Goal: Task Accomplishment & Management: Use online tool/utility

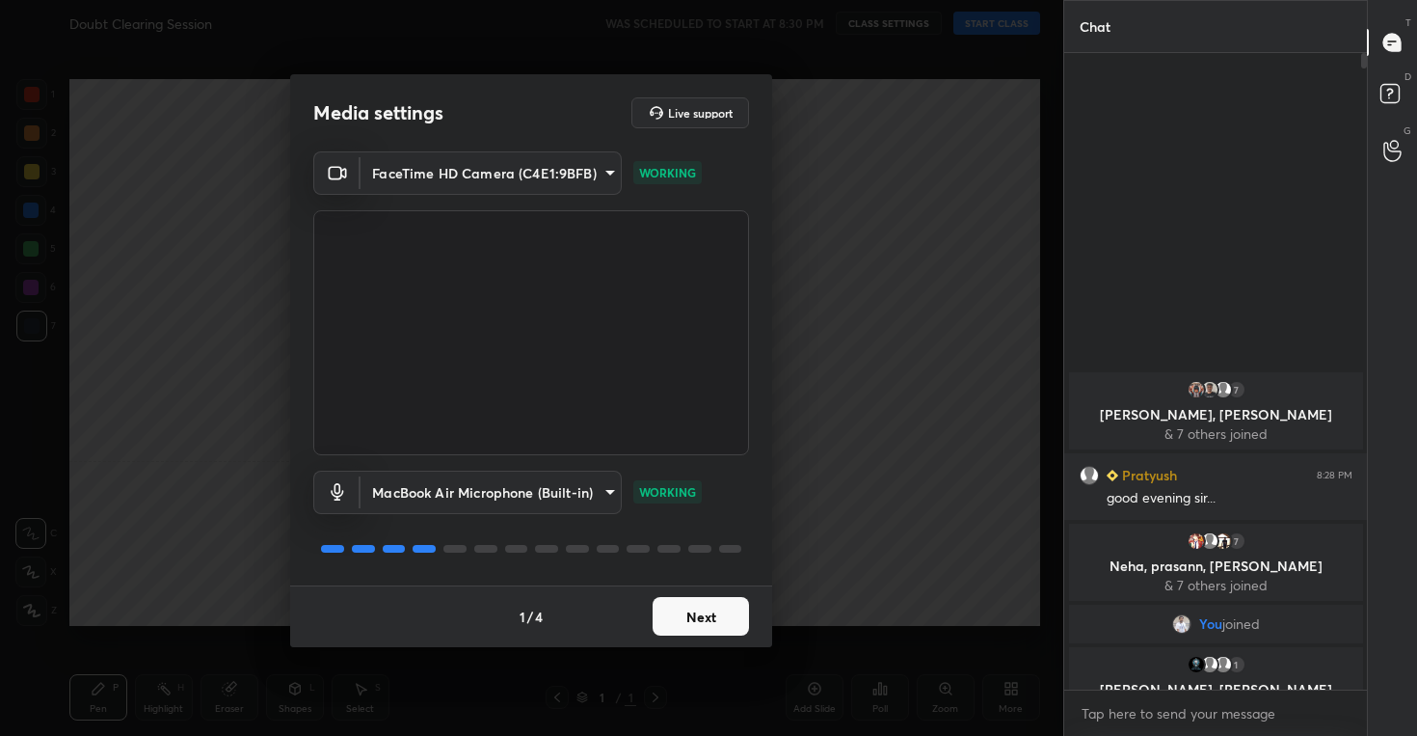
click at [692, 621] on button "Next" at bounding box center [701, 616] width 96 height 39
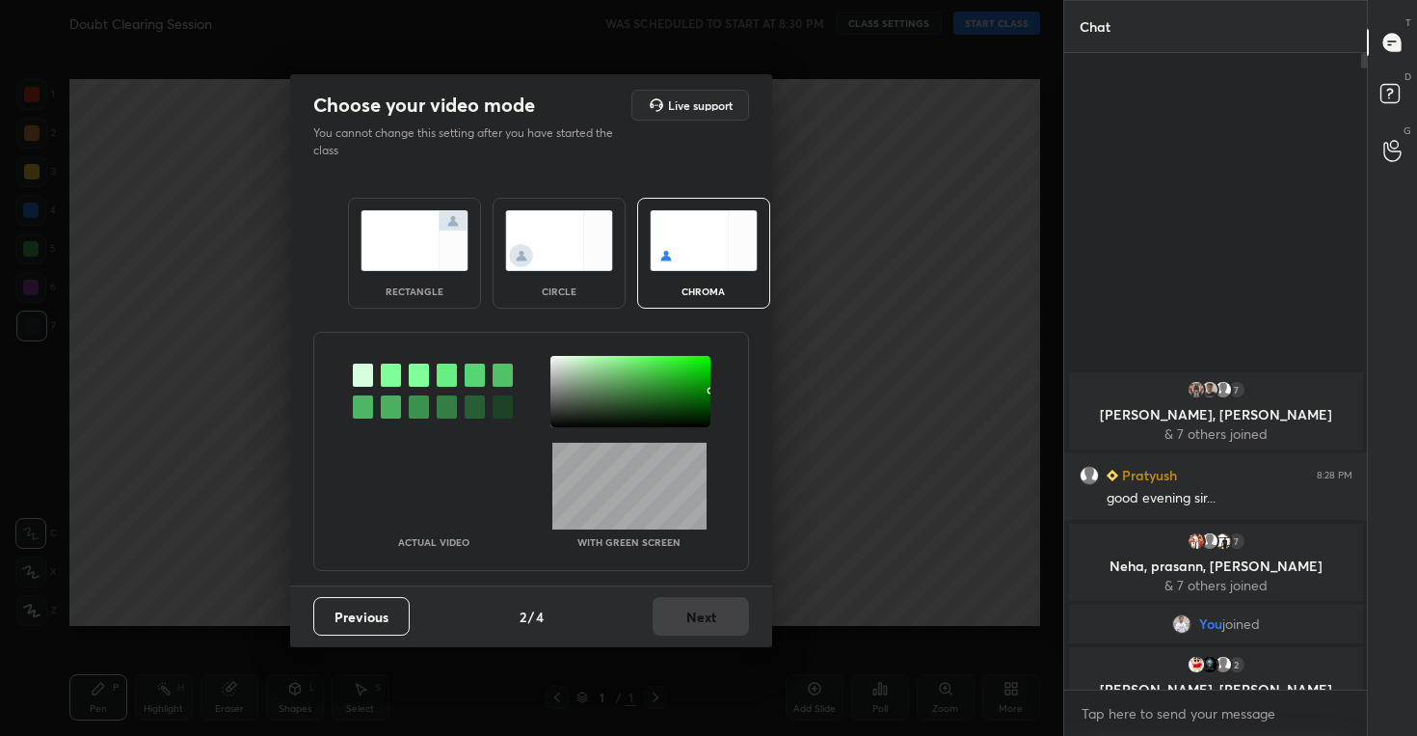
click at [563, 256] on img at bounding box center [559, 240] width 108 height 61
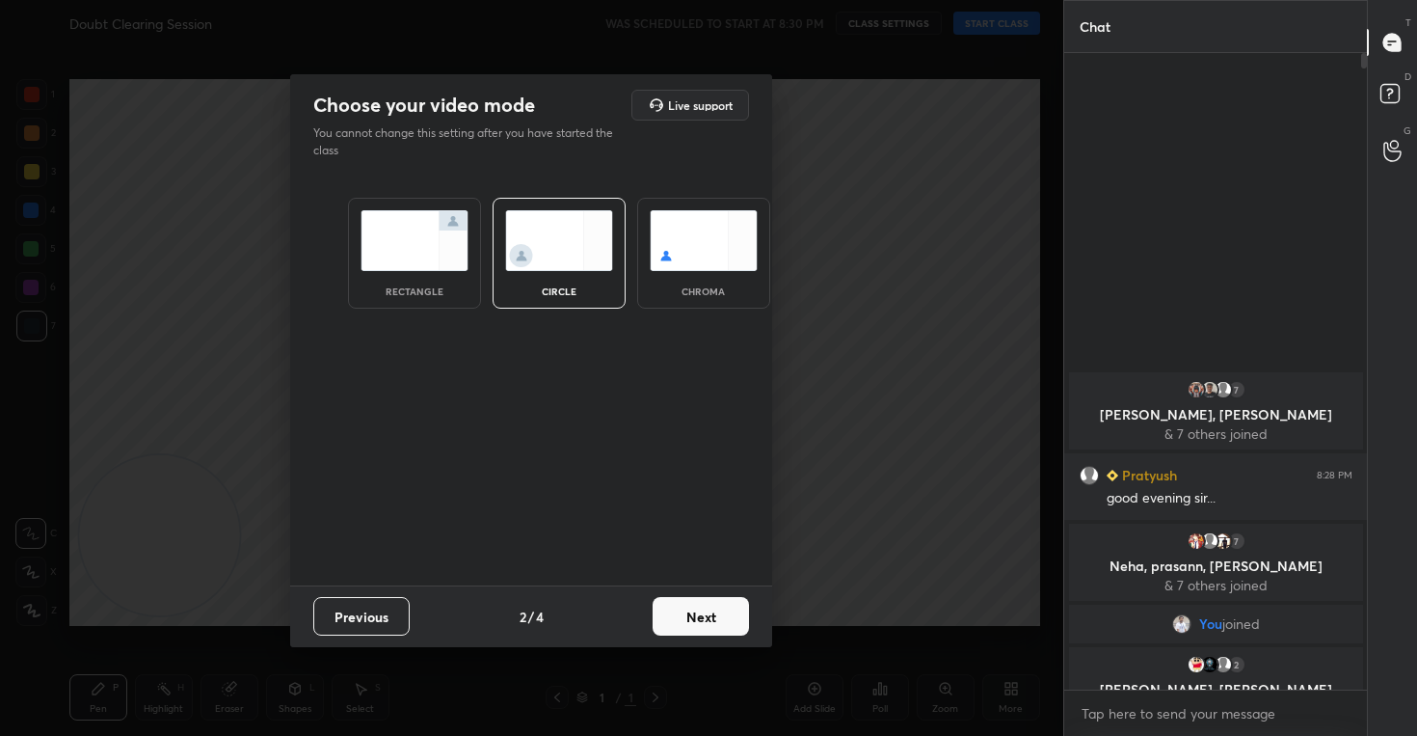
click at [693, 615] on button "Next" at bounding box center [701, 616] width 96 height 39
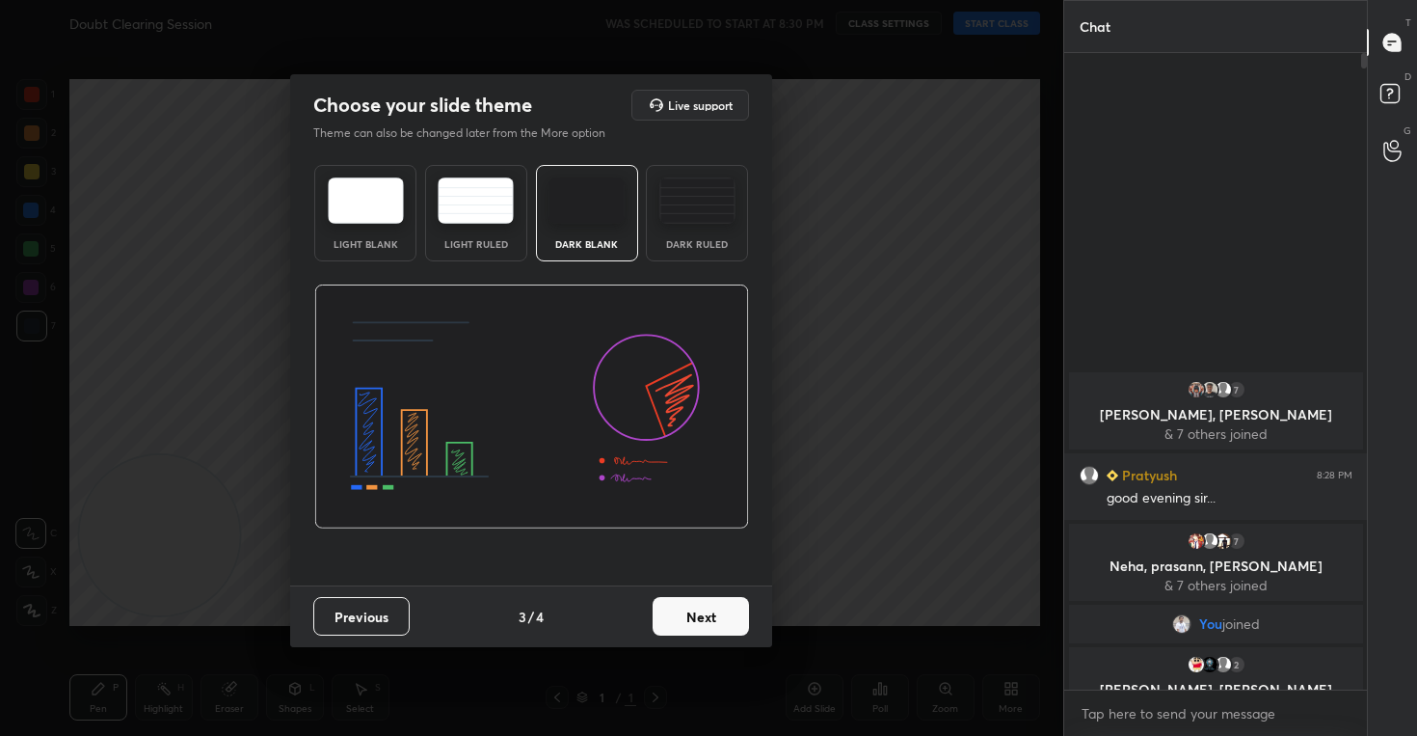
click at [707, 606] on button "Next" at bounding box center [701, 616] width 96 height 39
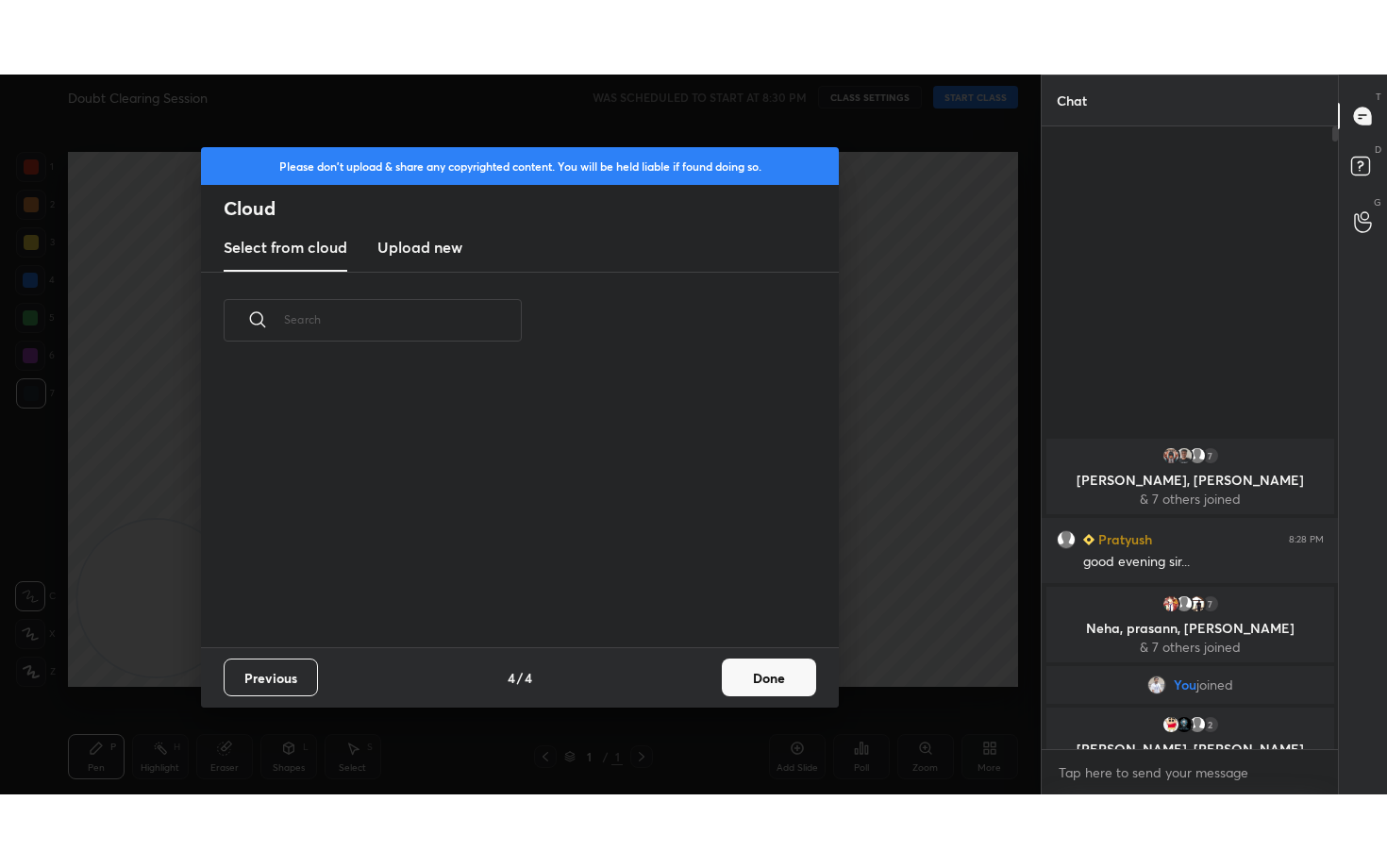
scroll to position [278, 606]
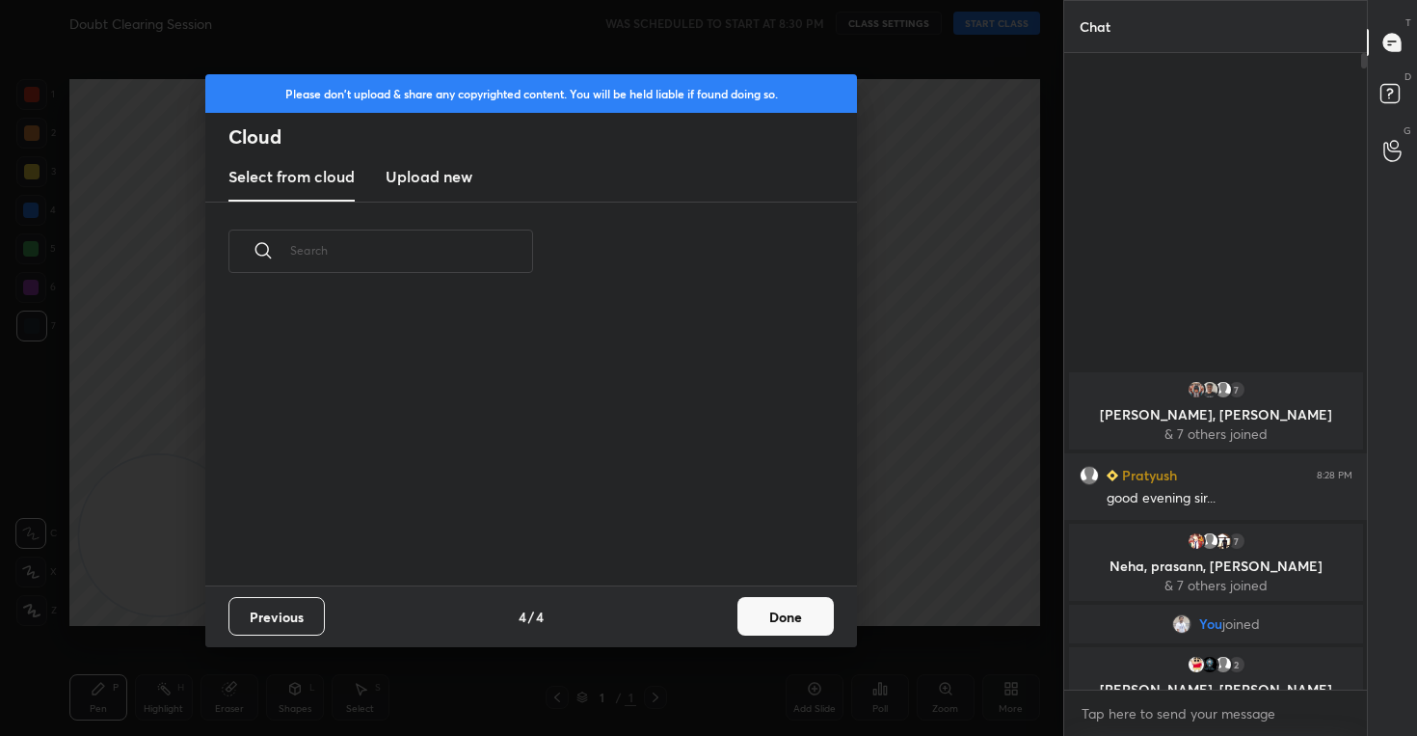
click at [448, 183] on h3 "Upload new" at bounding box center [429, 176] width 87 height 23
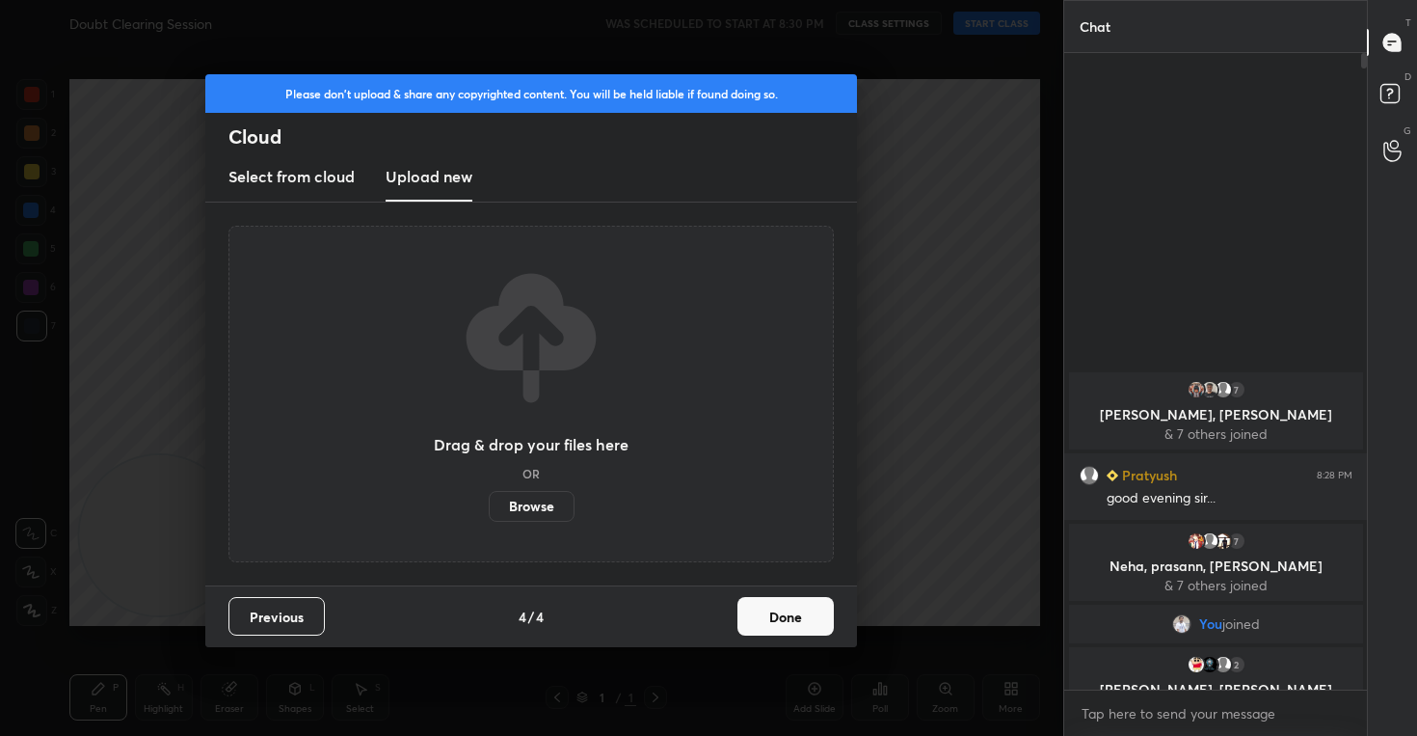
click at [766, 610] on button "Done" at bounding box center [786, 616] width 96 height 39
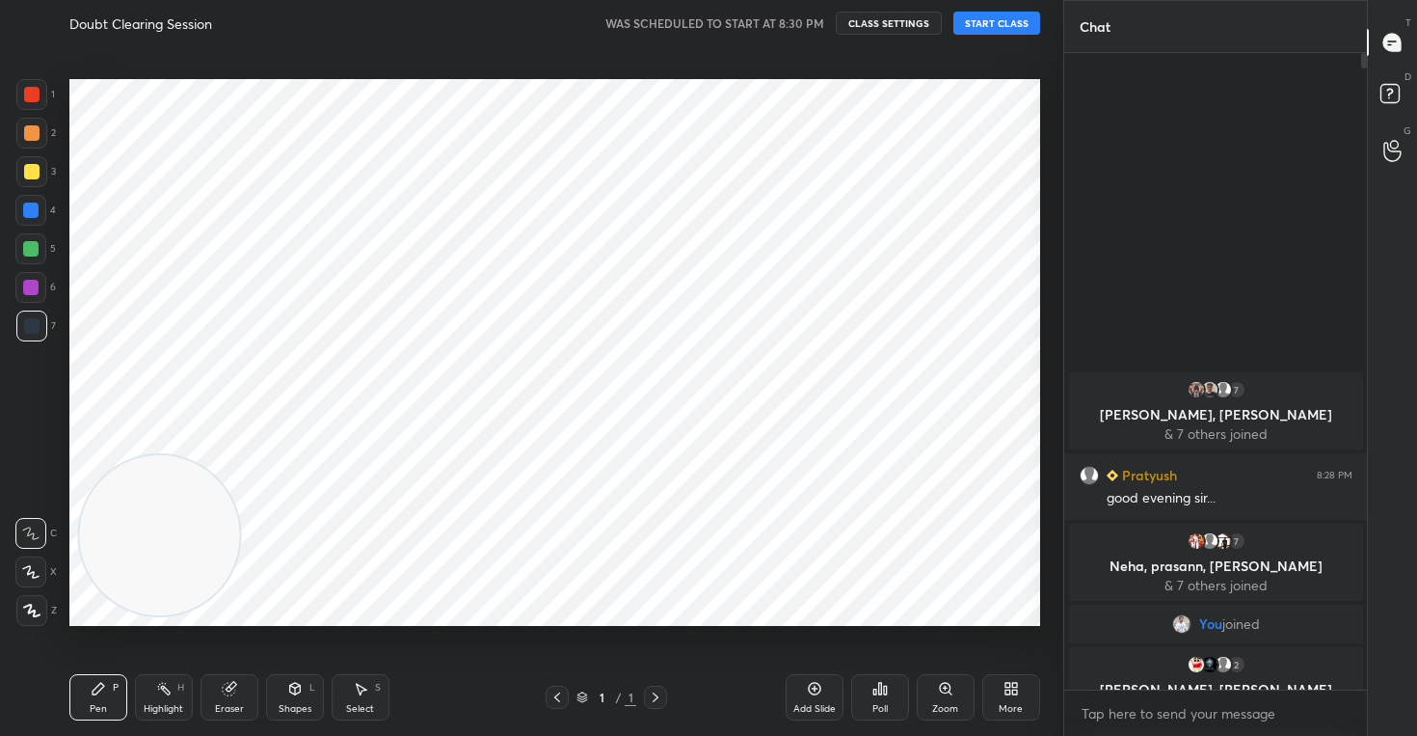
click at [34, 568] on icon at bounding box center [30, 571] width 17 height 13
drag, startPoint x: 176, startPoint y: 575, endPoint x: 1180, endPoint y: 89, distance: 1115.2
click at [1180, 89] on div "1 2 3 4 5 6 7 C X Z C X Z E E Erase all H H Doubt Clearing Session WAS SCHEDULE…" at bounding box center [708, 368] width 1417 height 736
click at [866, 19] on button "CLASS SETTINGS" at bounding box center [889, 23] width 106 height 23
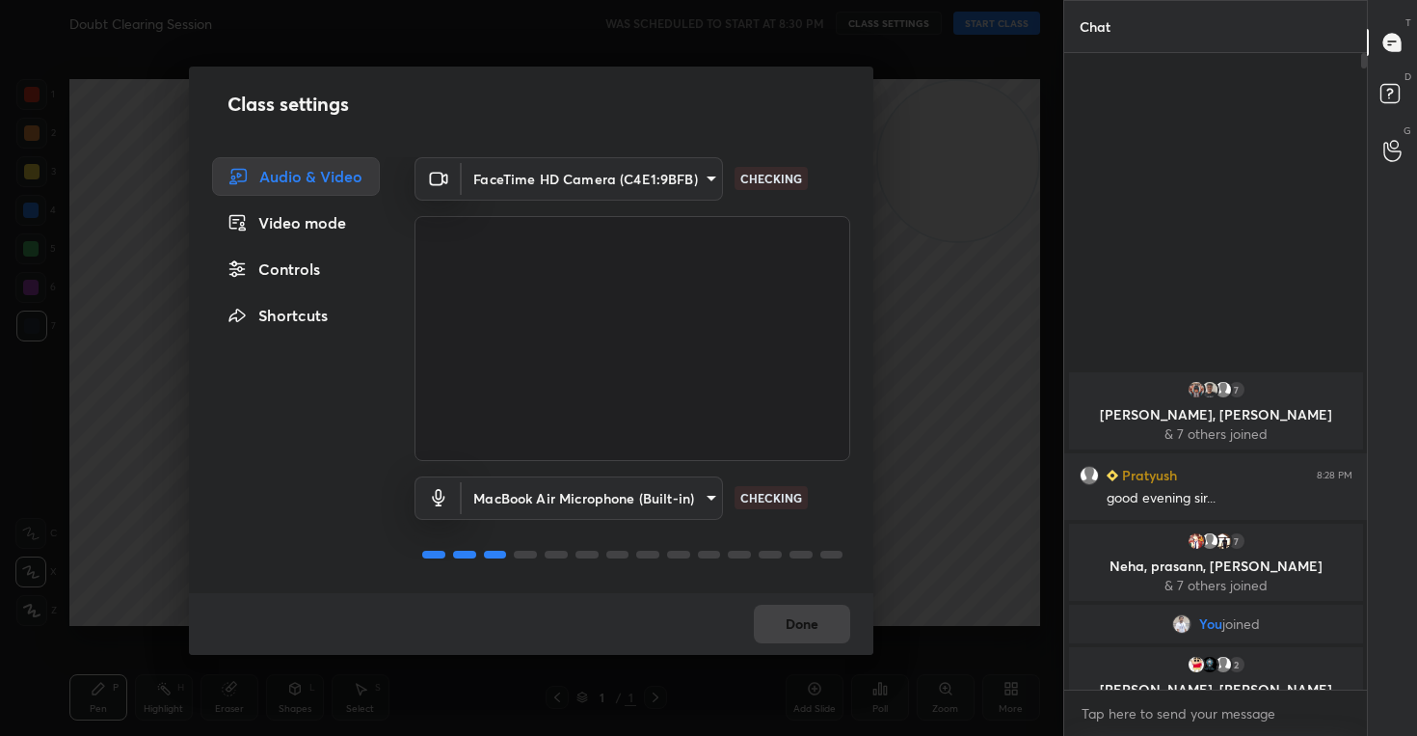
click at [301, 270] on div "Controls" at bounding box center [296, 269] width 168 height 39
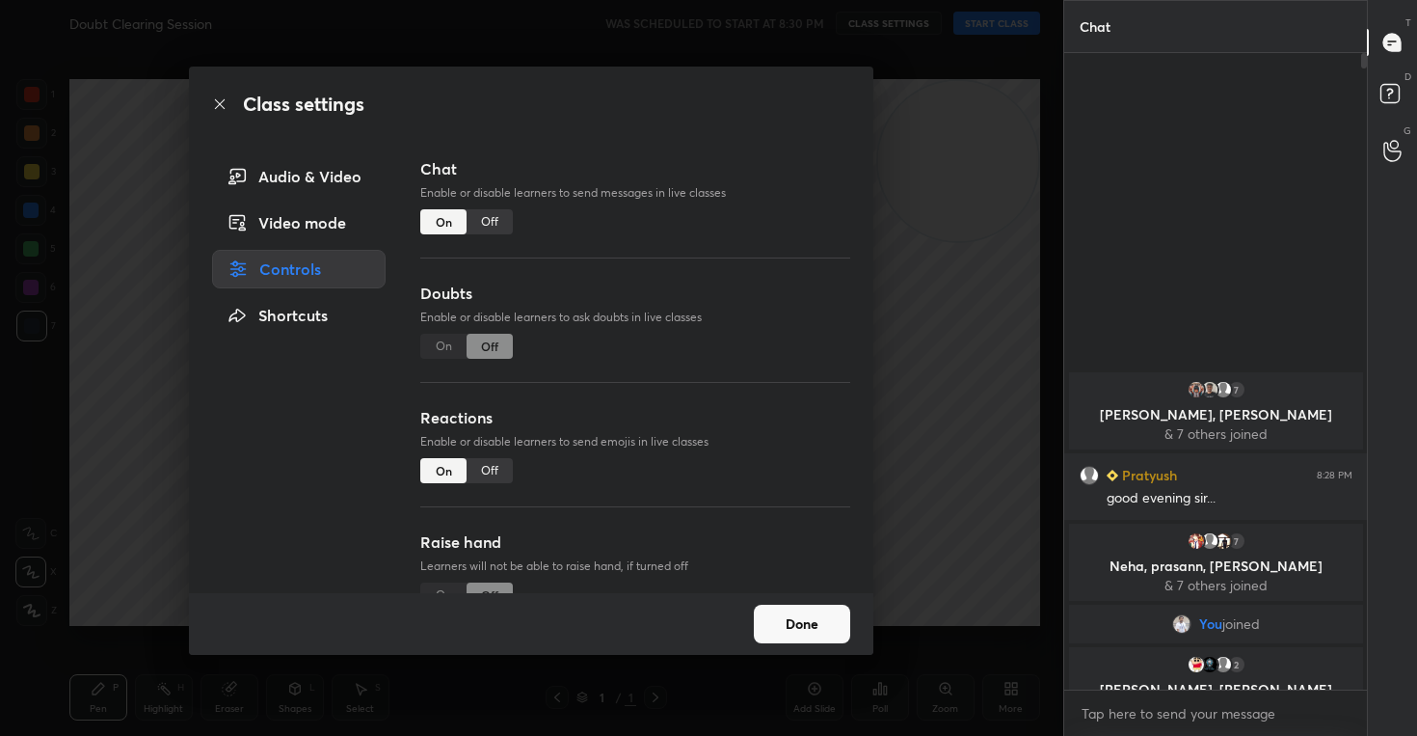
click at [481, 471] on div "Off" at bounding box center [490, 470] width 46 height 25
click at [809, 624] on button "Done" at bounding box center [802, 624] width 96 height 39
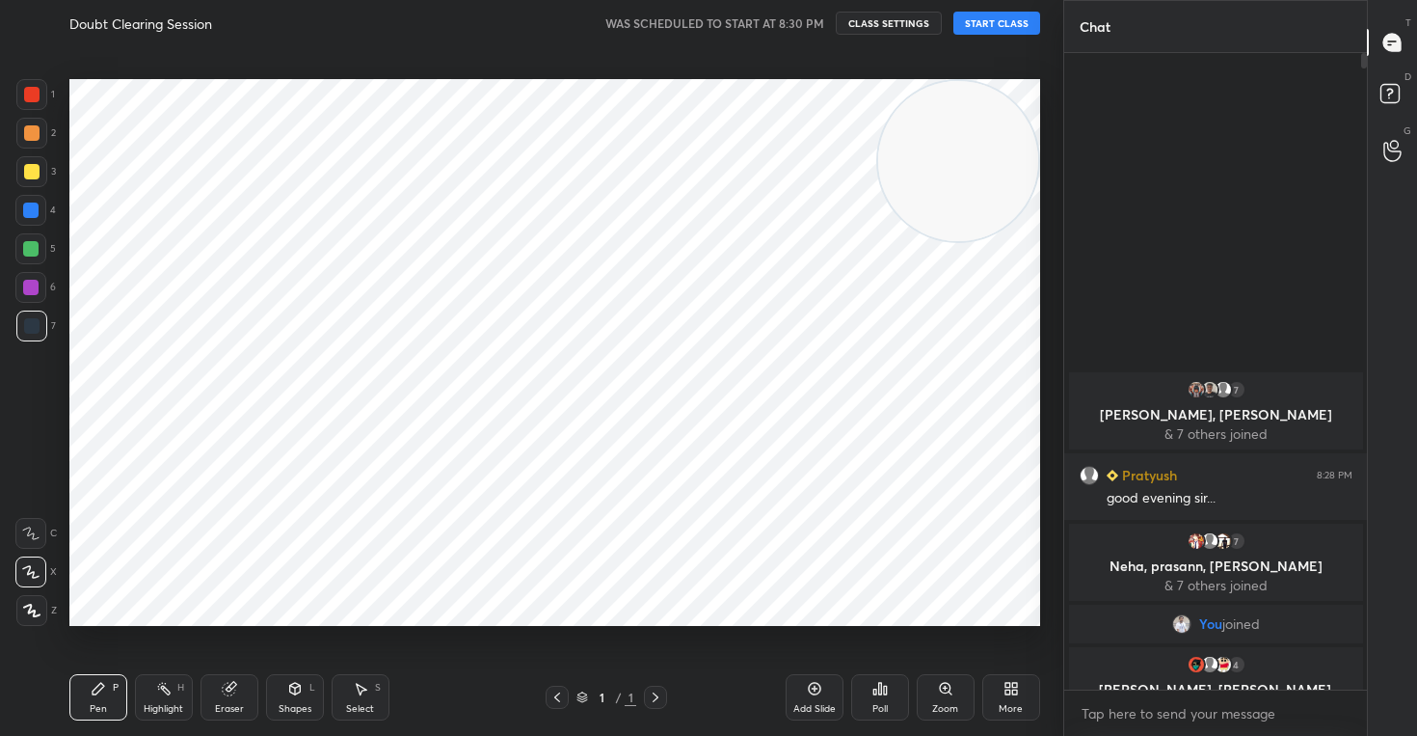
click at [996, 24] on button "START CLASS" at bounding box center [997, 23] width 87 height 23
click at [816, 684] on icon at bounding box center [814, 688] width 15 height 15
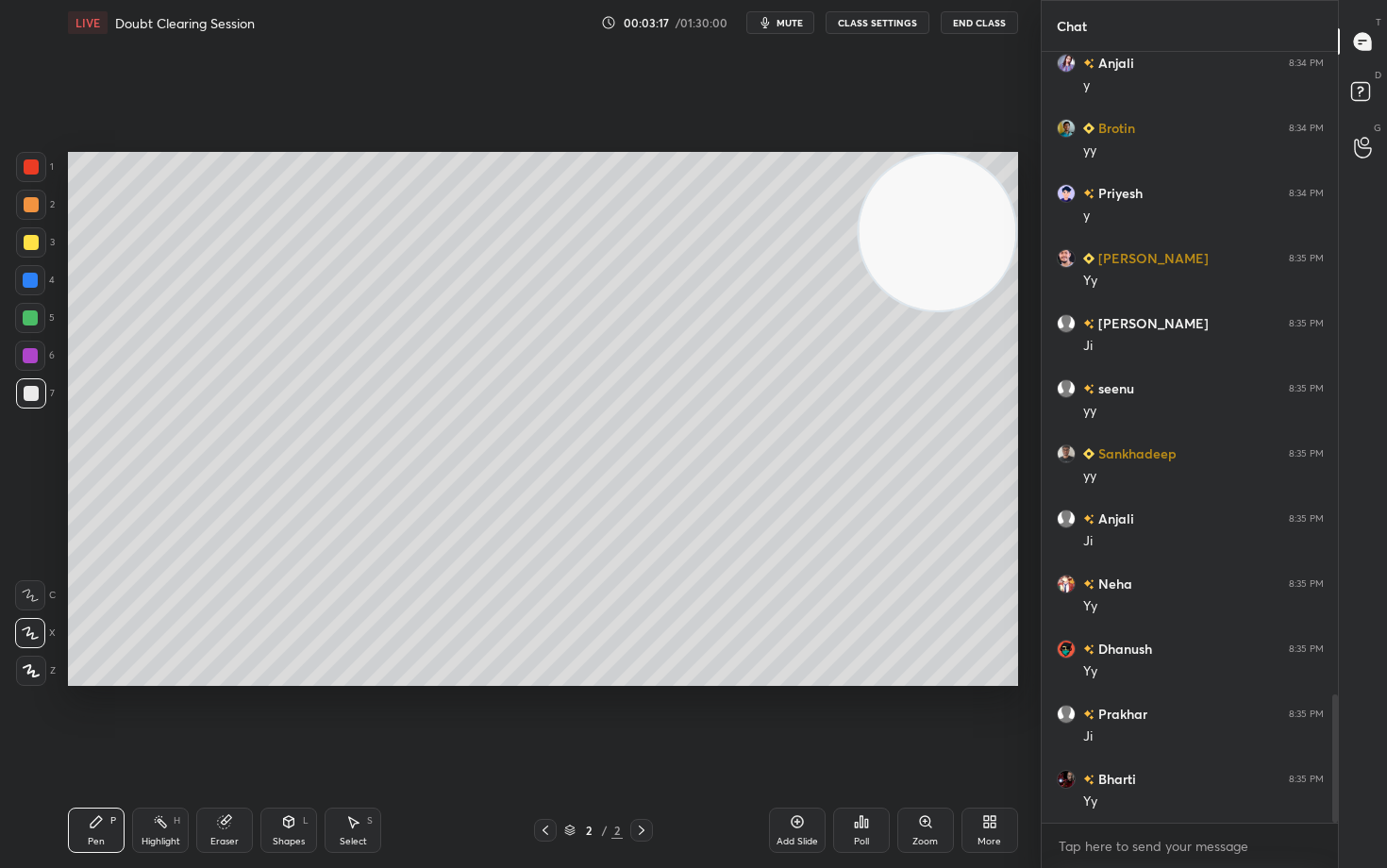
scroll to position [3859, 0]
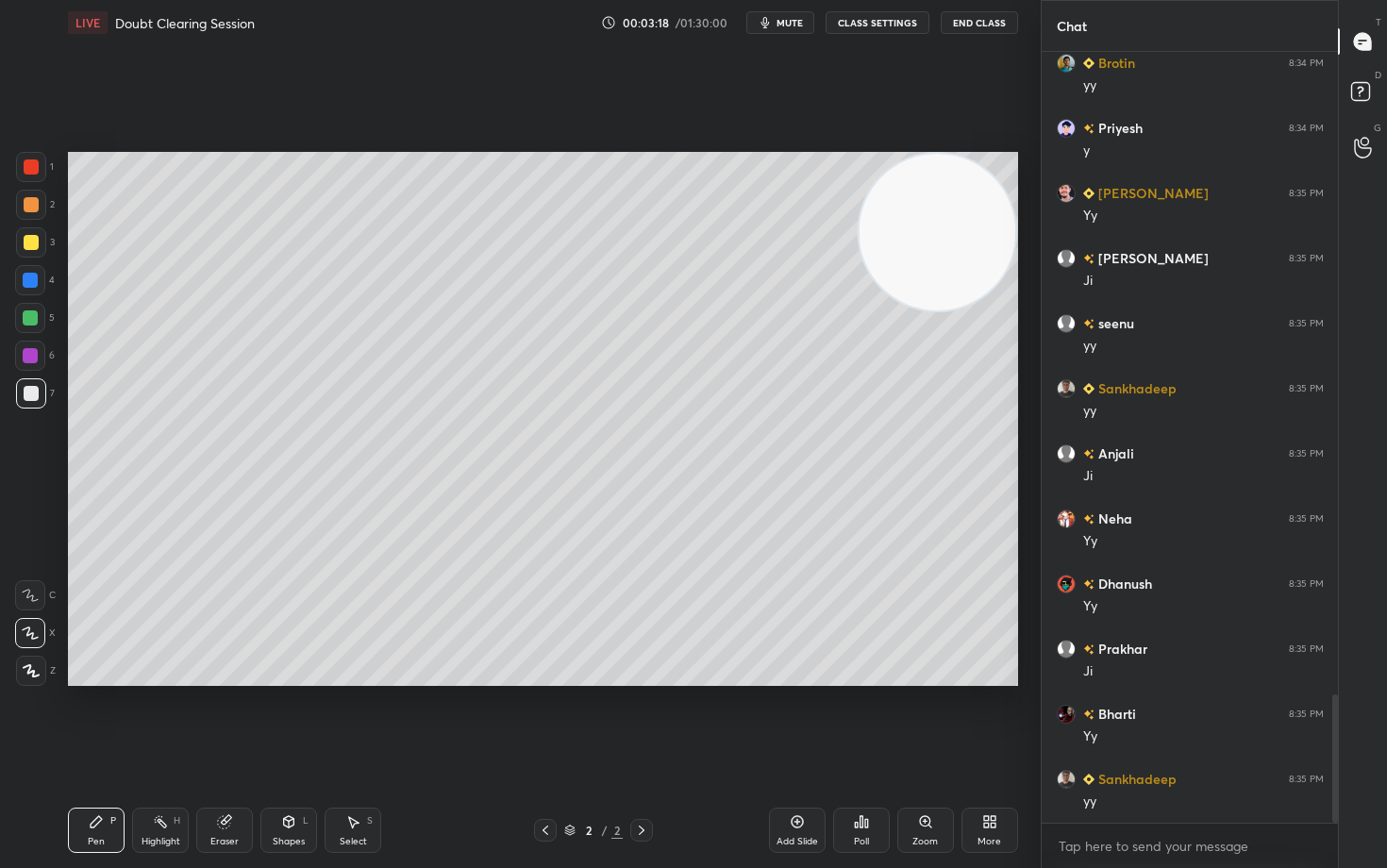
click at [28, 242] on div at bounding box center [30, 242] width 15 height 15
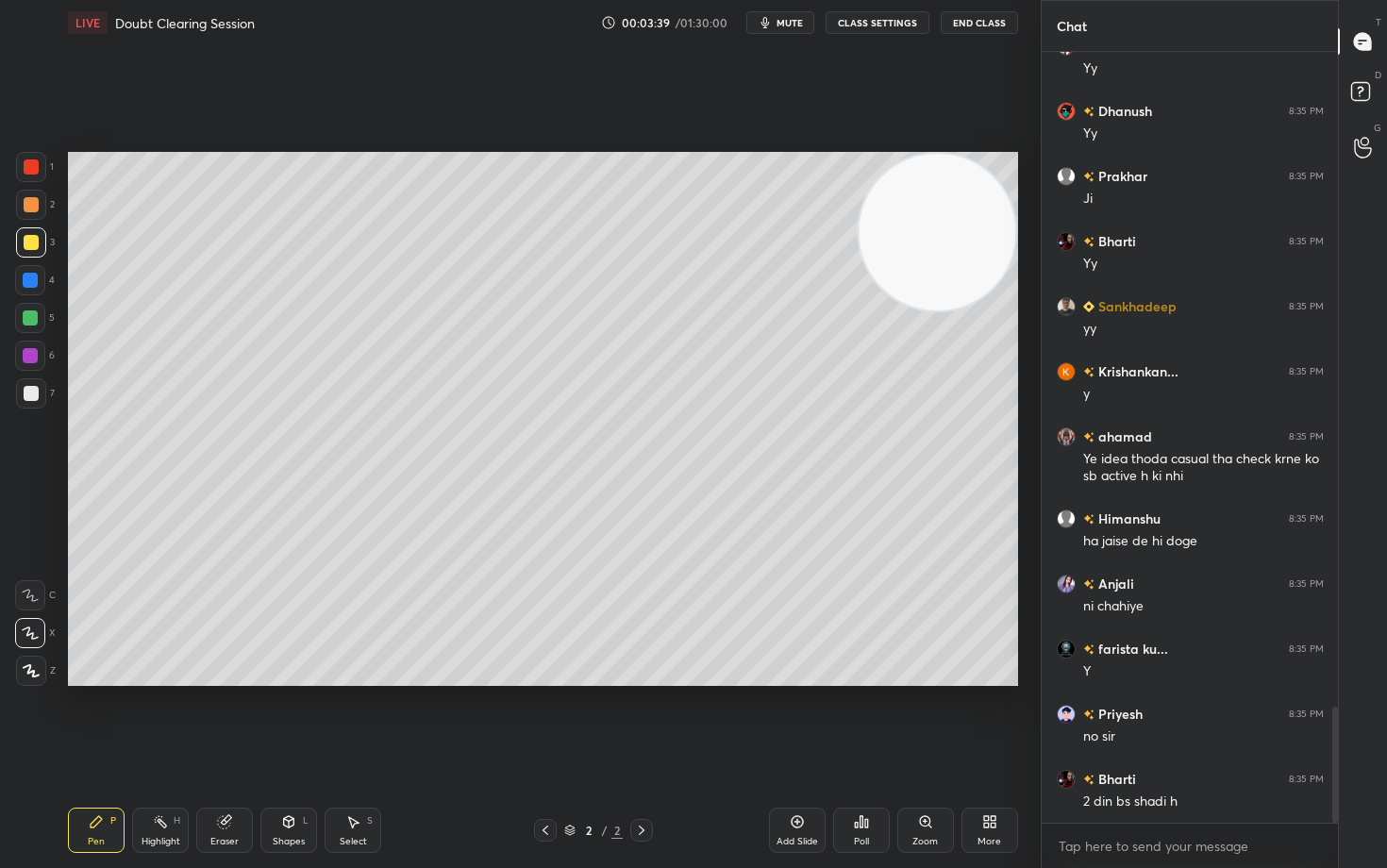
scroll to position [4396, 0]
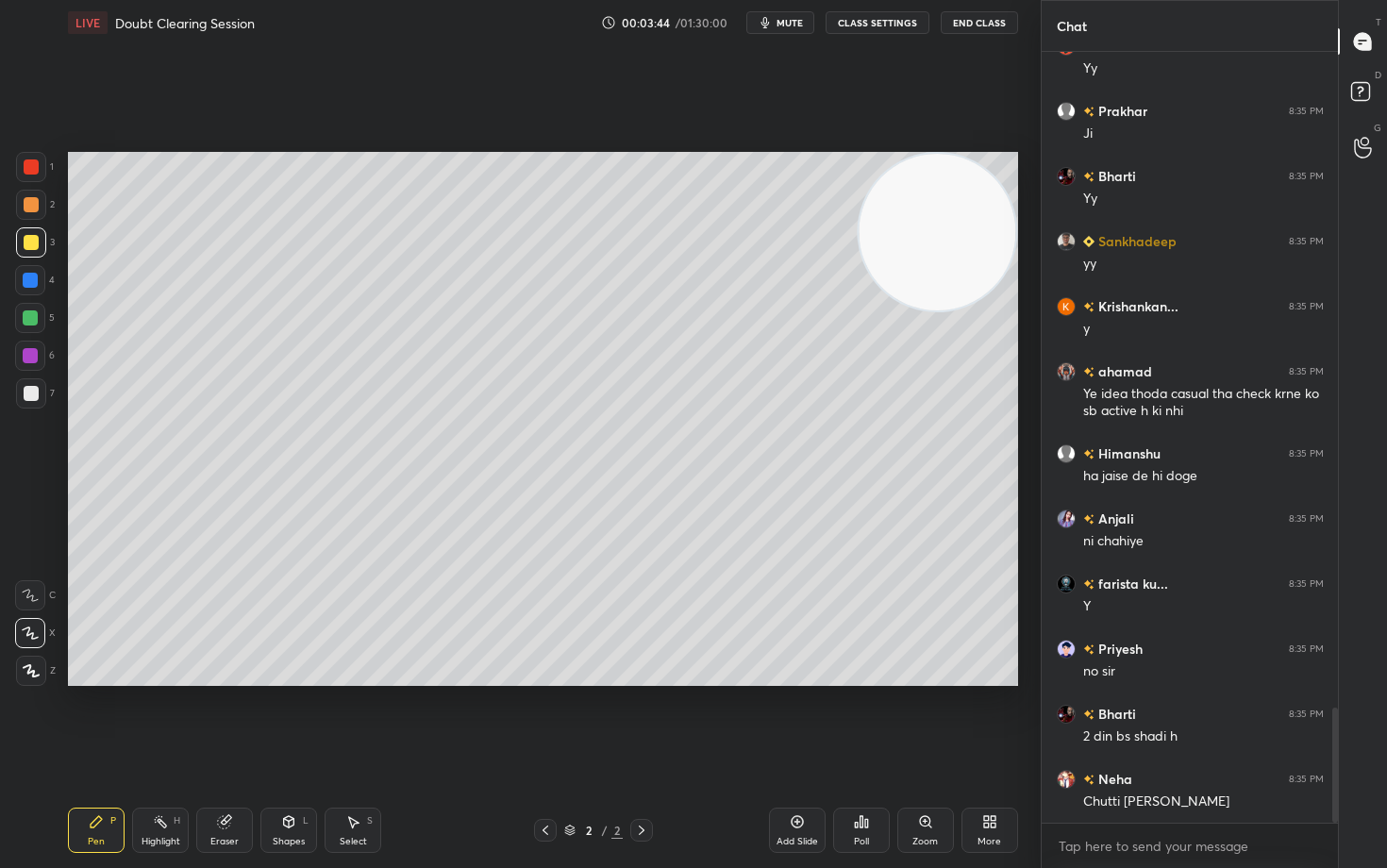
click at [24, 396] on div at bounding box center [30, 392] width 15 height 15
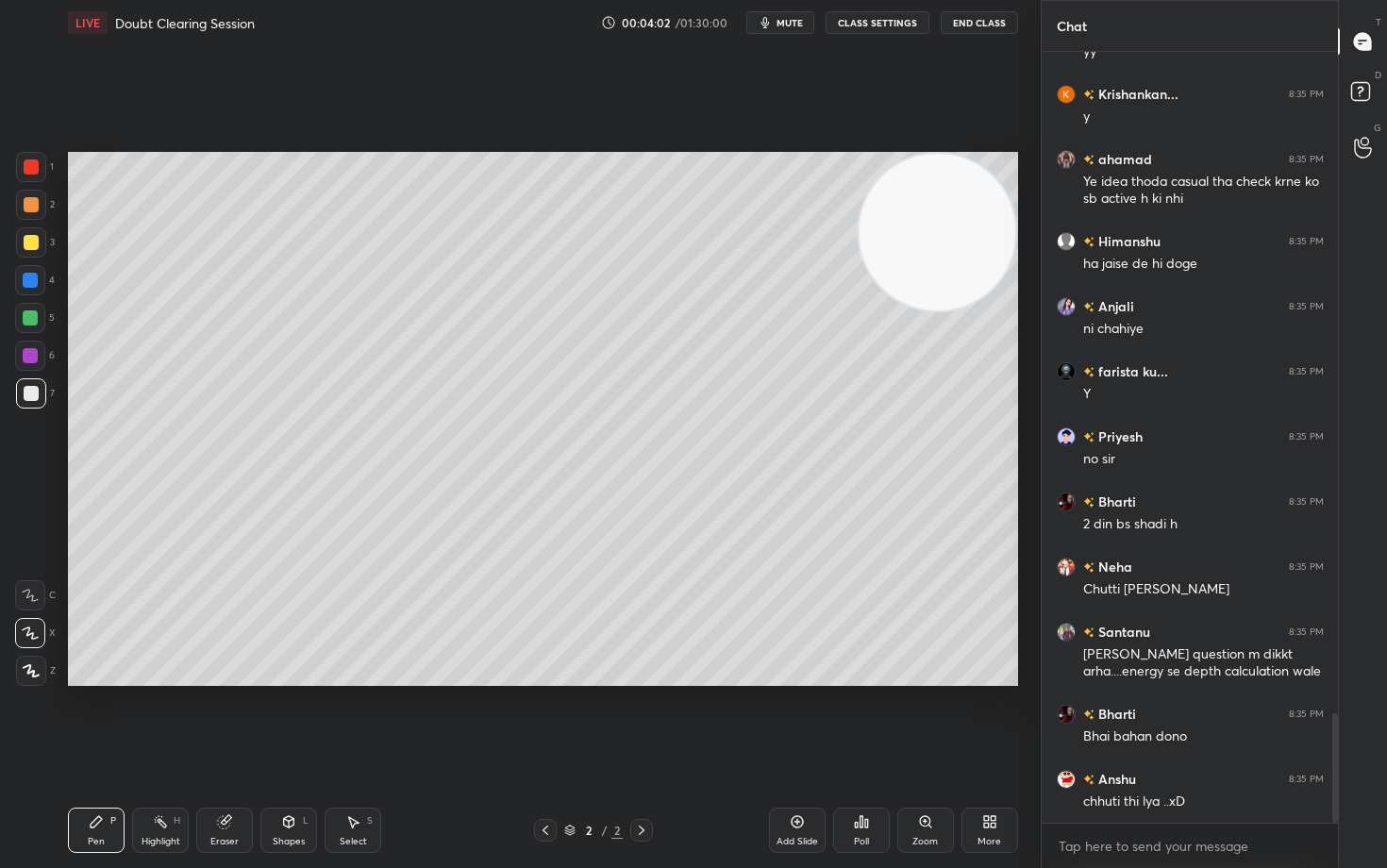
scroll to position [4674, 0]
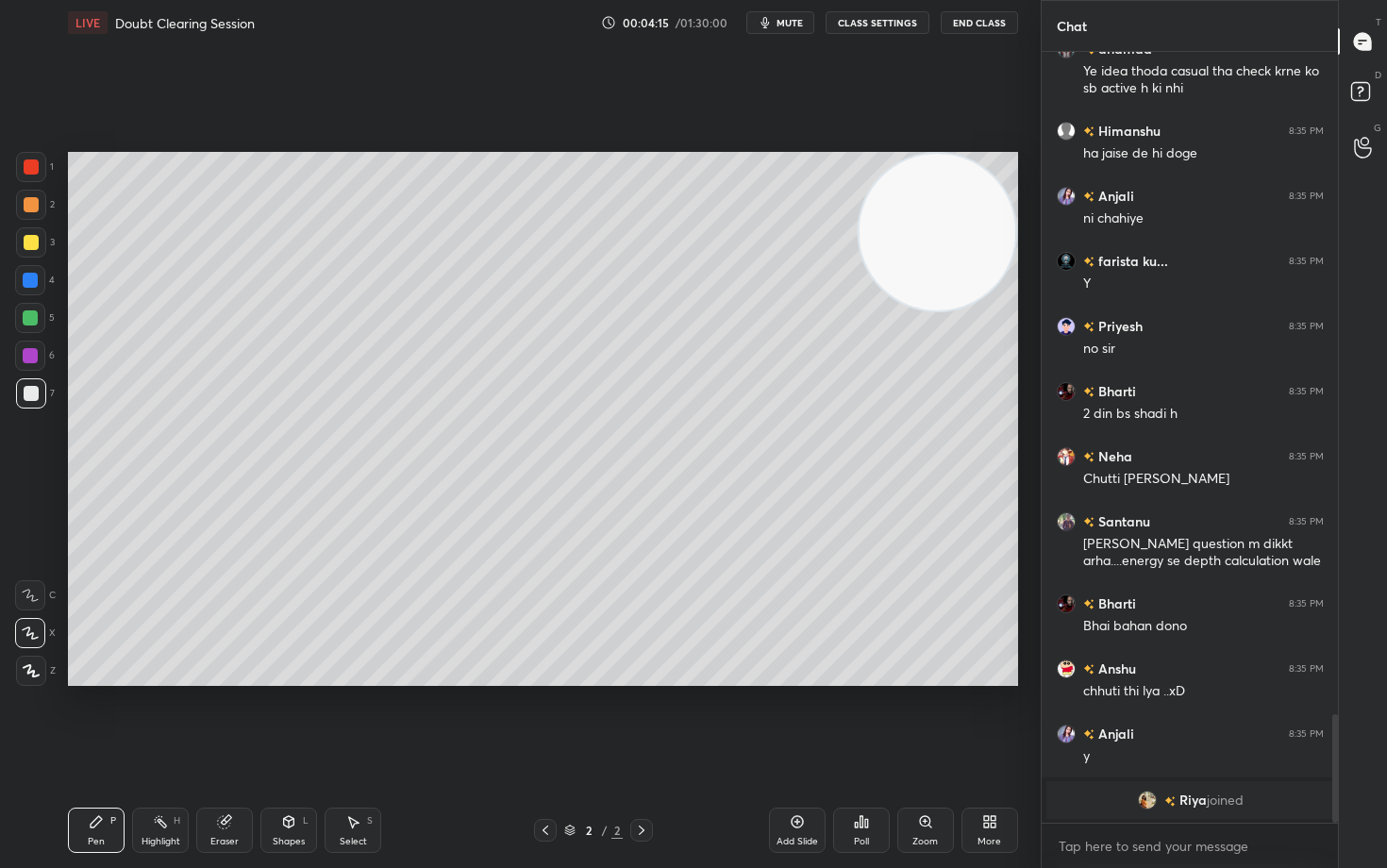
drag, startPoint x: 33, startPoint y: 243, endPoint x: 58, endPoint y: 245, distance: 25.1
click at [33, 242] on div at bounding box center [30, 242] width 15 height 15
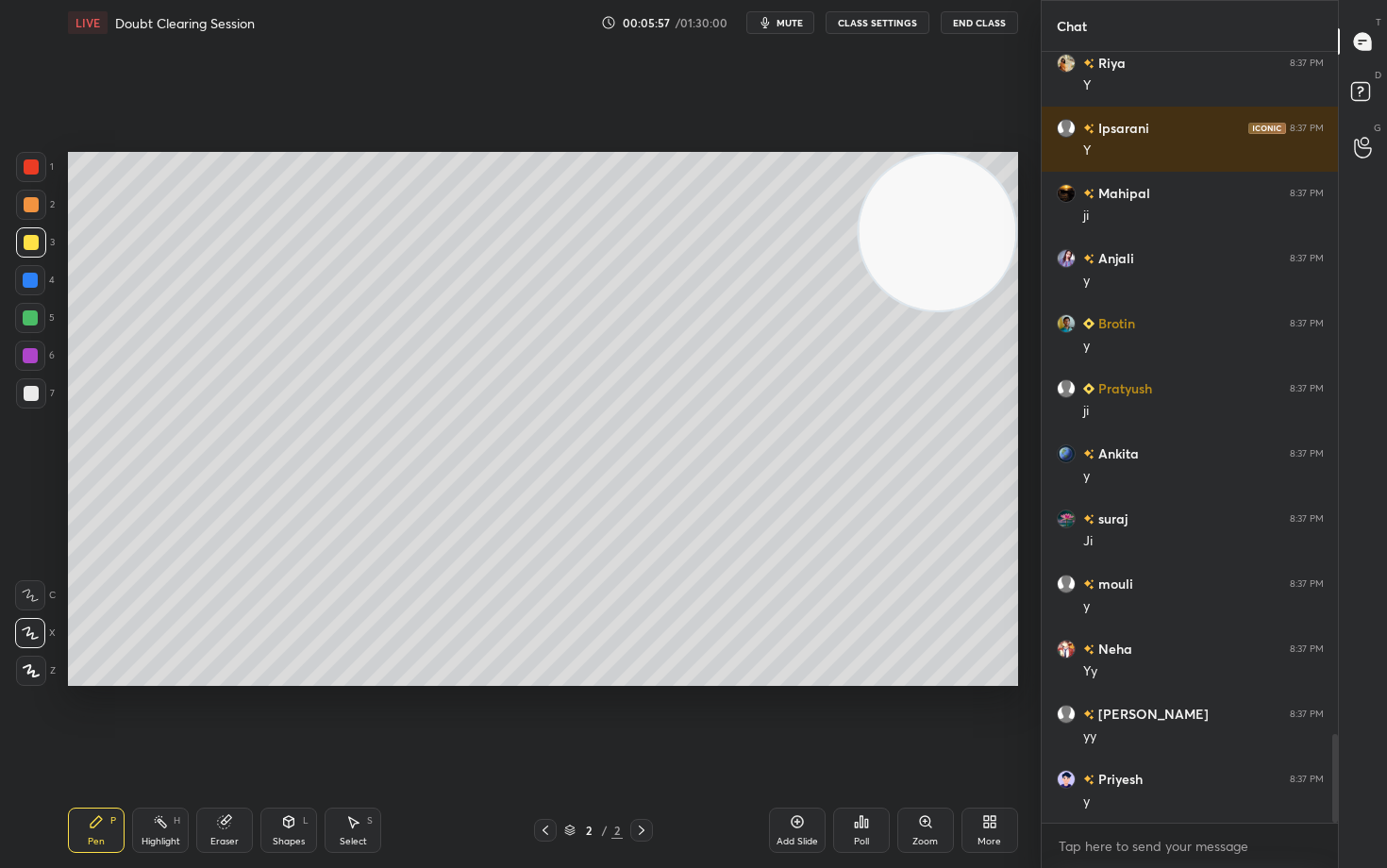
scroll to position [5900, 0]
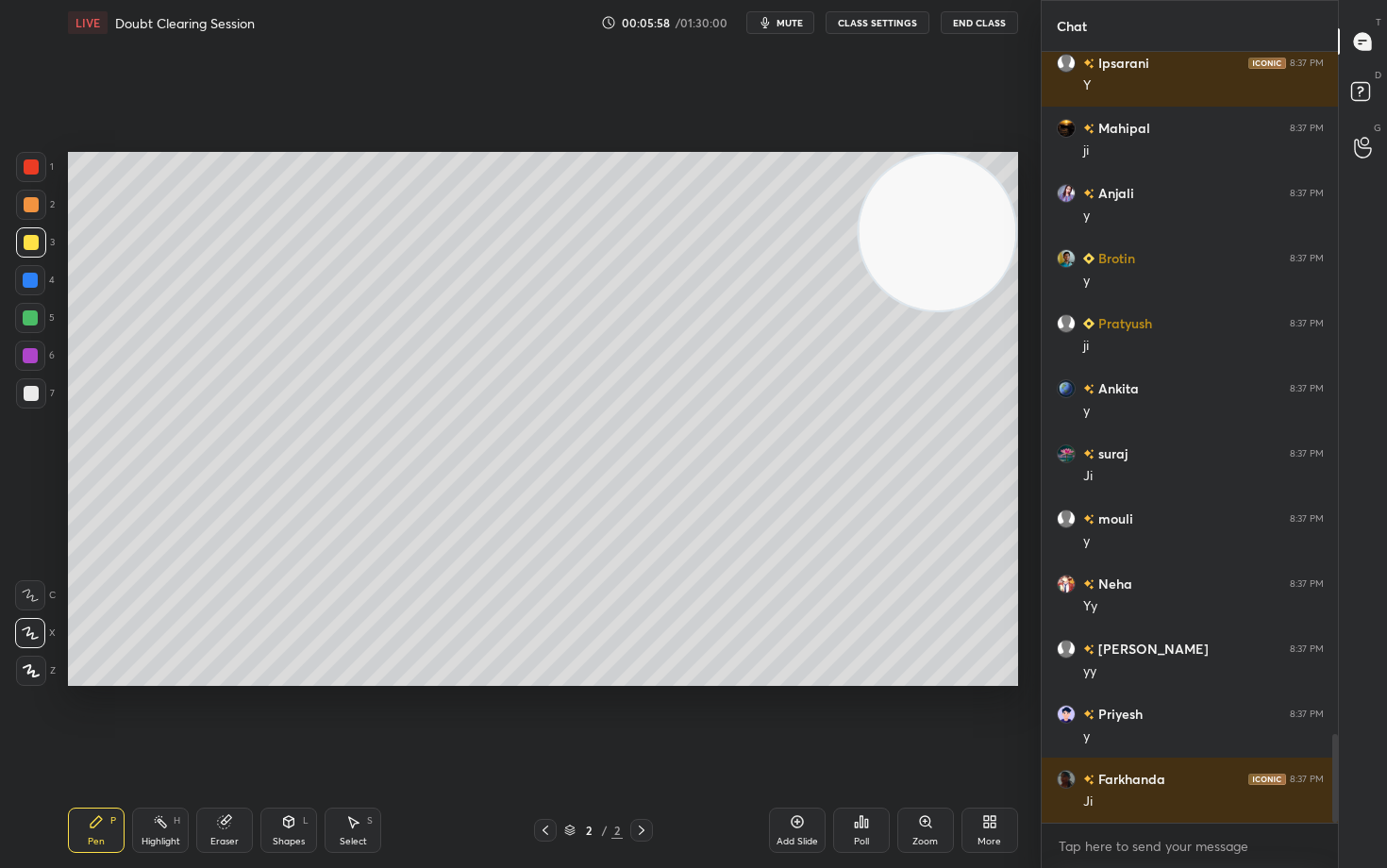
click at [797, 719] on icon at bounding box center [797, 821] width 15 height 15
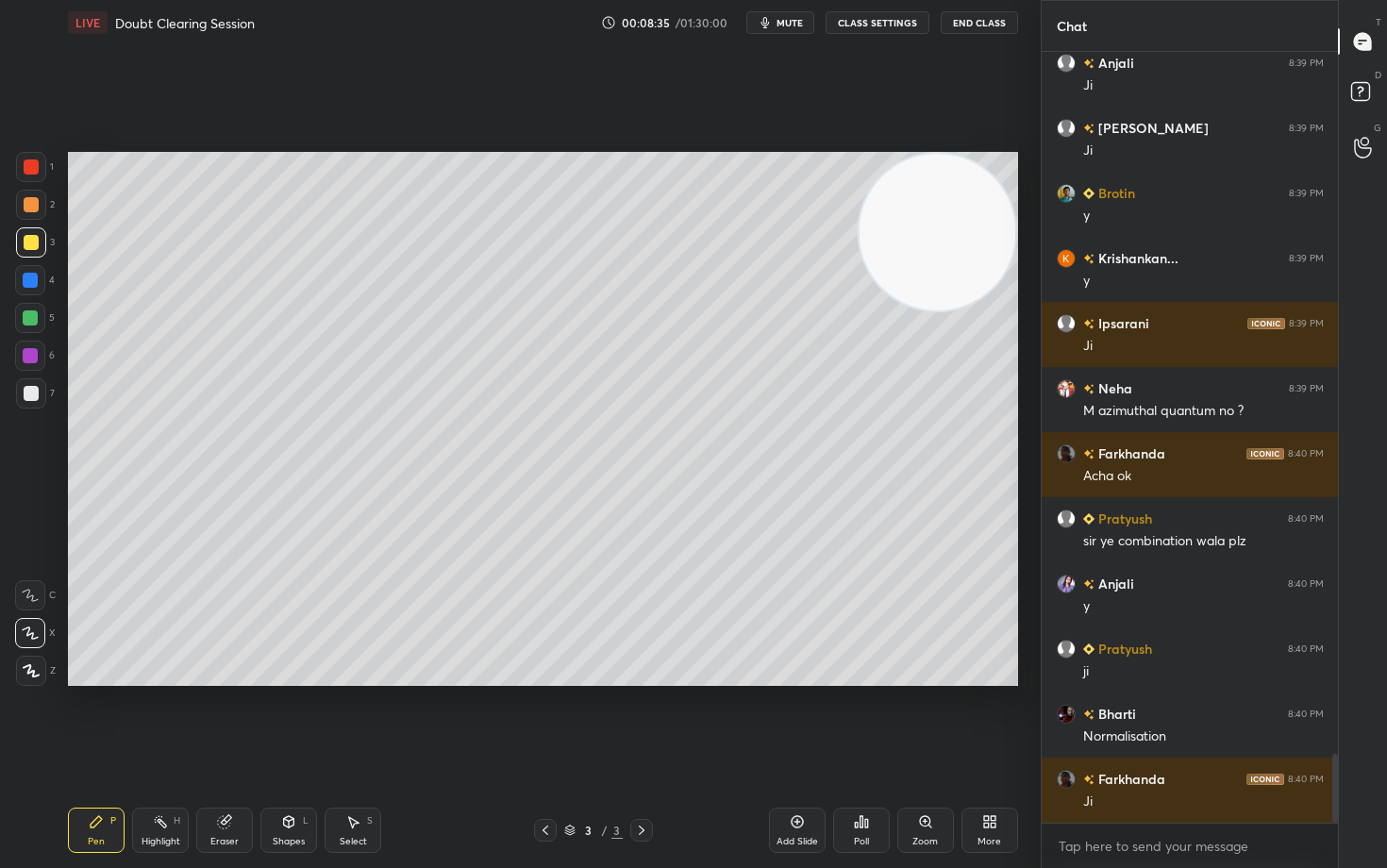
scroll to position [7888, 0]
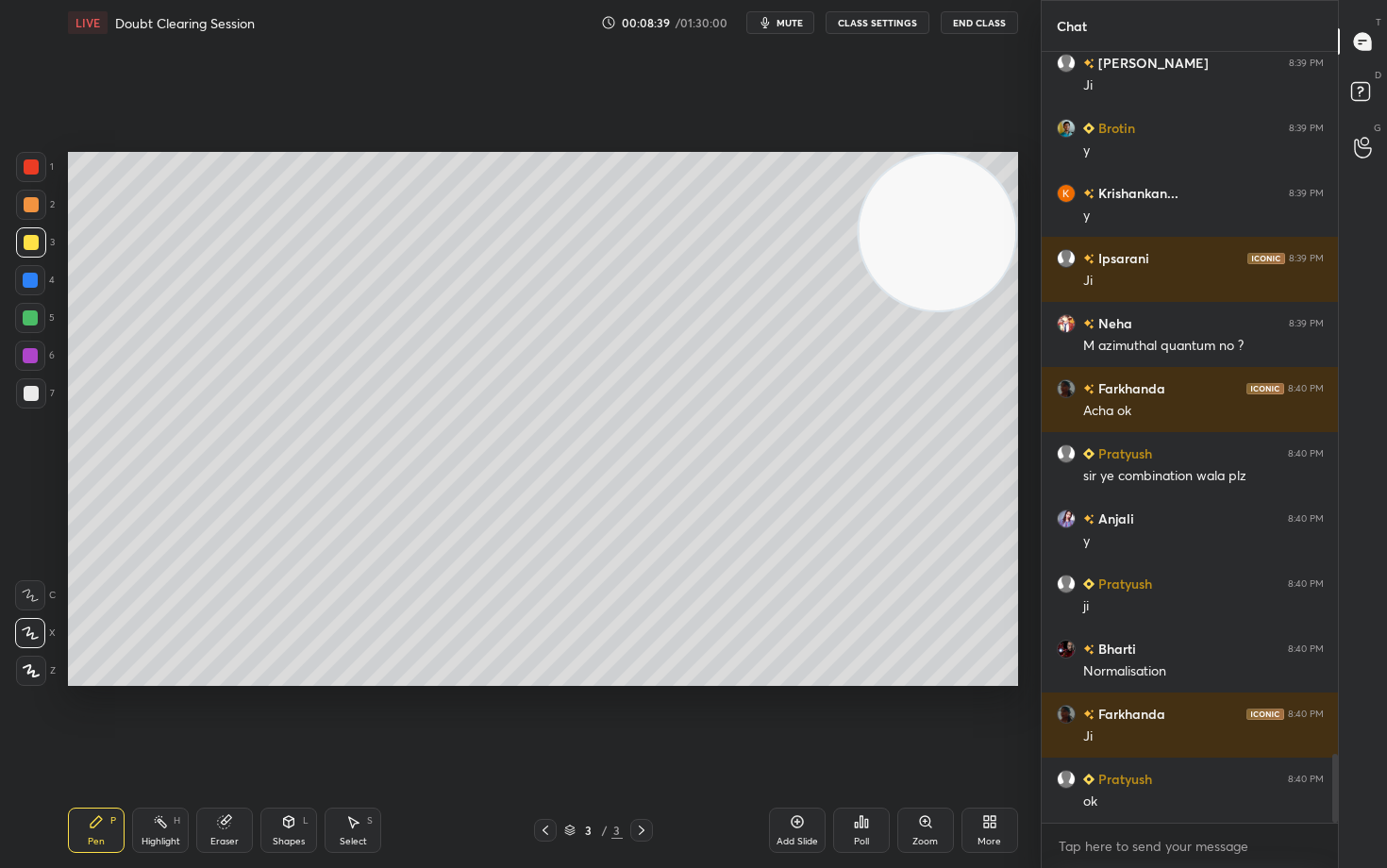
click at [798, 719] on icon at bounding box center [797, 821] width 15 height 15
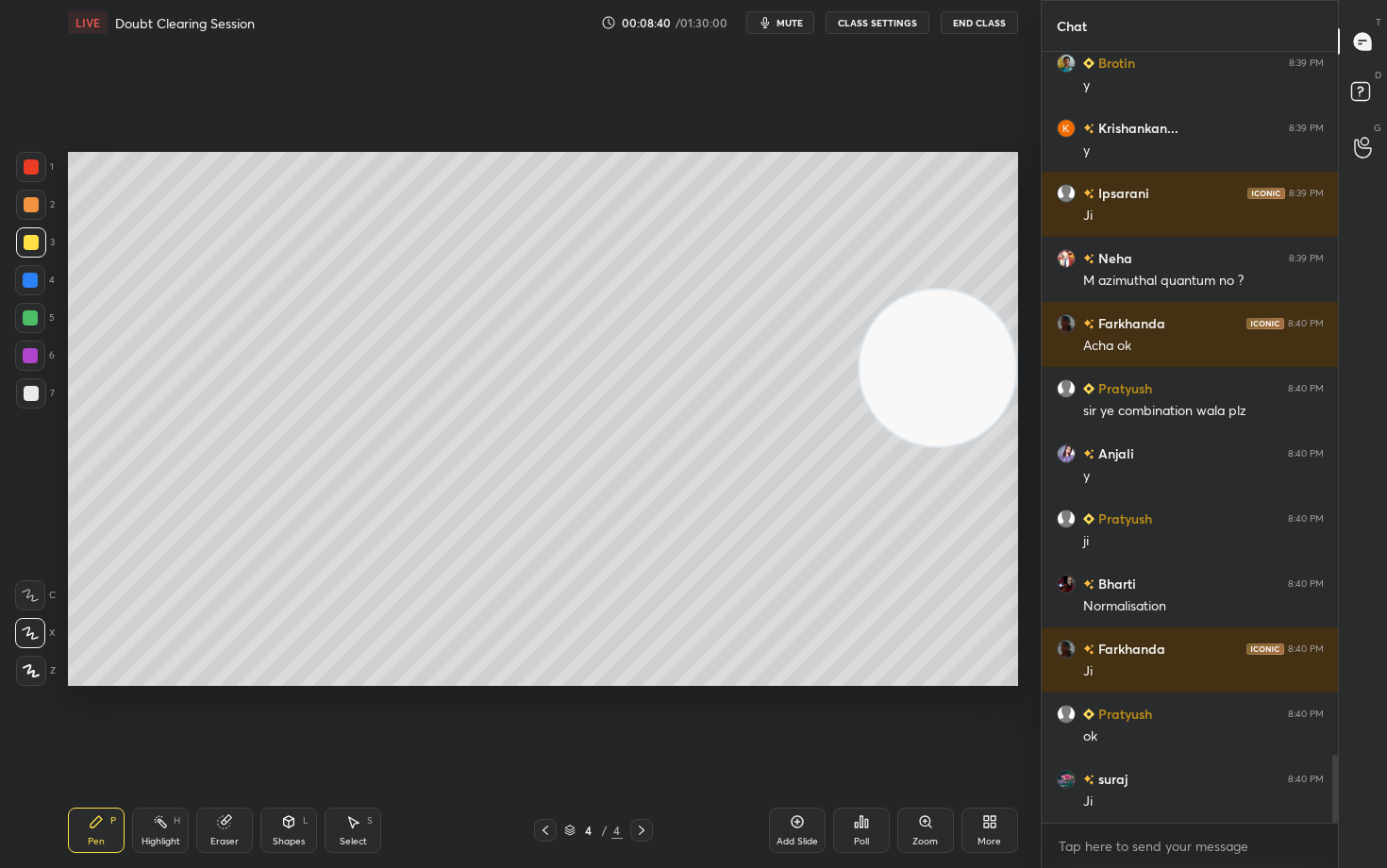
drag, startPoint x: 946, startPoint y: 251, endPoint x: 908, endPoint y: 385, distance: 139.3
click at [952, 443] on video at bounding box center [938, 368] width 157 height 157
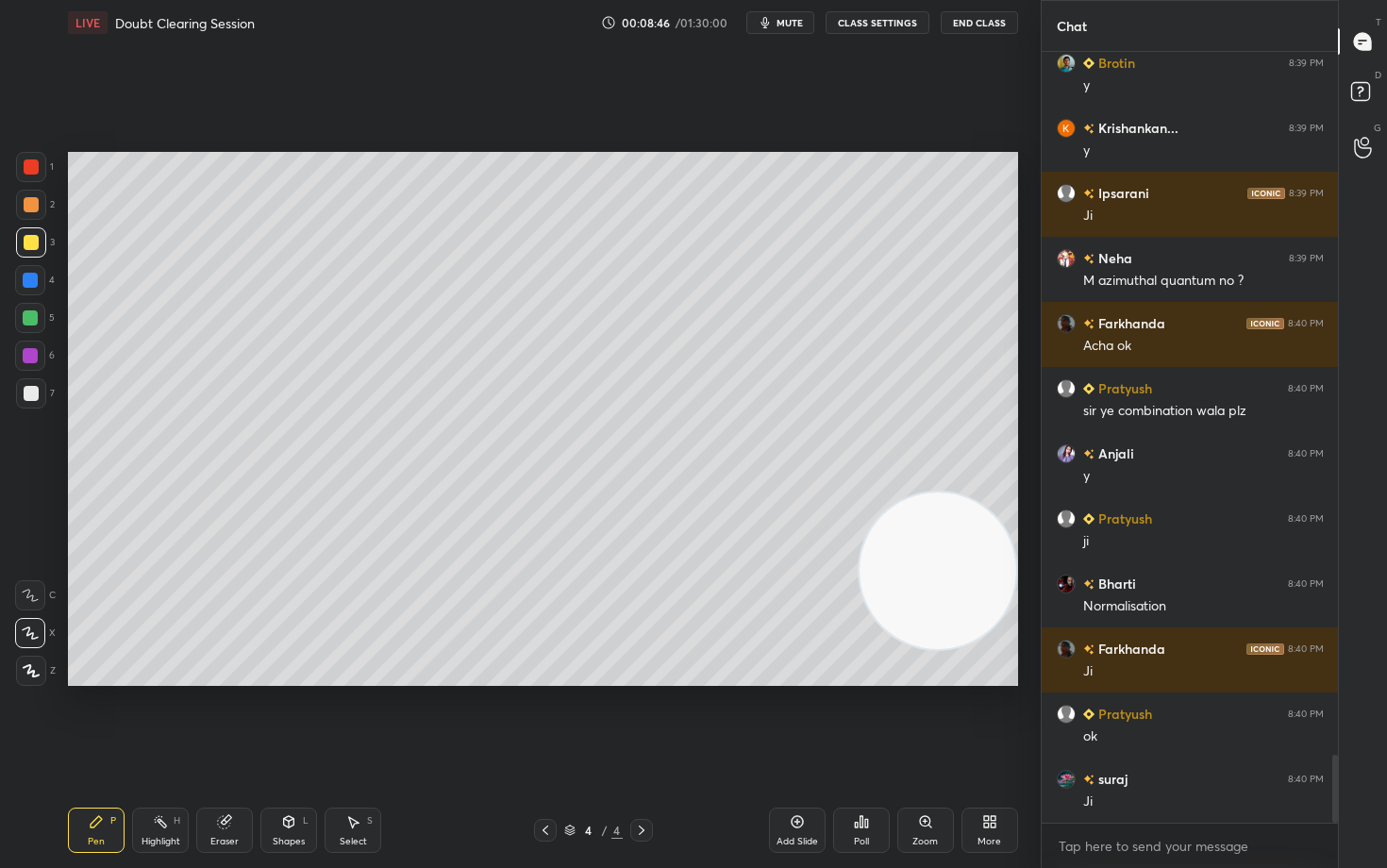
drag, startPoint x: 983, startPoint y: 432, endPoint x: 968, endPoint y: 602, distance: 170.7
click at [996, 615] on video at bounding box center [938, 571] width 157 height 157
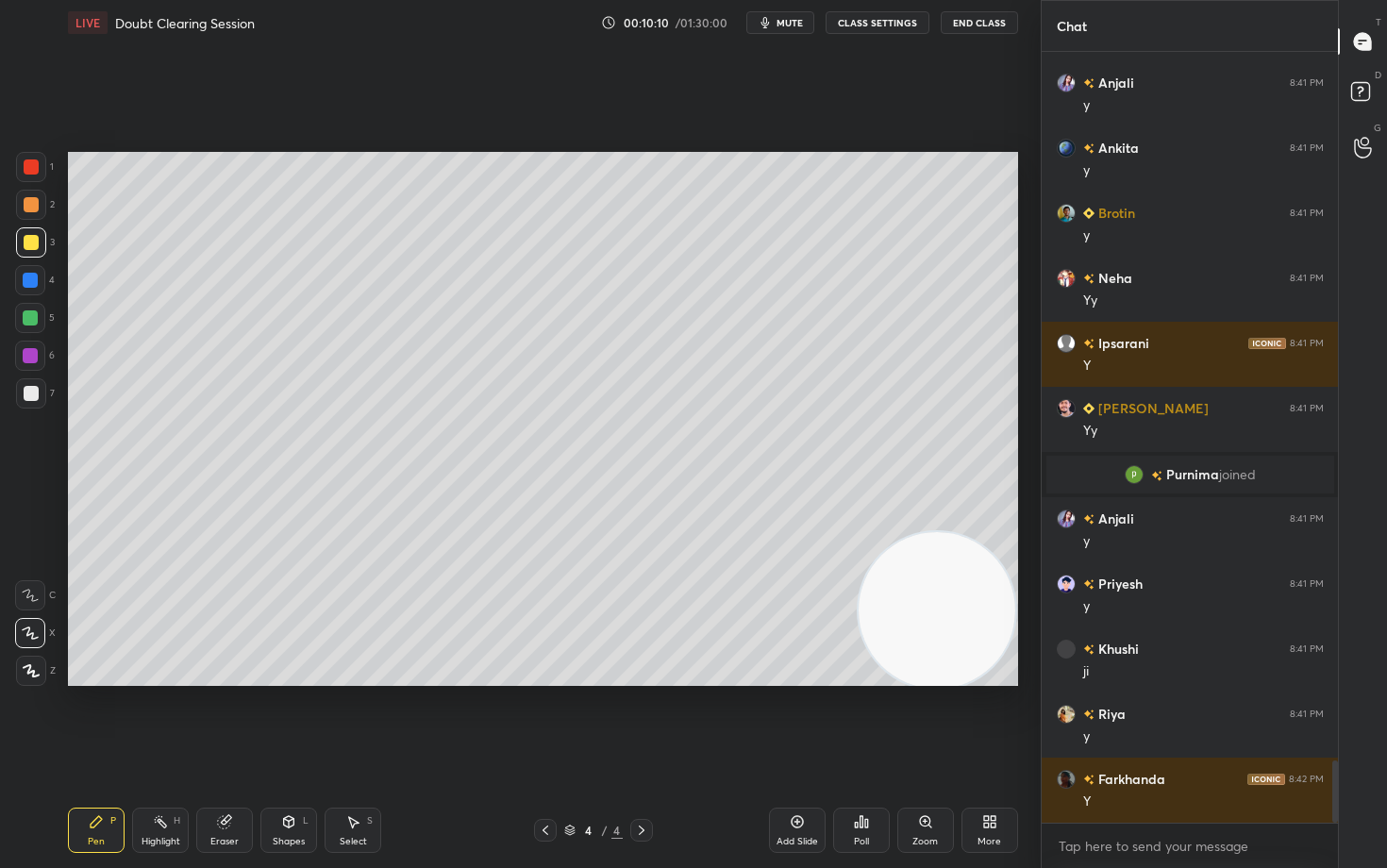
scroll to position [8852, 0]
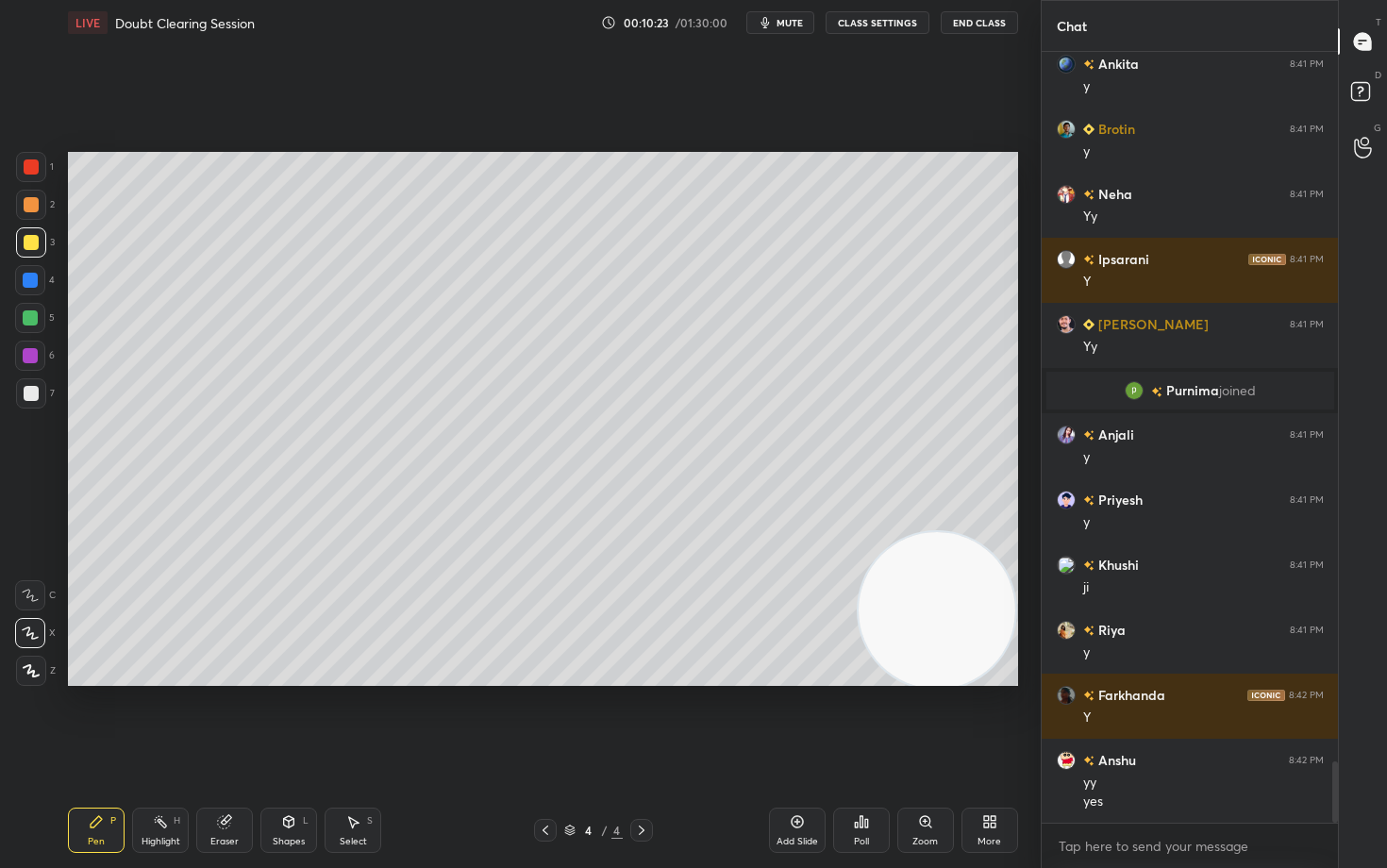
click at [796, 719] on icon at bounding box center [797, 821] width 15 height 15
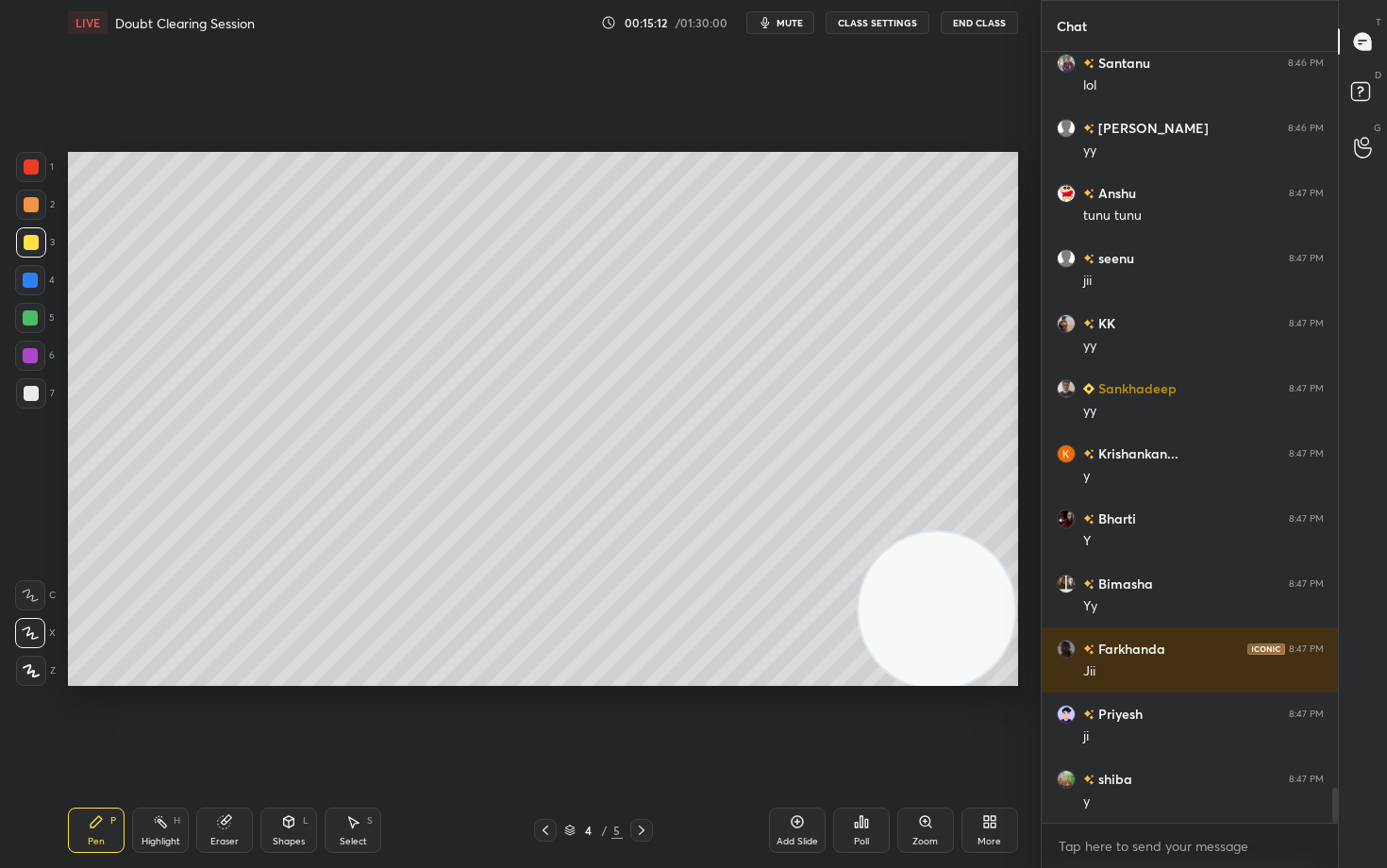
scroll to position [16115, 0]
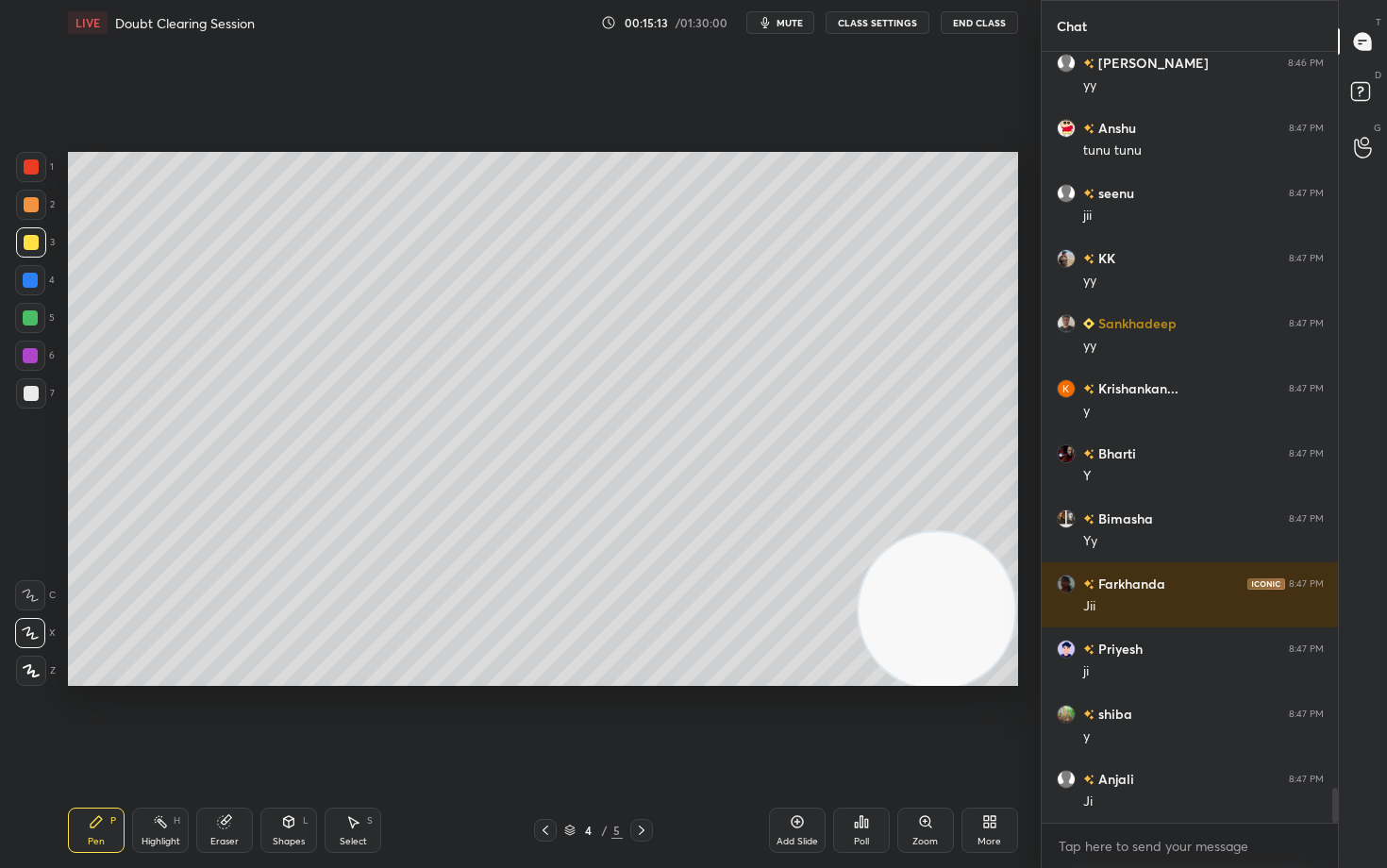
drag, startPoint x: 934, startPoint y: 618, endPoint x: 951, endPoint y: 568, distance: 52.8
click at [954, 571] on video at bounding box center [937, 611] width 157 height 157
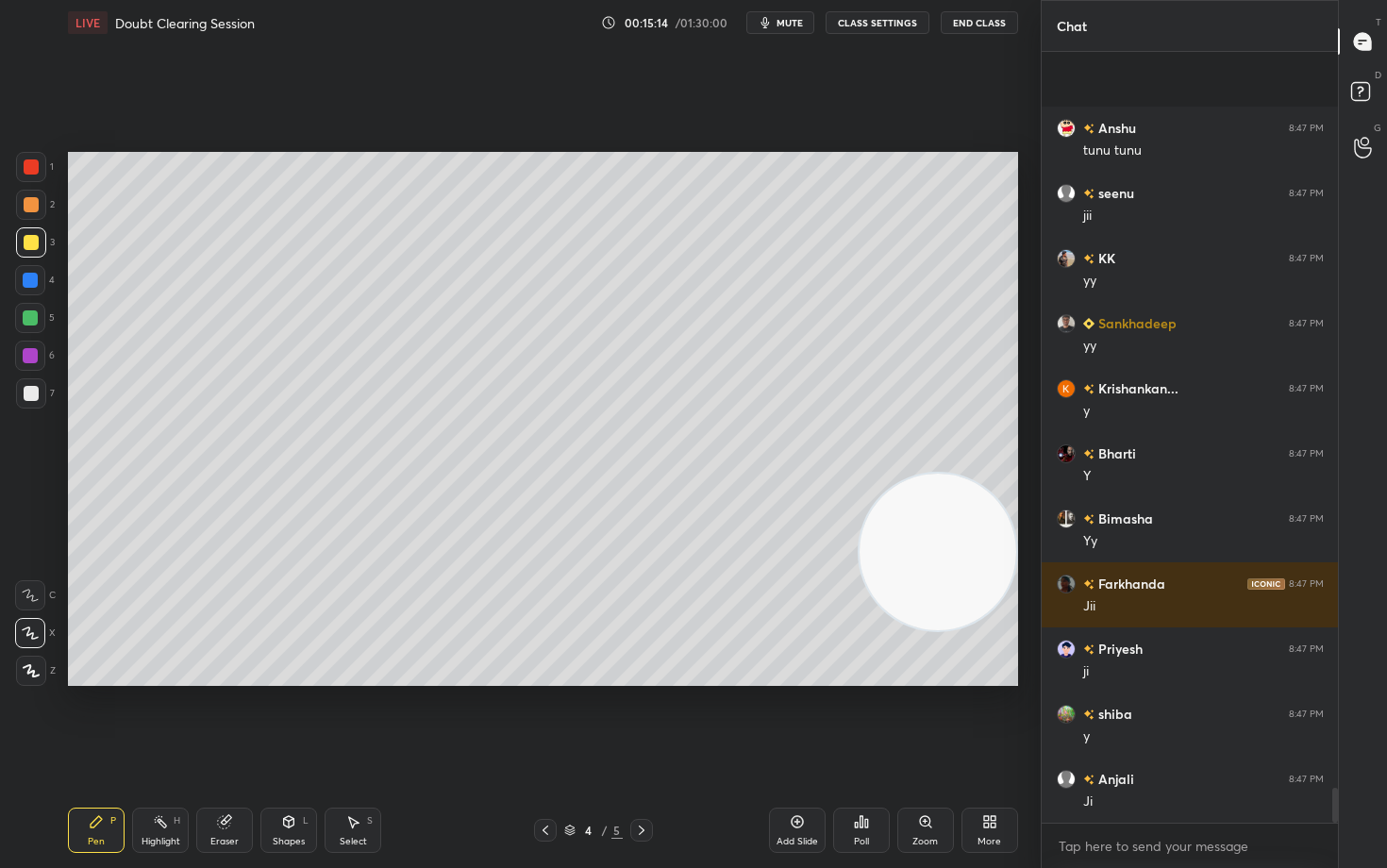
scroll to position [16245, 0]
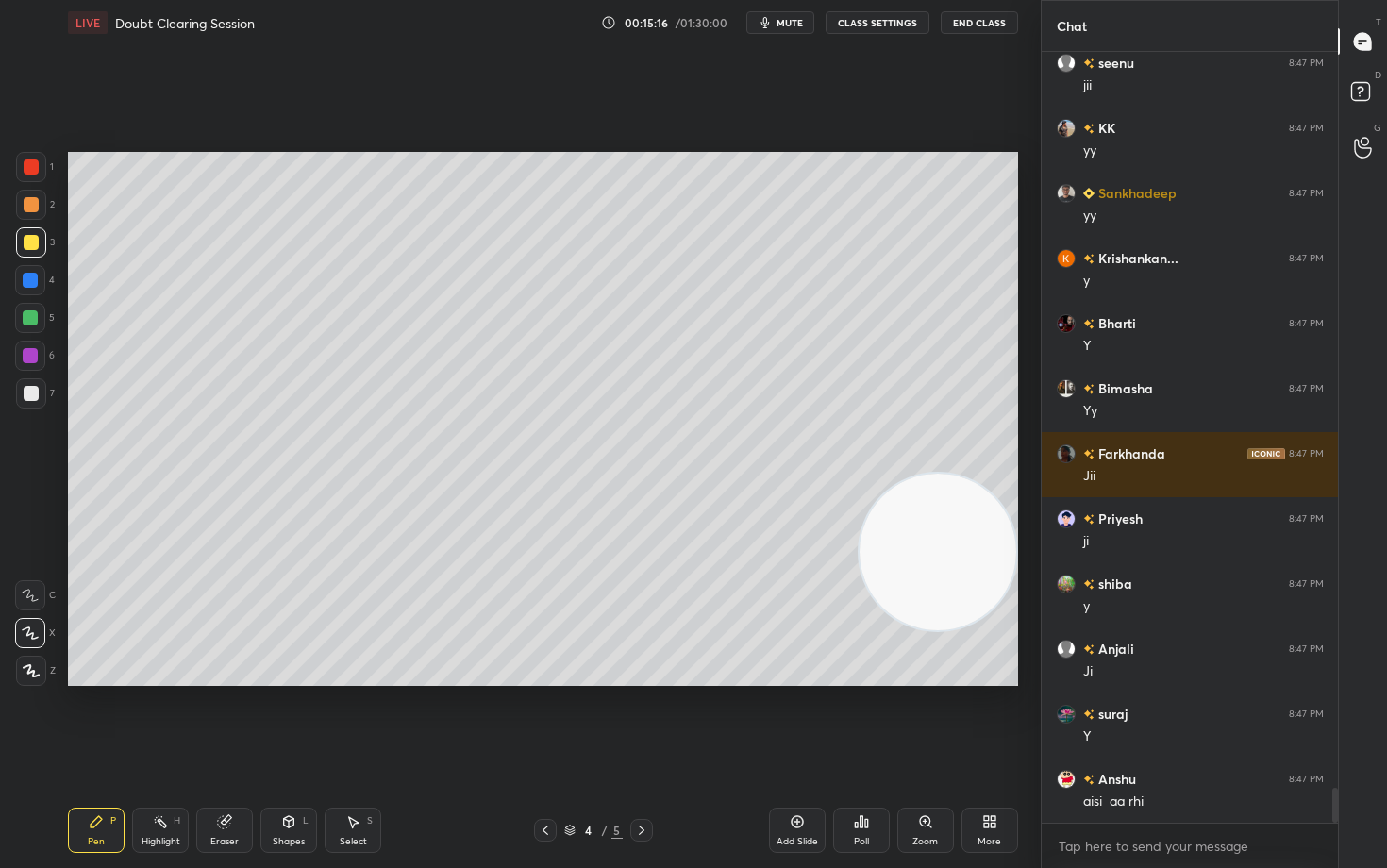
click at [797, 719] on icon at bounding box center [797, 821] width 15 height 15
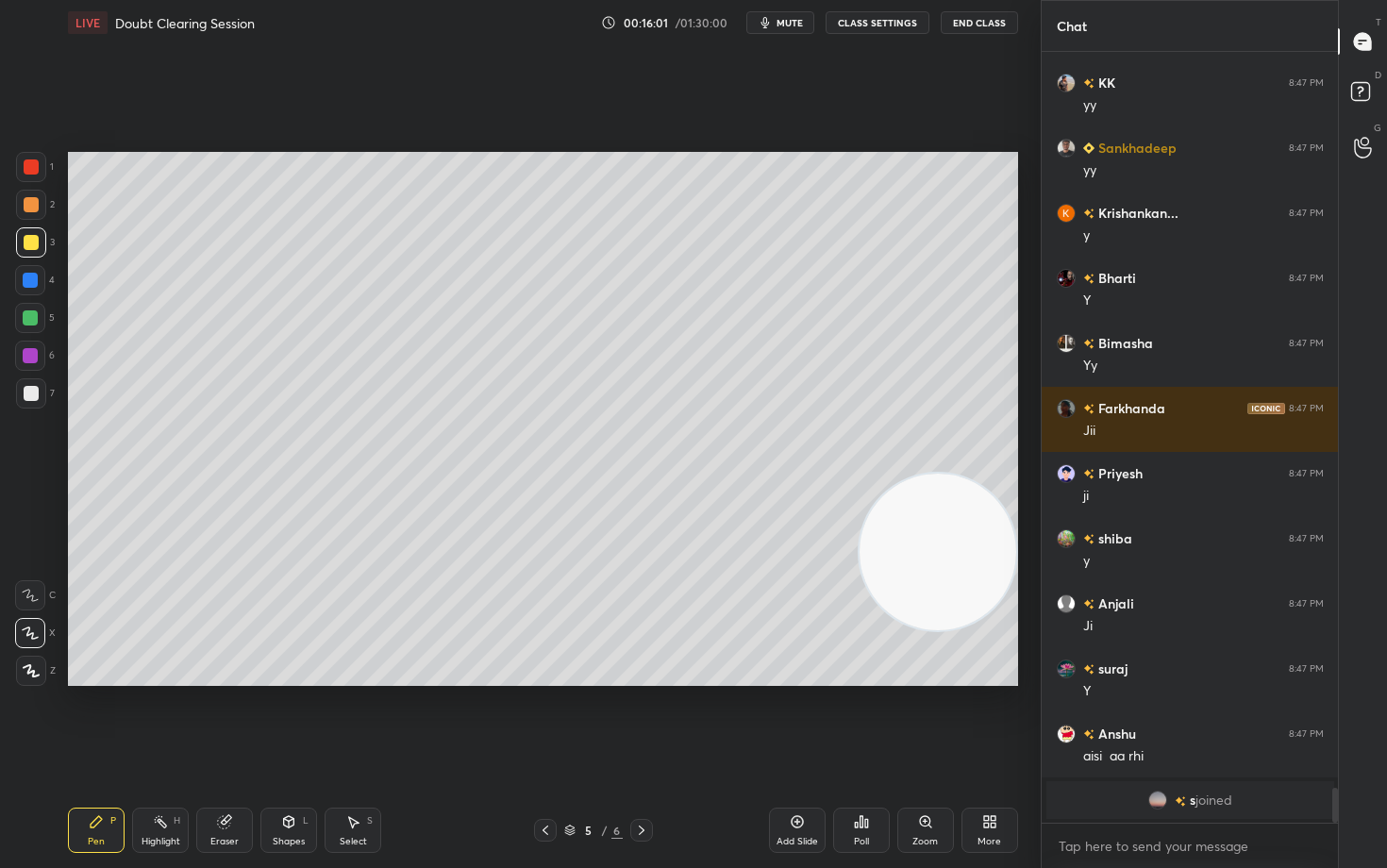
drag, startPoint x: 222, startPoint y: 835, endPoint x: 393, endPoint y: 718, distance: 207.2
click at [229, 719] on div "Eraser" at bounding box center [225, 830] width 57 height 45
drag, startPoint x: 84, startPoint y: 838, endPoint x: 351, endPoint y: 700, distance: 300.6
click at [86, 719] on div "Pen P" at bounding box center [96, 830] width 57 height 45
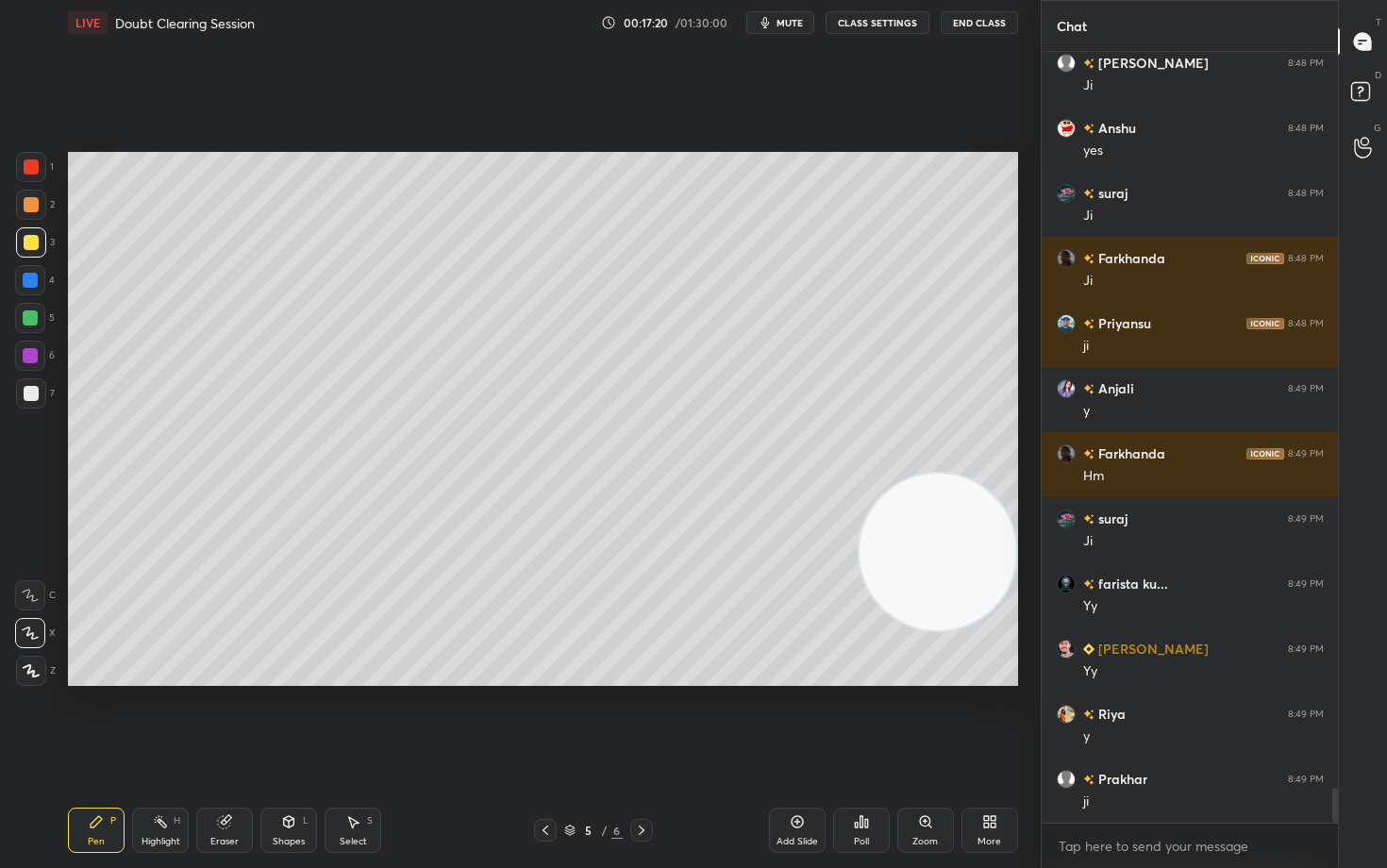
scroll to position [16142, 0]
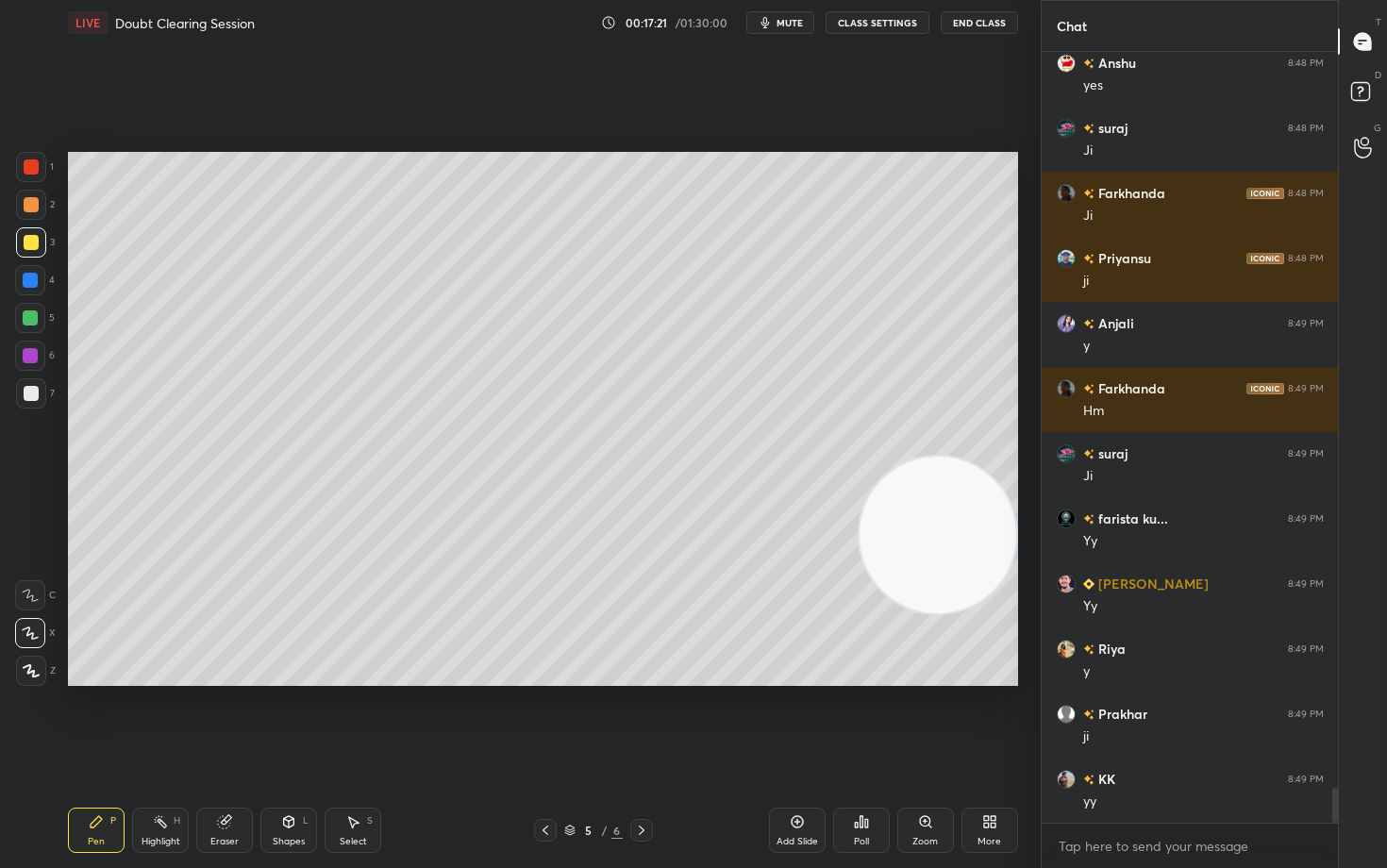
drag, startPoint x: 925, startPoint y: 583, endPoint x: 963, endPoint y: 243, distance: 342.1
click at [976, 457] on video at bounding box center [938, 535] width 157 height 157
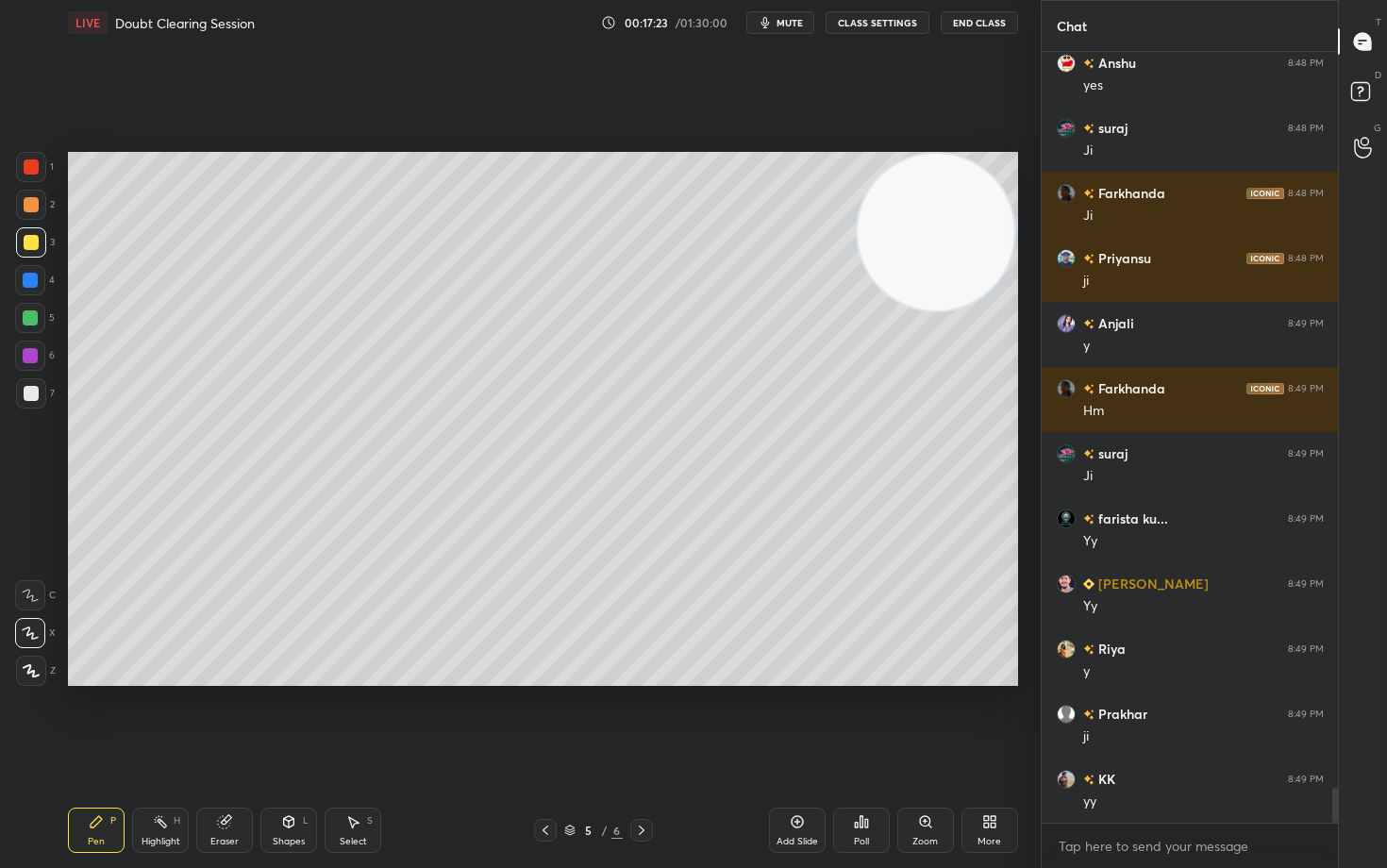
click at [783, 719] on div "Add Slide" at bounding box center [798, 830] width 57 height 45
click at [28, 198] on div at bounding box center [30, 205] width 15 height 15
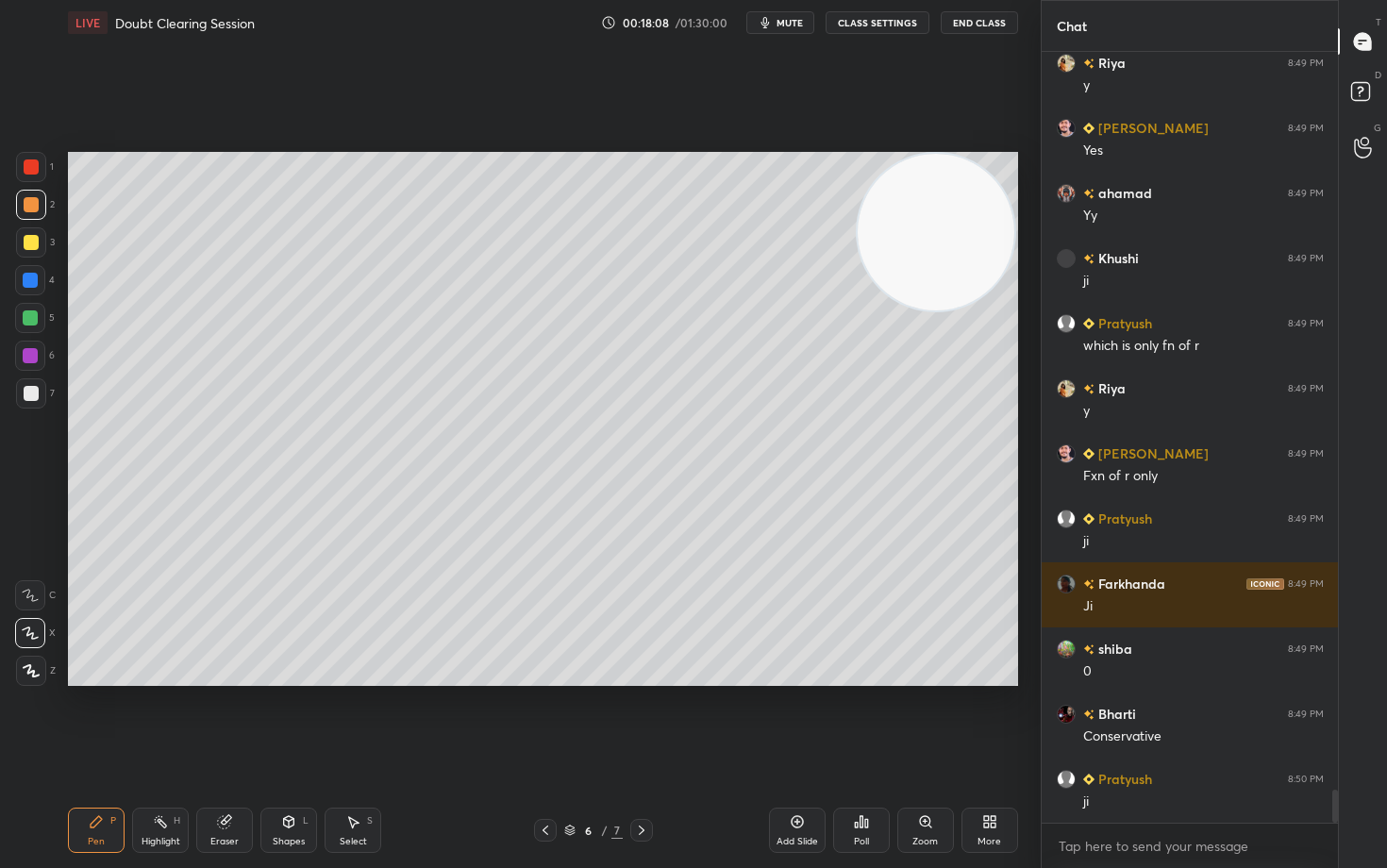
scroll to position [17053, 0]
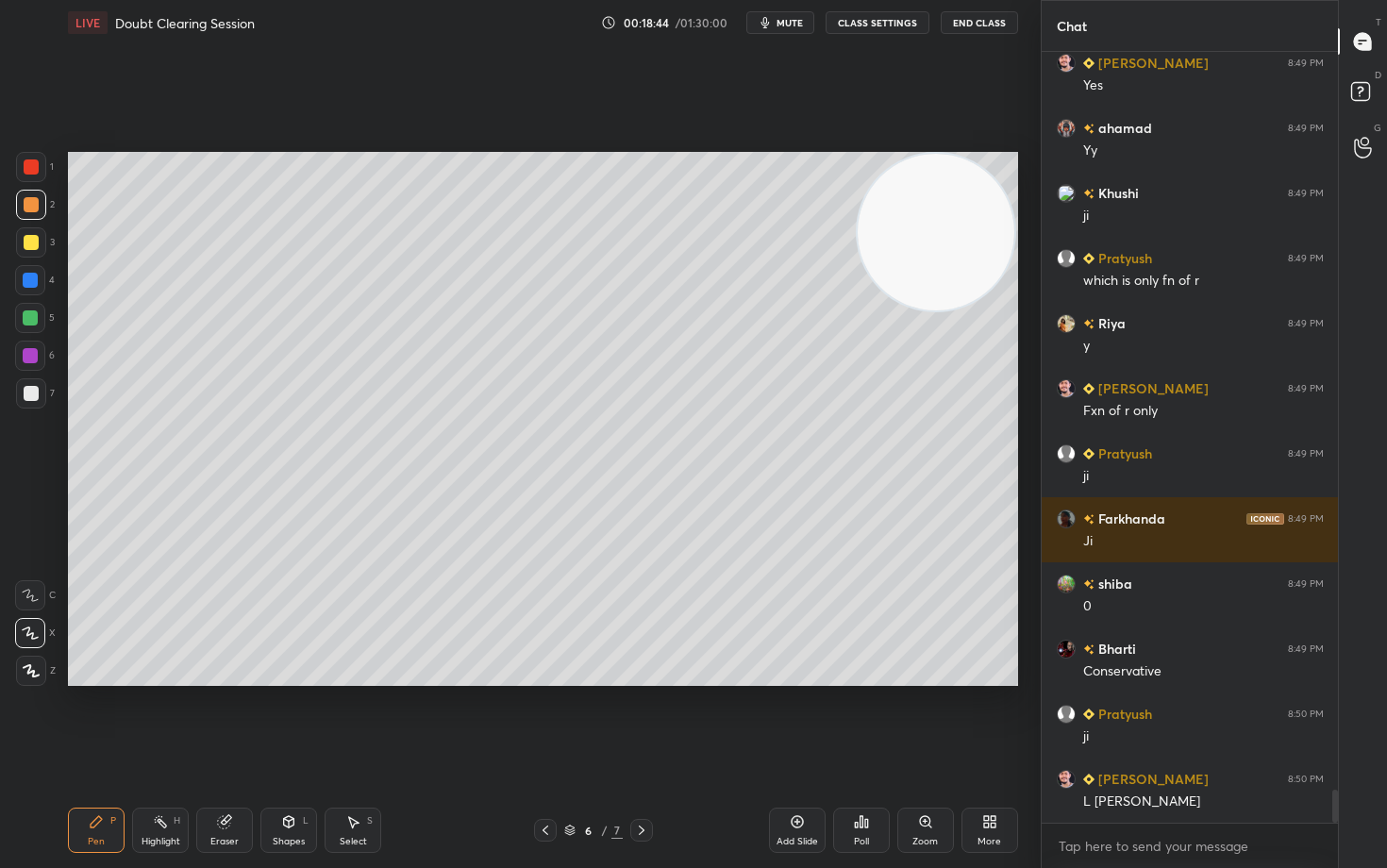
click at [227, 719] on div "Eraser" at bounding box center [225, 830] width 57 height 45
click at [104, 719] on div "Pen P" at bounding box center [96, 830] width 57 height 45
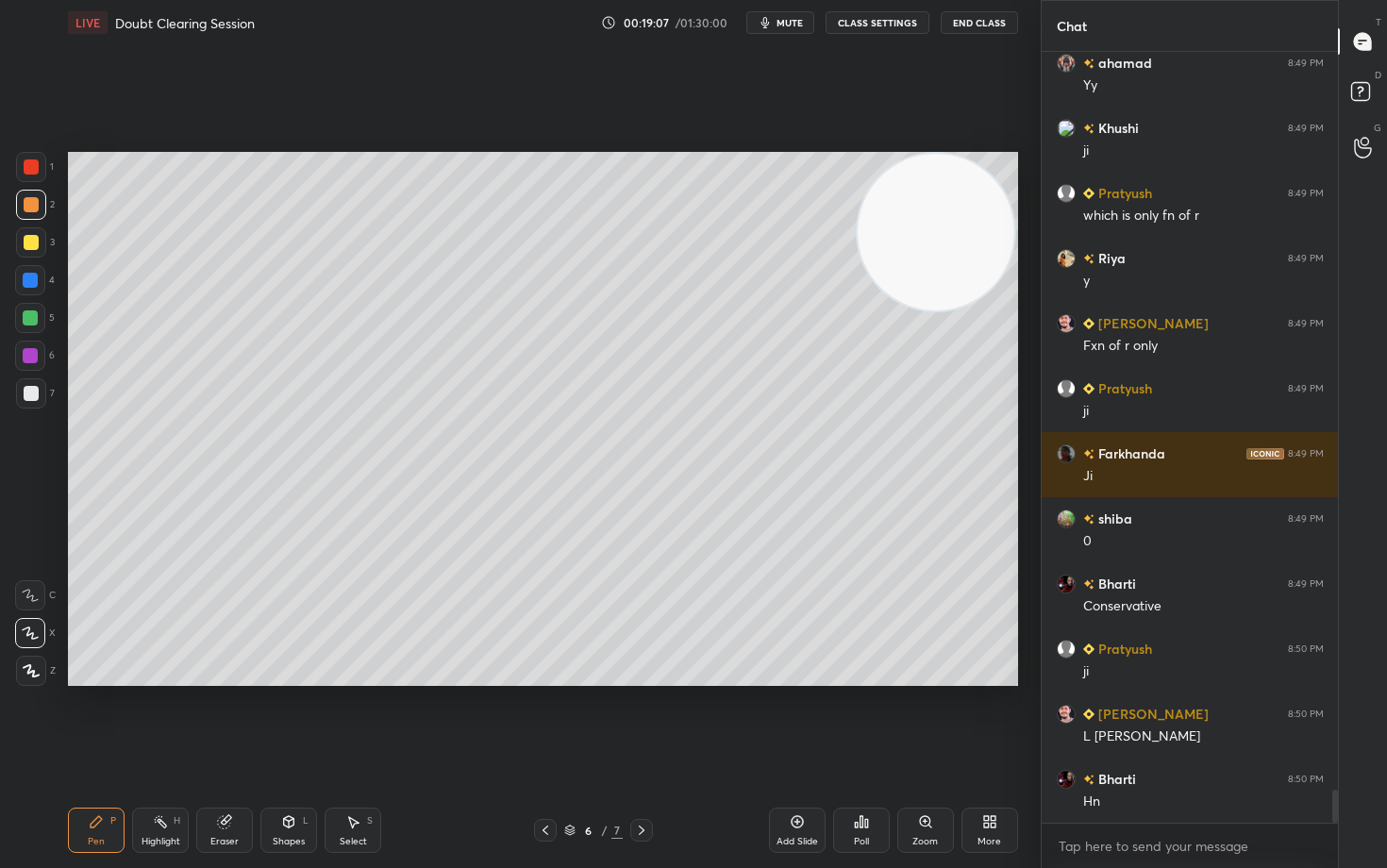
click at [798, 719] on div "Add Slide" at bounding box center [798, 830] width 57 height 45
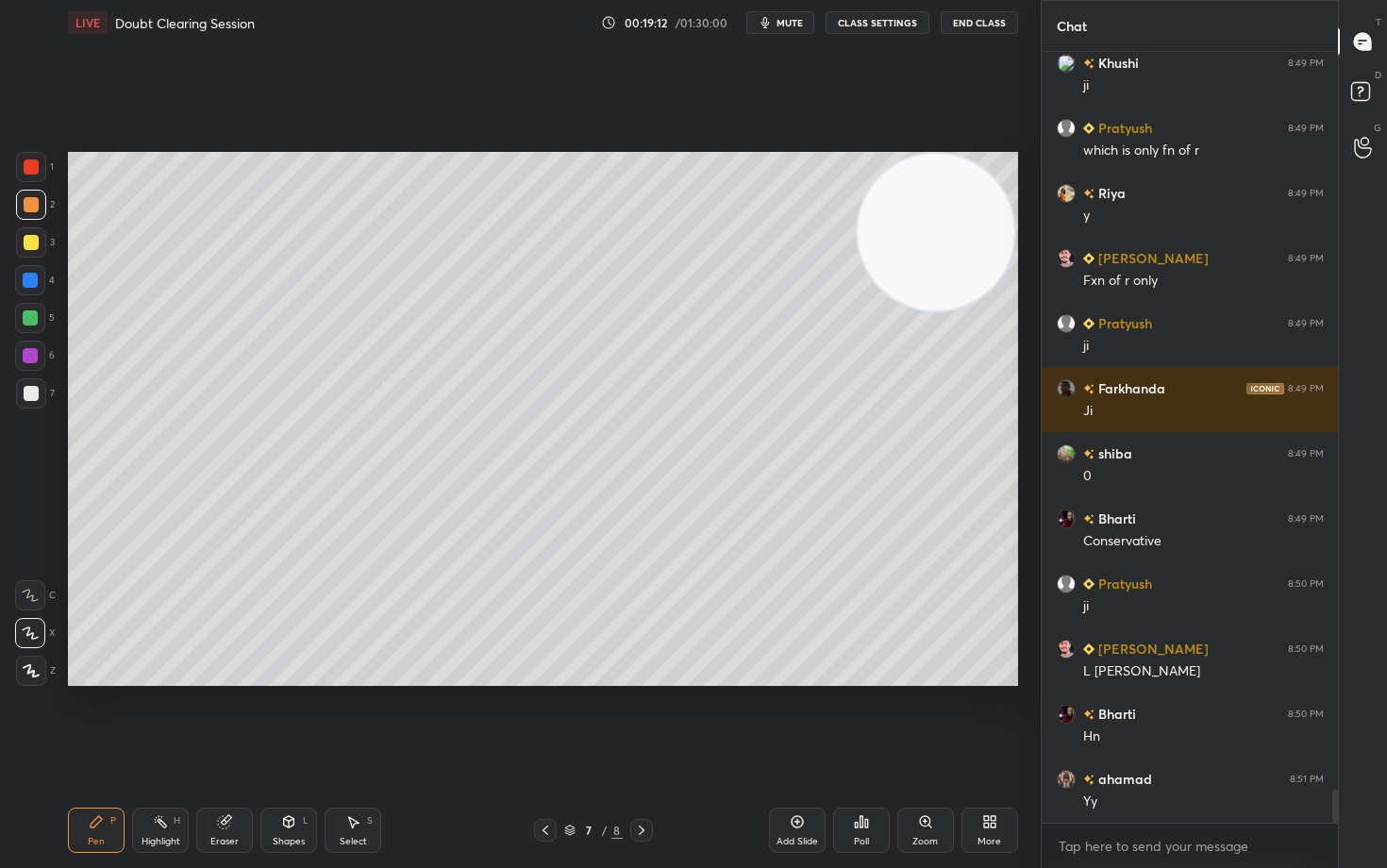
drag, startPoint x: 212, startPoint y: 840, endPoint x: 238, endPoint y: 735, distance: 108.2
click at [213, 719] on div "Eraser" at bounding box center [224, 842] width 28 height 10
drag, startPoint x: 104, startPoint y: 812, endPoint x: 139, endPoint y: 760, distance: 62.7
click at [104, 719] on div "Pen P" at bounding box center [96, 830] width 57 height 45
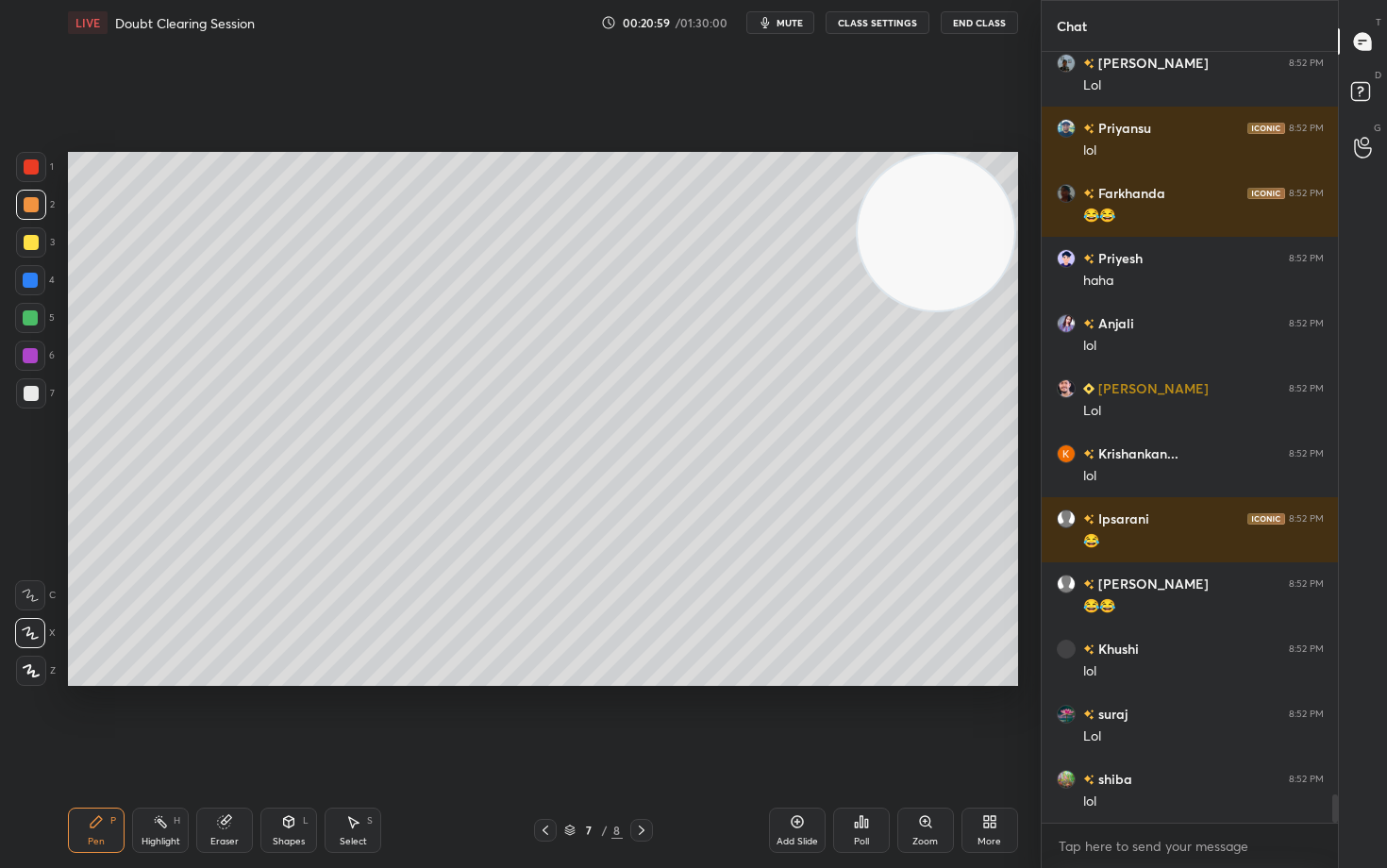
scroll to position [20606, 0]
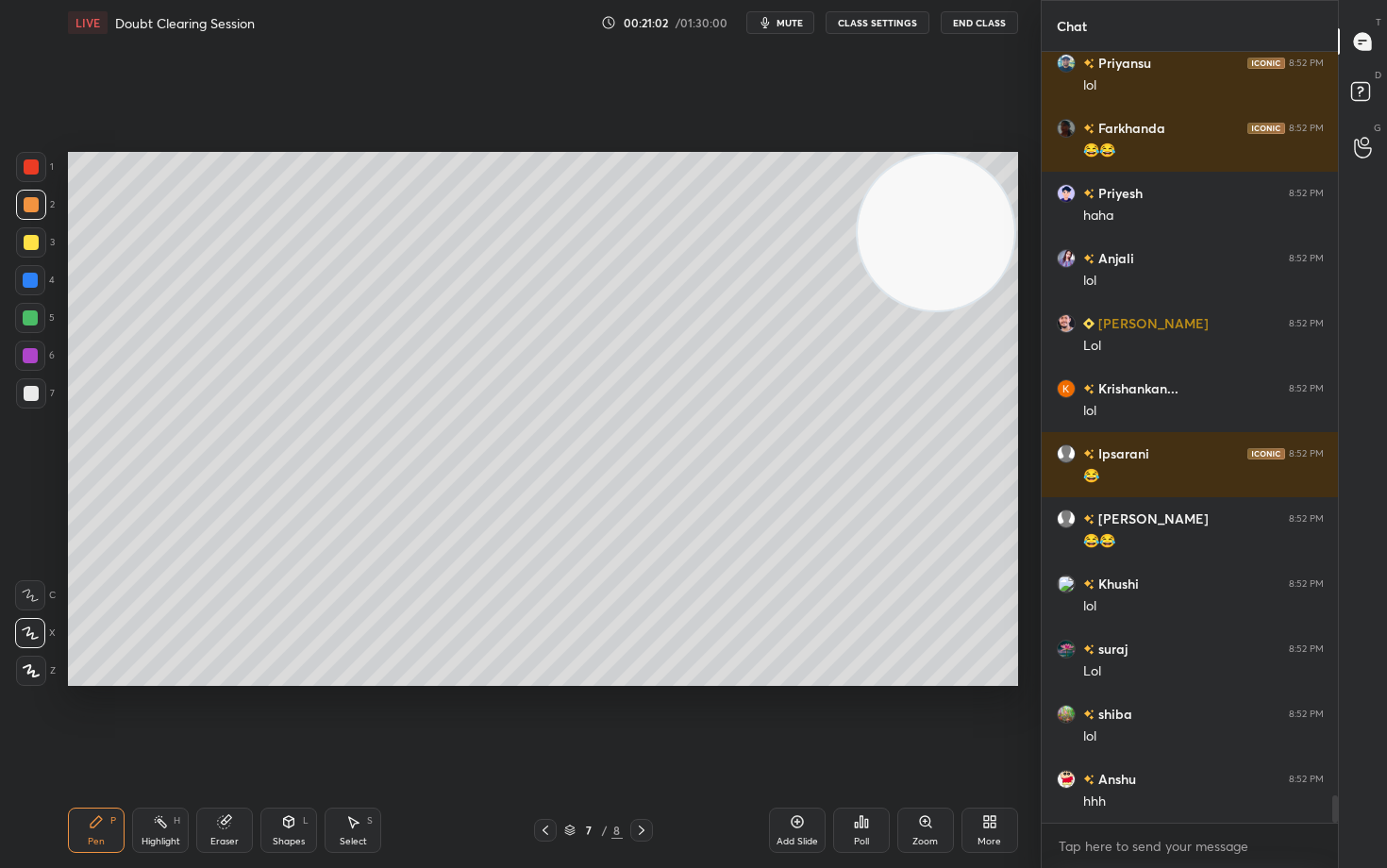
click at [28, 395] on div at bounding box center [30, 392] width 15 height 15
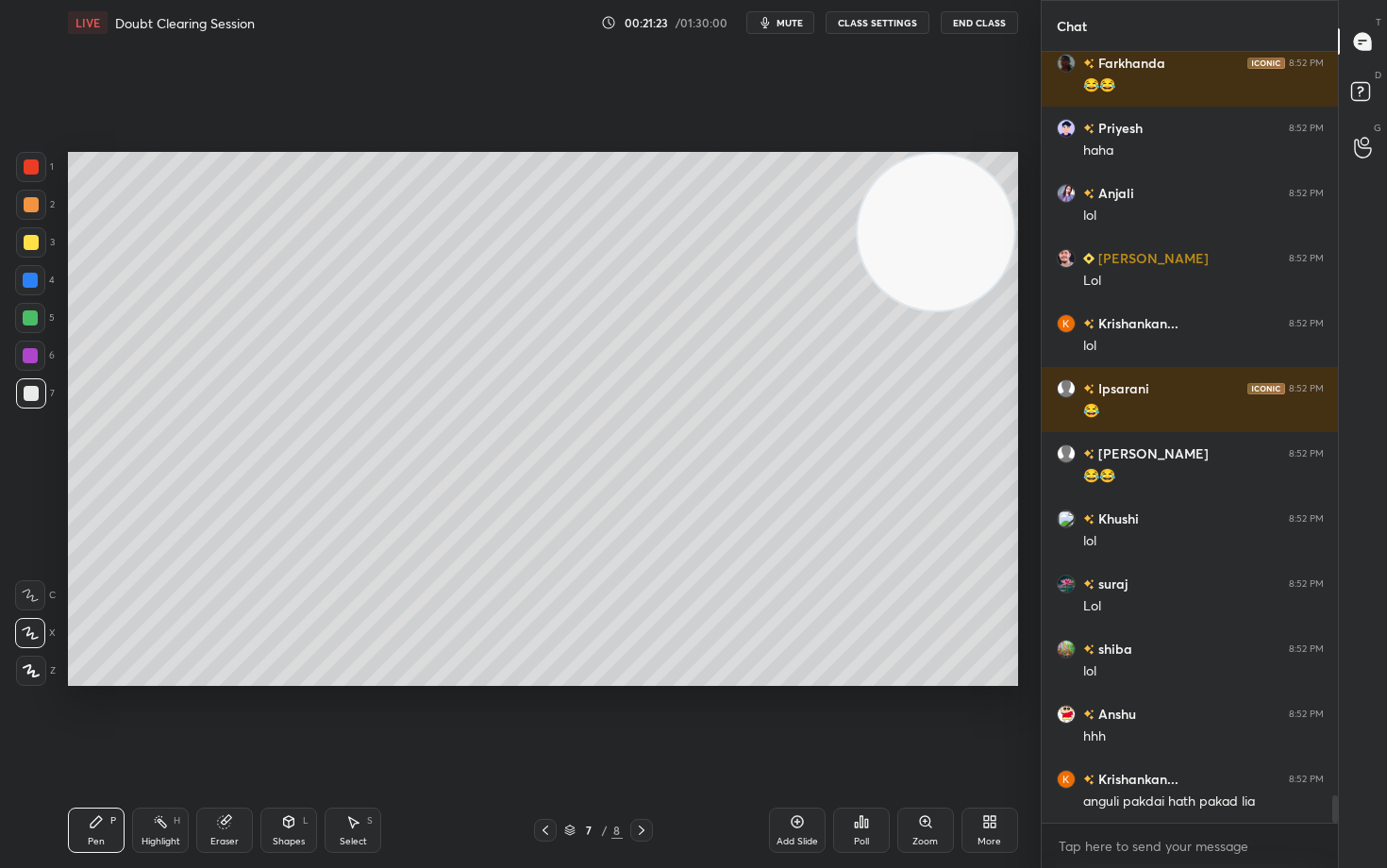
drag, startPoint x: 877, startPoint y: 241, endPoint x: 750, endPoint y: 225, distance: 128.0
click at [857, 224] on video at bounding box center [936, 232] width 157 height 157
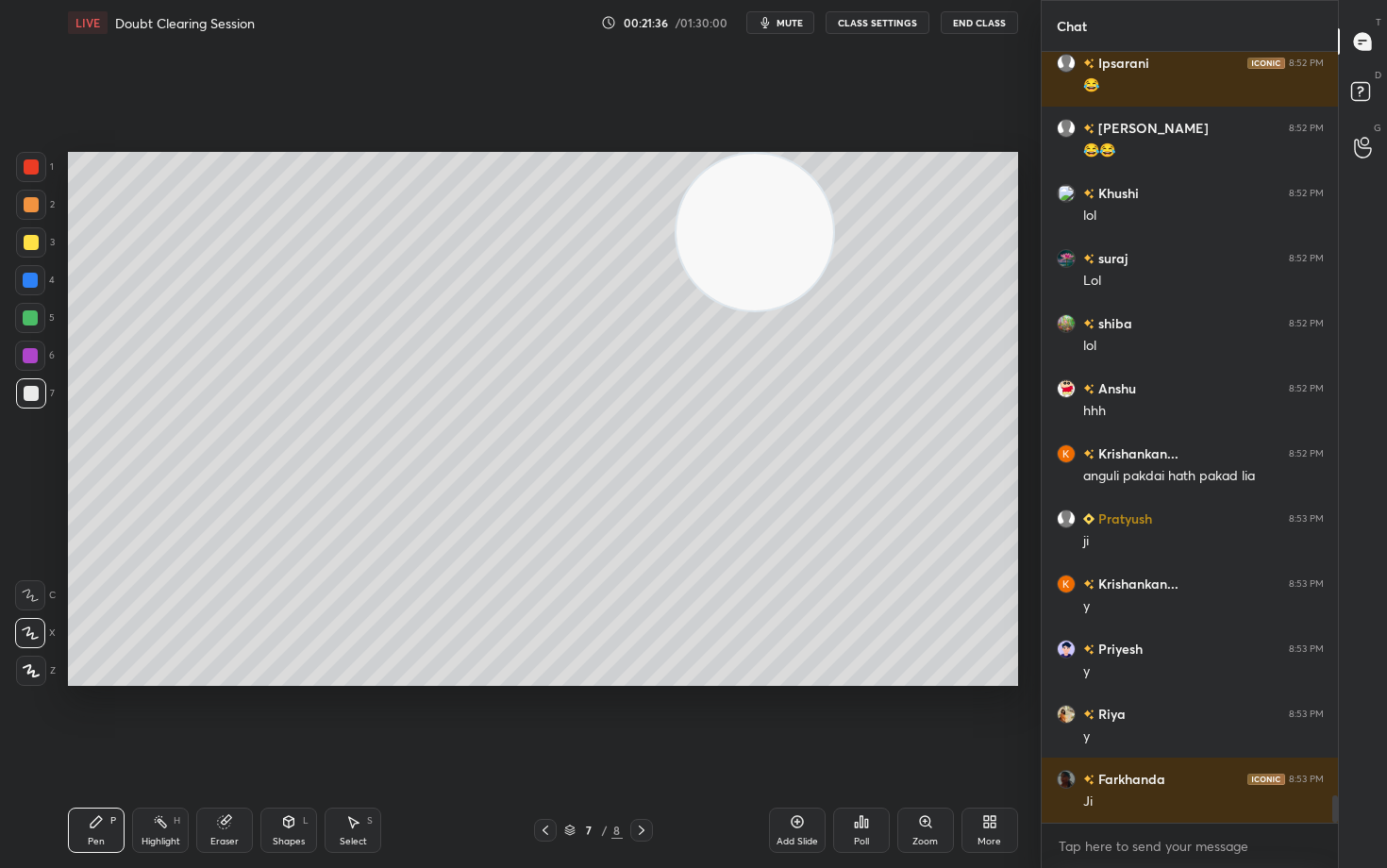
scroll to position [21062, 0]
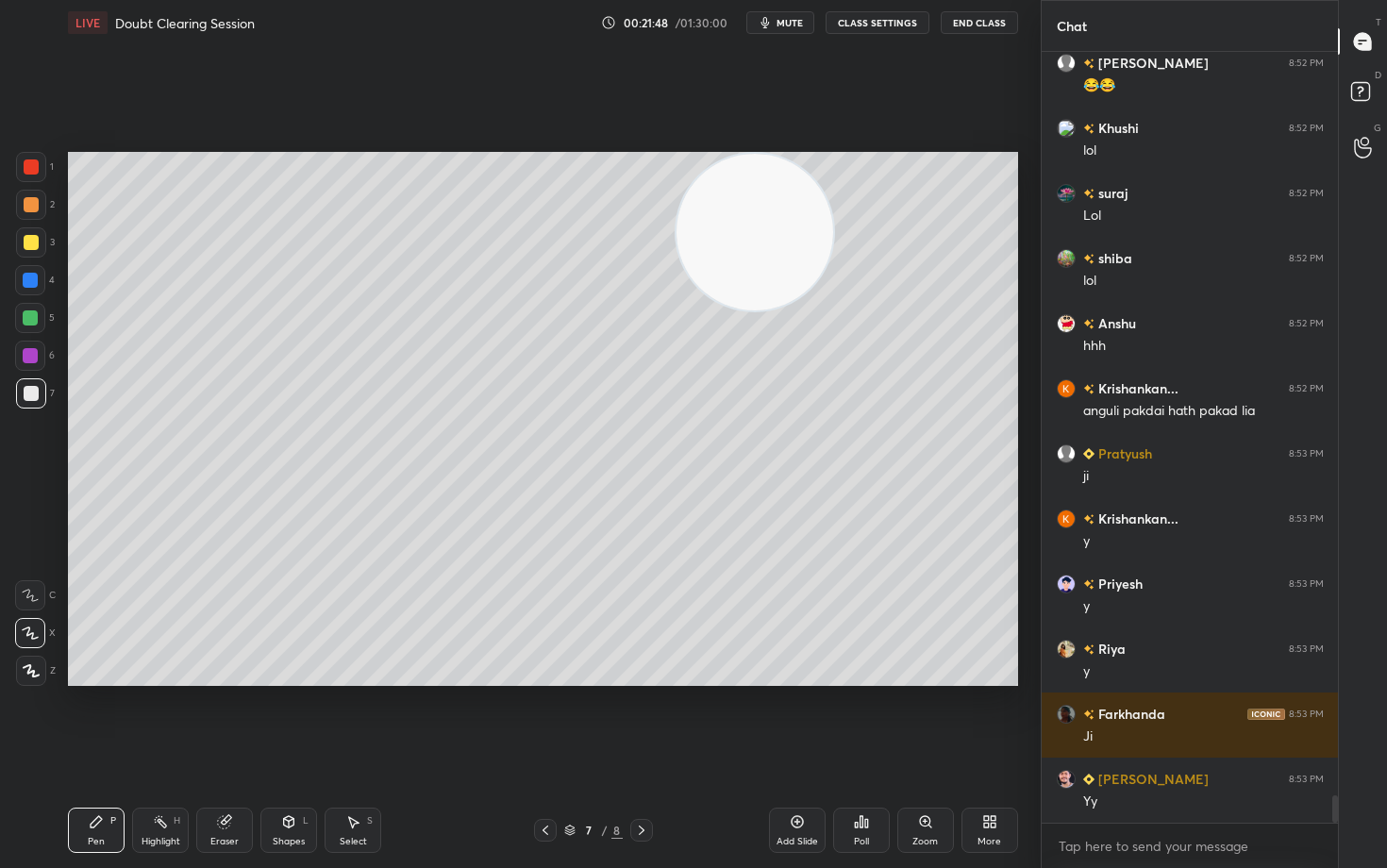
click at [803, 719] on icon at bounding box center [797, 821] width 15 height 15
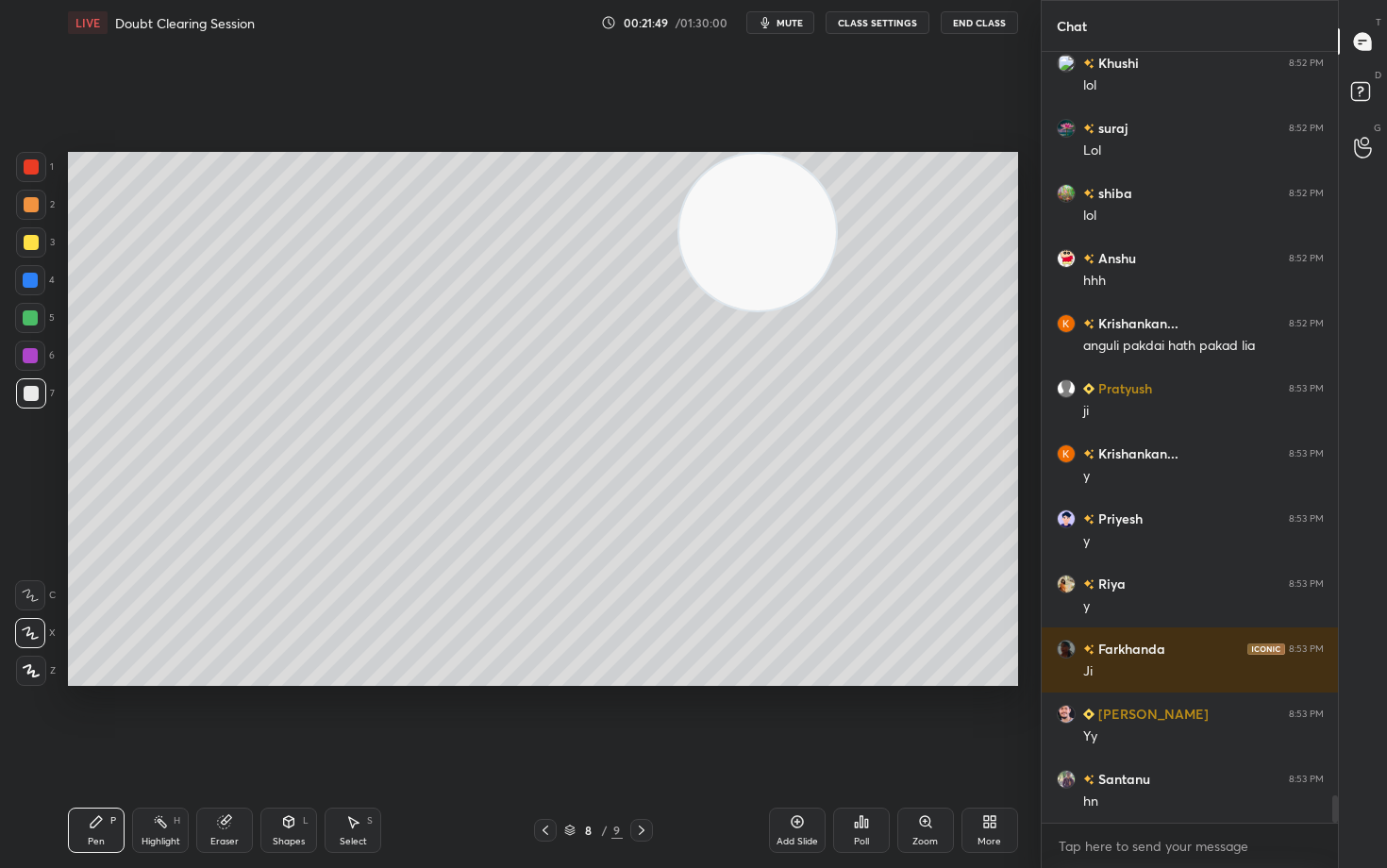
drag, startPoint x: 771, startPoint y: 262, endPoint x: 922, endPoint y: 202, distance: 162.5
click at [836, 199] on video at bounding box center [758, 232] width 157 height 157
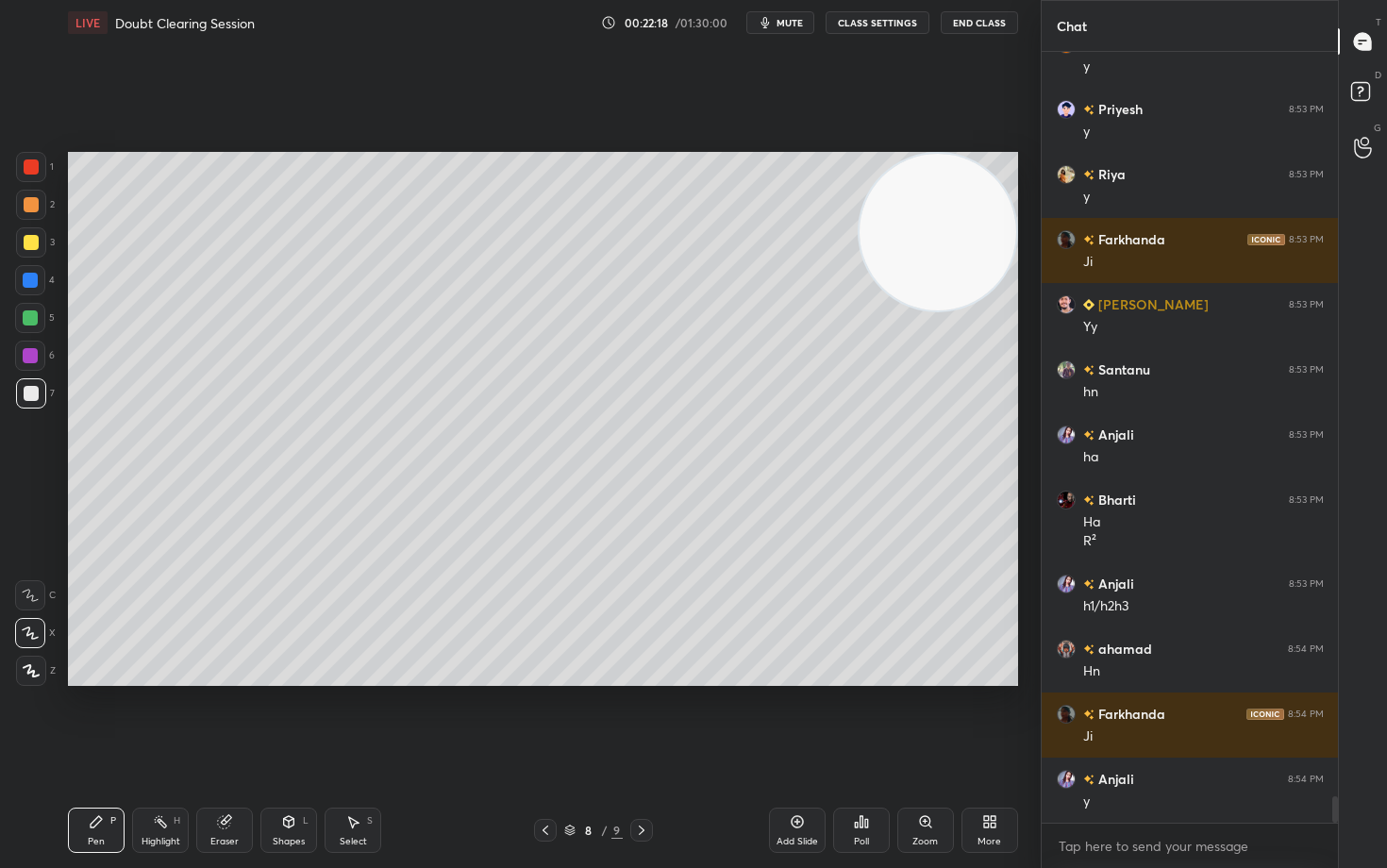
scroll to position [21601, 0]
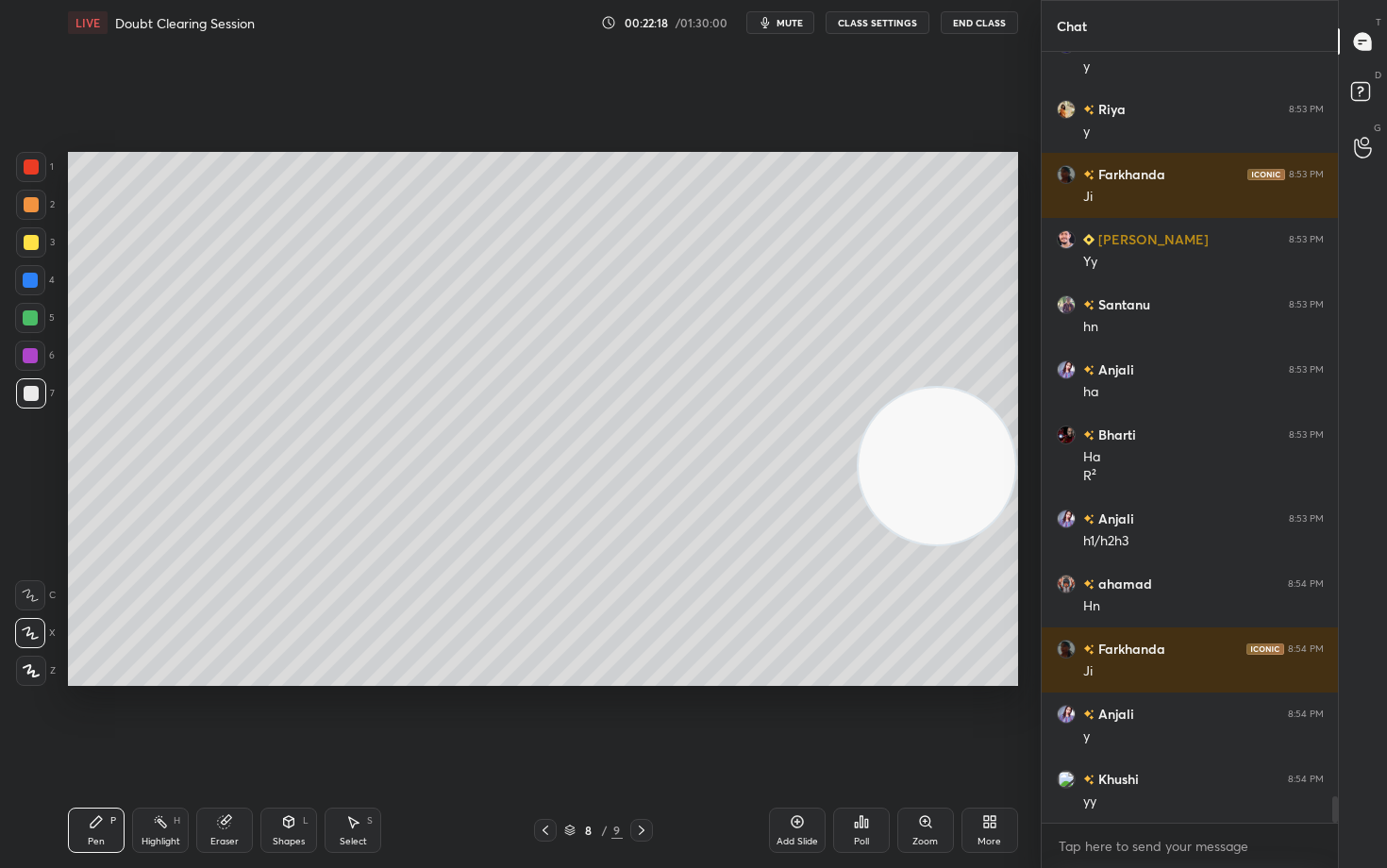
drag, startPoint x: 943, startPoint y: 217, endPoint x: 902, endPoint y: 403, distance: 190.5
click at [938, 459] on video at bounding box center [937, 466] width 157 height 157
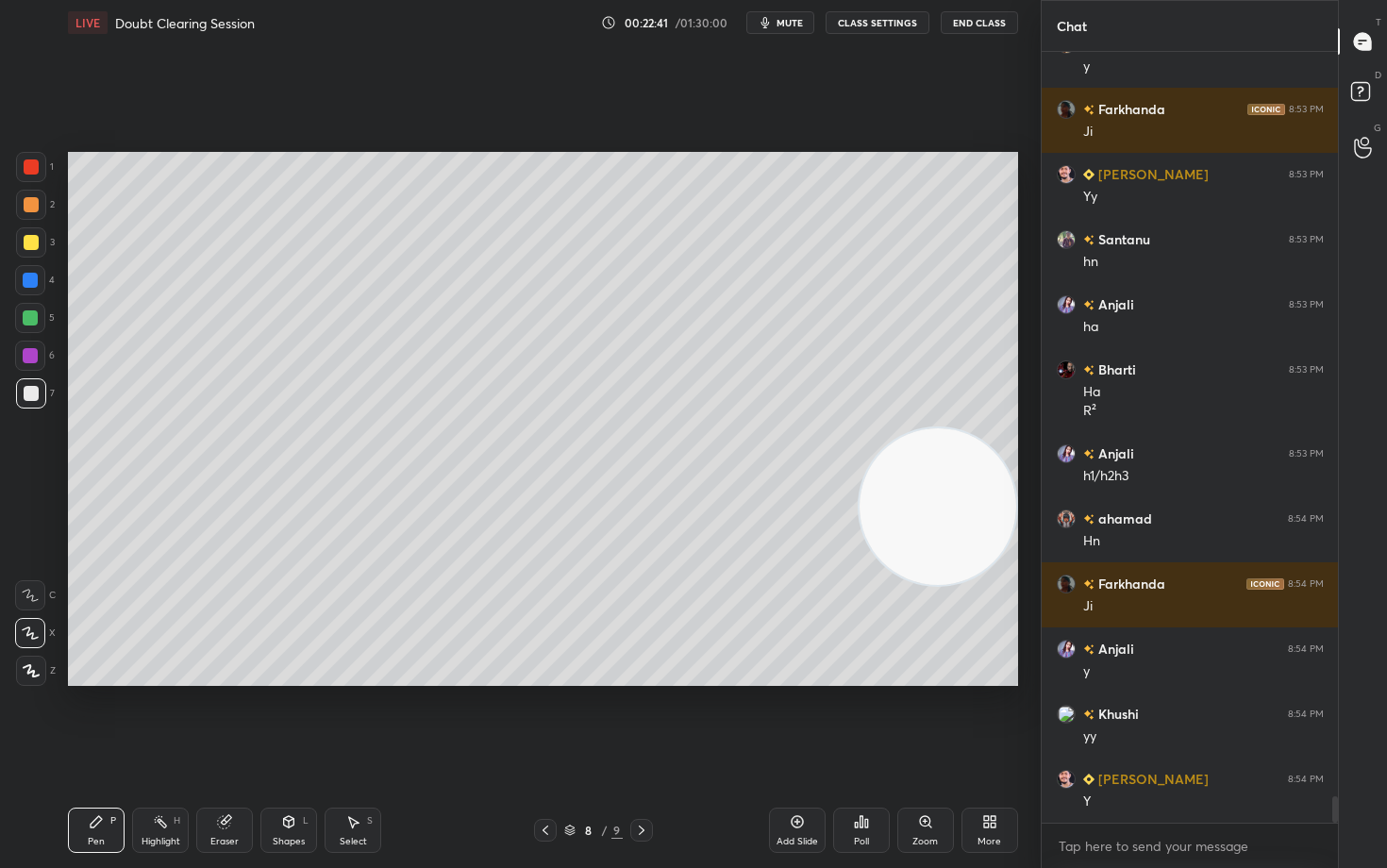
drag, startPoint x: 937, startPoint y: 492, endPoint x: 956, endPoint y: 581, distance: 91.0
click at [958, 581] on video at bounding box center [938, 507] width 157 height 157
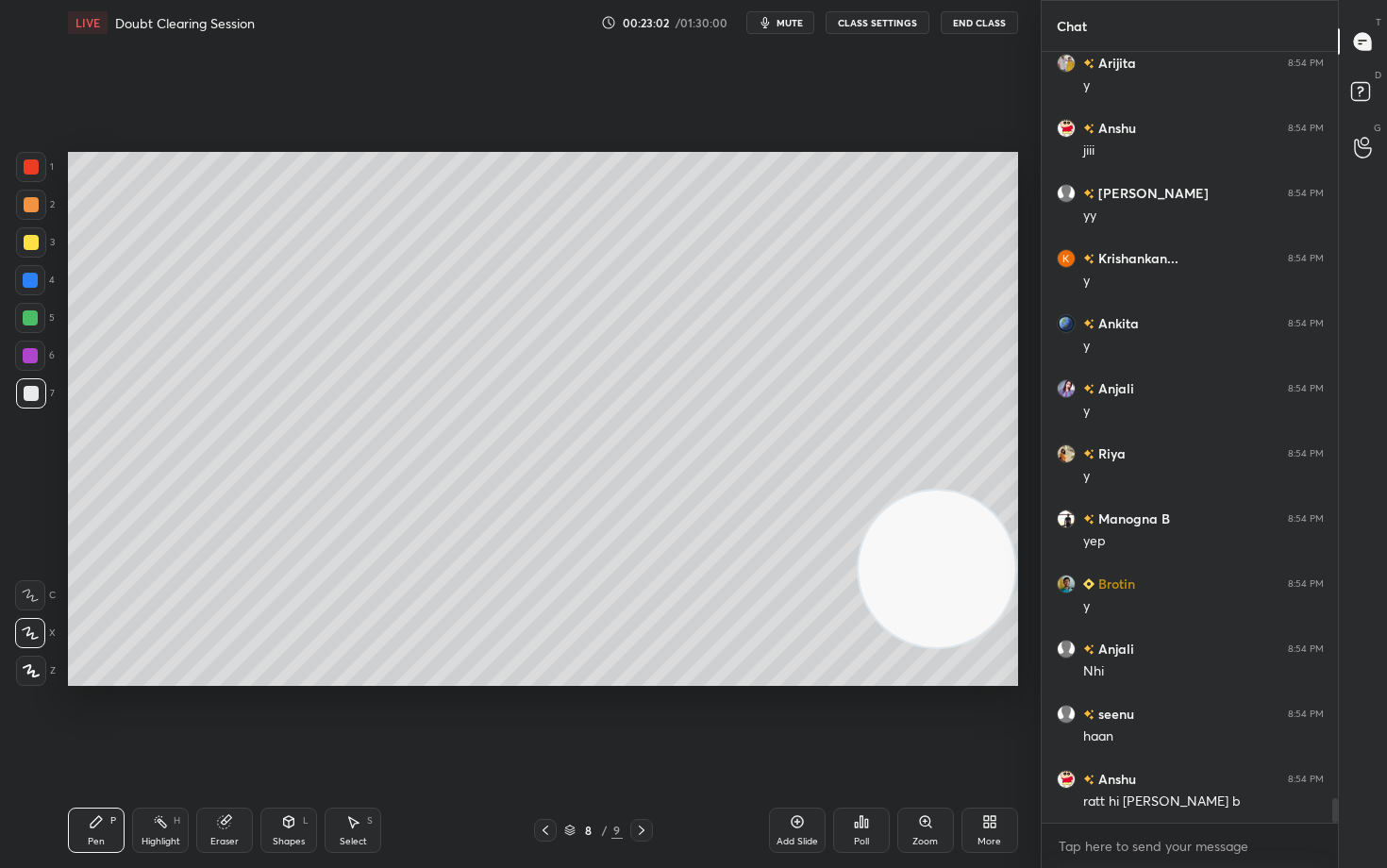
scroll to position [23620, 0]
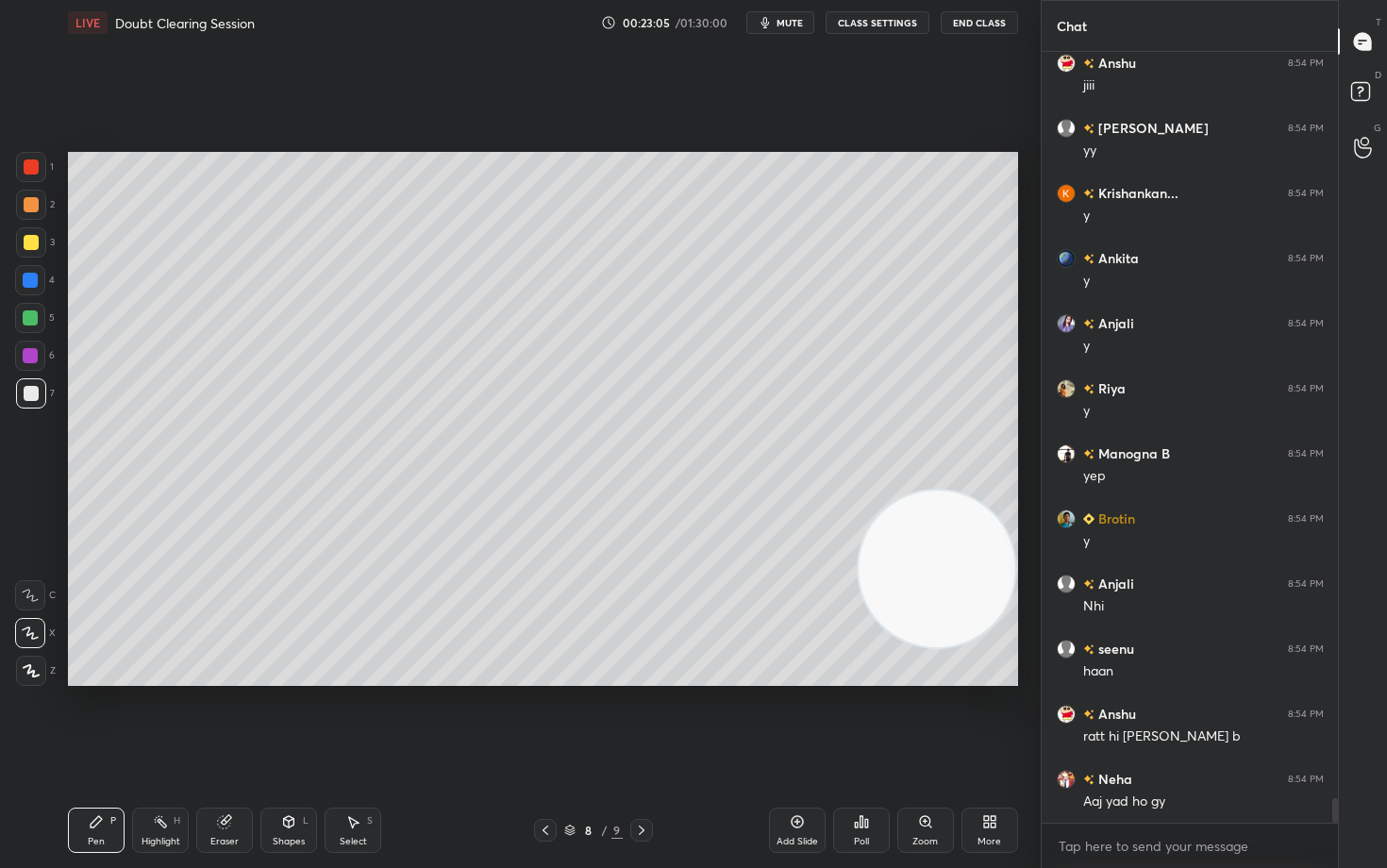
click at [33, 243] on div at bounding box center [30, 242] width 15 height 15
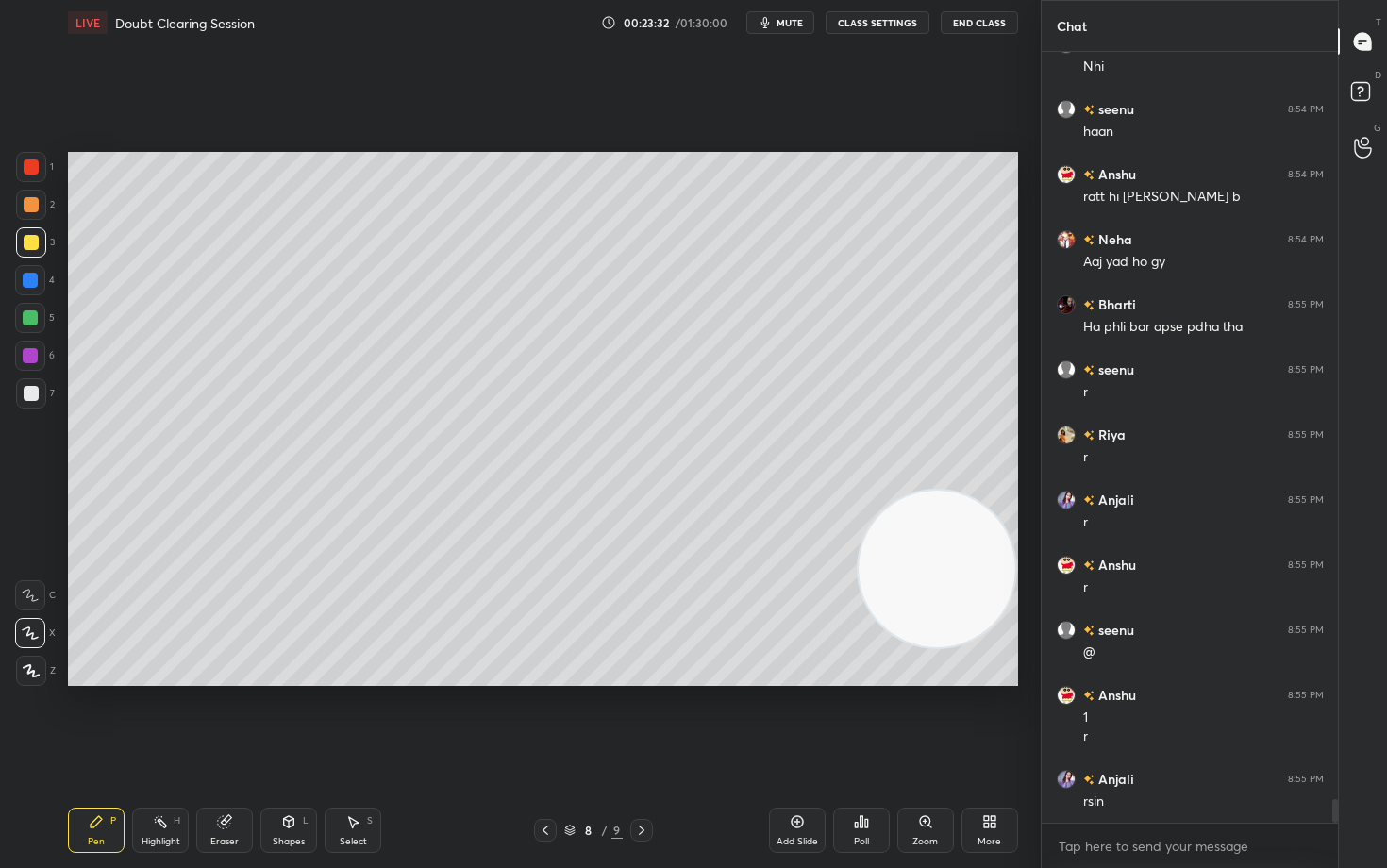
scroll to position [24289, 0]
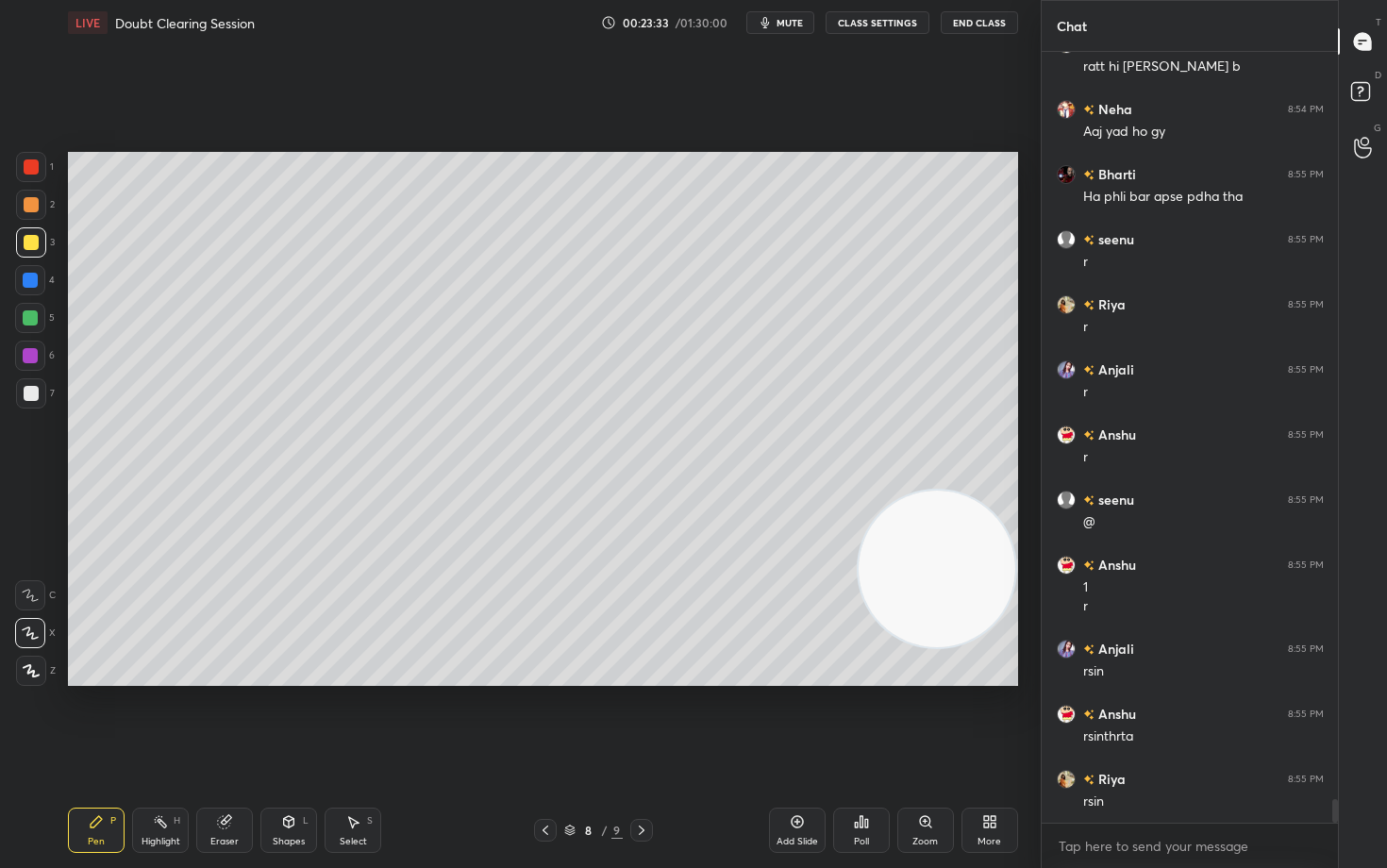
drag, startPoint x: 227, startPoint y: 830, endPoint x: 355, endPoint y: 710, distance: 175.5
click at [228, 719] on div "Eraser" at bounding box center [225, 830] width 57 height 45
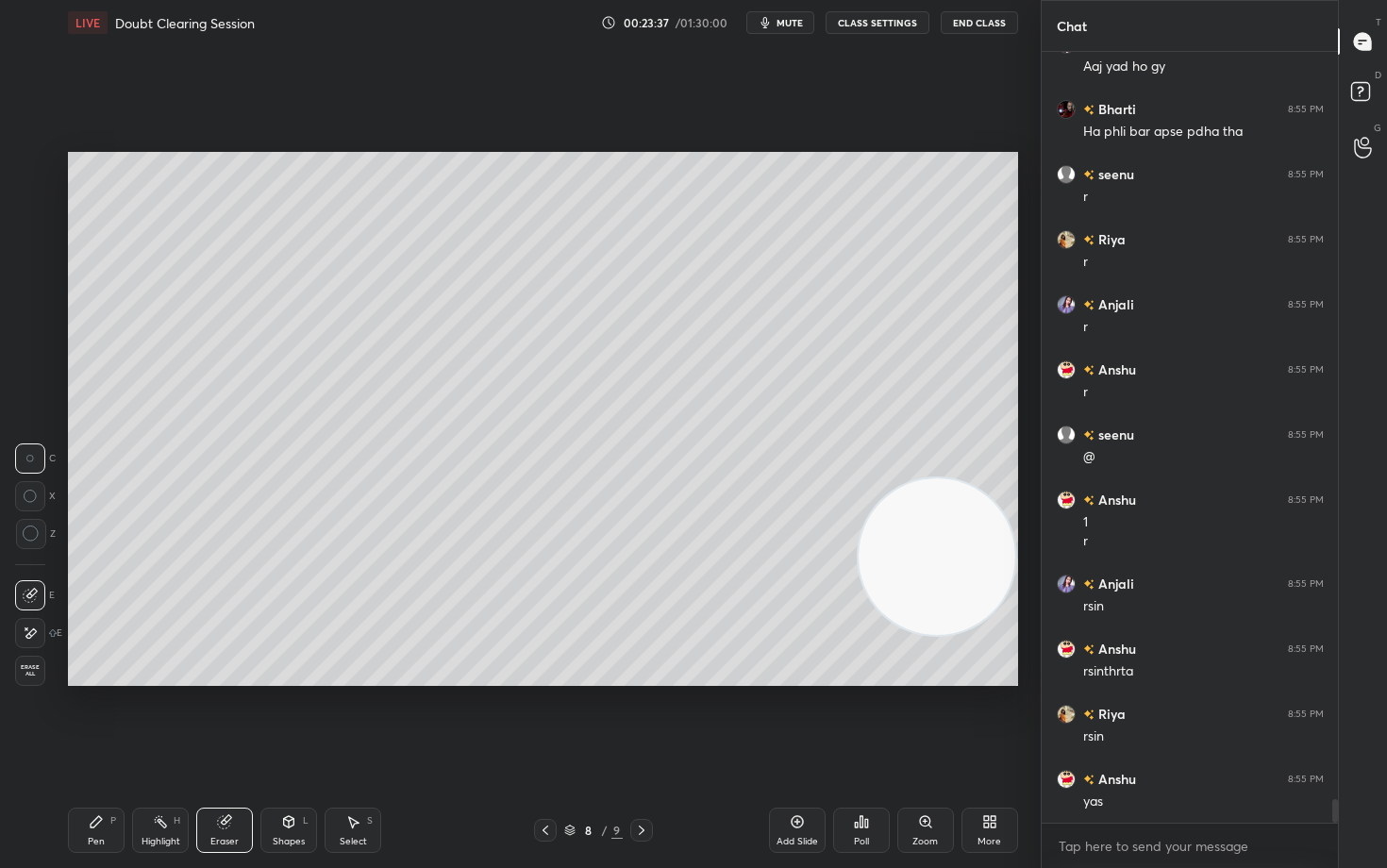
drag, startPoint x: 951, startPoint y: 610, endPoint x: 920, endPoint y: 303, distance: 308.6
click at [990, 479] on video at bounding box center [937, 557] width 157 height 157
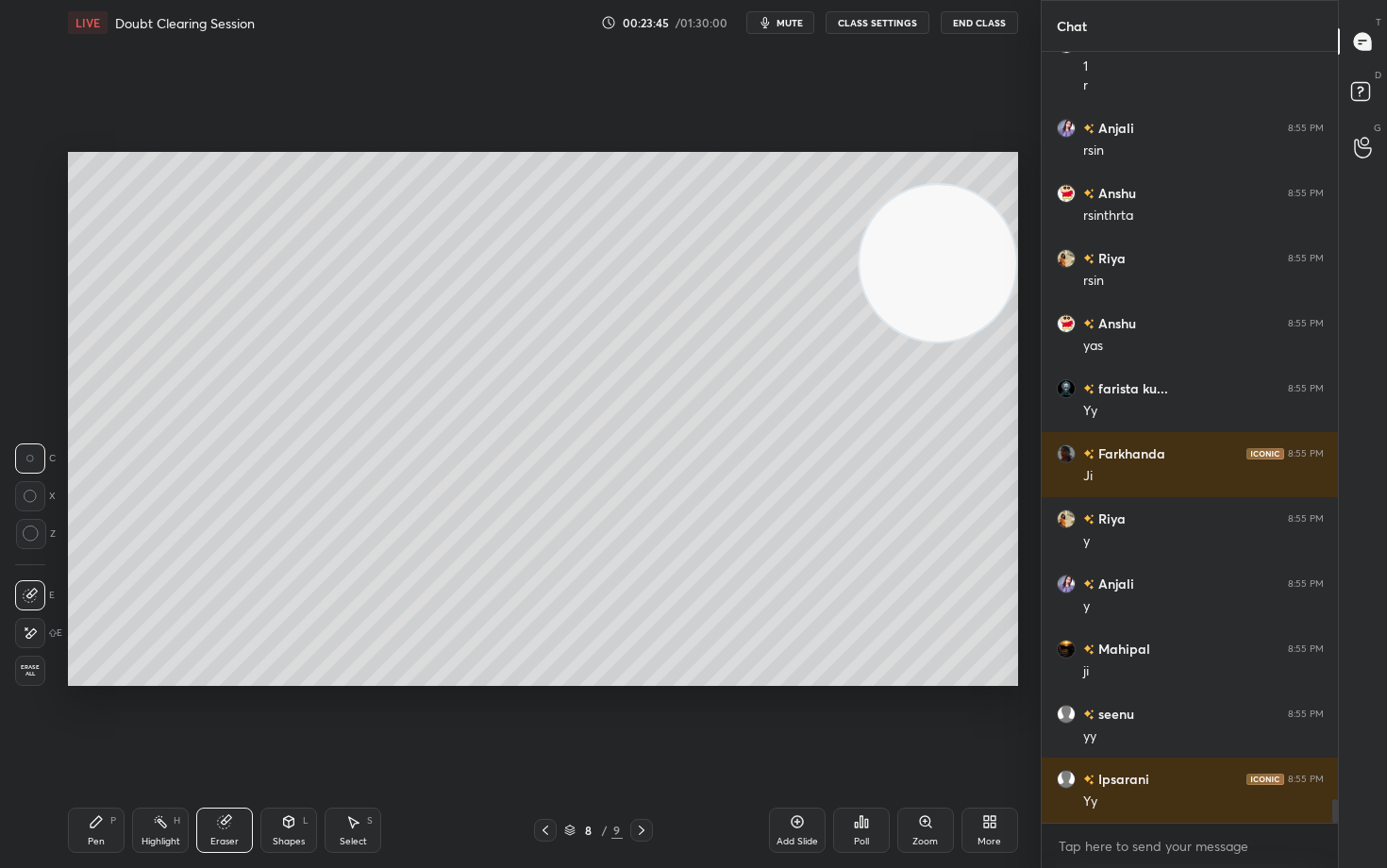
scroll to position [24875, 0]
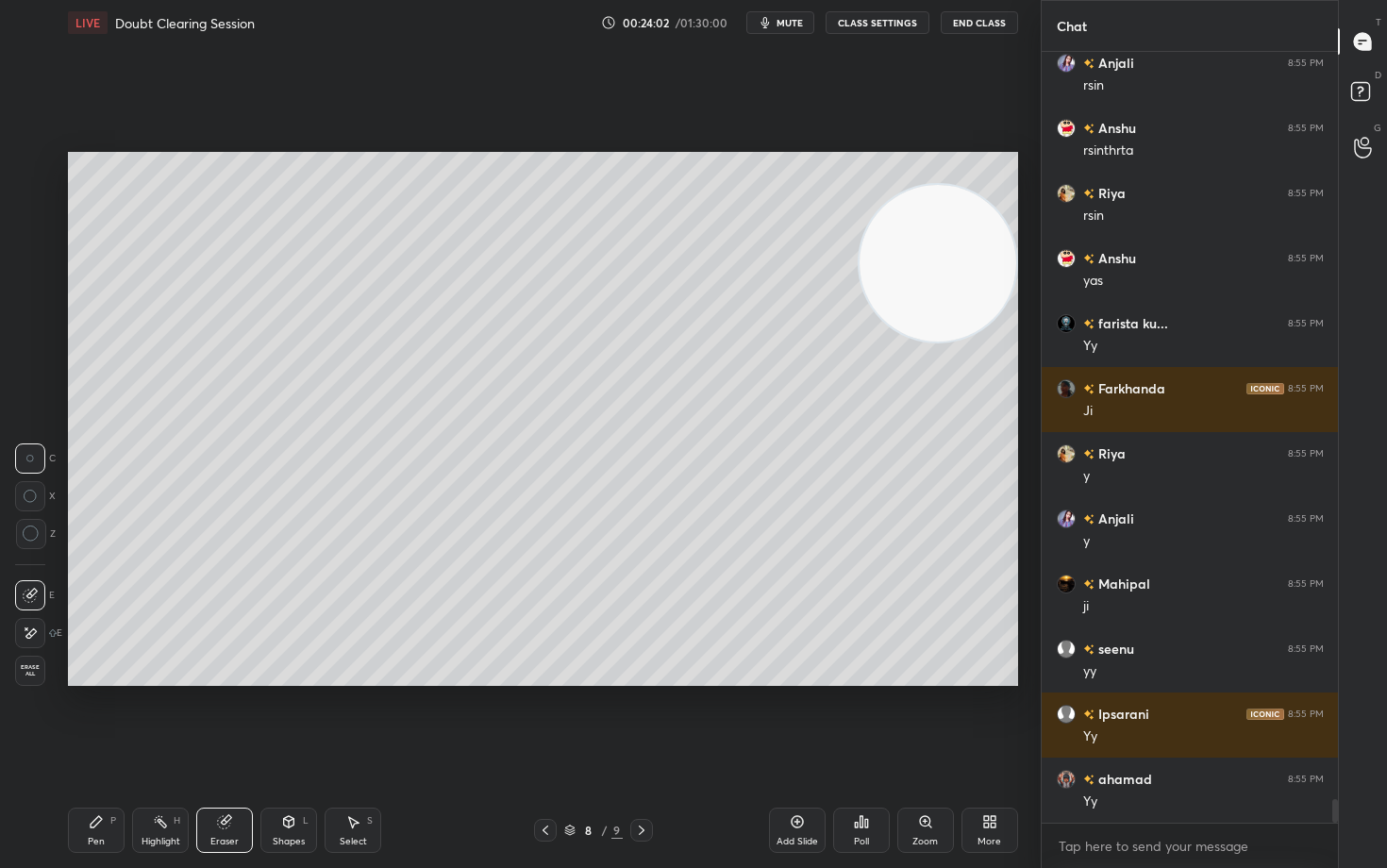
click at [91, 719] on icon at bounding box center [97, 822] width 12 height 12
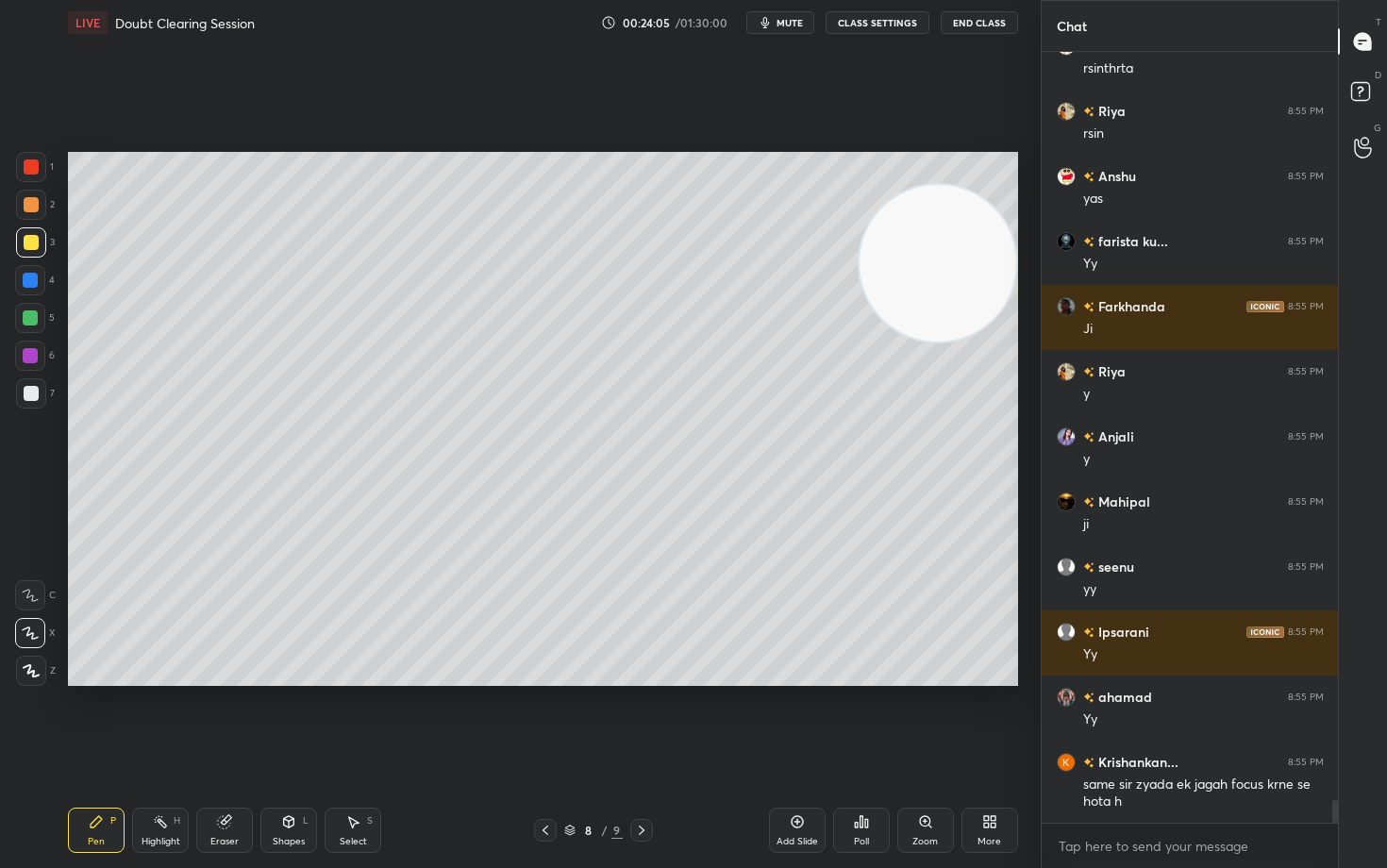
scroll to position [25040, 0]
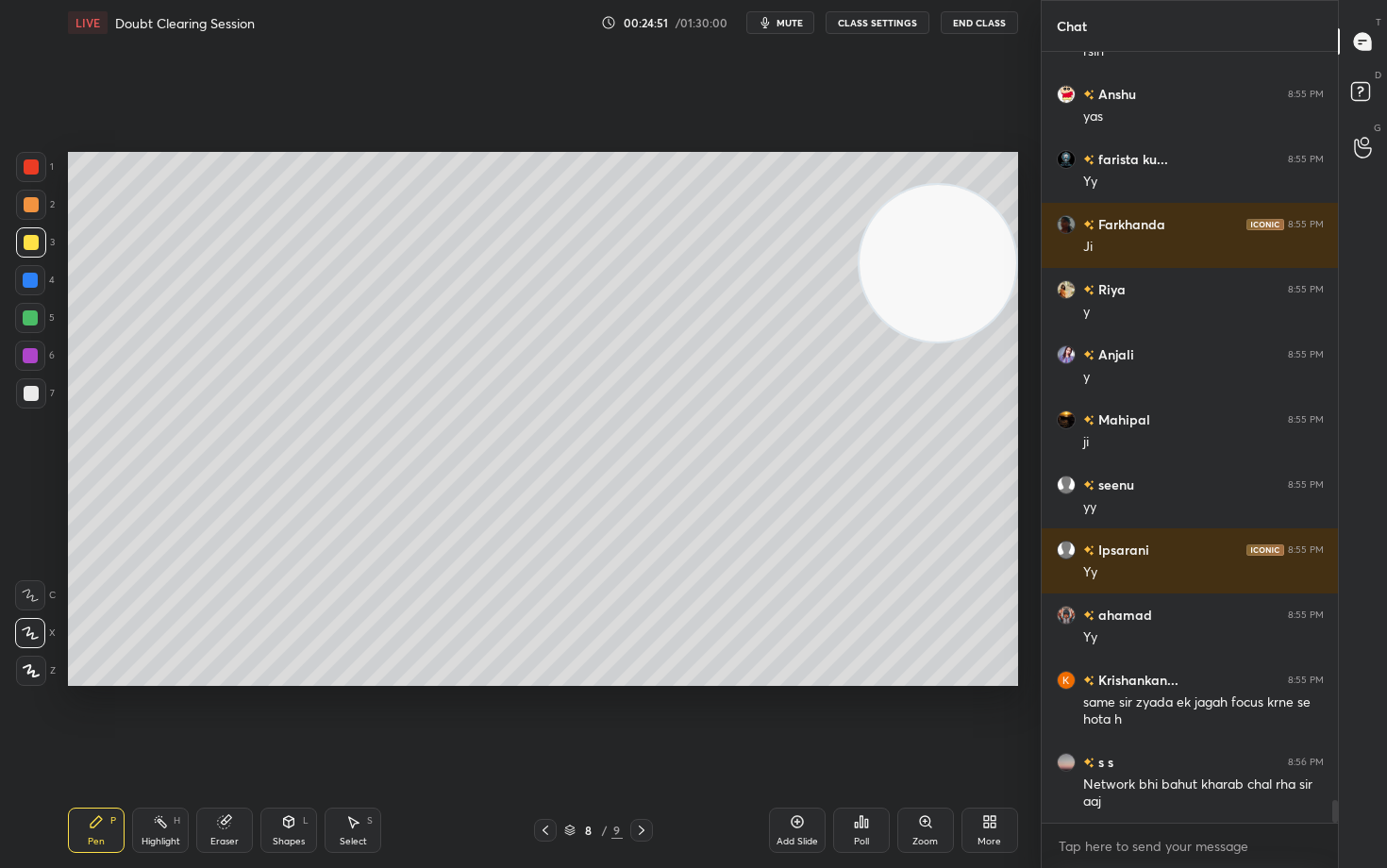
click at [236, 719] on div "Eraser" at bounding box center [225, 830] width 57 height 45
drag, startPoint x: 99, startPoint y: 832, endPoint x: 109, endPoint y: 828, distance: 10.8
click at [105, 719] on div "Pen P" at bounding box center [96, 830] width 57 height 45
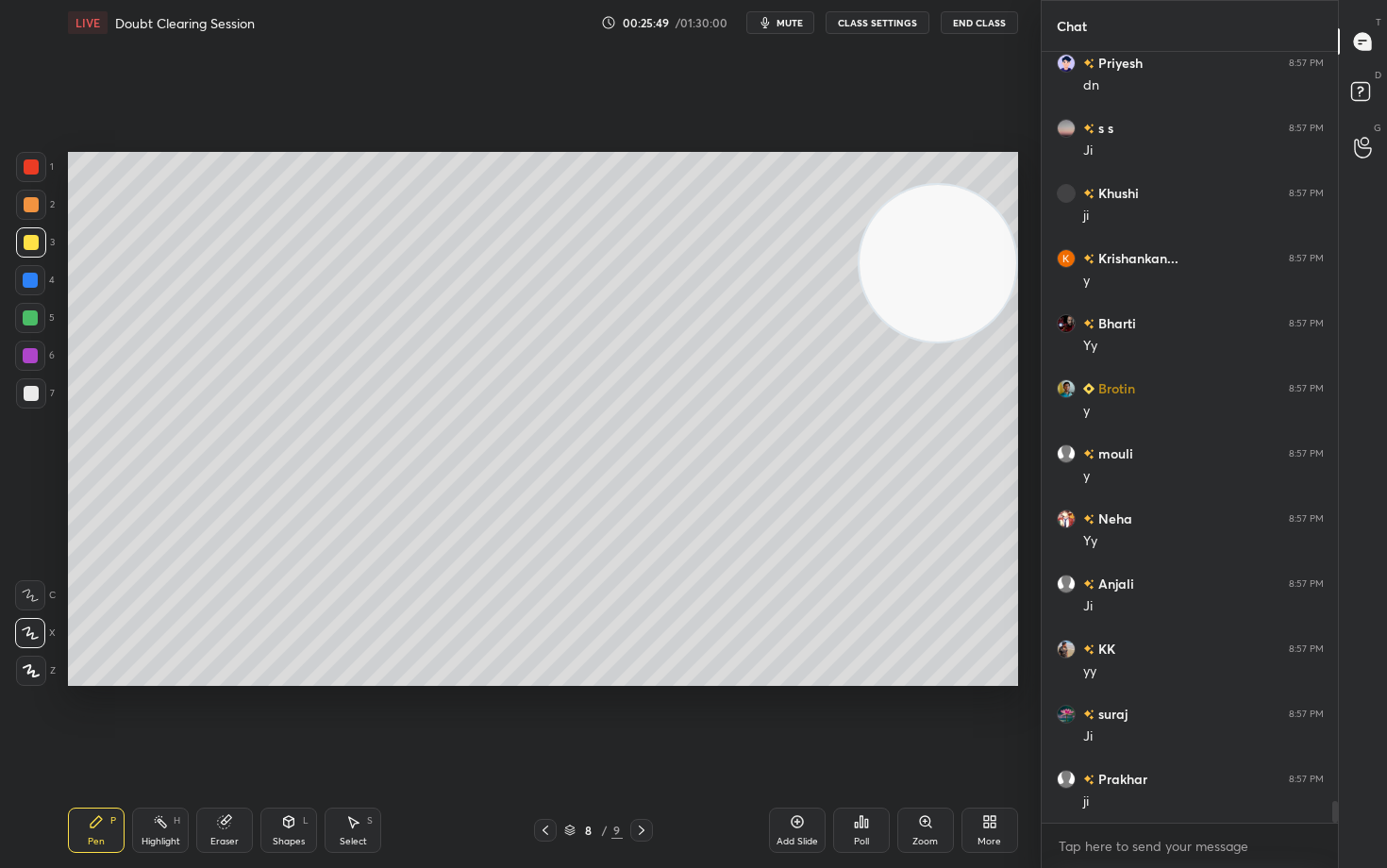
scroll to position [26211, 0]
click at [803, 719] on icon at bounding box center [797, 822] width 13 height 13
click at [30, 388] on div at bounding box center [30, 392] width 15 height 15
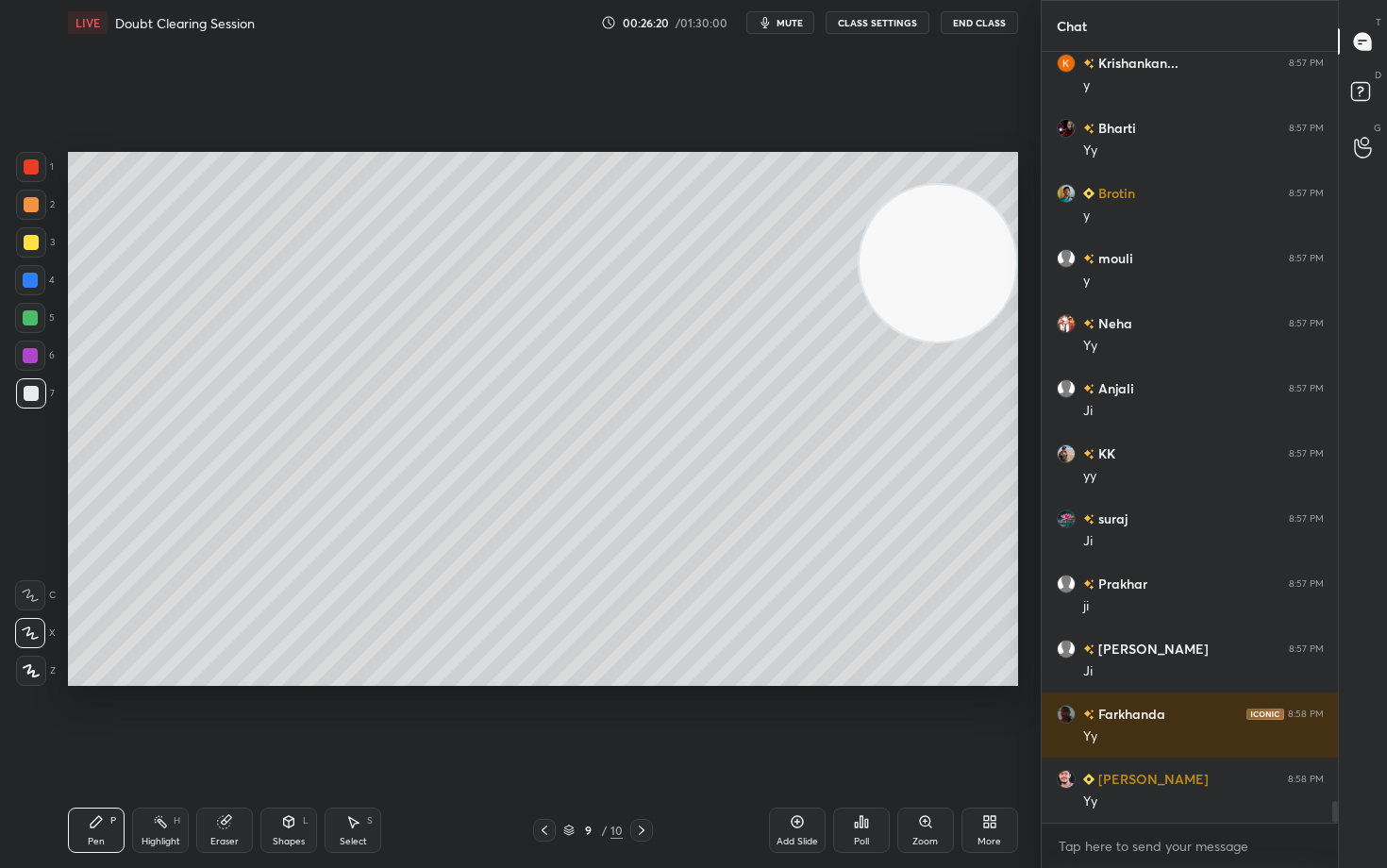
scroll to position [26407, 0]
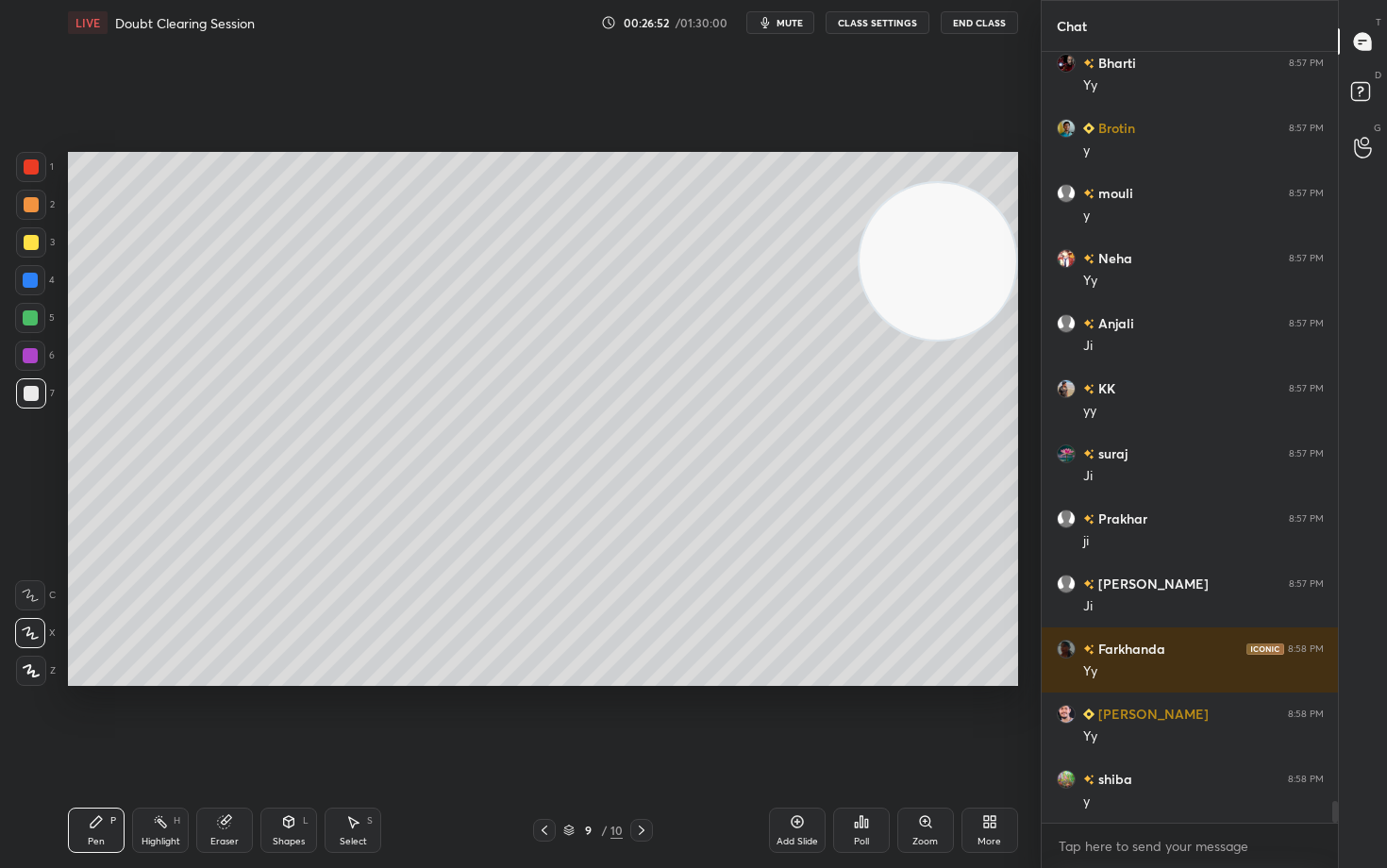
drag, startPoint x: 929, startPoint y: 304, endPoint x: 905, endPoint y: 258, distance: 51.9
click at [946, 251] on video at bounding box center [938, 261] width 157 height 157
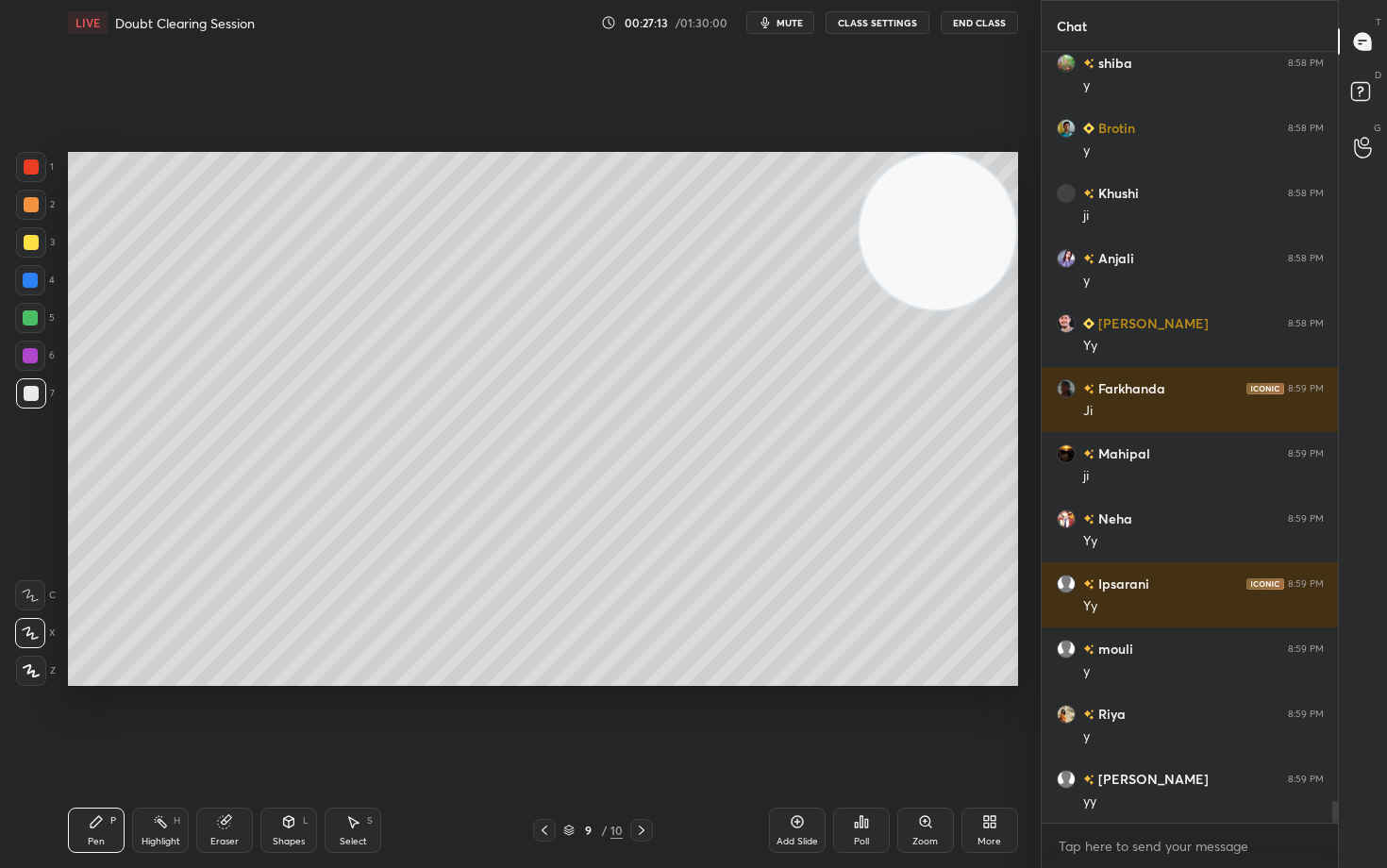
scroll to position [27188, 0]
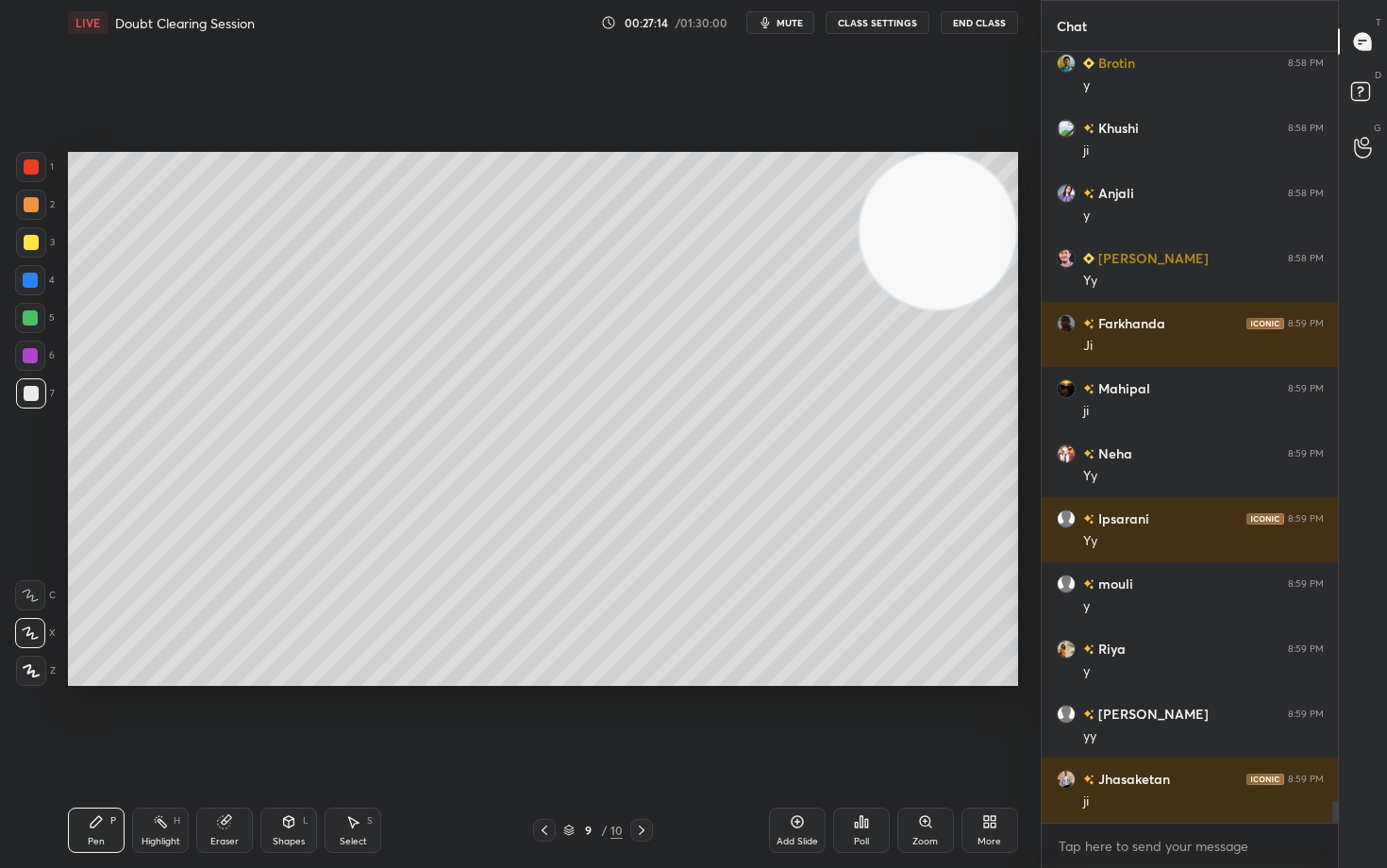
click at [24, 244] on div at bounding box center [30, 242] width 15 height 15
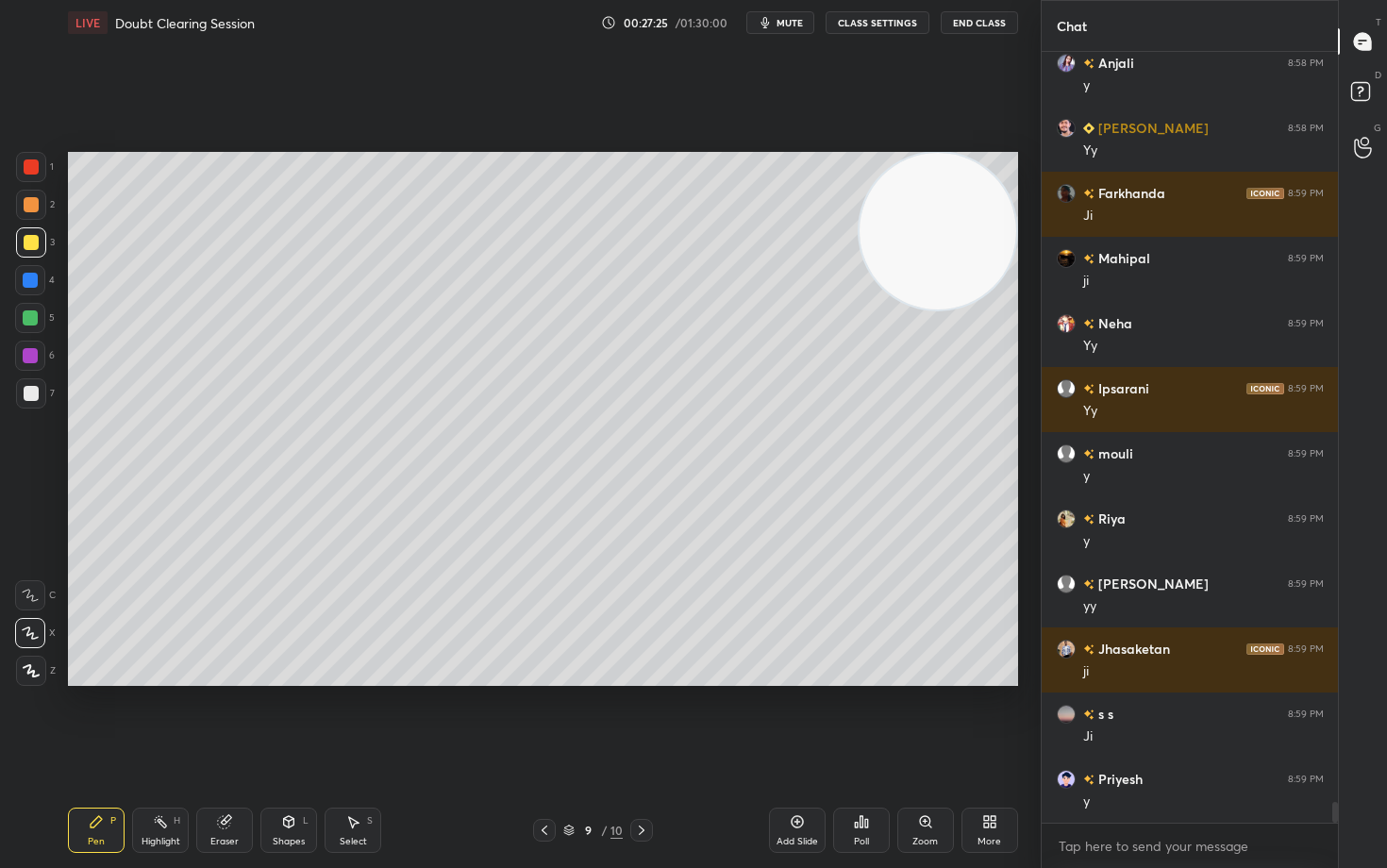
scroll to position [27384, 0]
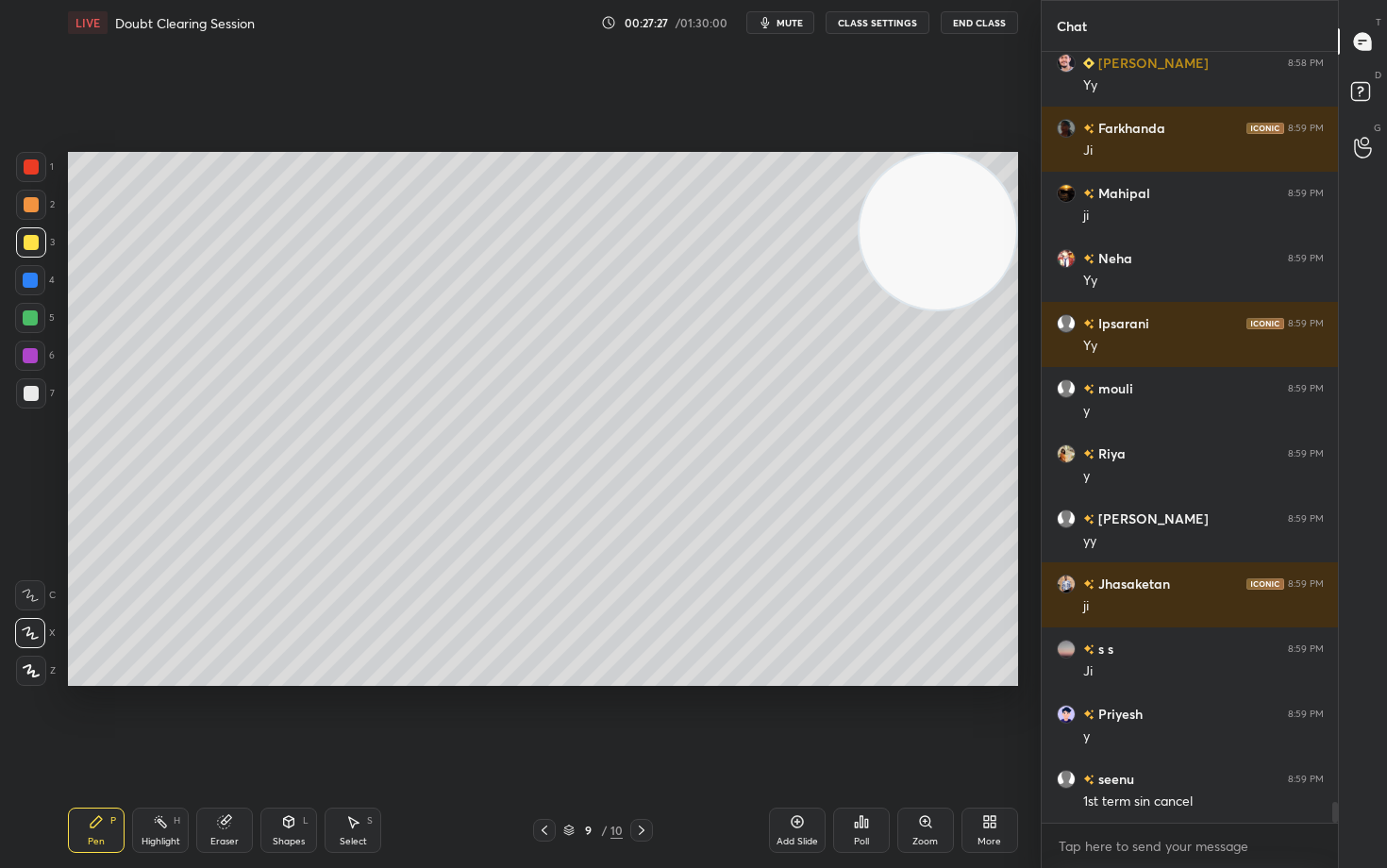
drag, startPoint x: 220, startPoint y: 834, endPoint x: 248, endPoint y: 699, distance: 137.9
click at [223, 719] on div "Eraser" at bounding box center [225, 830] width 57 height 45
drag, startPoint x: 98, startPoint y: 829, endPoint x: 116, endPoint y: 770, distance: 61.7
click at [98, 719] on div "Pen P" at bounding box center [96, 830] width 57 height 45
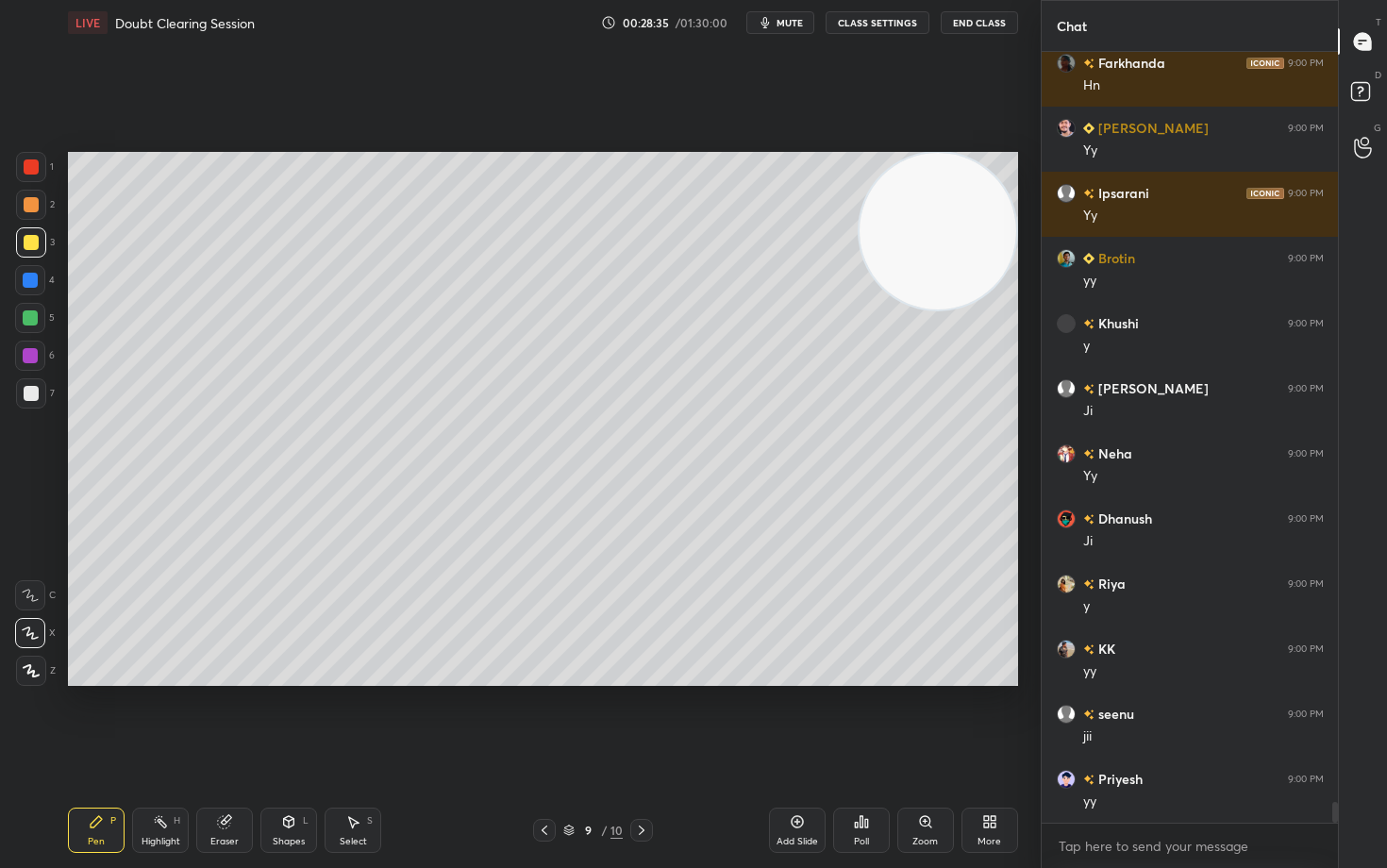
scroll to position [28425, 0]
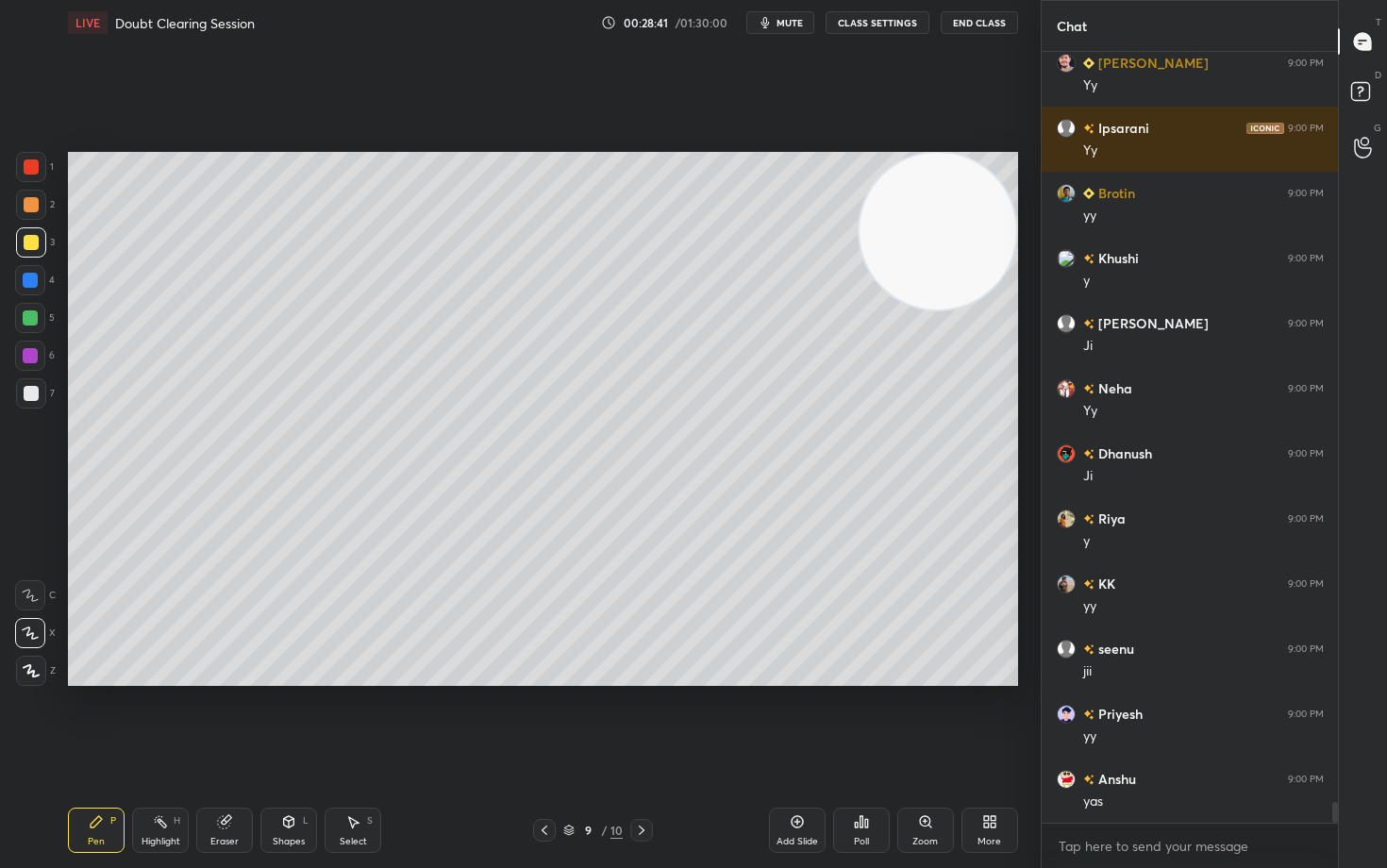
drag, startPoint x: 29, startPoint y: 395, endPoint x: 65, endPoint y: 413, distance: 40.2
click at [29, 396] on div at bounding box center [30, 392] width 15 height 15
click at [223, 719] on div "Eraser" at bounding box center [225, 830] width 57 height 45
drag, startPoint x: 95, startPoint y: 832, endPoint x: 103, endPoint y: 810, distance: 23.4
click at [96, 719] on div "Pen P" at bounding box center [96, 830] width 57 height 45
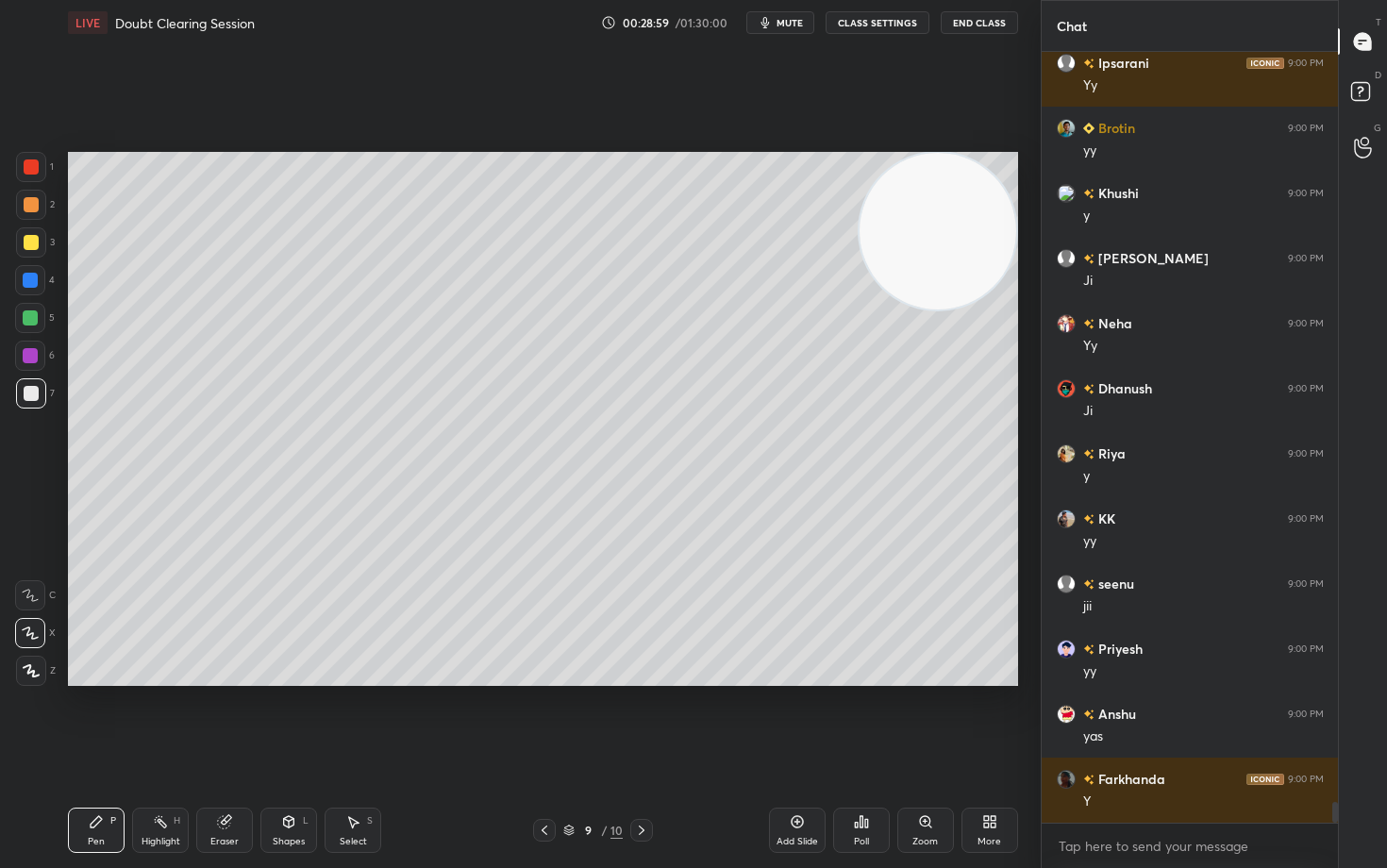
scroll to position [28555, 0]
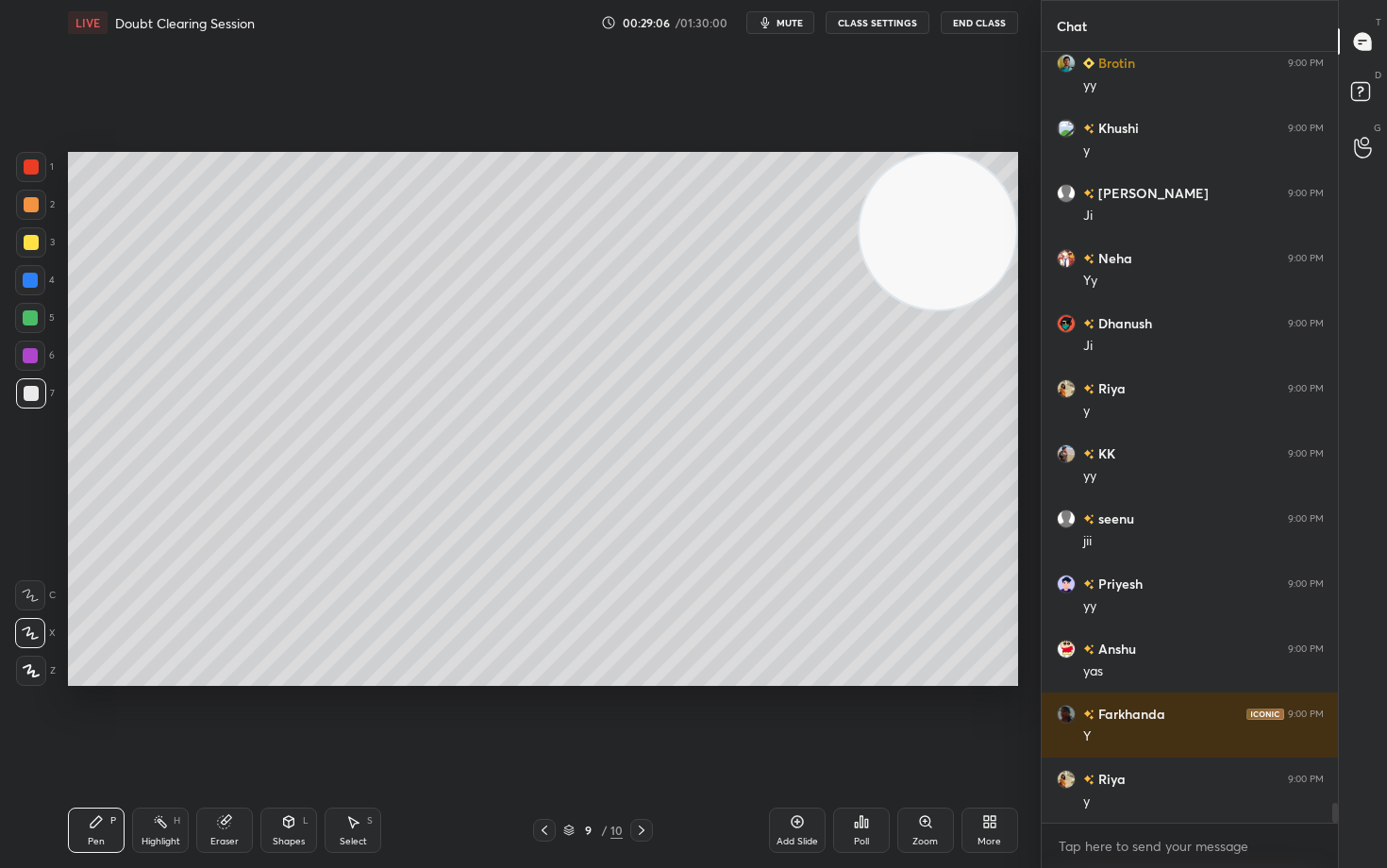
click at [28, 245] on div at bounding box center [30, 242] width 15 height 15
click at [31, 209] on div at bounding box center [30, 205] width 15 height 15
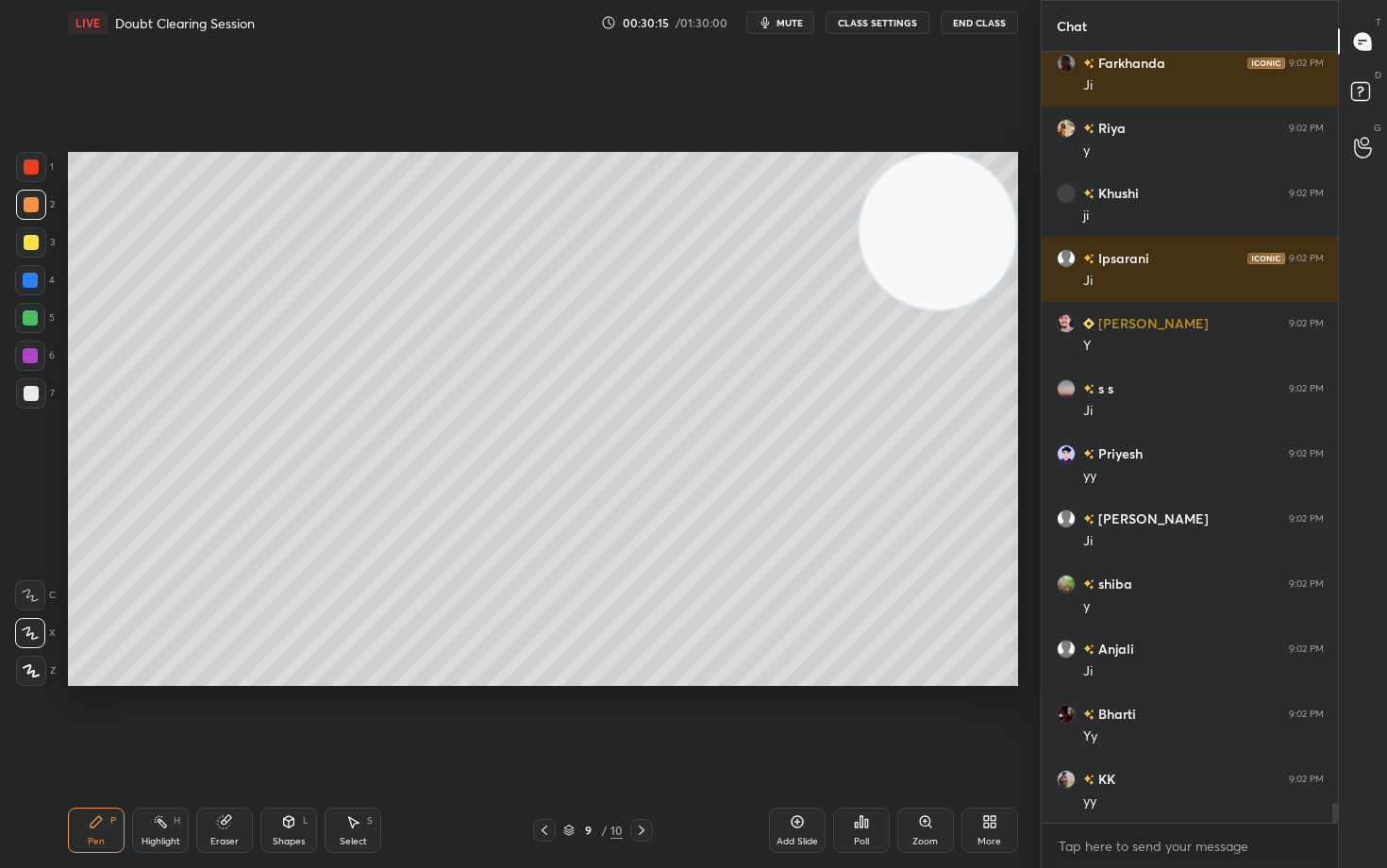
scroll to position [29597, 0]
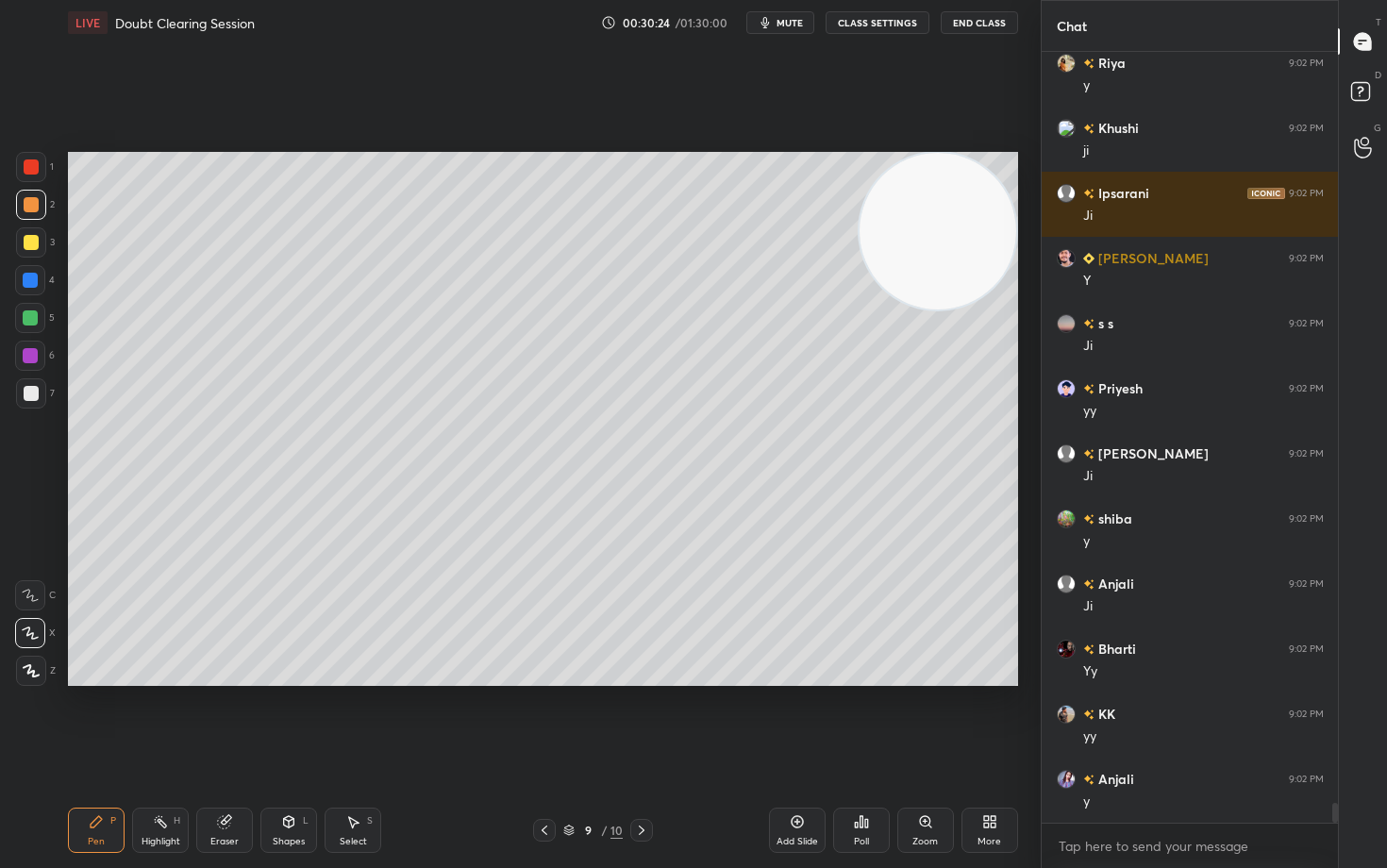
click at [794, 719] on icon at bounding box center [797, 821] width 15 height 15
drag, startPoint x: 26, startPoint y: 244, endPoint x: 54, endPoint y: 251, distance: 28.9
click at [26, 246] on div at bounding box center [30, 242] width 15 height 15
drag, startPoint x: 224, startPoint y: 835, endPoint x: 260, endPoint y: 711, distance: 129.1
click at [225, 719] on div "Eraser" at bounding box center [225, 830] width 57 height 45
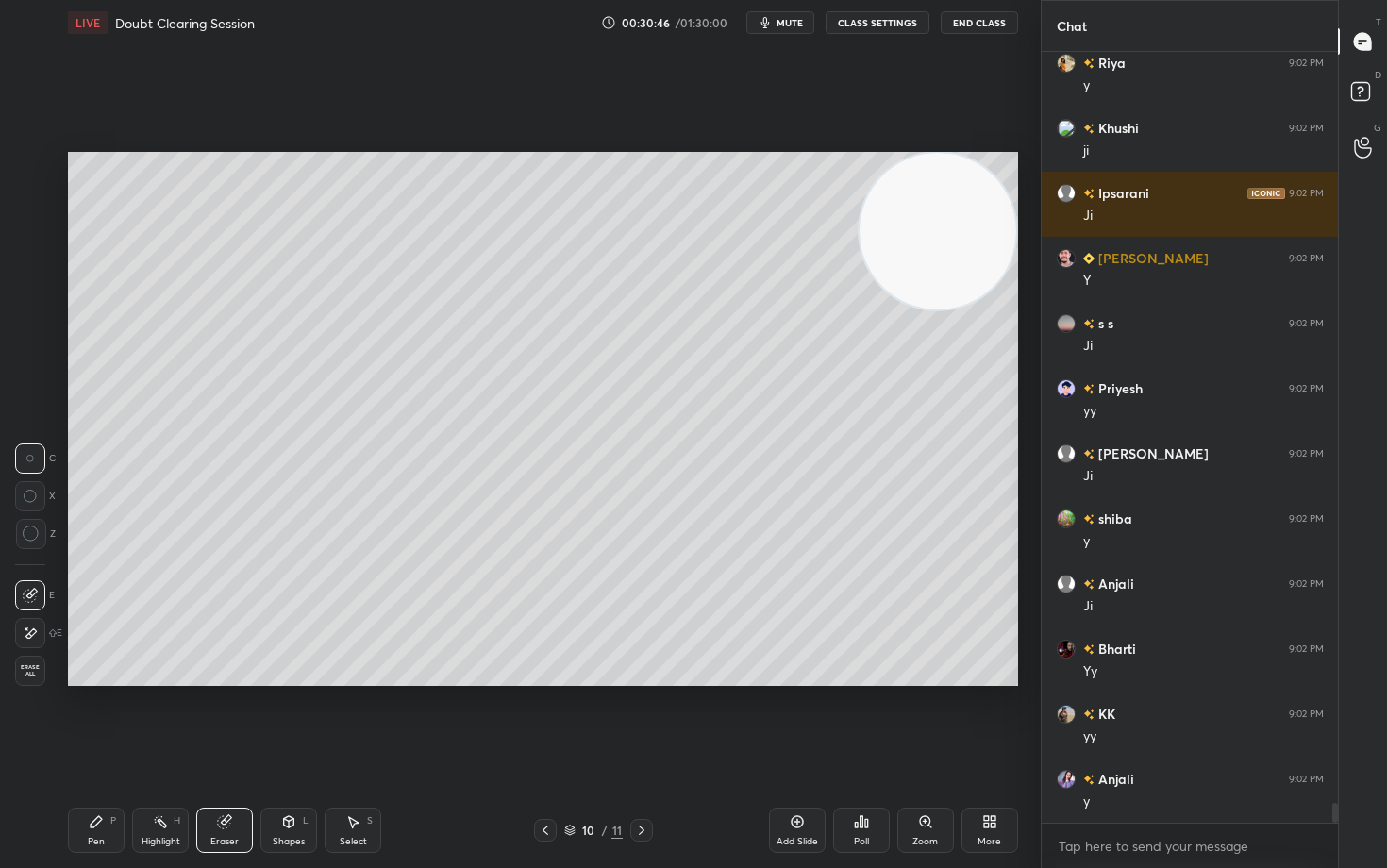
drag, startPoint x: 100, startPoint y: 835, endPoint x: 102, endPoint y: 820, distance: 15.1
click at [100, 719] on div "Pen P" at bounding box center [96, 830] width 57 height 45
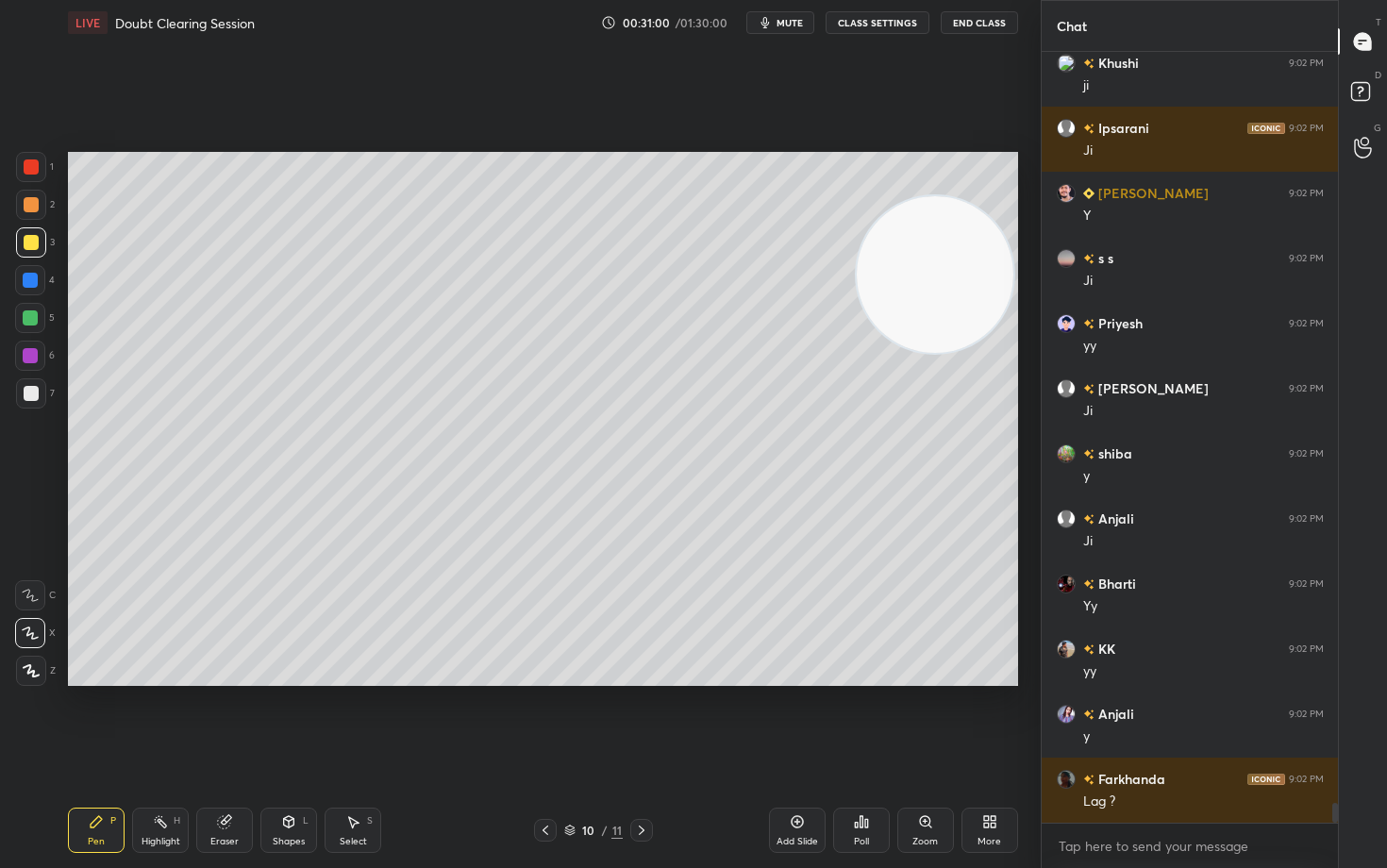
drag, startPoint x: 950, startPoint y: 271, endPoint x: 925, endPoint y: 378, distance: 109.9
click at [937, 353] on video at bounding box center [936, 275] width 157 height 157
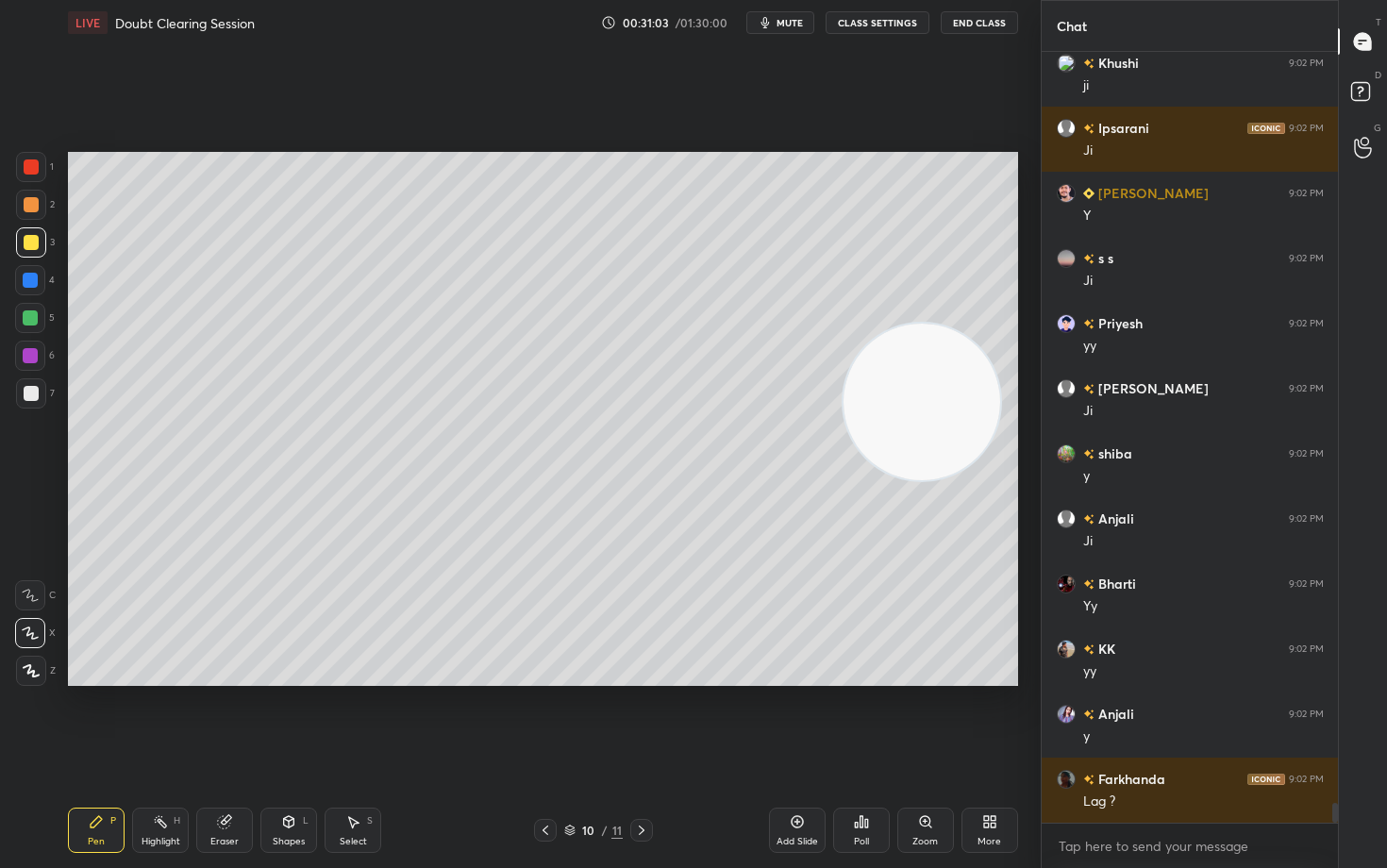
drag, startPoint x: 235, startPoint y: 822, endPoint x: 243, endPoint y: 815, distance: 10.6
click at [237, 719] on div "Eraser" at bounding box center [225, 830] width 57 height 45
drag, startPoint x: 88, startPoint y: 833, endPoint x: 154, endPoint y: 765, distance: 94.8
click at [91, 719] on div "Pen P" at bounding box center [96, 830] width 57 height 45
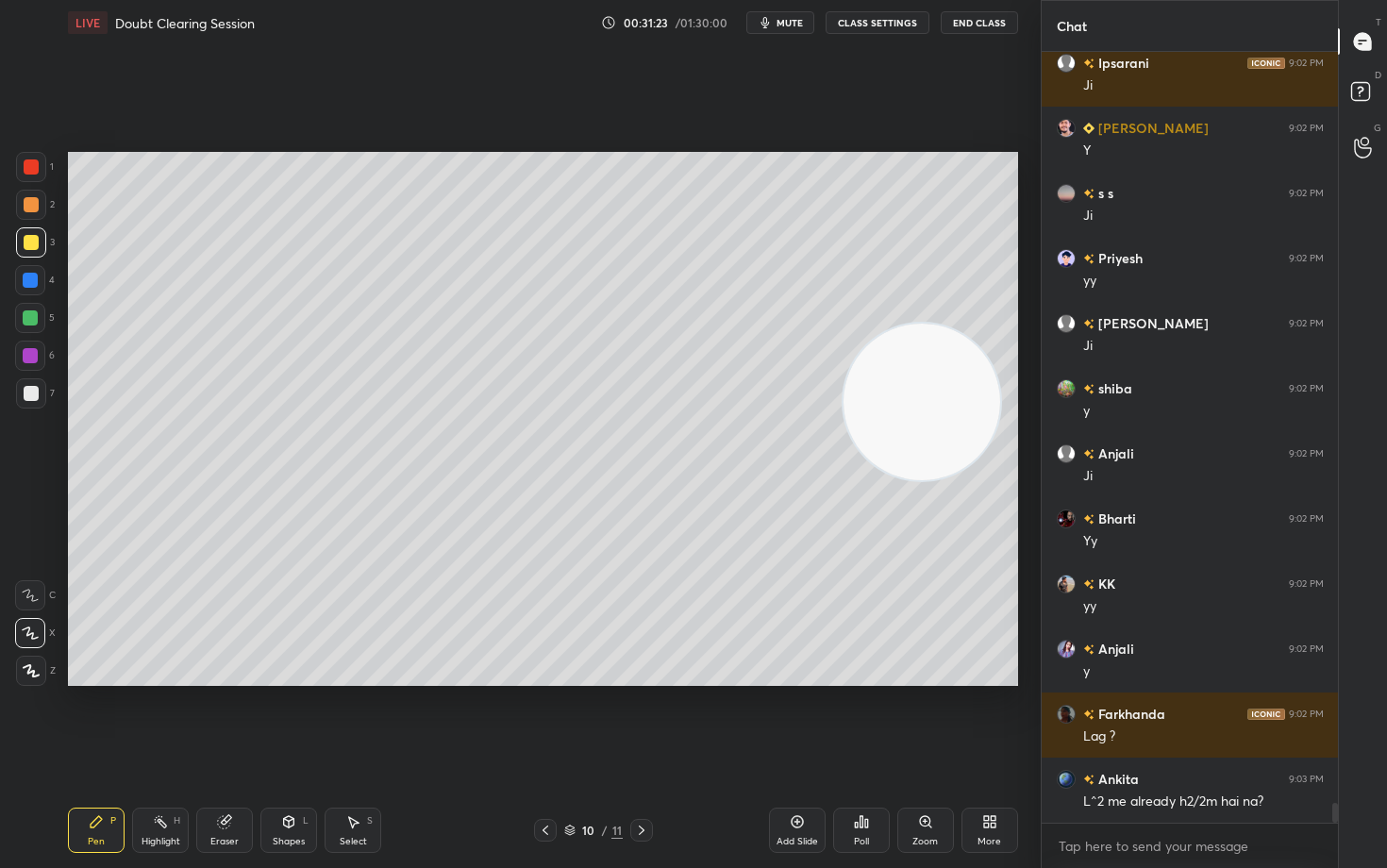
scroll to position [29793, 0]
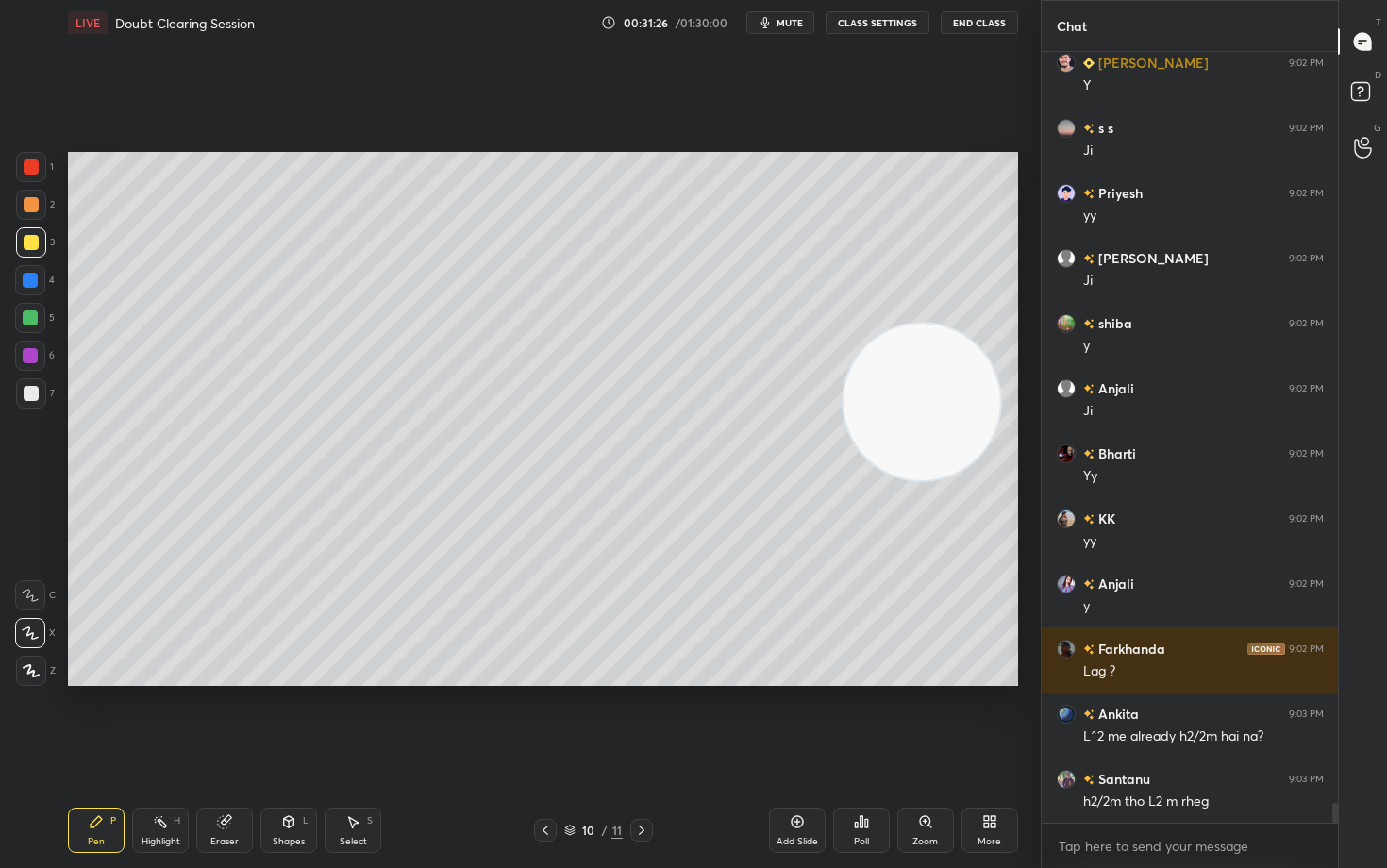
click at [220, 719] on icon at bounding box center [224, 821] width 15 height 15
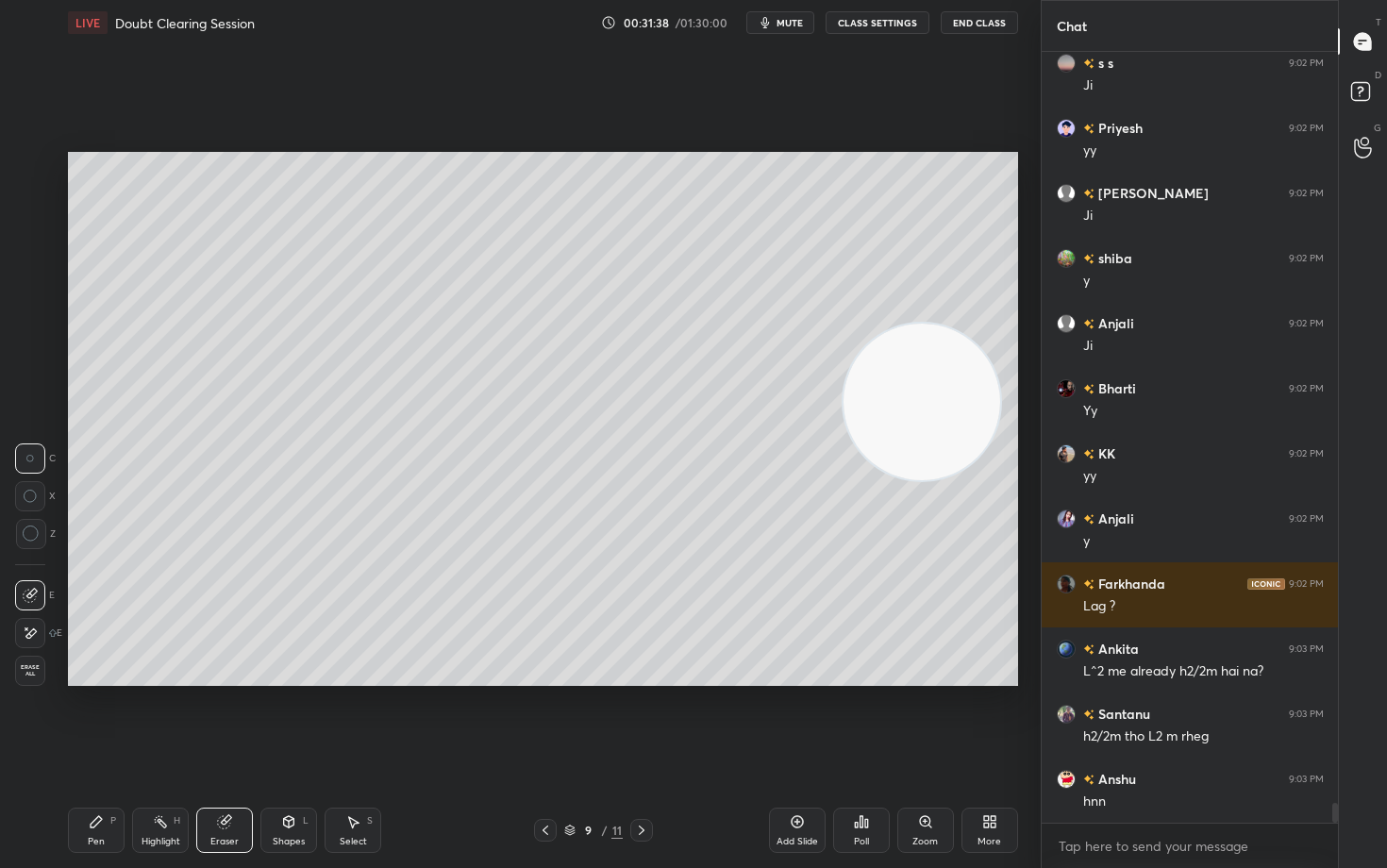
click at [30, 537] on icon at bounding box center [30, 533] width 17 height 17
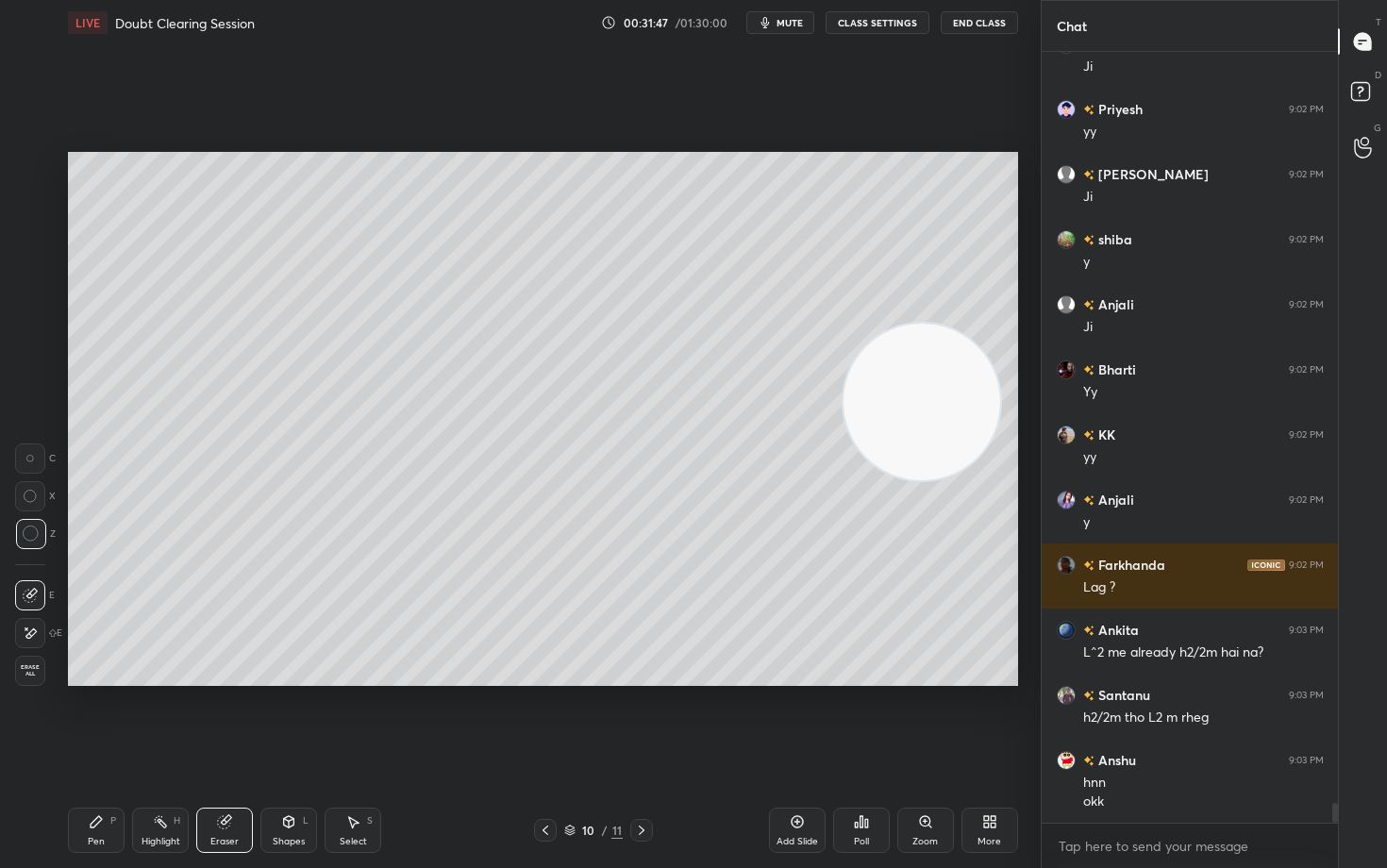
drag, startPoint x: 101, startPoint y: 826, endPoint x: 208, endPoint y: 688, distance: 174.6
click at [101, 719] on icon at bounding box center [96, 821] width 15 height 15
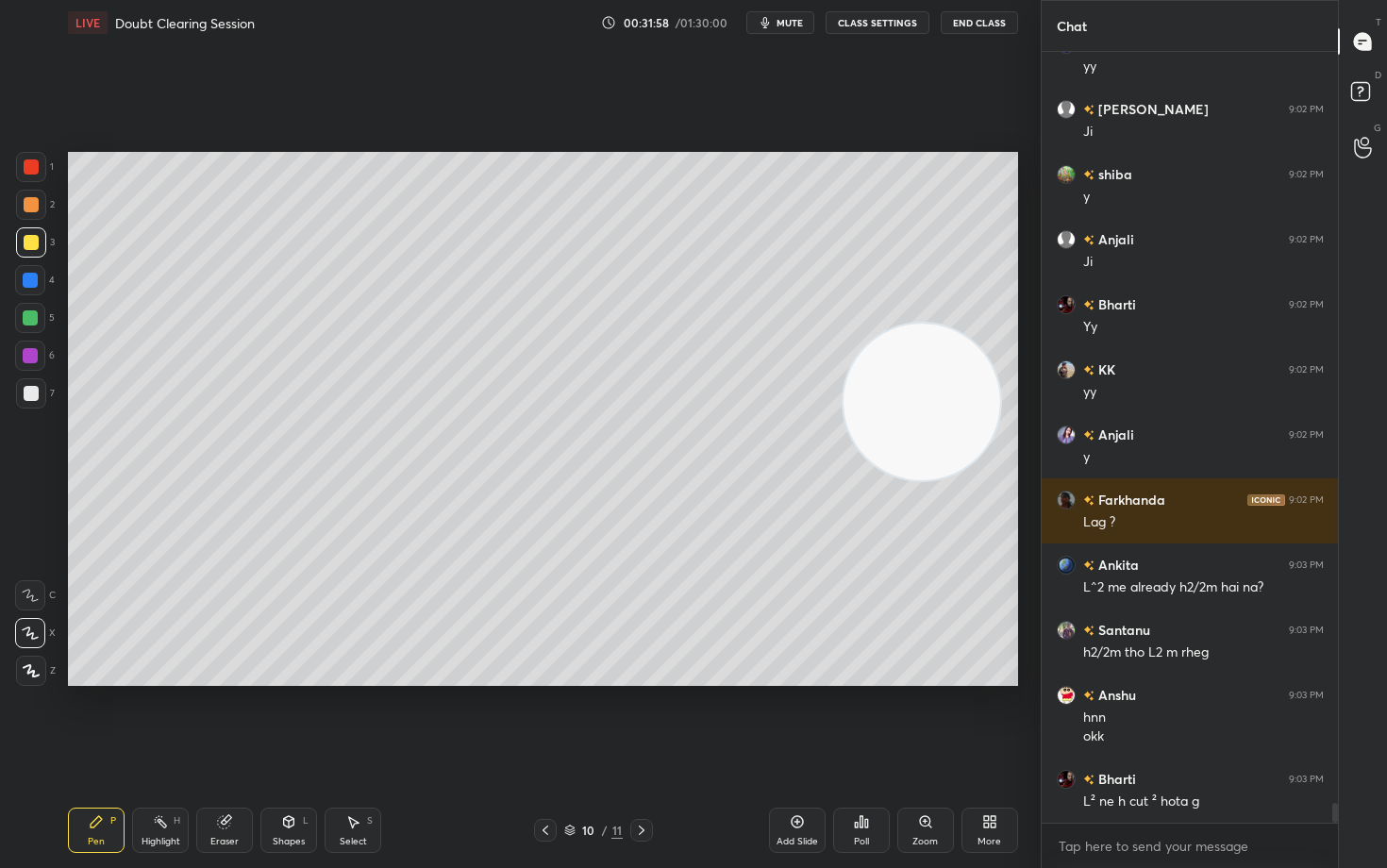
click at [228, 719] on div "Eraser" at bounding box center [225, 830] width 57 height 45
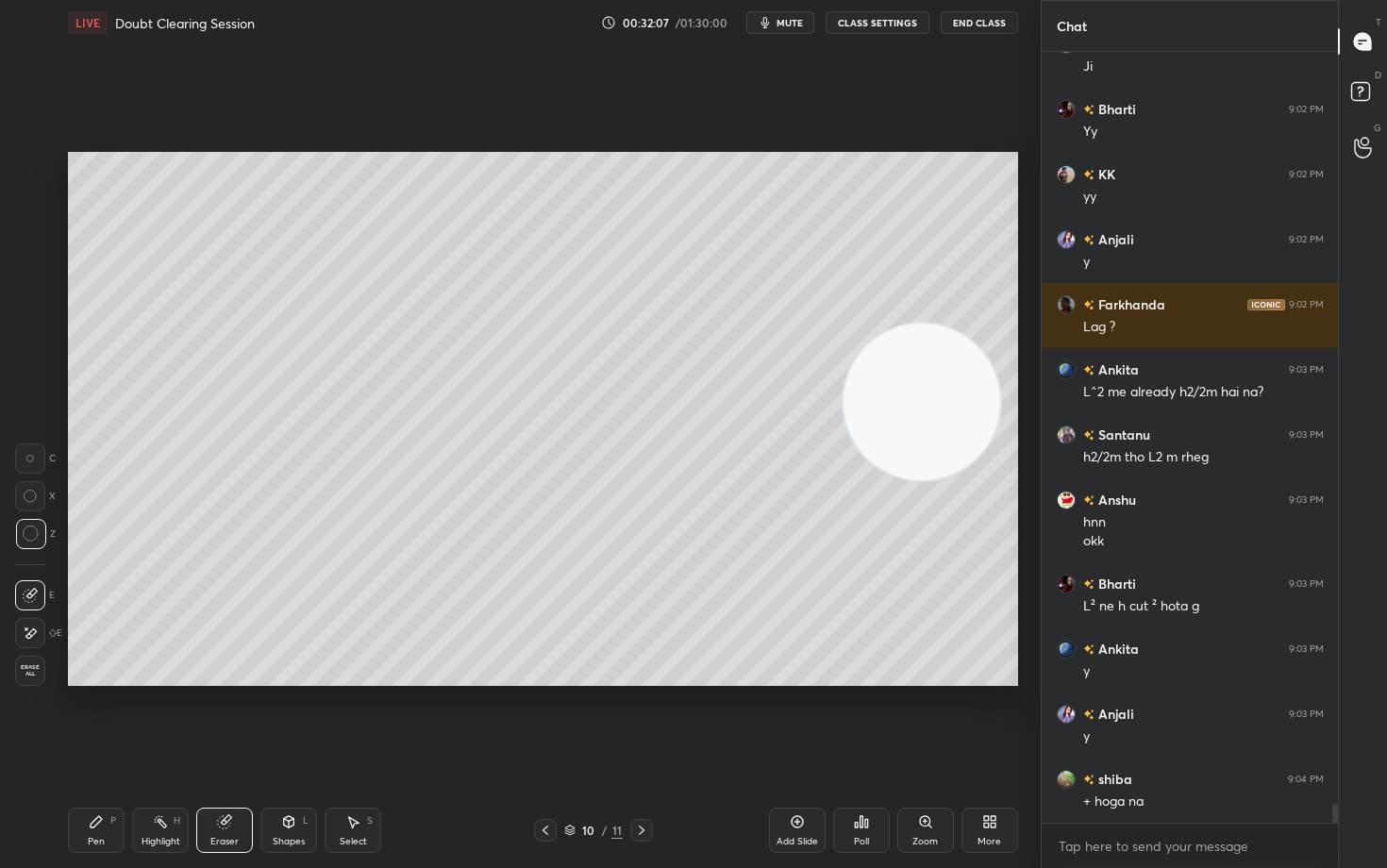
scroll to position [30202, 0]
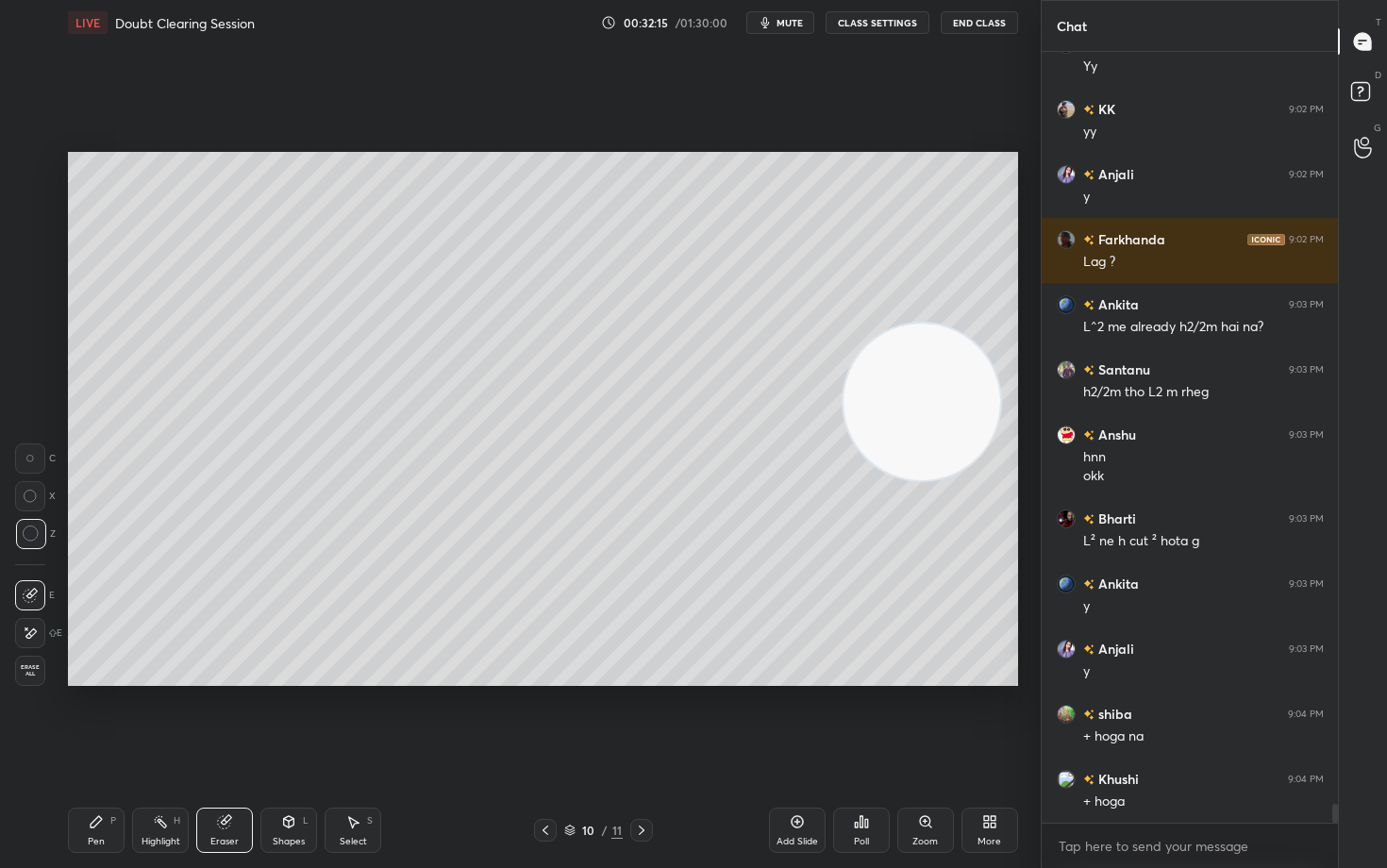
click at [79, 719] on div "Pen P" at bounding box center [96, 830] width 57 height 45
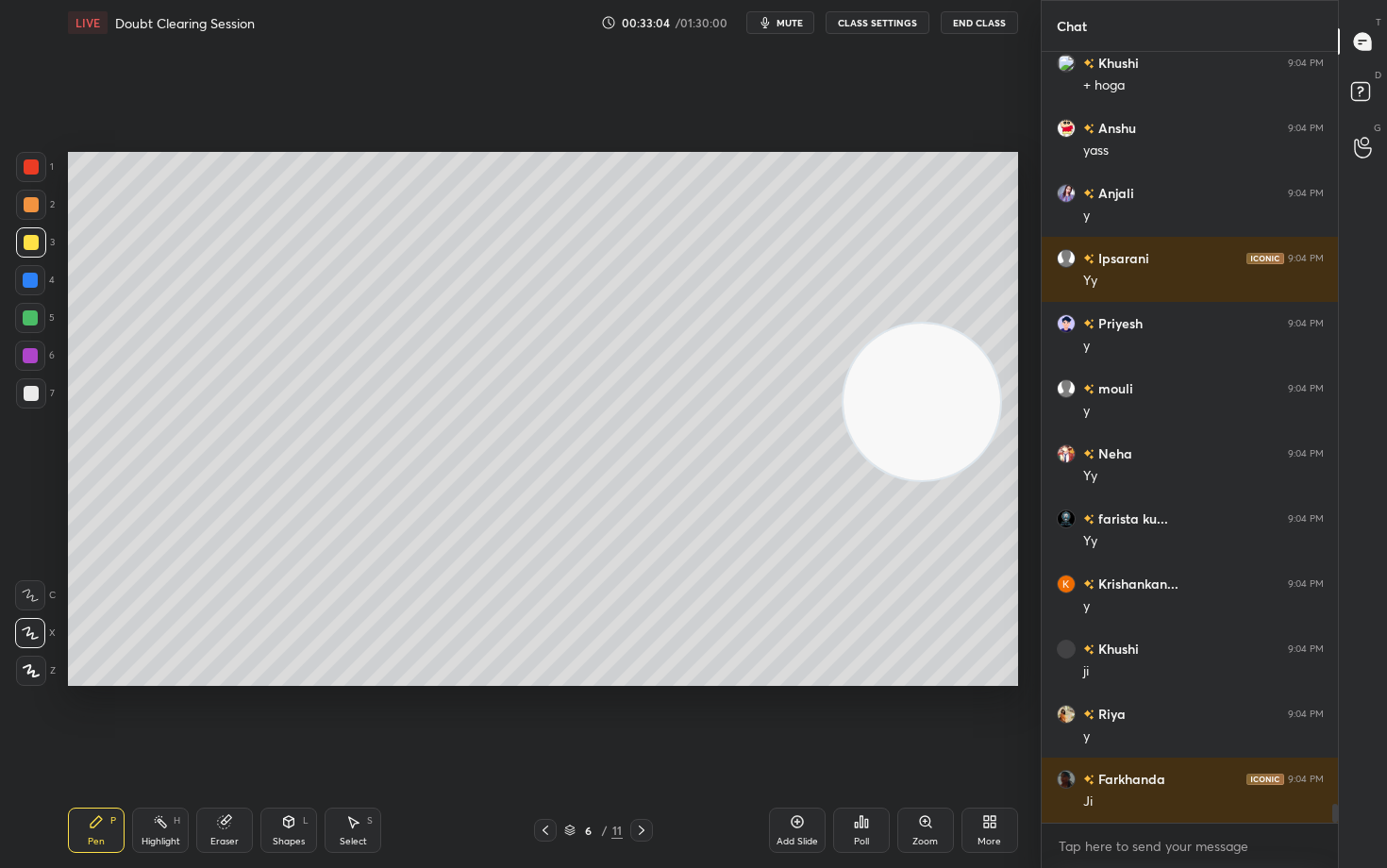
scroll to position [30983, 0]
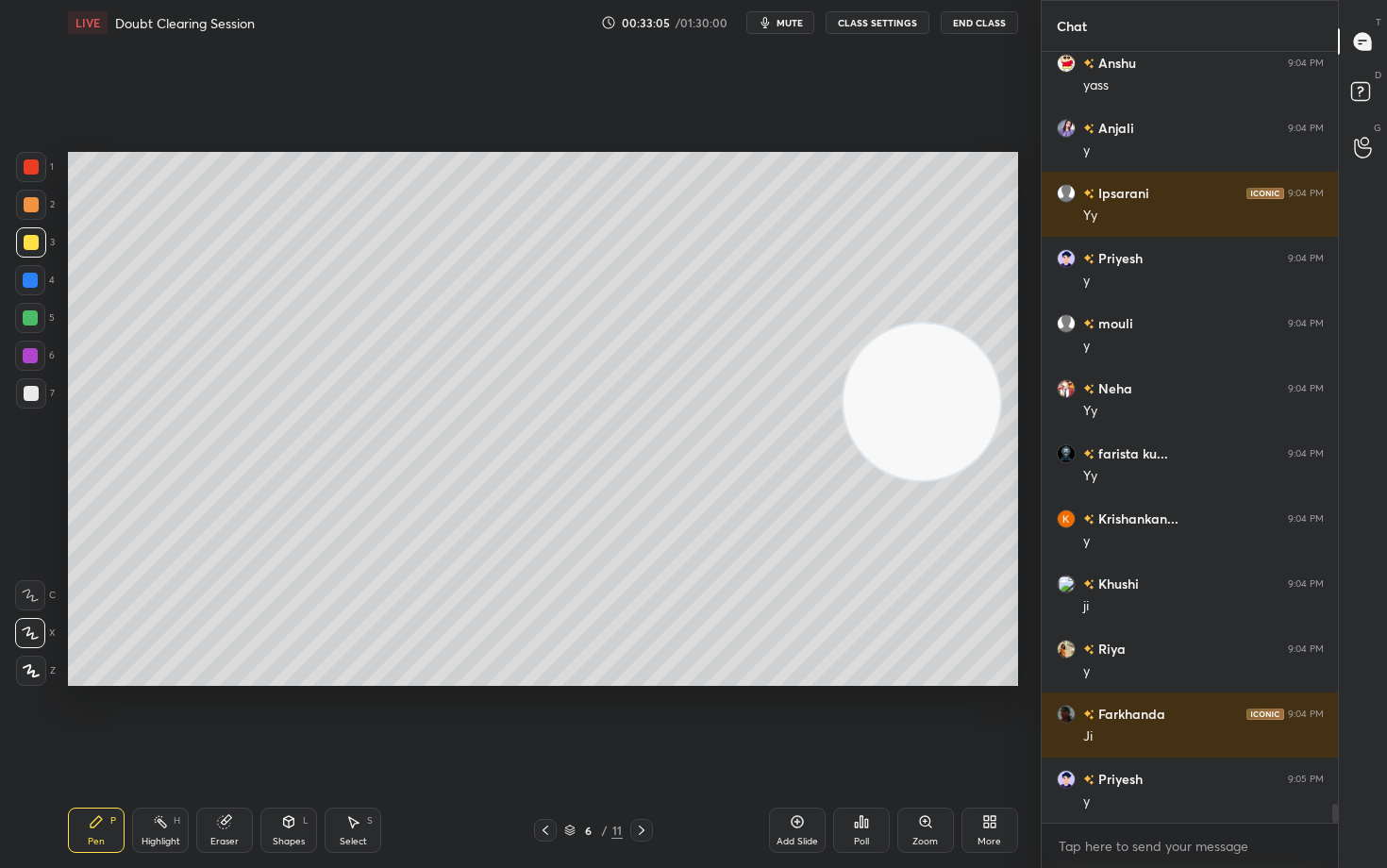
drag, startPoint x: 809, startPoint y: 830, endPoint x: 737, endPoint y: 729, distance: 124.0
click at [807, 719] on div "Add Slide" at bounding box center [798, 830] width 57 height 45
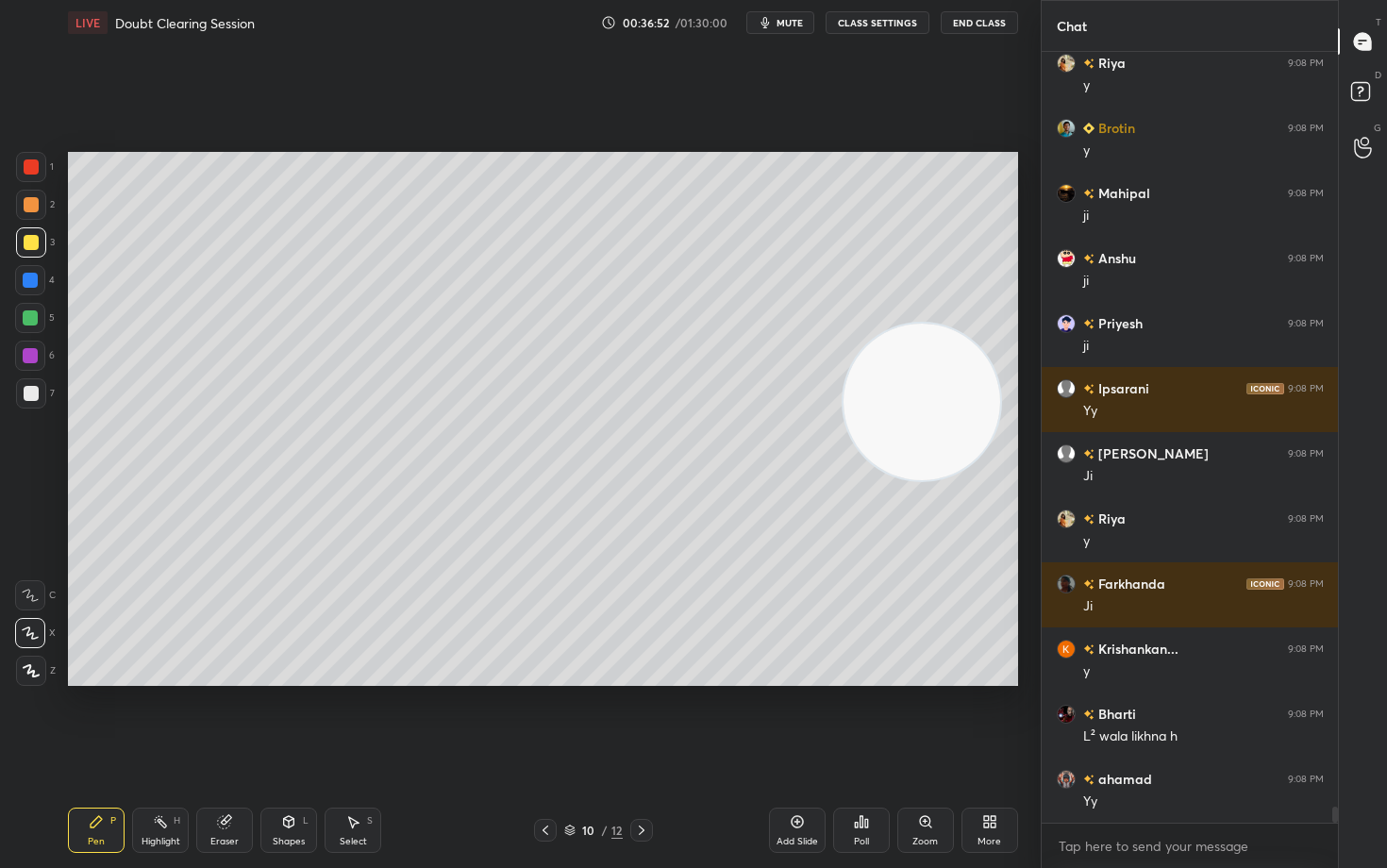
scroll to position [35724, 0]
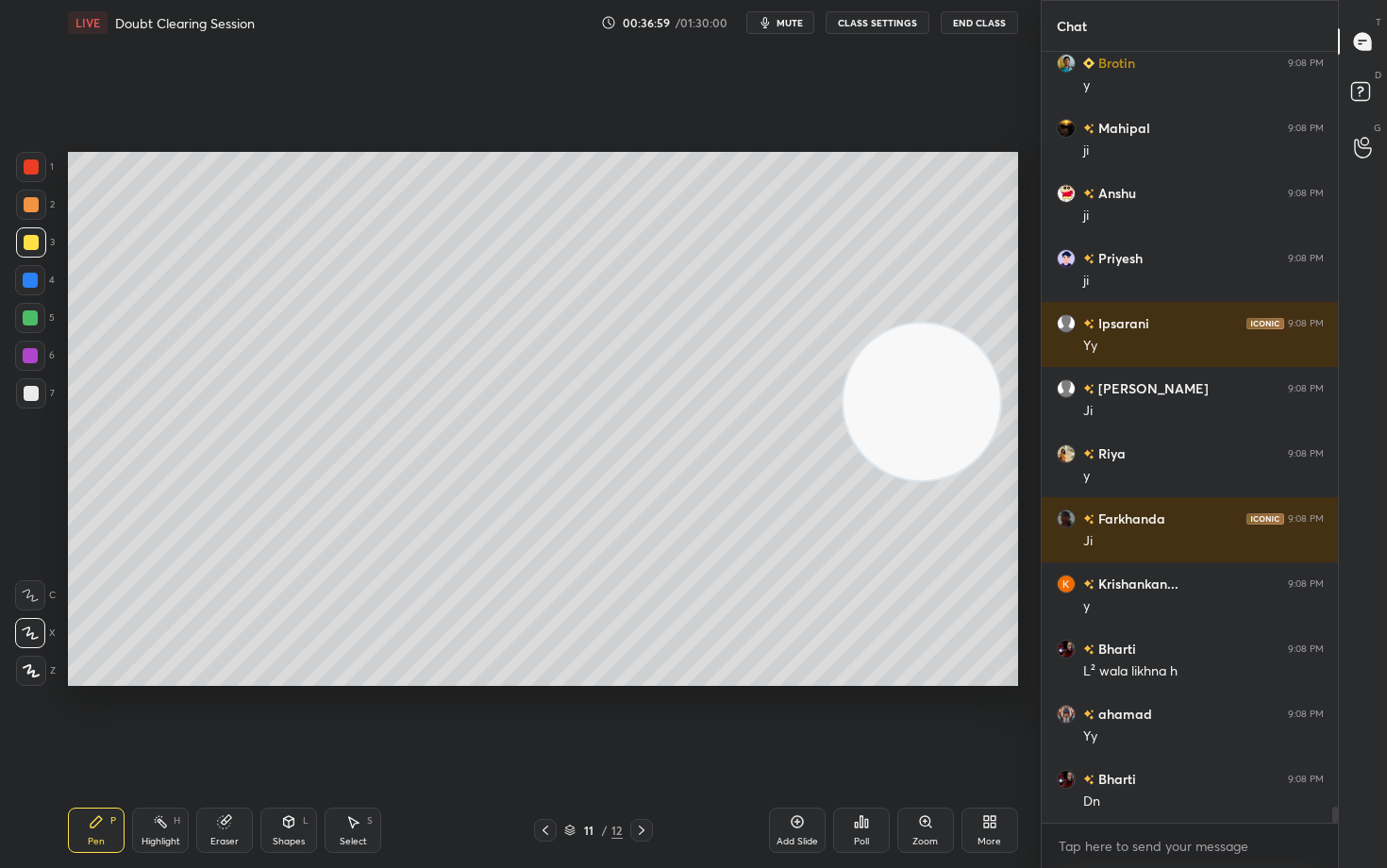
click at [35, 395] on div at bounding box center [30, 392] width 15 height 15
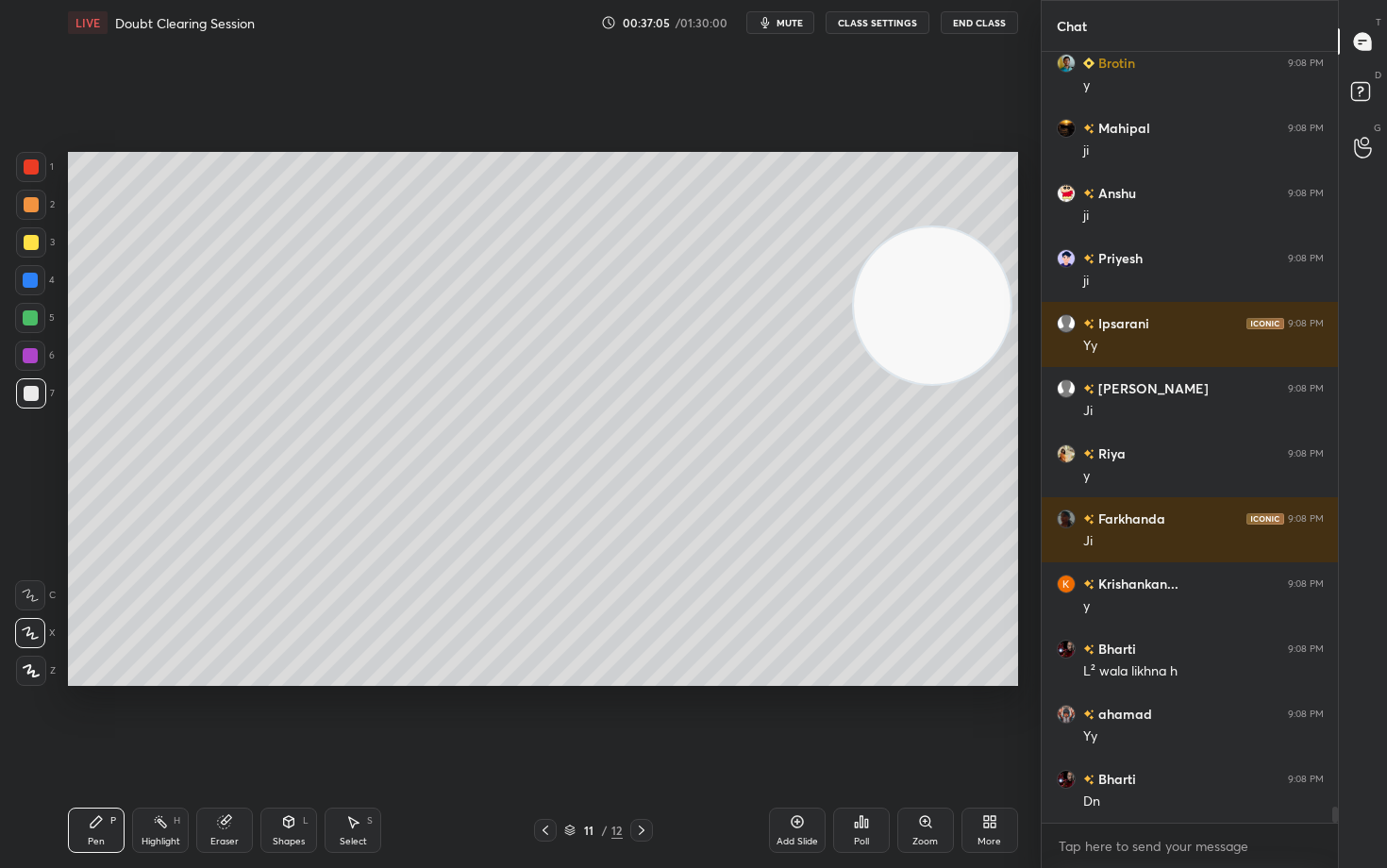
drag, startPoint x: 958, startPoint y: 422, endPoint x: 943, endPoint y: 287, distance: 135.8
click at [975, 292] on video at bounding box center [933, 305] width 157 height 157
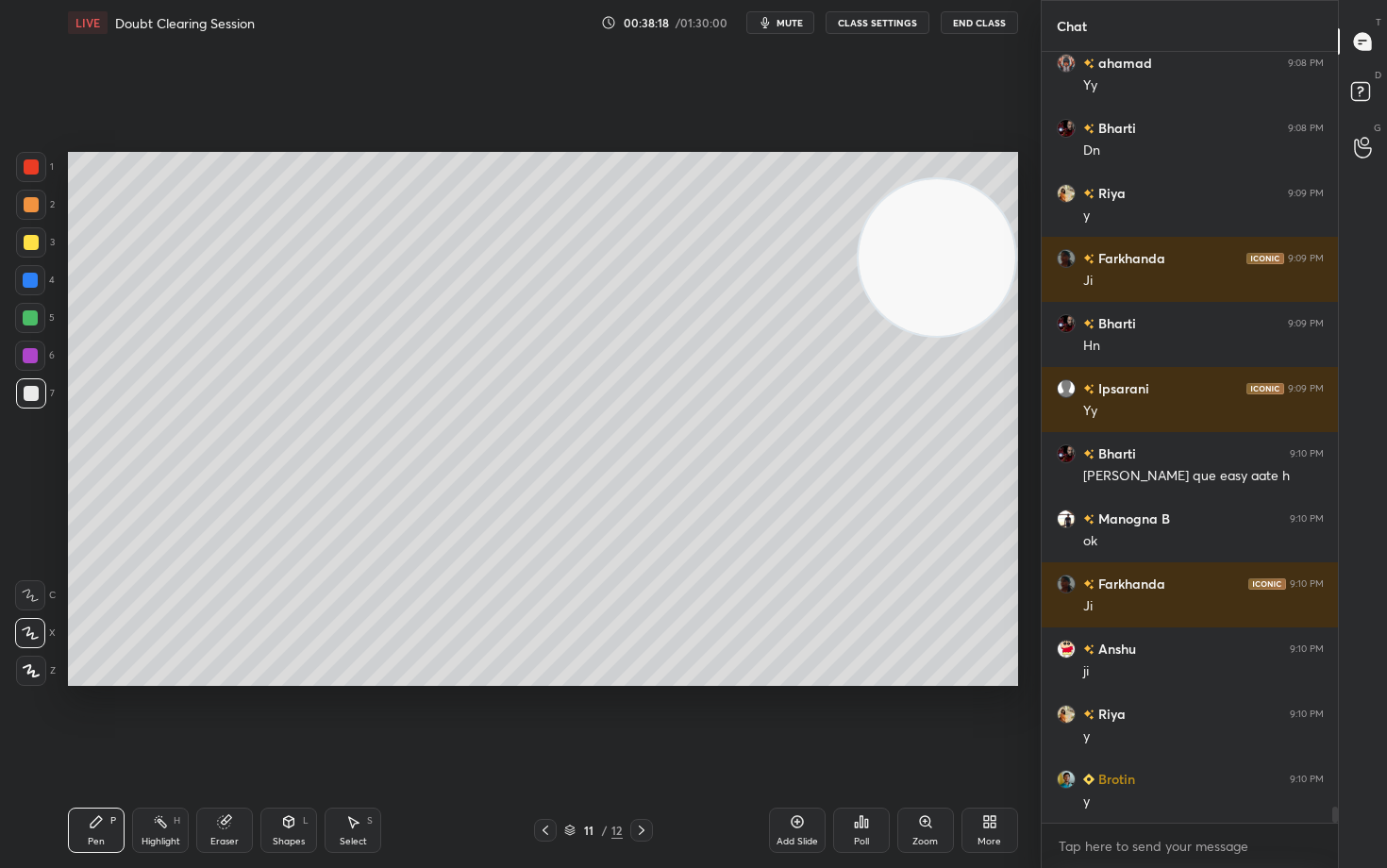
scroll to position [36439, 0]
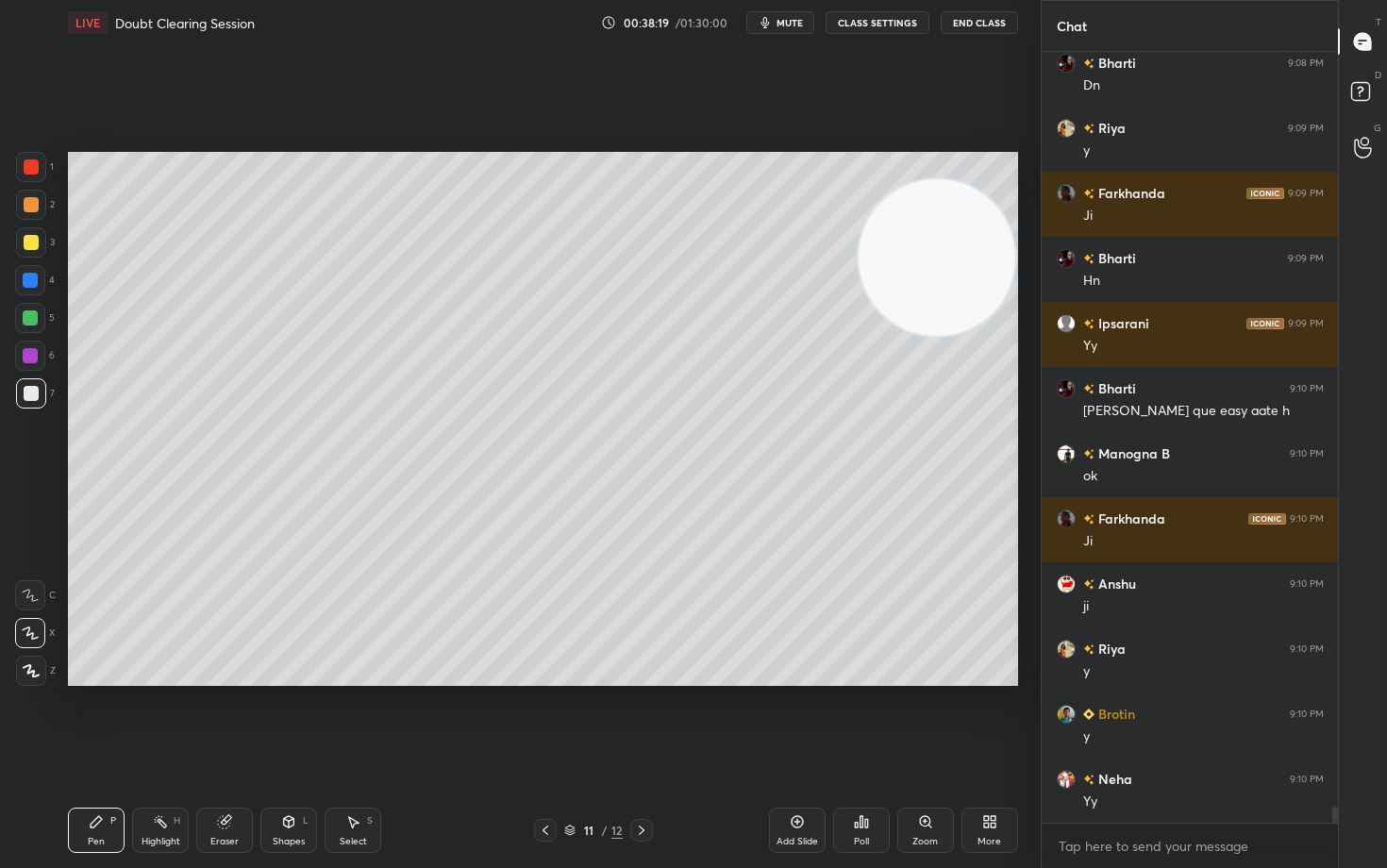
click at [26, 251] on div at bounding box center [30, 242] width 30 height 30
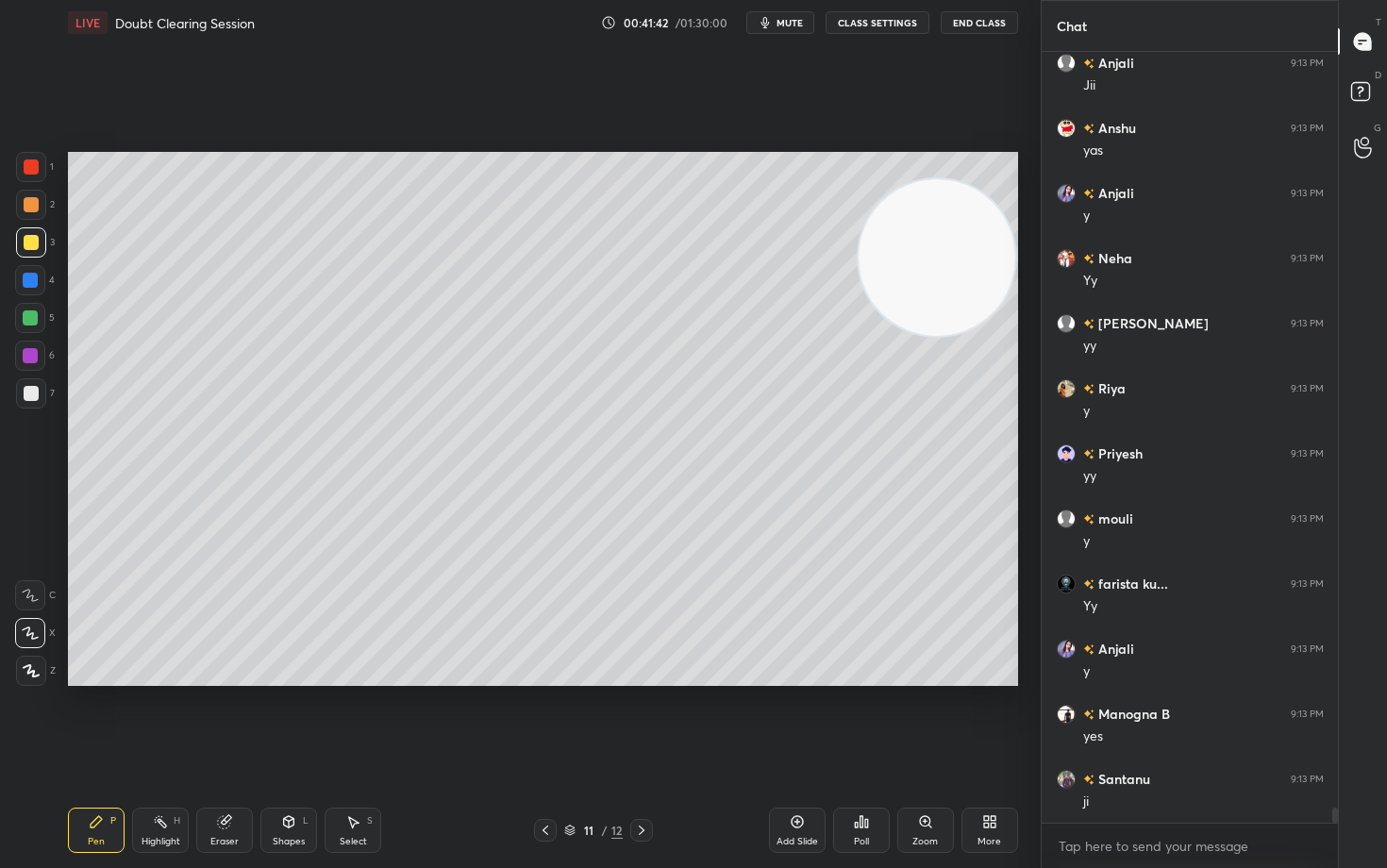
scroll to position [39061, 0]
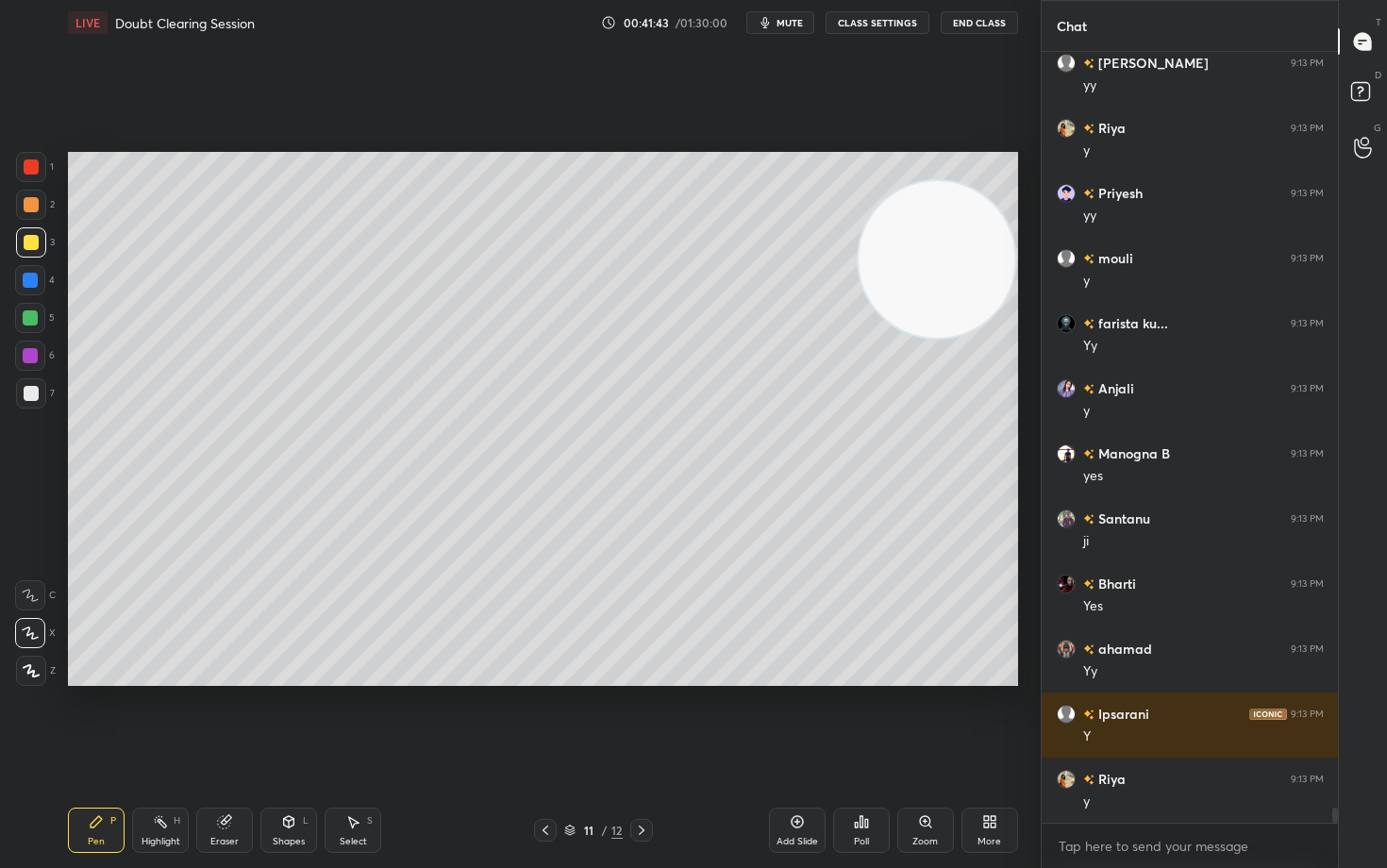
drag, startPoint x: 910, startPoint y: 251, endPoint x: 870, endPoint y: 308, distance: 69.6
click at [920, 338] on video at bounding box center [937, 259] width 157 height 157
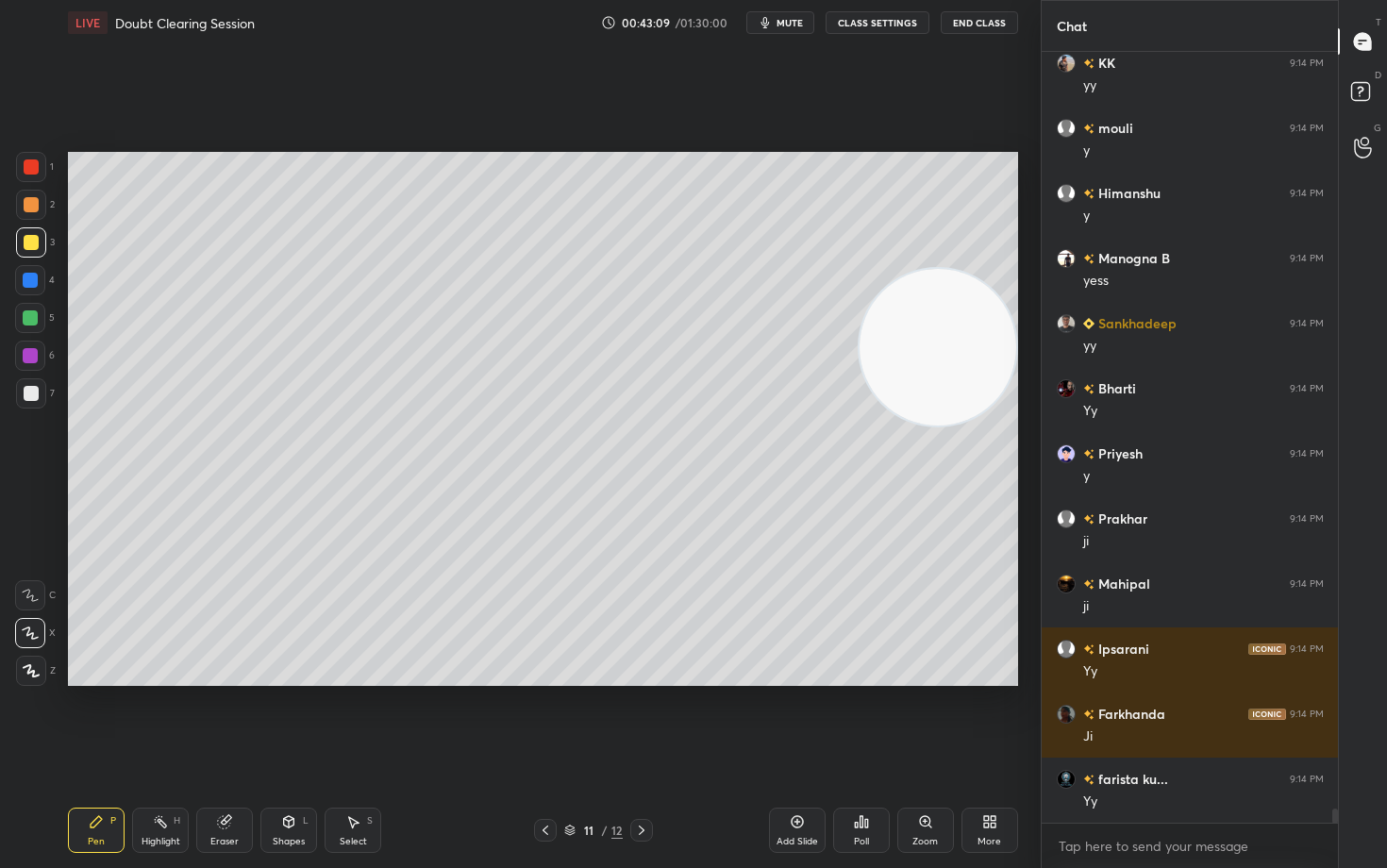
scroll to position [41080, 0]
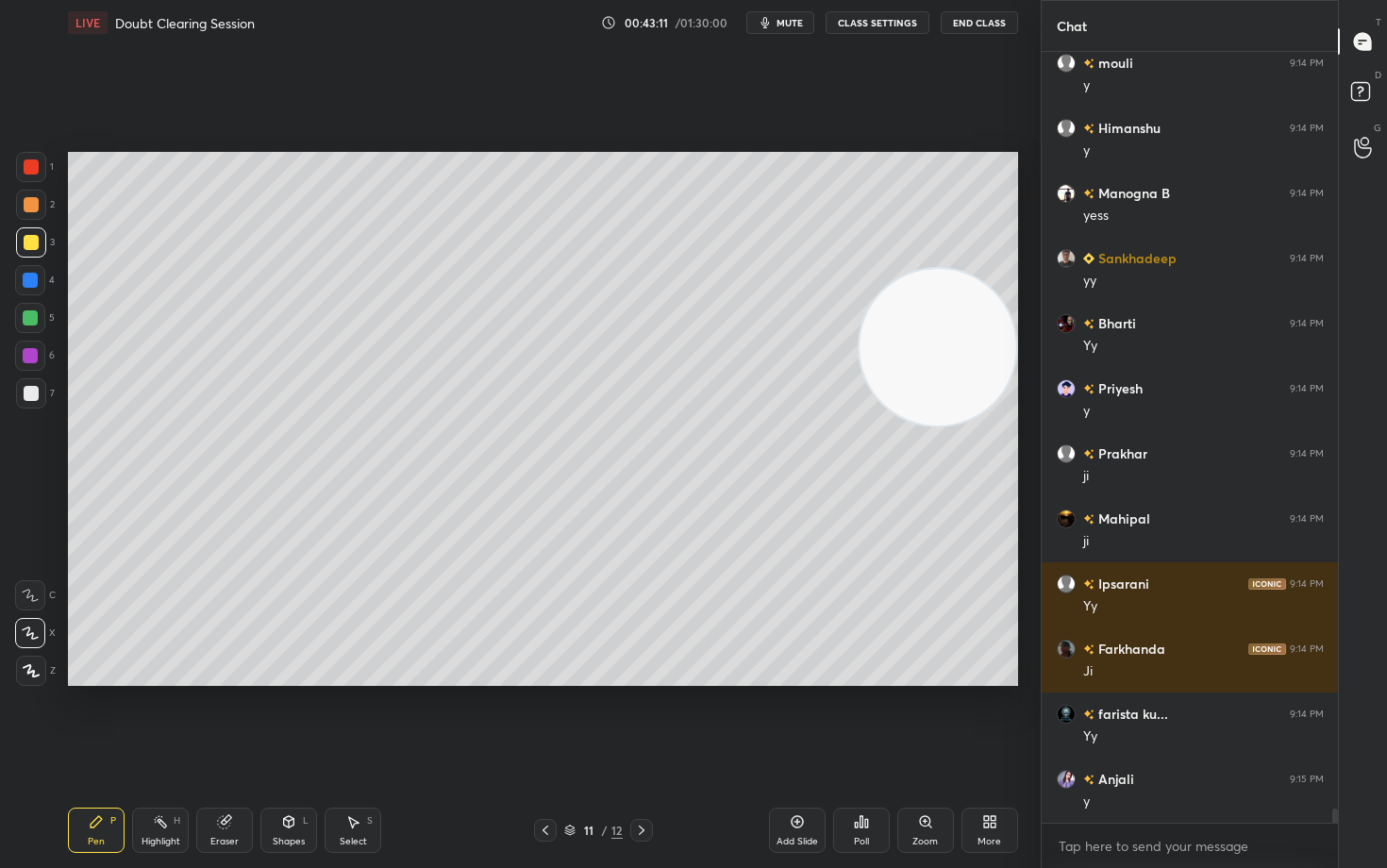
drag, startPoint x: 794, startPoint y: 826, endPoint x: 804, endPoint y: 814, distance: 15.6
click at [791, 719] on icon at bounding box center [797, 821] width 15 height 15
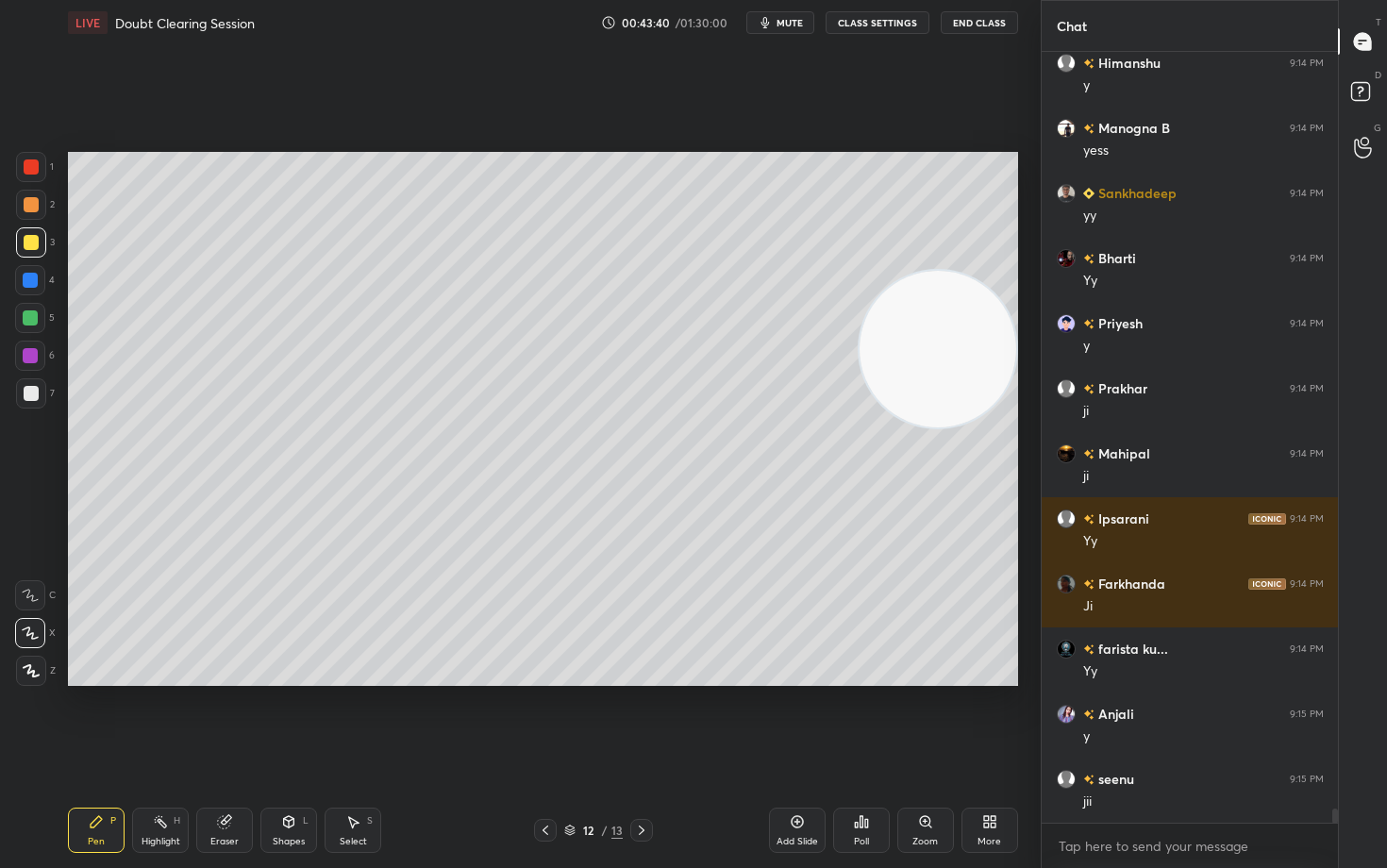
drag, startPoint x: 918, startPoint y: 335, endPoint x: 916, endPoint y: 484, distance: 149.0
click at [928, 428] on video at bounding box center [938, 349] width 157 height 157
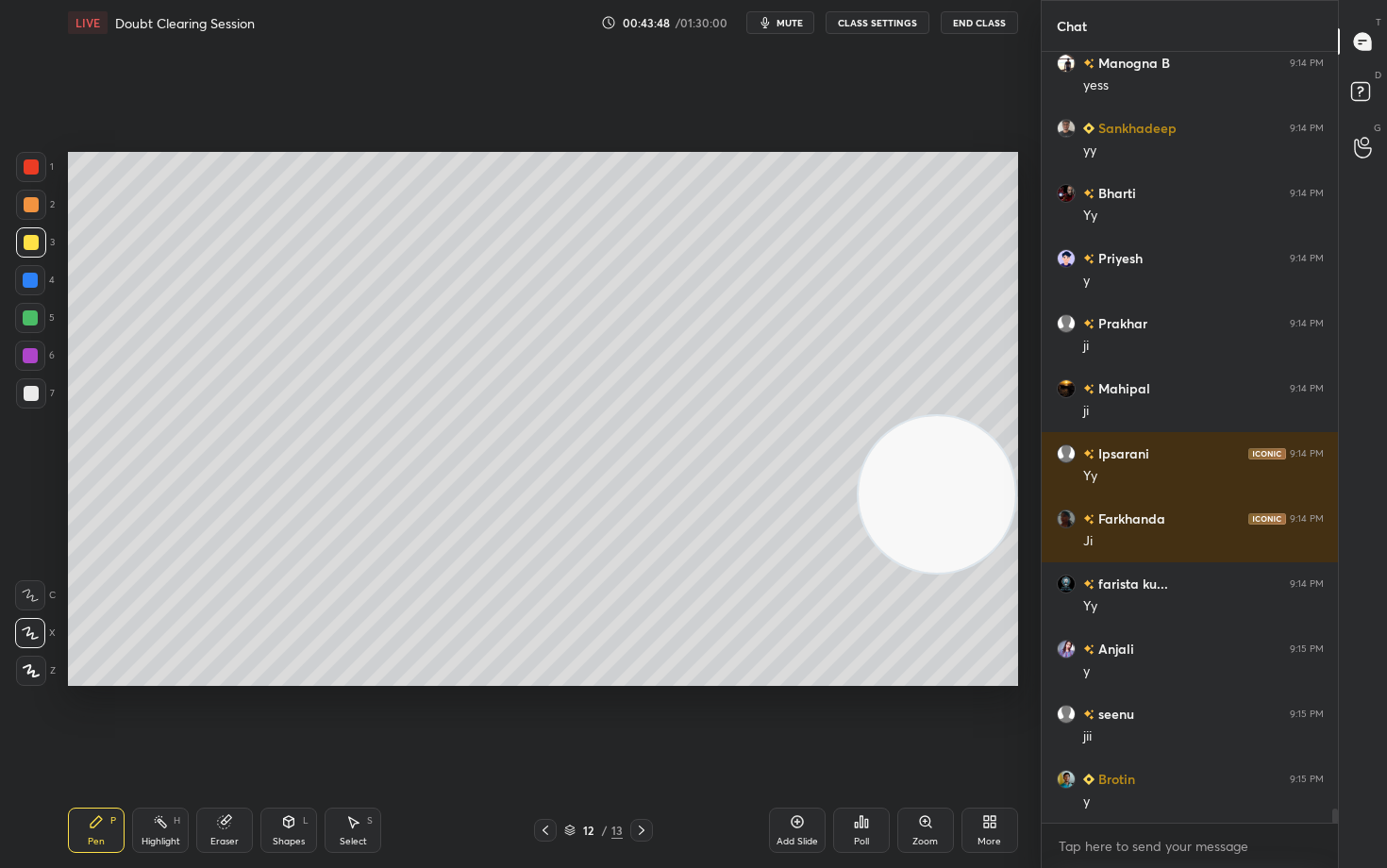
scroll to position [41275, 0]
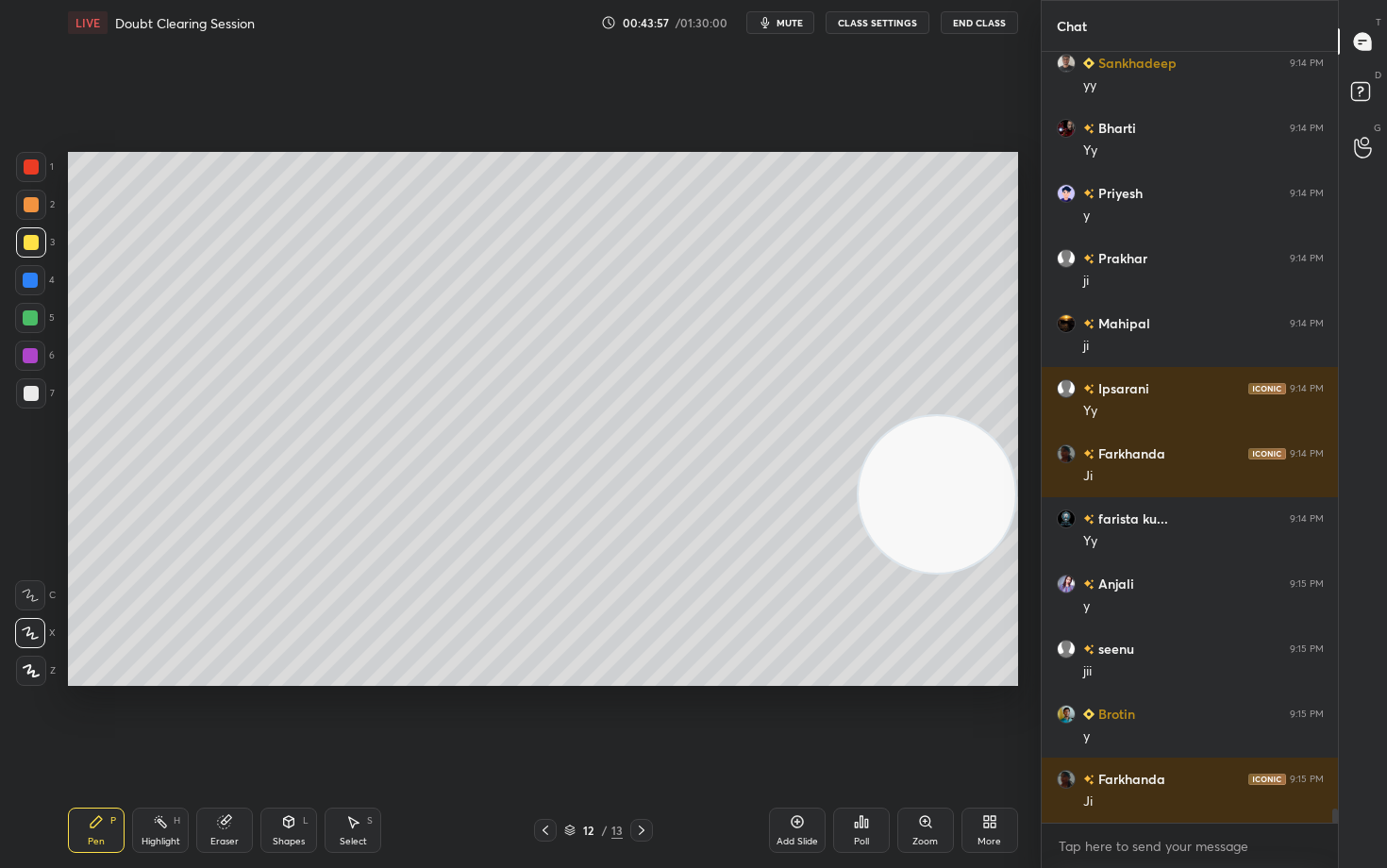
drag, startPoint x: 223, startPoint y: 827, endPoint x: 324, endPoint y: 691, distance: 169.4
click at [224, 719] on icon at bounding box center [224, 822] width 13 height 13
drag, startPoint x: 100, startPoint y: 819, endPoint x: 222, endPoint y: 702, distance: 169.0
click at [100, 719] on icon at bounding box center [96, 821] width 15 height 15
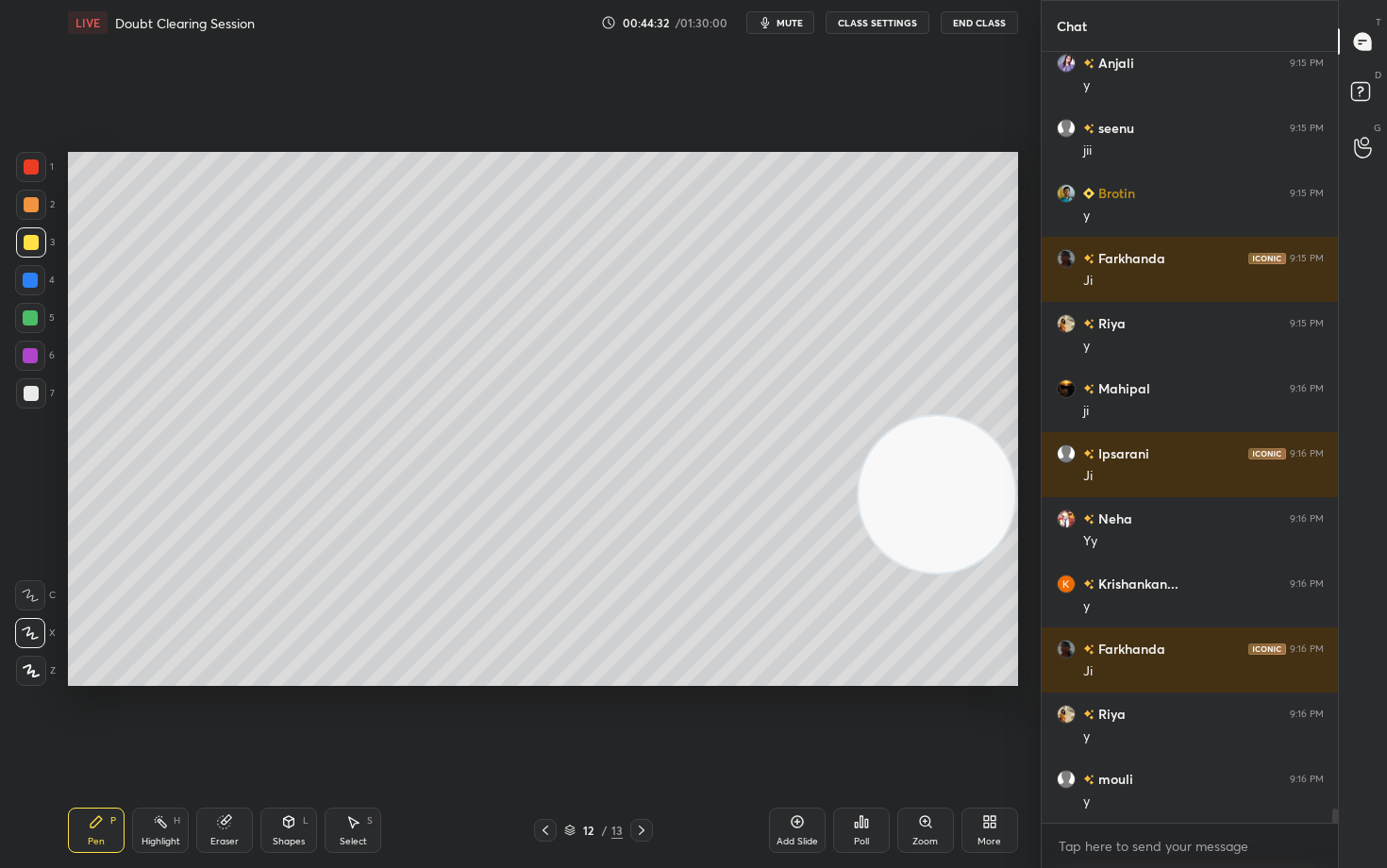
scroll to position [41991, 0]
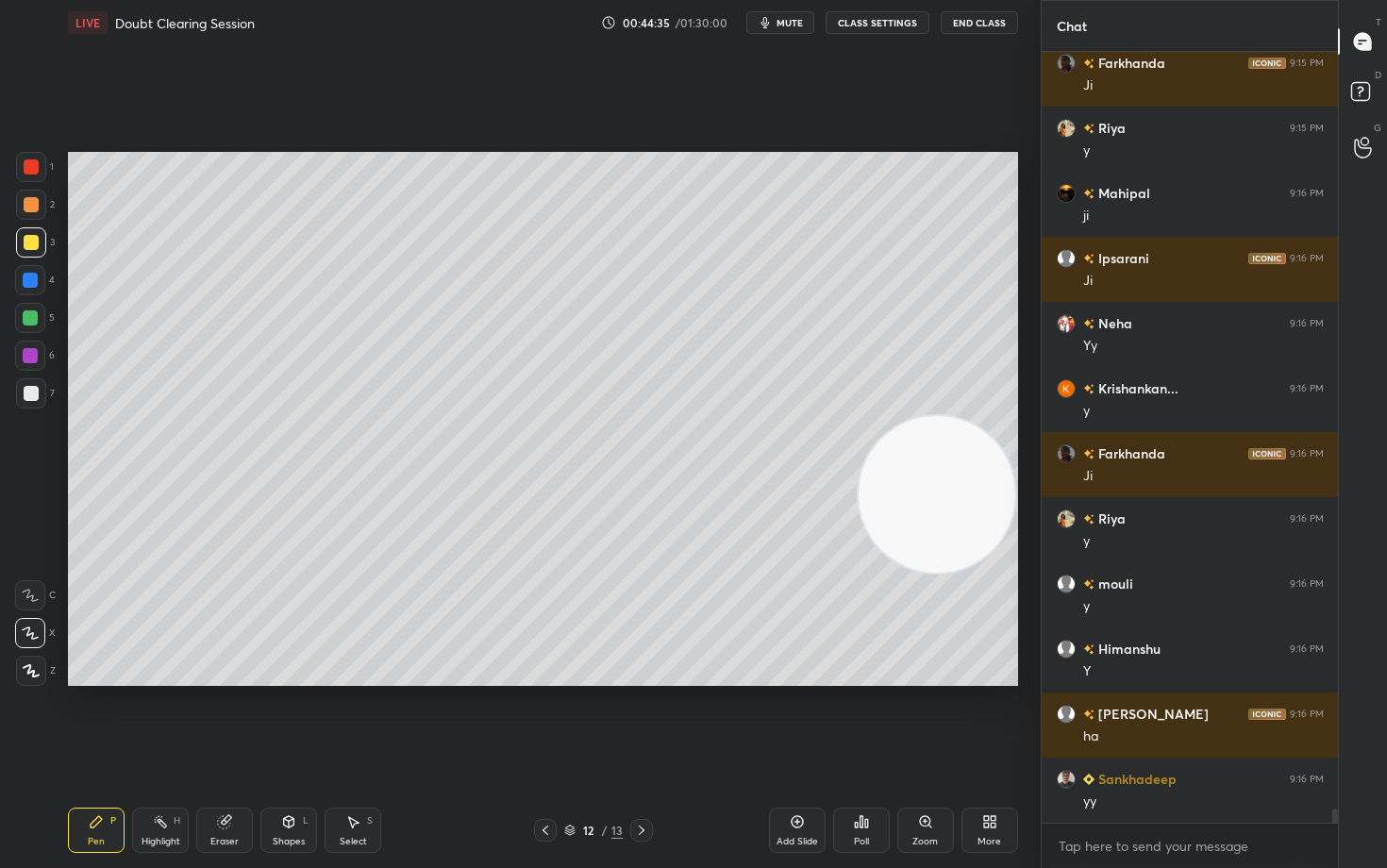
click at [228, 719] on icon at bounding box center [224, 822] width 13 height 13
drag, startPoint x: 97, startPoint y: 831, endPoint x: 251, endPoint y: 702, distance: 200.9
click at [98, 719] on div "Pen P" at bounding box center [96, 830] width 57 height 45
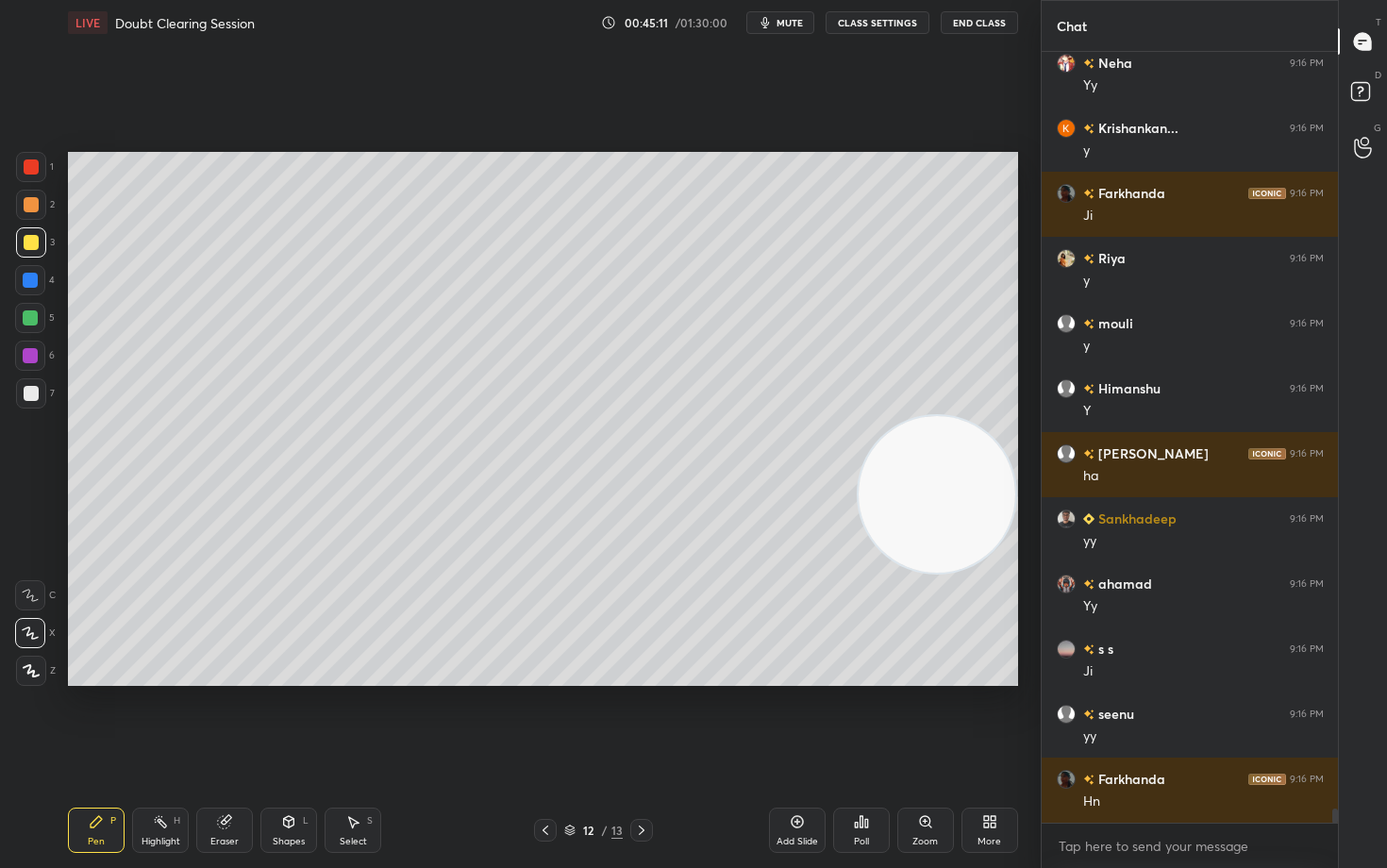
scroll to position [42317, 0]
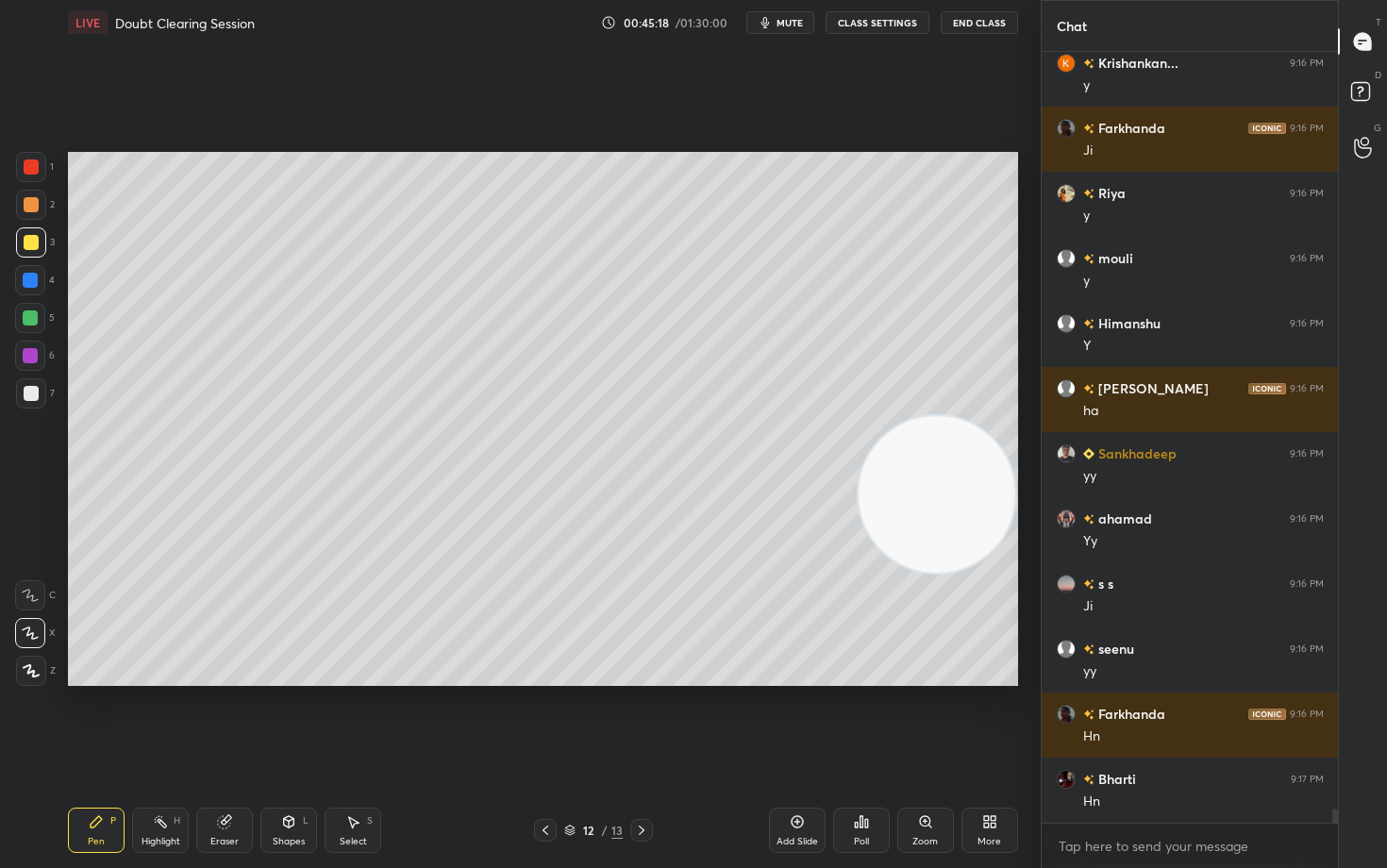
click at [31, 388] on div at bounding box center [30, 392] width 15 height 15
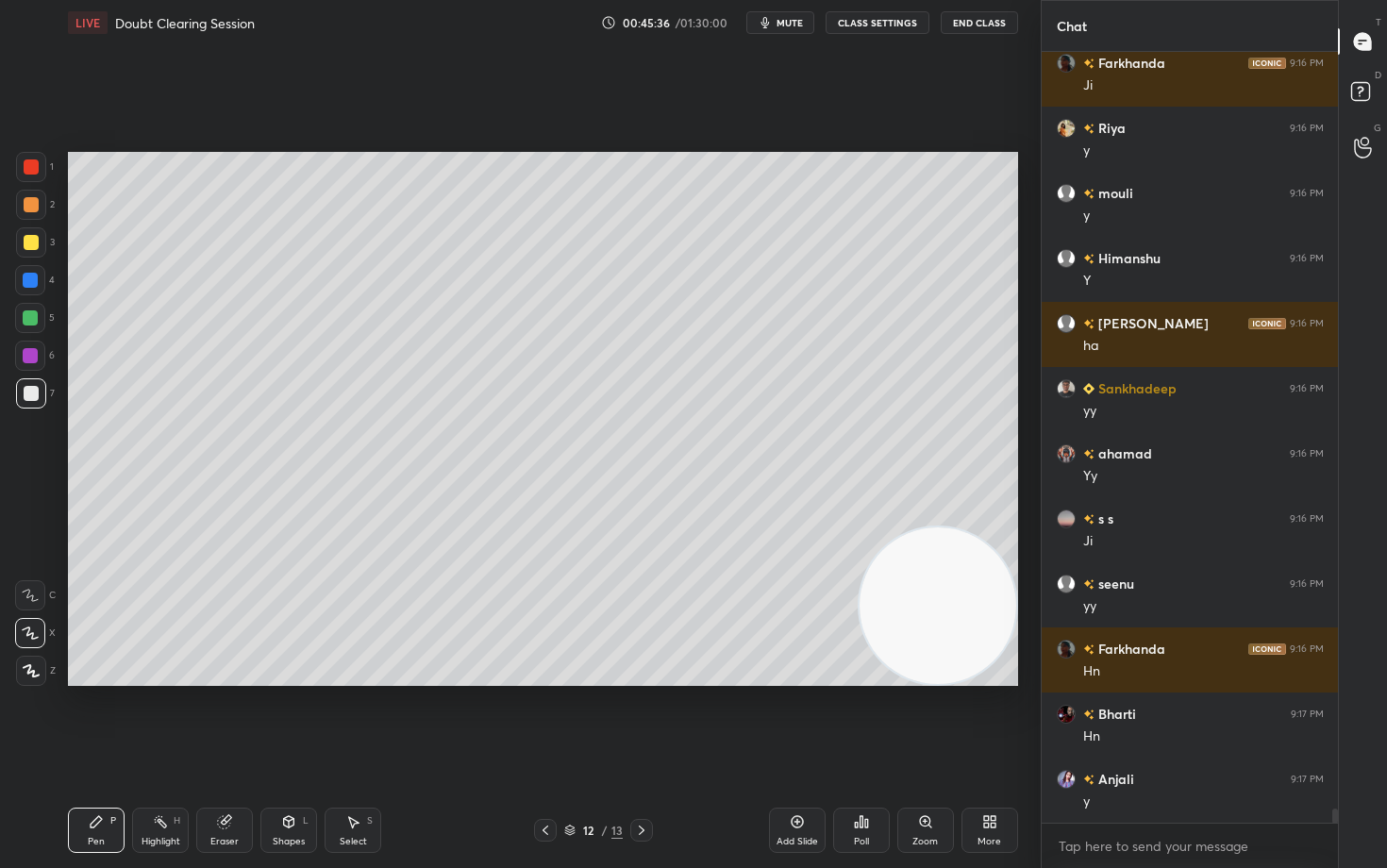
drag, startPoint x: 920, startPoint y: 488, endPoint x: 908, endPoint y: 641, distance: 153.5
click at [916, 624] on video at bounding box center [938, 606] width 157 height 157
drag, startPoint x: 949, startPoint y: 622, endPoint x: 597, endPoint y: 646, distance: 352.8
click at [624, 686] on div "Setting up your live class Poll for secs No correct answer Start poll" at bounding box center [543, 419] width 965 height 748
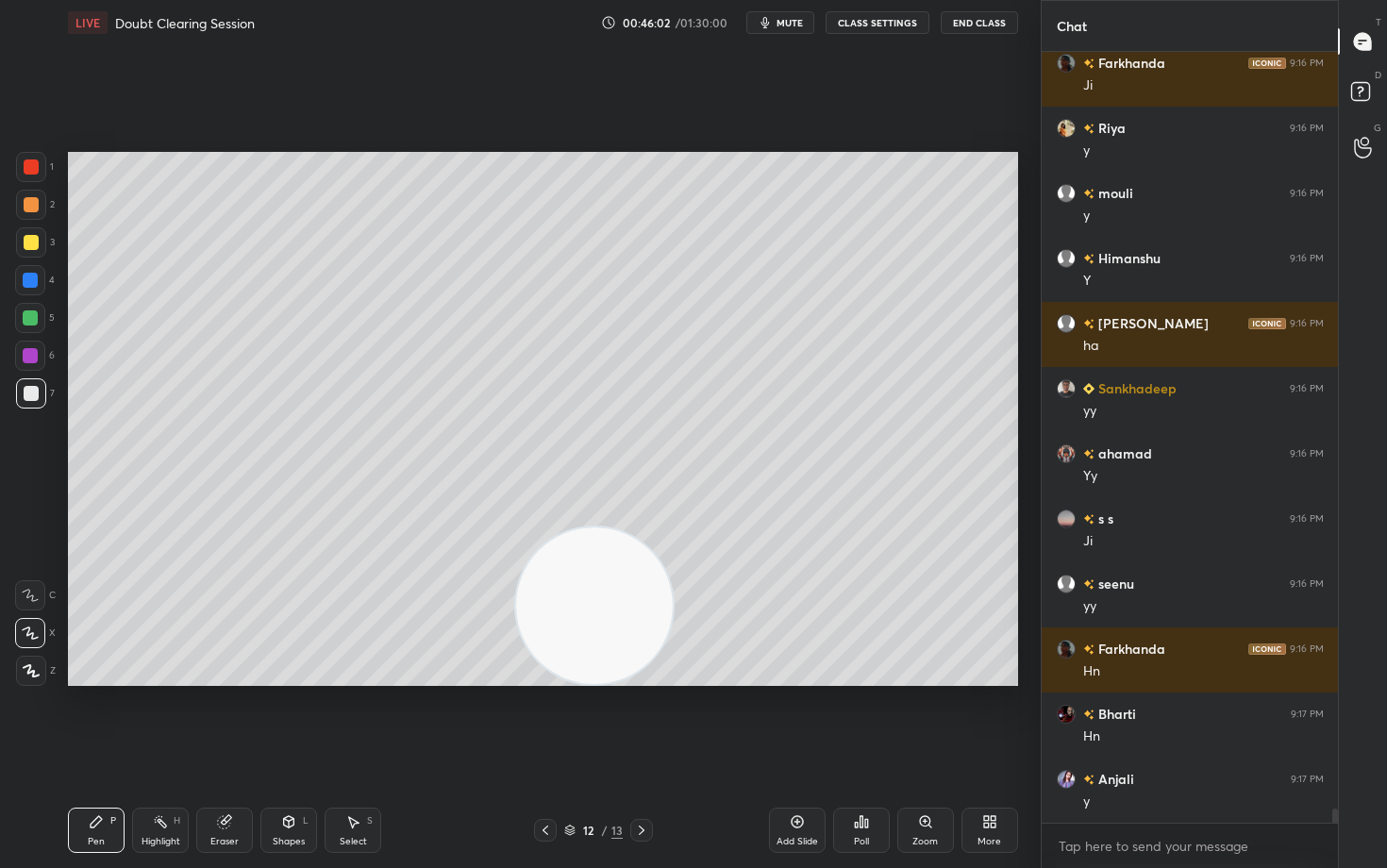
drag, startPoint x: 619, startPoint y: 624, endPoint x: 914, endPoint y: 250, distance: 476.3
click at [672, 527] on video at bounding box center [594, 606] width 157 height 157
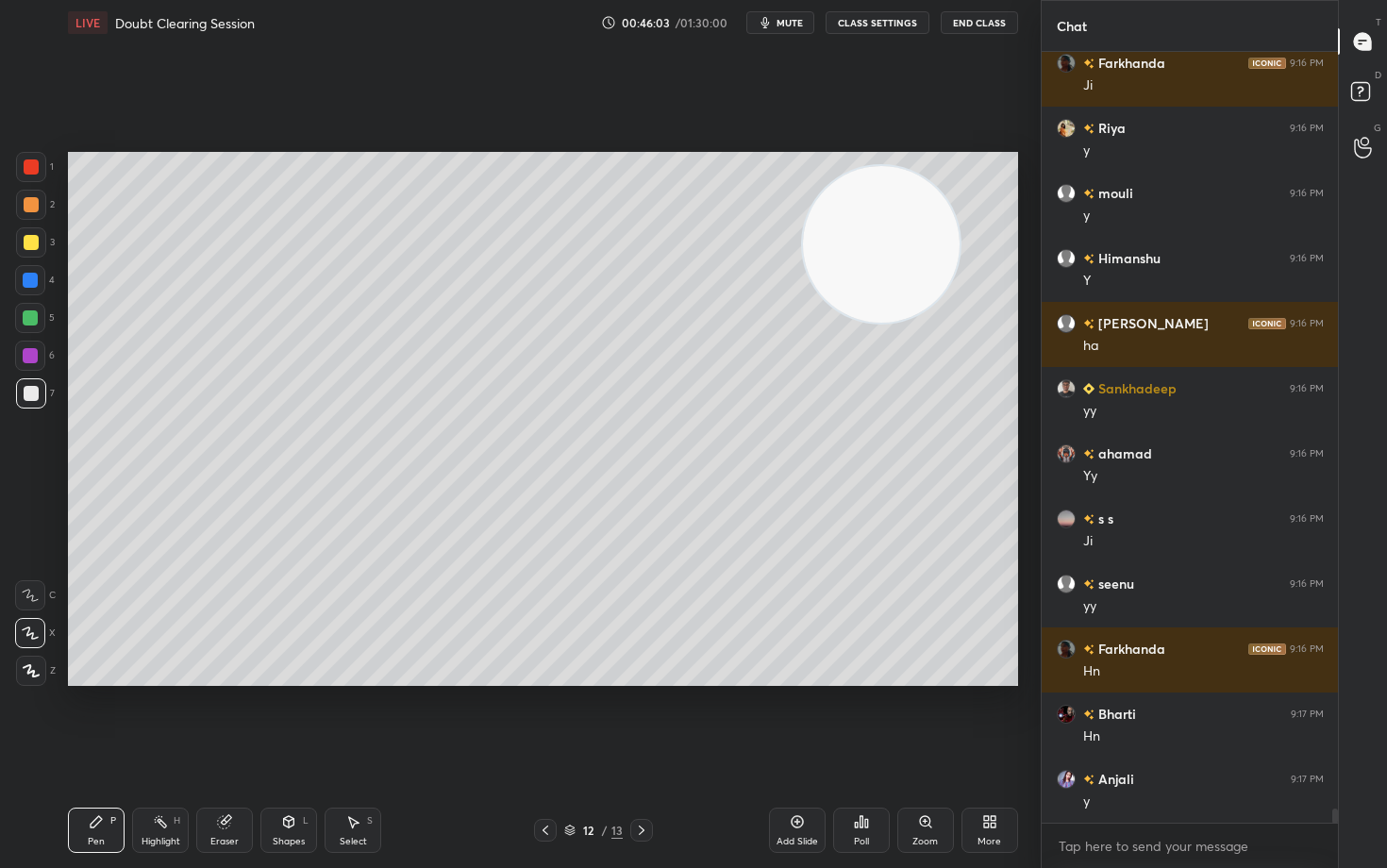
drag, startPoint x: 896, startPoint y: 266, endPoint x: 988, endPoint y: 193, distance: 117.4
click at [960, 205] on video at bounding box center [882, 245] width 157 height 157
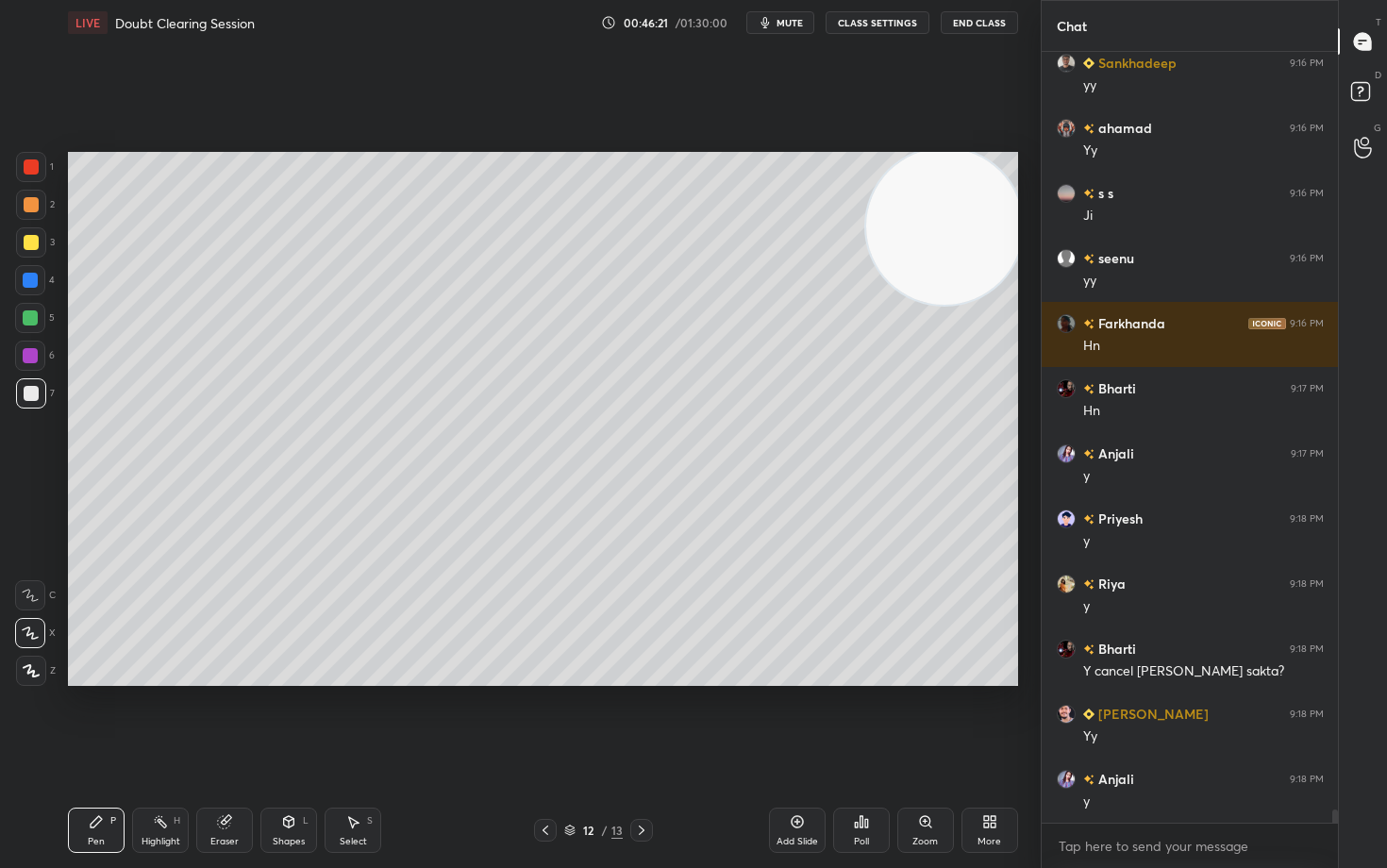
scroll to position [42772, 0]
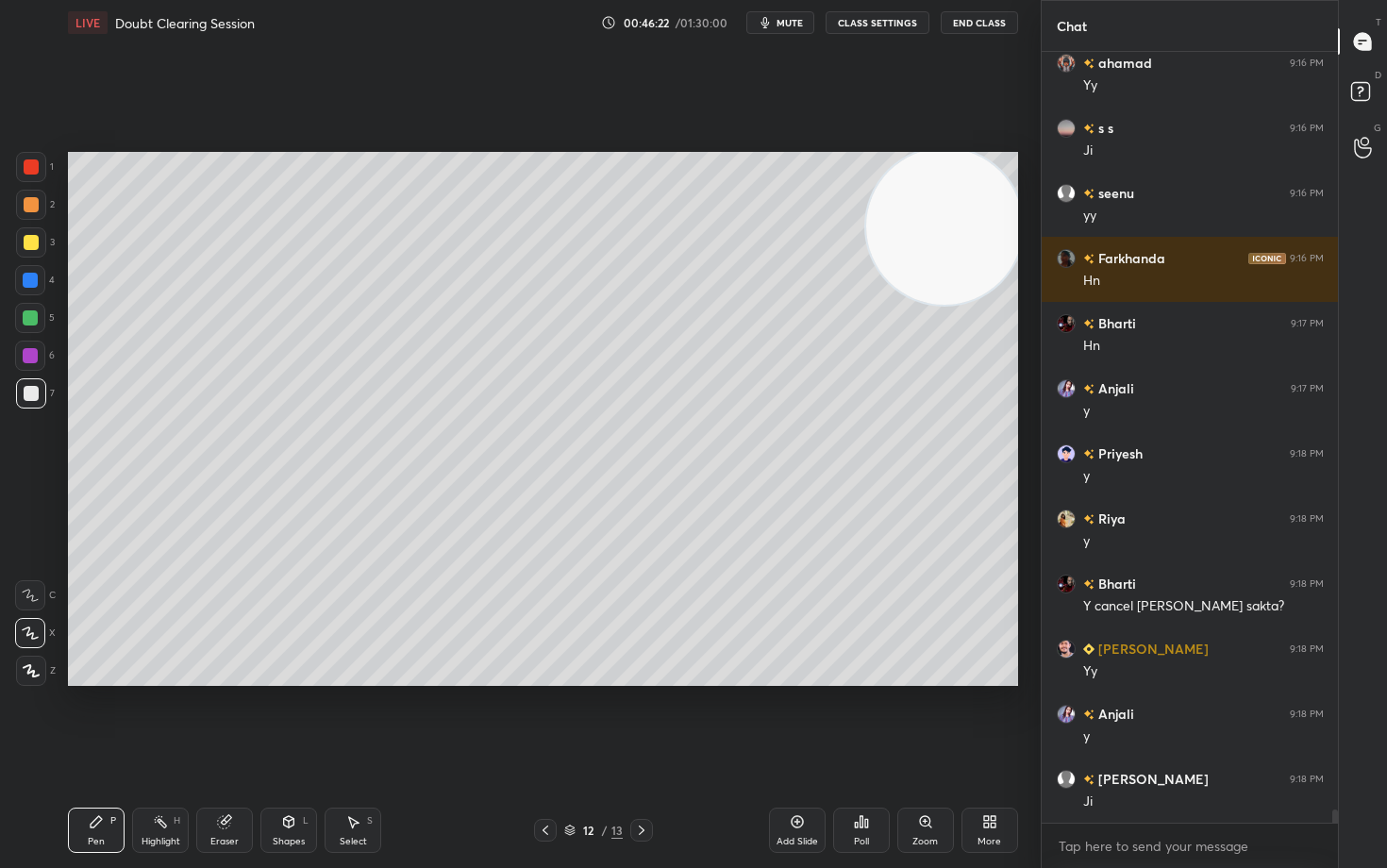
drag, startPoint x: 921, startPoint y: 255, endPoint x: 638, endPoint y: 325, distance: 291.5
click at [866, 304] on video at bounding box center [945, 226] width 157 height 157
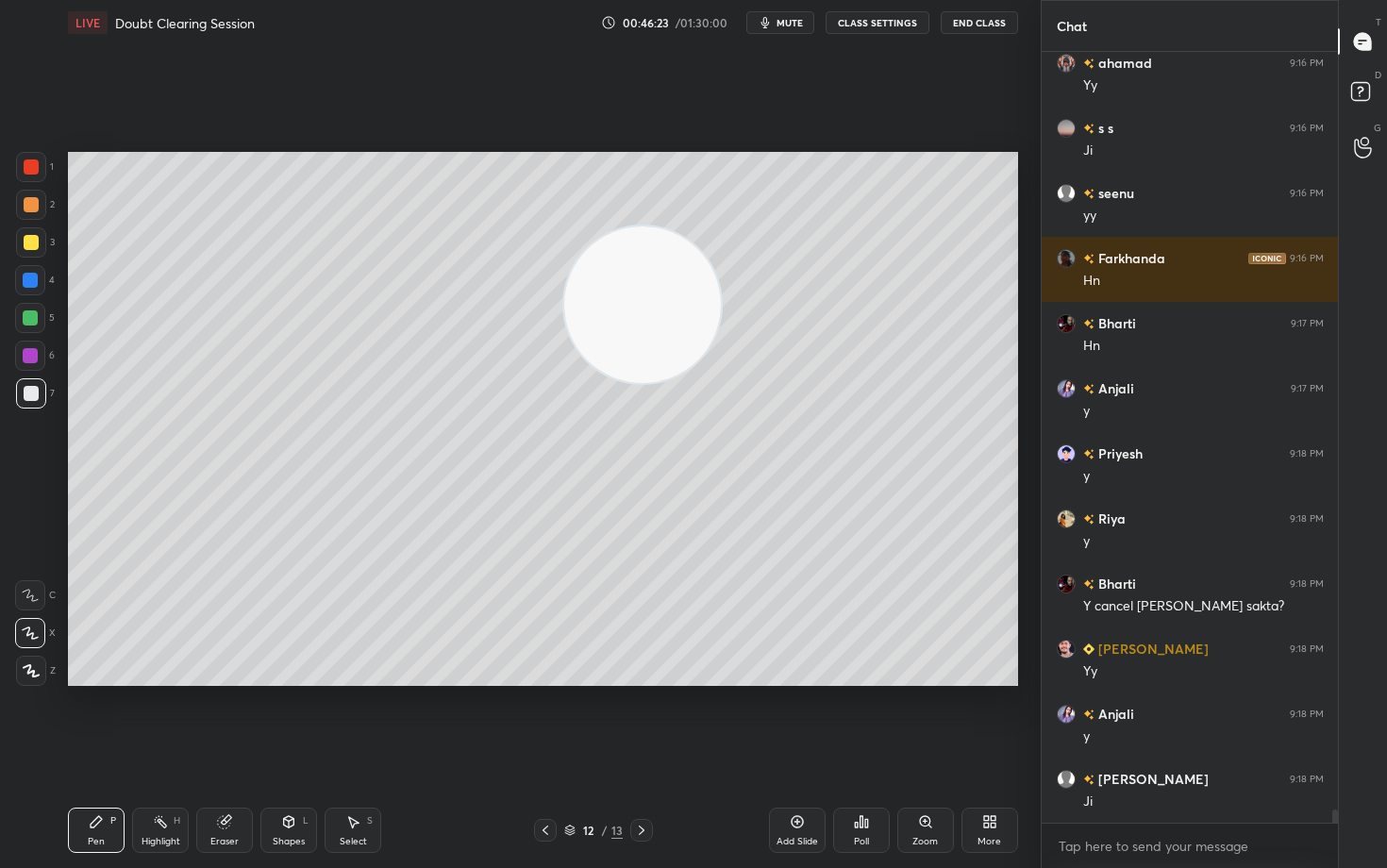
scroll to position [42837, 0]
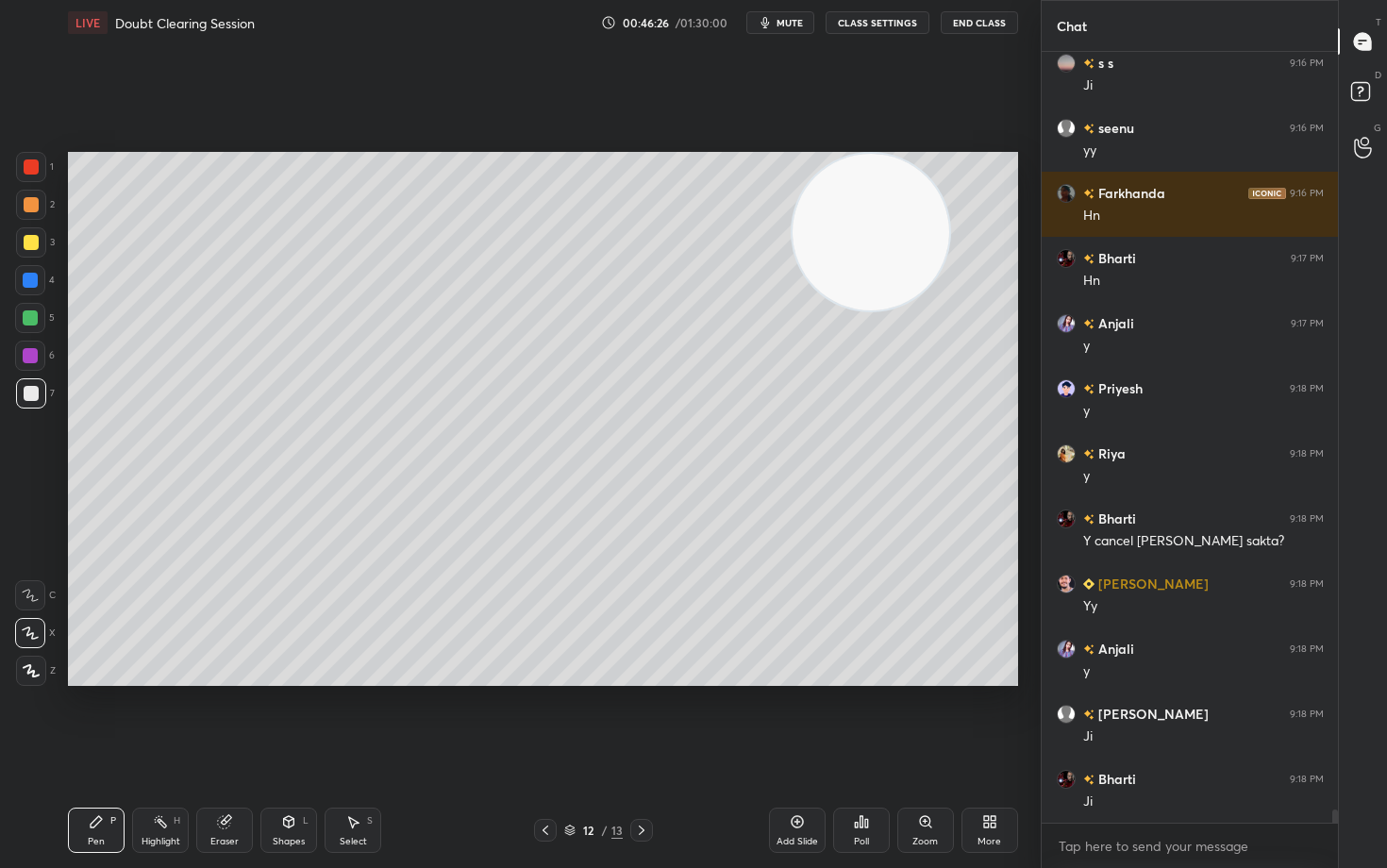
drag, startPoint x: 649, startPoint y: 338, endPoint x: 848, endPoint y: 226, distance: 228.4
click at [896, 211] on video at bounding box center [871, 232] width 157 height 157
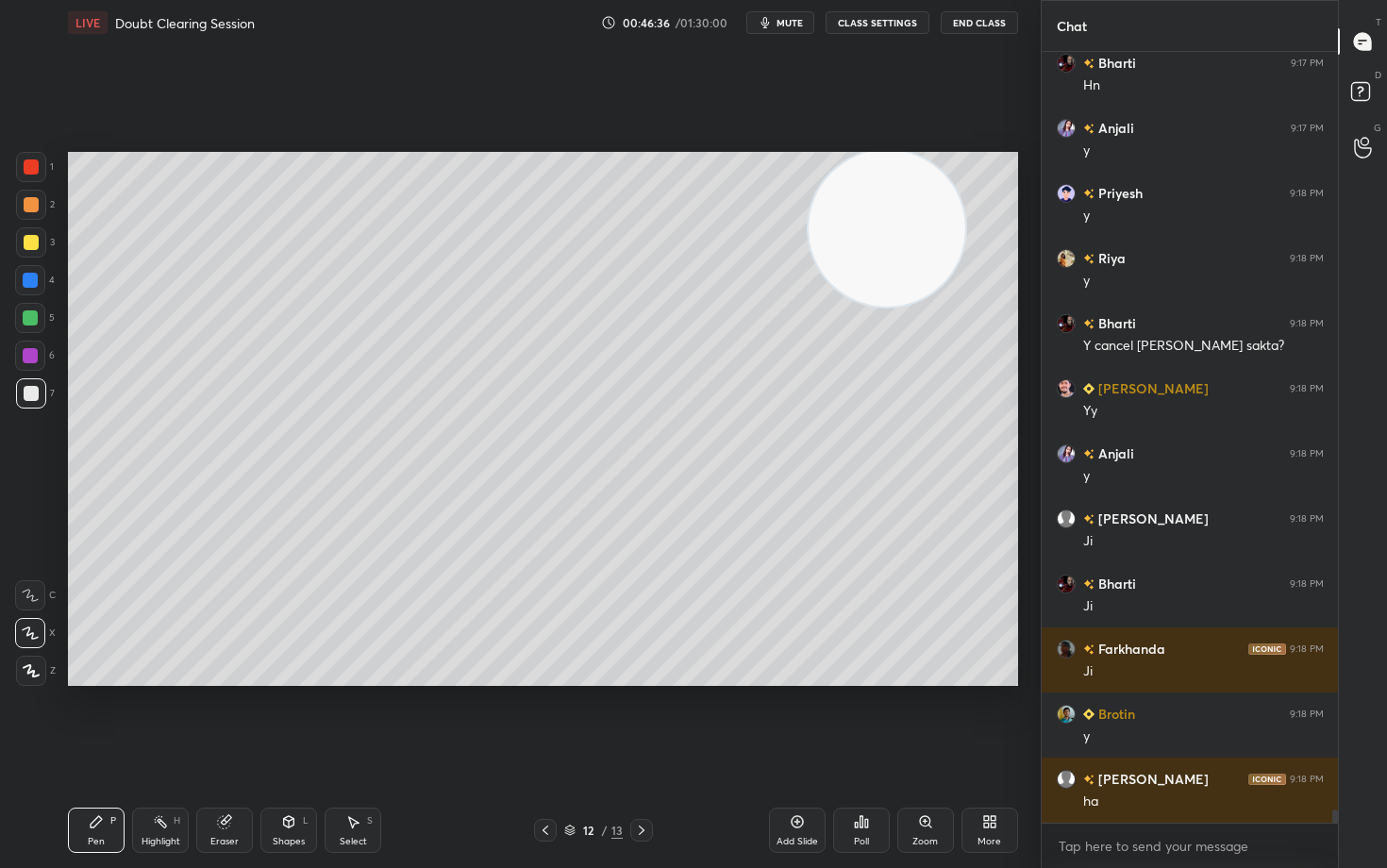
scroll to position [43098, 0]
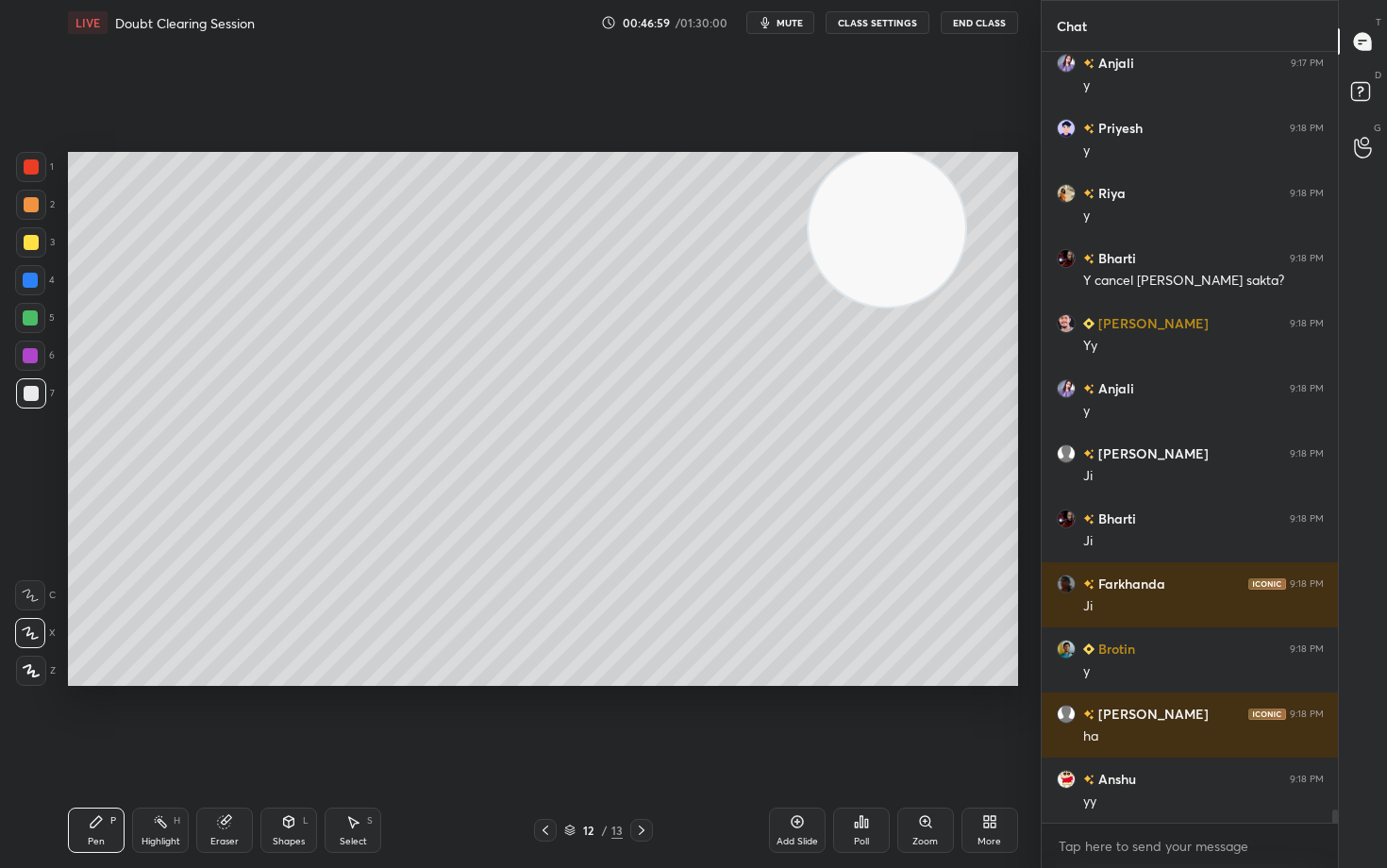
drag, startPoint x: 220, startPoint y: 826, endPoint x: 415, endPoint y: 740, distance: 213.1
click at [220, 719] on icon at bounding box center [224, 822] width 13 height 13
click at [96, 719] on div "Pen P" at bounding box center [96, 830] width 57 height 45
click at [23, 245] on div at bounding box center [30, 242] width 15 height 15
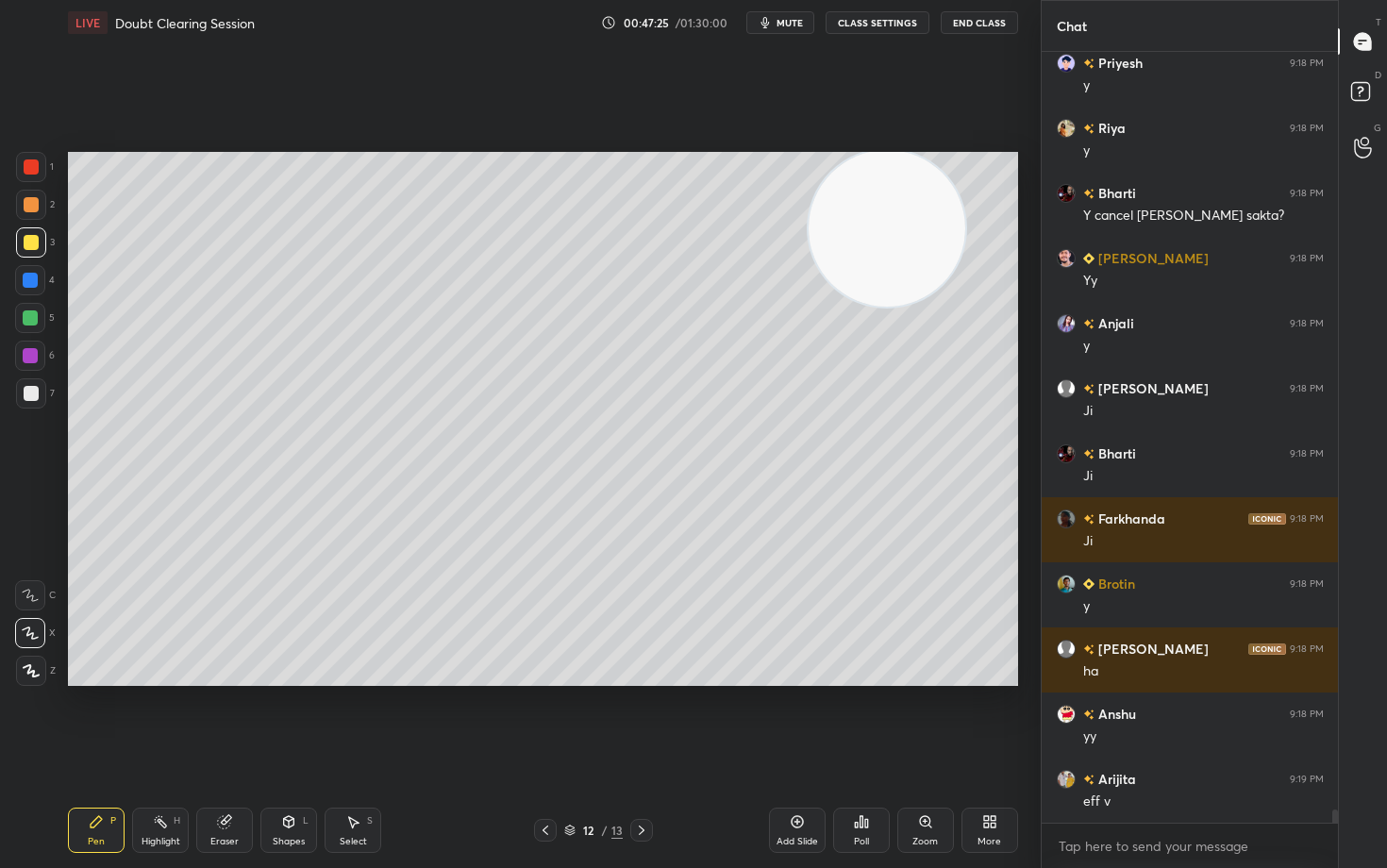
click at [27, 206] on div at bounding box center [30, 205] width 15 height 15
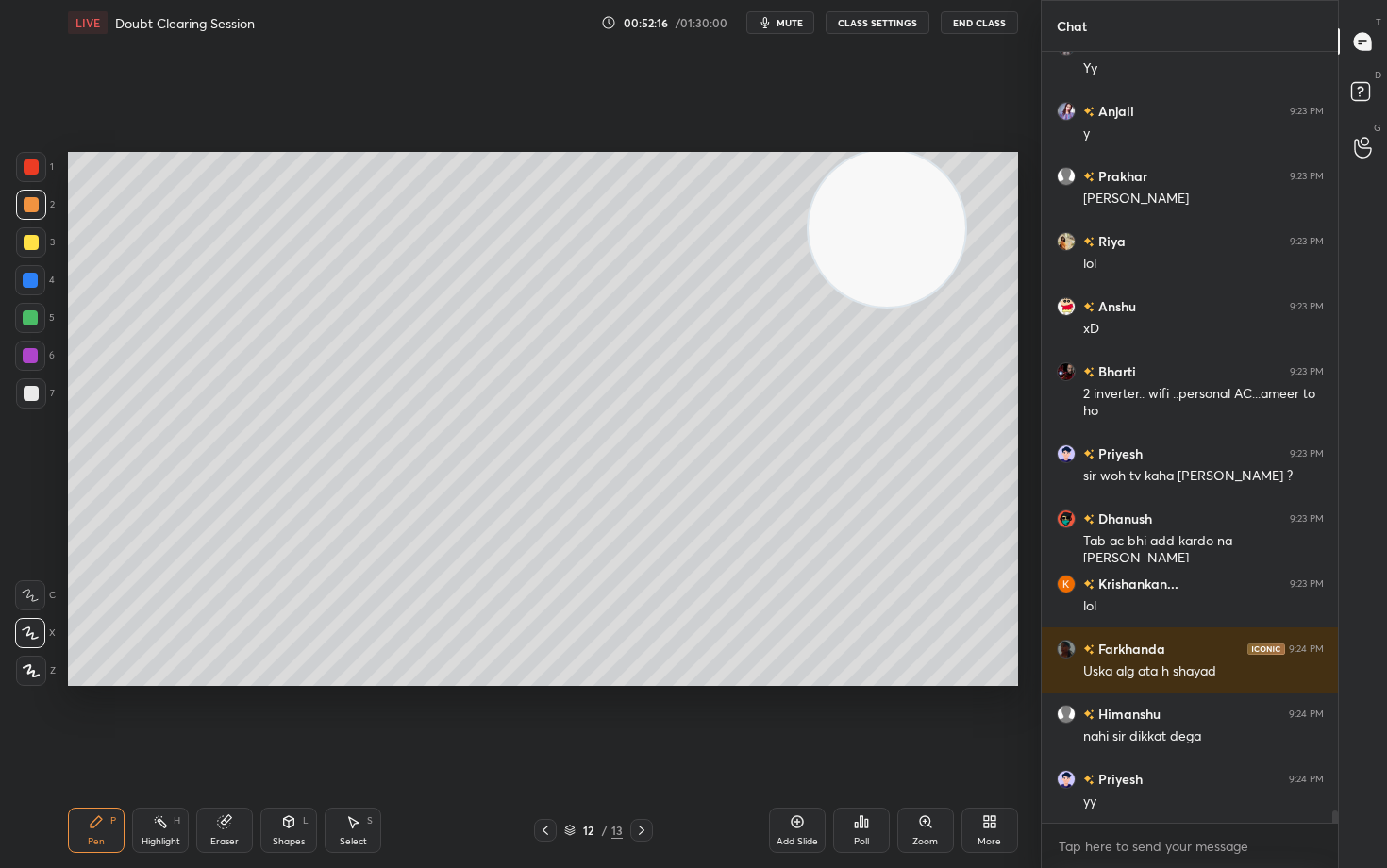
scroll to position [47630, 0]
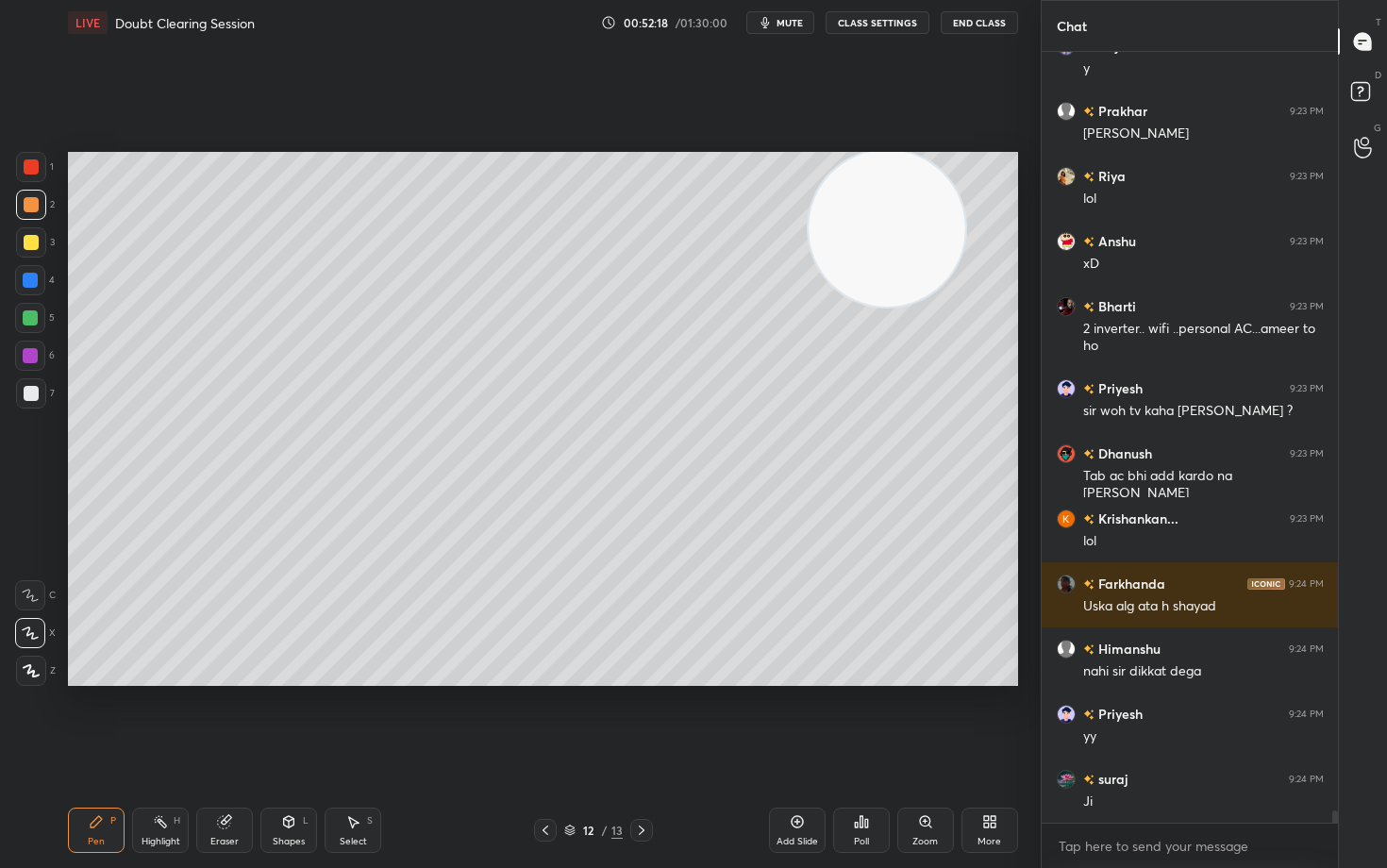
drag, startPoint x: 973, startPoint y: 213, endPoint x: 1000, endPoint y: 189, distance: 36.1
click at [965, 197] on video at bounding box center [887, 228] width 157 height 157
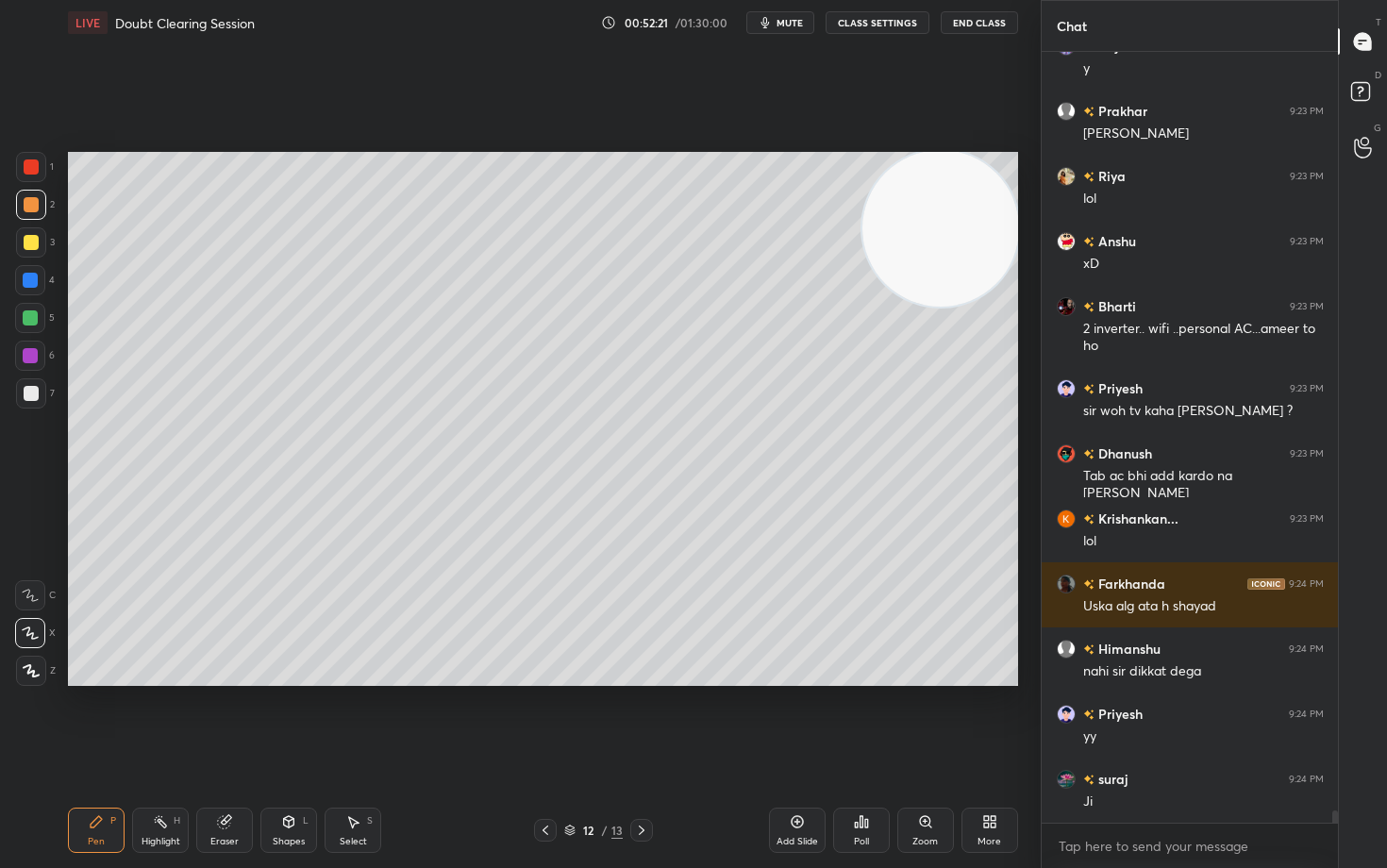
drag, startPoint x: 382, startPoint y: 692, endPoint x: 402, endPoint y: 687, distance: 20.6
click at [397, 688] on div "Setting up your live class Poll for secs No correct answer Start poll" at bounding box center [543, 419] width 965 height 748
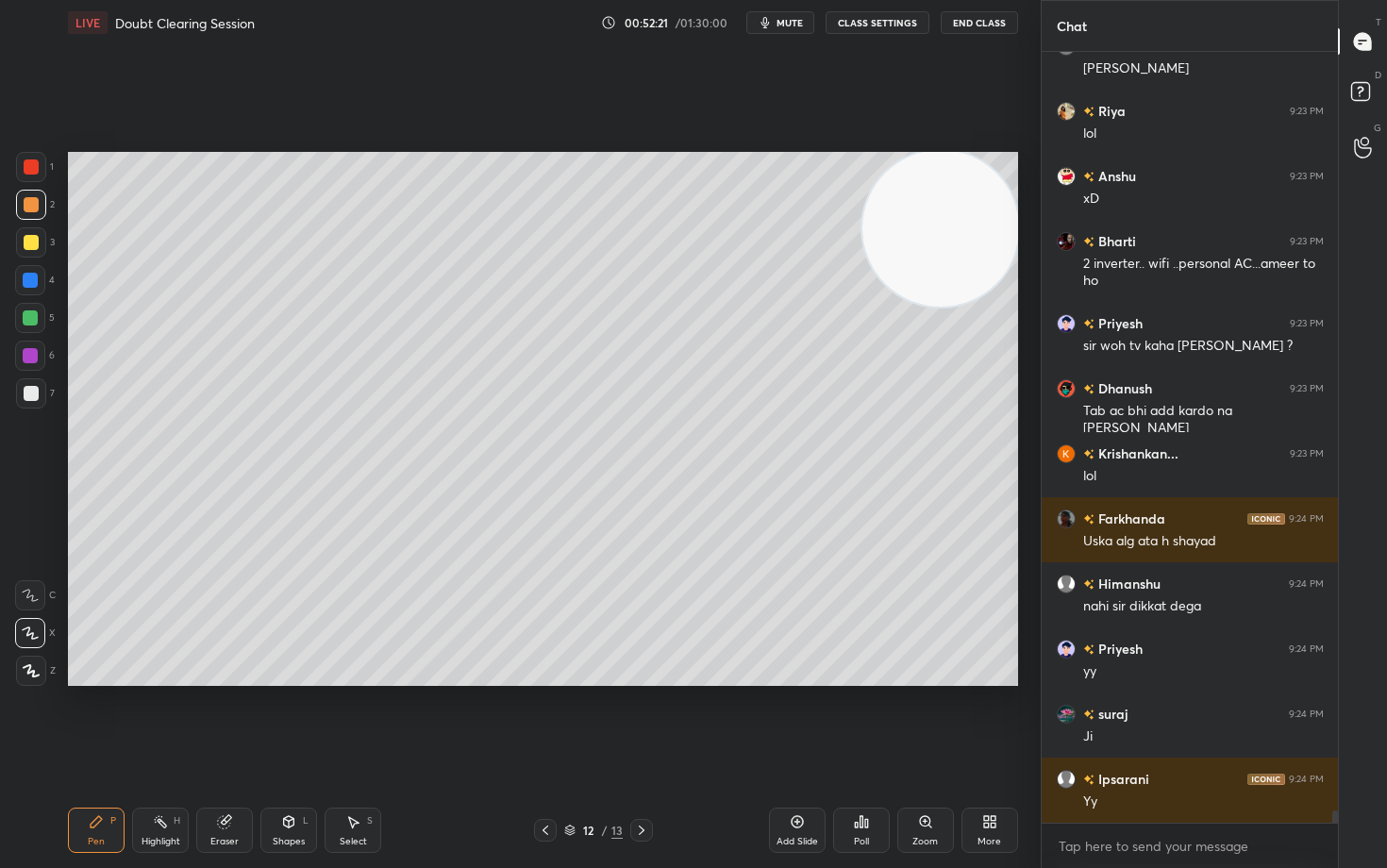
drag, startPoint x: 447, startPoint y: 692, endPoint x: 511, endPoint y: 688, distance: 64.1
click at [478, 688] on div "Setting up your live class Poll for secs No correct answer Start poll" at bounding box center [543, 419] width 965 height 748
click at [533, 679] on div "Setting up your live class Poll for secs No correct answer Start poll" at bounding box center [543, 419] width 965 height 748
click at [798, 719] on icon at bounding box center [797, 821] width 15 height 15
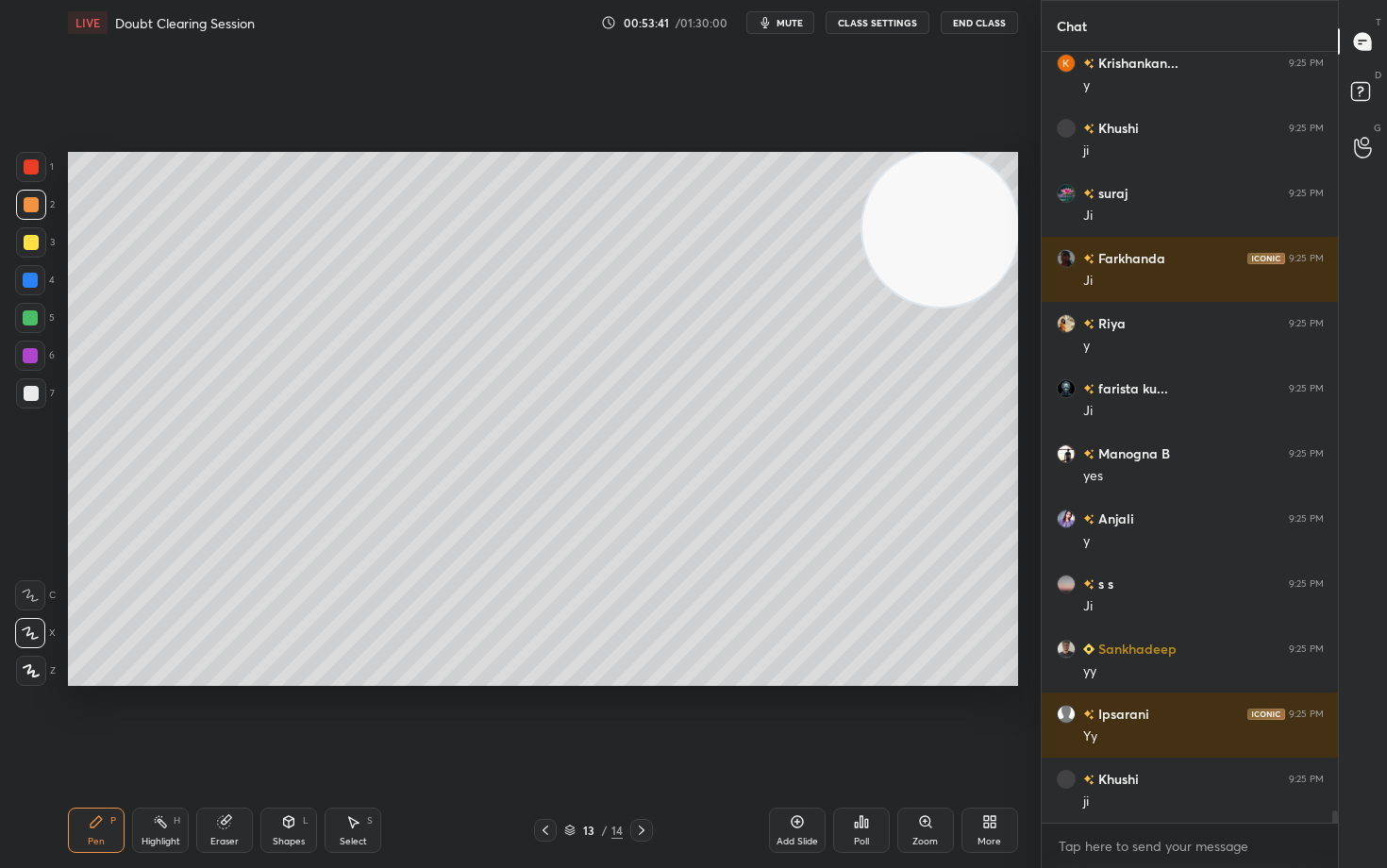
scroll to position [48737, 0]
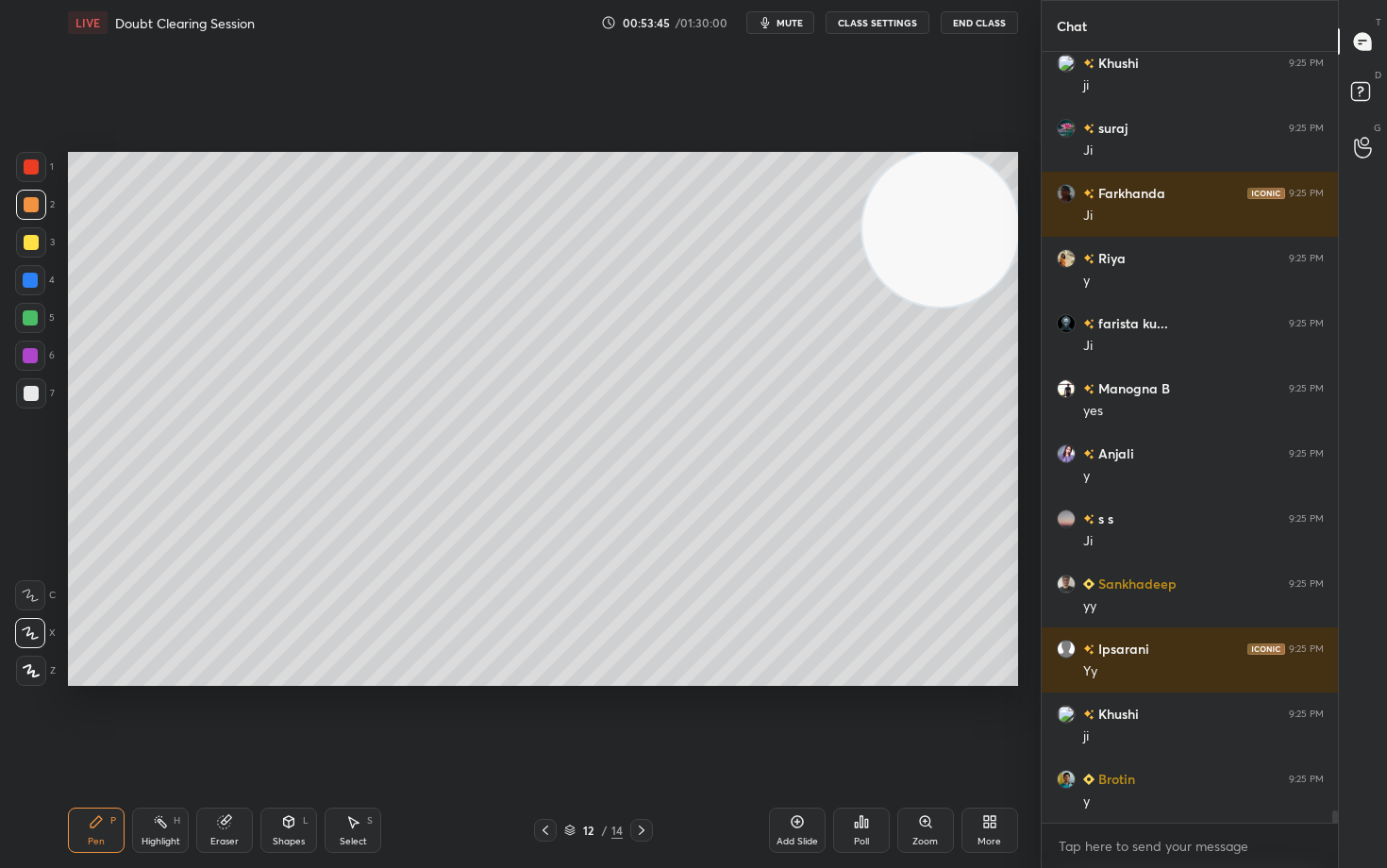
click at [801, 719] on icon at bounding box center [797, 821] width 15 height 15
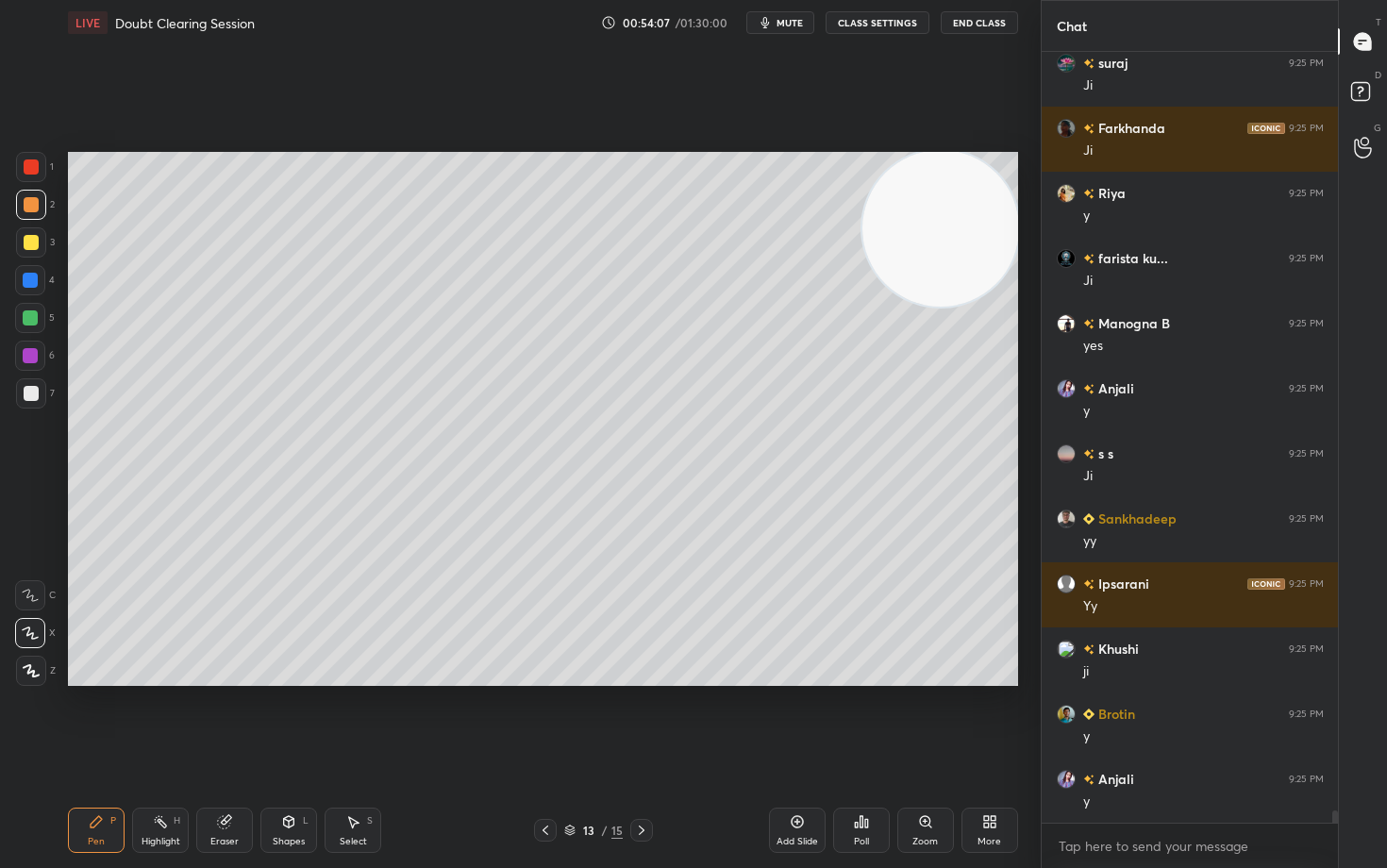
scroll to position [48867, 0]
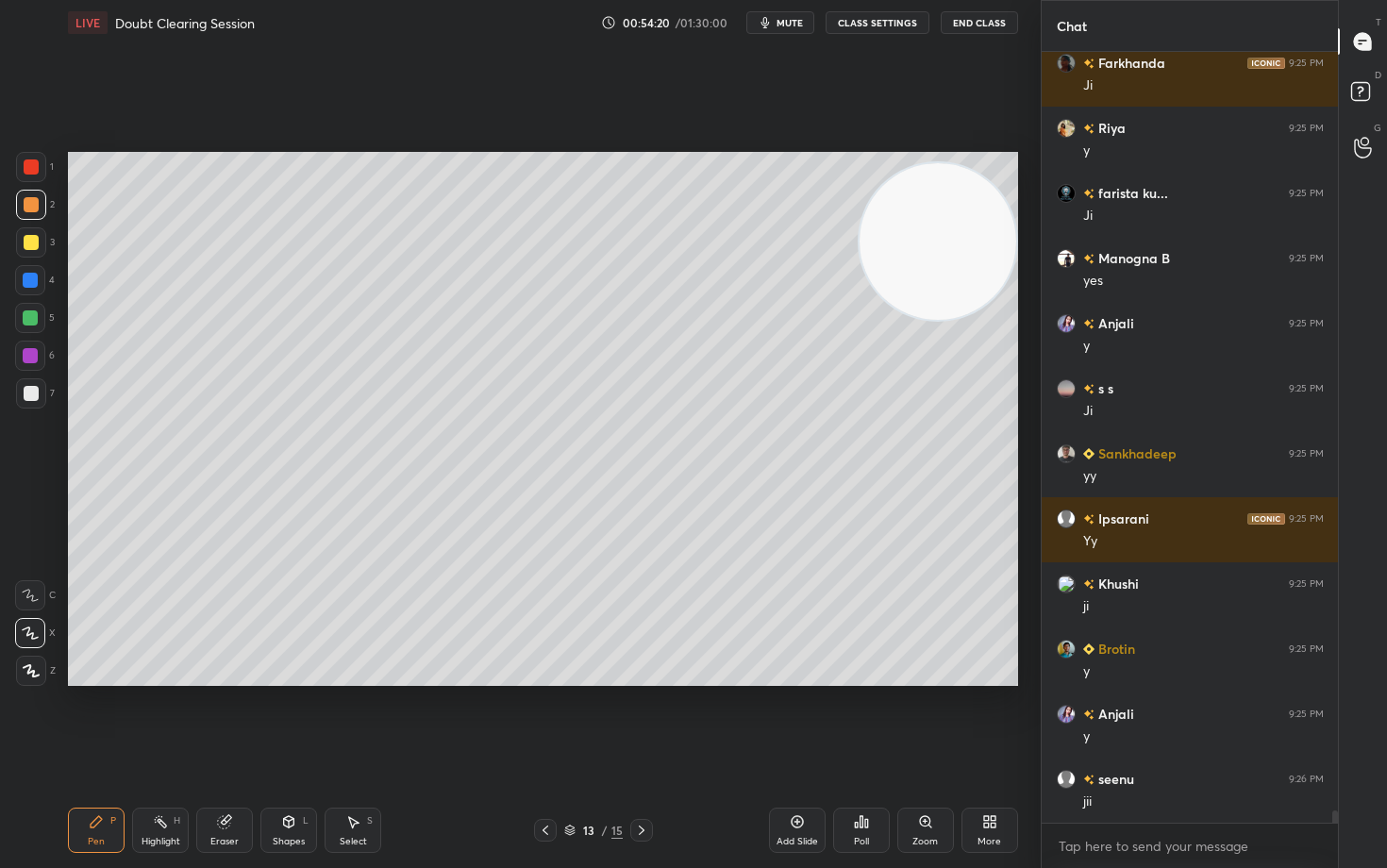
drag, startPoint x: 963, startPoint y: 243, endPoint x: 894, endPoint y: 383, distance: 156.1
click at [945, 320] on video at bounding box center [938, 242] width 157 height 157
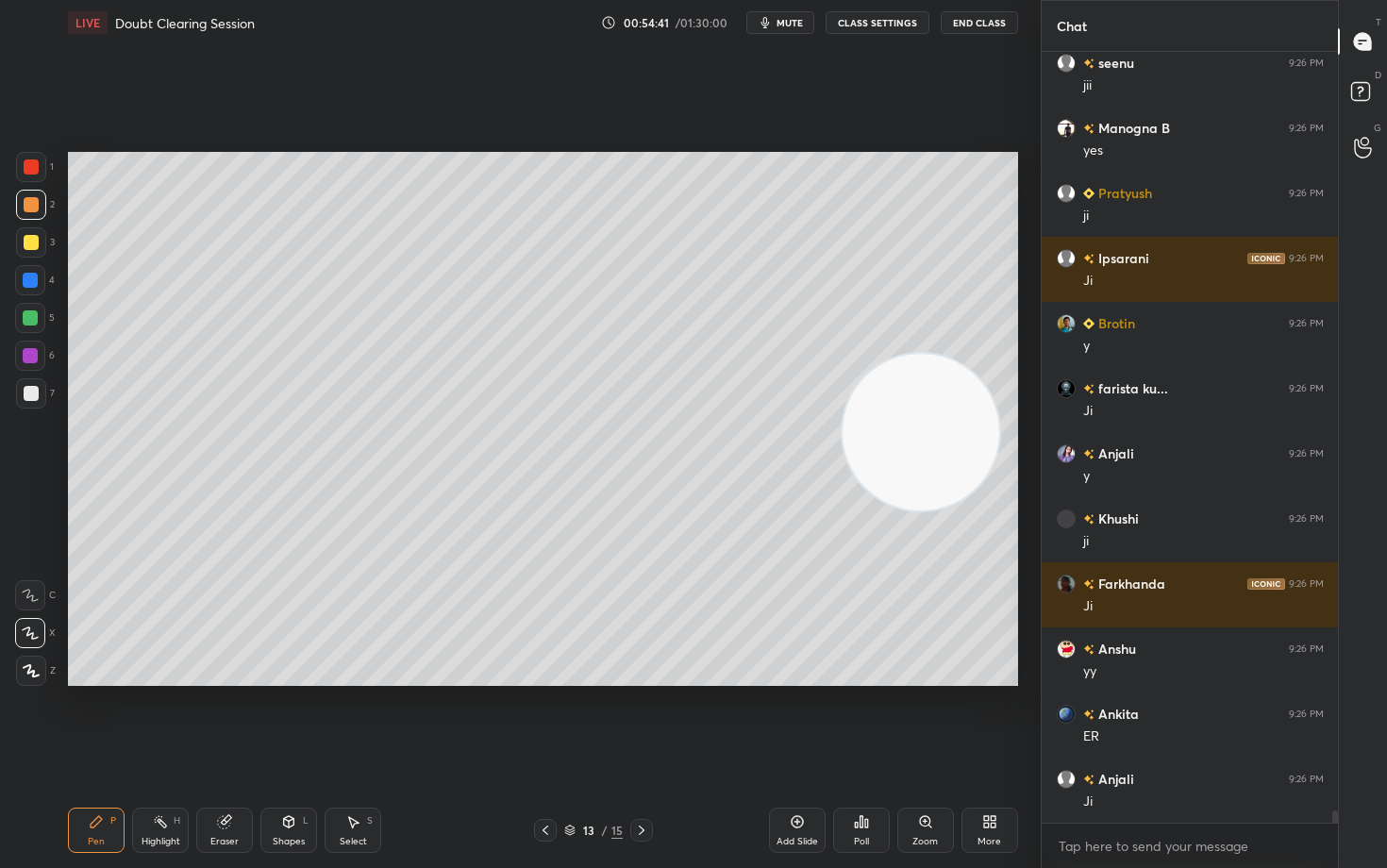
scroll to position [49649, 0]
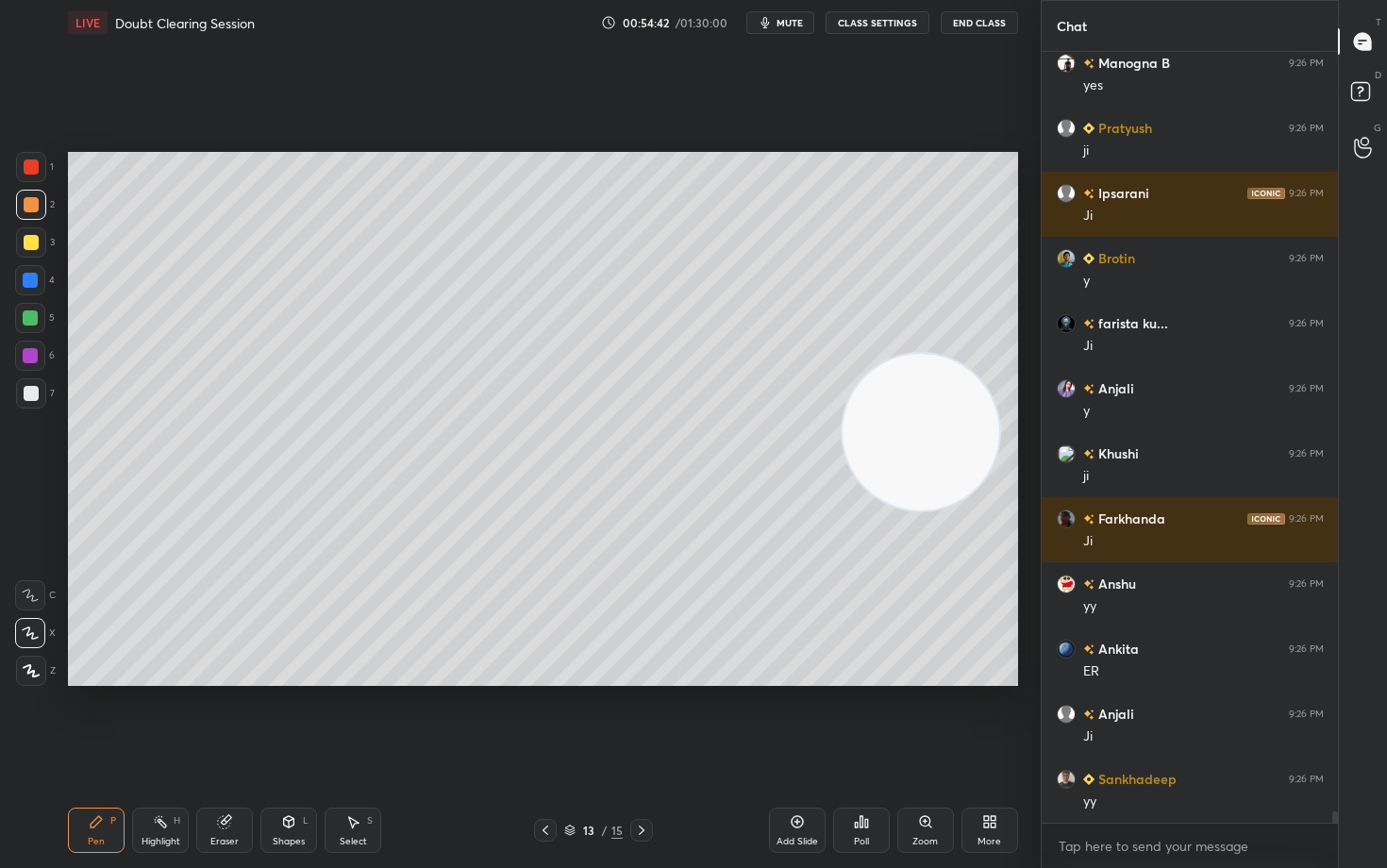
click at [31, 390] on div at bounding box center [30, 392] width 15 height 15
drag, startPoint x: 915, startPoint y: 469, endPoint x: 886, endPoint y: 280, distance: 191.2
click at [931, 353] on video at bounding box center [921, 432] width 157 height 157
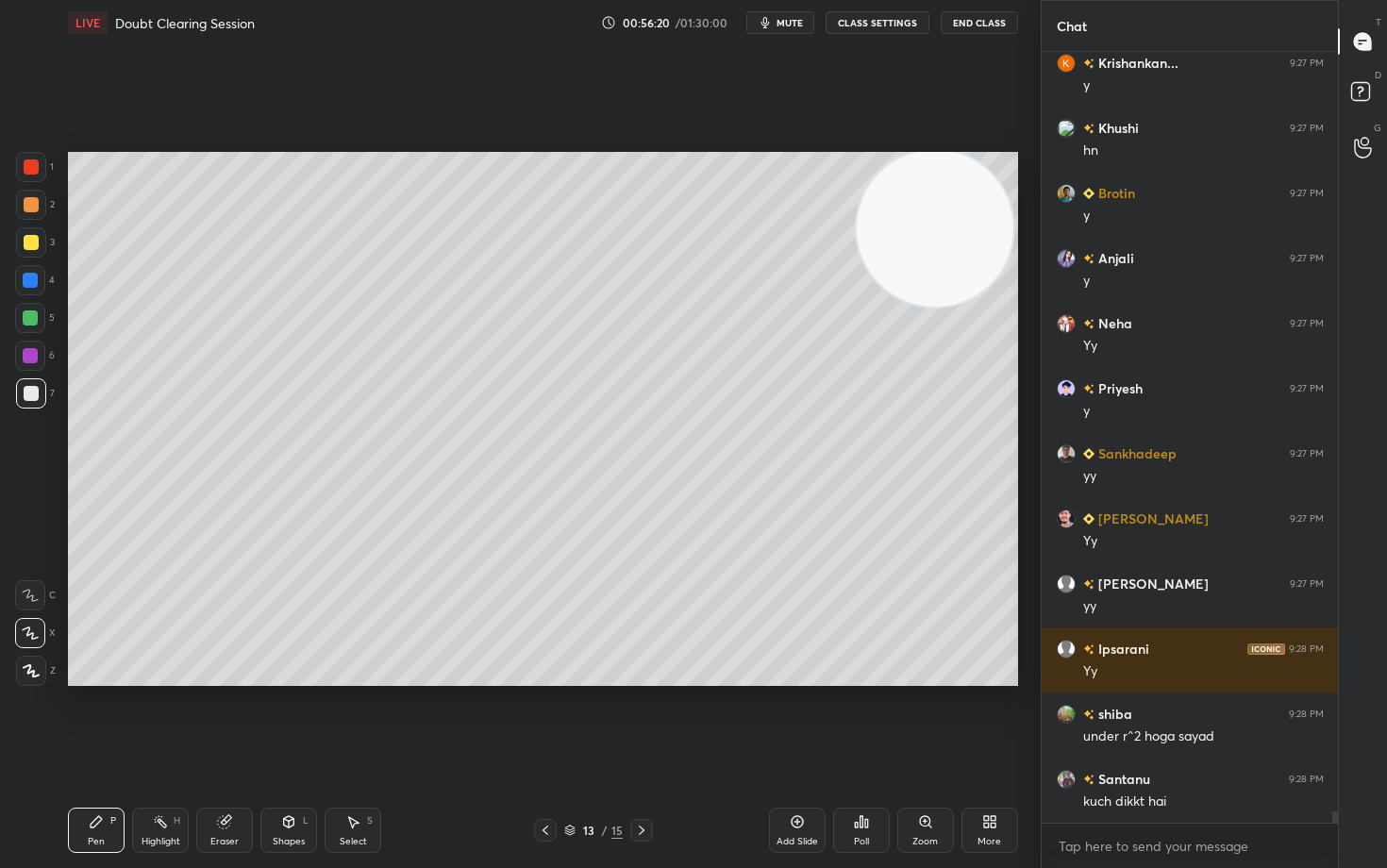
scroll to position [50951, 0]
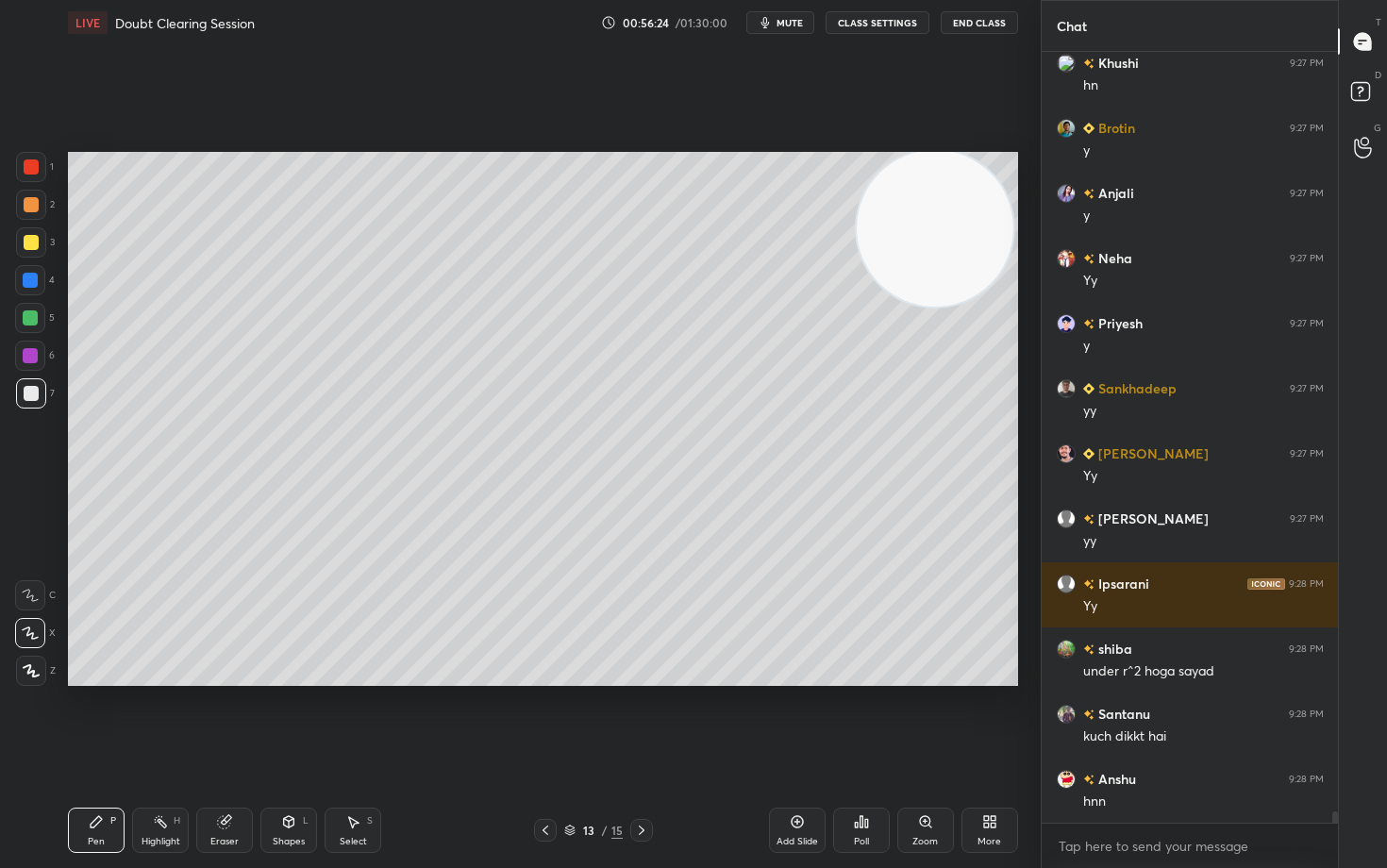
drag, startPoint x: 230, startPoint y: 834, endPoint x: 400, endPoint y: 698, distance: 217.7
click at [233, 719] on div "Eraser" at bounding box center [225, 830] width 57 height 45
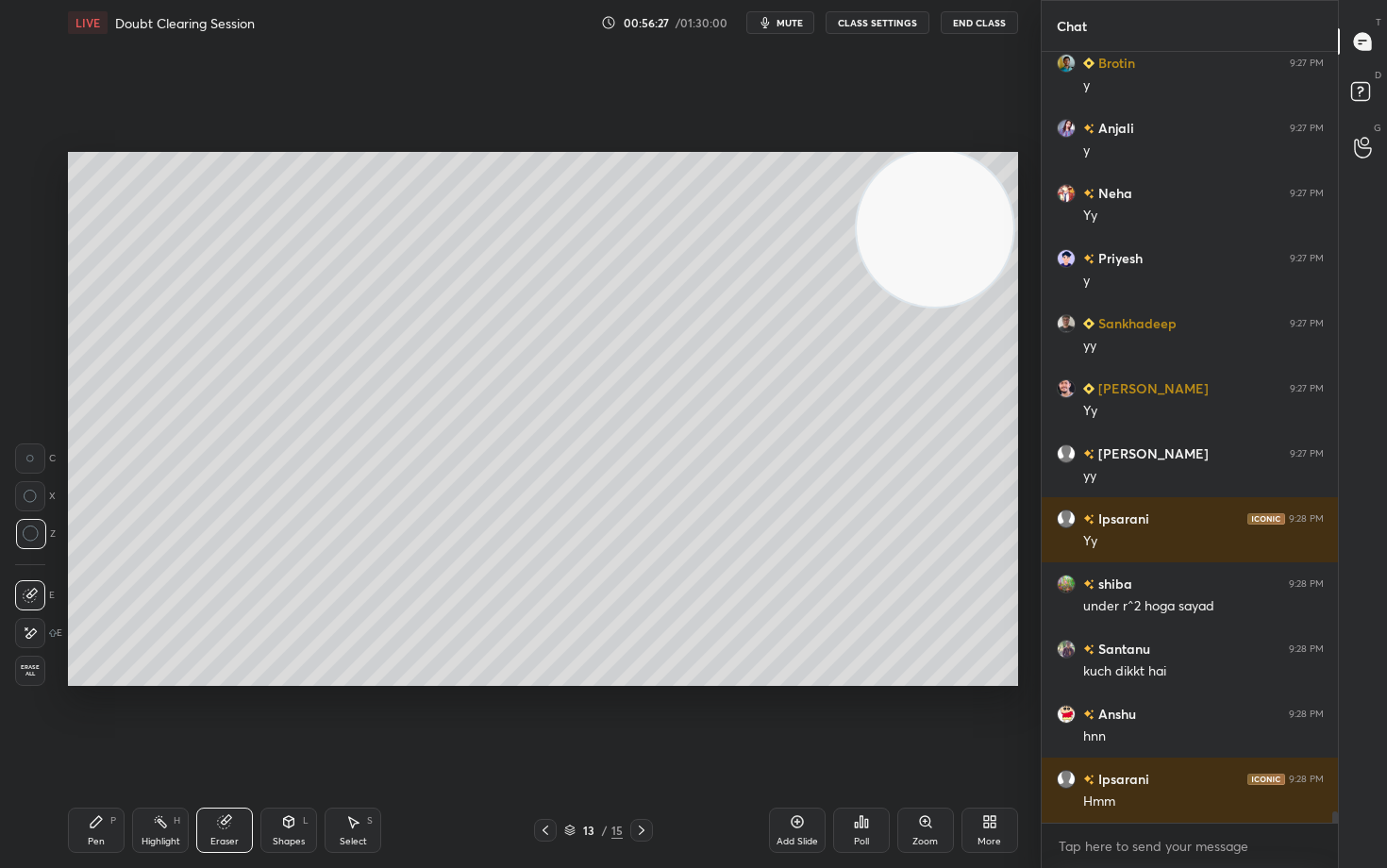
click at [97, 719] on icon at bounding box center [96, 821] width 15 height 15
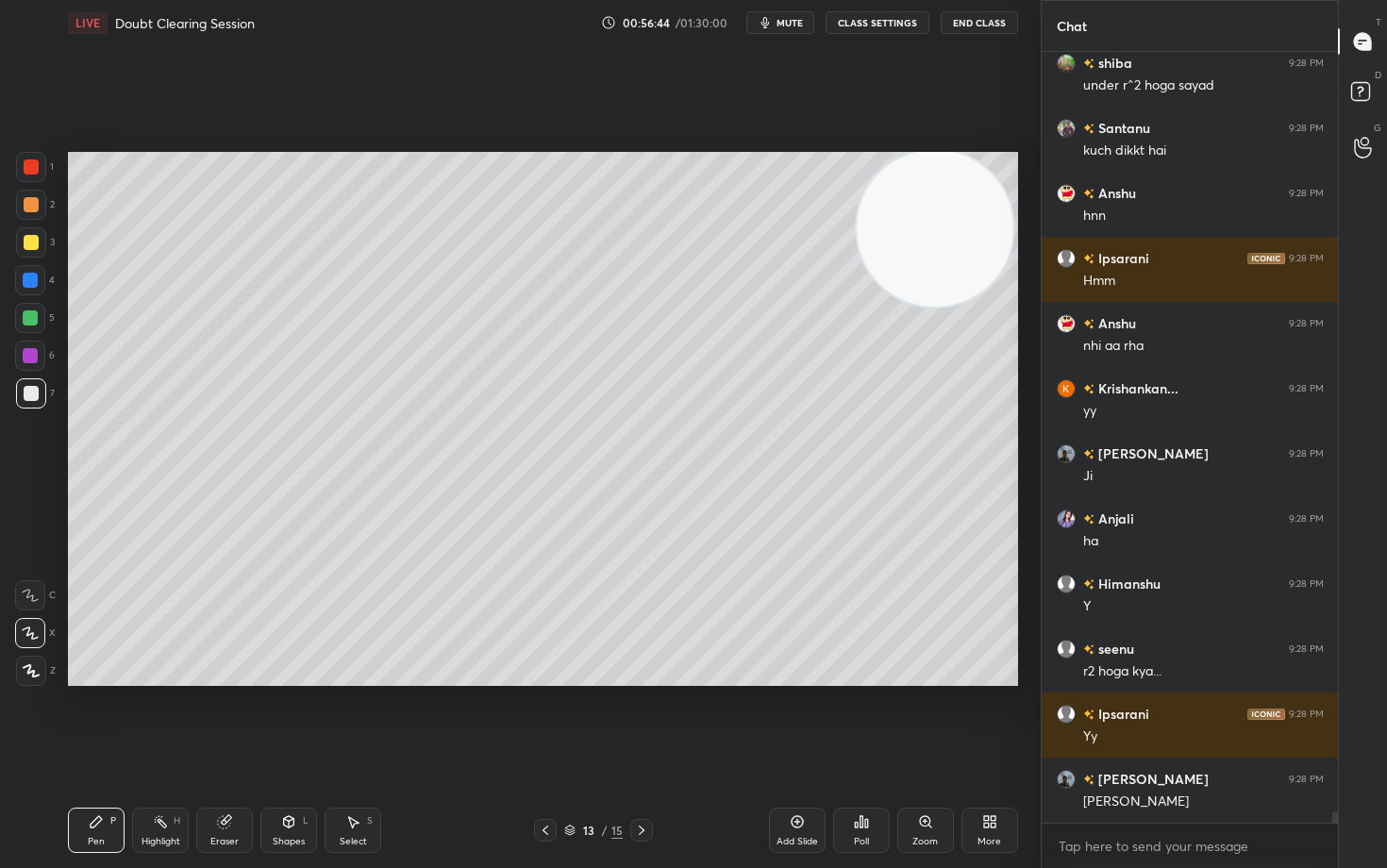
scroll to position [51602, 0]
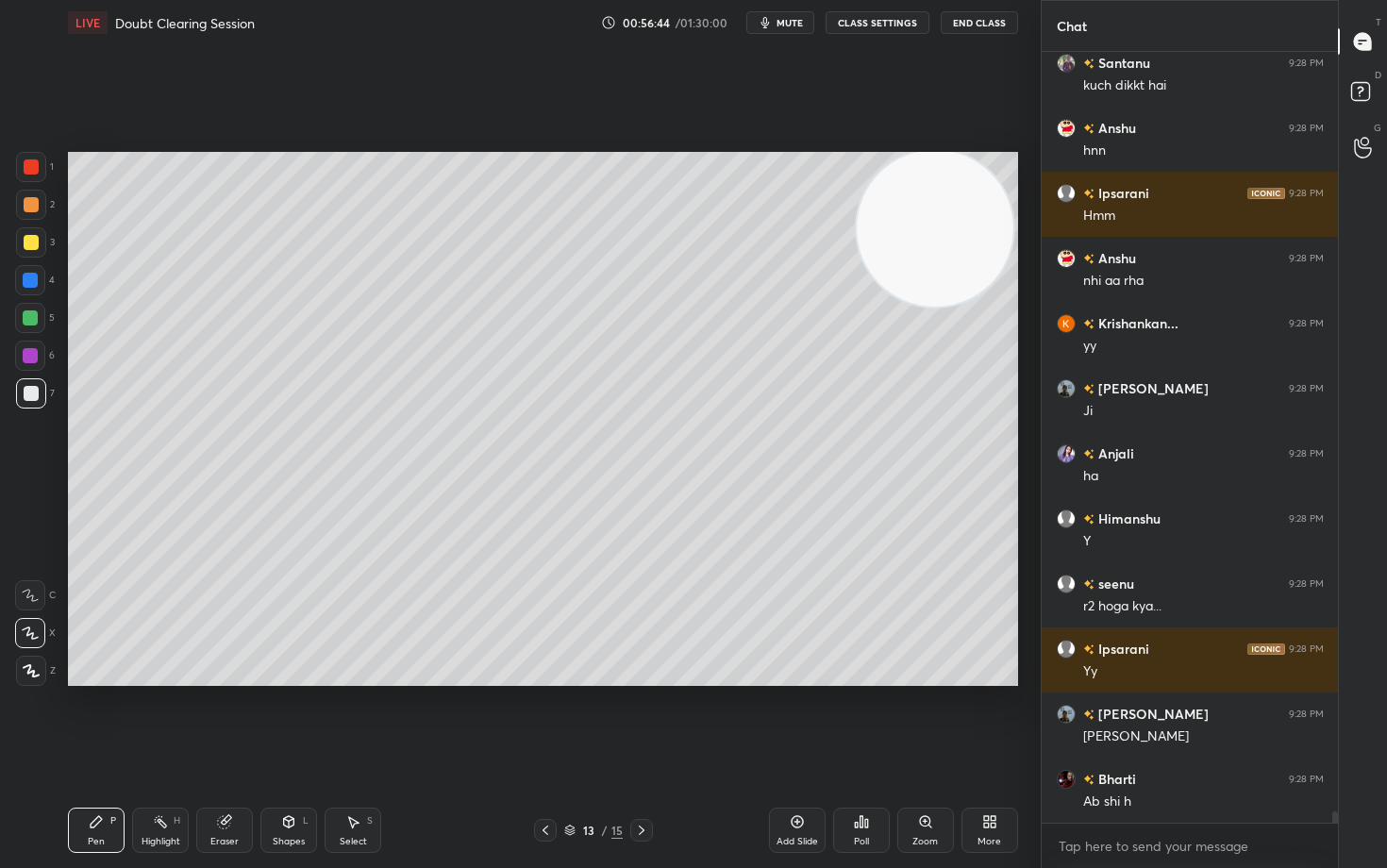
drag, startPoint x: 217, startPoint y: 835, endPoint x: 258, endPoint y: 776, distance: 71.8
click at [223, 719] on div "Eraser" at bounding box center [225, 830] width 57 height 45
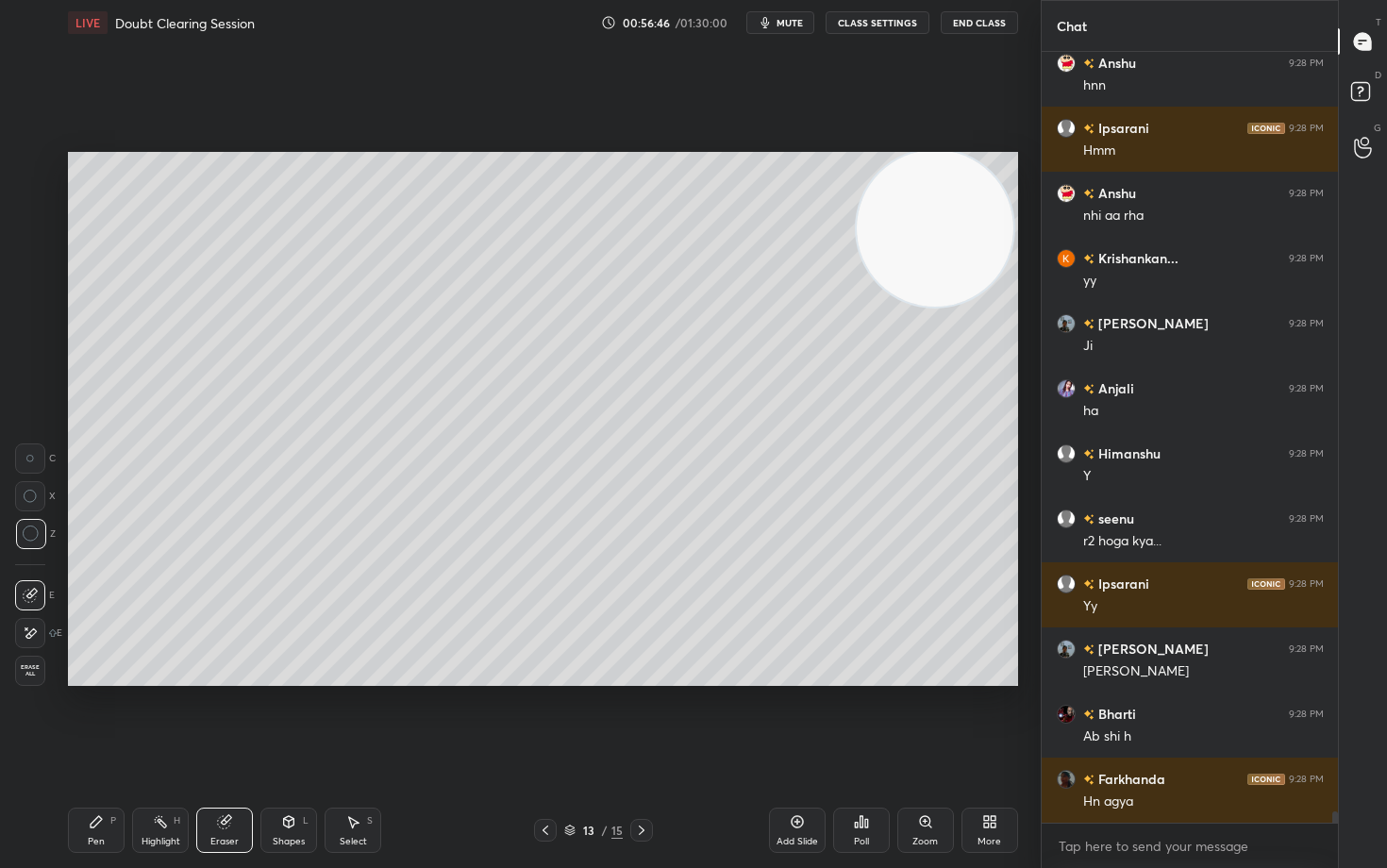
drag, startPoint x: 86, startPoint y: 832, endPoint x: 117, endPoint y: 793, distance: 49.8
click at [87, 719] on div "Pen P" at bounding box center [96, 830] width 57 height 45
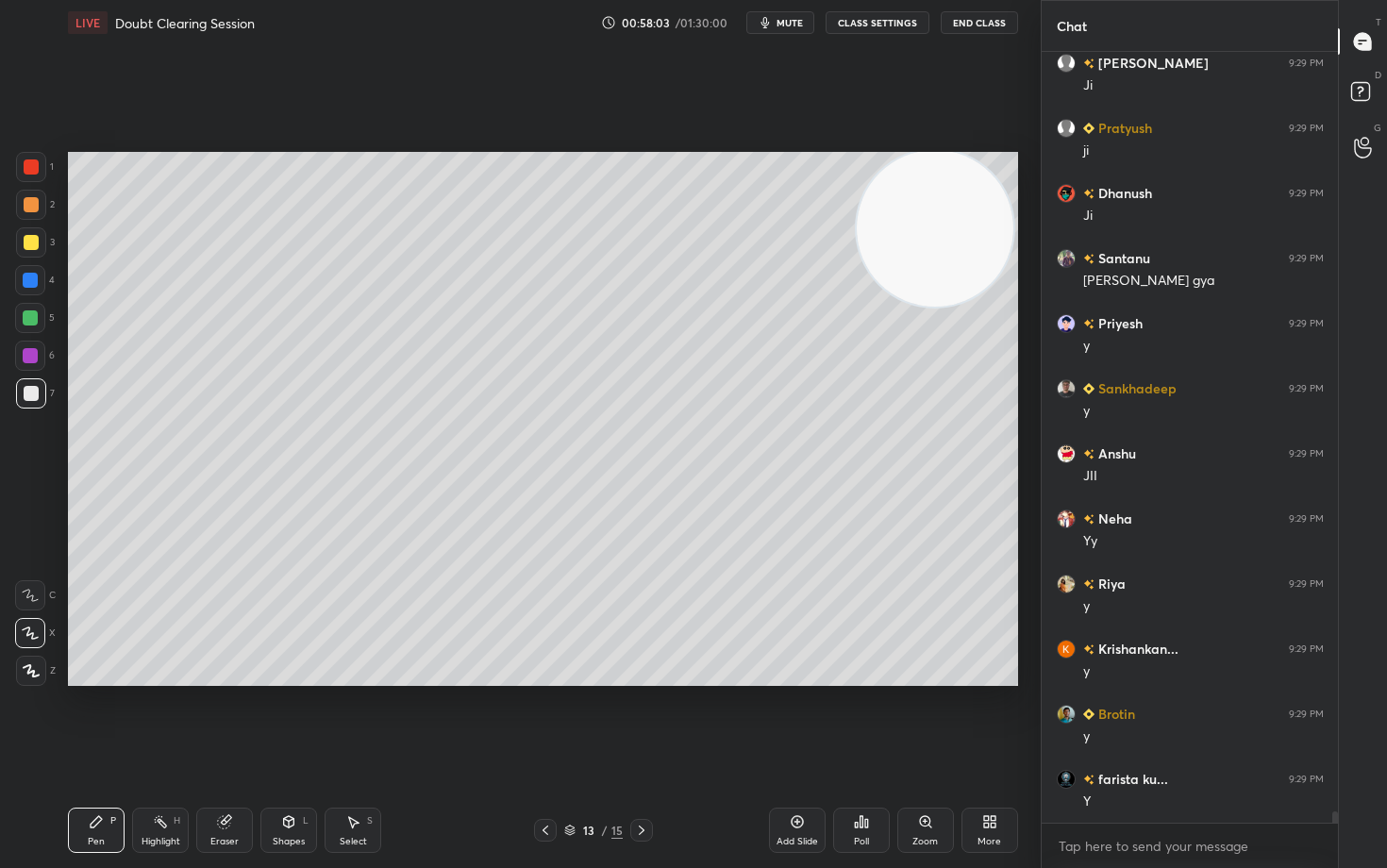
scroll to position [53230, 0]
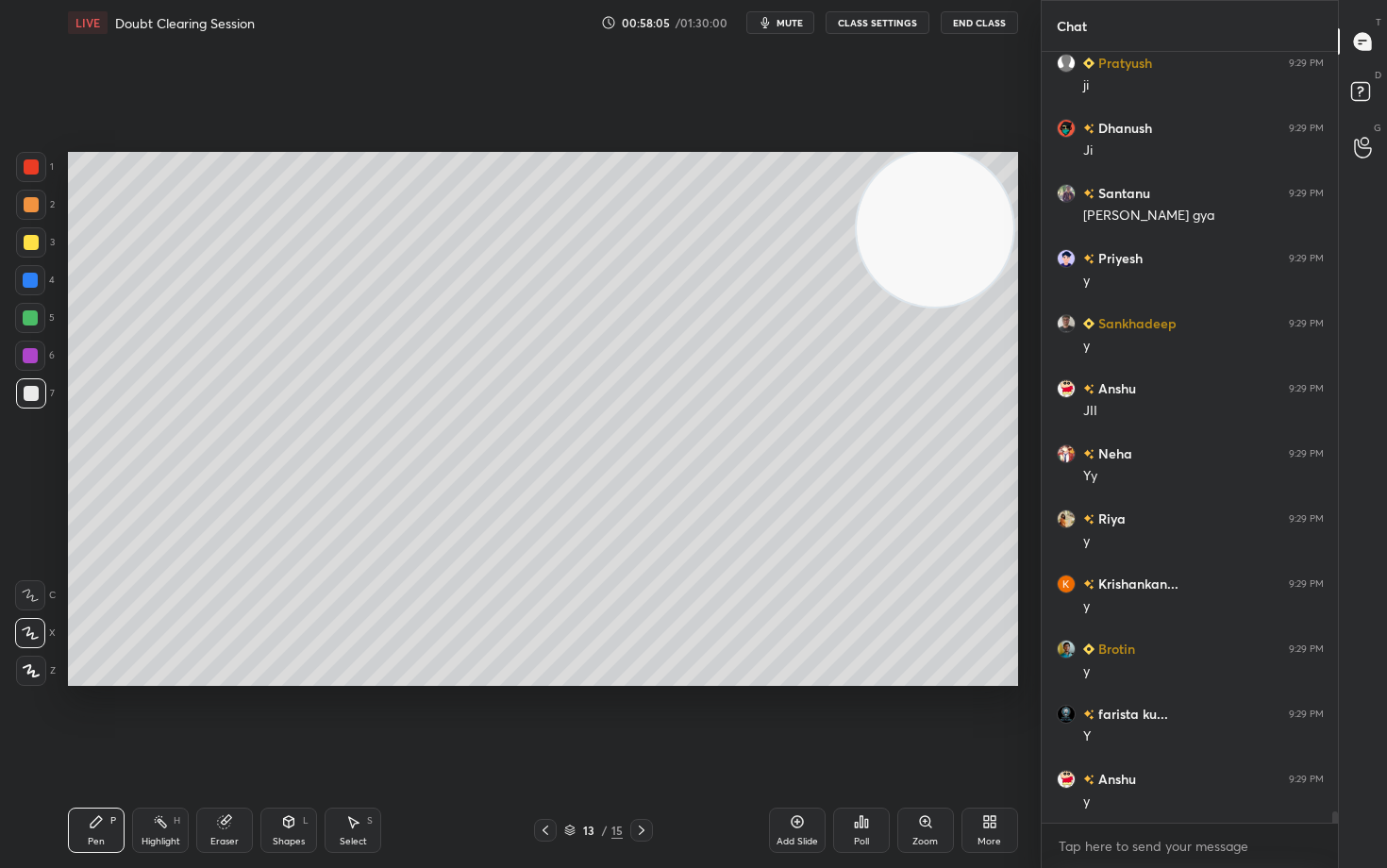
drag, startPoint x: 29, startPoint y: 246, endPoint x: 55, endPoint y: 272, distance: 36.8
click at [29, 248] on div at bounding box center [30, 242] width 15 height 15
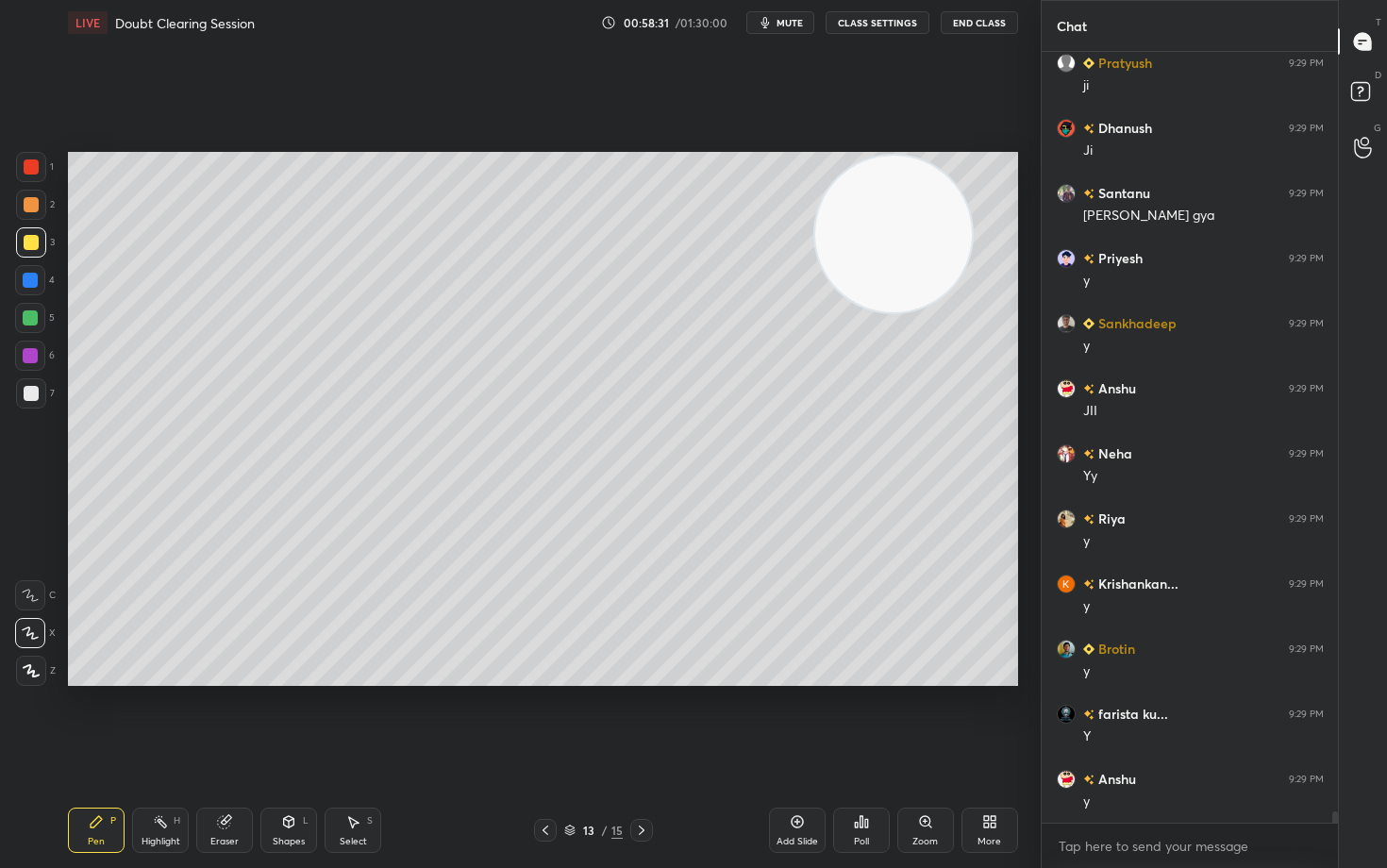
drag, startPoint x: 933, startPoint y: 225, endPoint x: 433, endPoint y: 213, distance: 500.1
click at [815, 224] on video at bounding box center [894, 234] width 157 height 157
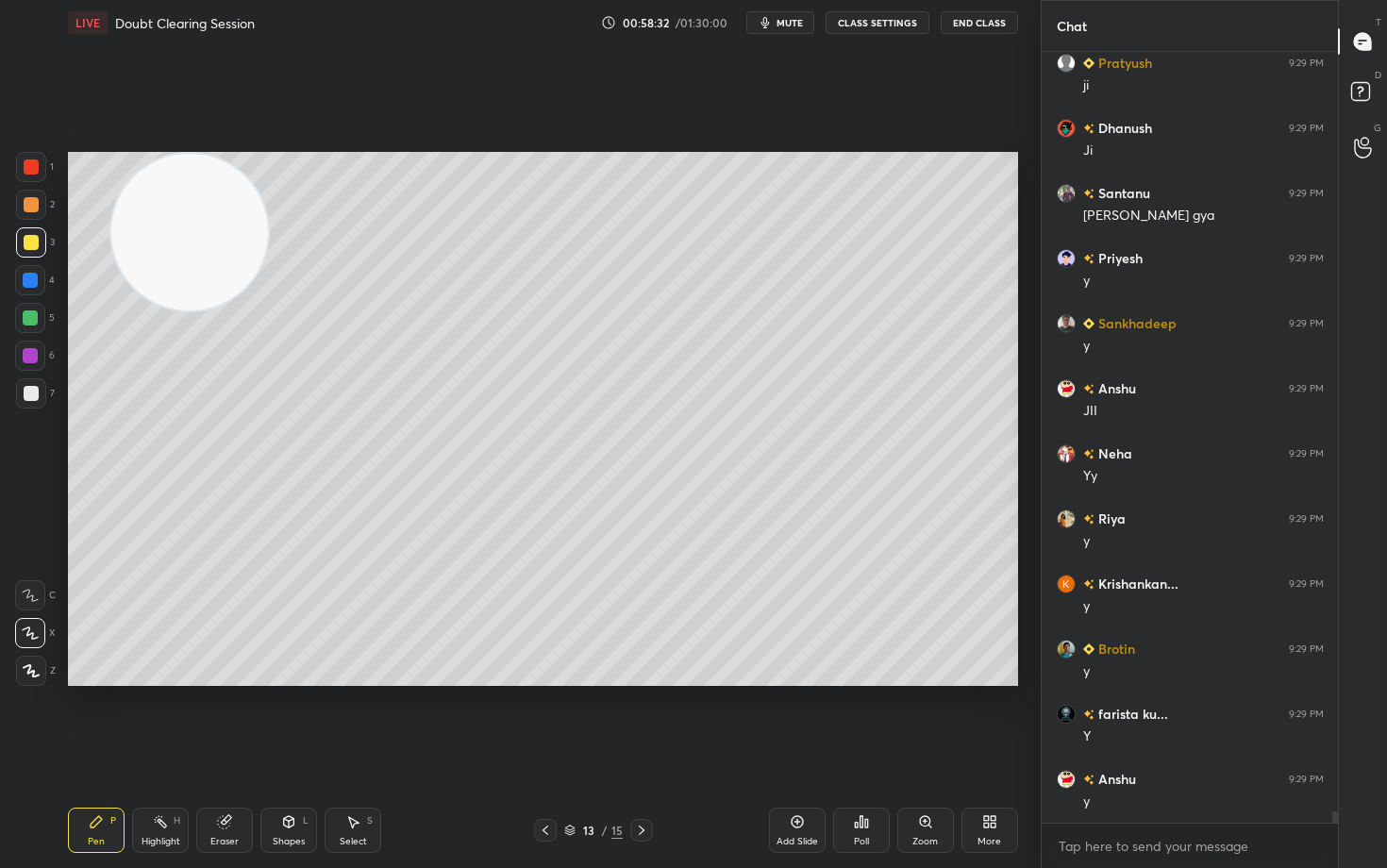
drag, startPoint x: 439, startPoint y: 242, endPoint x: 208, endPoint y: 208, distance: 233.5
click at [179, 228] on video at bounding box center [190, 232] width 157 height 157
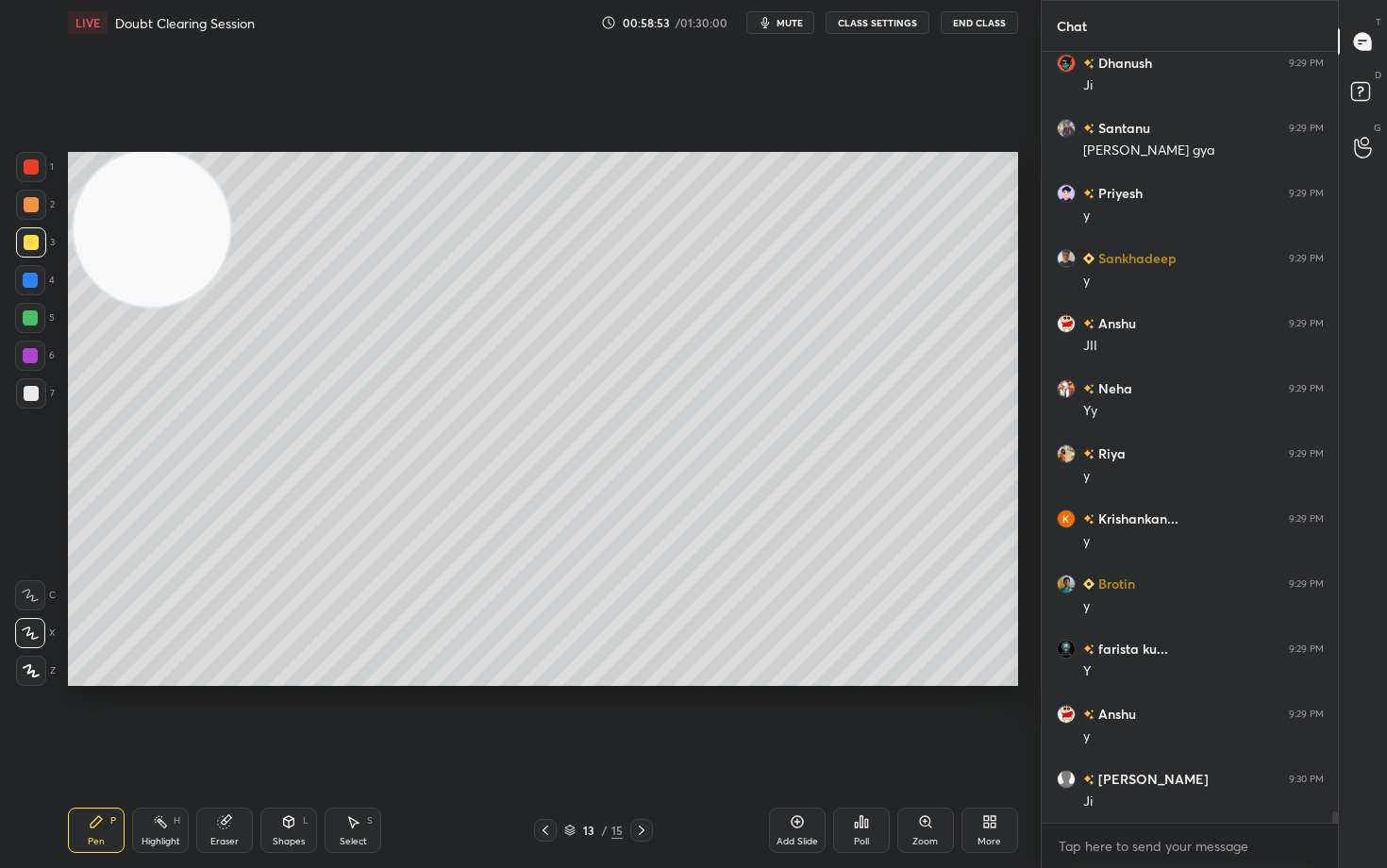
click at [225, 719] on div "Eraser" at bounding box center [225, 830] width 57 height 45
drag, startPoint x: 94, startPoint y: 821, endPoint x: 97, endPoint y: 811, distance: 10.4
click at [96, 719] on icon at bounding box center [97, 822] width 12 height 12
drag, startPoint x: 33, startPoint y: 208, endPoint x: 77, endPoint y: 283, distance: 87.0
click at [32, 209] on div at bounding box center [30, 205] width 15 height 15
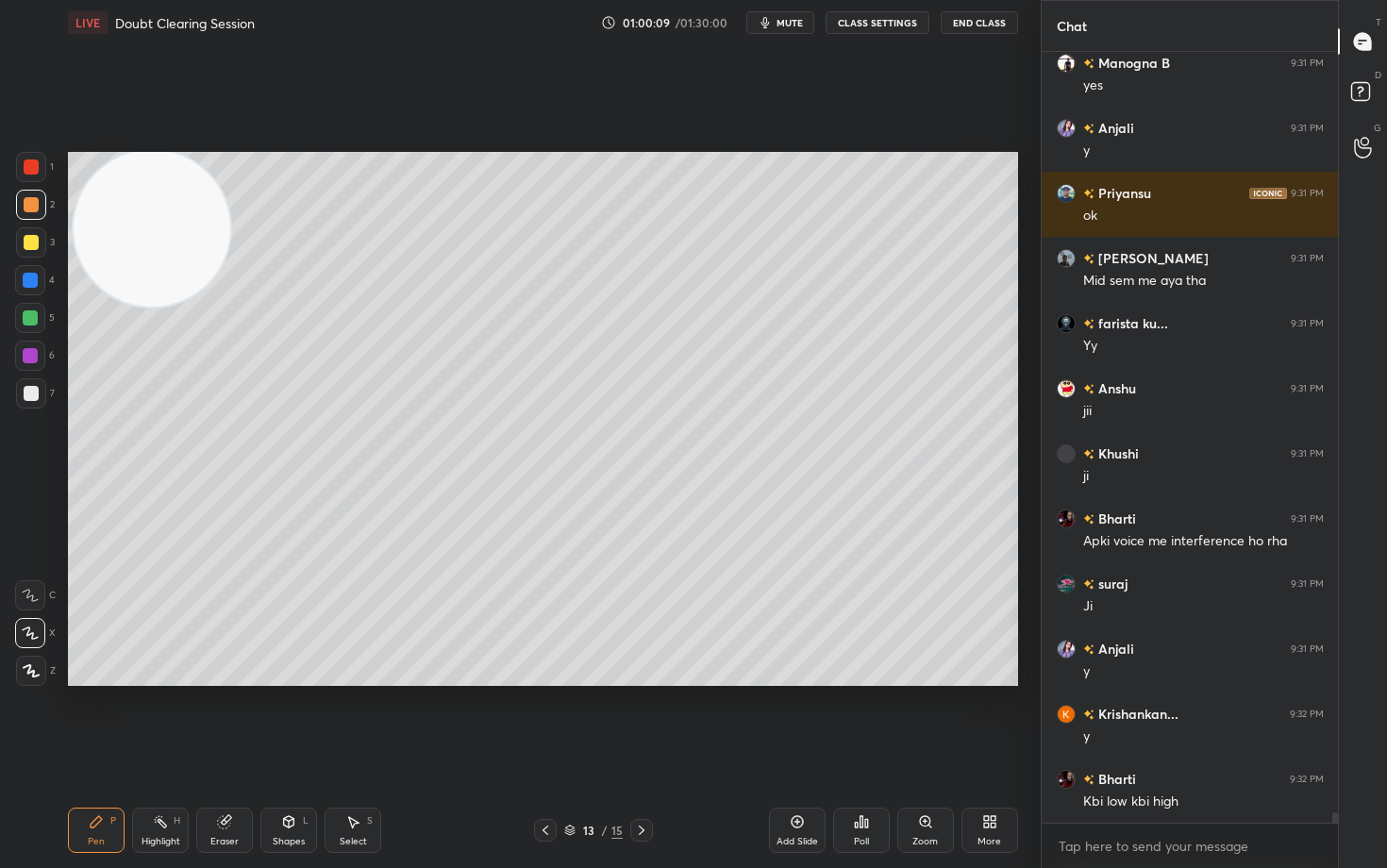
scroll to position [54271, 0]
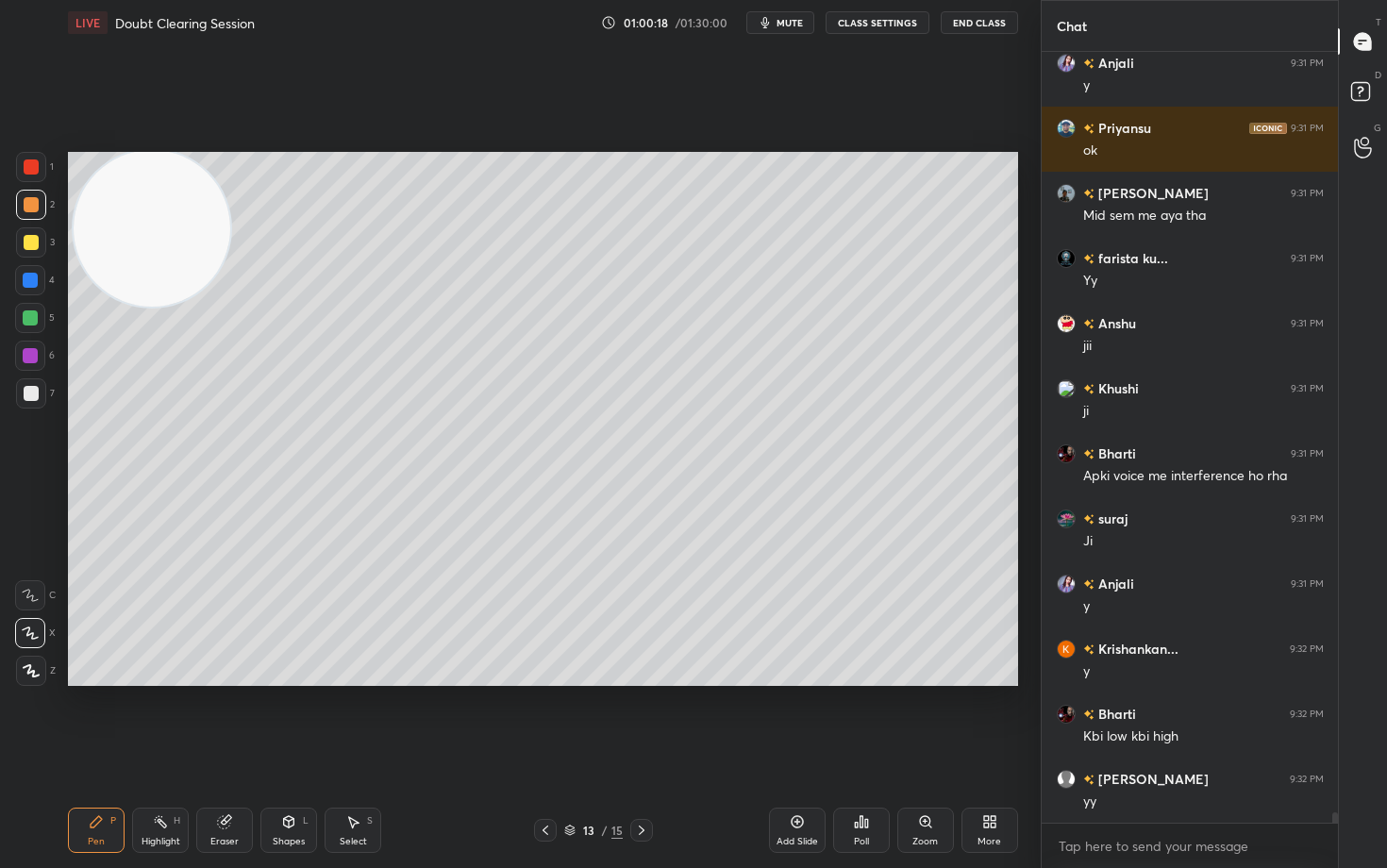
drag, startPoint x: 229, startPoint y: 826, endPoint x: 266, endPoint y: 780, distance: 59.0
click at [232, 719] on div "Eraser" at bounding box center [225, 830] width 57 height 45
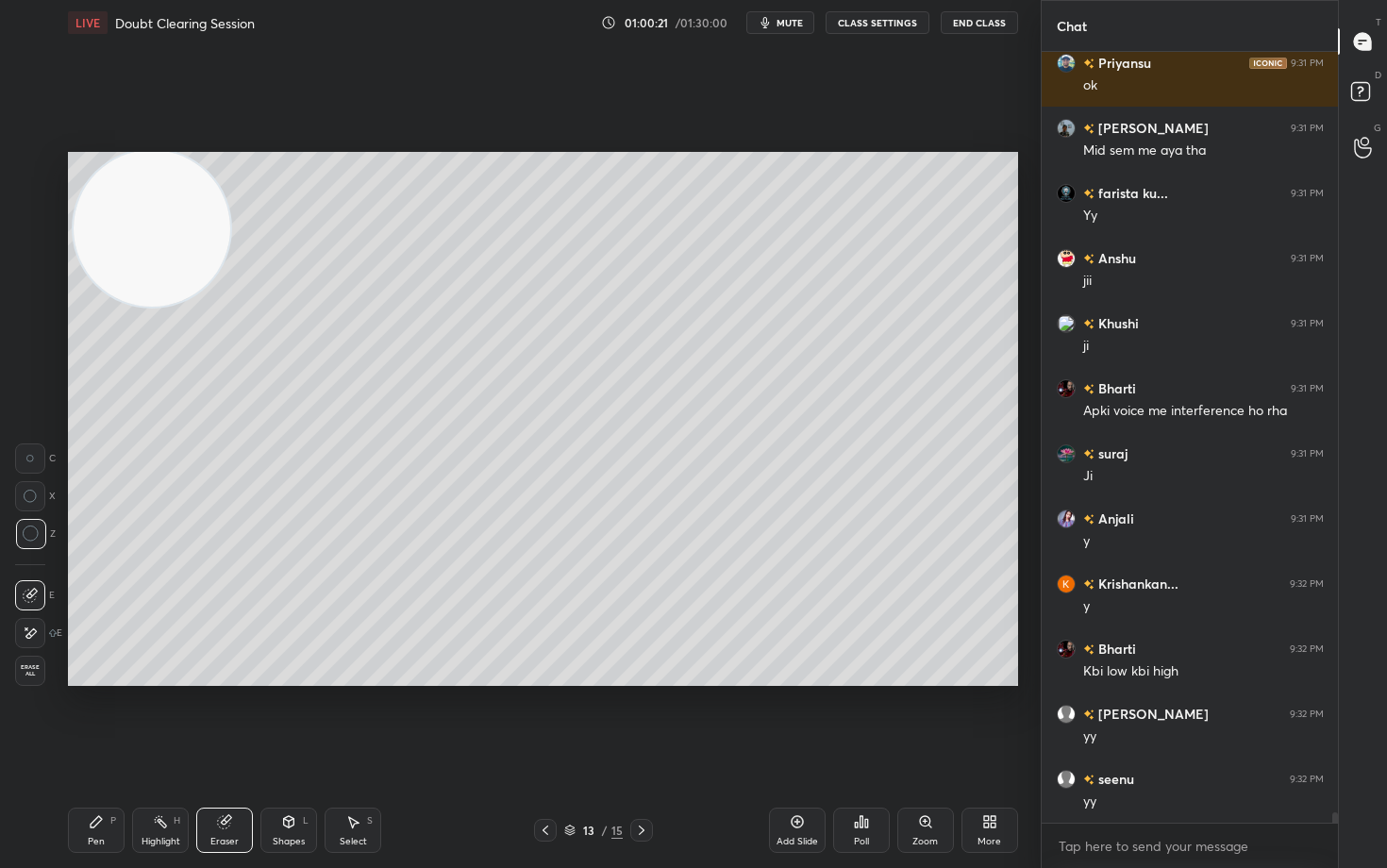
click at [83, 719] on div "Pen P" at bounding box center [96, 830] width 57 height 45
click at [224, 719] on div "Eraser" at bounding box center [225, 830] width 57 height 45
drag, startPoint x: 90, startPoint y: 836, endPoint x: 311, endPoint y: 702, distance: 258.5
click at [96, 719] on div "Pen P" at bounding box center [96, 830] width 57 height 45
drag, startPoint x: 234, startPoint y: 824, endPoint x: 391, endPoint y: 727, distance: 184.5
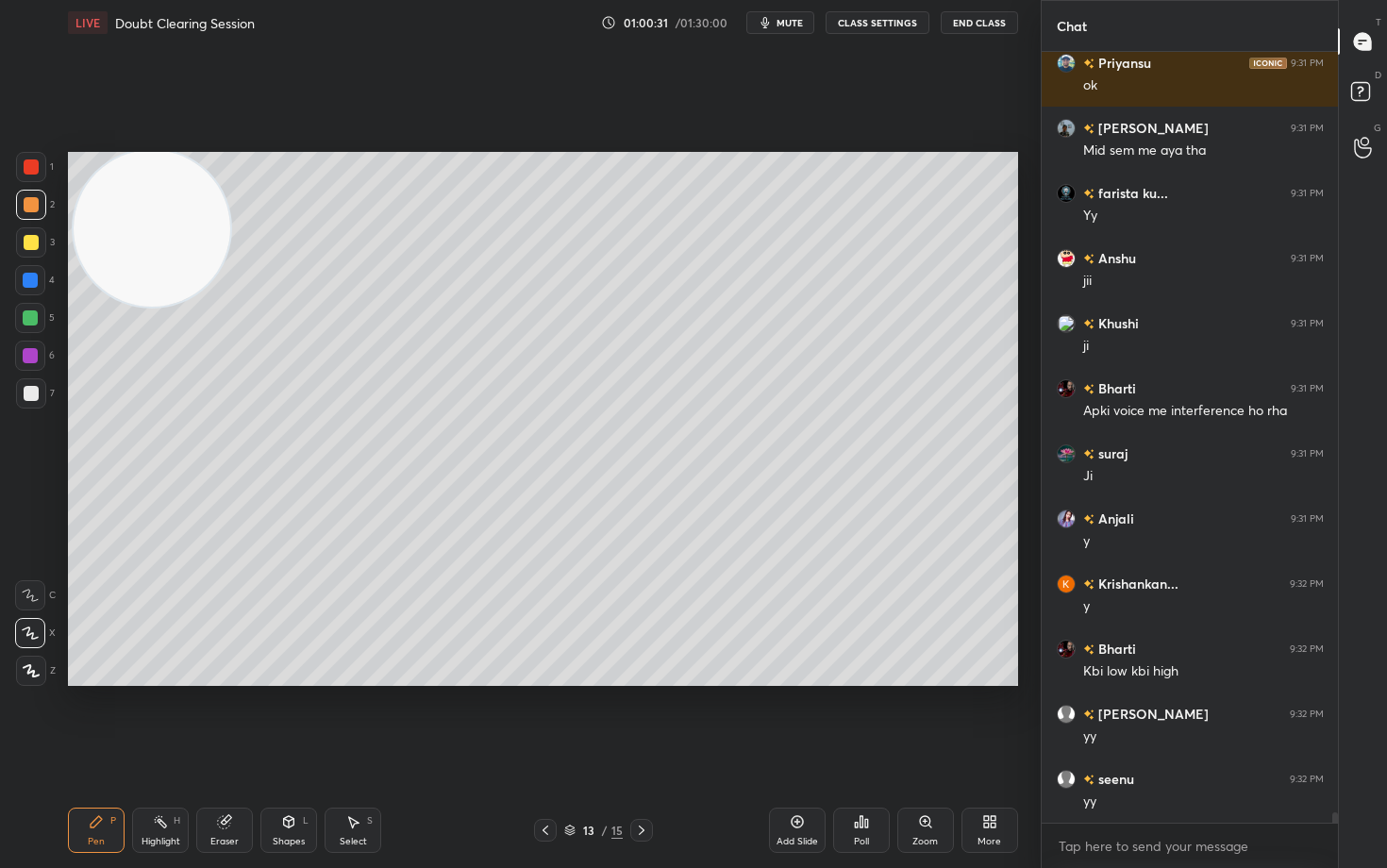
click at [247, 719] on div "Eraser" at bounding box center [225, 830] width 57 height 45
drag, startPoint x: 72, startPoint y: 833, endPoint x: 317, endPoint y: 764, distance: 254.5
click at [75, 719] on div "Pen P" at bounding box center [96, 830] width 57 height 45
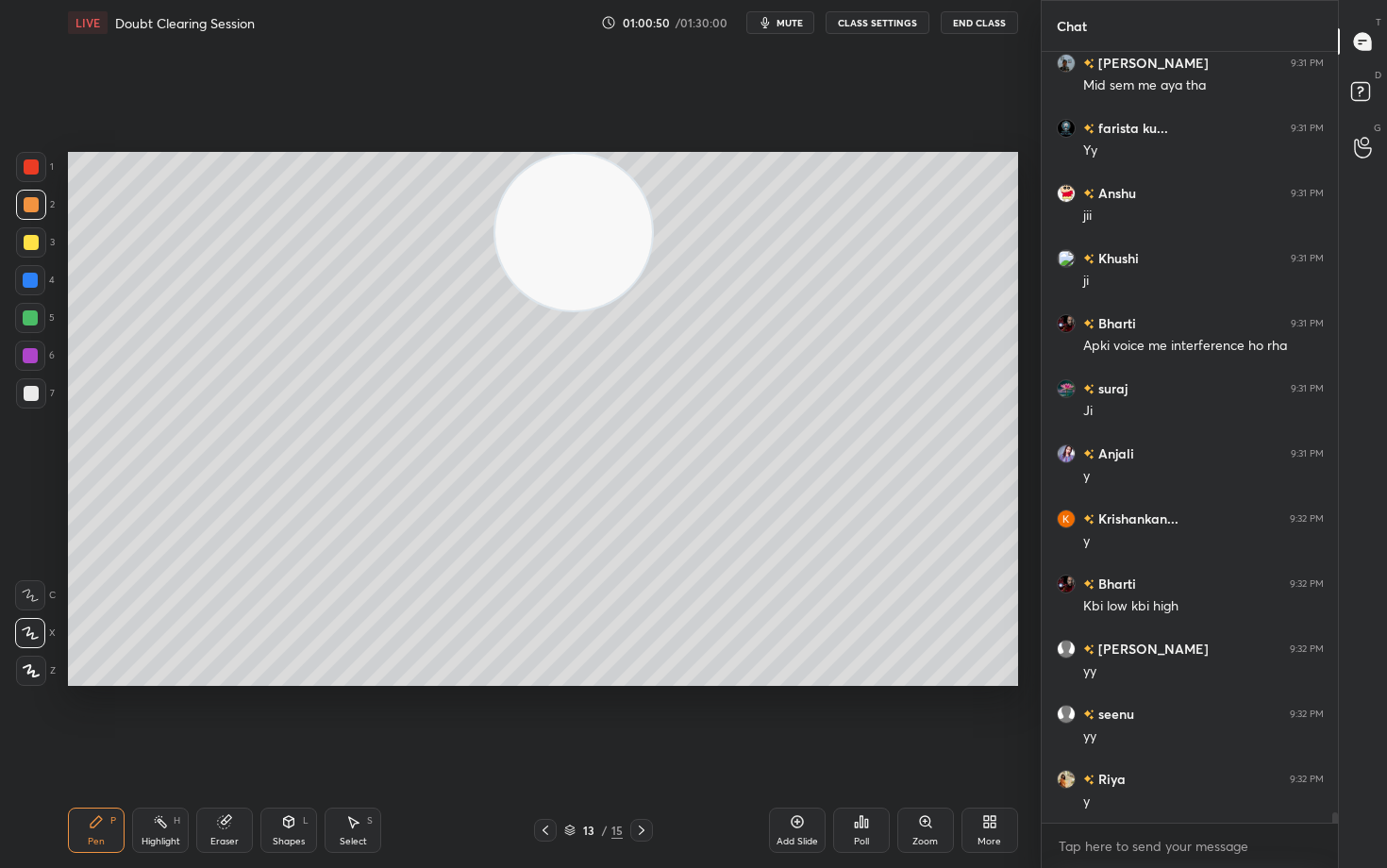
drag, startPoint x: 316, startPoint y: 239, endPoint x: 725, endPoint y: 251, distance: 409.2
click at [652, 262] on video at bounding box center [574, 232] width 157 height 157
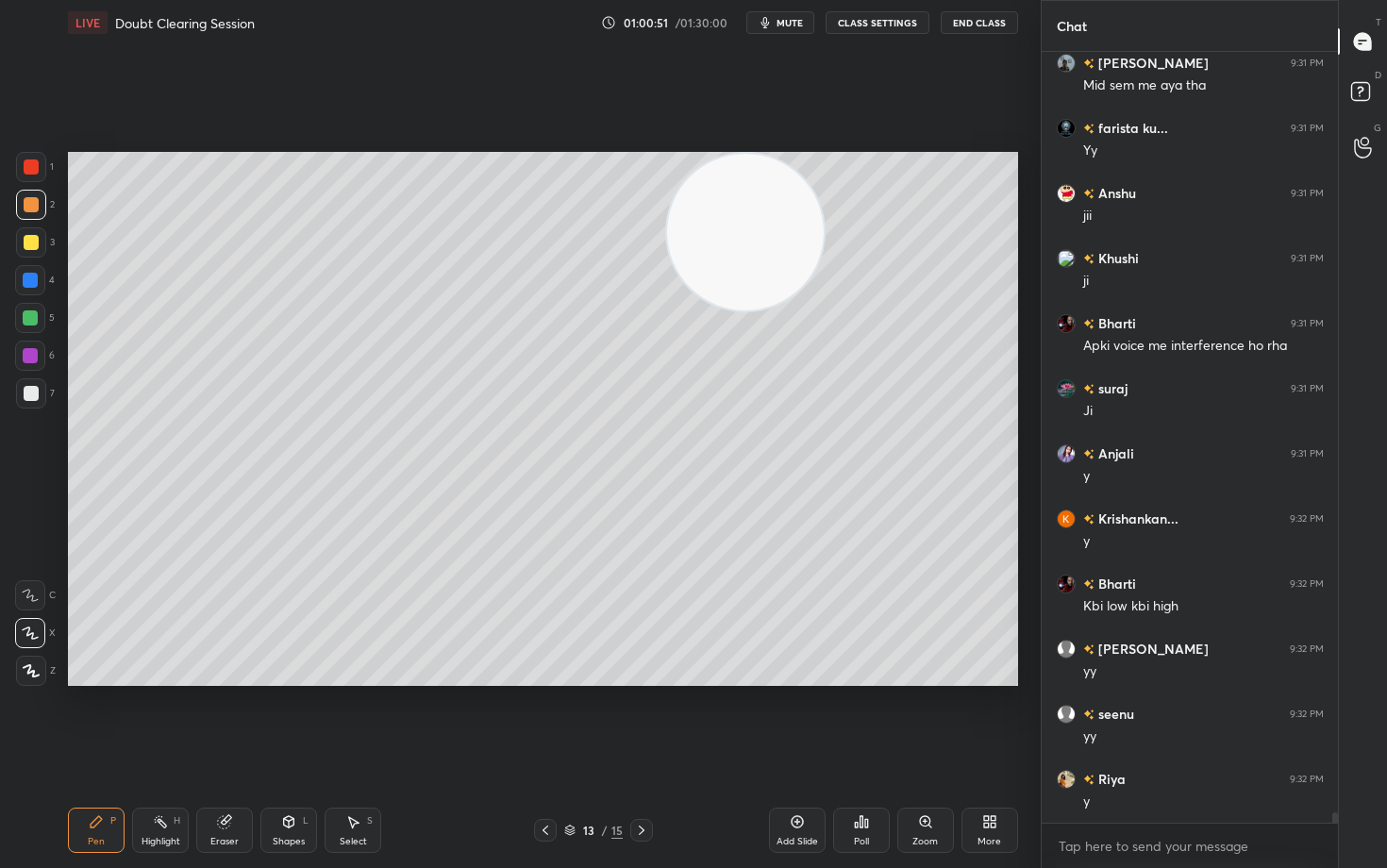
drag, startPoint x: 733, startPoint y: 261, endPoint x: 967, endPoint y: 190, distance: 244.5
click at [824, 194] on video at bounding box center [746, 232] width 157 height 157
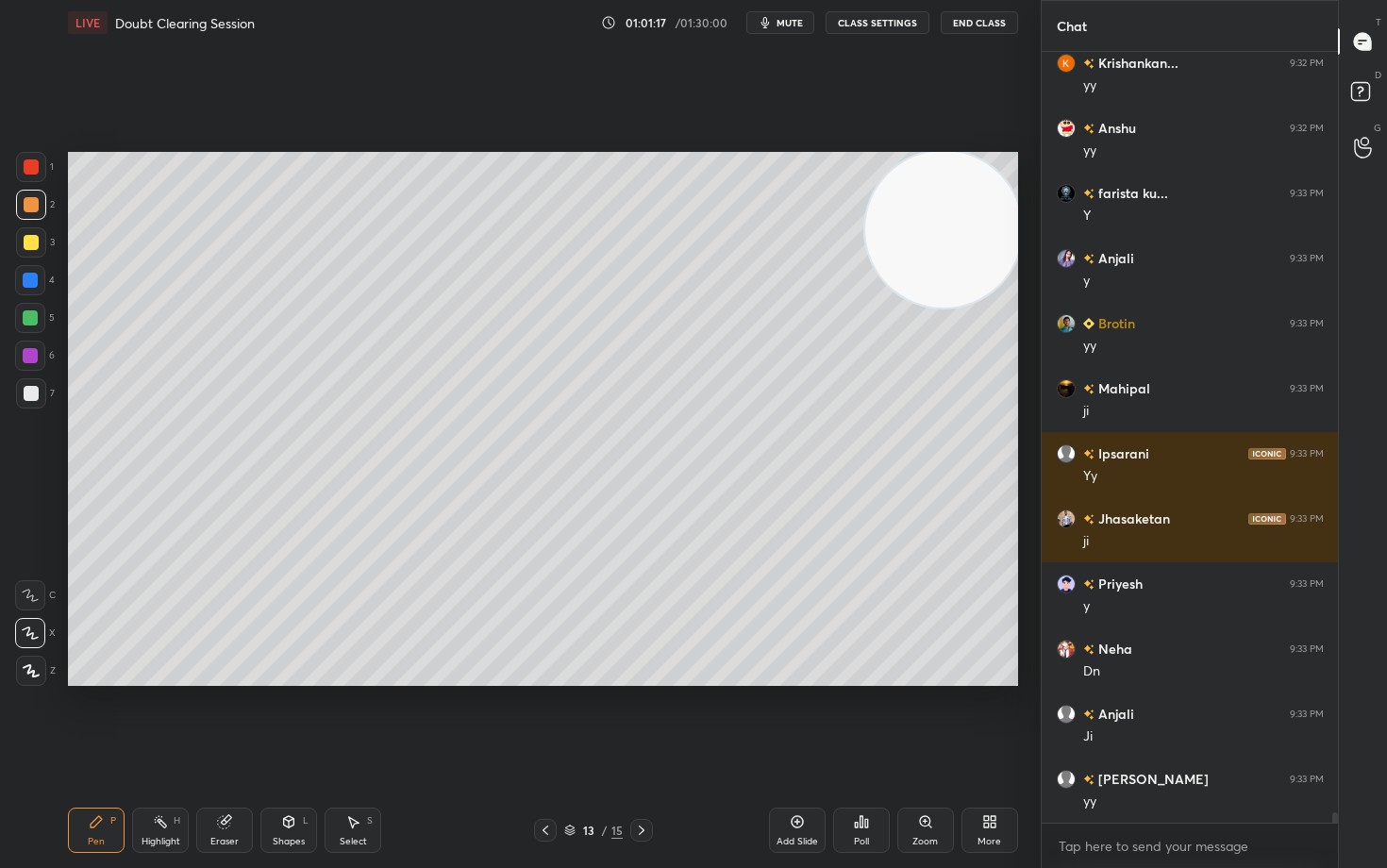
scroll to position [55313, 0]
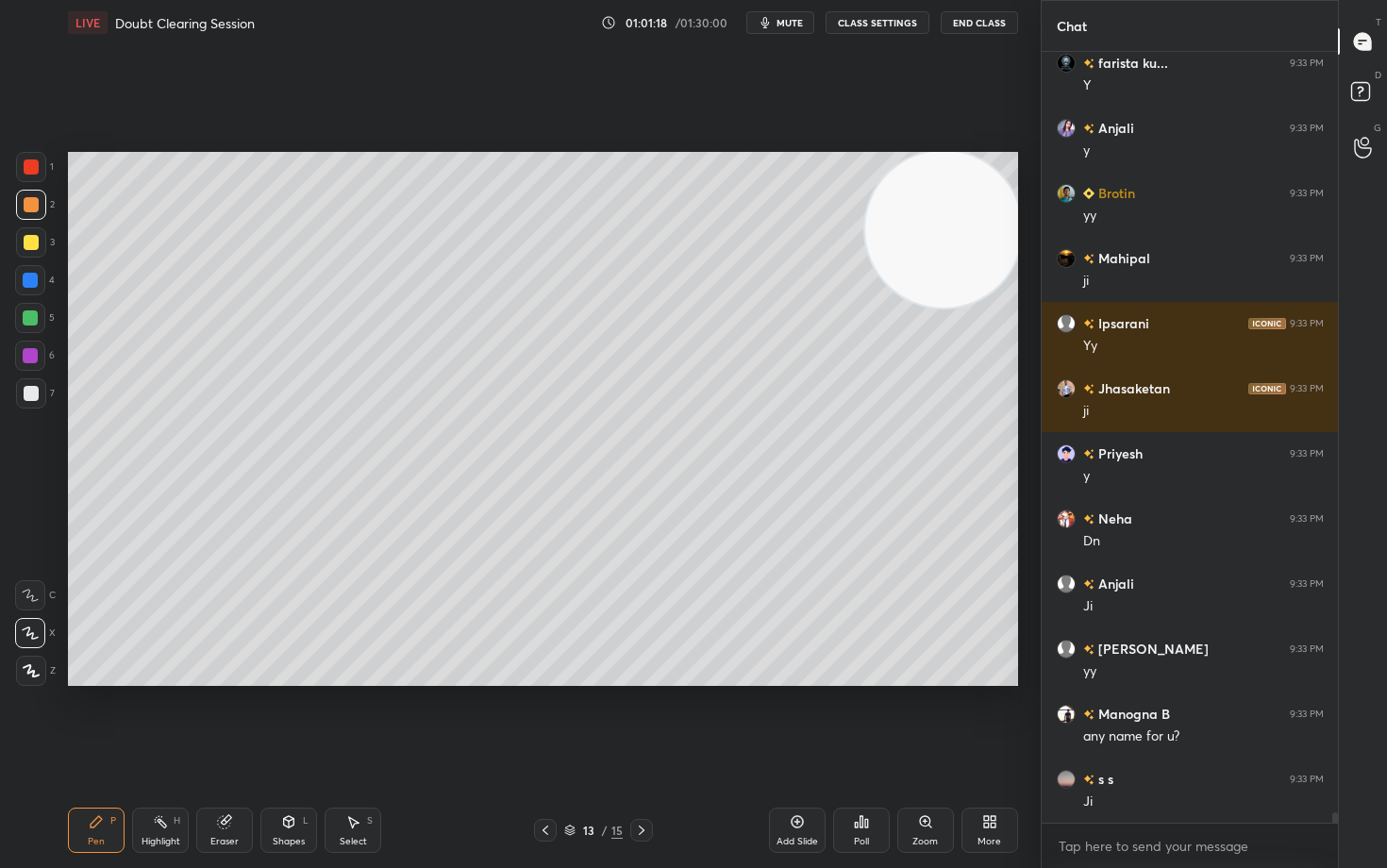
click at [793, 719] on icon at bounding box center [797, 821] width 15 height 15
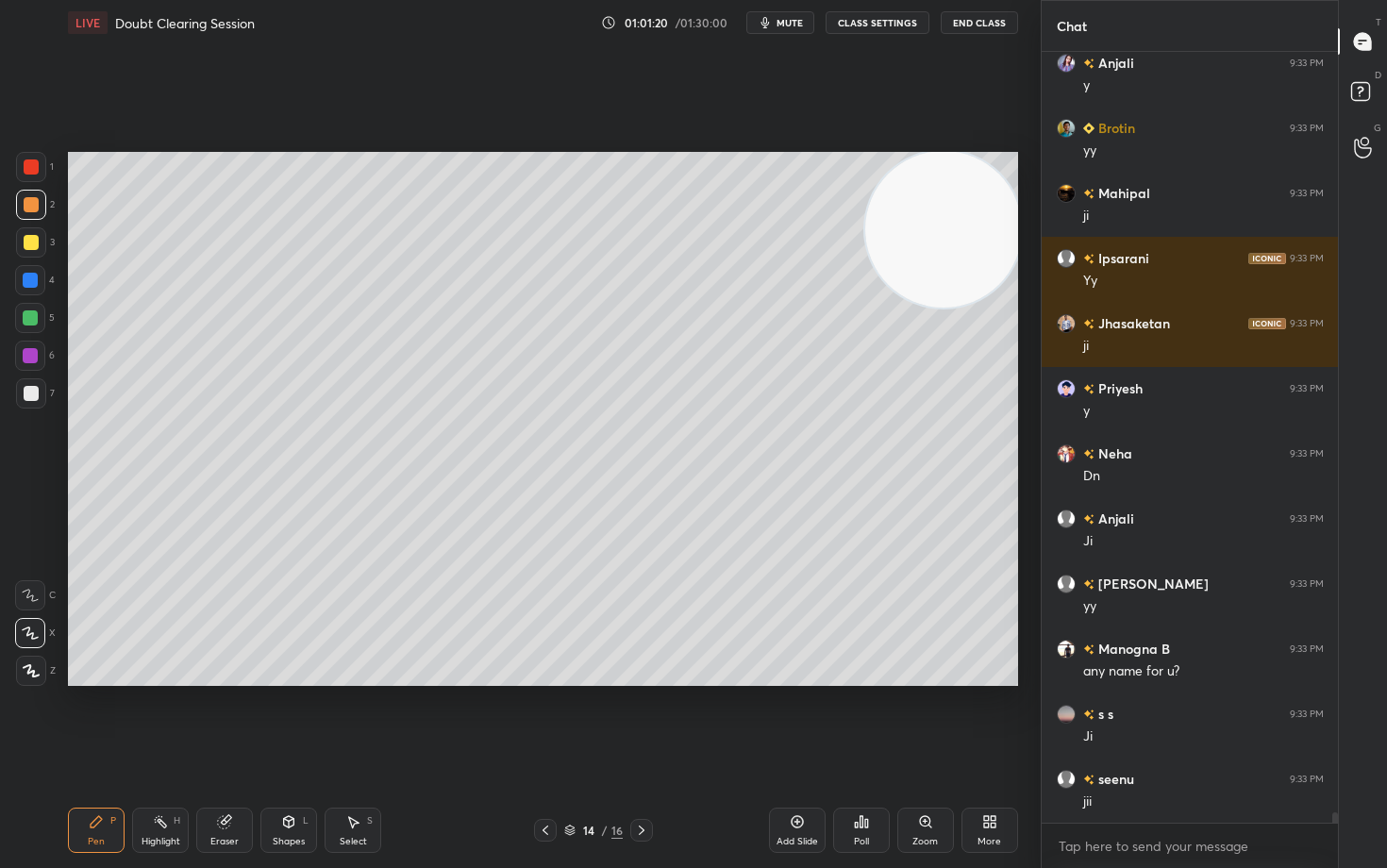
scroll to position [55509, 0]
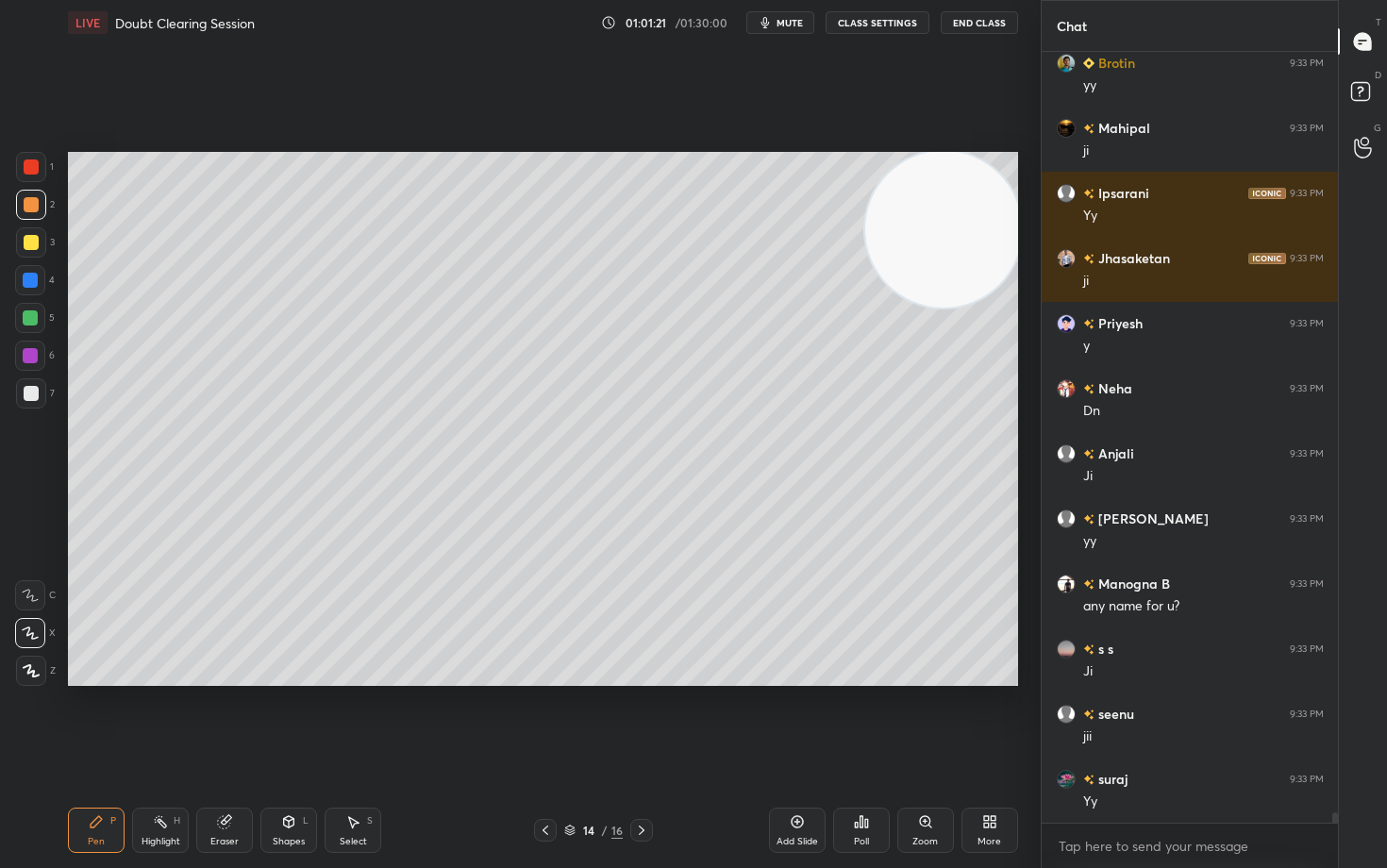
drag, startPoint x: 31, startPoint y: 246, endPoint x: 61, endPoint y: 239, distance: 30.8
click at [31, 246] on div at bounding box center [30, 242] width 15 height 15
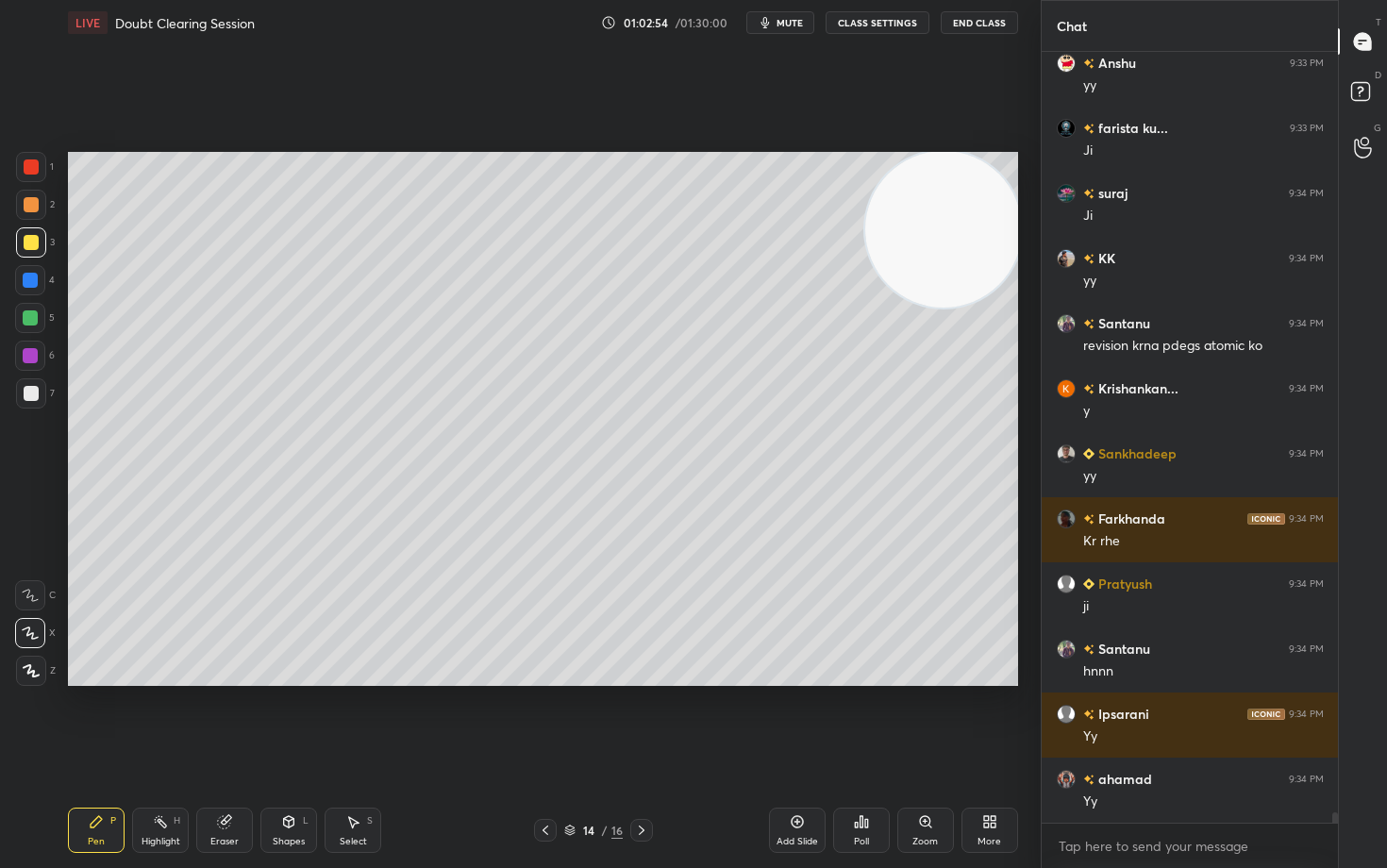
scroll to position [57917, 0]
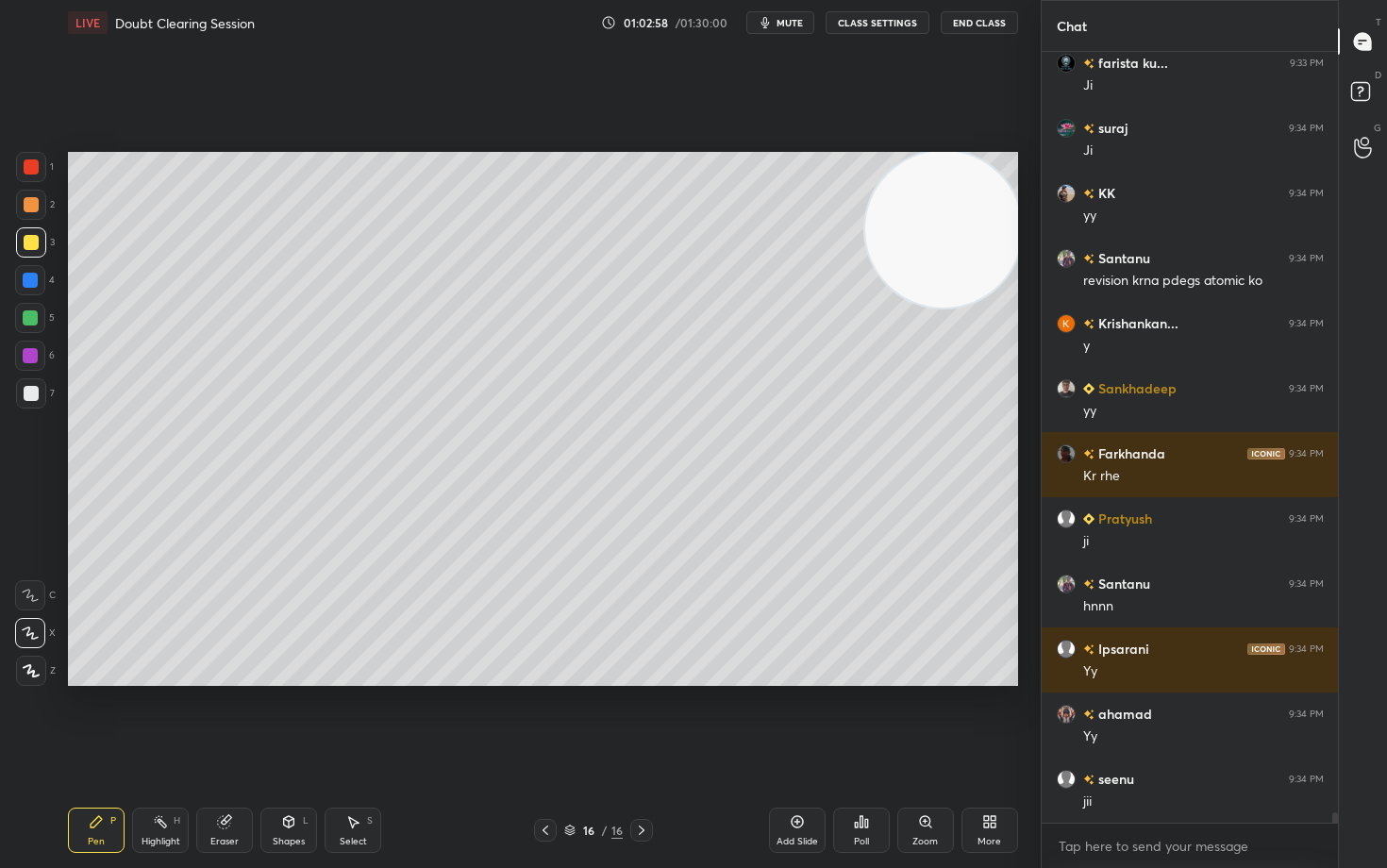
click at [802, 719] on icon at bounding box center [797, 821] width 15 height 15
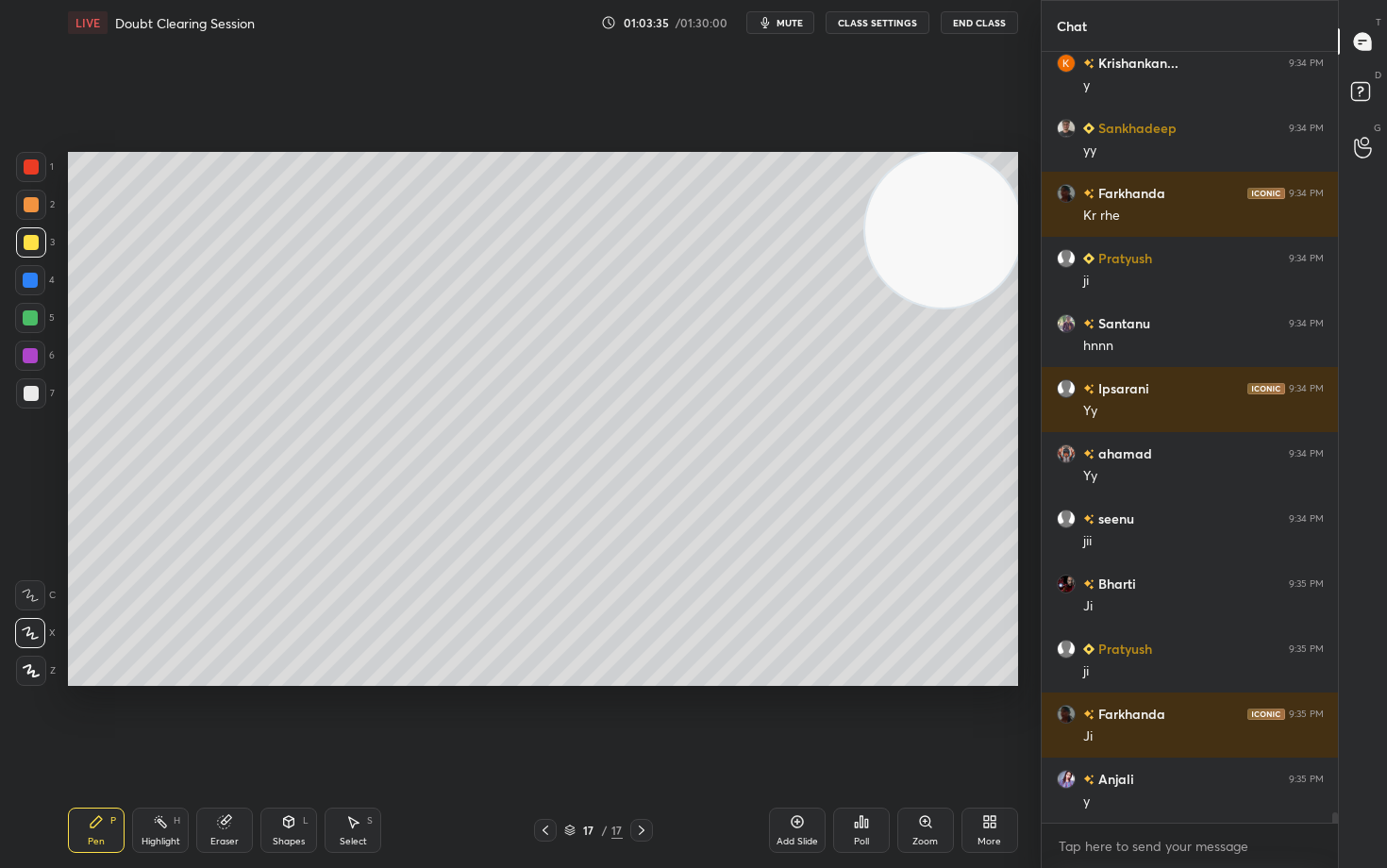
scroll to position [58243, 0]
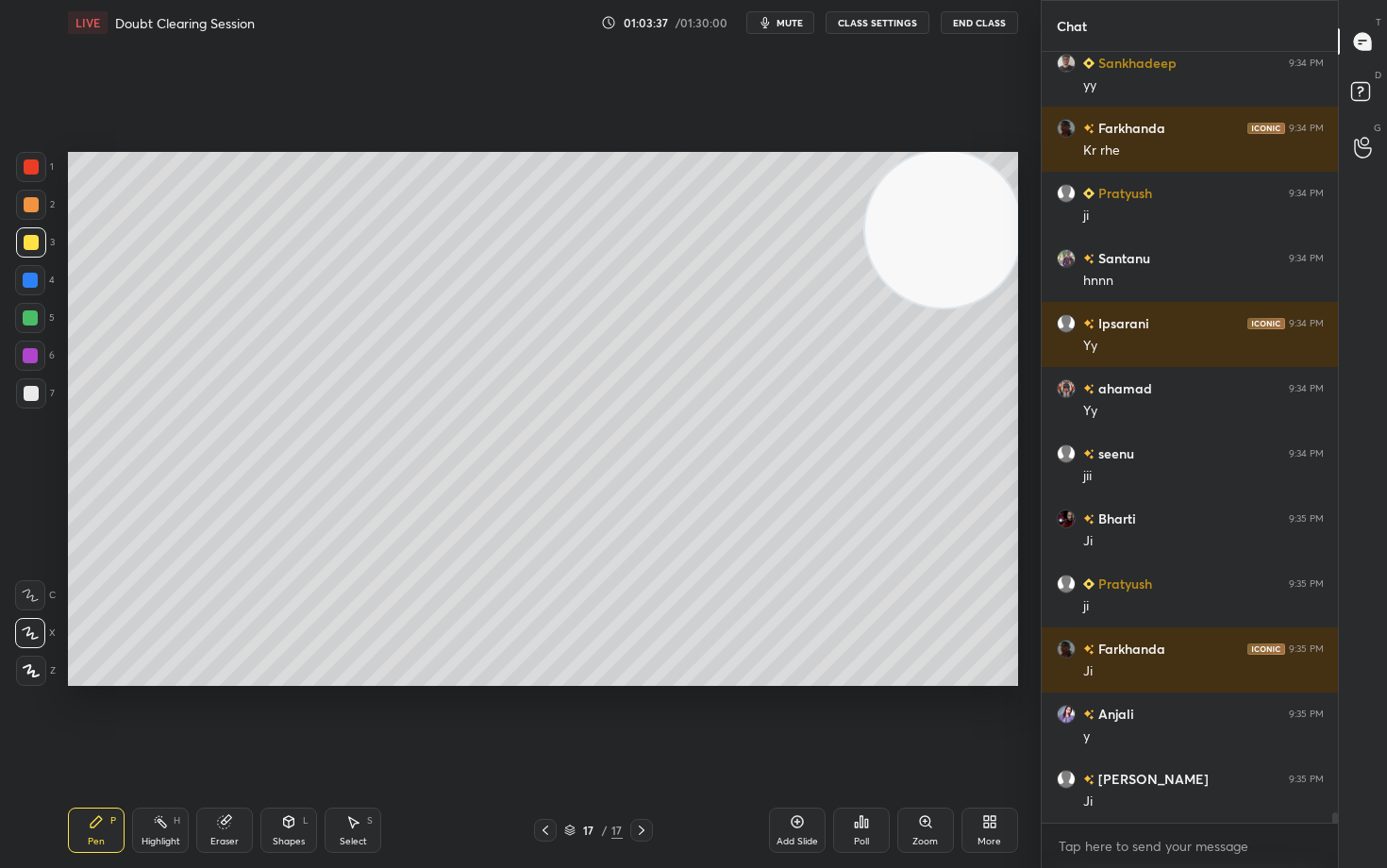
click at [30, 393] on div at bounding box center [30, 392] width 15 height 15
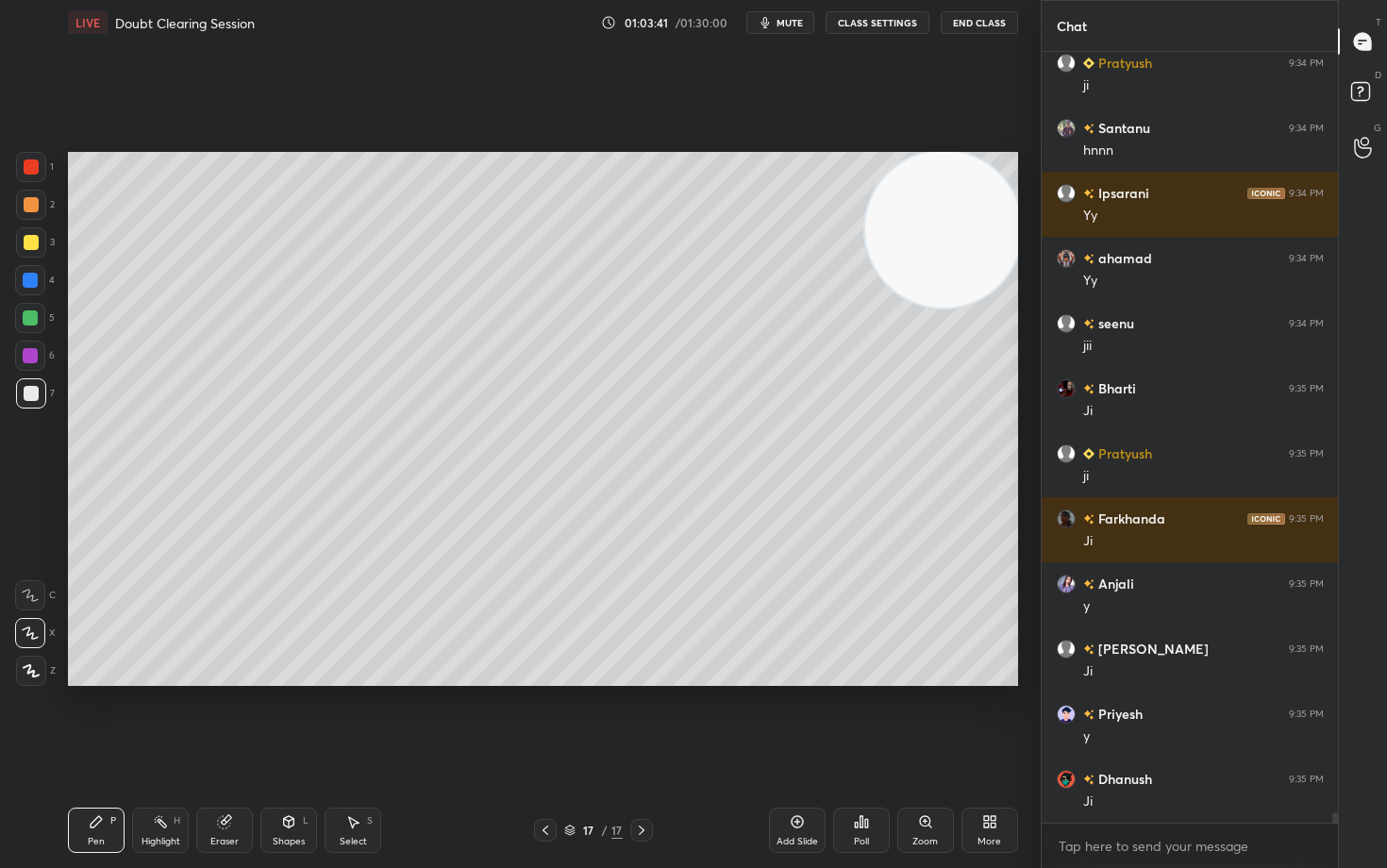
scroll to position [58438, 0]
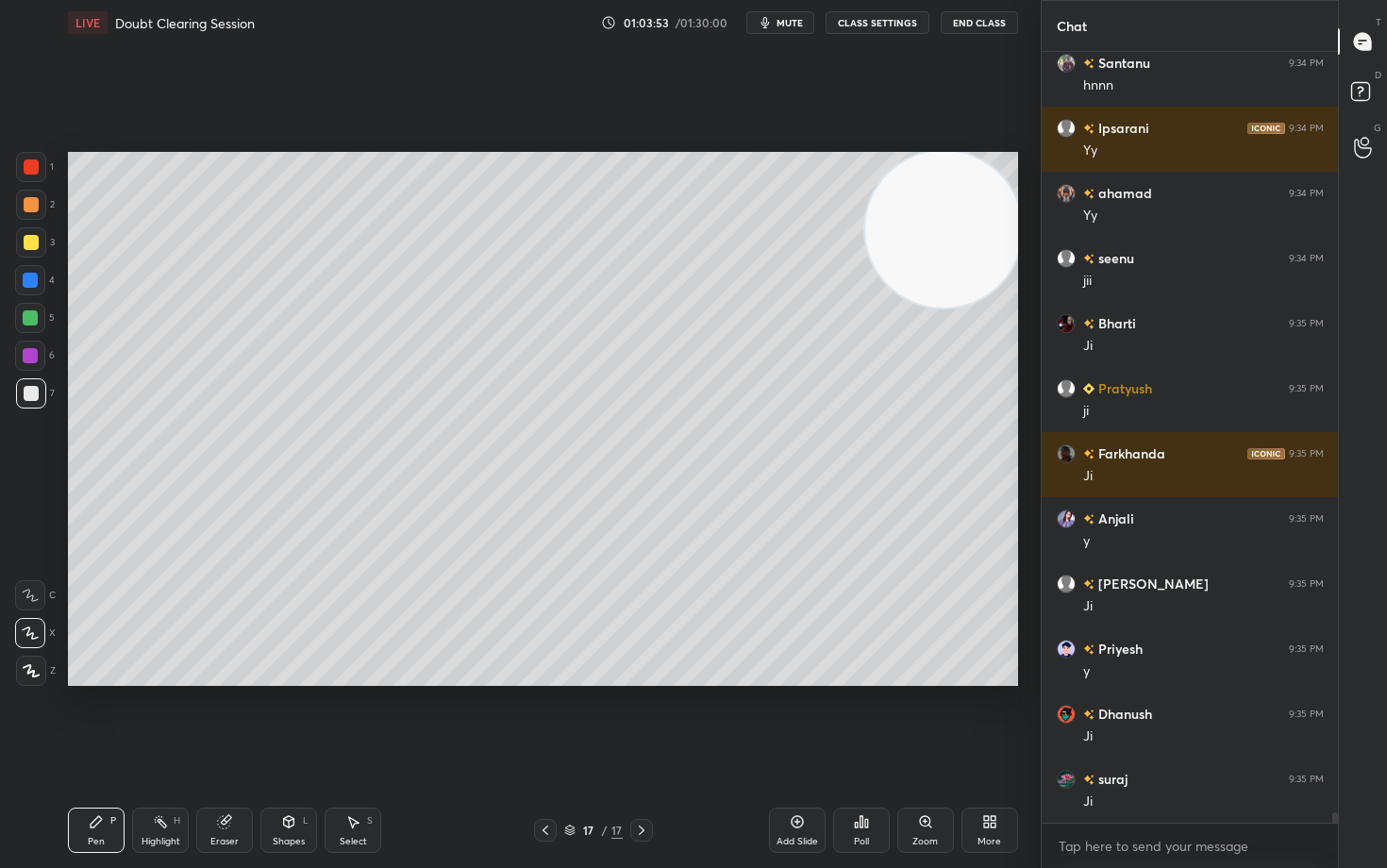
click at [28, 198] on div at bounding box center [30, 205] width 15 height 15
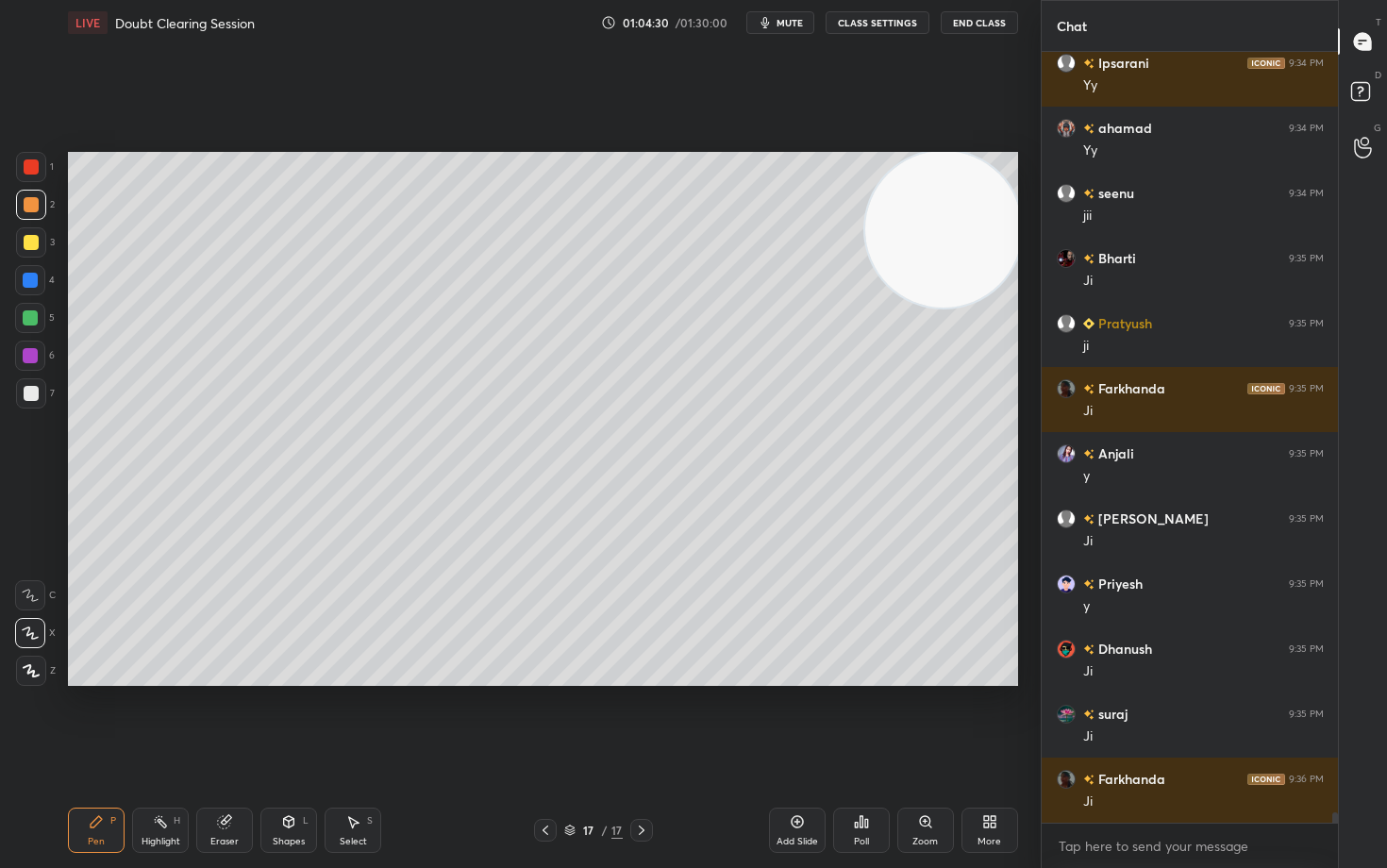
click at [794, 719] on icon at bounding box center [797, 821] width 15 height 15
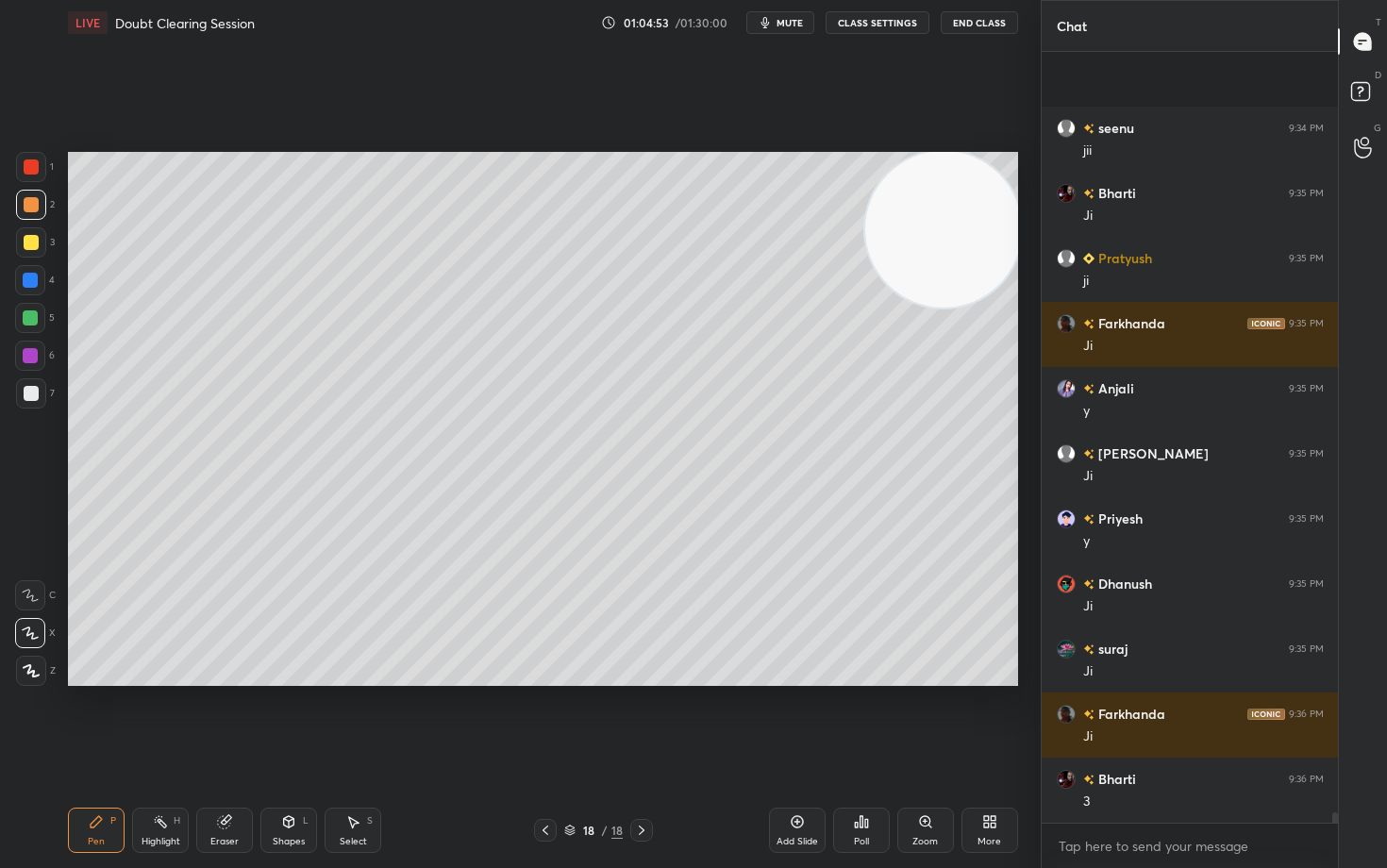
scroll to position [58699, 0]
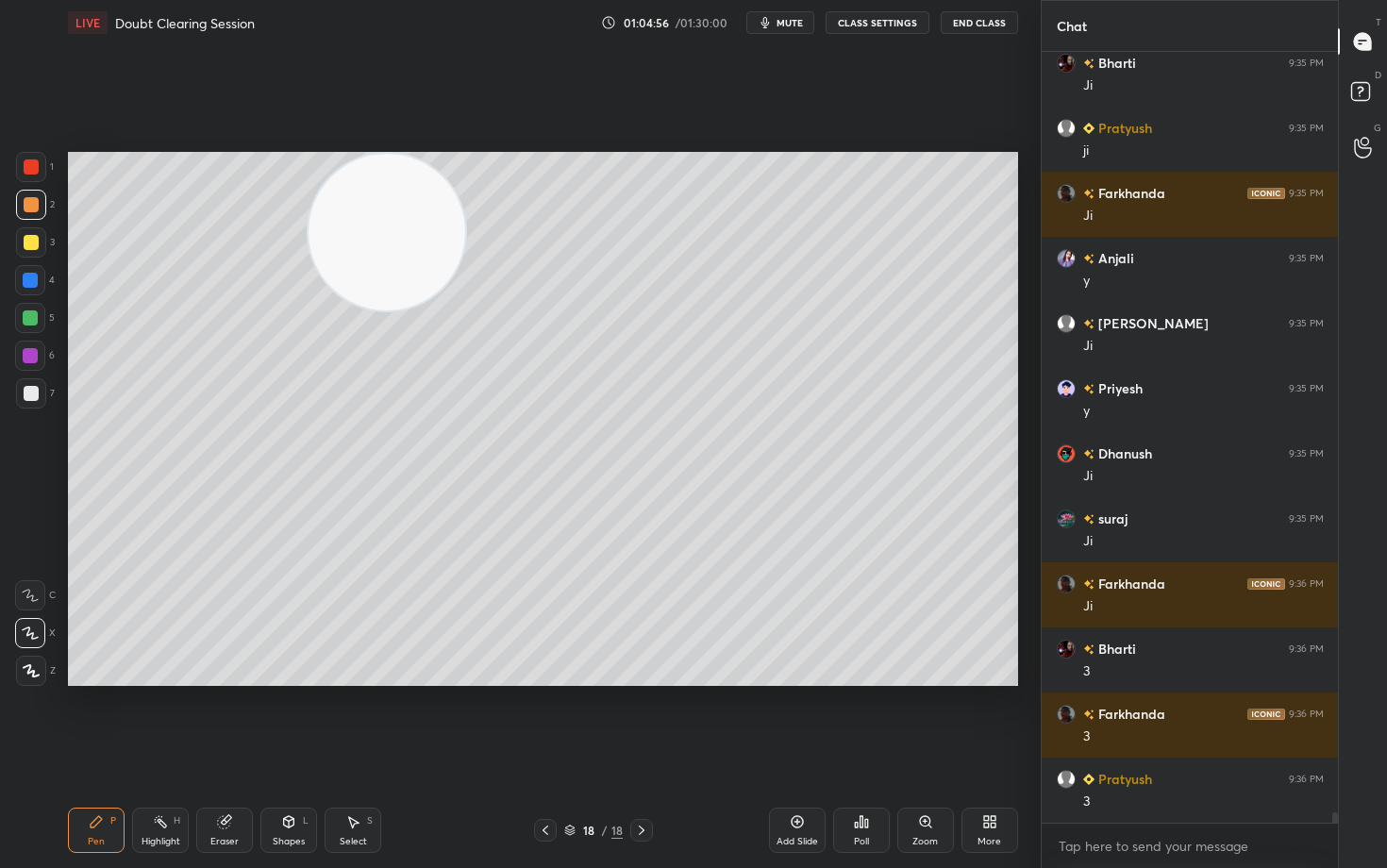
drag, startPoint x: 933, startPoint y: 243, endPoint x: 436, endPoint y: 201, distance: 498.8
click at [373, 214] on video at bounding box center [387, 232] width 157 height 157
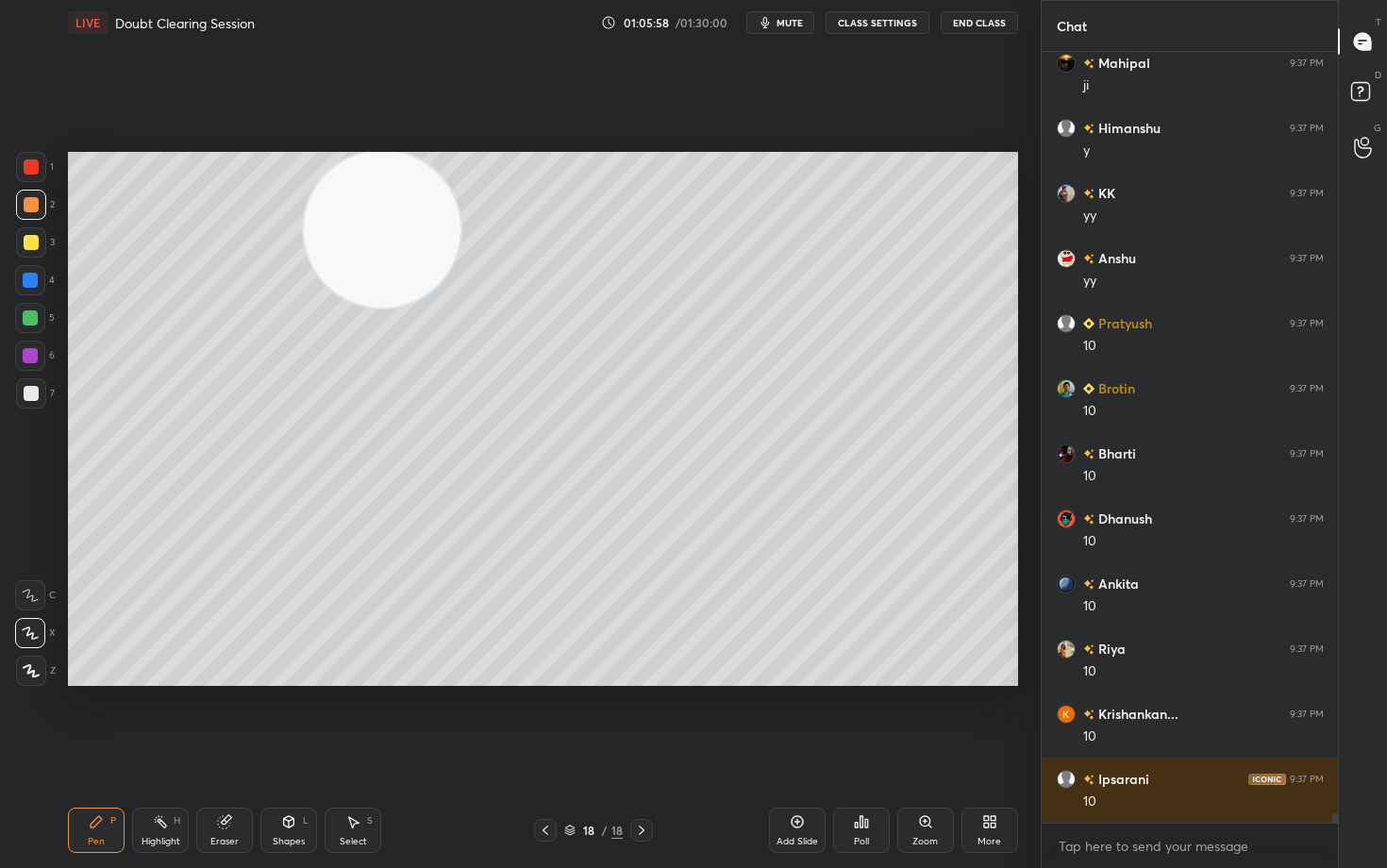
scroll to position [60717, 0]
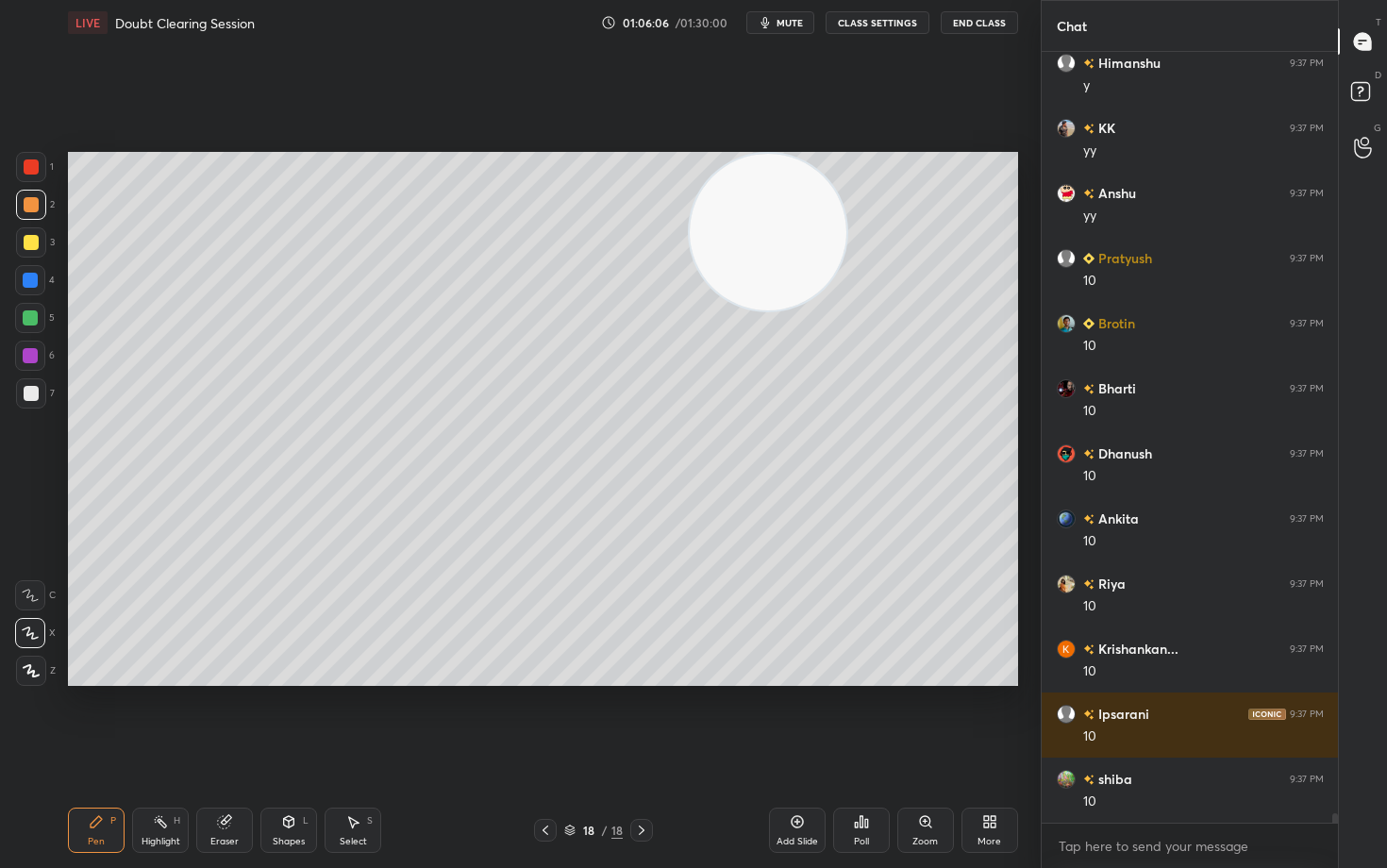
drag, startPoint x: 406, startPoint y: 229, endPoint x: 842, endPoint y: 193, distance: 437.5
click at [847, 166] on video at bounding box center [768, 232] width 157 height 157
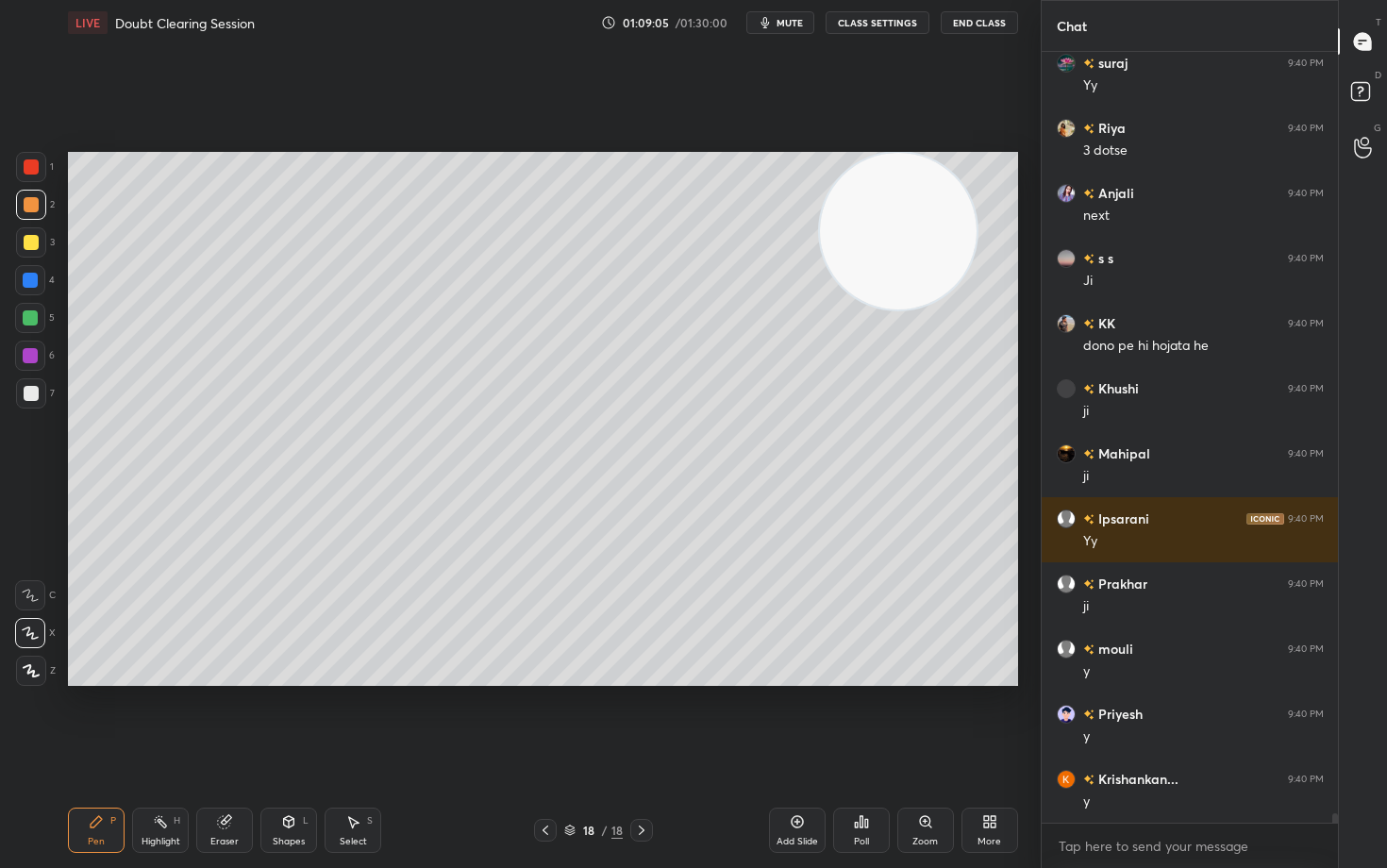
scroll to position [64841, 0]
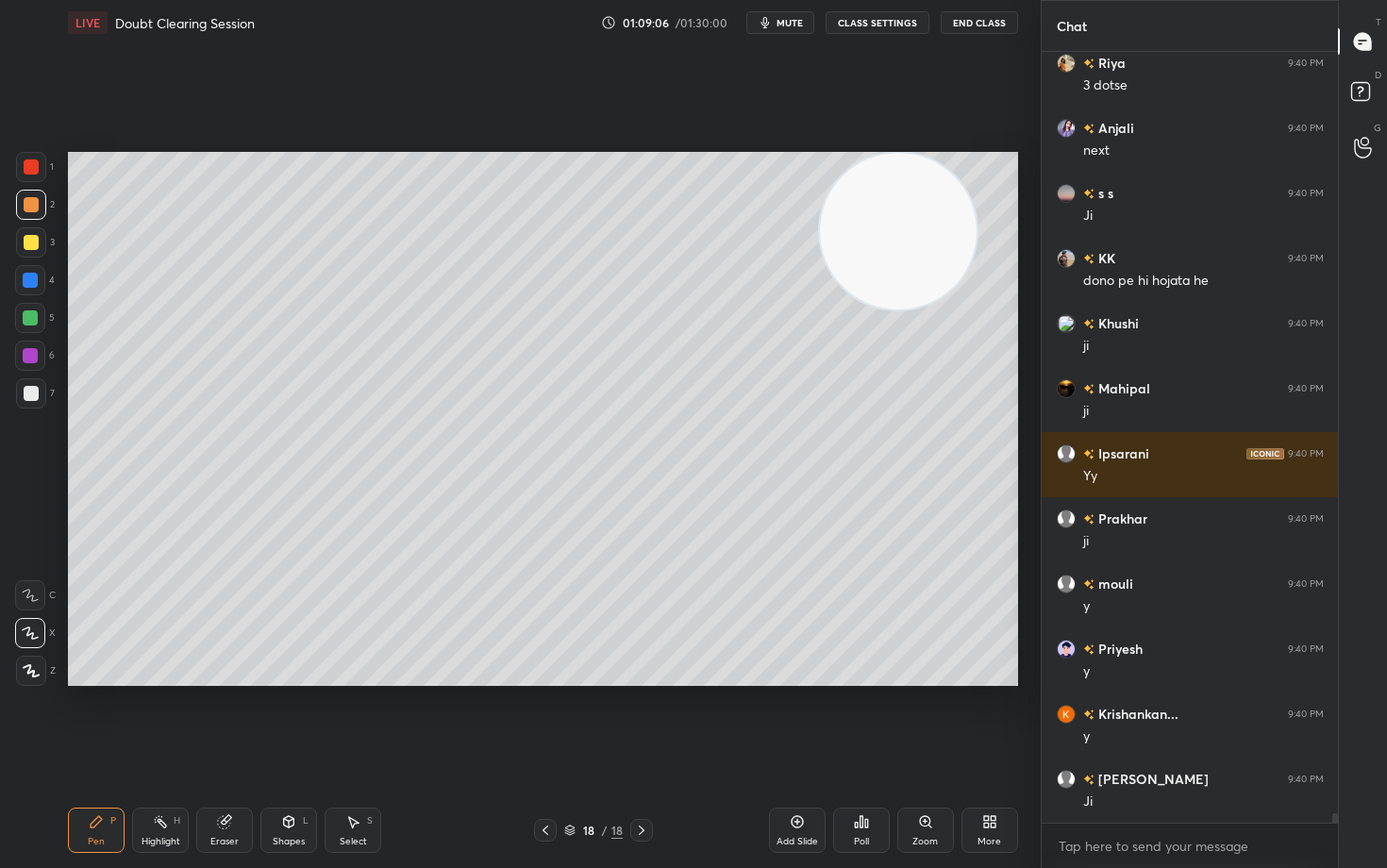
click at [790, 719] on icon at bounding box center [797, 821] width 15 height 15
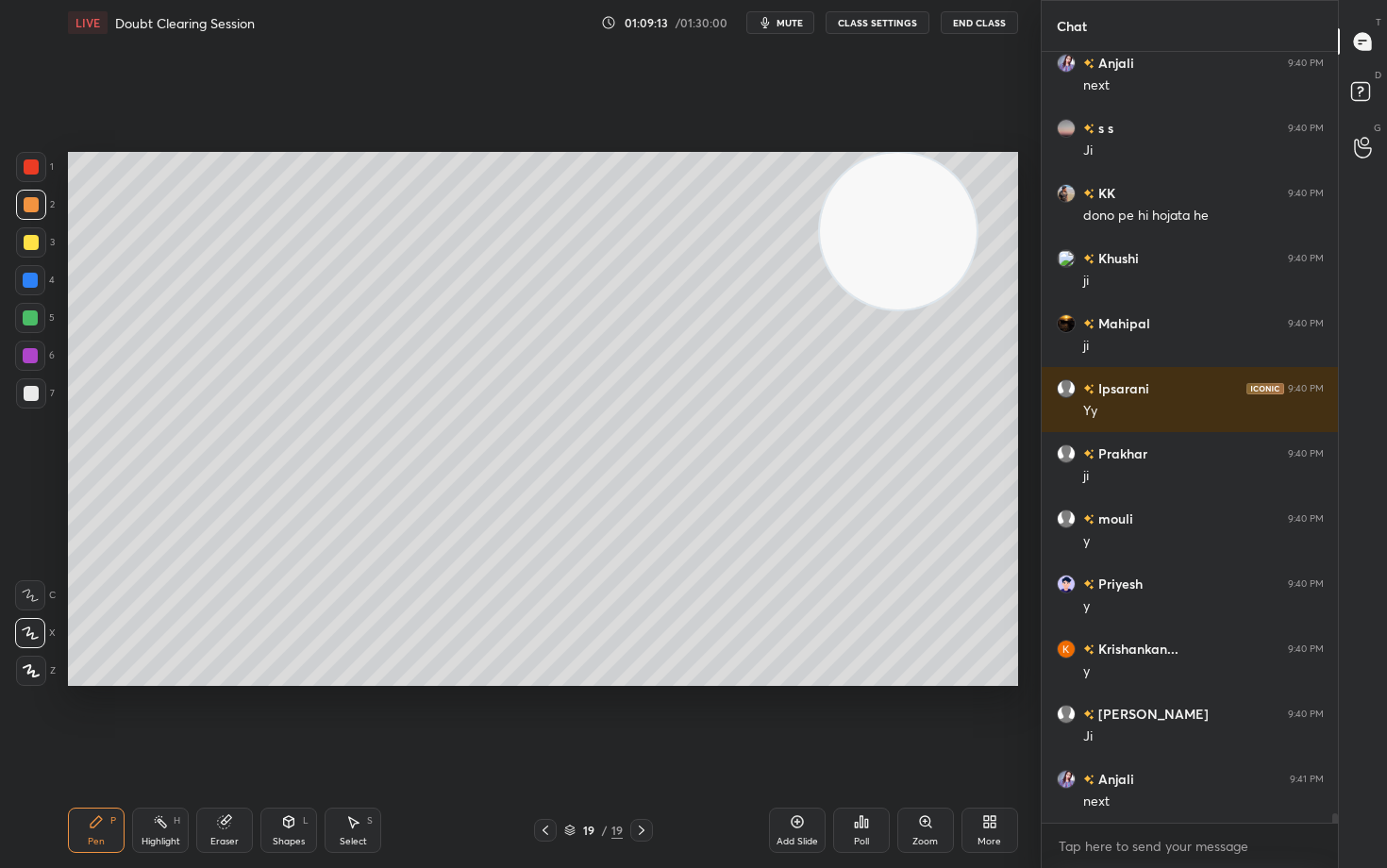
click at [28, 398] on div at bounding box center [30, 392] width 15 height 15
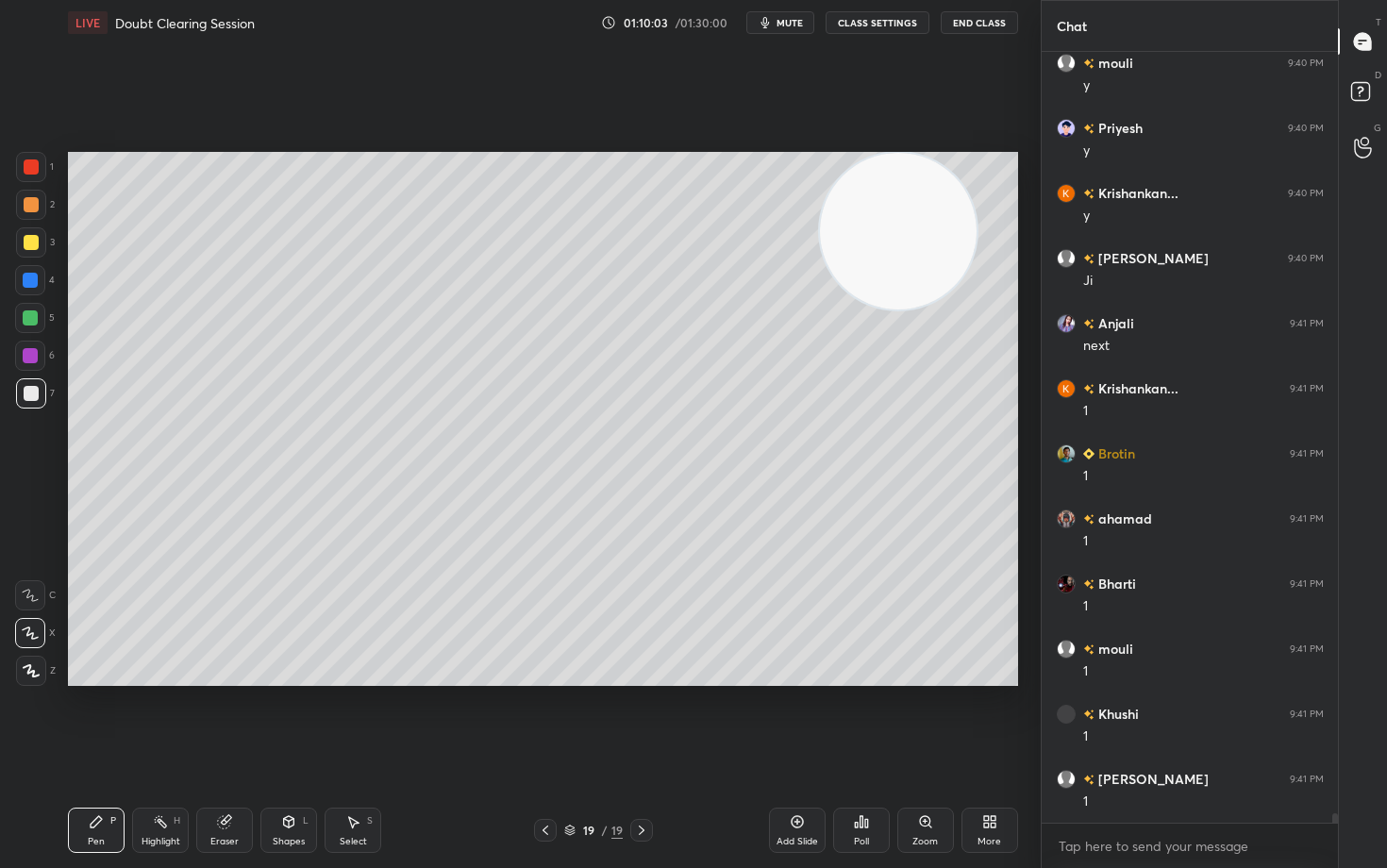
scroll to position [65427, 0]
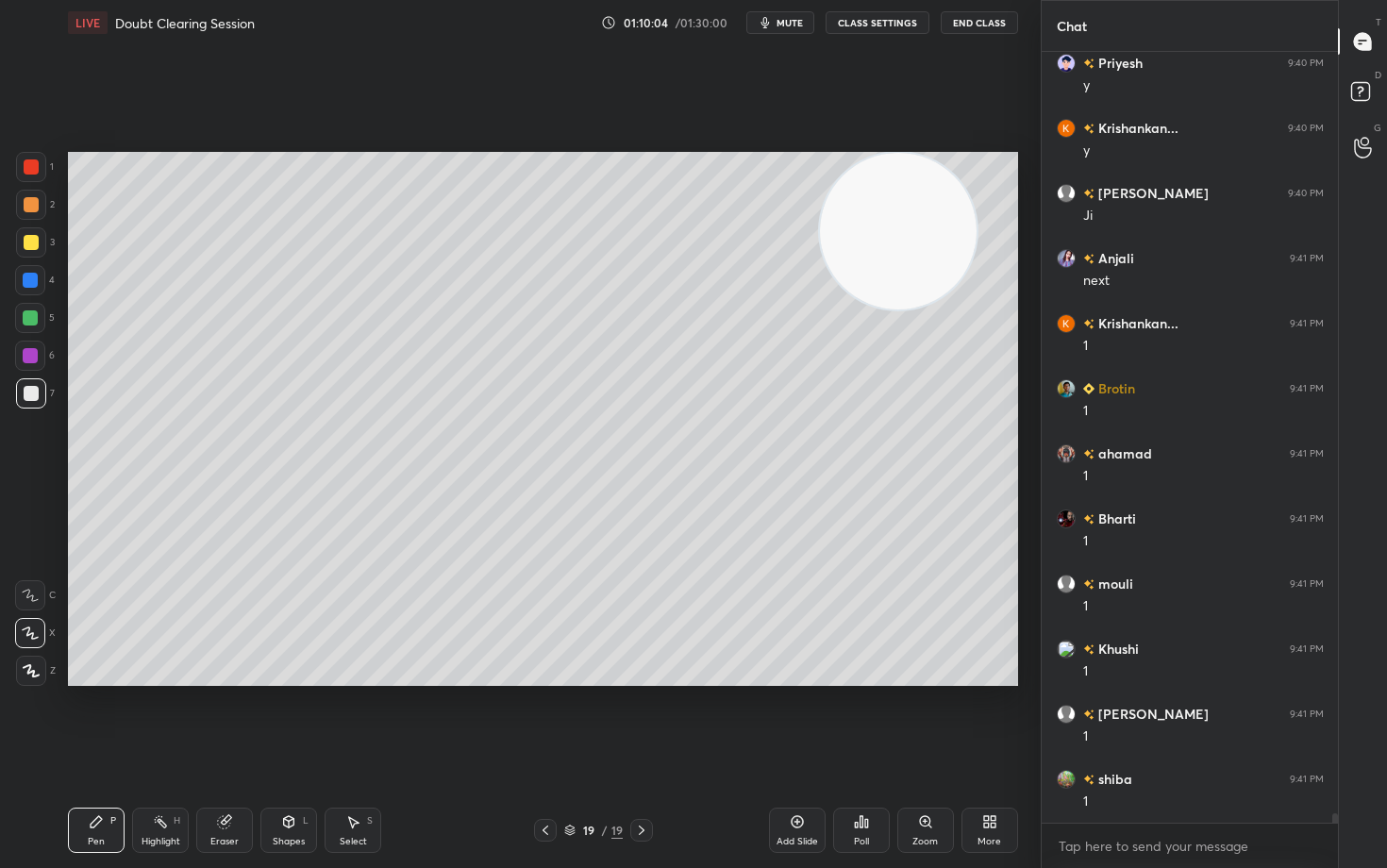
click at [225, 719] on icon at bounding box center [224, 822] width 13 height 13
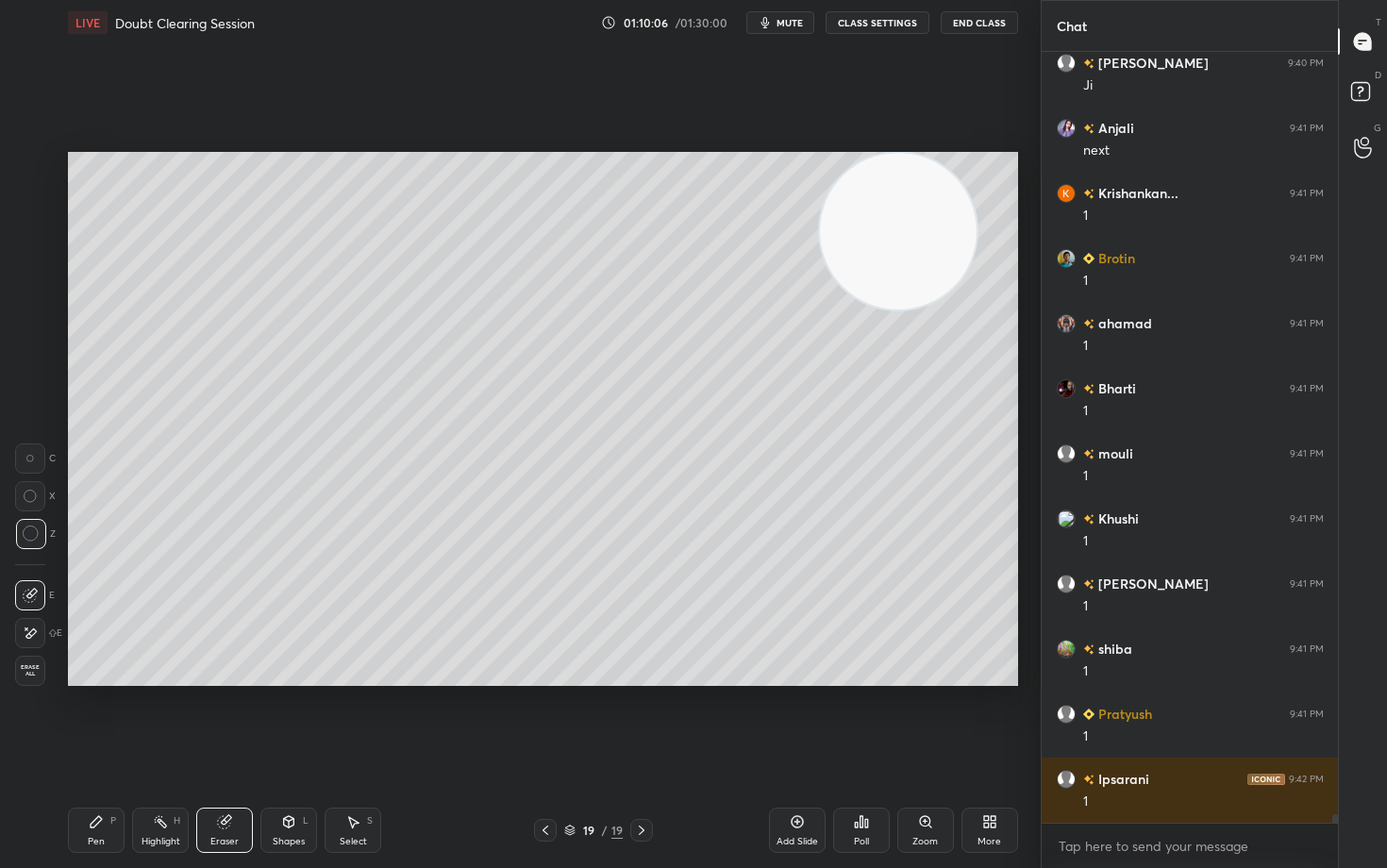
click at [94, 719] on icon at bounding box center [96, 821] width 15 height 15
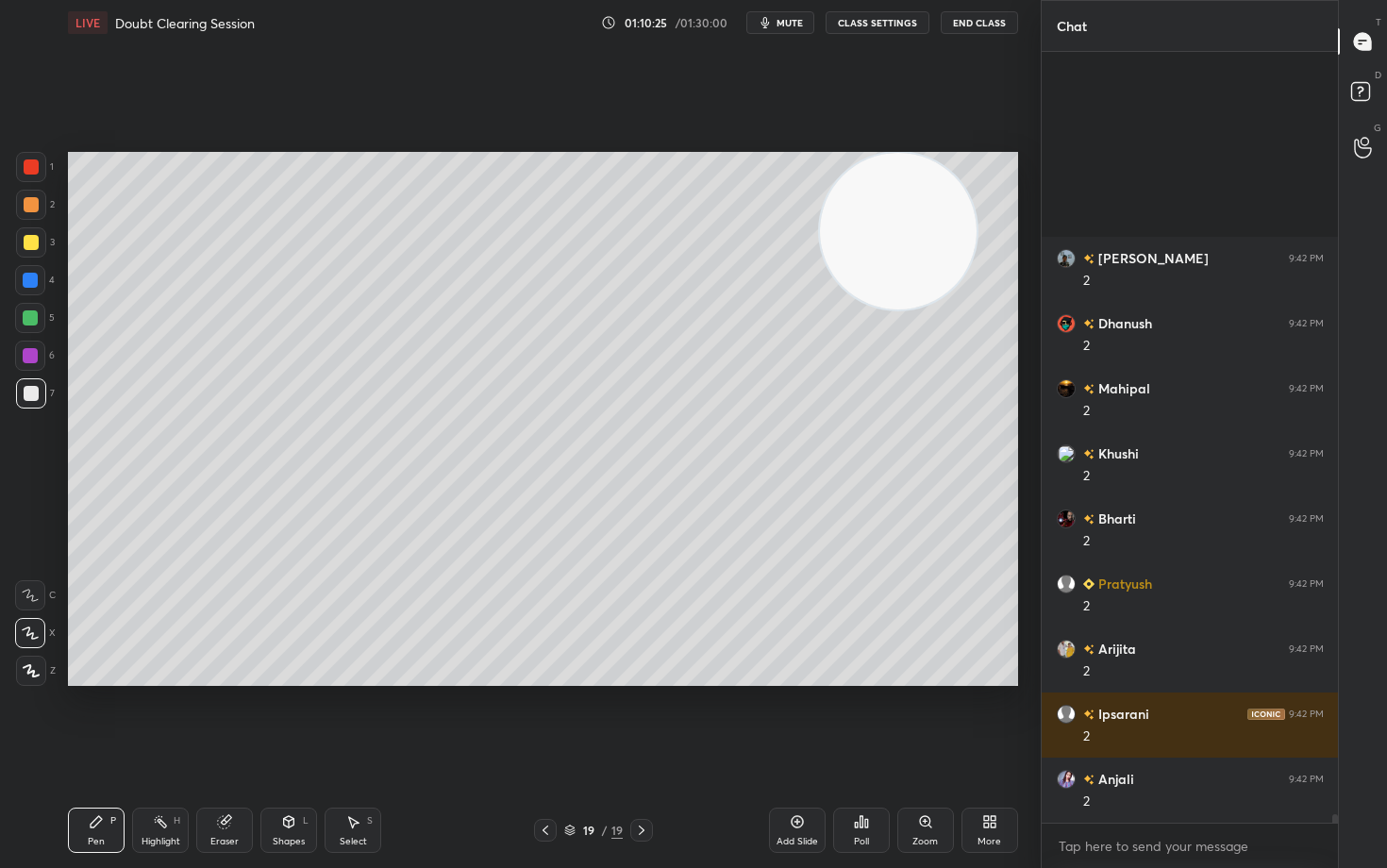
scroll to position [66403, 0]
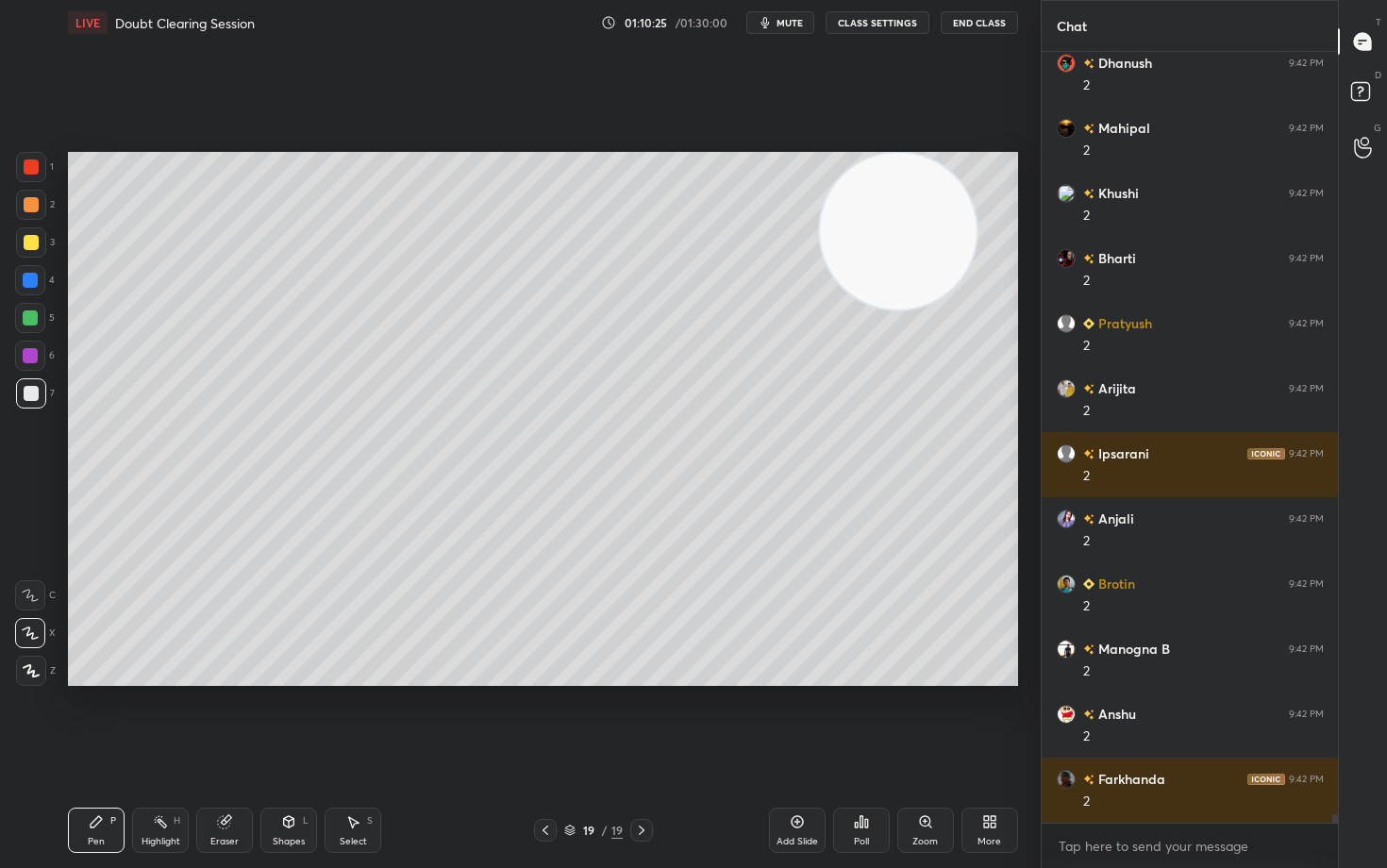
drag, startPoint x: 226, startPoint y: 827, endPoint x: 244, endPoint y: 813, distance: 22.8
click at [229, 719] on icon at bounding box center [224, 822] width 13 height 13
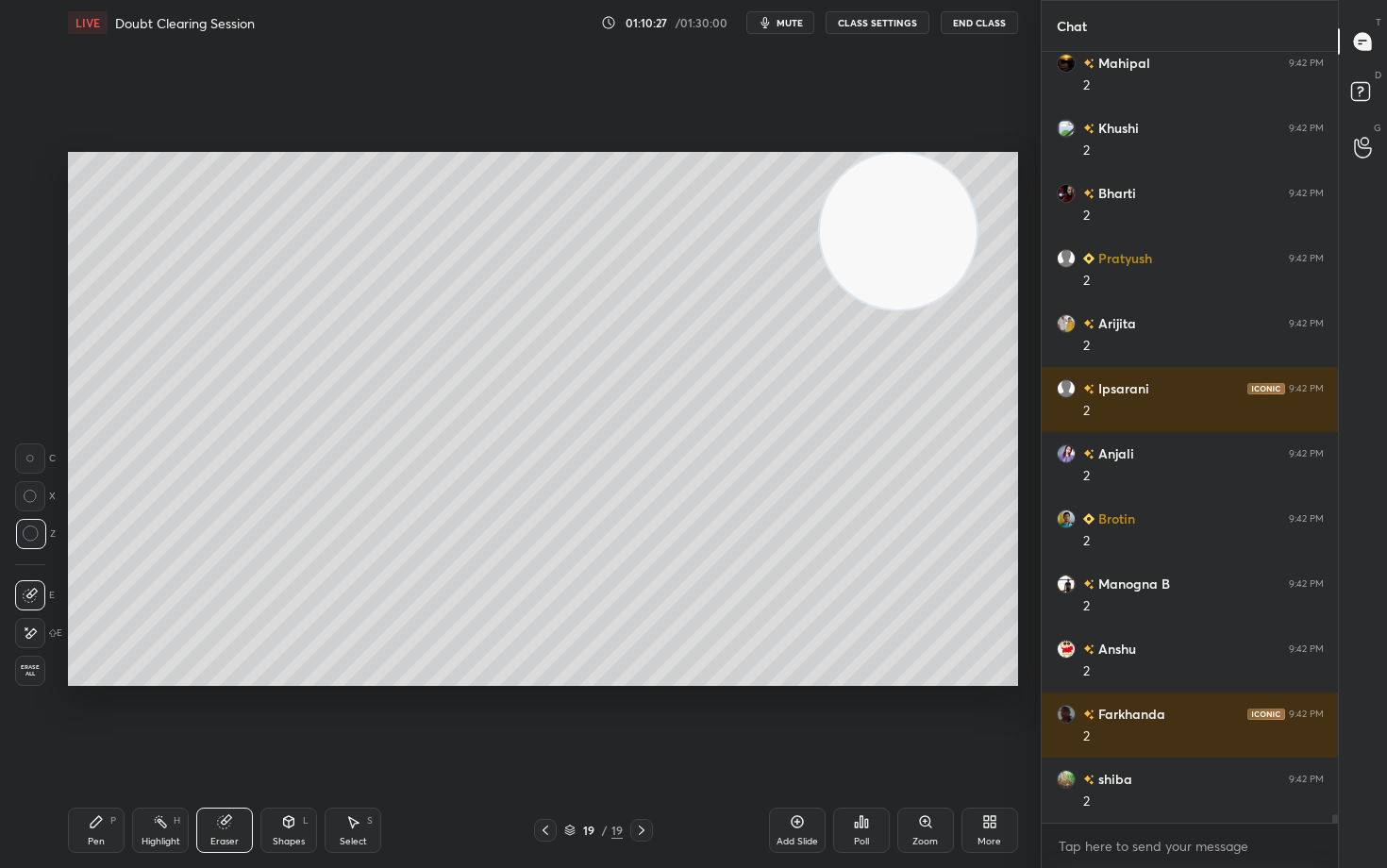
scroll to position [66598, 0]
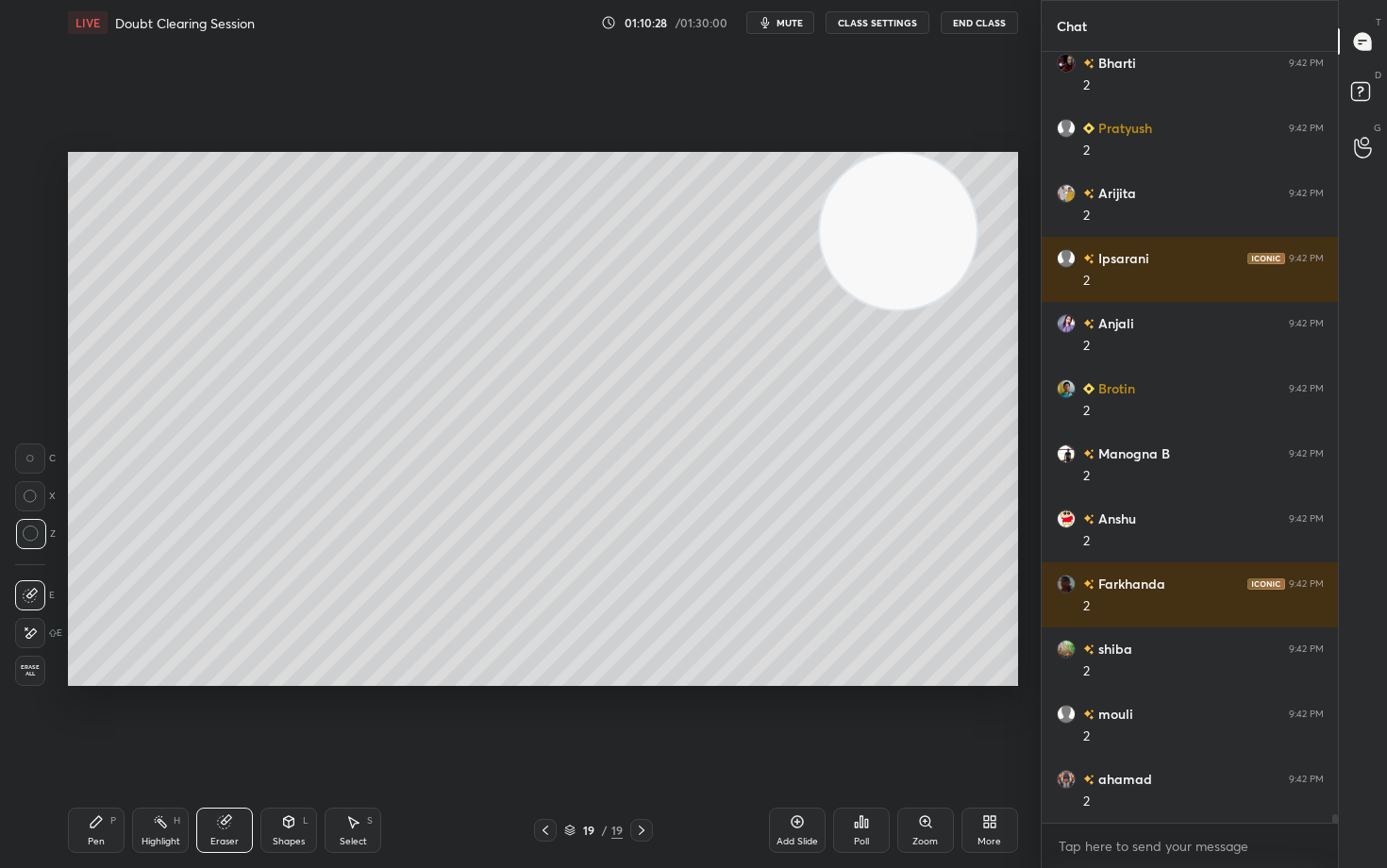
click at [93, 719] on icon at bounding box center [97, 822] width 12 height 12
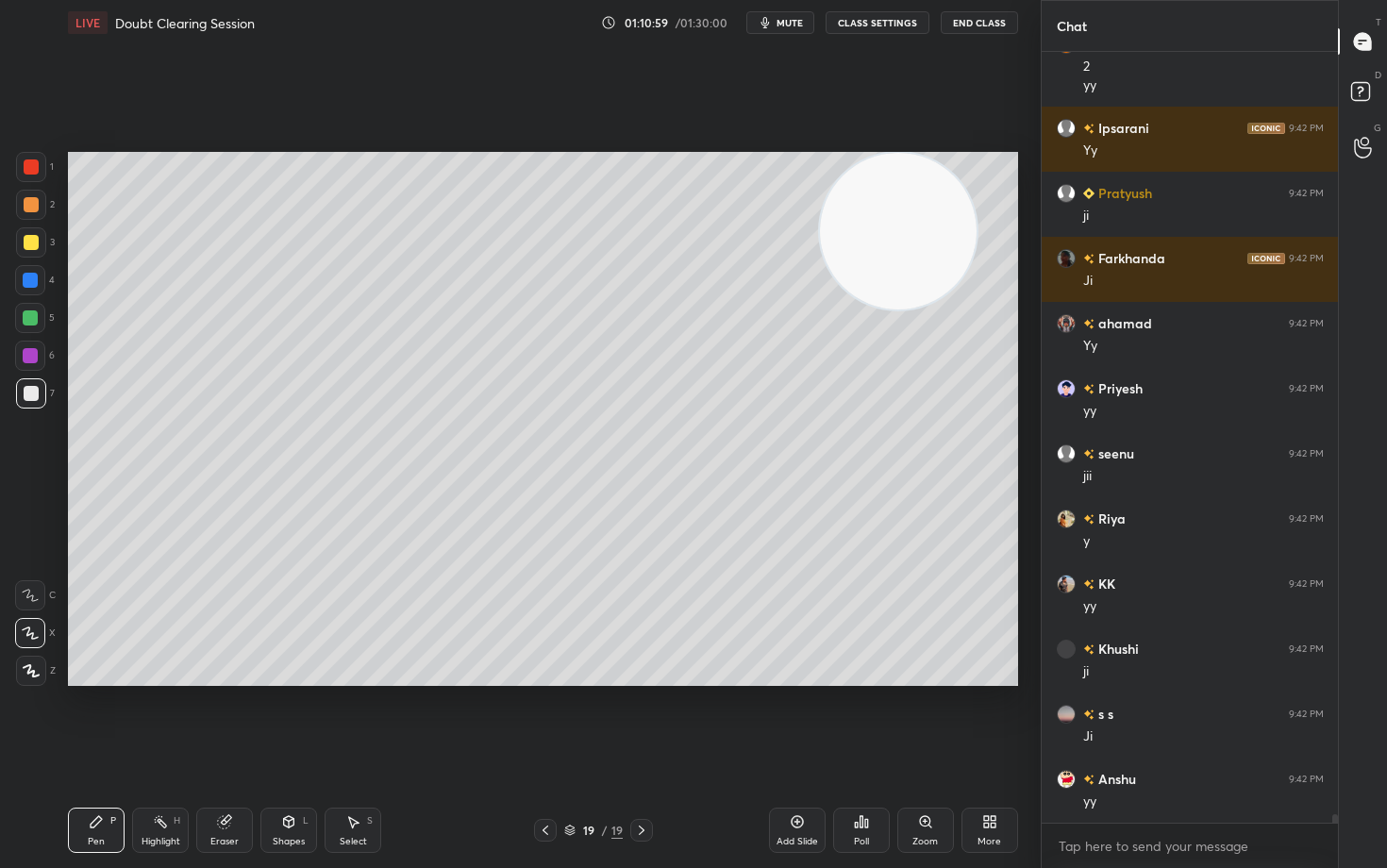
scroll to position [67529, 0]
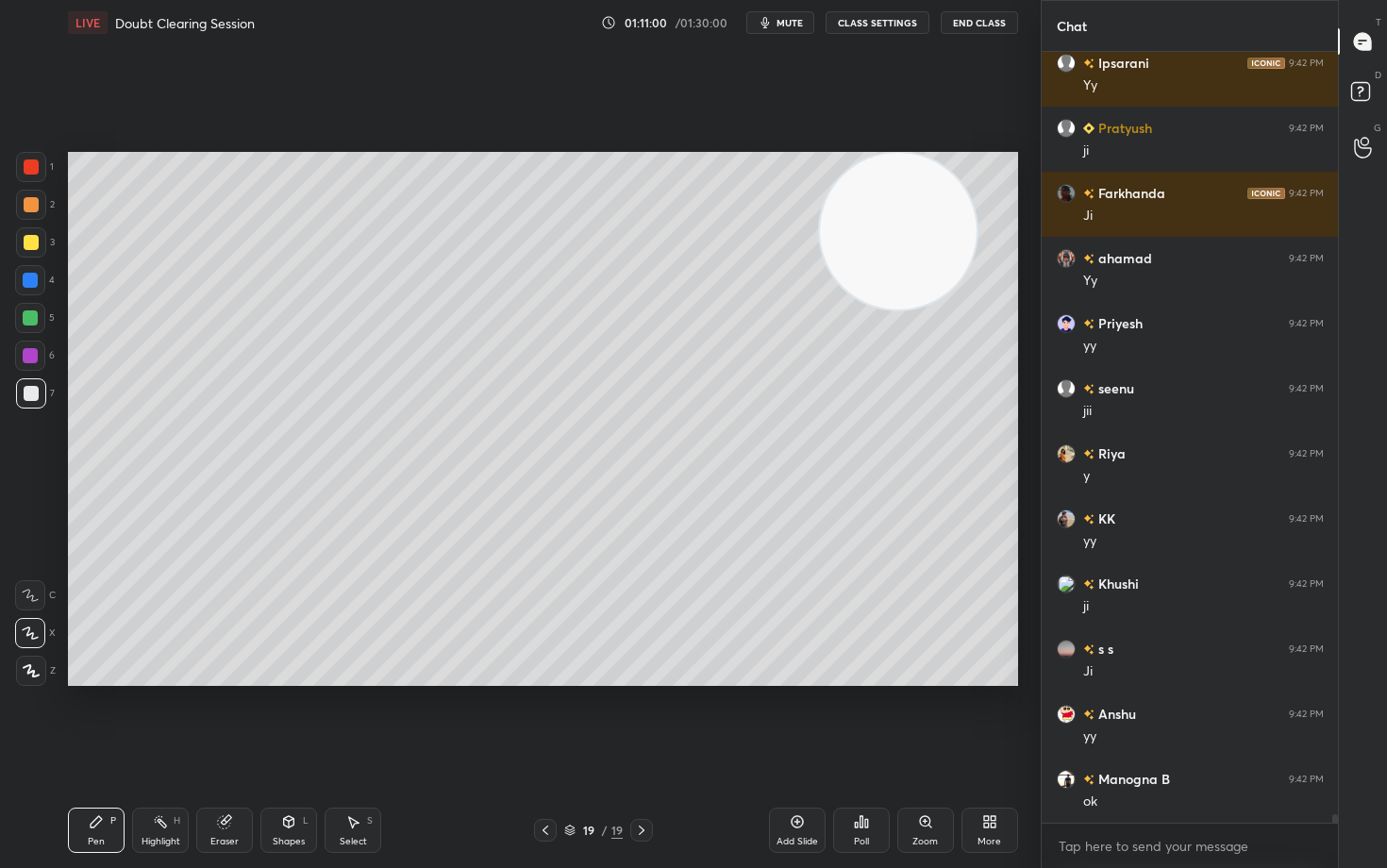
click at [793, 719] on icon at bounding box center [797, 821] width 15 height 15
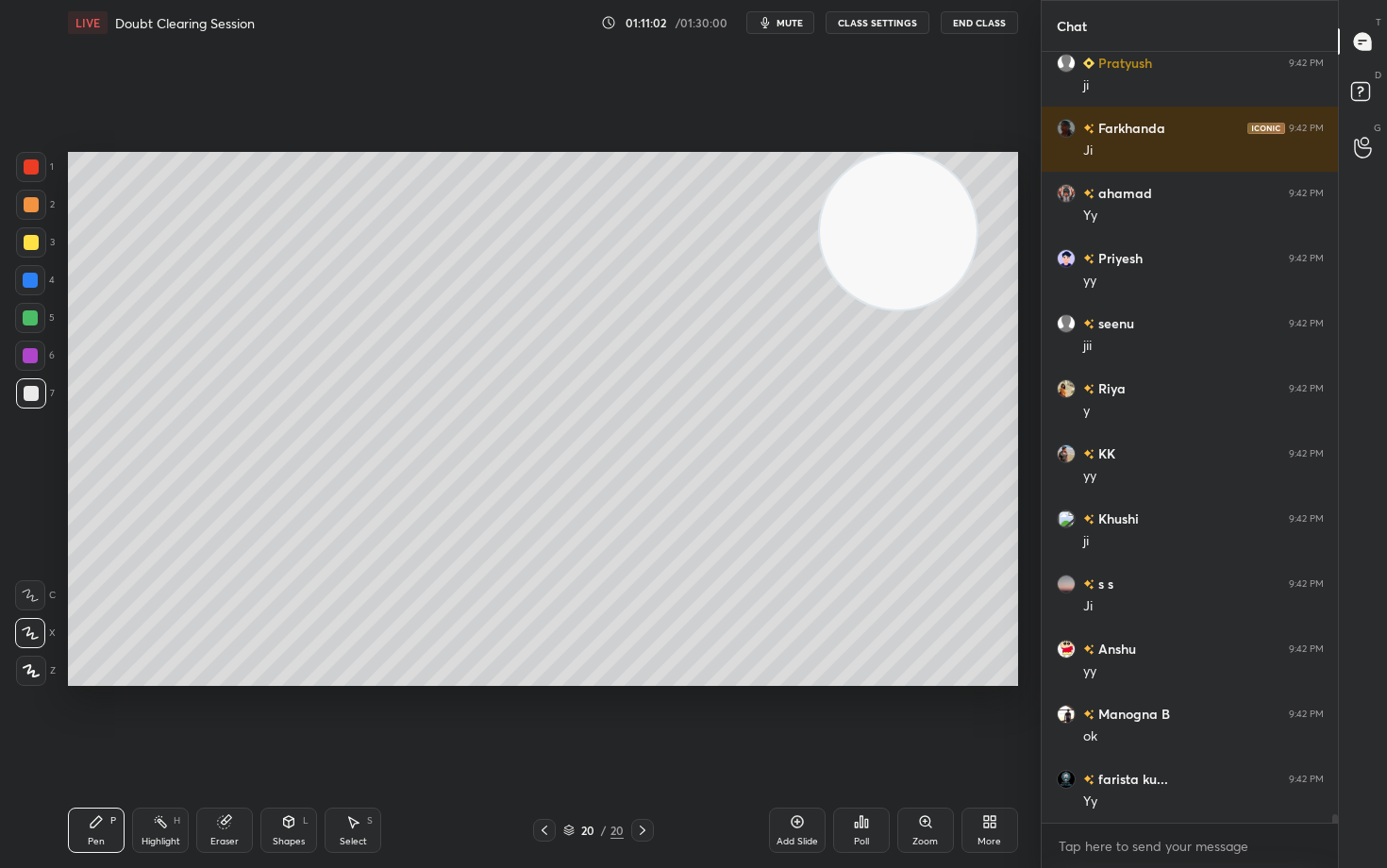
click at [31, 245] on div at bounding box center [30, 242] width 15 height 15
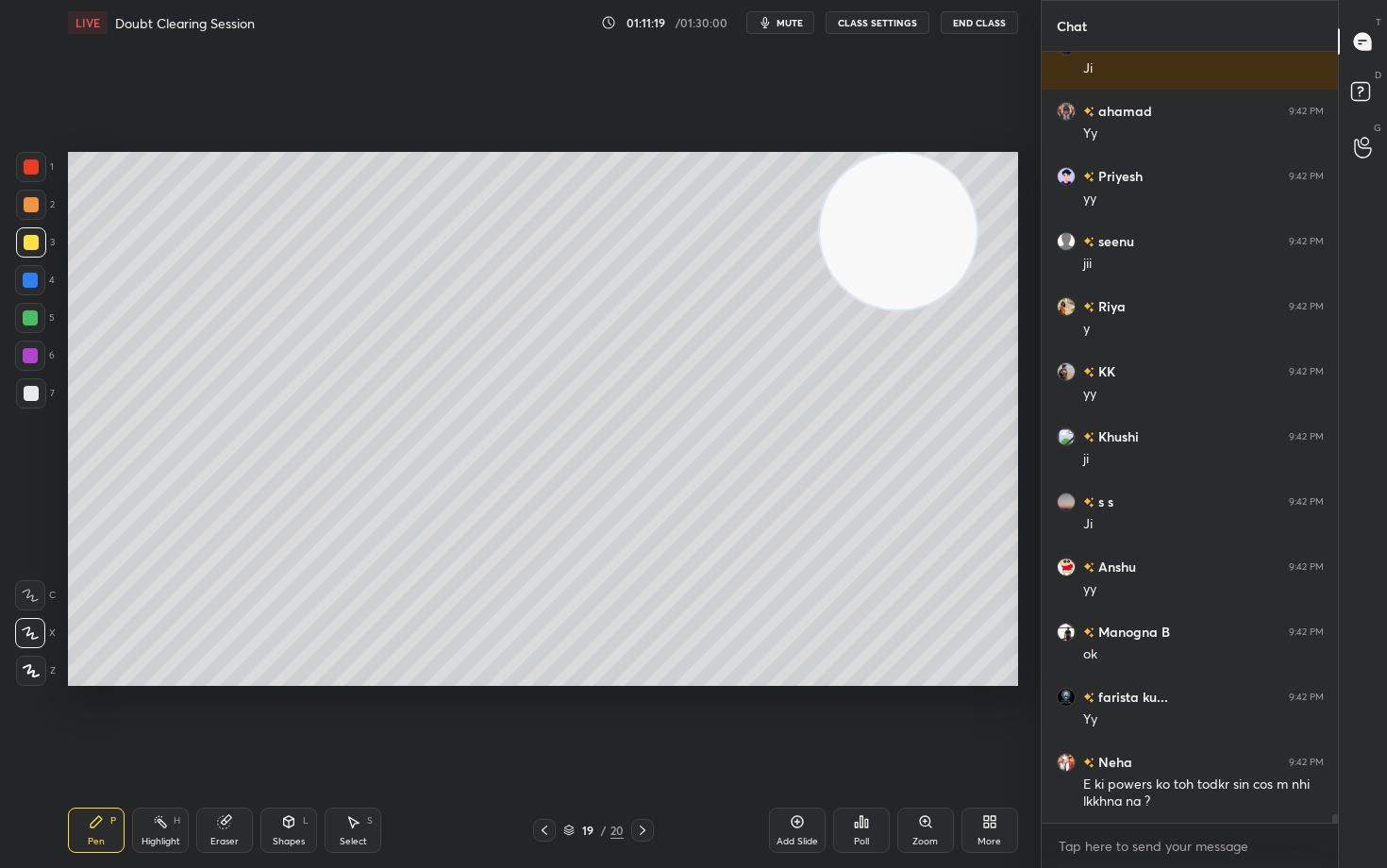
scroll to position [67741, 0]
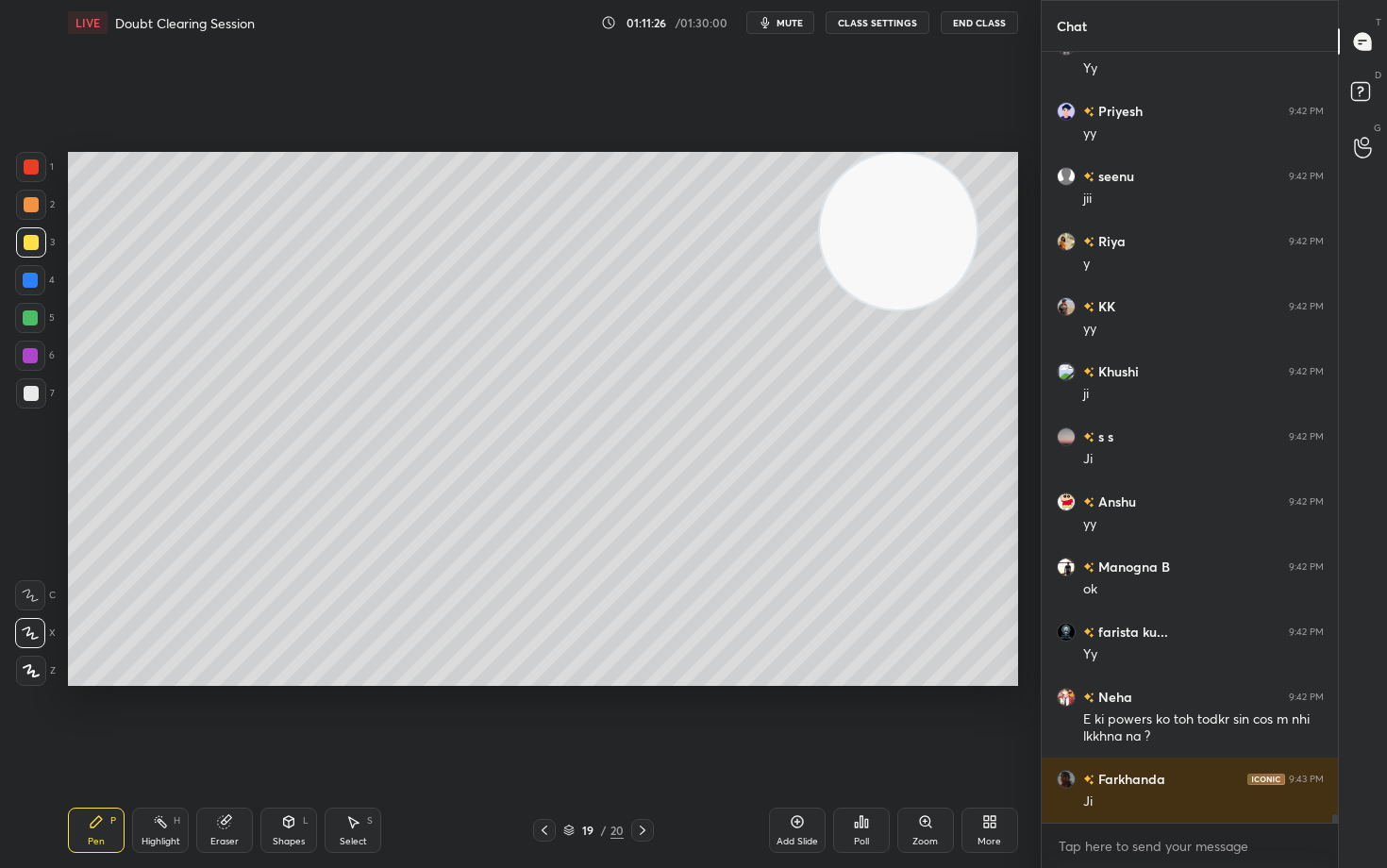
drag, startPoint x: 229, startPoint y: 820, endPoint x: 287, endPoint y: 783, distance: 68.8
click at [231, 719] on icon at bounding box center [224, 821] width 15 height 15
drag, startPoint x: 88, startPoint y: 835, endPoint x: 105, endPoint y: 822, distance: 21.4
click at [90, 719] on div "Pen" at bounding box center [96, 842] width 17 height 10
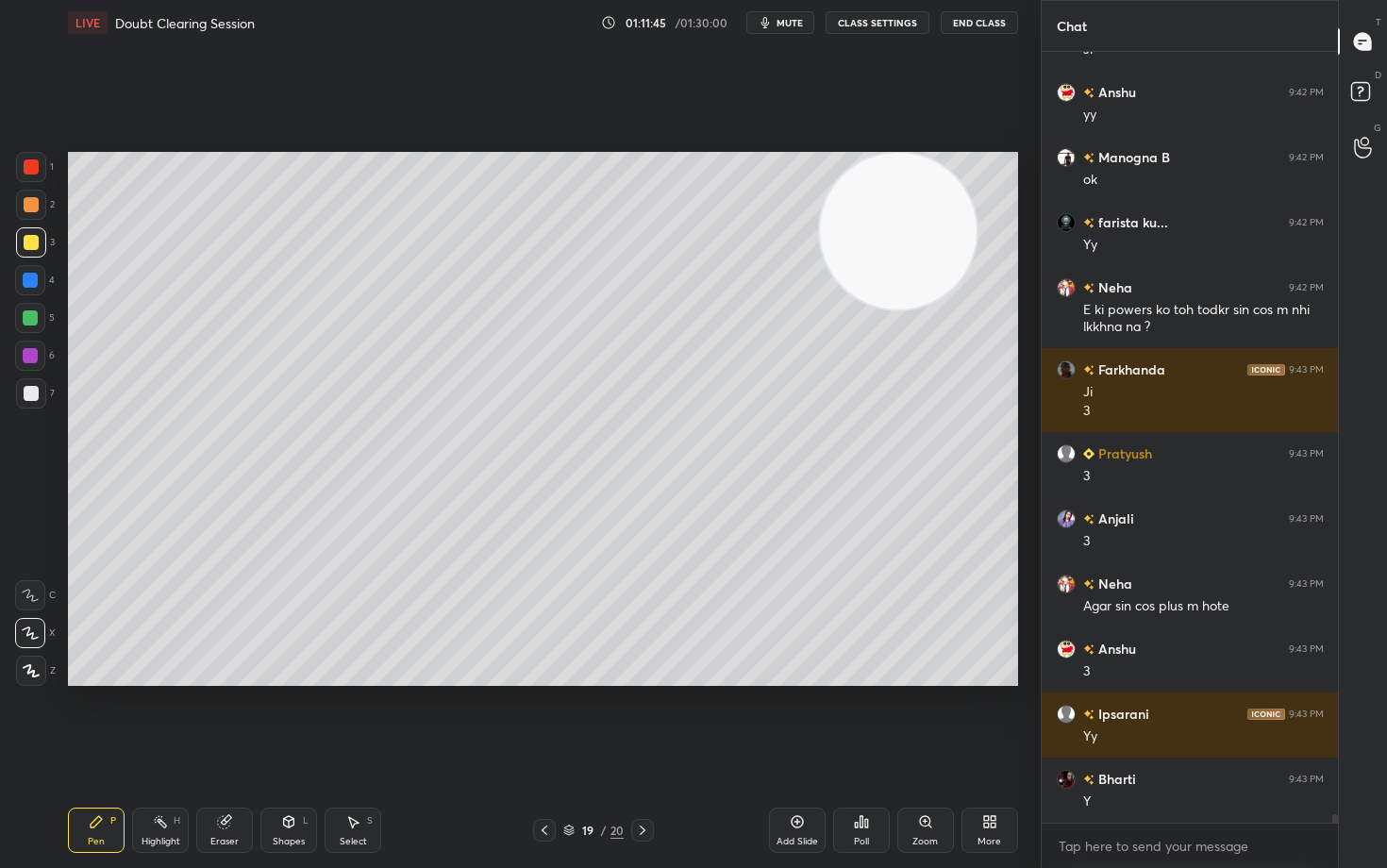
scroll to position [68216, 0]
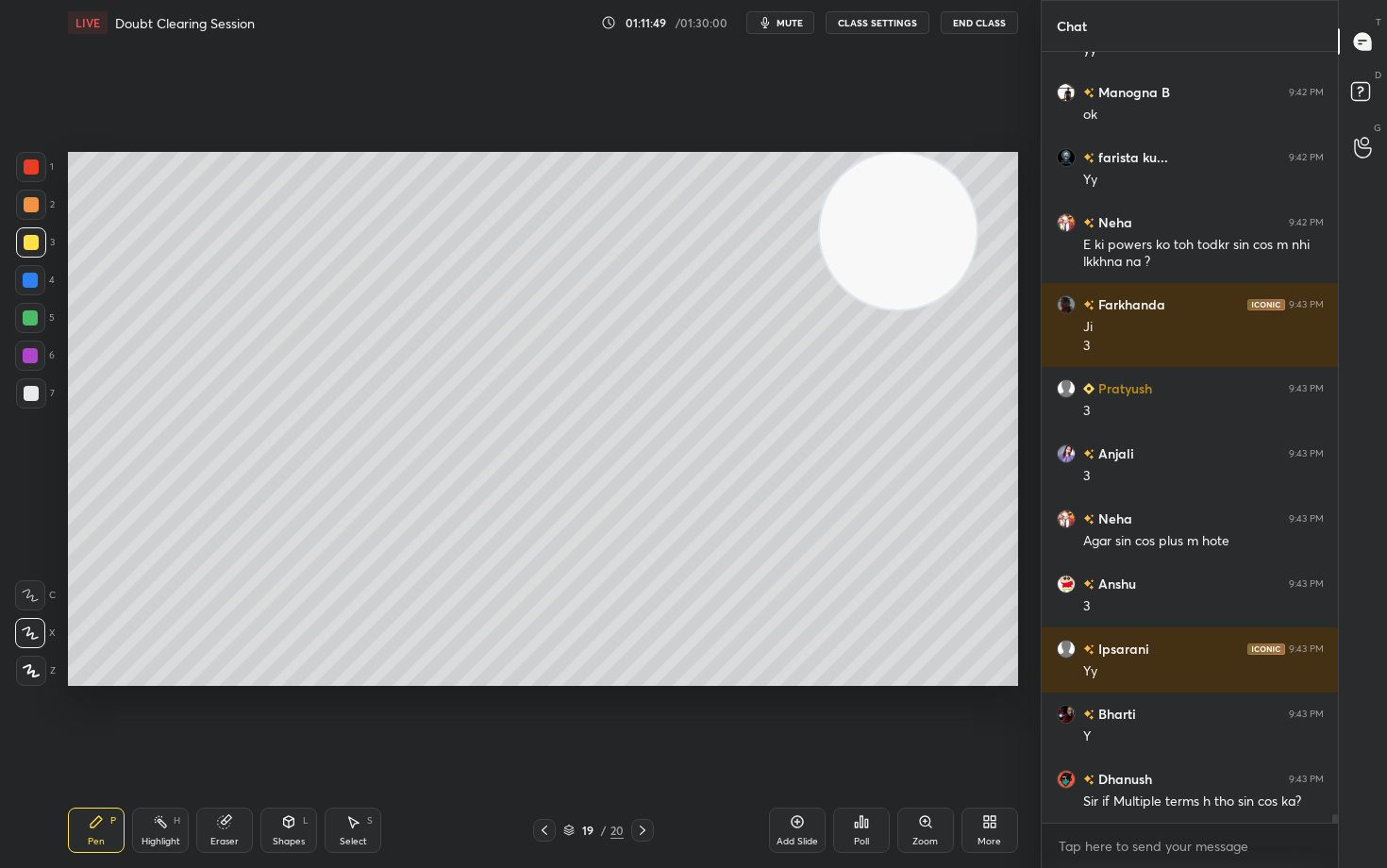
click at [802, 719] on icon at bounding box center [797, 822] width 13 height 13
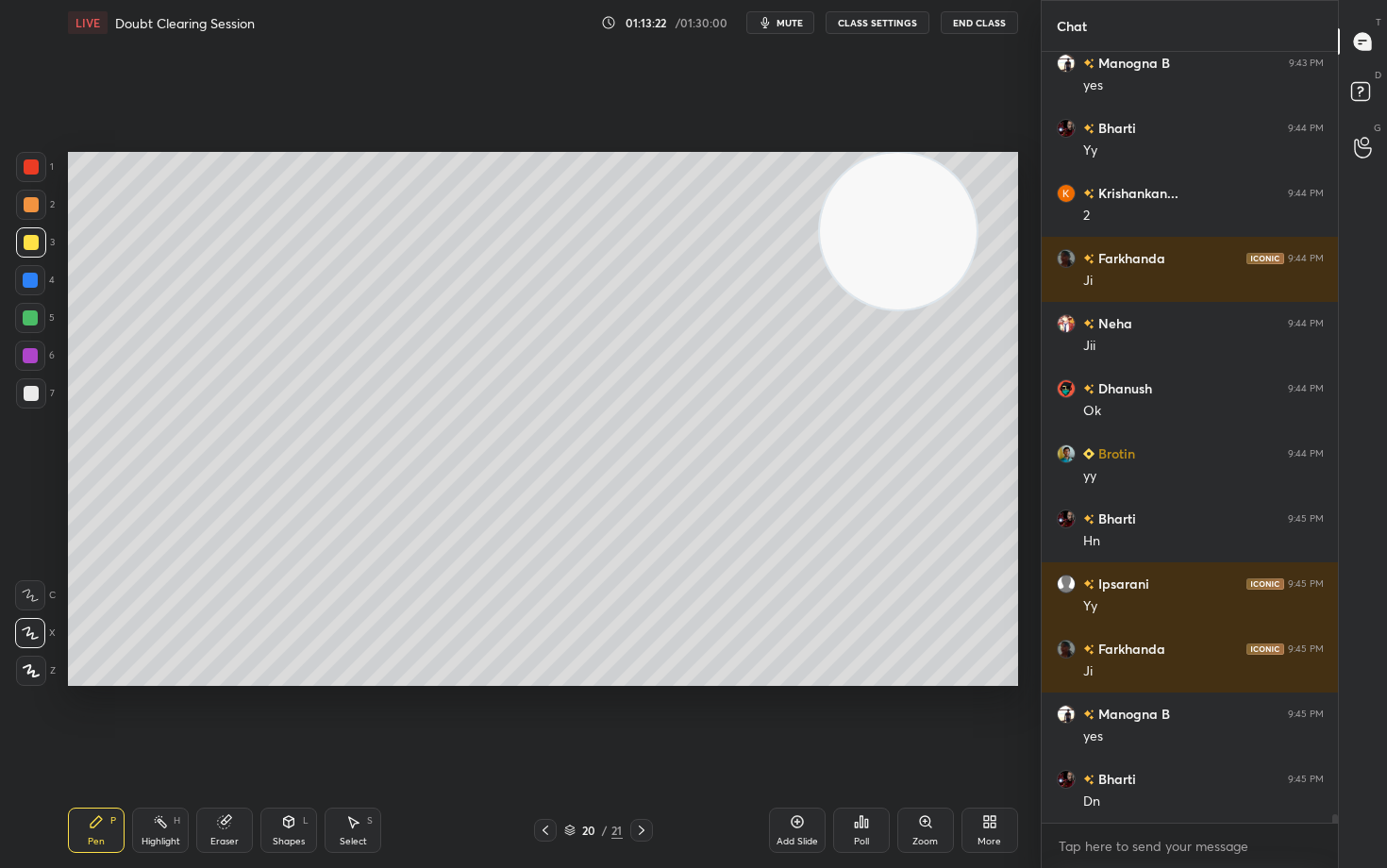
scroll to position [69062, 0]
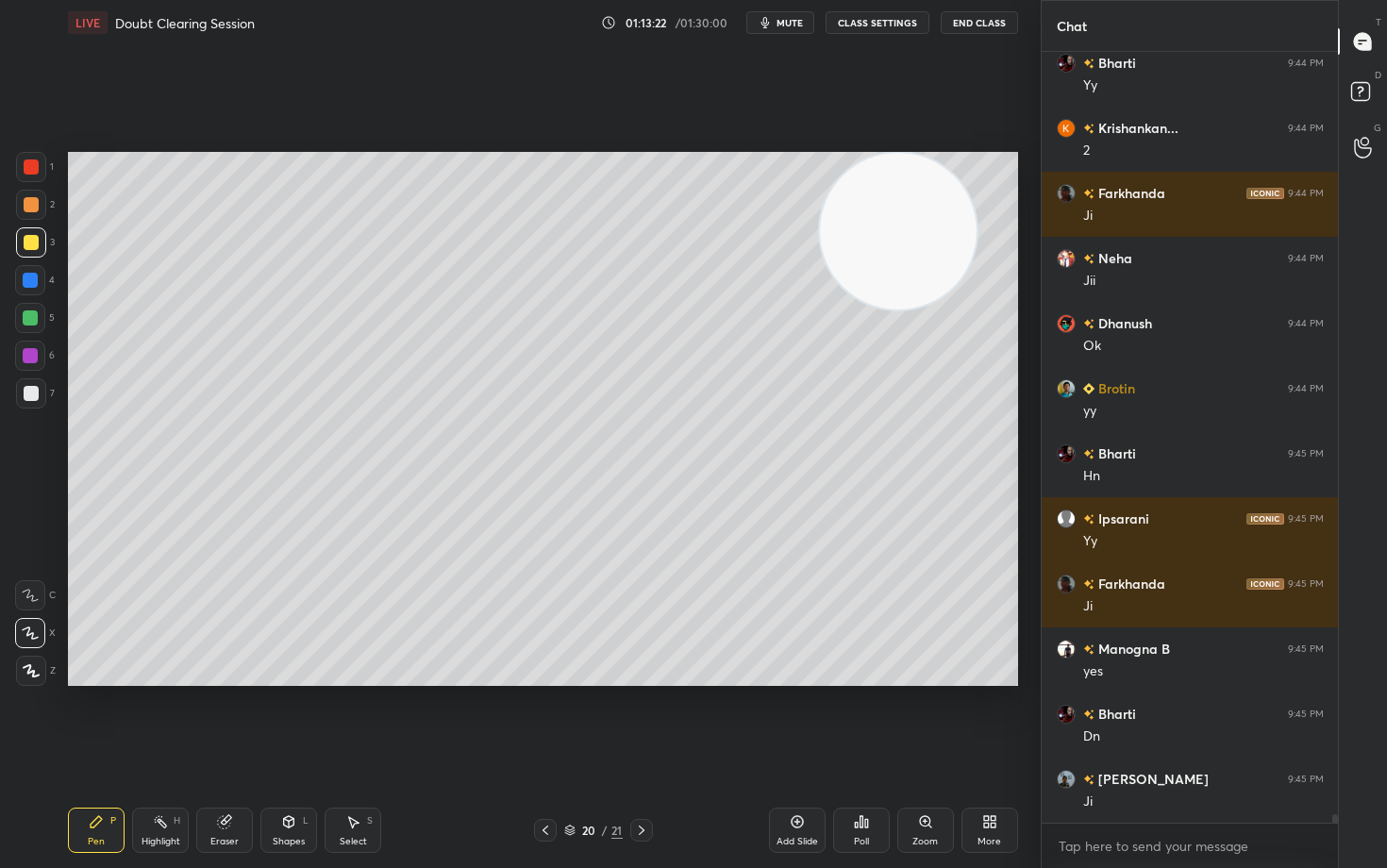
drag, startPoint x: 791, startPoint y: 821, endPoint x: 794, endPoint y: 805, distance: 16.3
click at [787, 719] on div "Add Slide" at bounding box center [798, 830] width 57 height 45
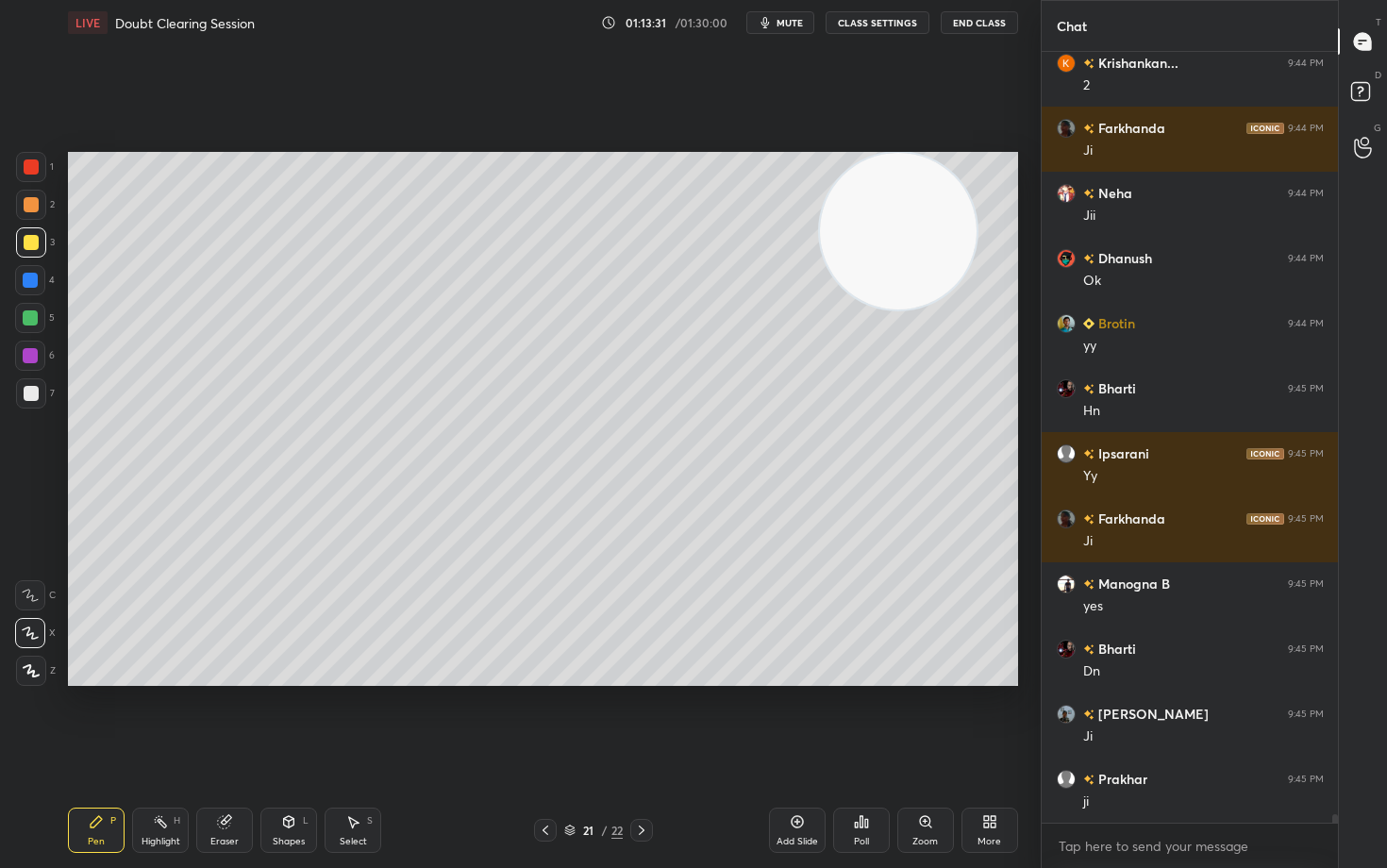
click at [23, 201] on div at bounding box center [30, 205] width 15 height 15
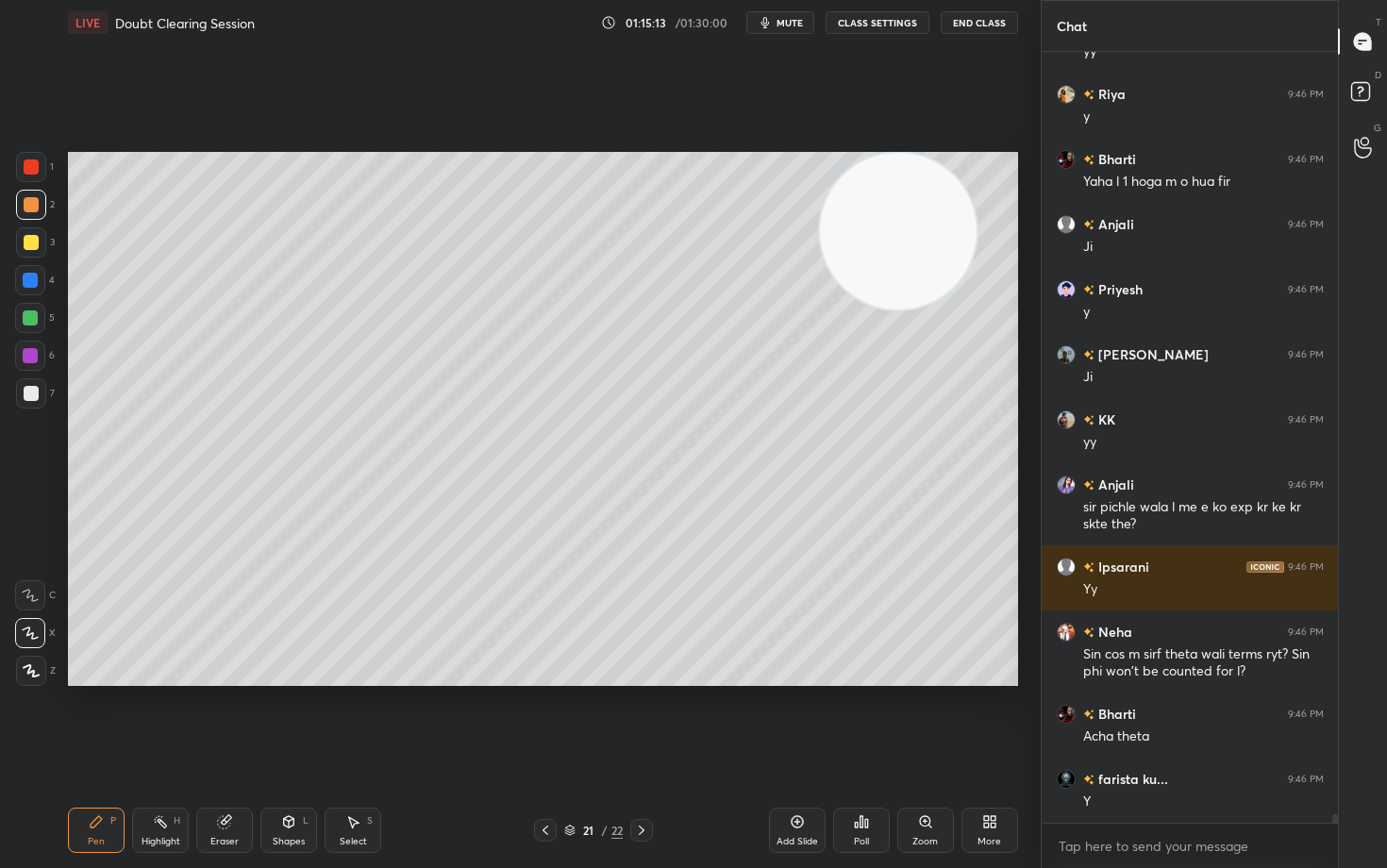
scroll to position [71021, 0]
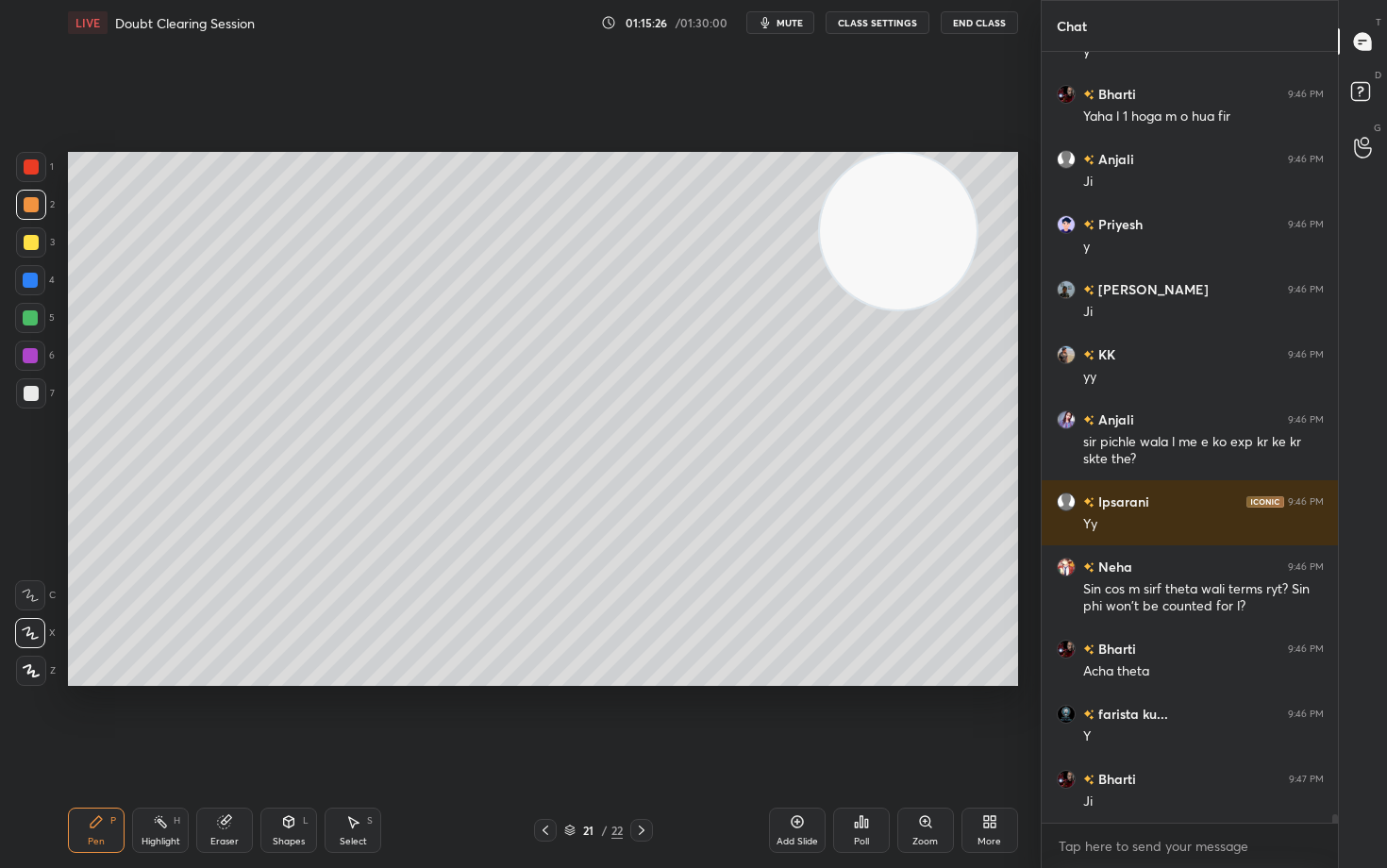
click at [792, 719] on icon at bounding box center [797, 821] width 15 height 15
drag, startPoint x: 882, startPoint y: 258, endPoint x: 917, endPoint y: 211, distance: 58.6
click at [923, 218] on video at bounding box center [899, 231] width 157 height 157
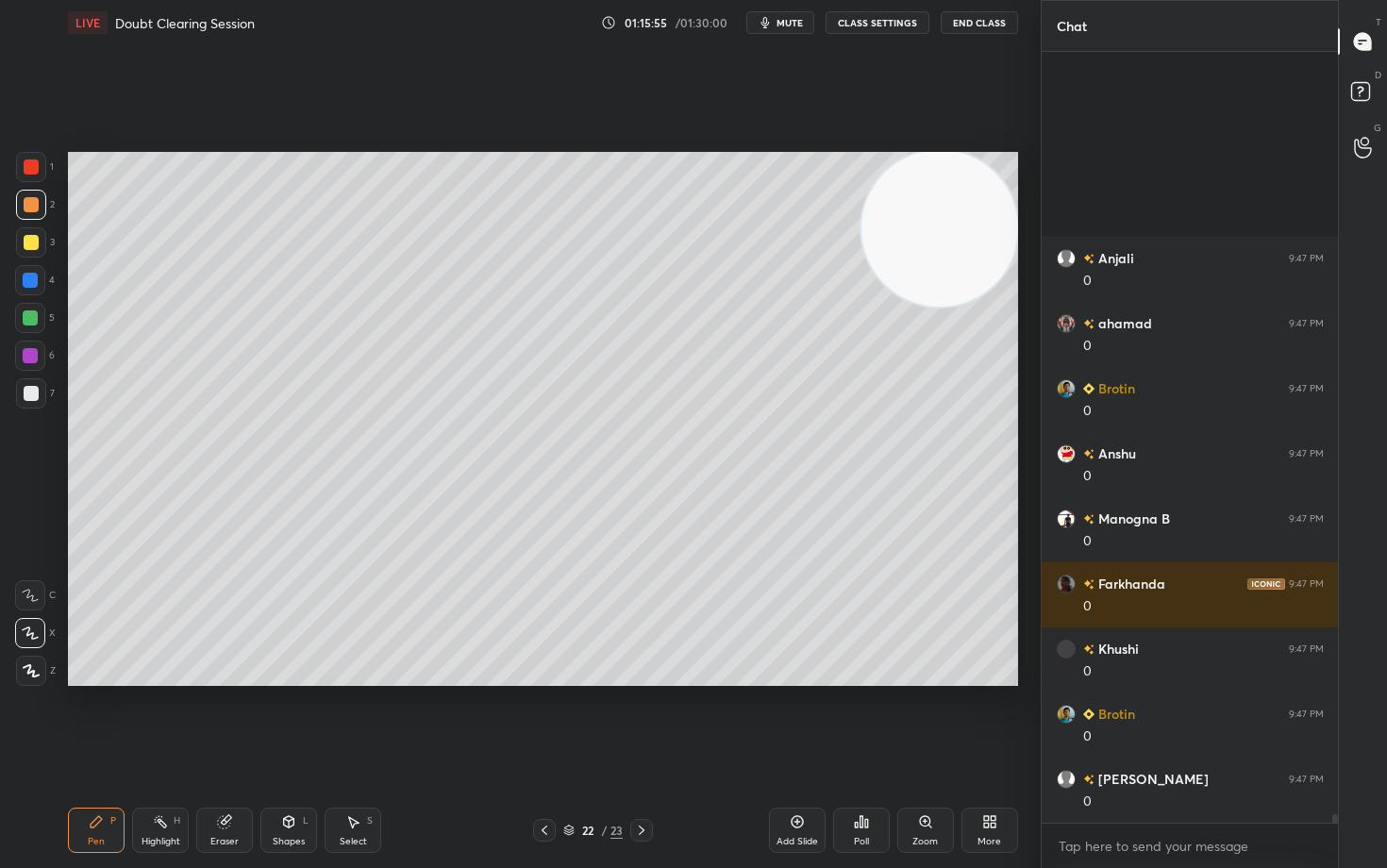
scroll to position [72910, 0]
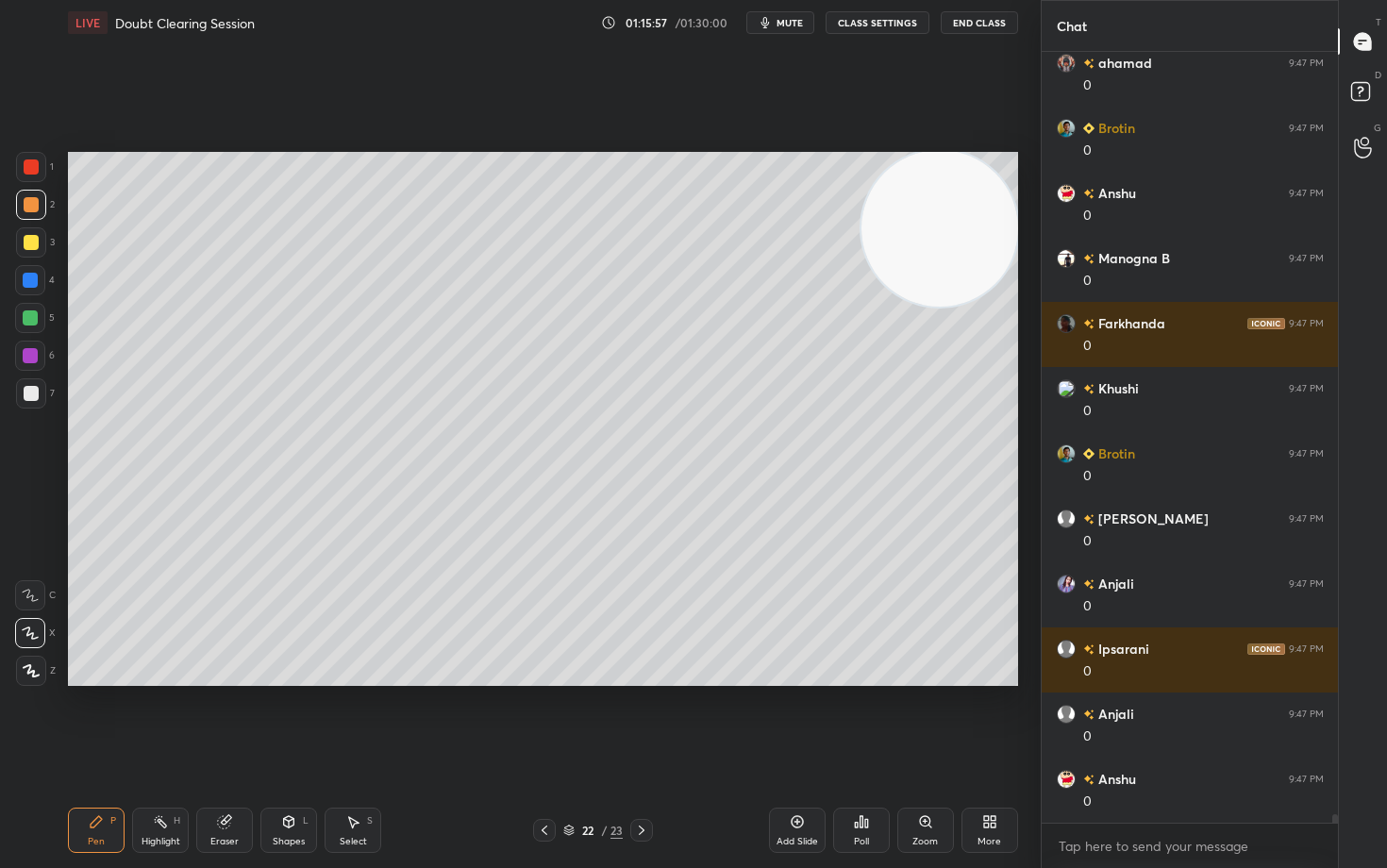
click at [26, 243] on div at bounding box center [30, 242] width 15 height 15
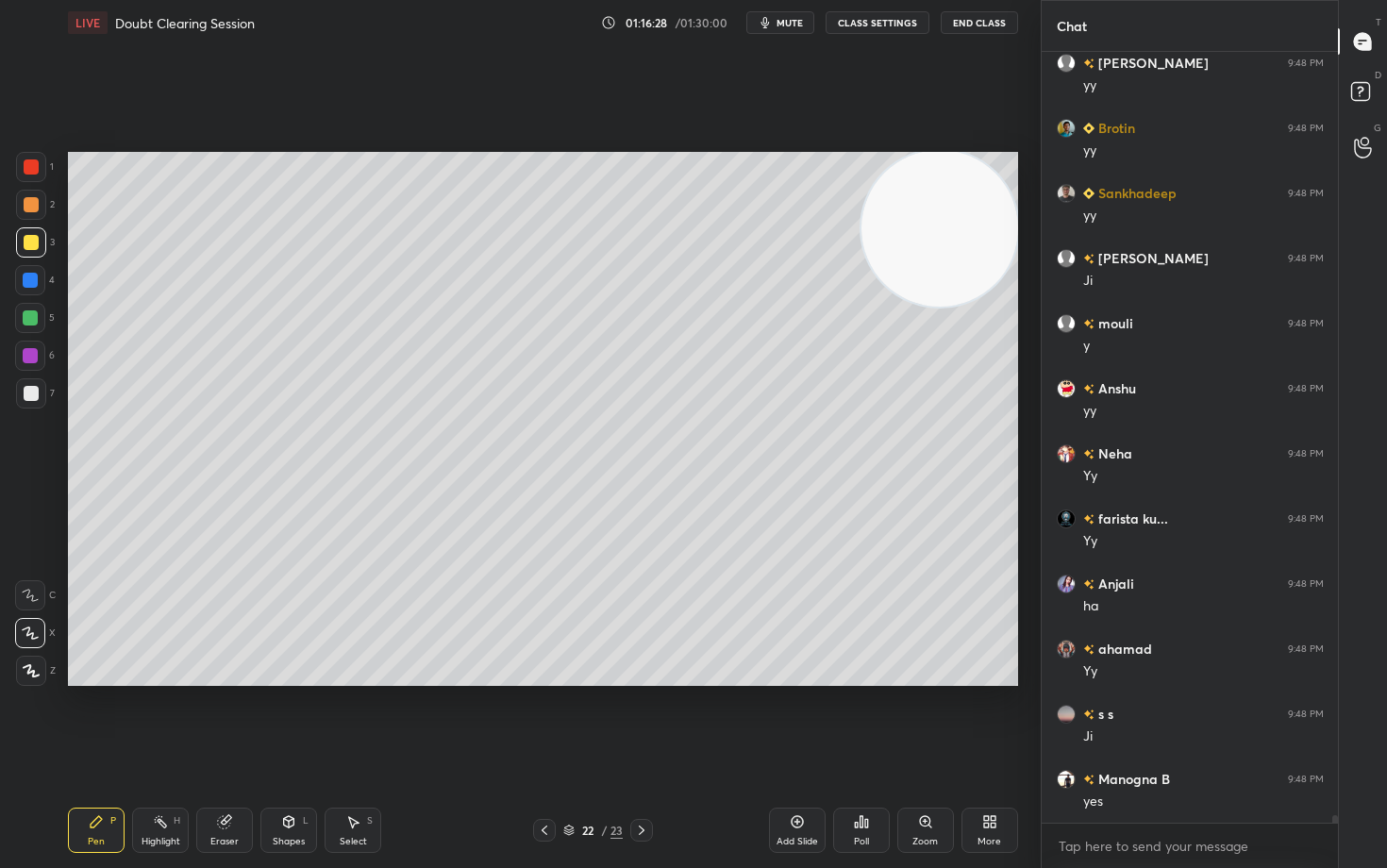
scroll to position [74017, 0]
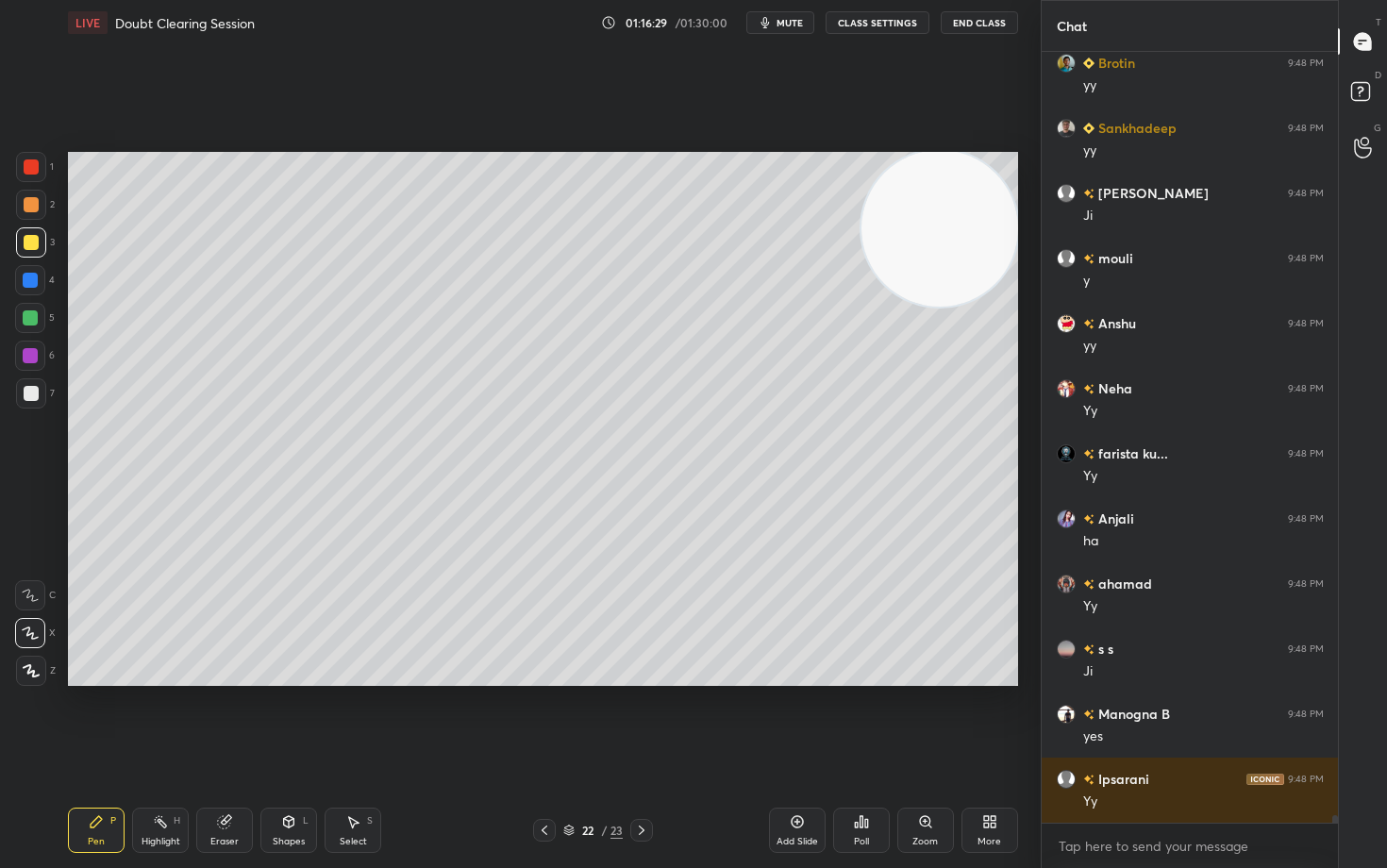
click at [797, 719] on icon at bounding box center [797, 821] width 15 height 15
drag, startPoint x: 928, startPoint y: 216, endPoint x: 878, endPoint y: 308, distance: 104.7
click at [931, 310] on video at bounding box center [938, 232] width 157 height 157
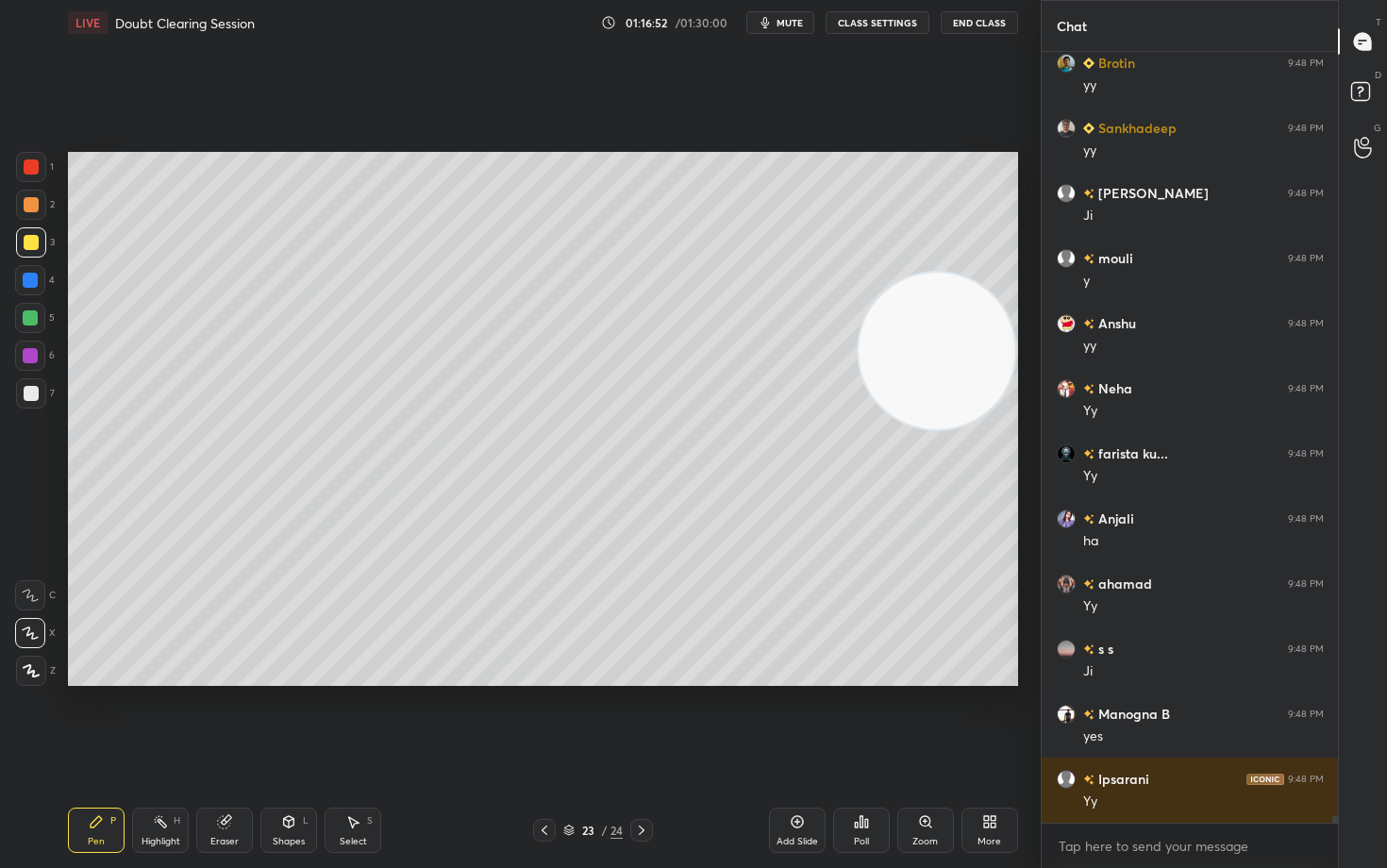
drag, startPoint x: 26, startPoint y: 206, endPoint x: 60, endPoint y: 227, distance: 40.0
click at [26, 209] on div at bounding box center [30, 205] width 15 height 15
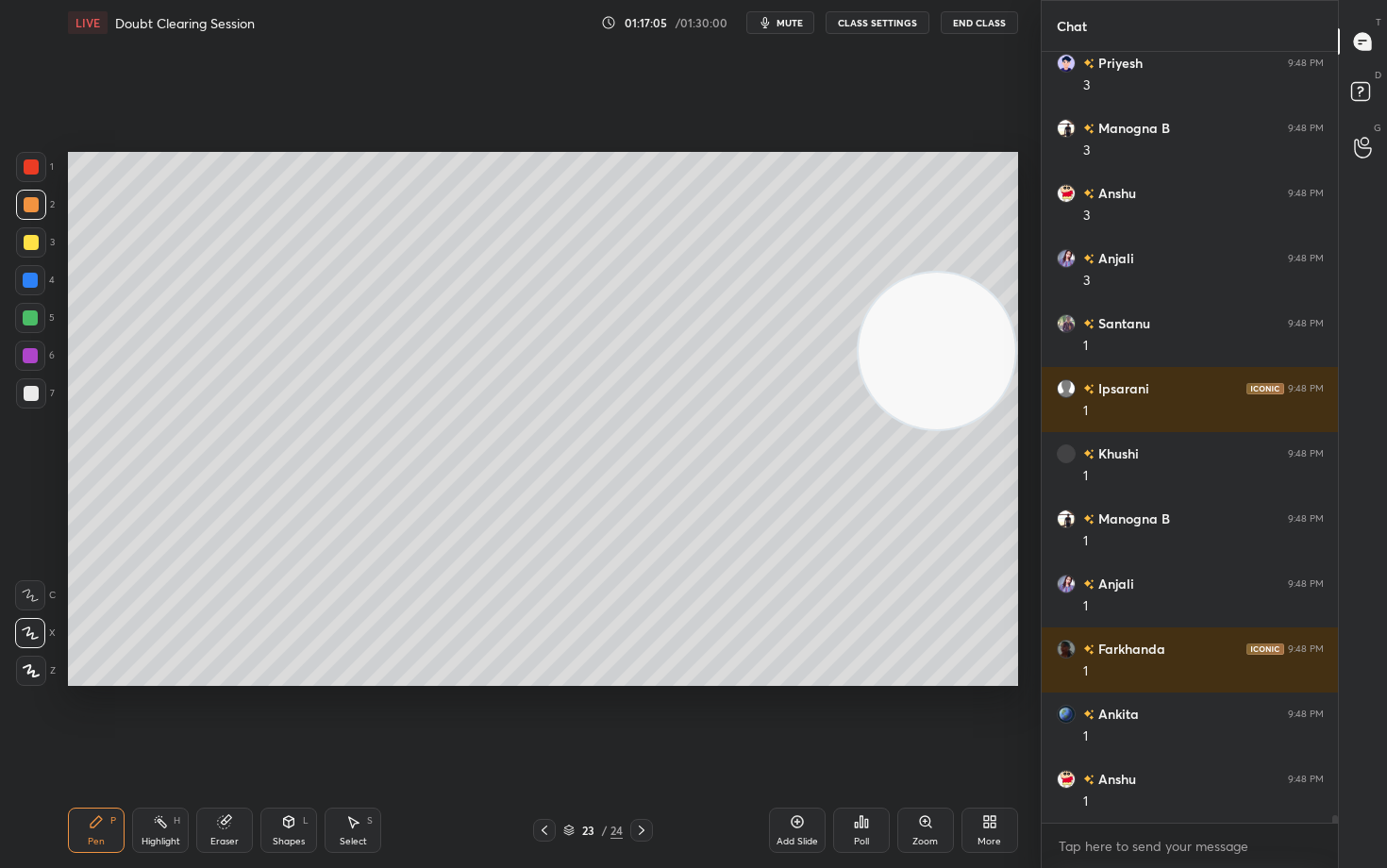
scroll to position [75319, 0]
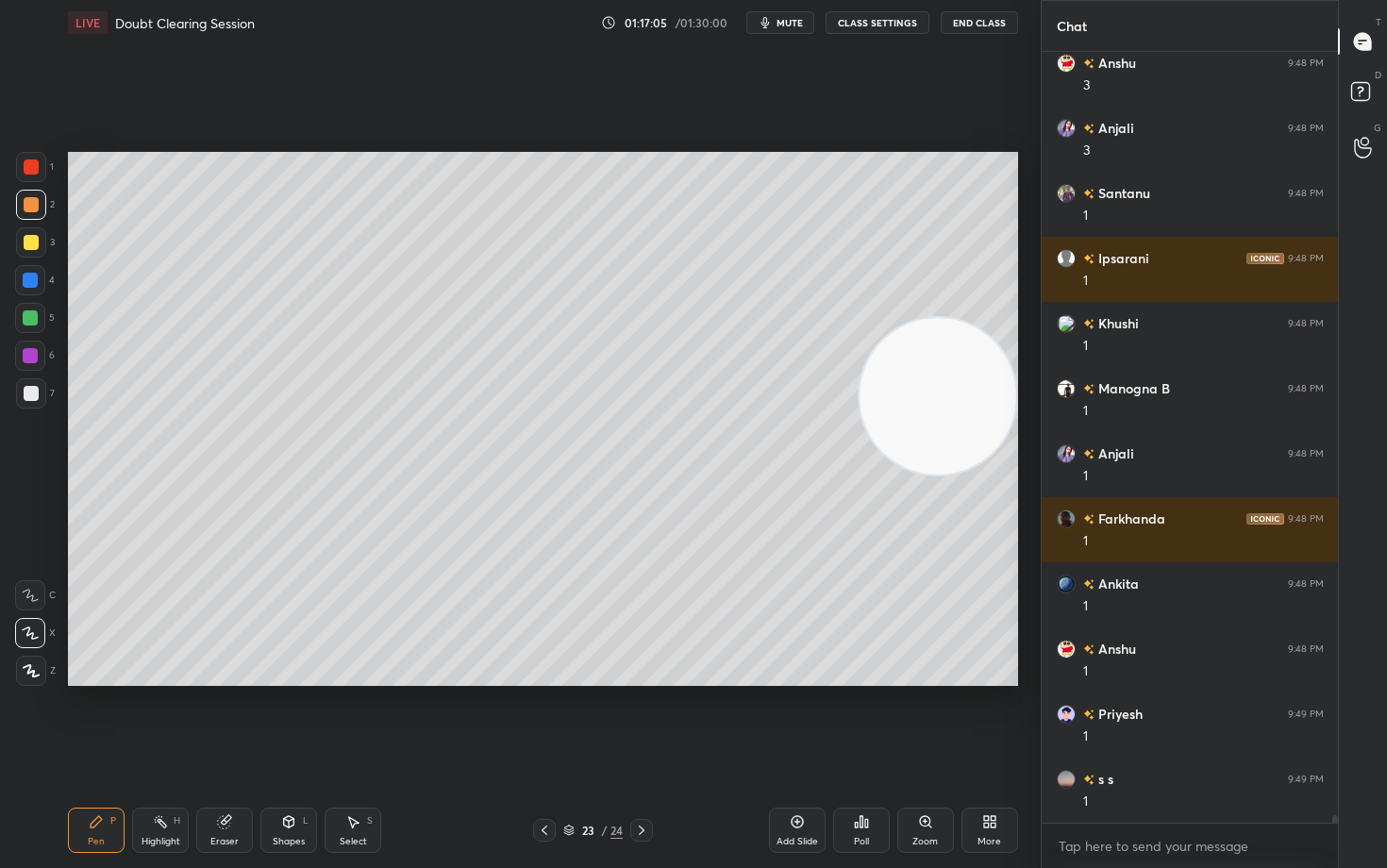
drag, startPoint x: 937, startPoint y: 414, endPoint x: 928, endPoint y: 520, distance: 106.4
click at [940, 475] on video at bounding box center [938, 396] width 157 height 157
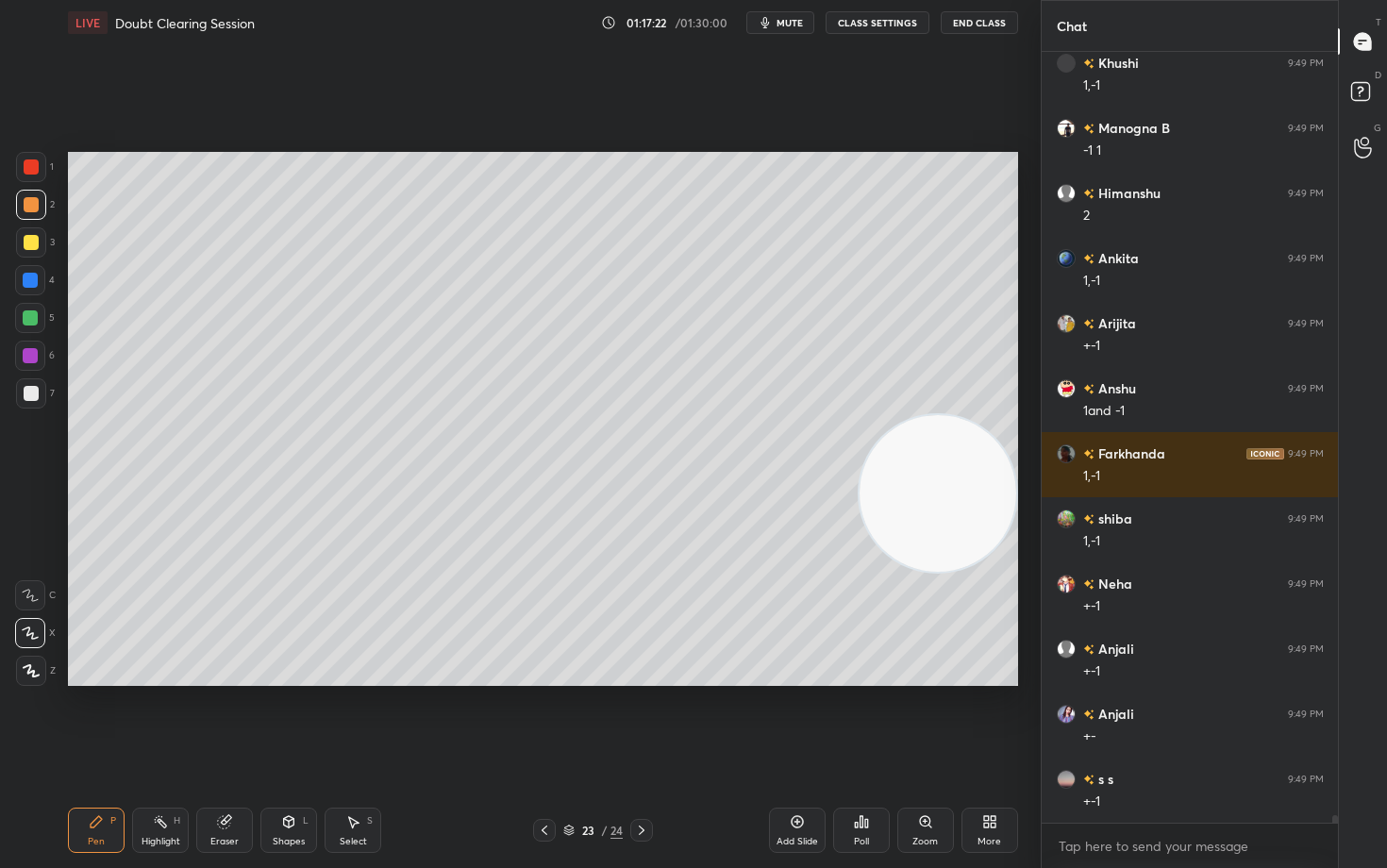
scroll to position [76295, 0]
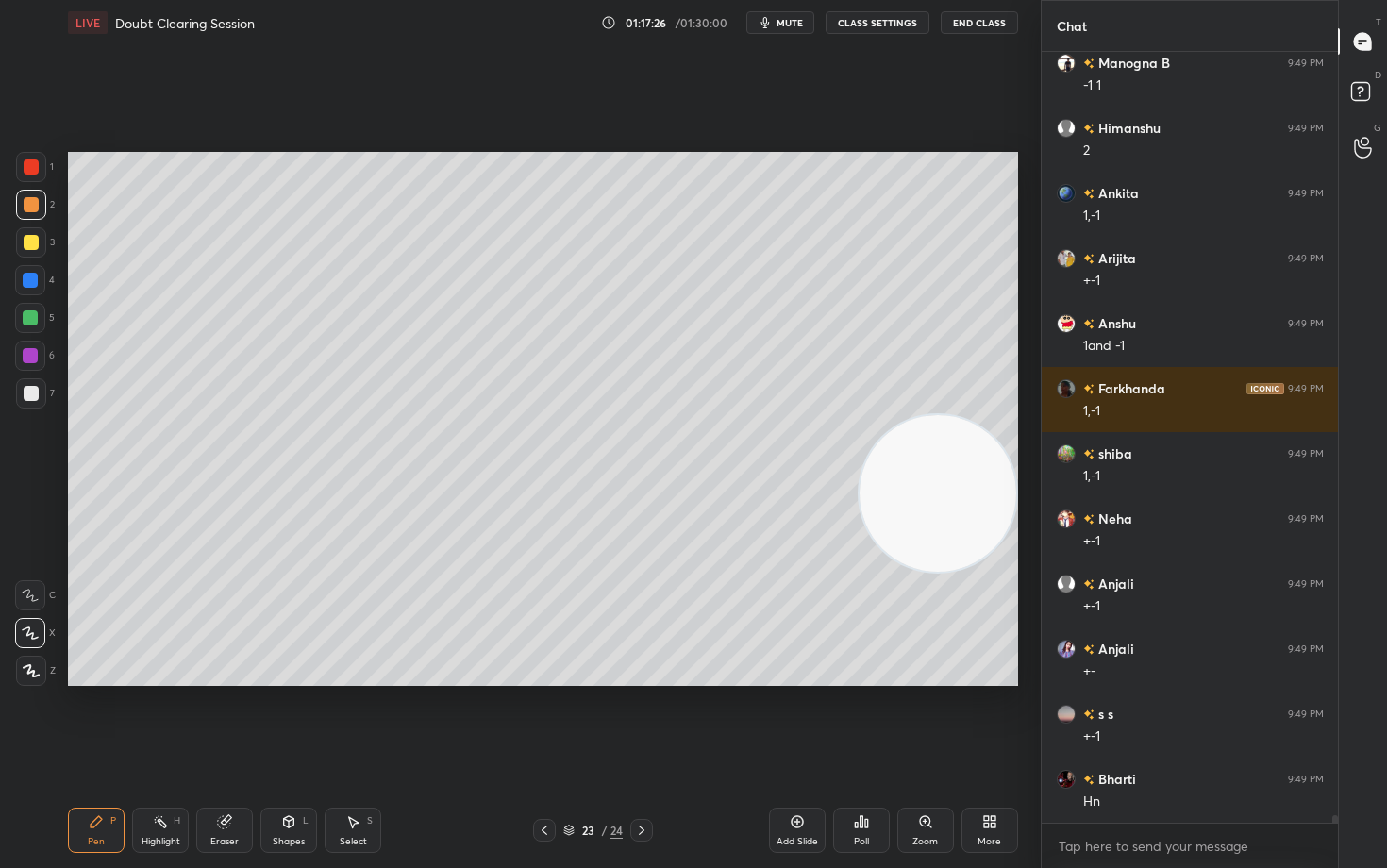
drag, startPoint x: 930, startPoint y: 503, endPoint x: 939, endPoint y: 249, distance: 254.2
click at [939, 415] on video at bounding box center [938, 493] width 157 height 157
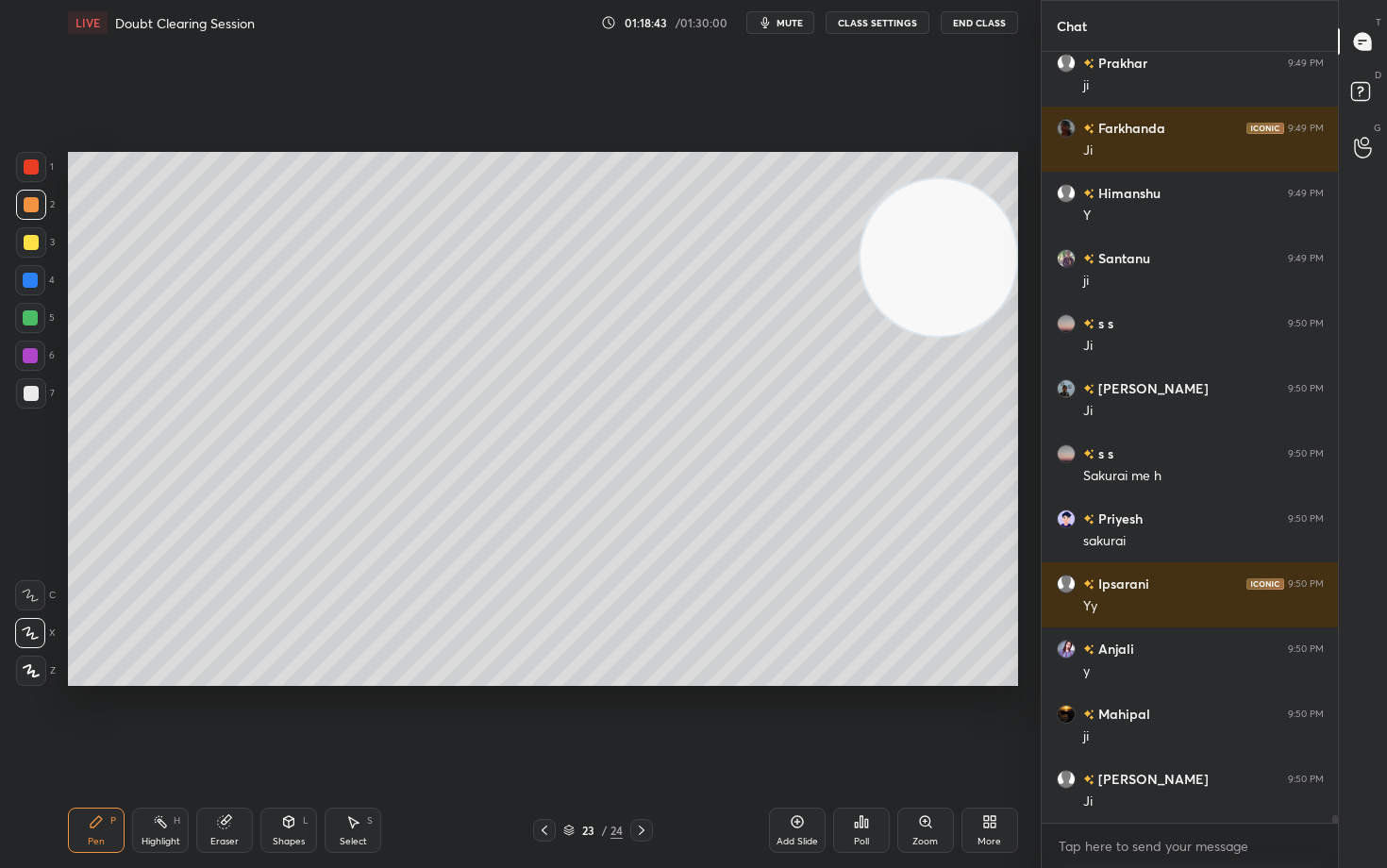
scroll to position [78248, 0]
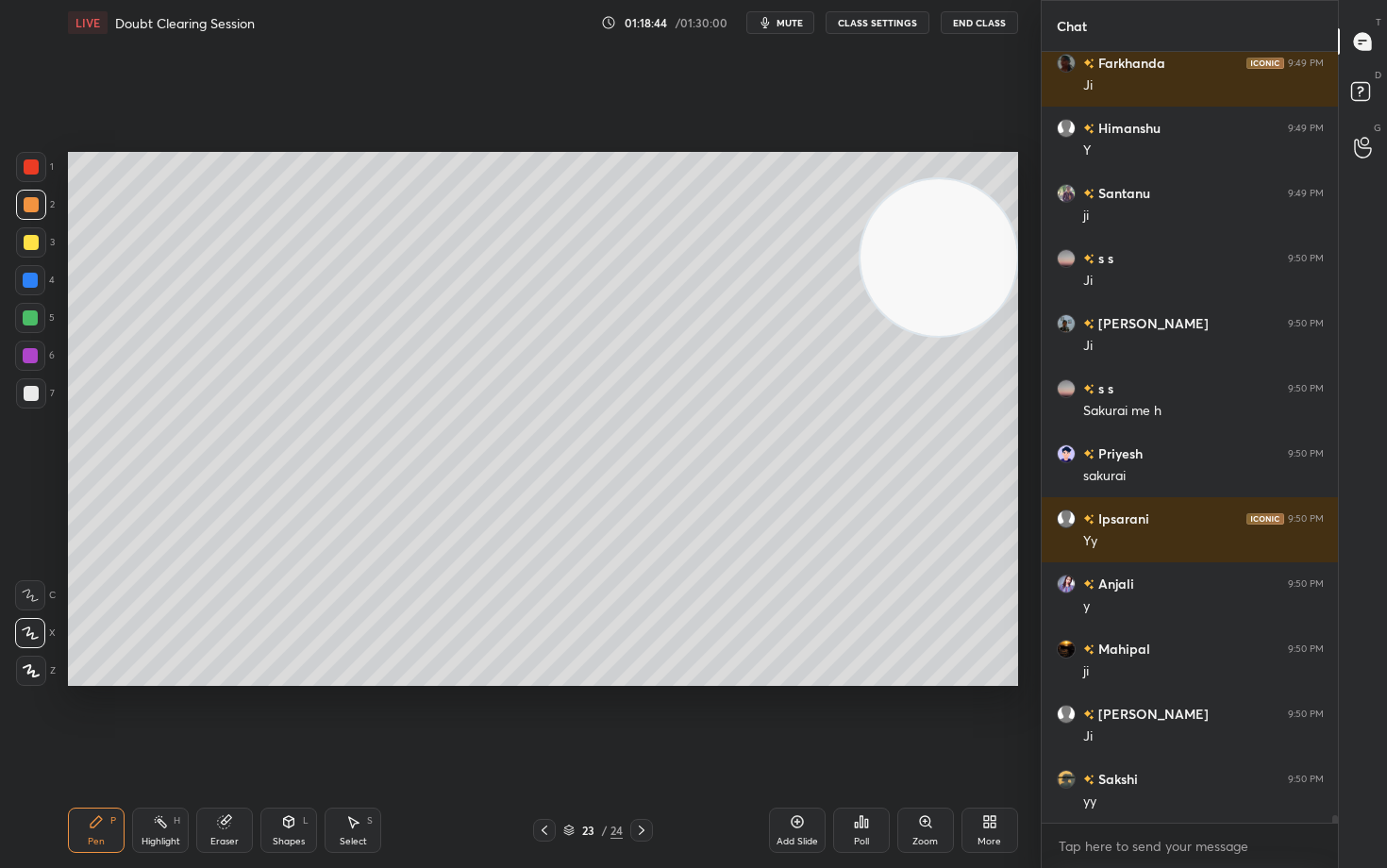
drag, startPoint x: 797, startPoint y: 824, endPoint x: 801, endPoint y: 813, distance: 11.7
click at [796, 719] on icon at bounding box center [797, 821] width 15 height 15
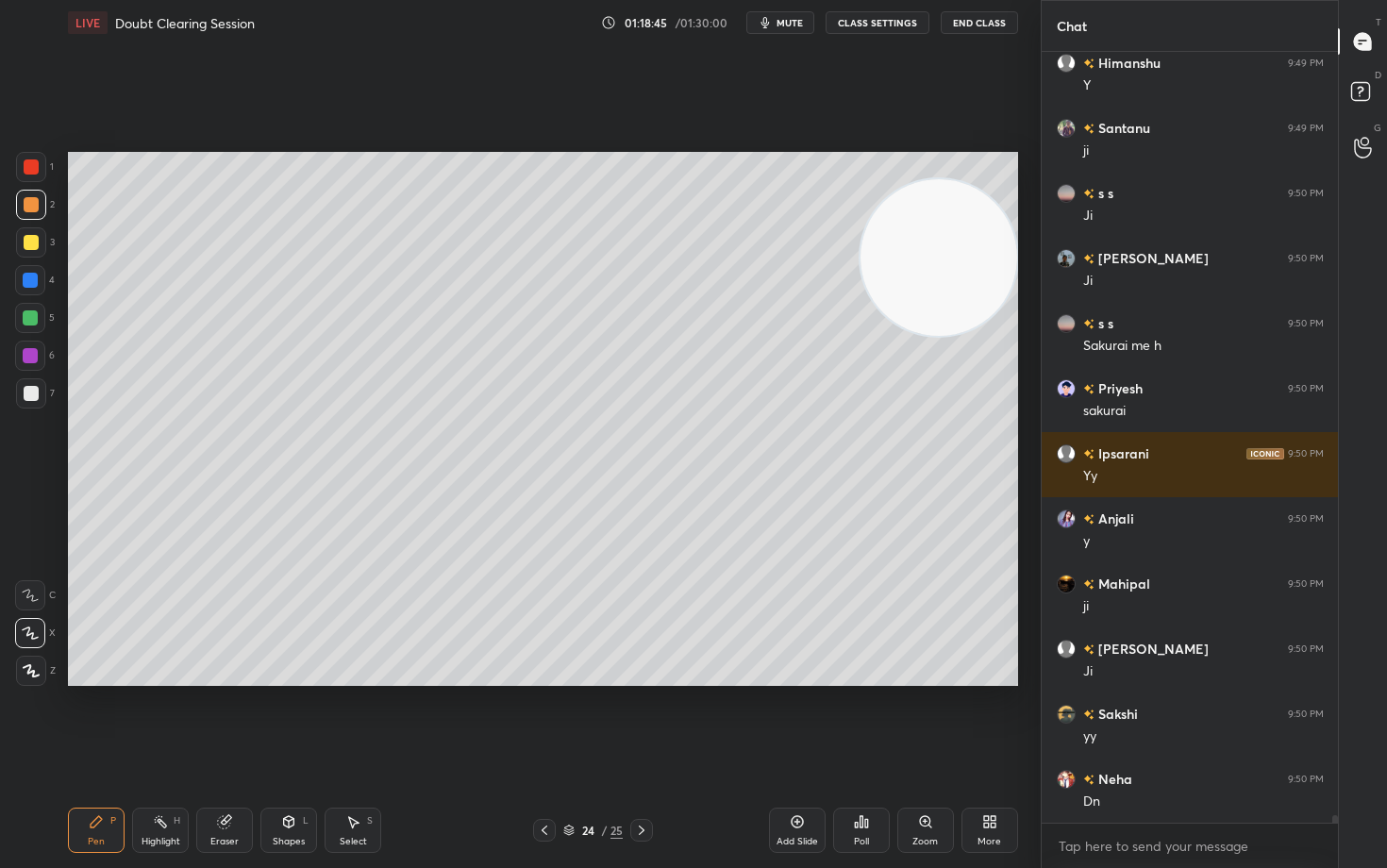
click at [29, 246] on div at bounding box center [30, 242] width 15 height 15
click at [937, 336] on video at bounding box center [939, 257] width 157 height 157
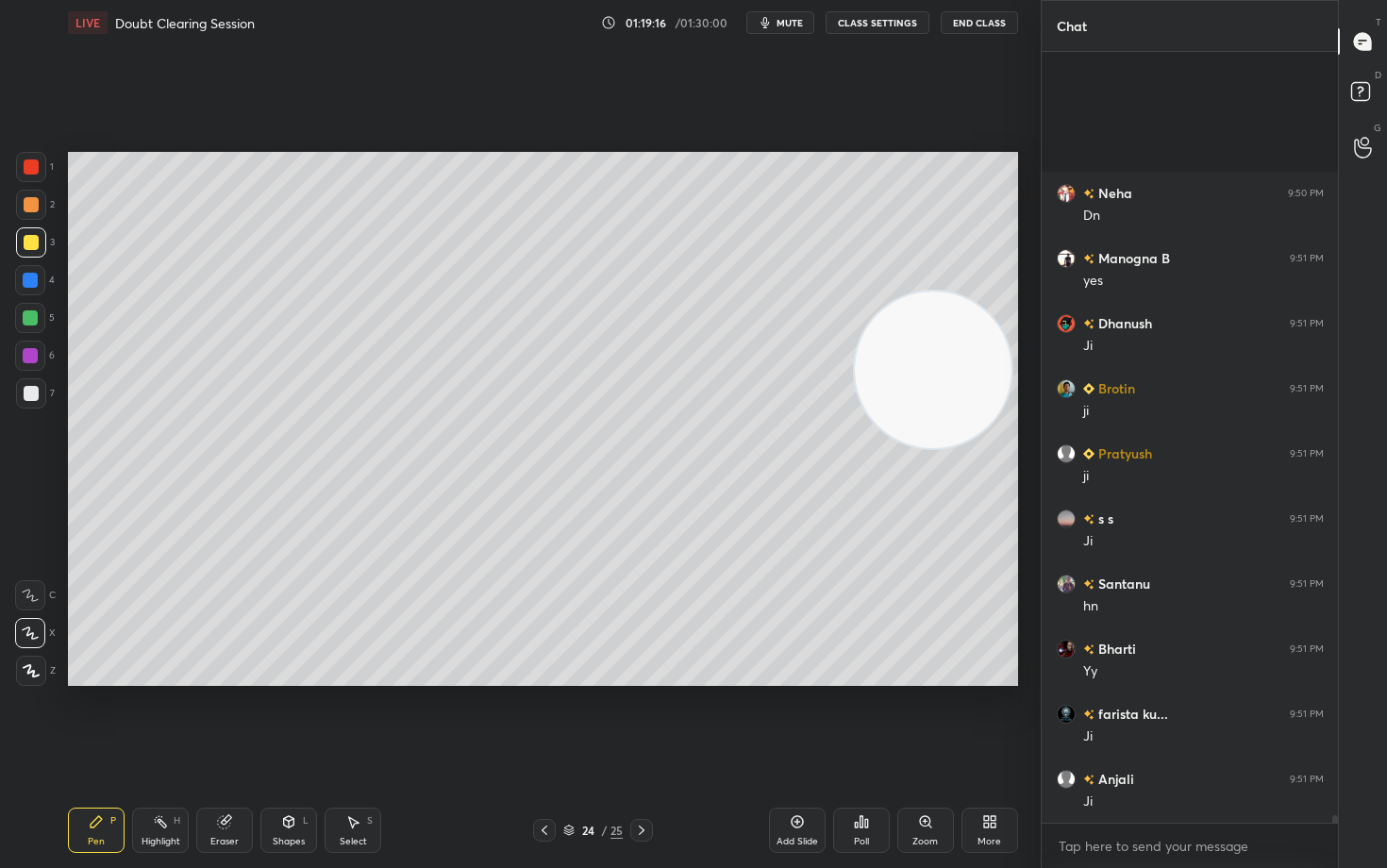
scroll to position [79095, 0]
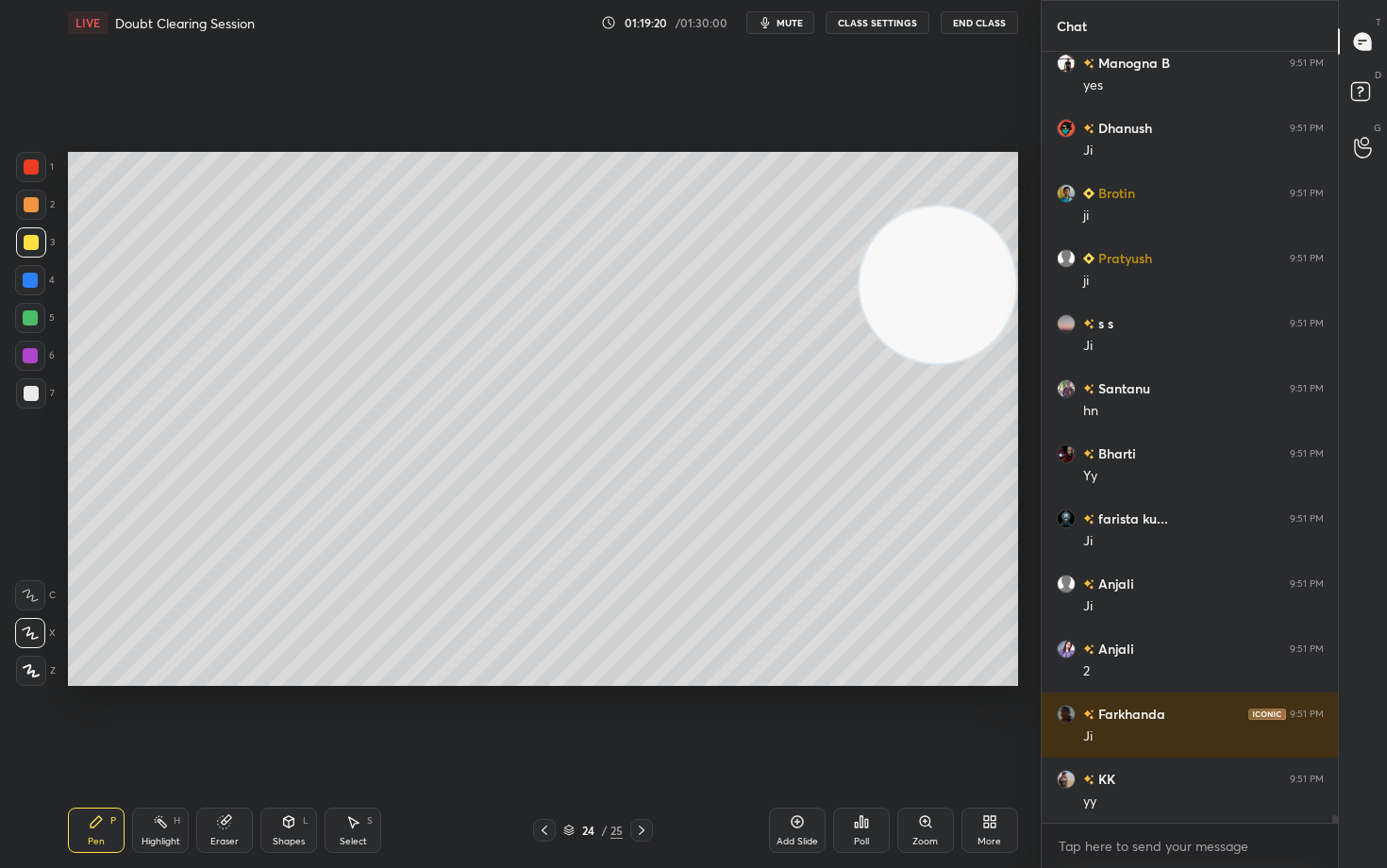
drag, startPoint x: 978, startPoint y: 438, endPoint x: 1013, endPoint y: 224, distance: 216.8
click at [1010, 268] on video at bounding box center [938, 285] width 157 height 157
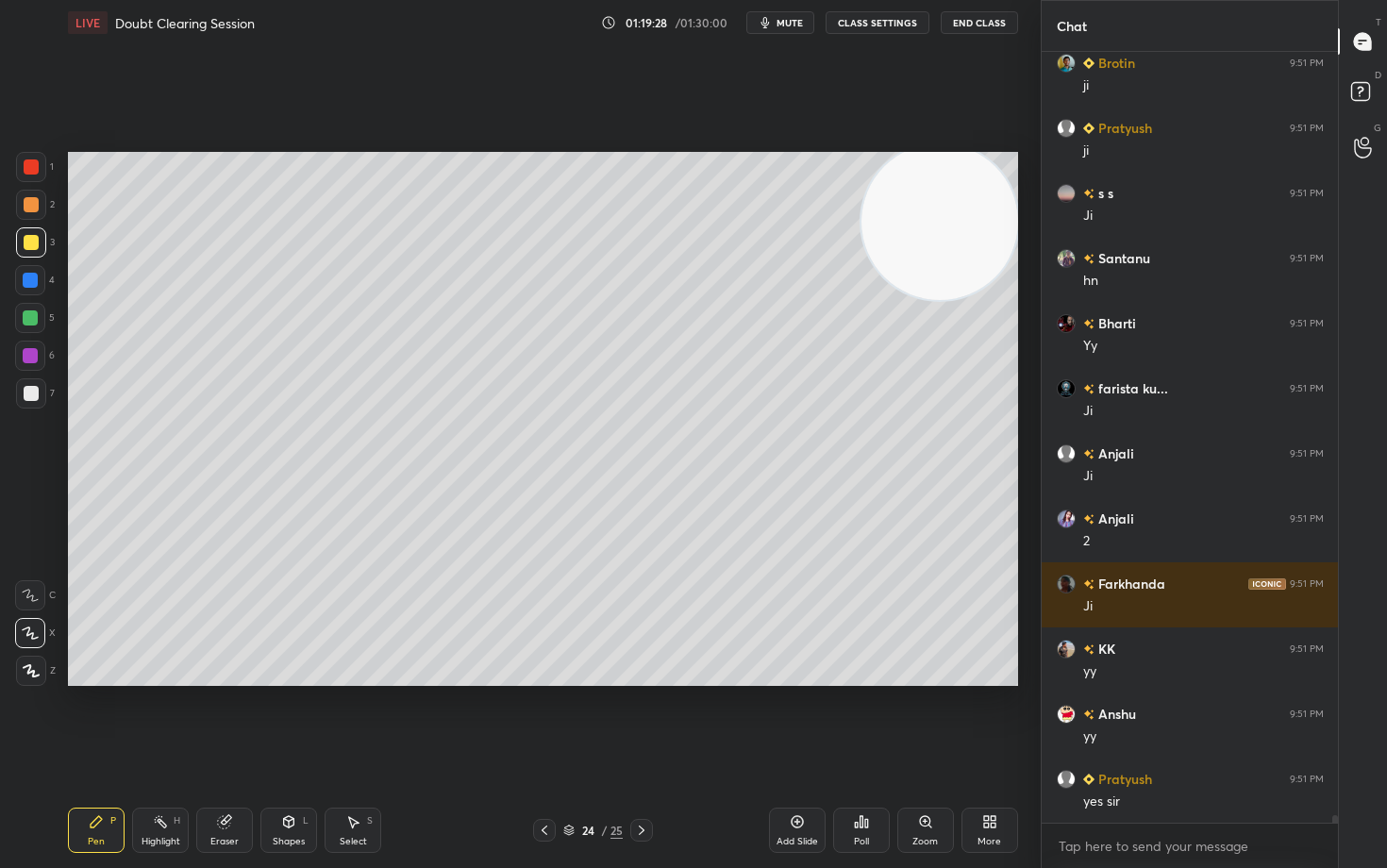
scroll to position [79290, 0]
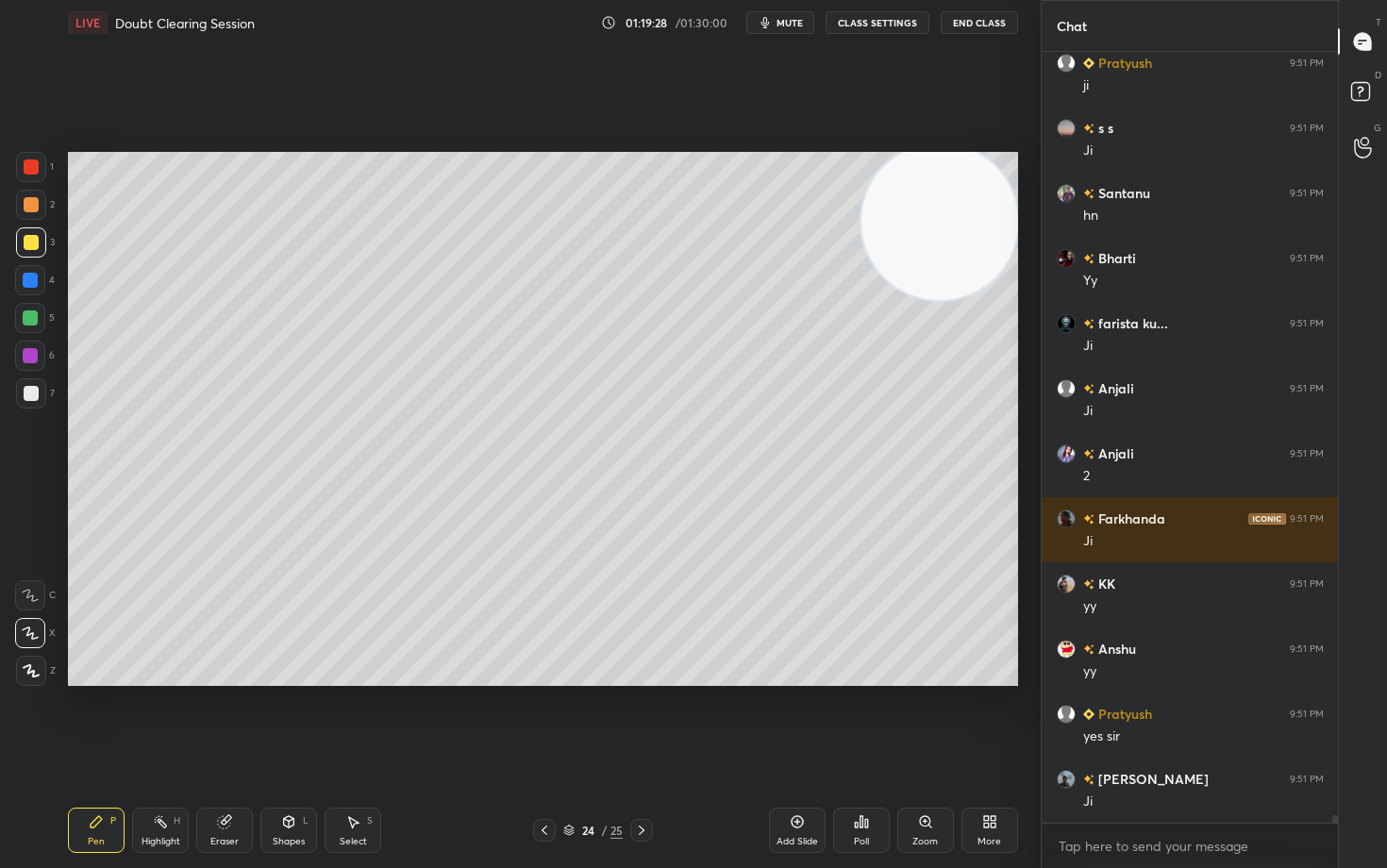
drag, startPoint x: 34, startPoint y: 397, endPoint x: 55, endPoint y: 391, distance: 21.8
click at [32, 398] on div at bounding box center [30, 392] width 15 height 15
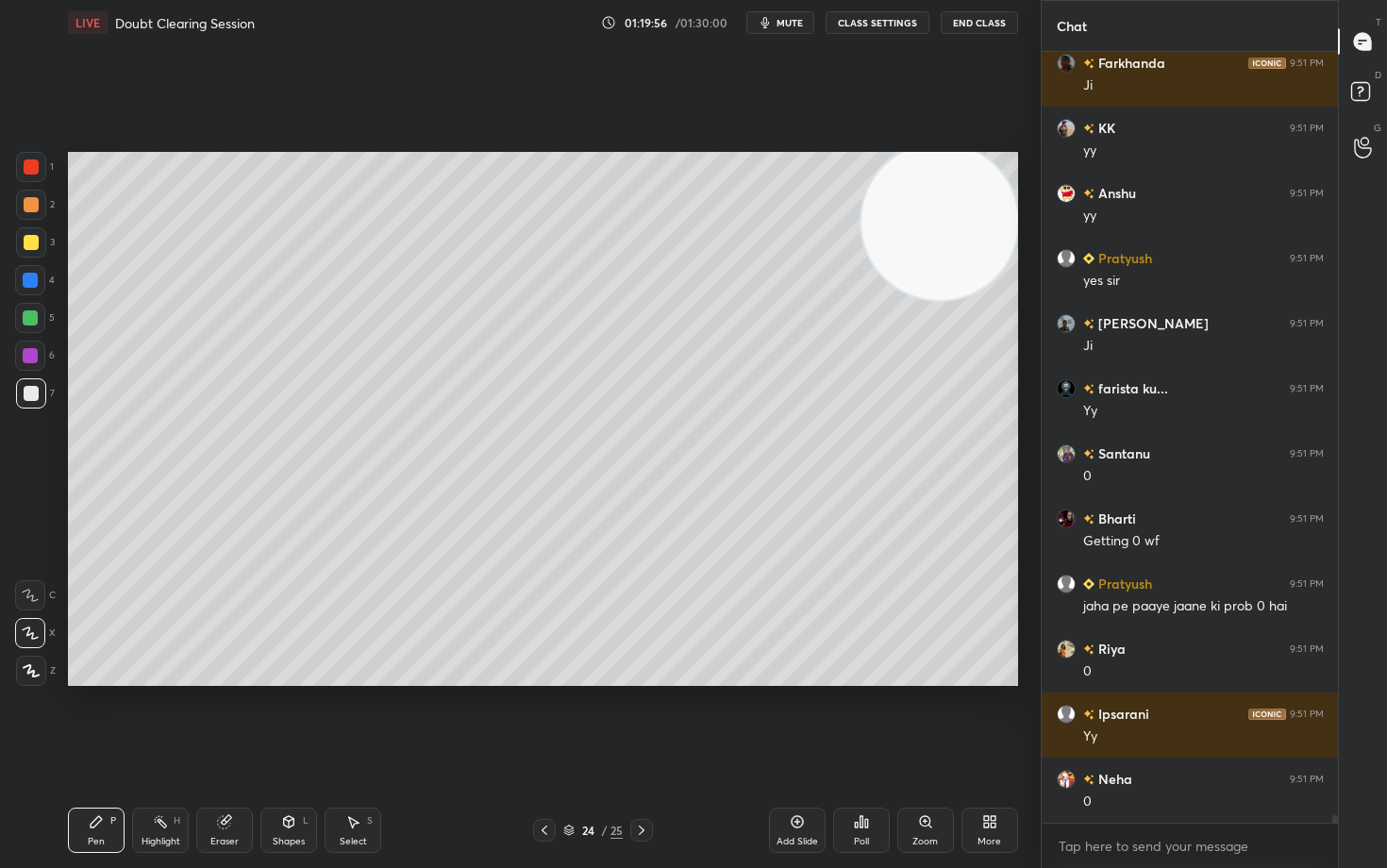
scroll to position [79811, 0]
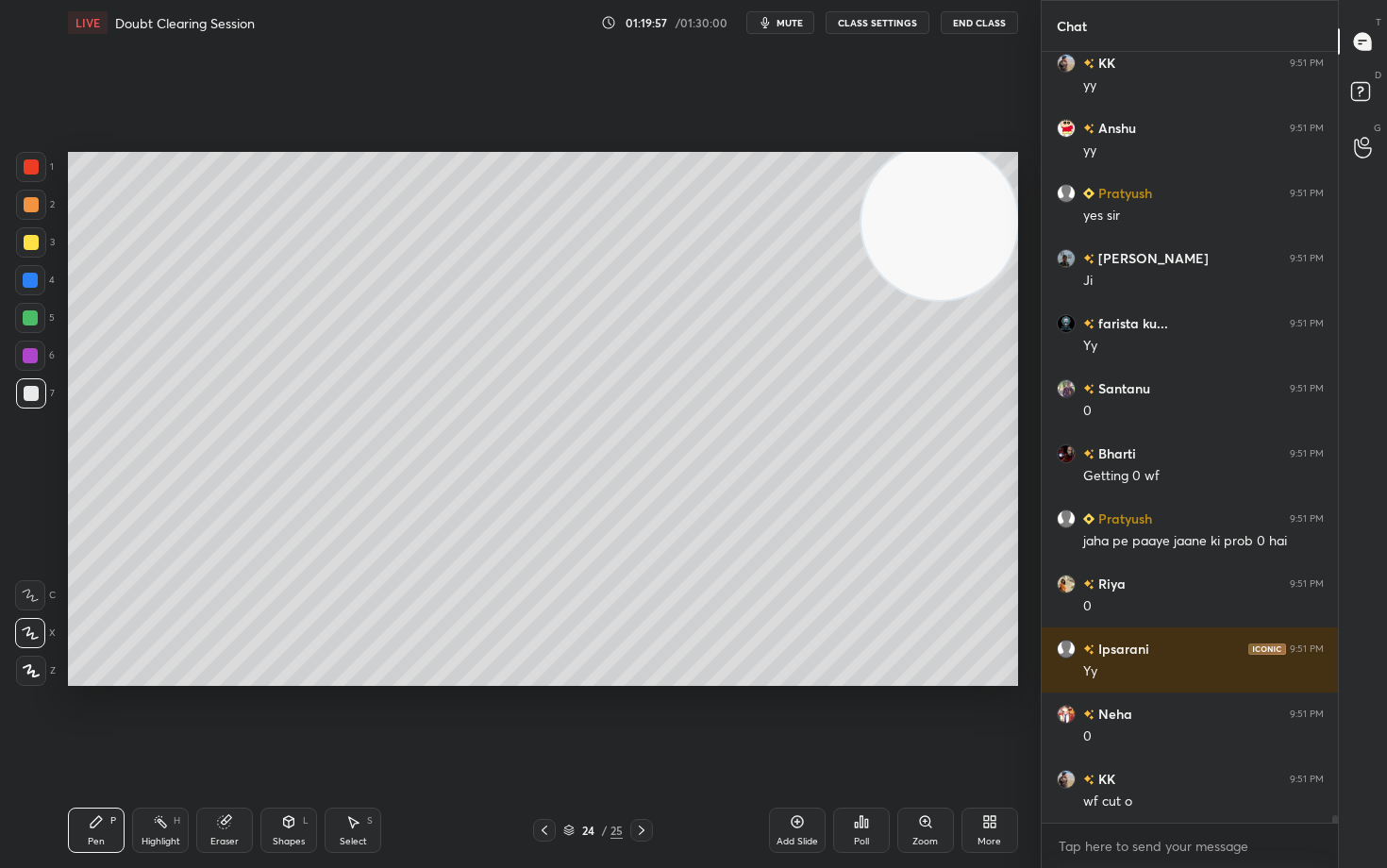
click at [28, 205] on div at bounding box center [30, 205] width 15 height 15
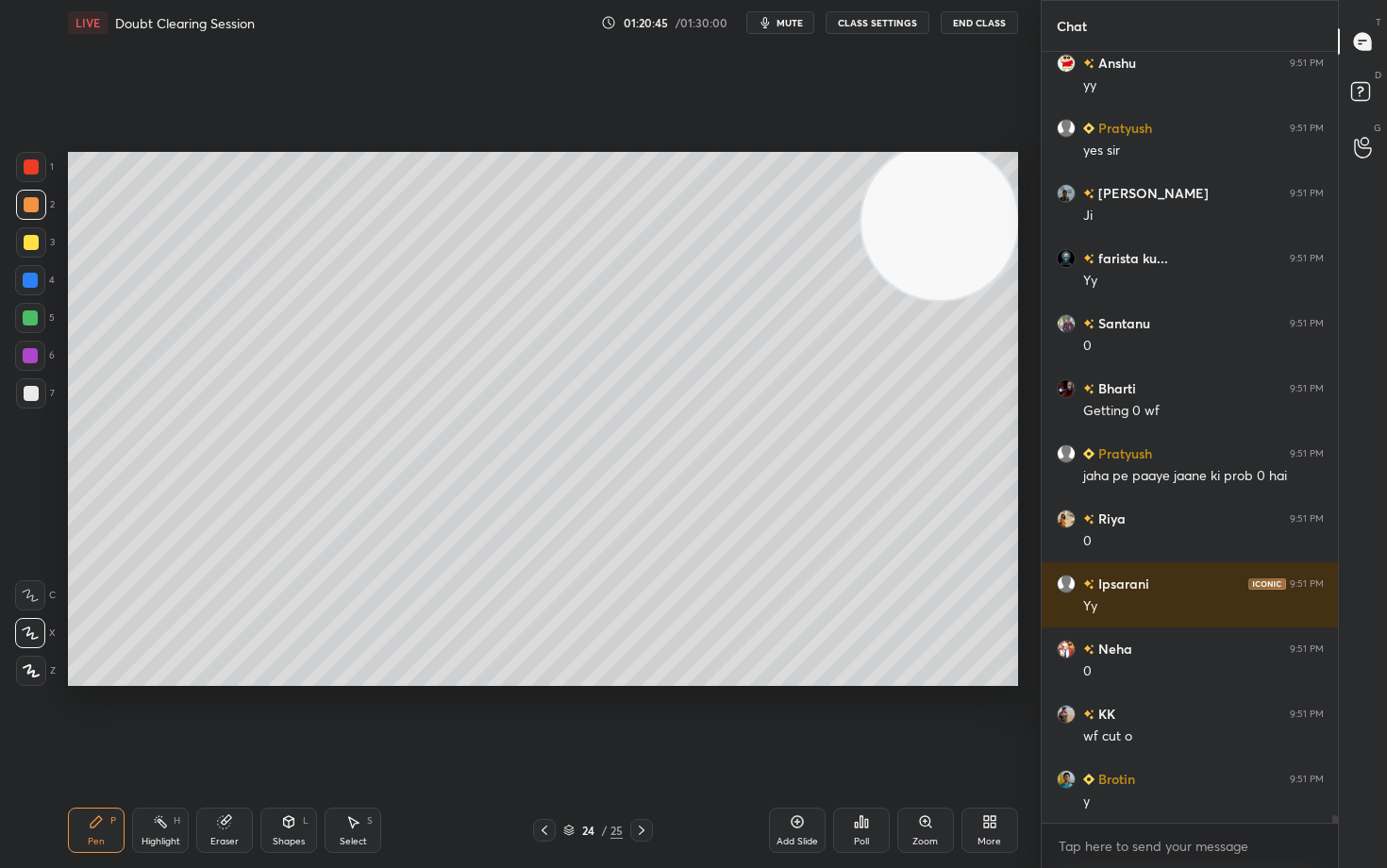
scroll to position [79941, 0]
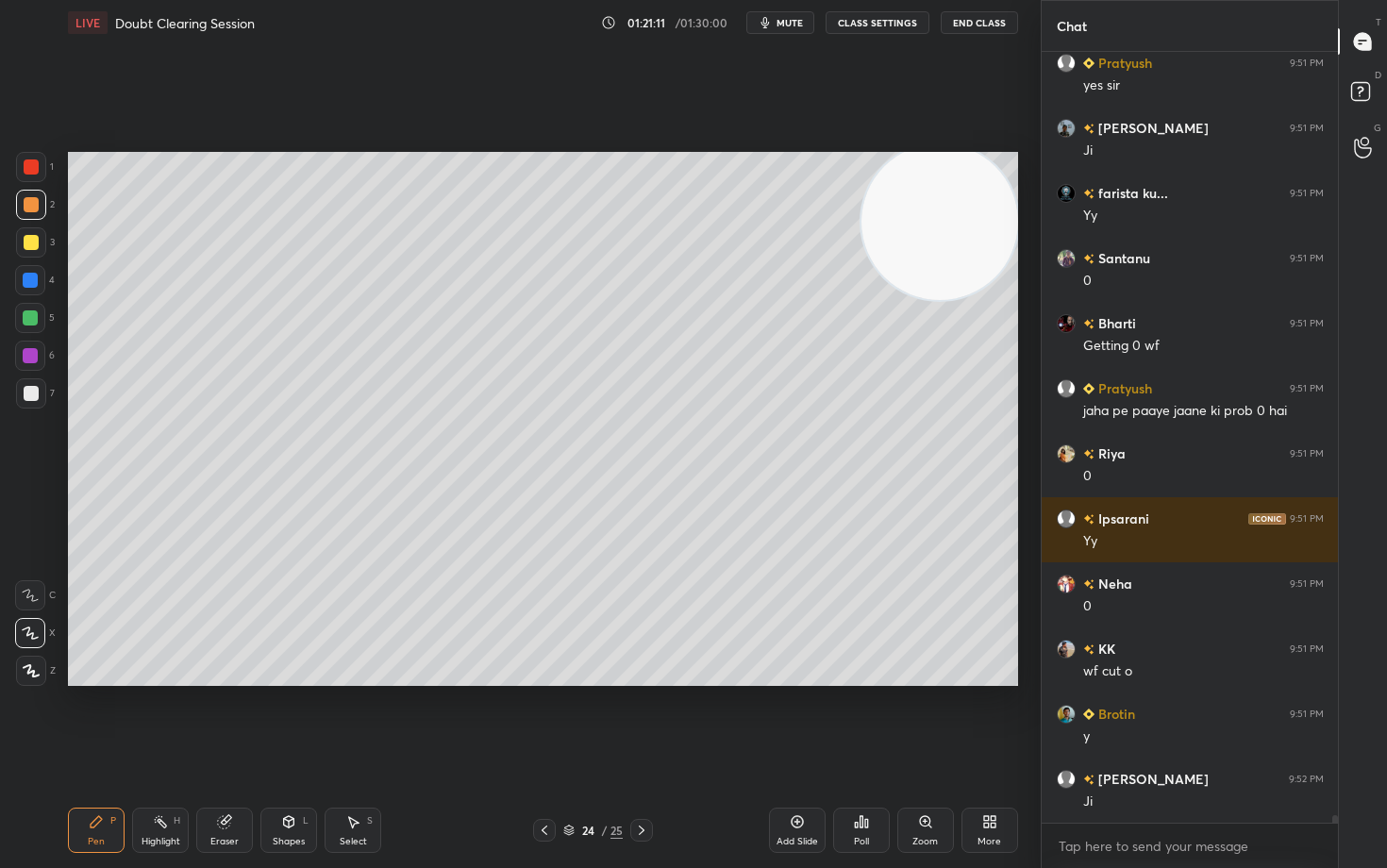
click at [222, 719] on icon at bounding box center [224, 822] width 13 height 13
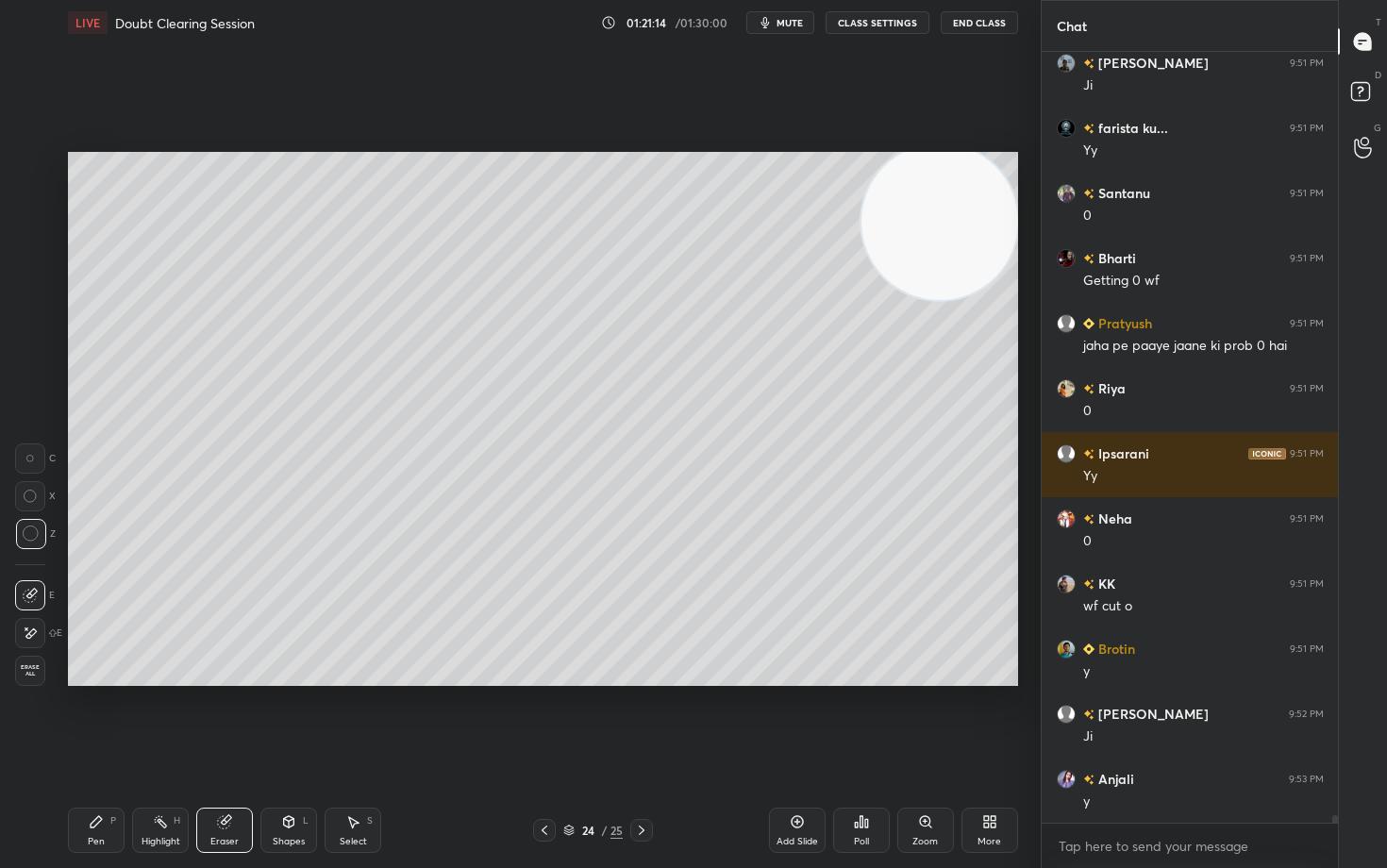
scroll to position [80071, 0]
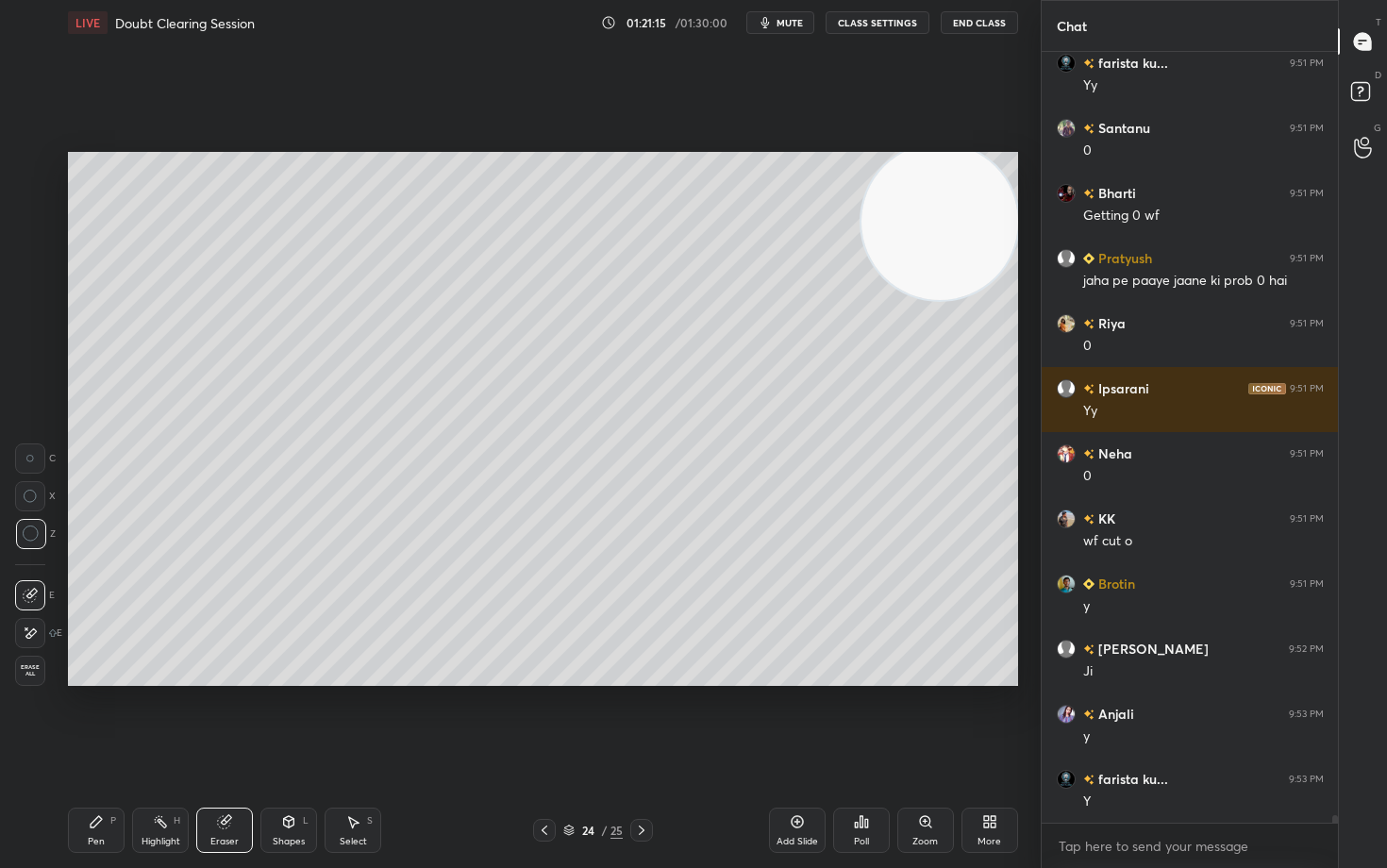
drag, startPoint x: 72, startPoint y: 826, endPoint x: 112, endPoint y: 811, distance: 42.7
click at [74, 719] on div "Pen P" at bounding box center [96, 830] width 57 height 45
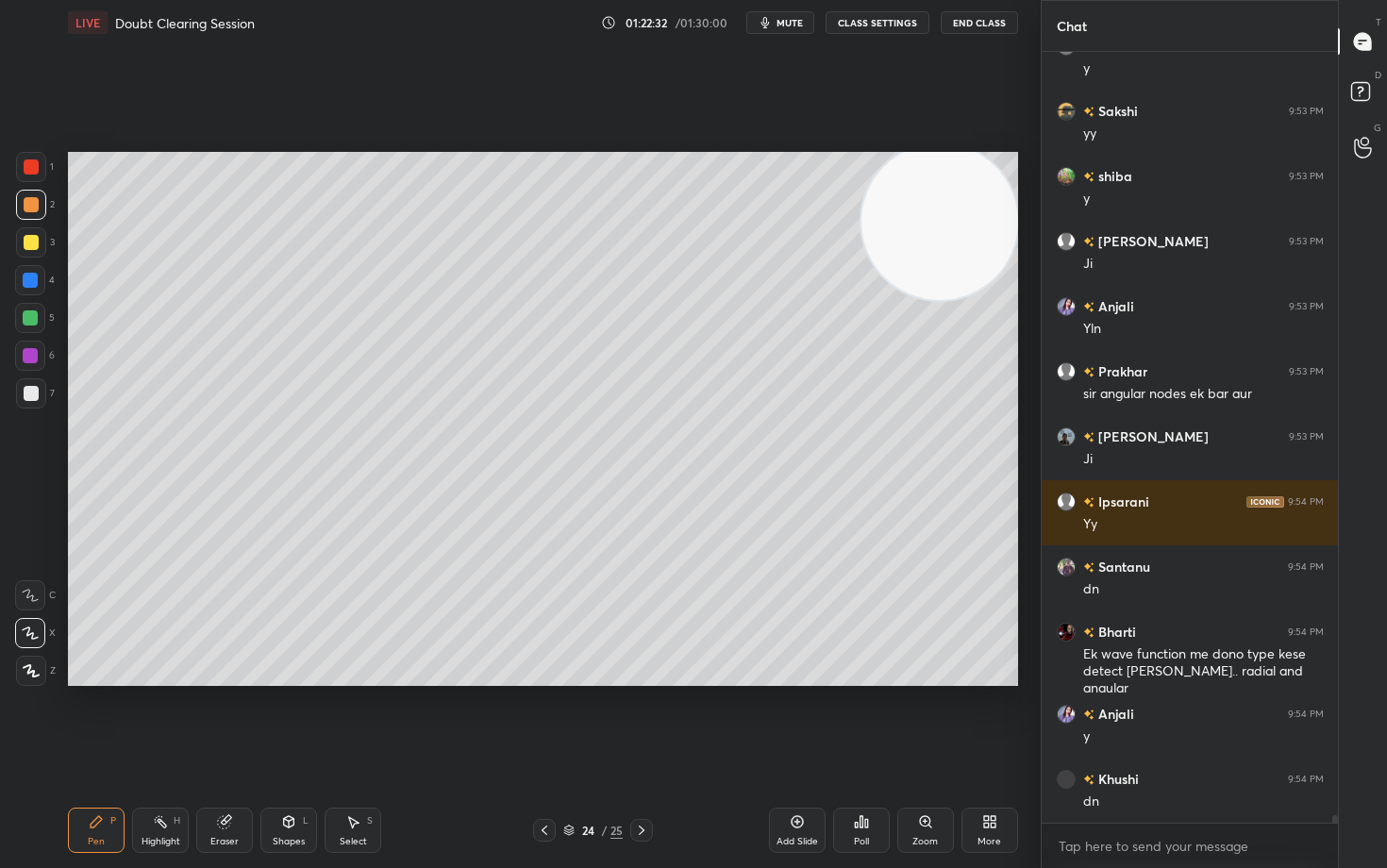
scroll to position [81716, 0]
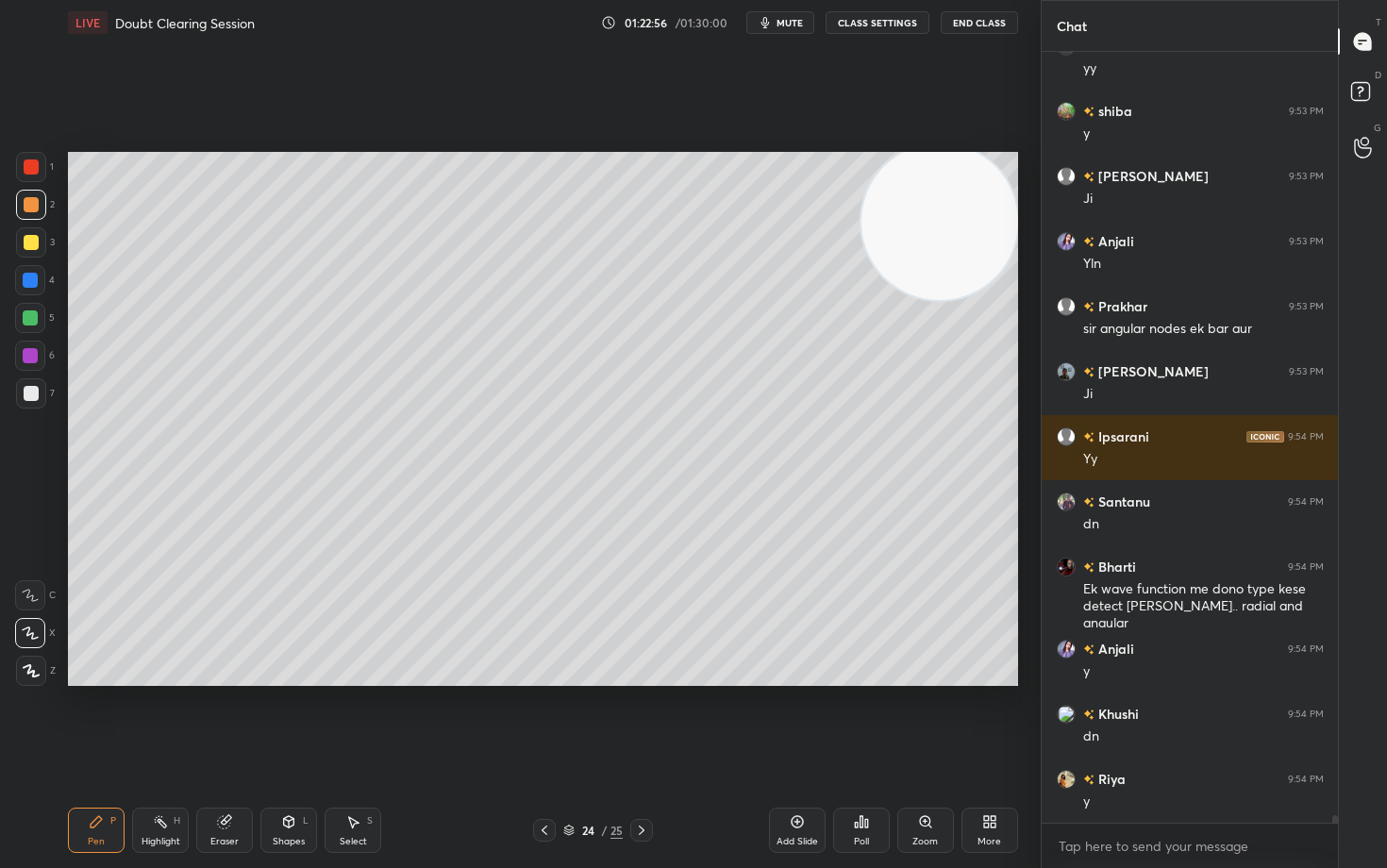
click at [788, 719] on div "Add Slide" at bounding box center [798, 830] width 57 height 45
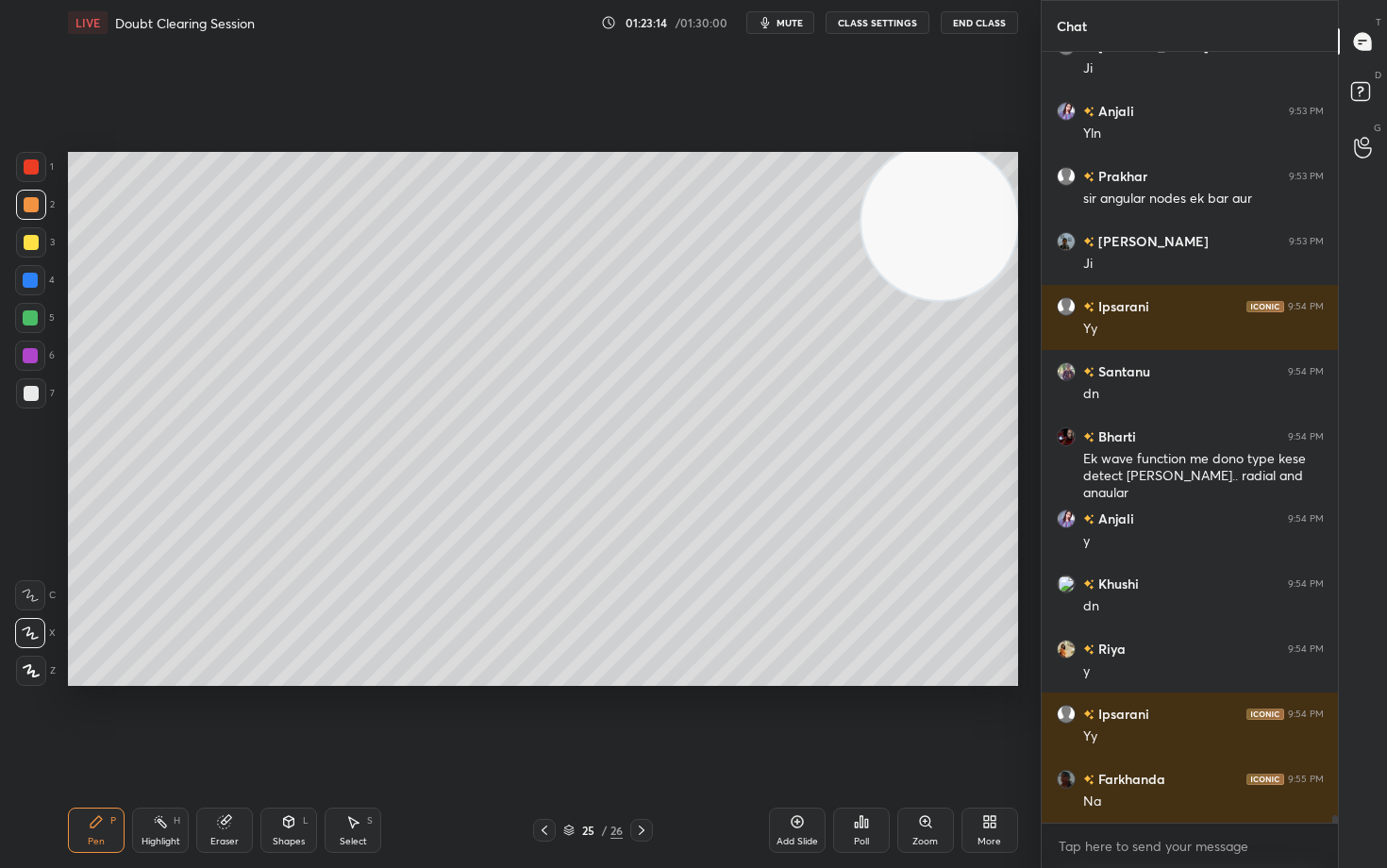
scroll to position [81912, 0]
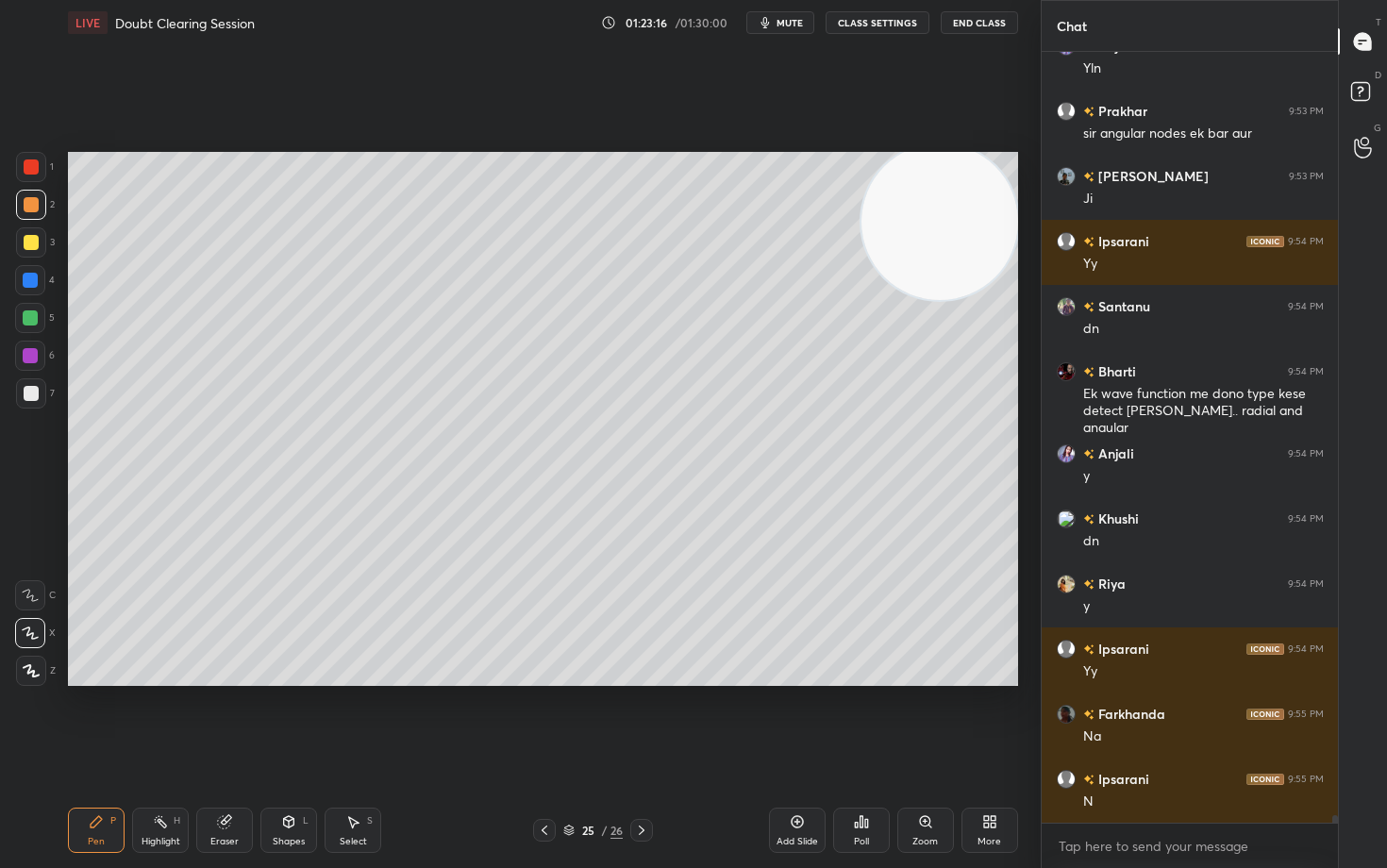
click at [227, 719] on icon at bounding box center [224, 821] width 15 height 15
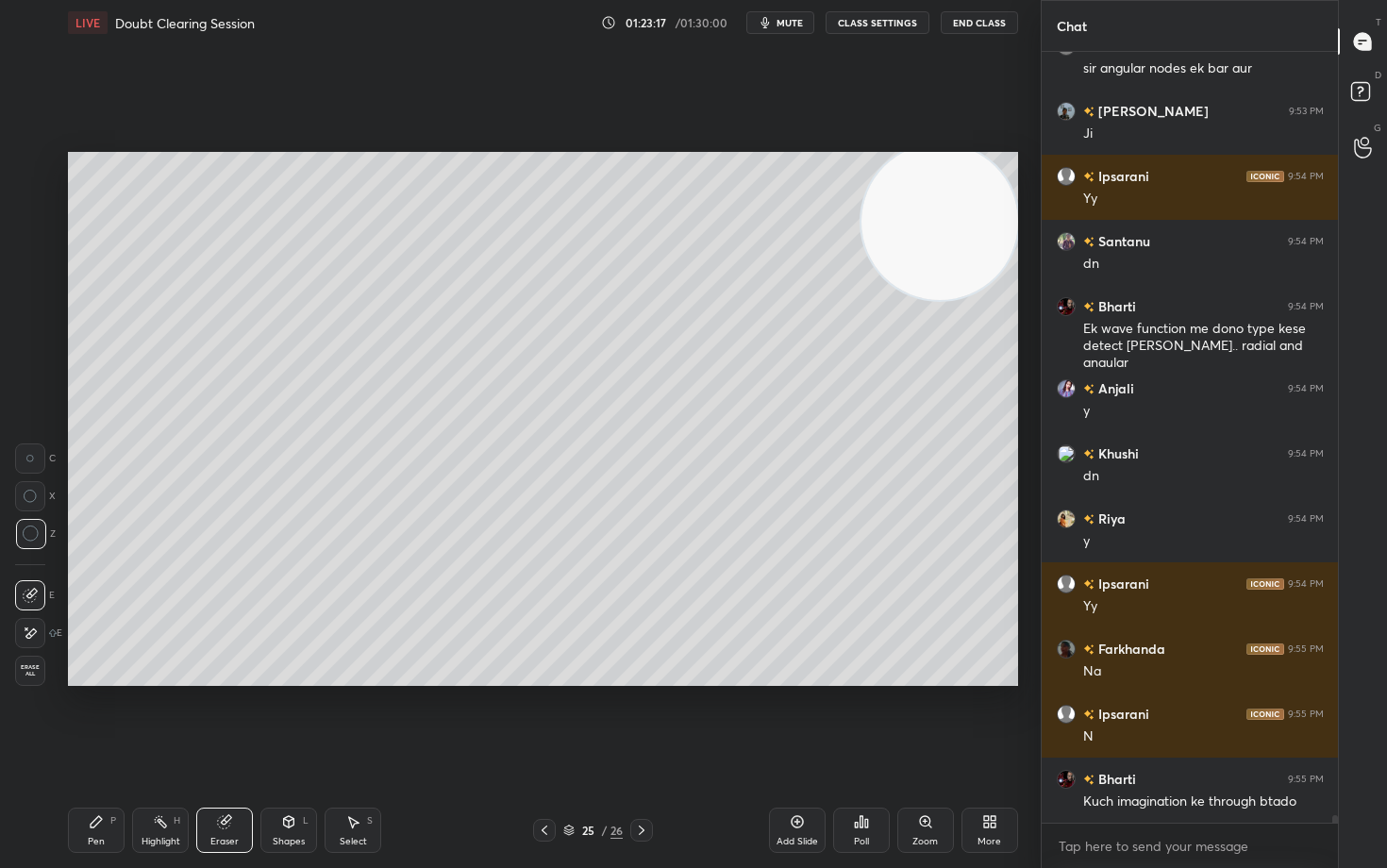
click at [34, 671] on span "Erase all" at bounding box center [29, 670] width 28 height 13
click at [33, 388] on div at bounding box center [30, 392] width 15 height 15
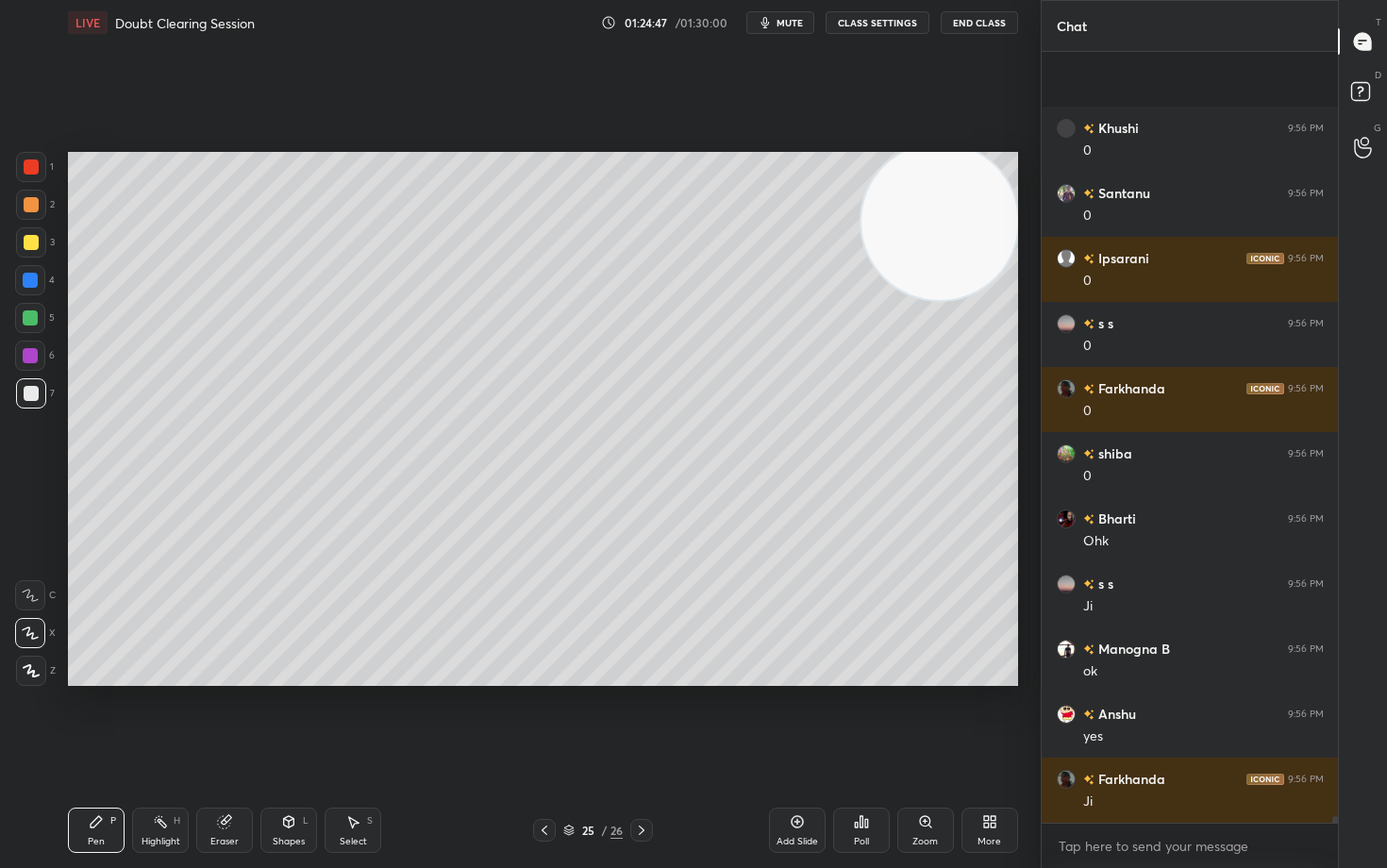
scroll to position [83409, 0]
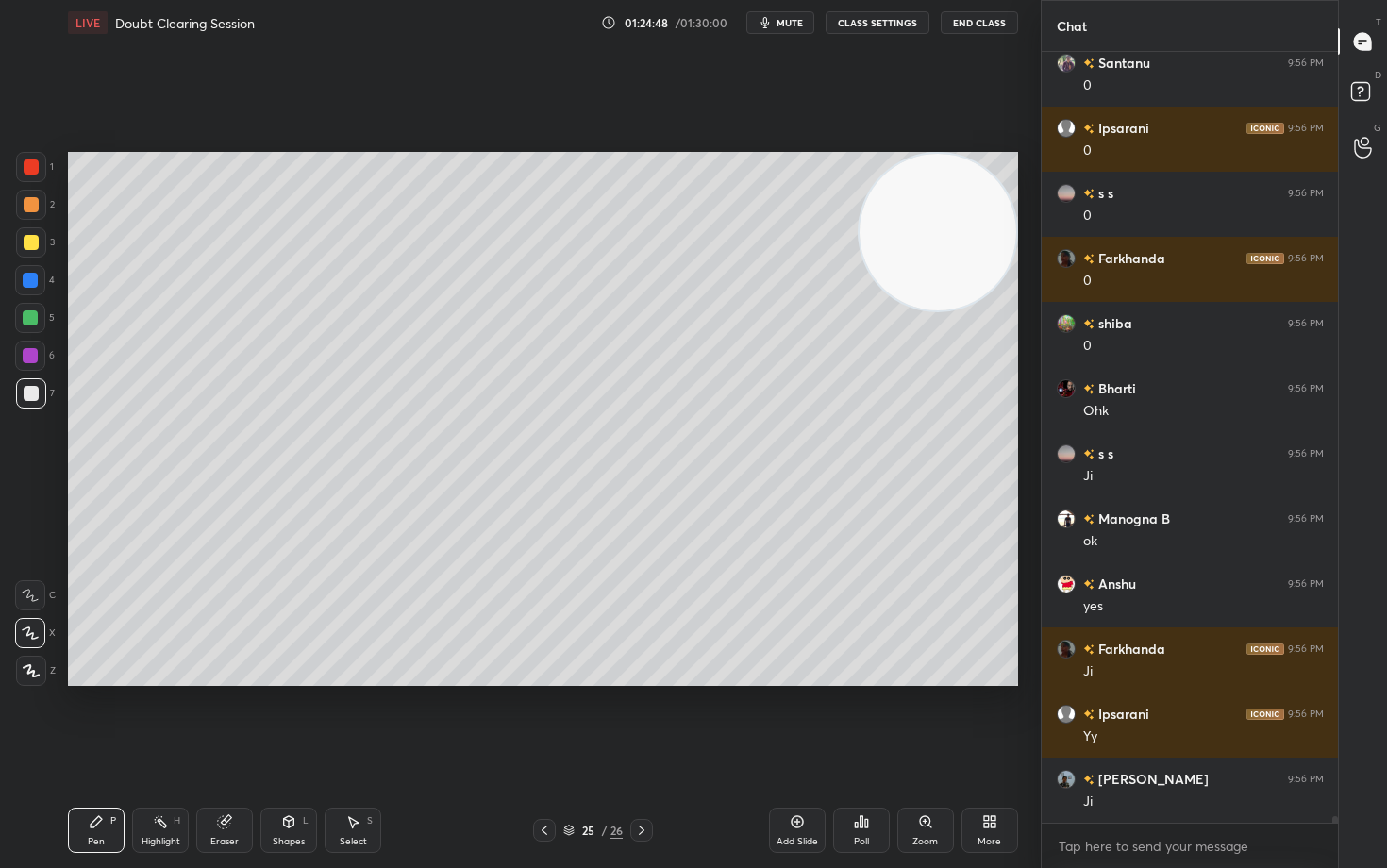
drag, startPoint x: 943, startPoint y: 224, endPoint x: 479, endPoint y: 314, distance: 472.6
click at [859, 310] on video at bounding box center [938, 232] width 157 height 157
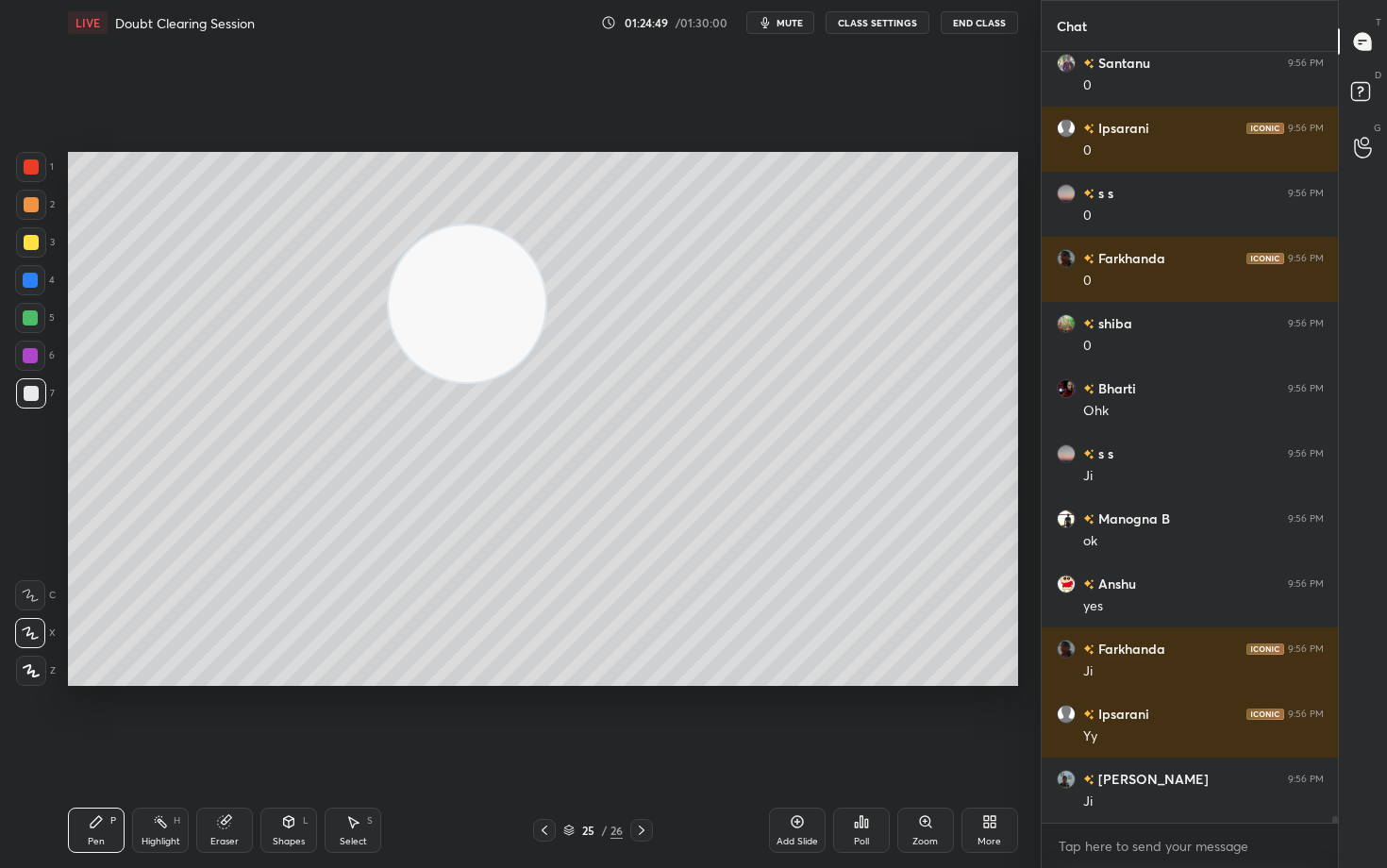
drag, startPoint x: 486, startPoint y: 322, endPoint x: 254, endPoint y: 230, distance: 249.6
click at [389, 250] on video at bounding box center [467, 303] width 157 height 157
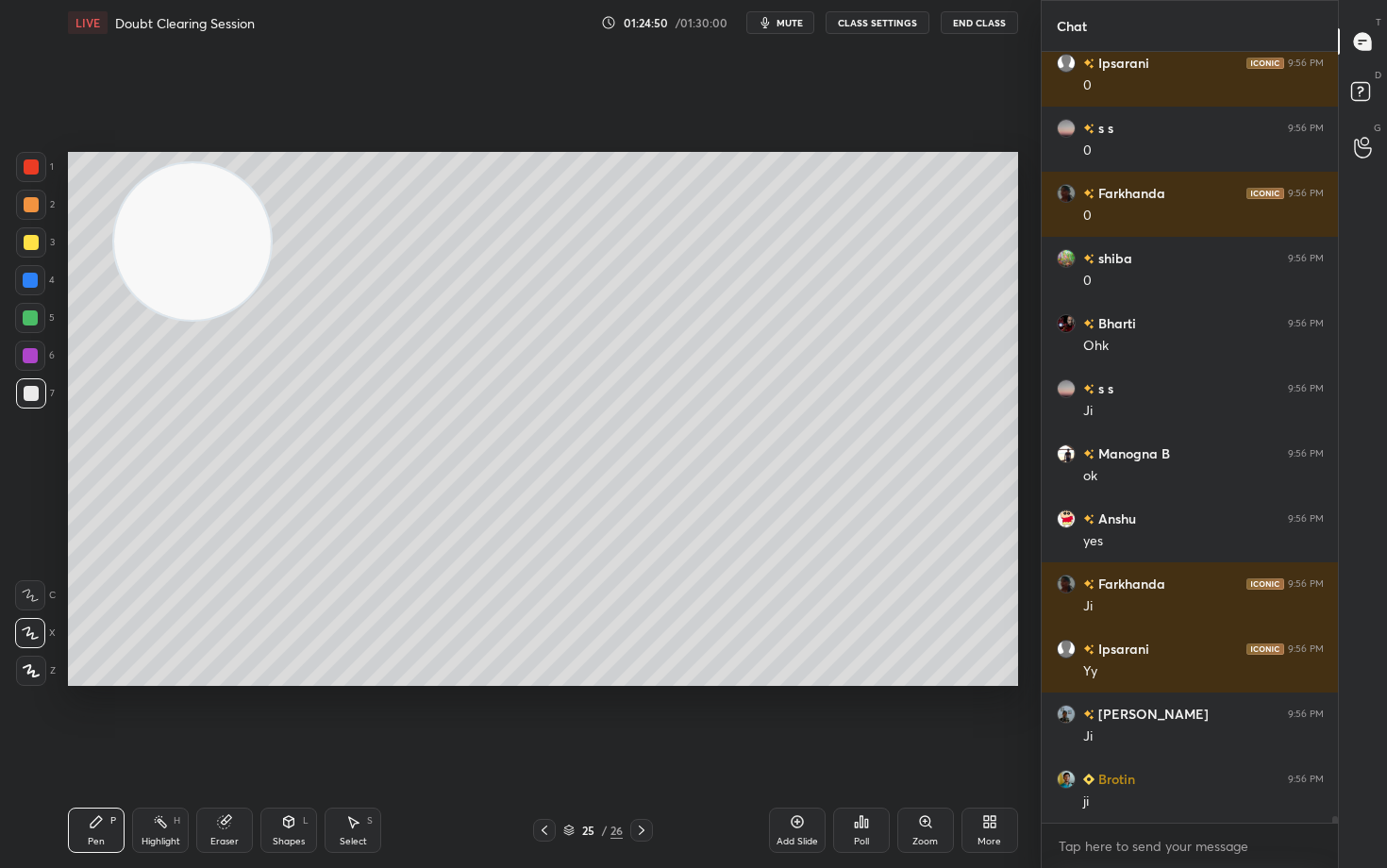
scroll to position [83539, 0]
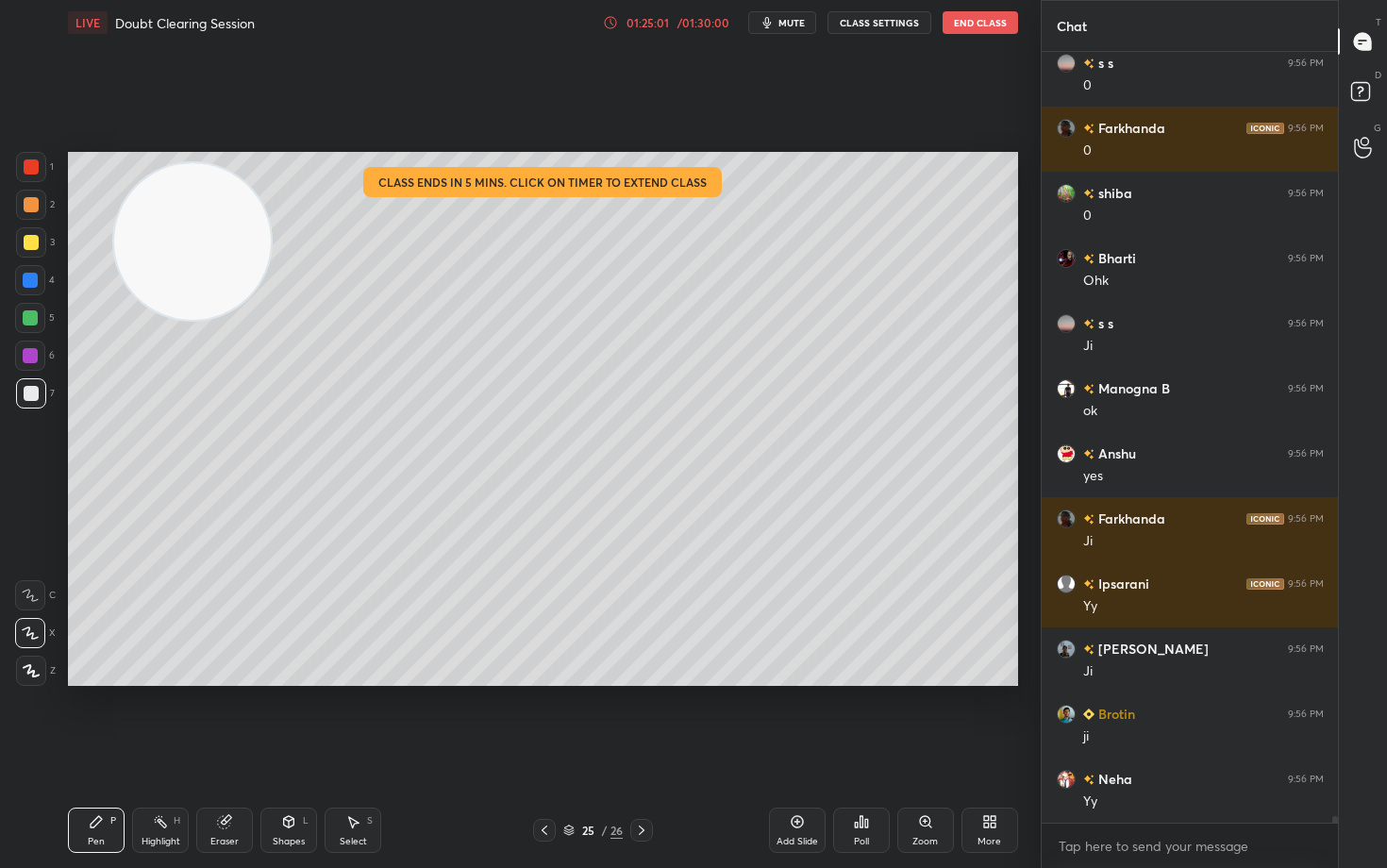
click at [615, 23] on icon at bounding box center [610, 22] width 15 height 15
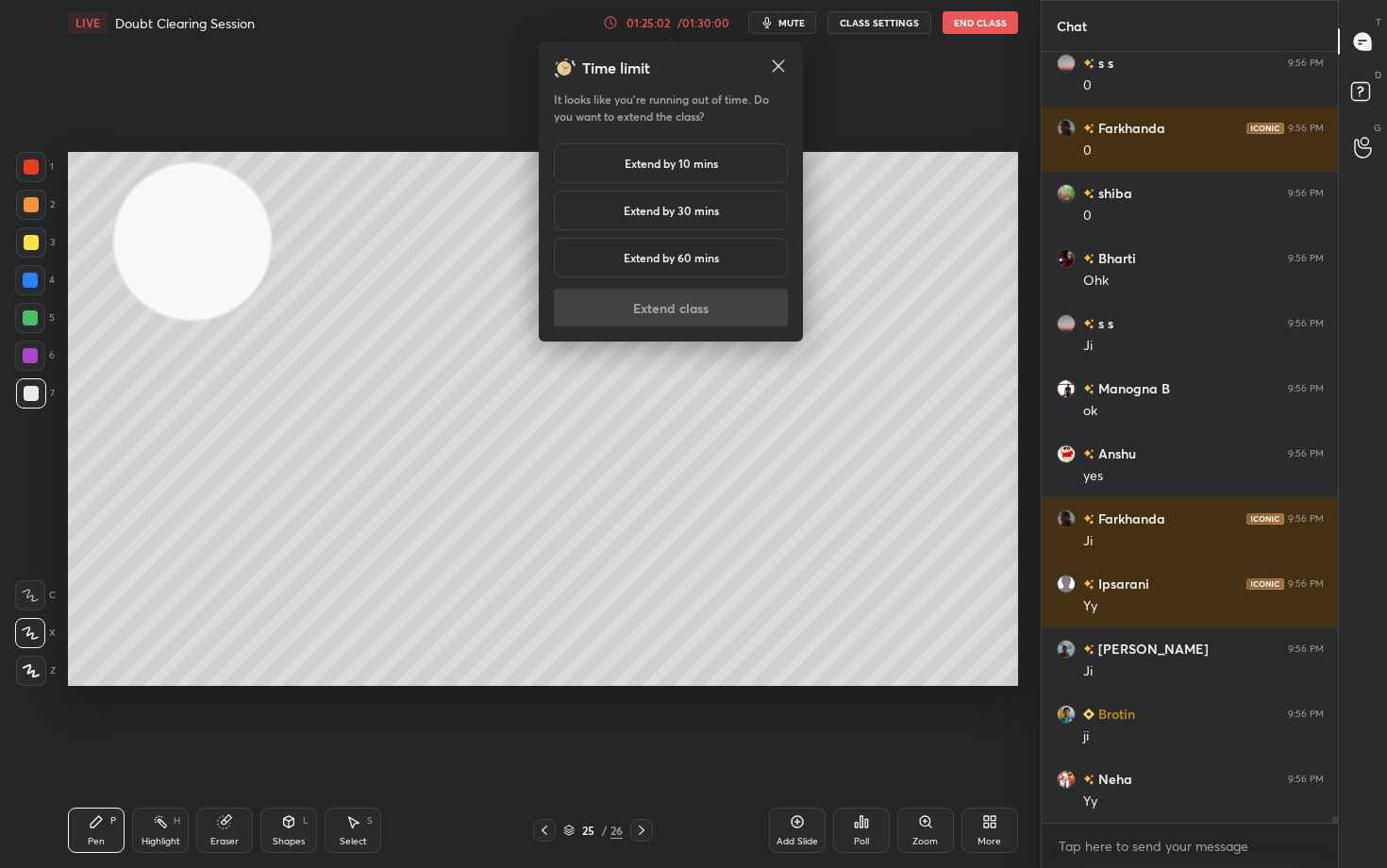
click at [651, 160] on h5 "Extend by 10 mins" at bounding box center [670, 162] width 93 height 17
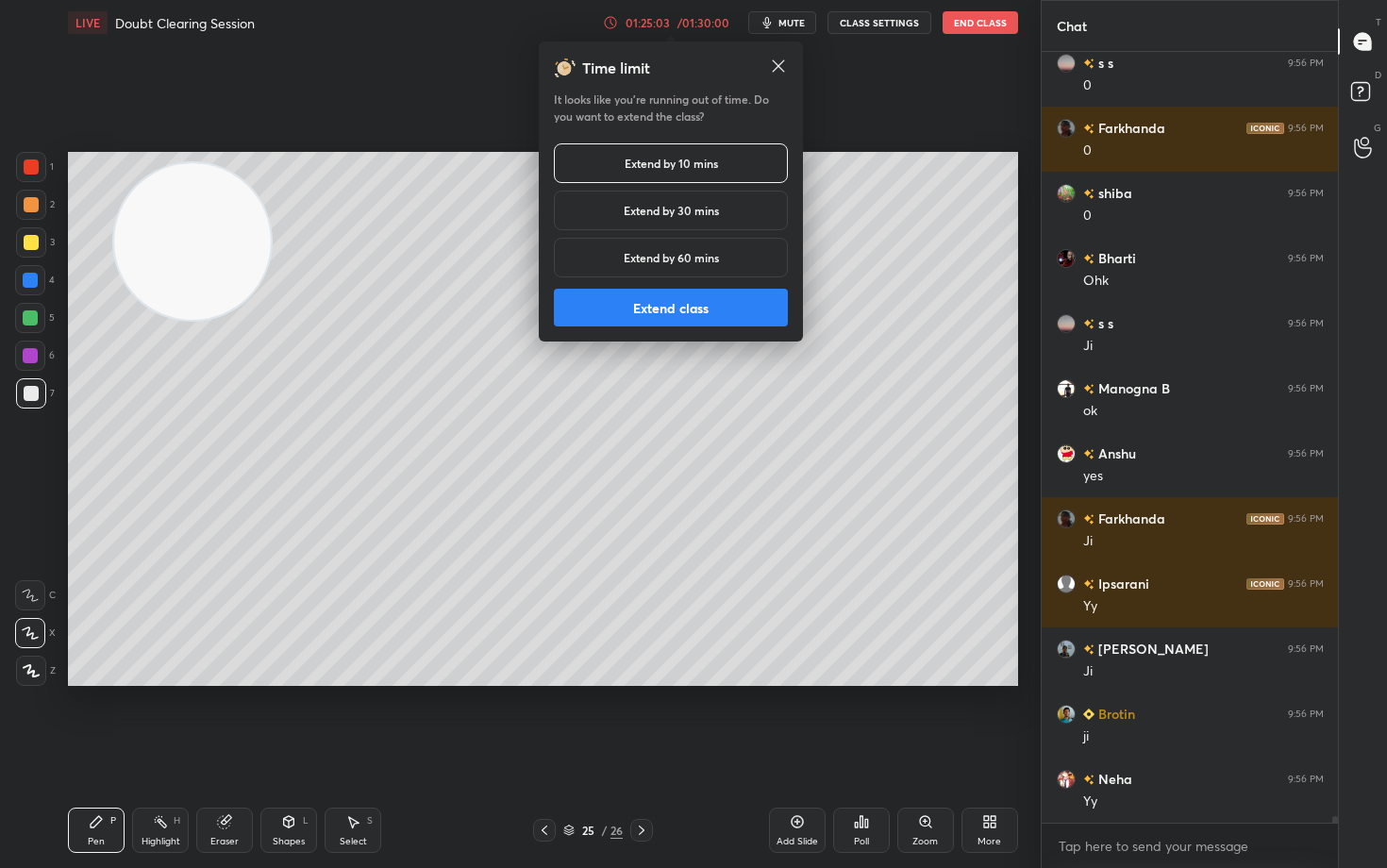
click at [662, 311] on button "Extend class" at bounding box center [670, 307] width 234 height 38
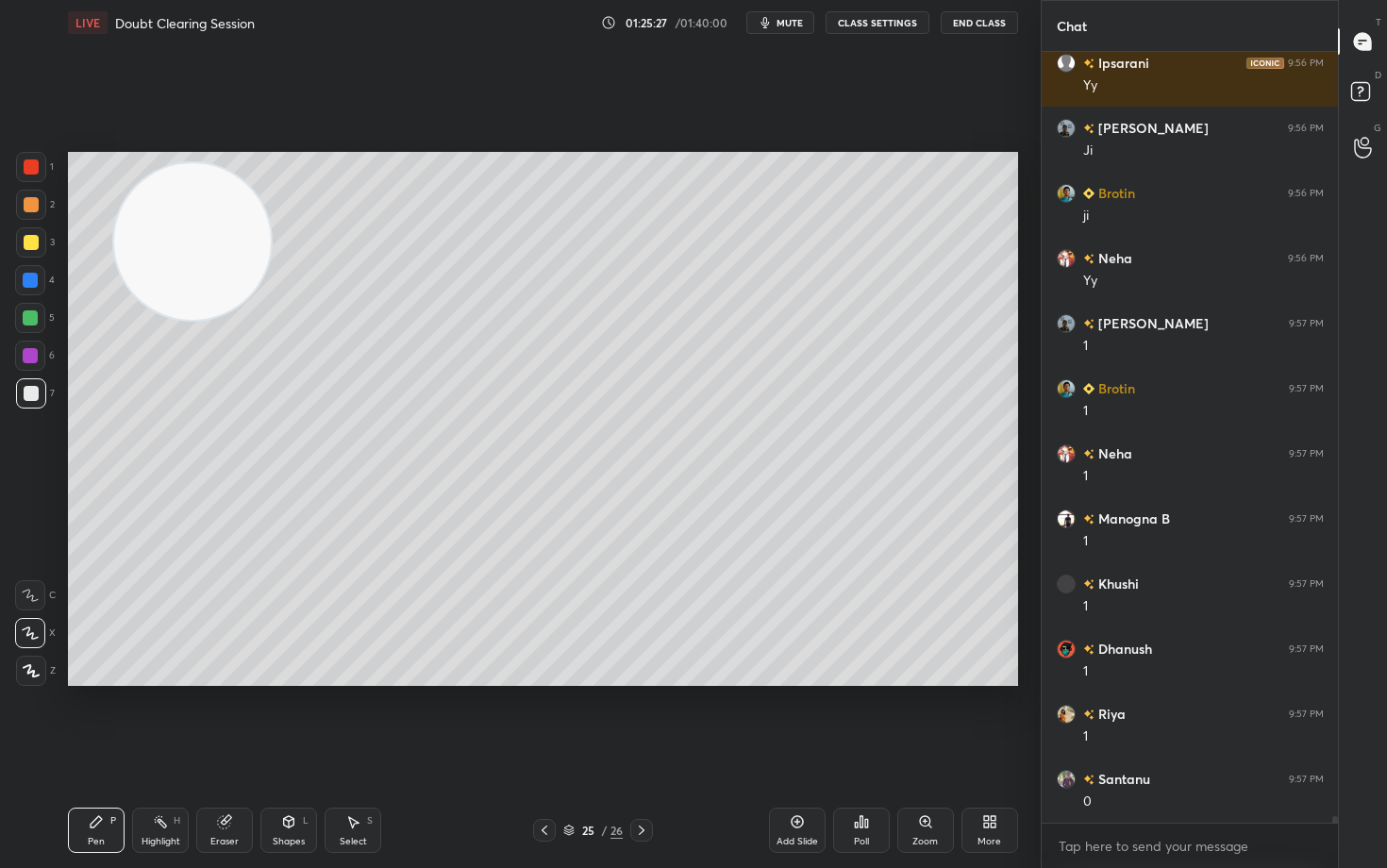
scroll to position [84079, 0]
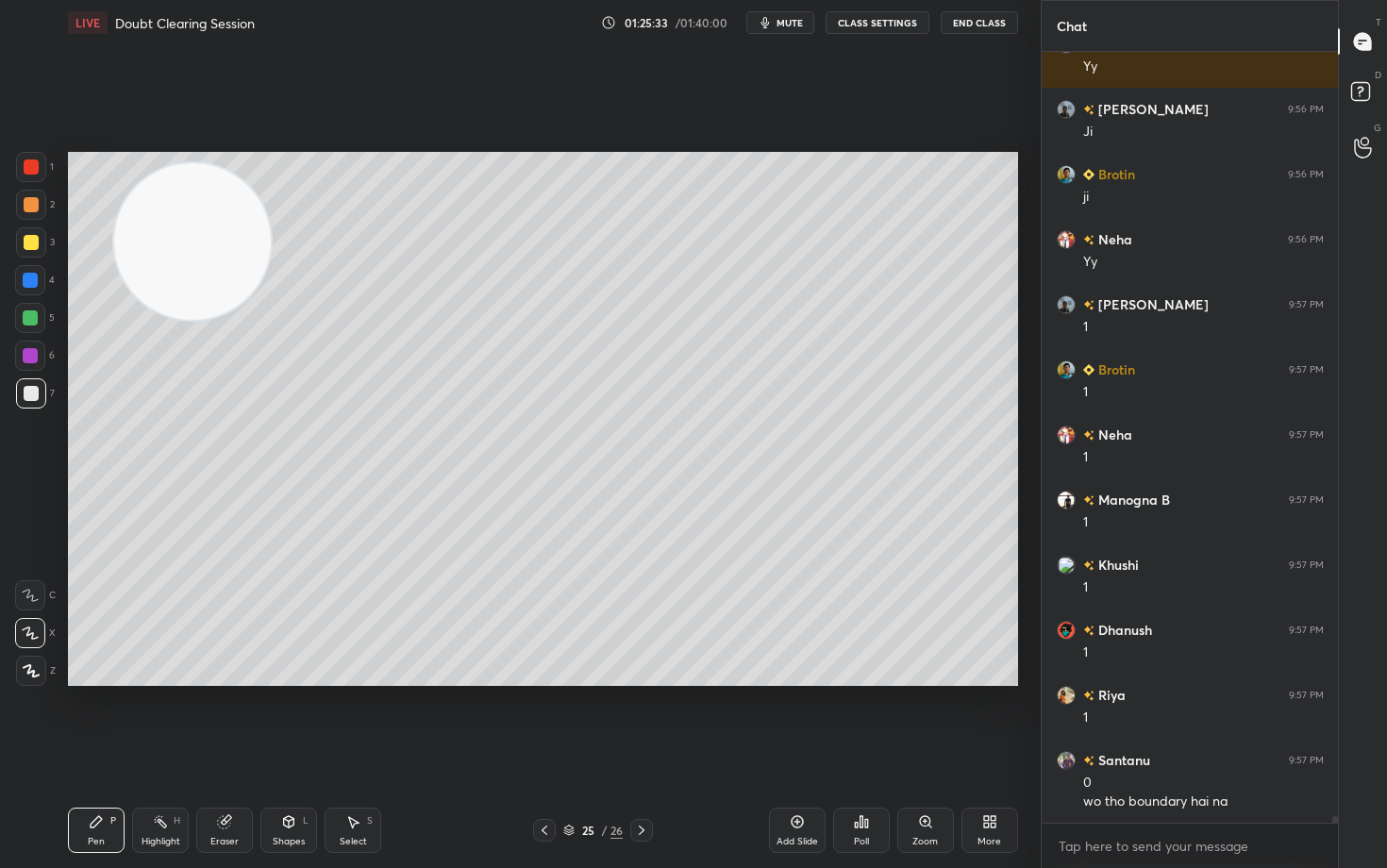
click at [224, 719] on icon at bounding box center [224, 822] width 13 height 13
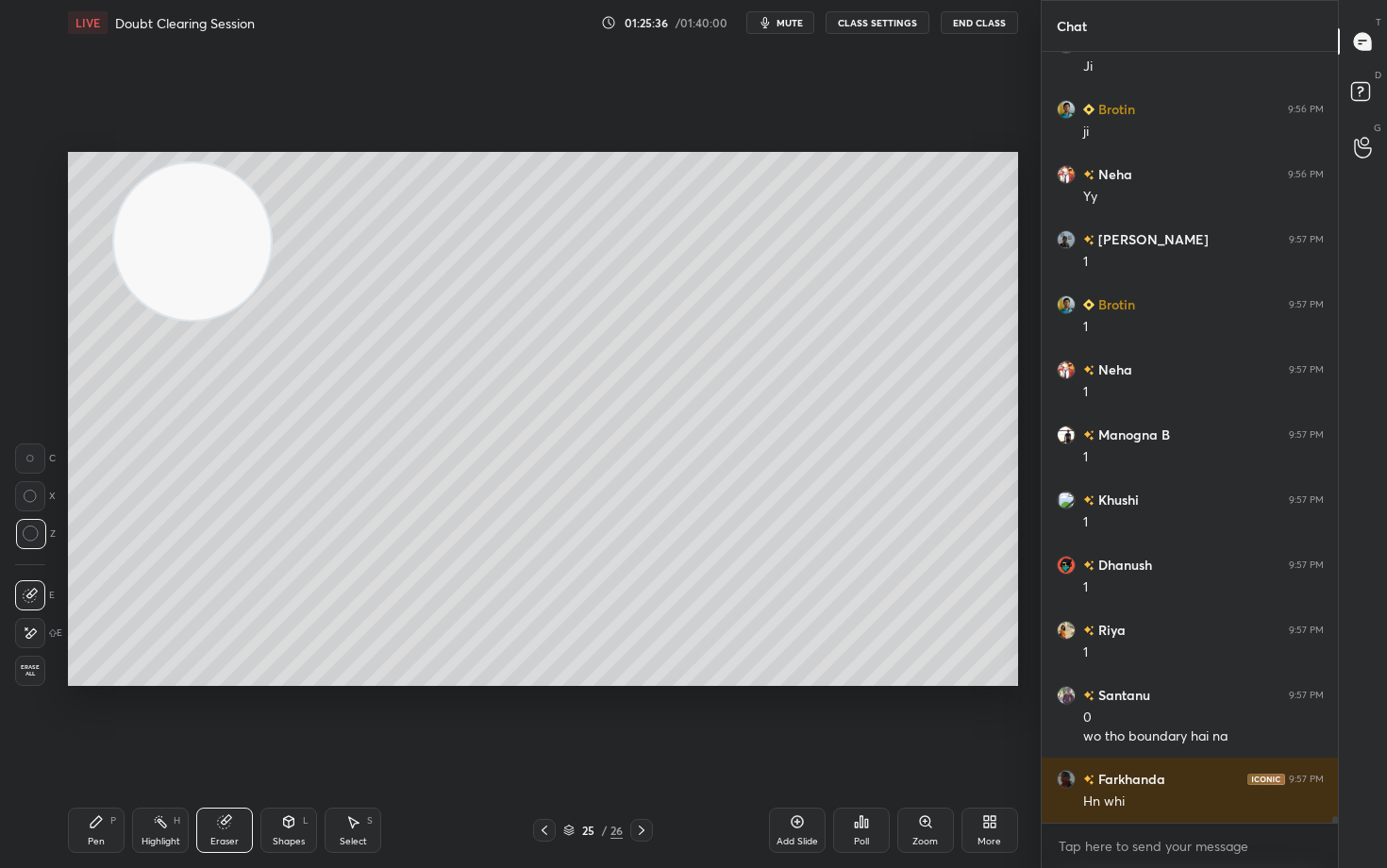
click at [77, 719] on div "Pen P" at bounding box center [96, 830] width 57 height 45
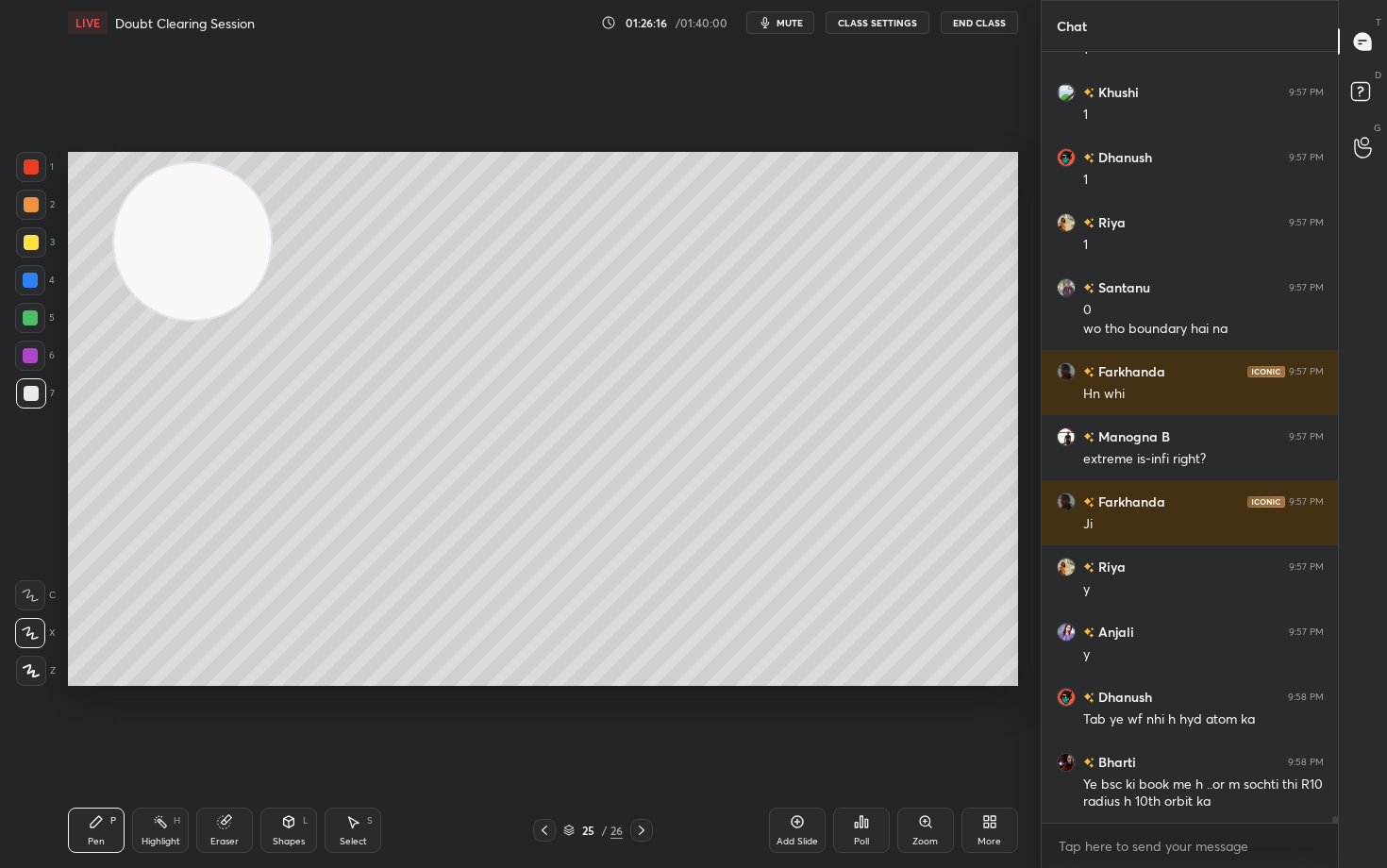
scroll to position [84617, 0]
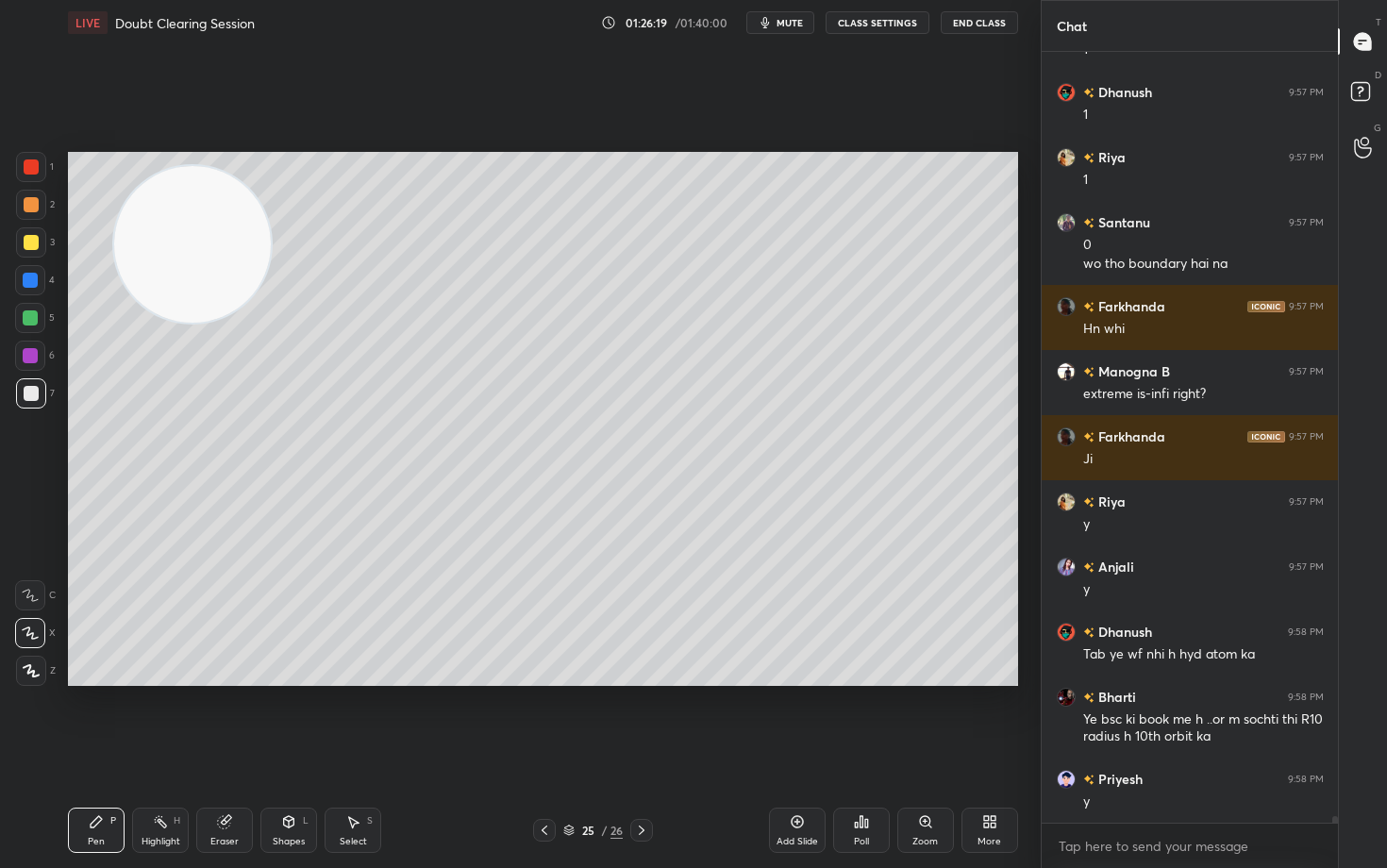
drag, startPoint x: 213, startPoint y: 247, endPoint x: 230, endPoint y: 438, distance: 191.8
click at [216, 323] on video at bounding box center [193, 245] width 157 height 157
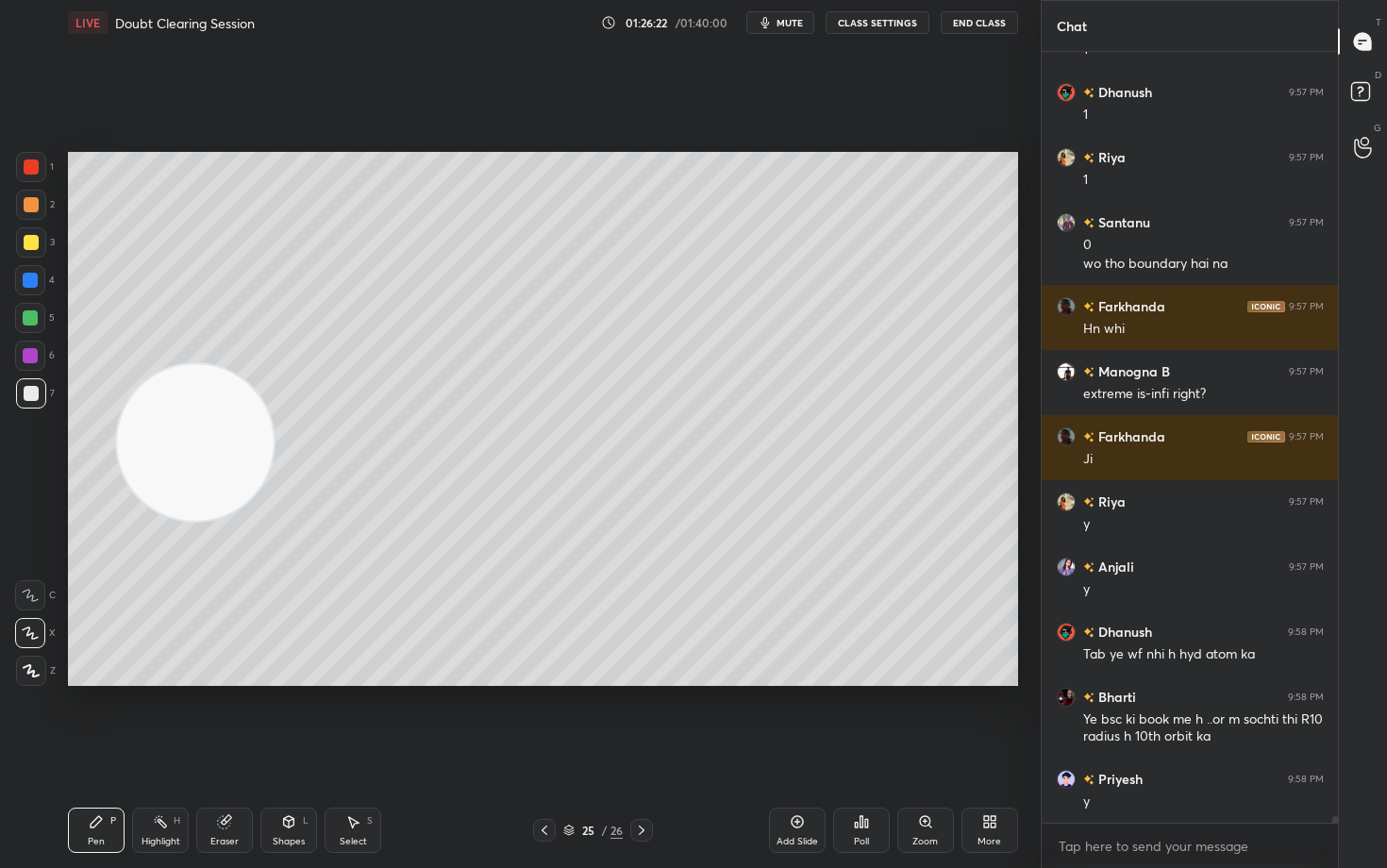
click at [27, 246] on div at bounding box center [30, 242] width 15 height 15
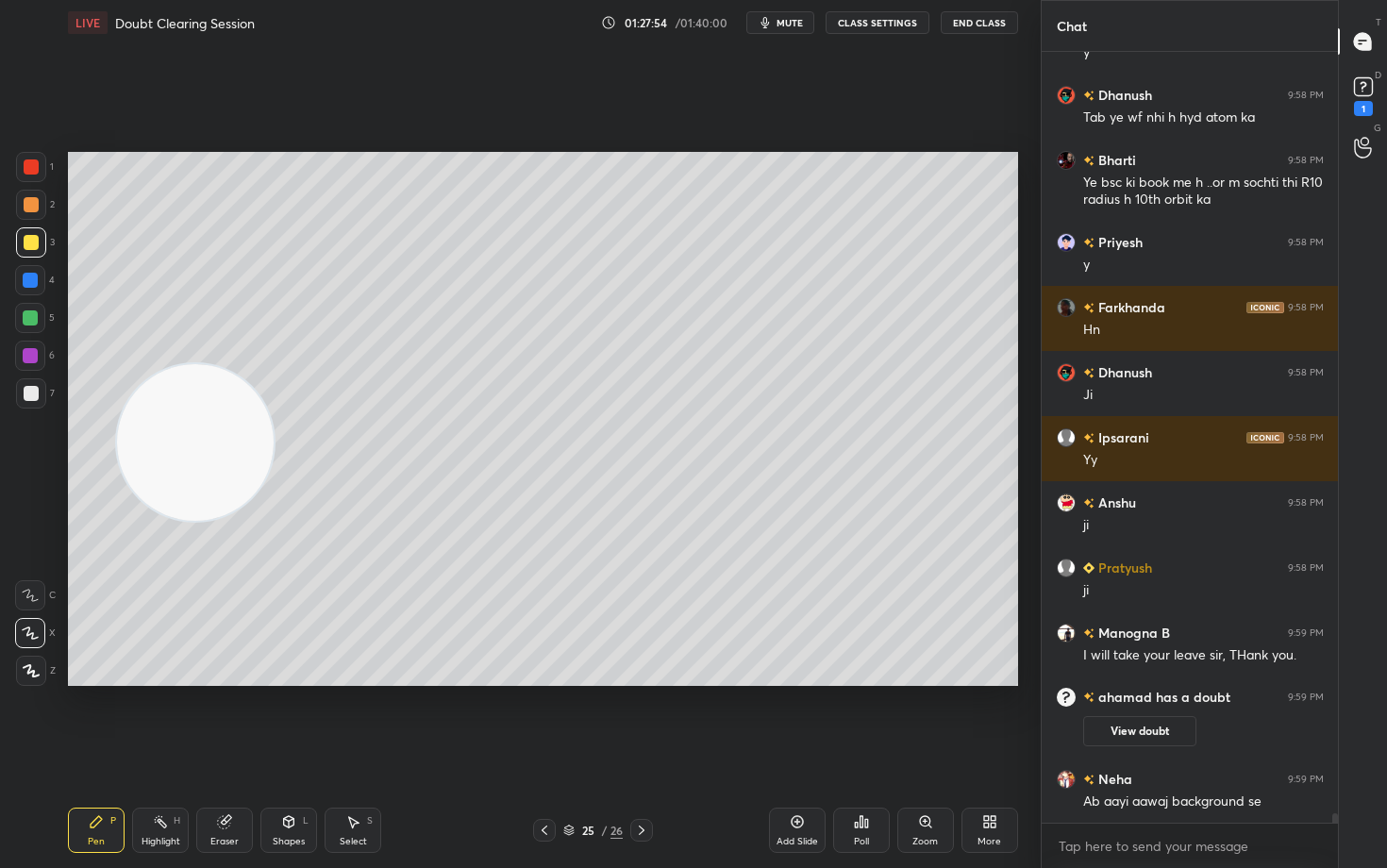
scroll to position [65214, 0]
click at [1347, 90] on div "1" at bounding box center [1364, 94] width 38 height 34
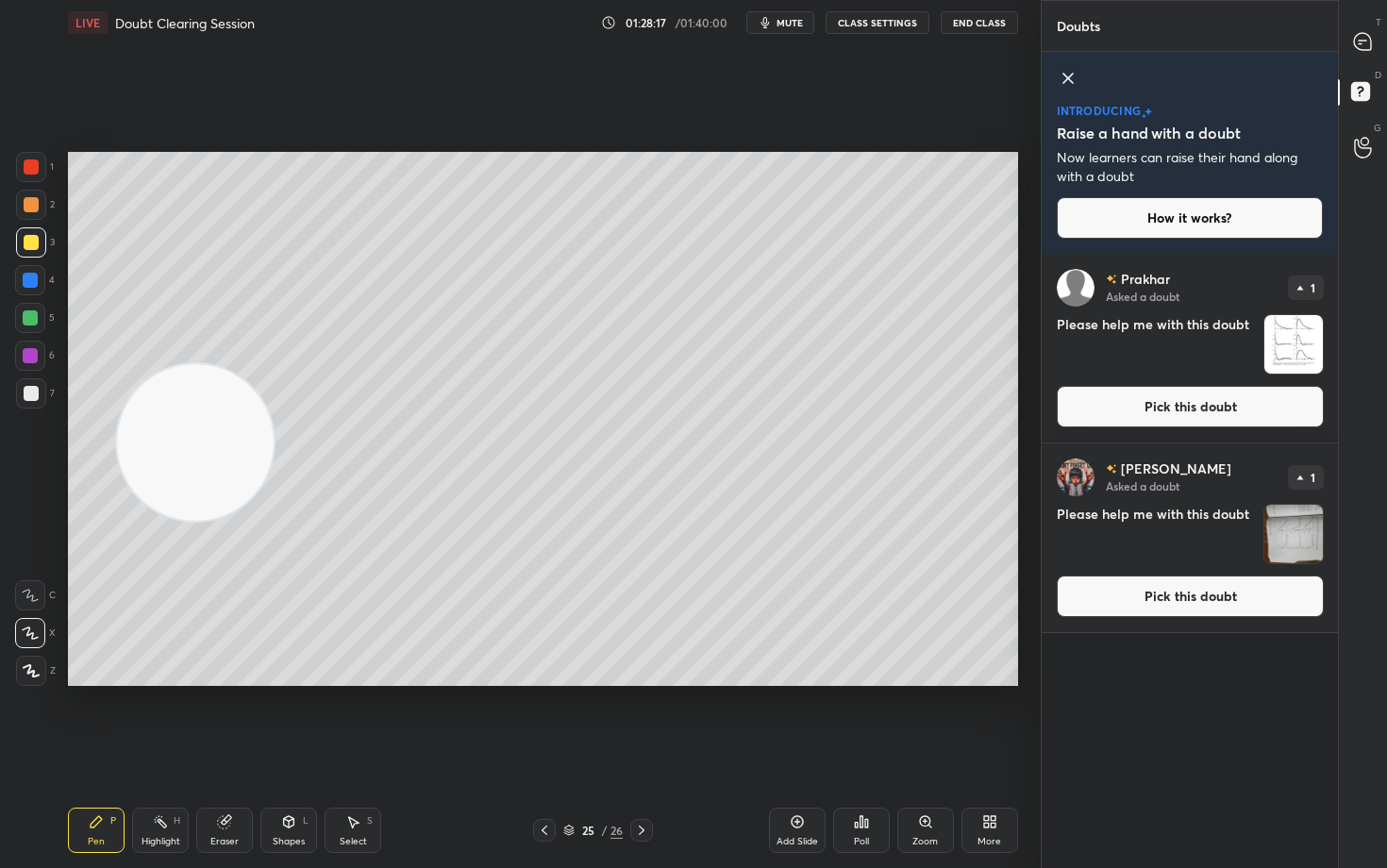
click at [1208, 411] on button "Pick this doubt" at bounding box center [1190, 406] width 267 height 41
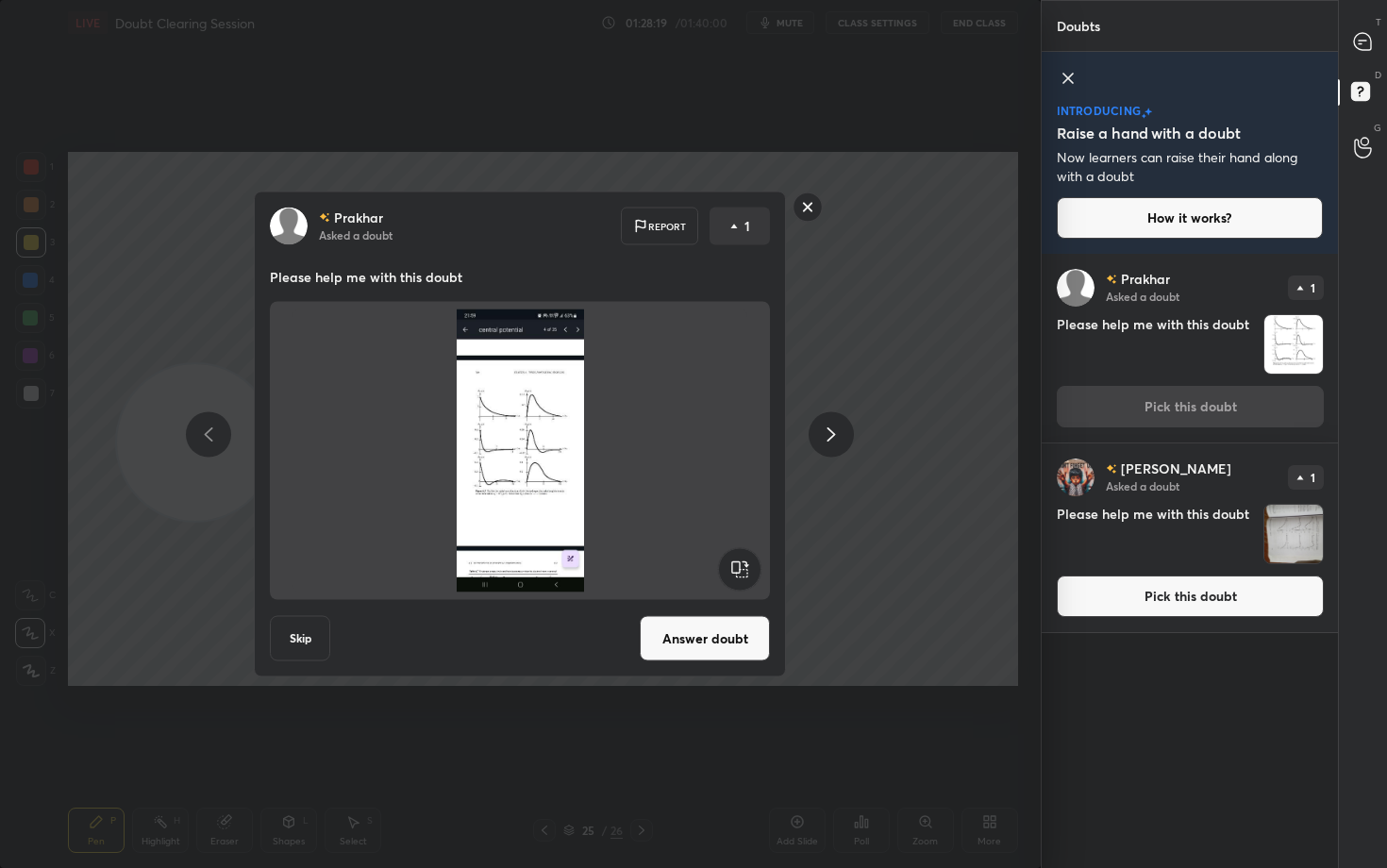
click at [687, 628] on button "Answer doubt" at bounding box center [705, 639] width 130 height 45
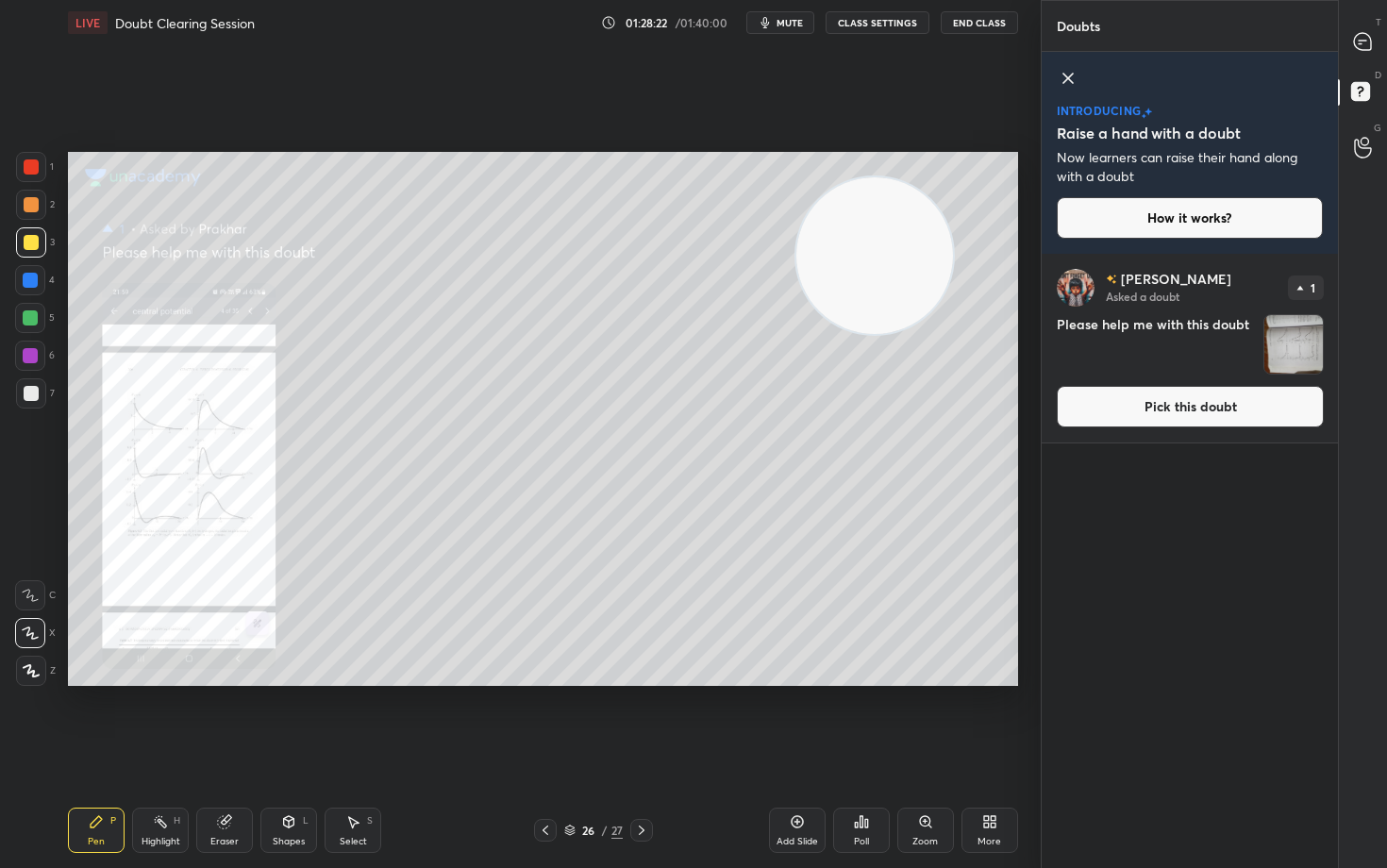
drag, startPoint x: 174, startPoint y: 452, endPoint x: 872, endPoint y: 264, distance: 722.9
click at [868, 264] on video at bounding box center [875, 255] width 157 height 157
click at [933, 719] on icon at bounding box center [925, 821] width 15 height 15
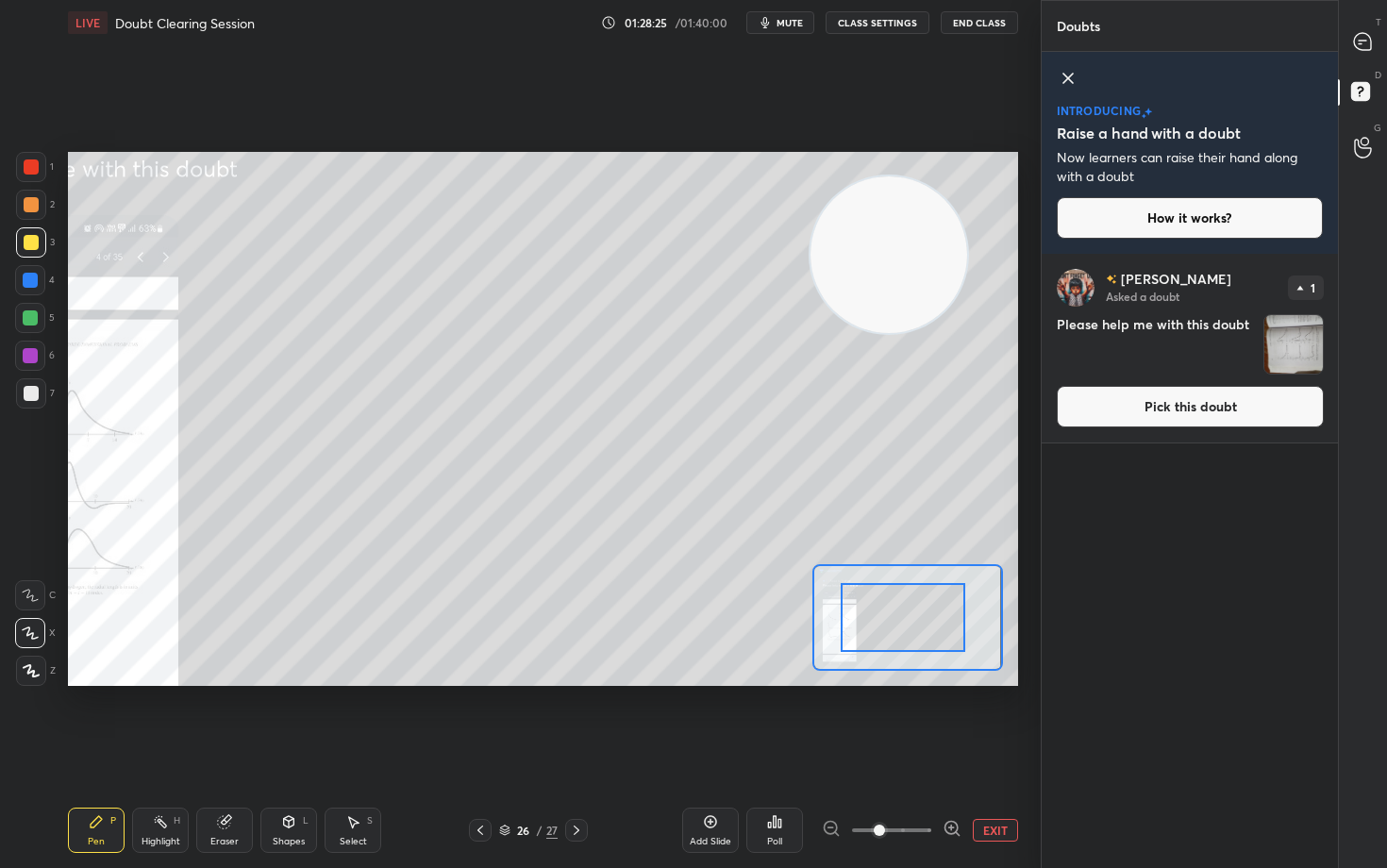
drag, startPoint x: 954, startPoint y: 607, endPoint x: 927, endPoint y: 607, distance: 27.0
click at [810, 607] on div "Setting up your live class Poll for secs No correct answer Start poll" at bounding box center [542, 419] width 950 height 534
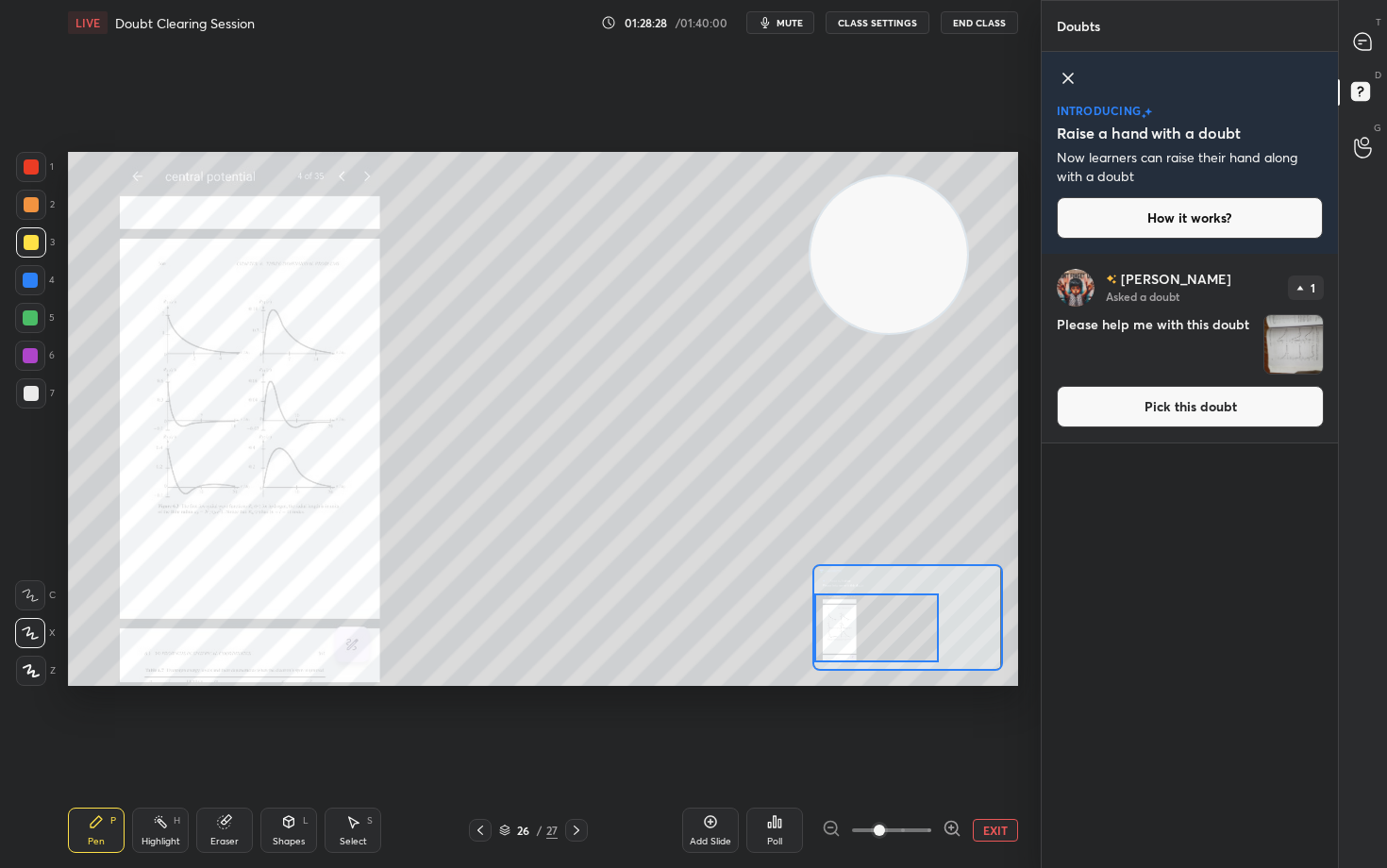
drag, startPoint x: 914, startPoint y: 602, endPoint x: 854, endPoint y: 612, distance: 60.8
click at [854, 612] on div at bounding box center [876, 627] width 124 height 69
click at [953, 719] on icon at bounding box center [950, 828] width 5 height 0
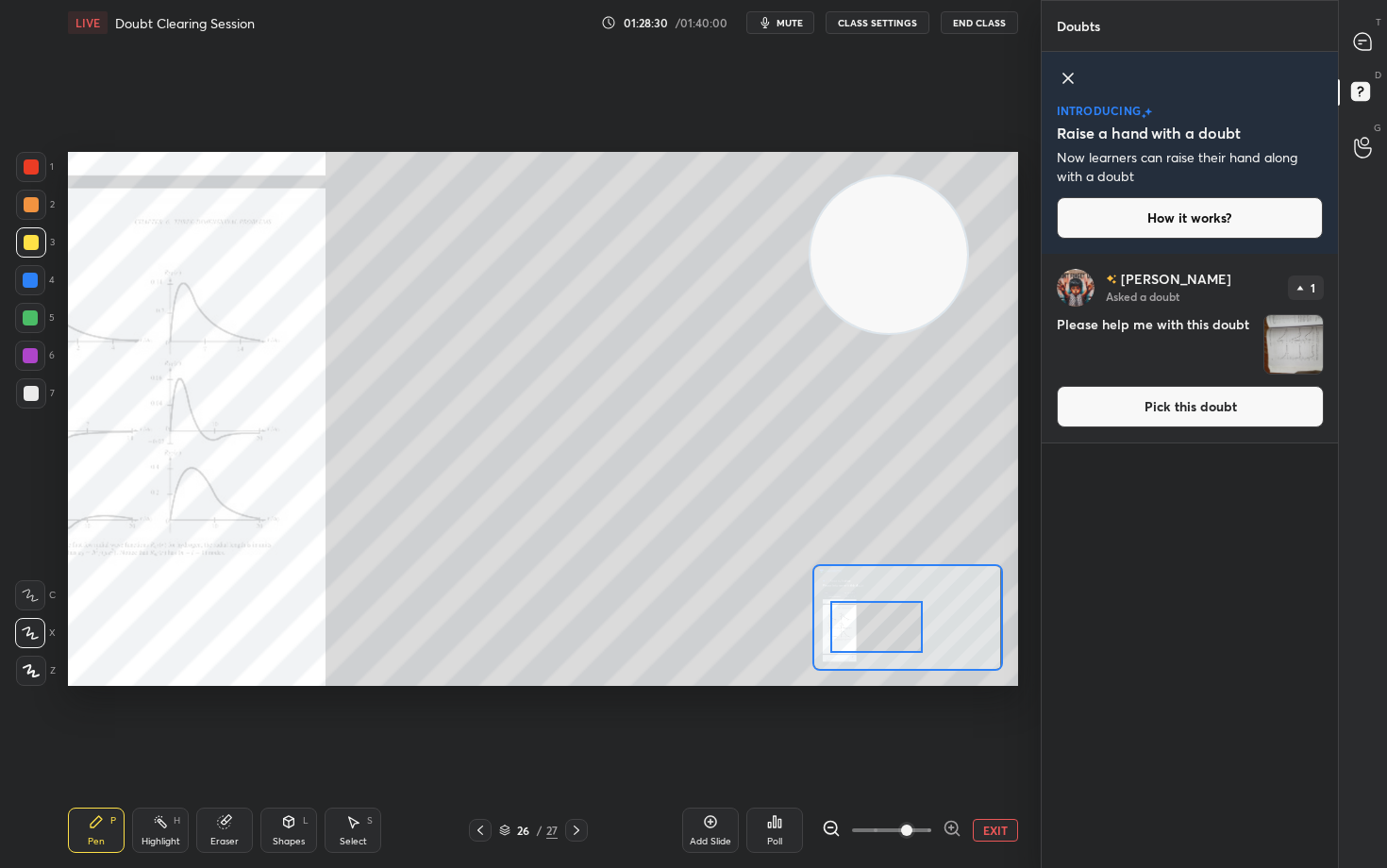
click at [953, 719] on icon at bounding box center [950, 828] width 5 height 0
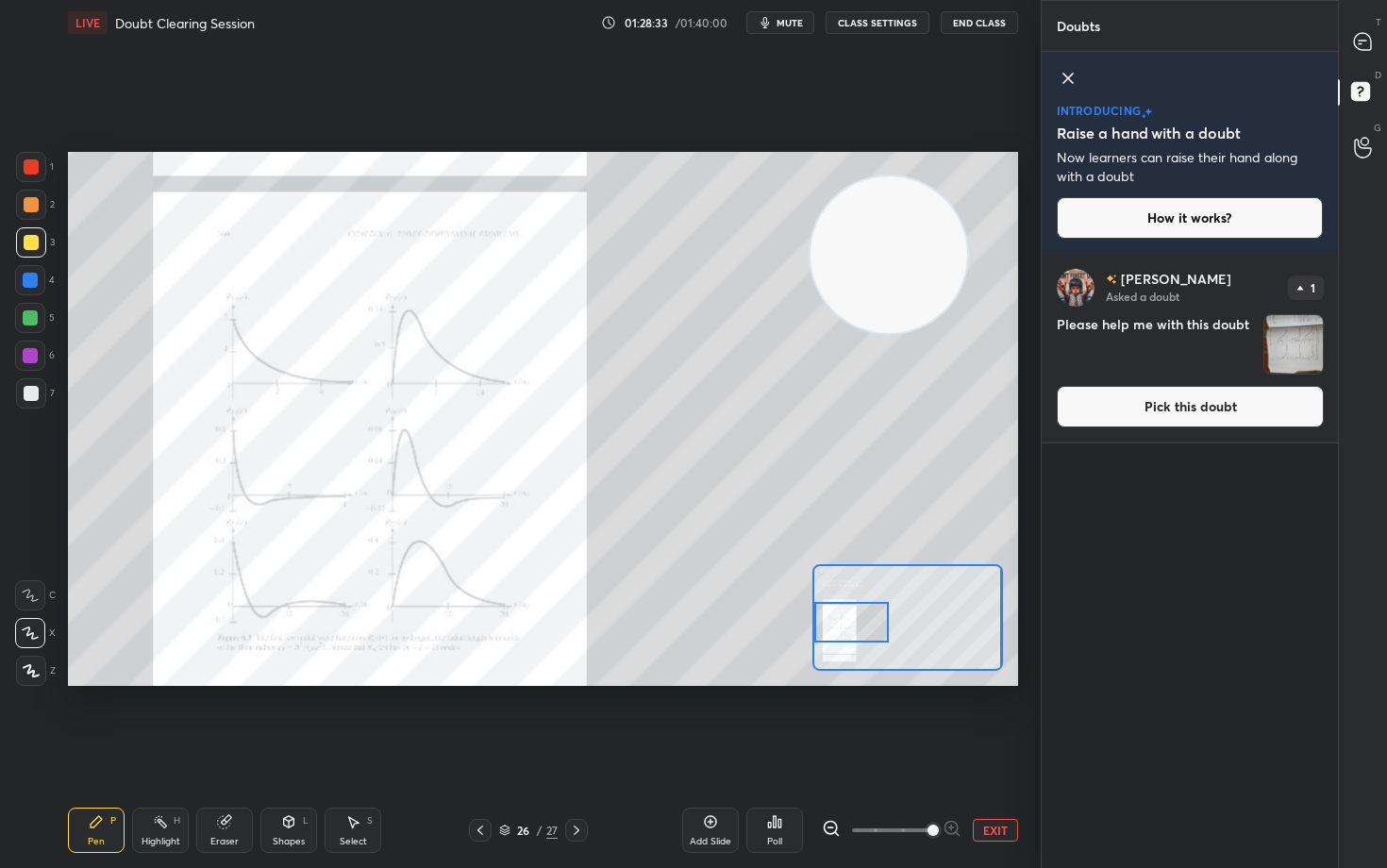
drag, startPoint x: 891, startPoint y: 636, endPoint x: 860, endPoint y: 632, distance: 31.3
click at [860, 632] on div at bounding box center [852, 622] width 74 height 41
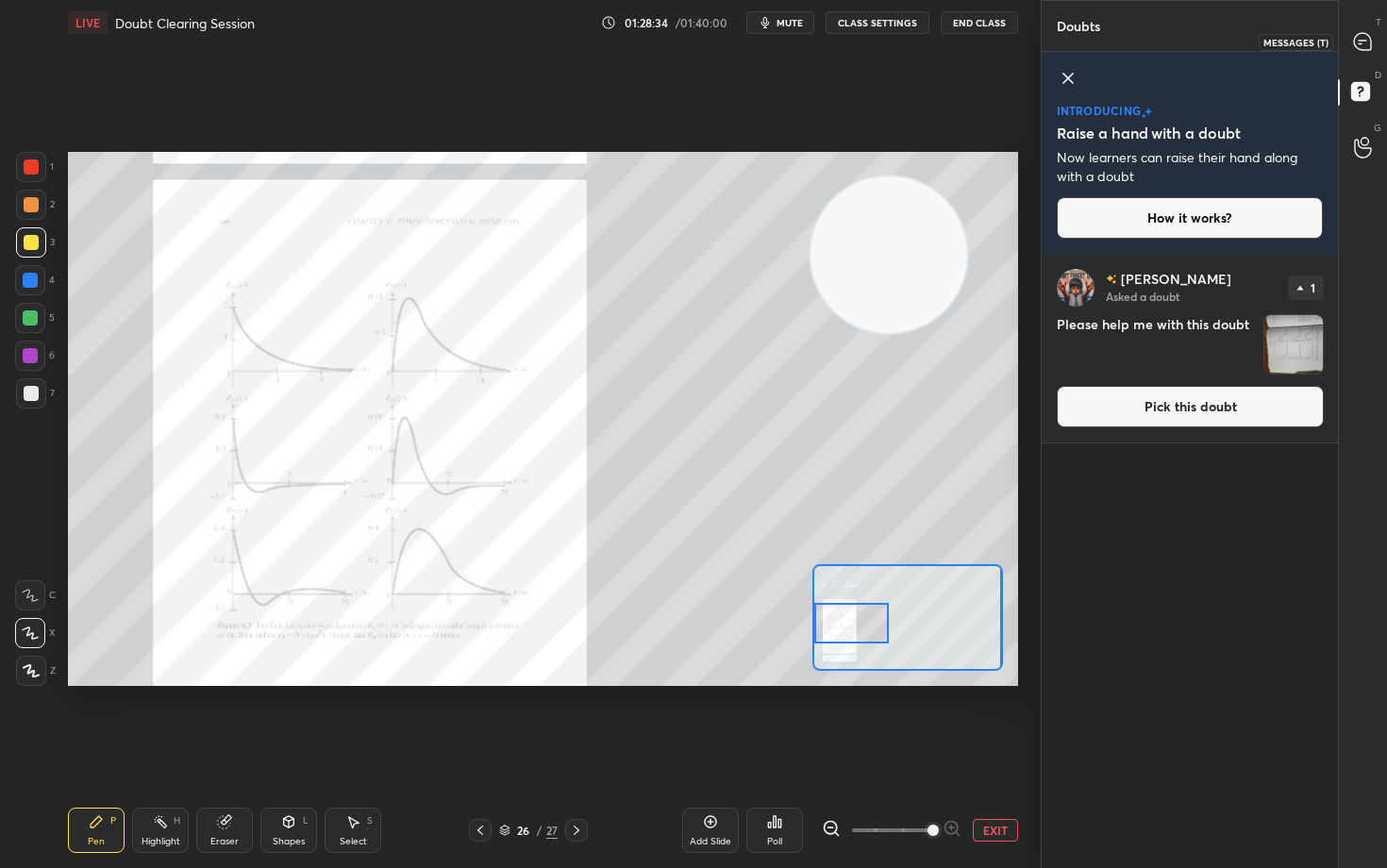
click at [1365, 50] on icon at bounding box center [1364, 42] width 20 height 20
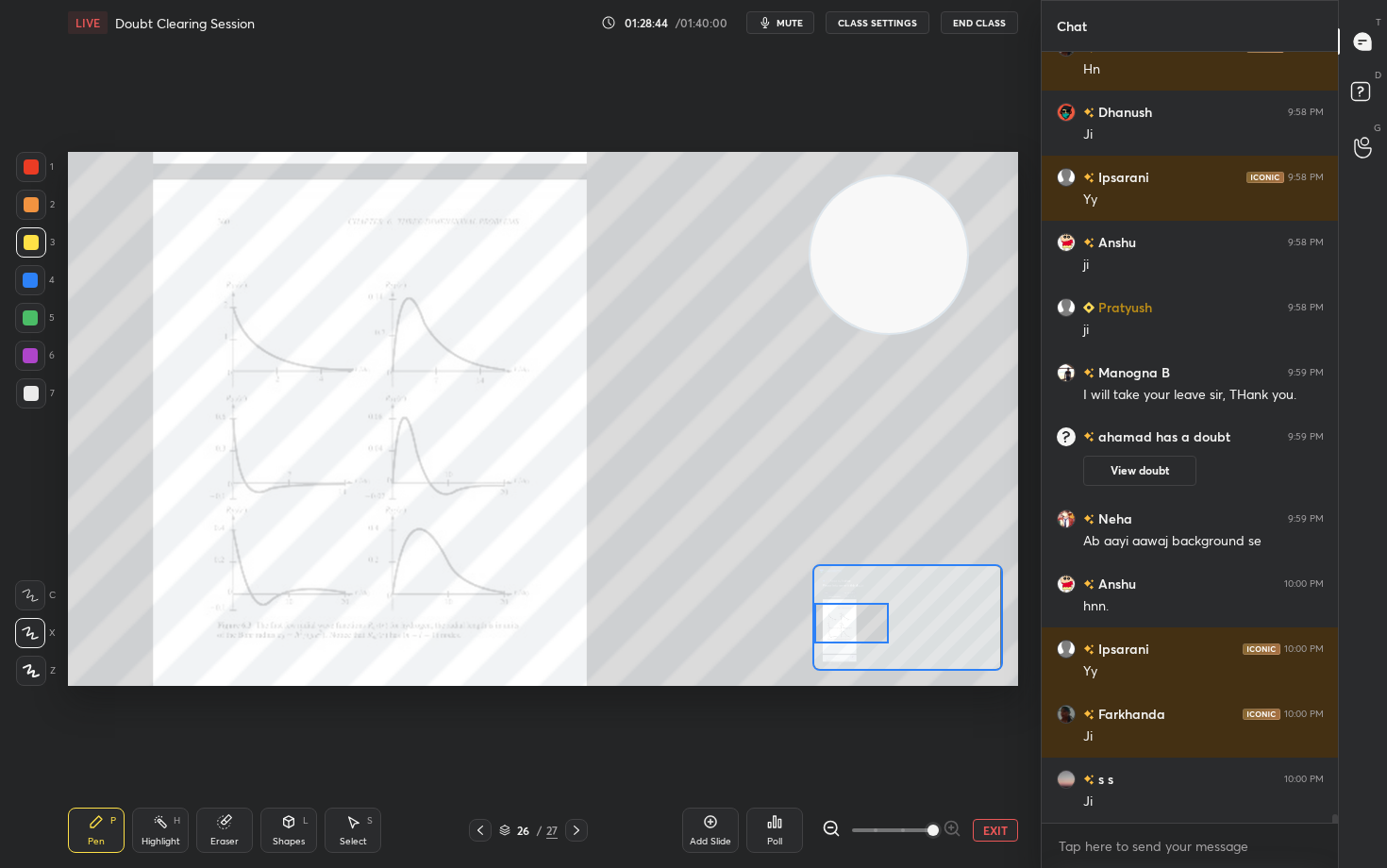
scroll to position [65974, 0]
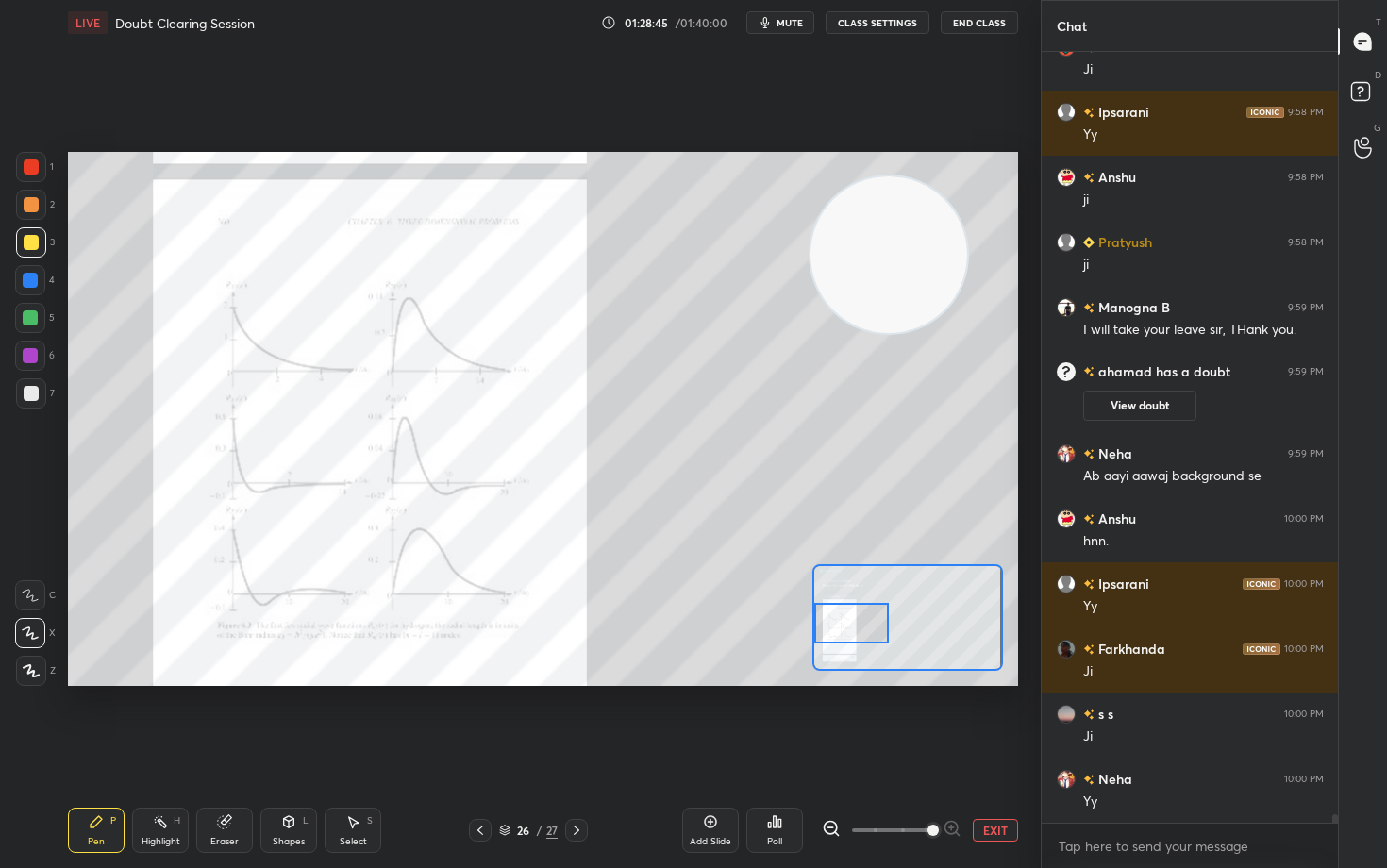
click at [29, 165] on div at bounding box center [30, 166] width 15 height 15
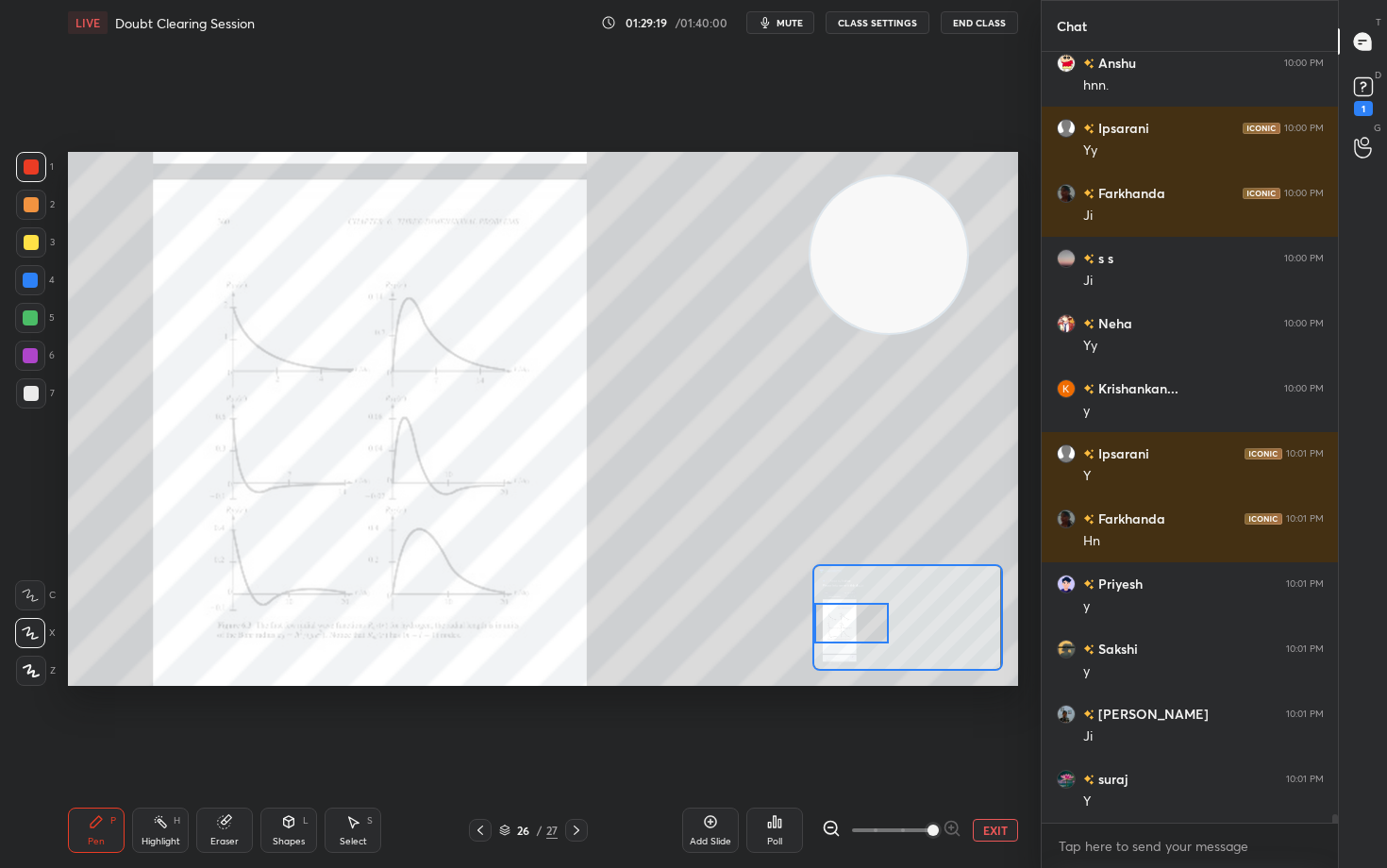
scroll to position [66510, 0]
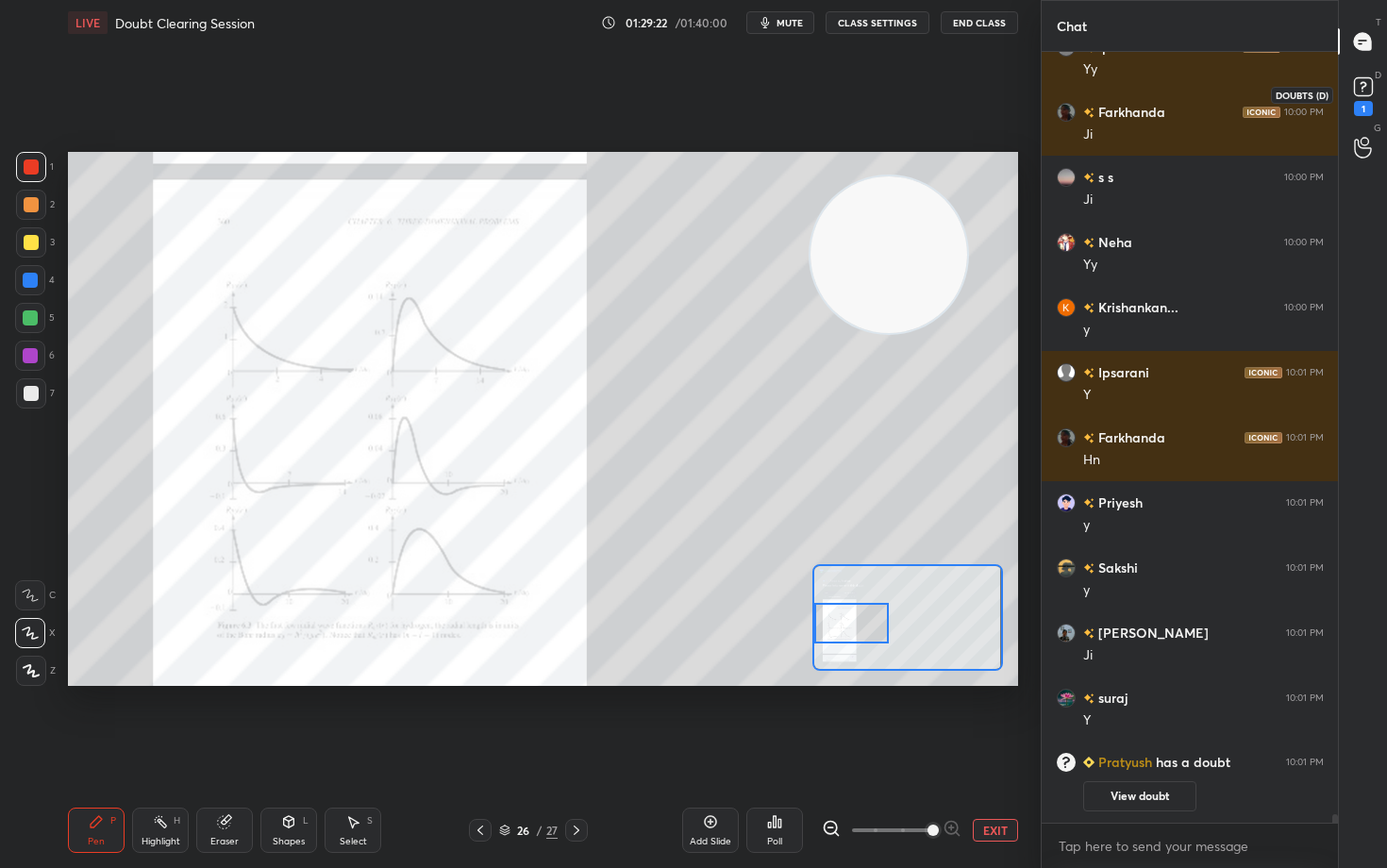
click at [1362, 92] on rect at bounding box center [1364, 87] width 18 height 18
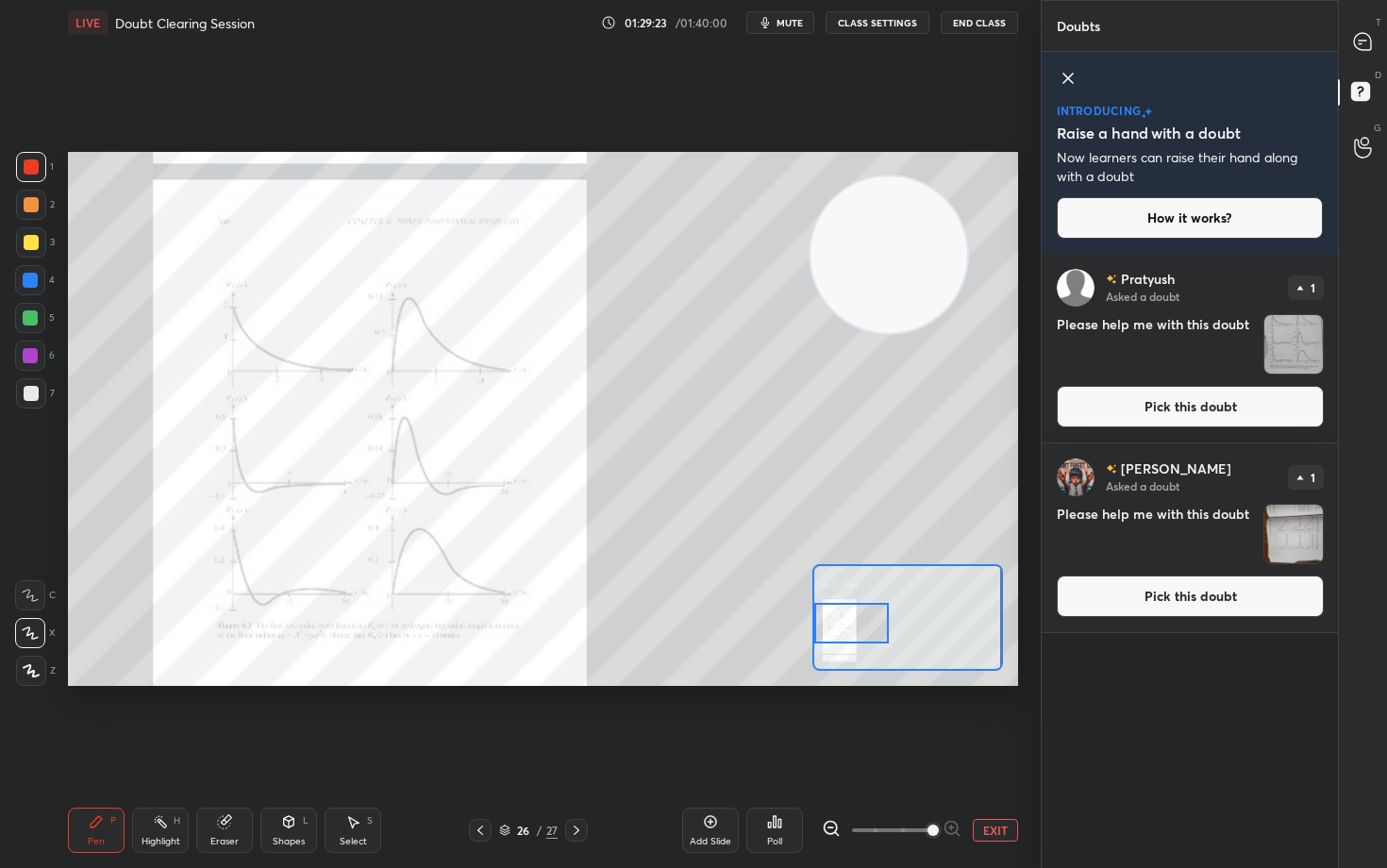
click at [1171, 412] on button "Pick this doubt" at bounding box center [1190, 406] width 267 height 41
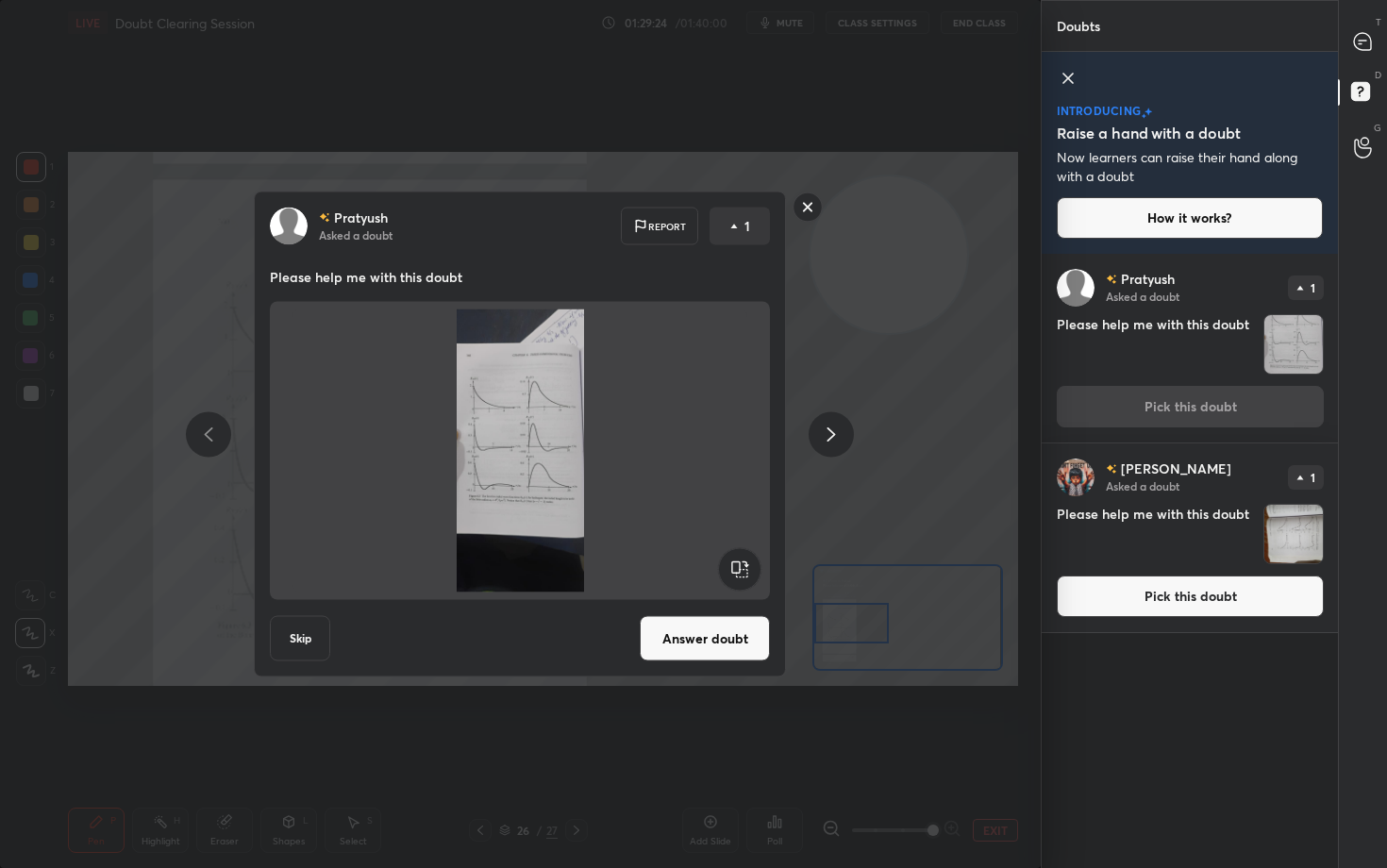
click at [705, 640] on button "Answer doubt" at bounding box center [705, 639] width 130 height 45
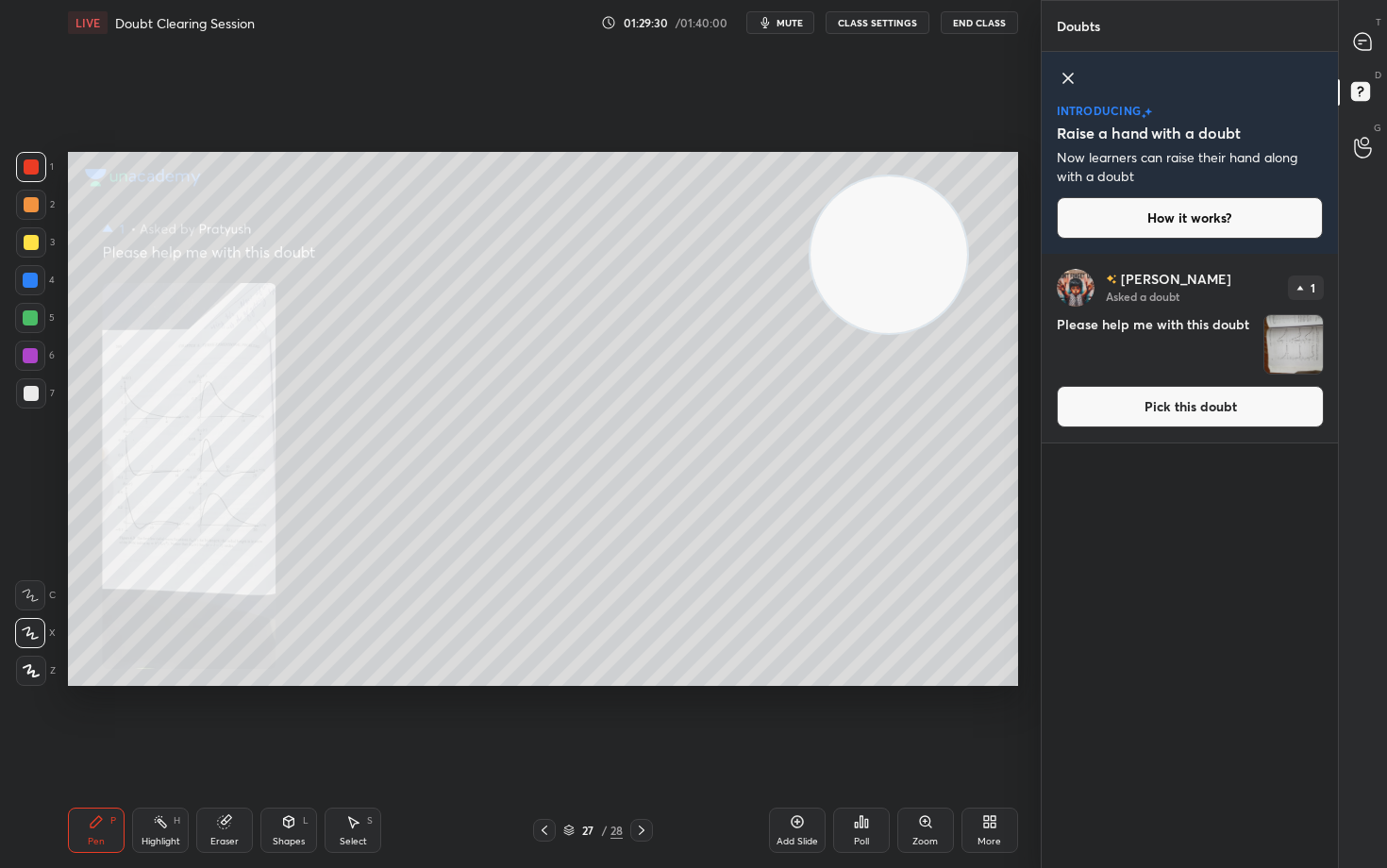
drag, startPoint x: 918, startPoint y: 823, endPoint x: 913, endPoint y: 811, distance: 13.0
click at [916, 719] on div "Zoom" at bounding box center [926, 830] width 57 height 45
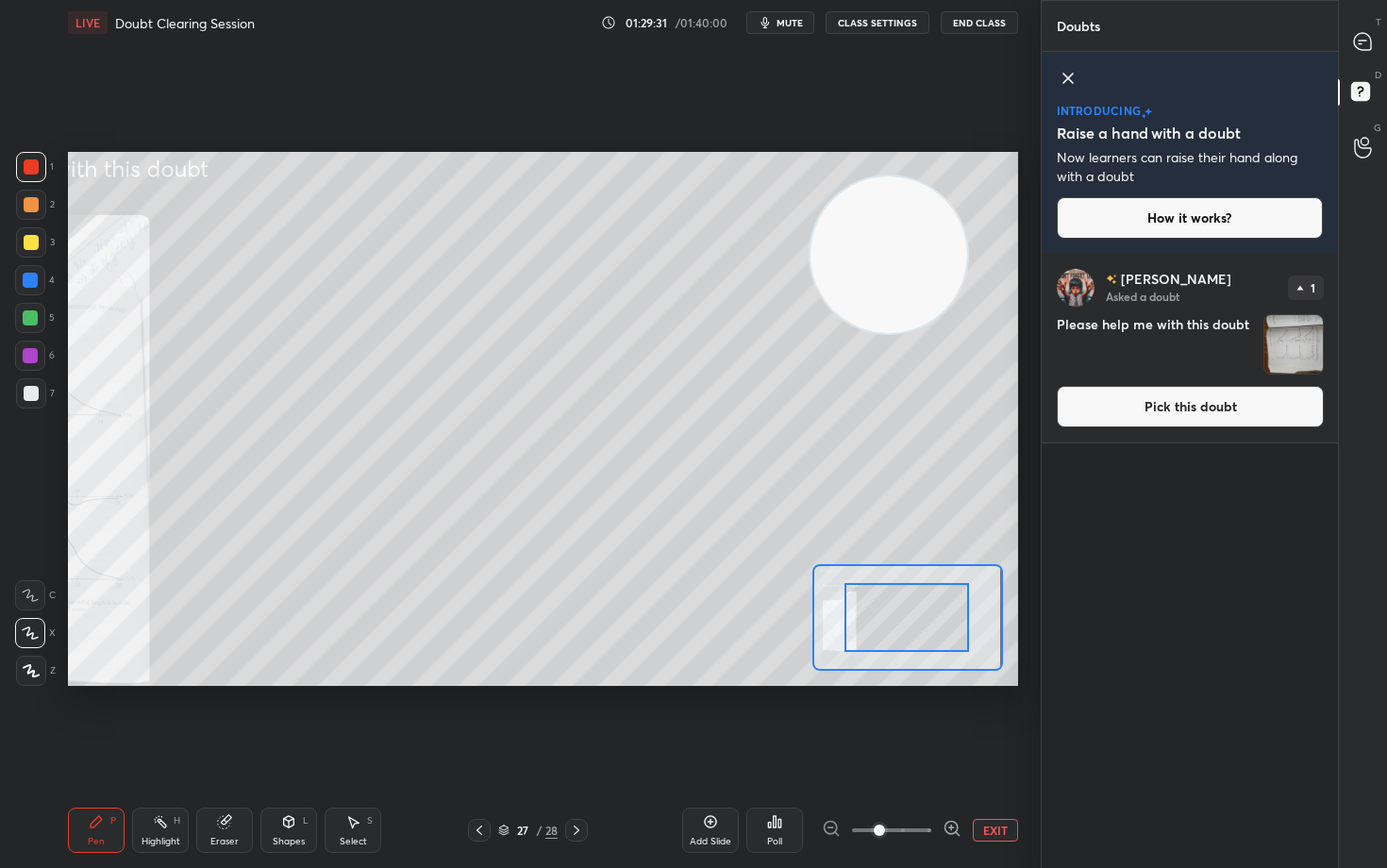
drag, startPoint x: 934, startPoint y: 617, endPoint x: 870, endPoint y: 617, distance: 64.0
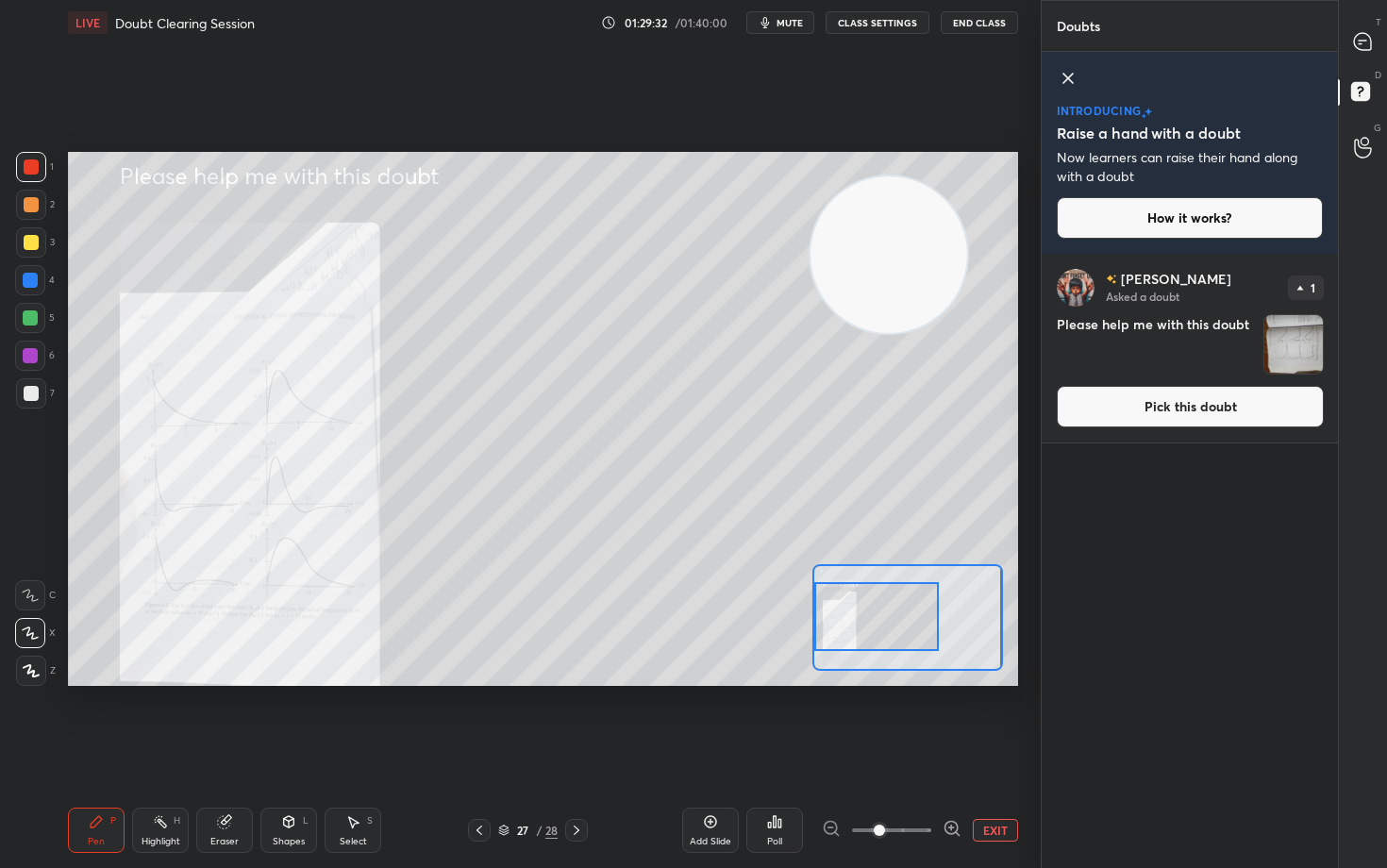
drag, startPoint x: 914, startPoint y: 616, endPoint x: 864, endPoint y: 622, distance: 50.4
click at [864, 622] on div at bounding box center [876, 617] width 124 height 69
click at [948, 719] on icon at bounding box center [951, 828] width 19 height 19
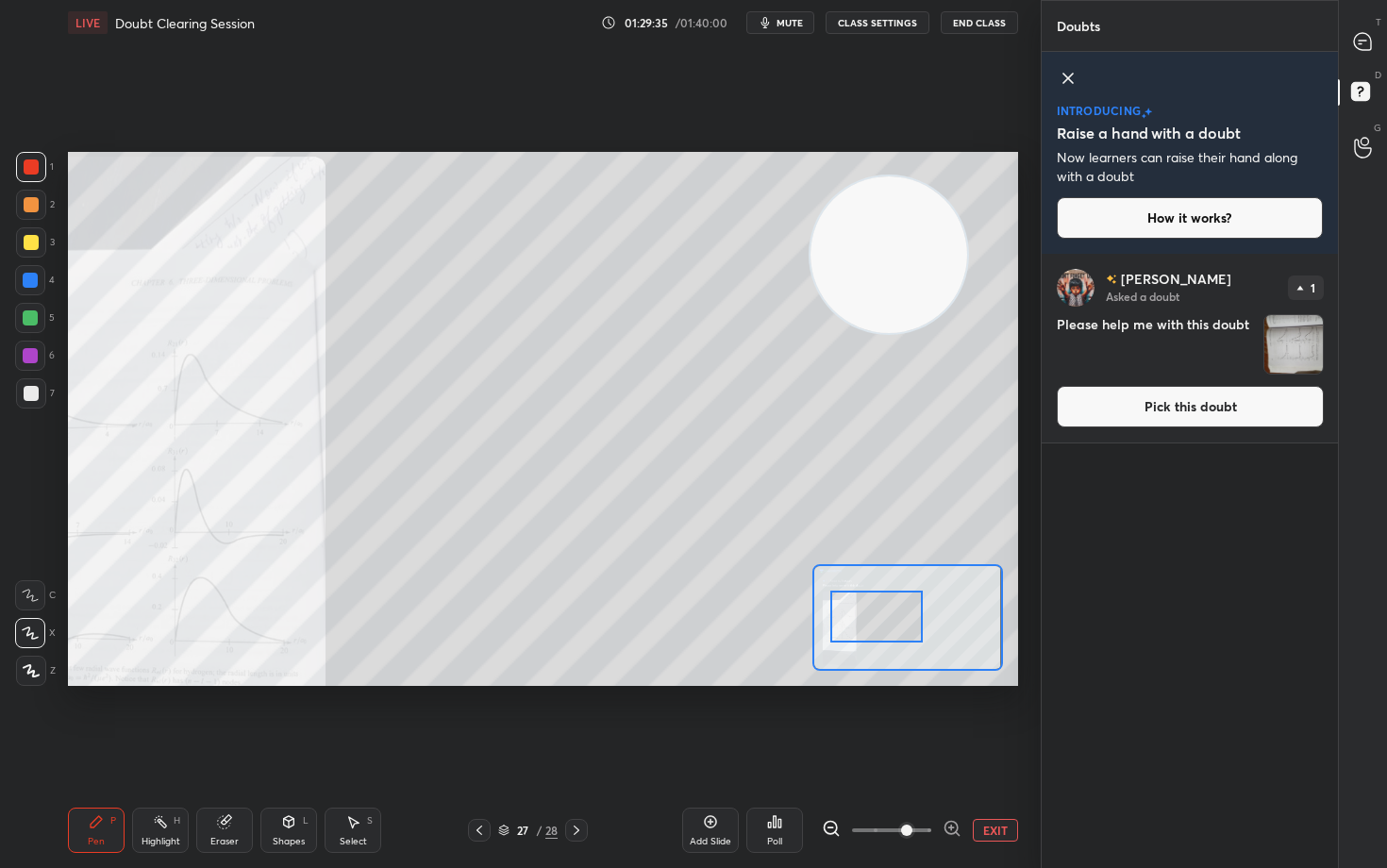
click at [948, 719] on icon at bounding box center [951, 828] width 19 height 19
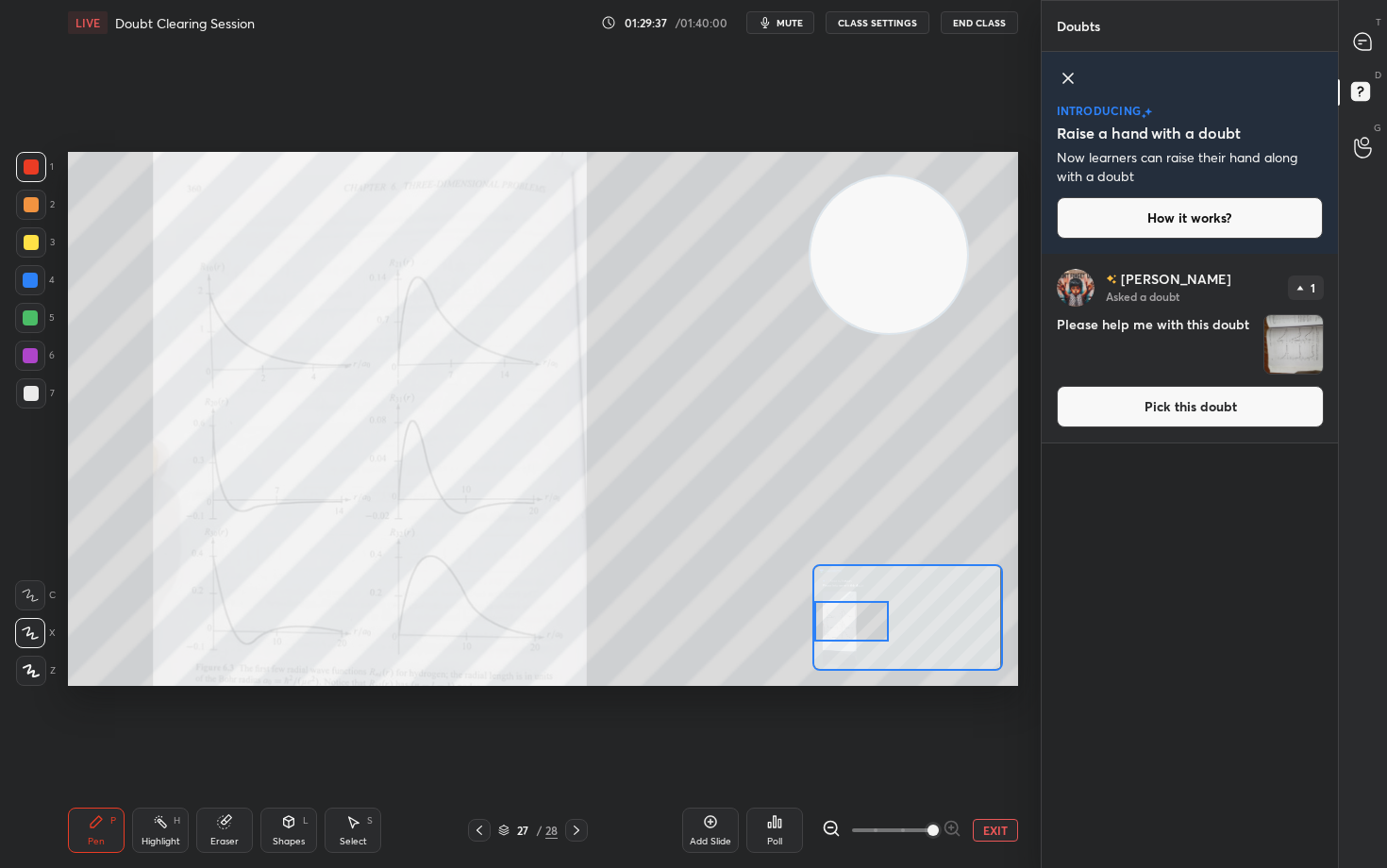
drag, startPoint x: 893, startPoint y: 608, endPoint x: 858, endPoint y: 612, distance: 35.2
click at [858, 612] on div at bounding box center [852, 621] width 74 height 41
drag, startPoint x: 1365, startPoint y: 37, endPoint x: 1344, endPoint y: 61, distance: 31.9
click at [1362, 37] on icon at bounding box center [1363, 41] width 17 height 17
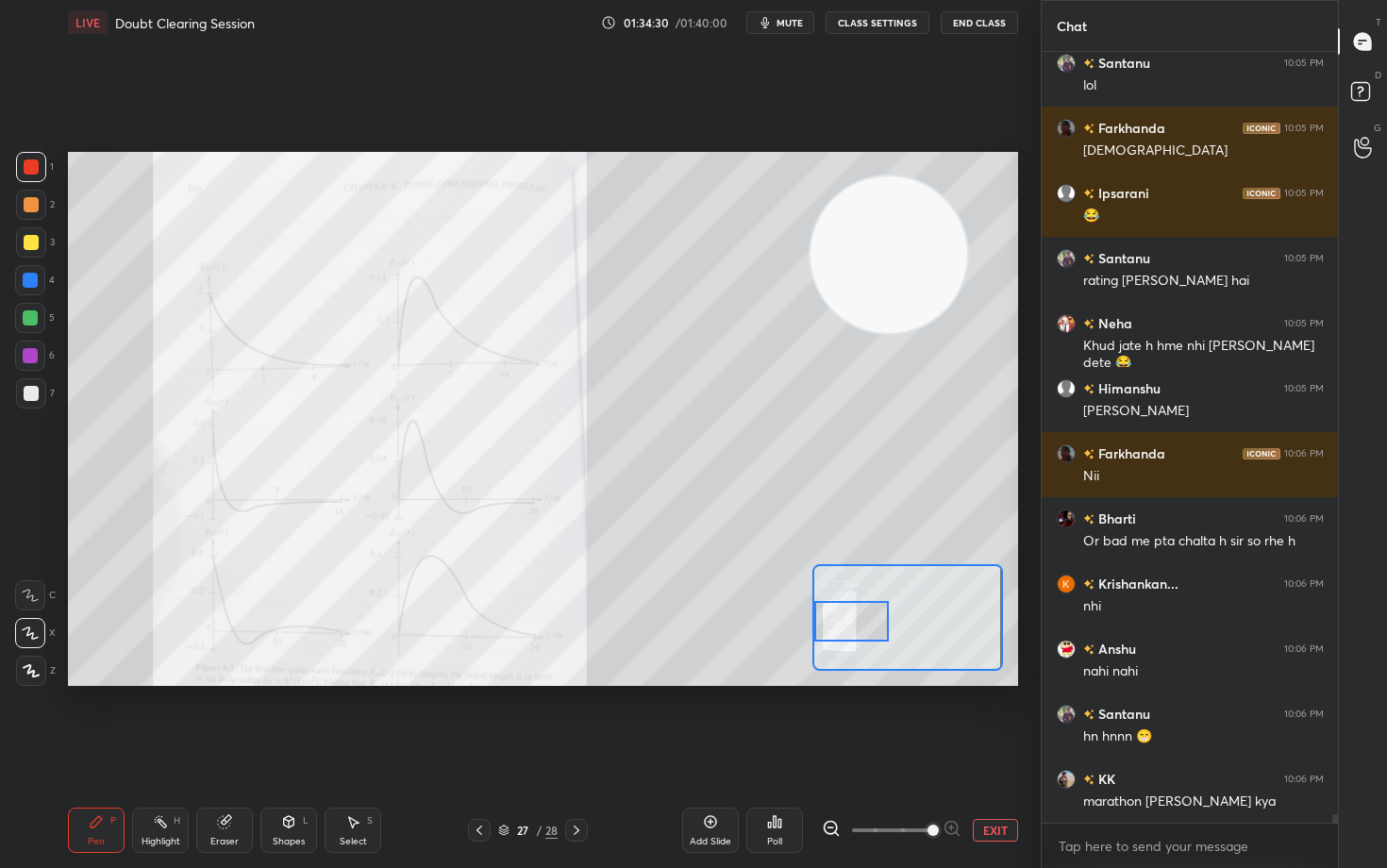
scroll to position [70883, 0]
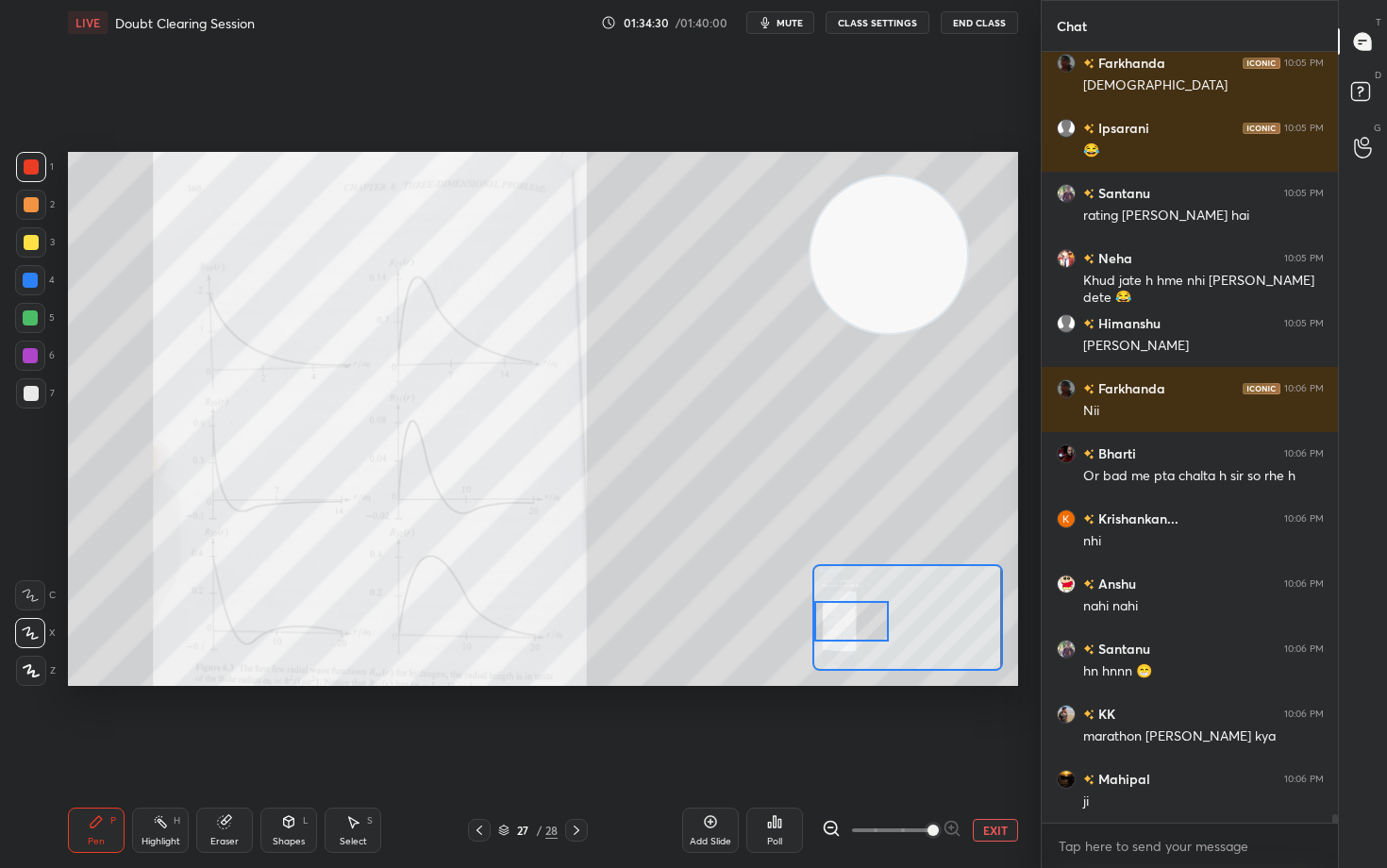
click at [985, 719] on button "EXIT" at bounding box center [995, 830] width 45 height 23
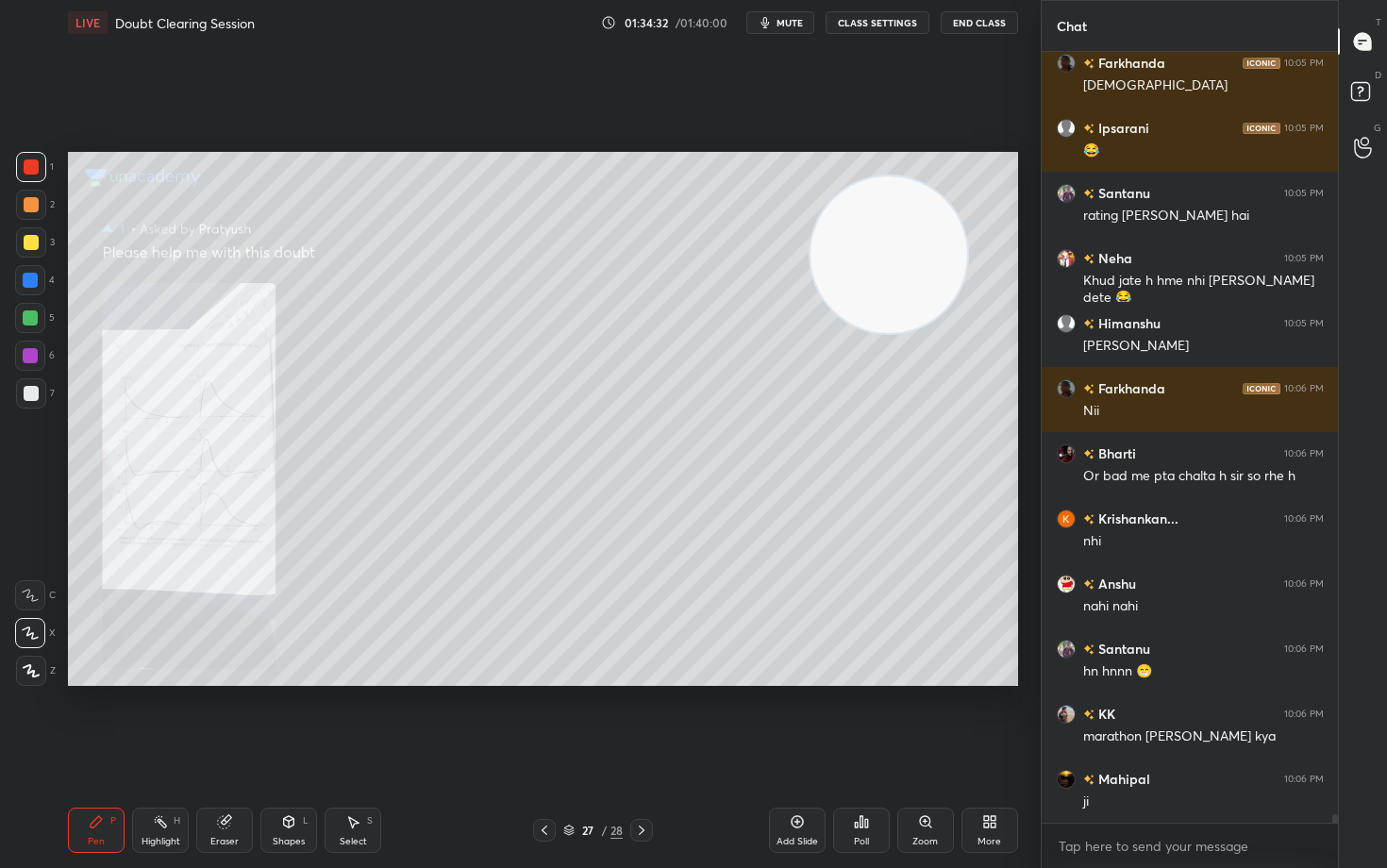
click at [991, 719] on icon at bounding box center [993, 818] width 5 height 5
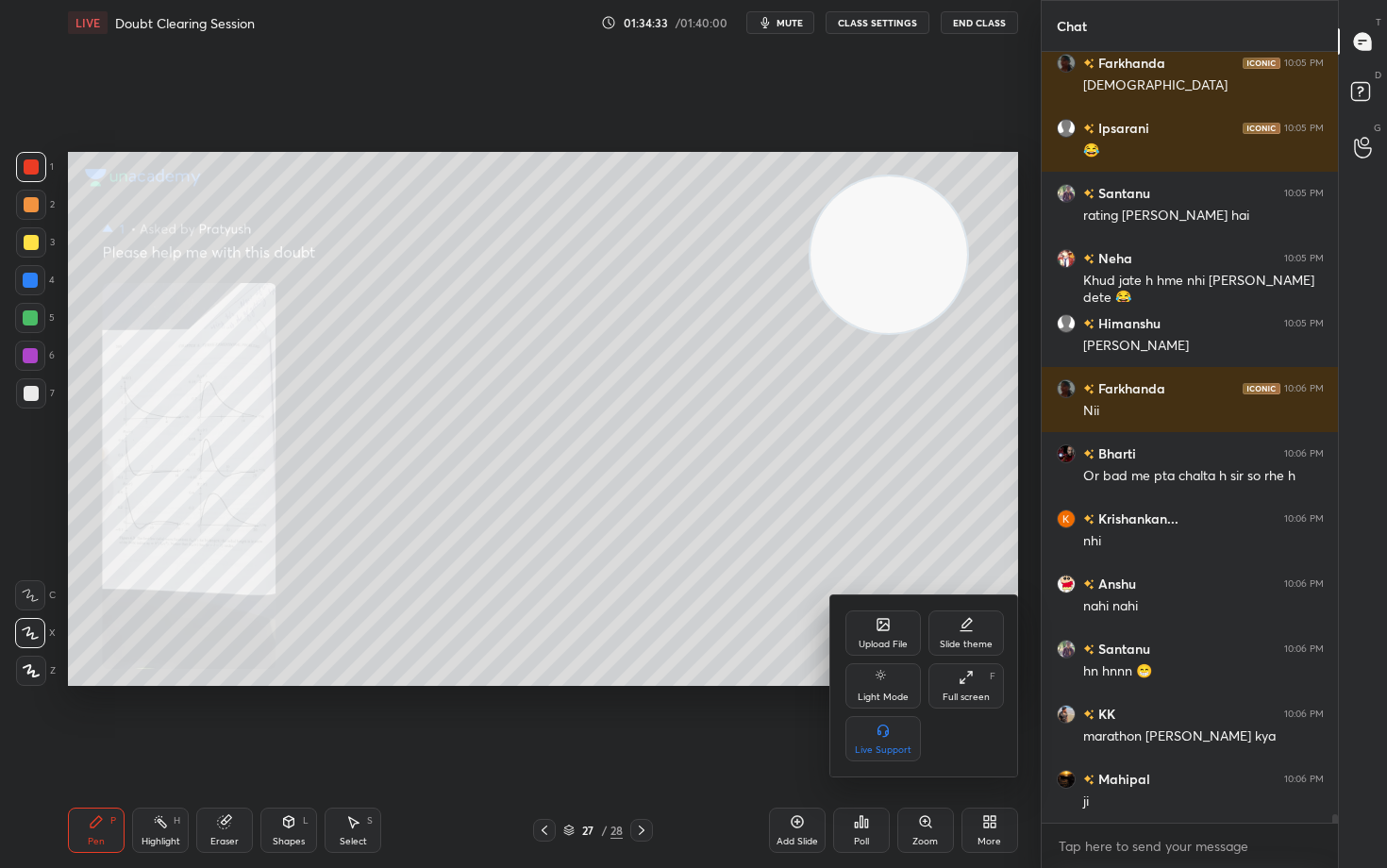
click at [870, 625] on div "Upload File" at bounding box center [883, 633] width 75 height 45
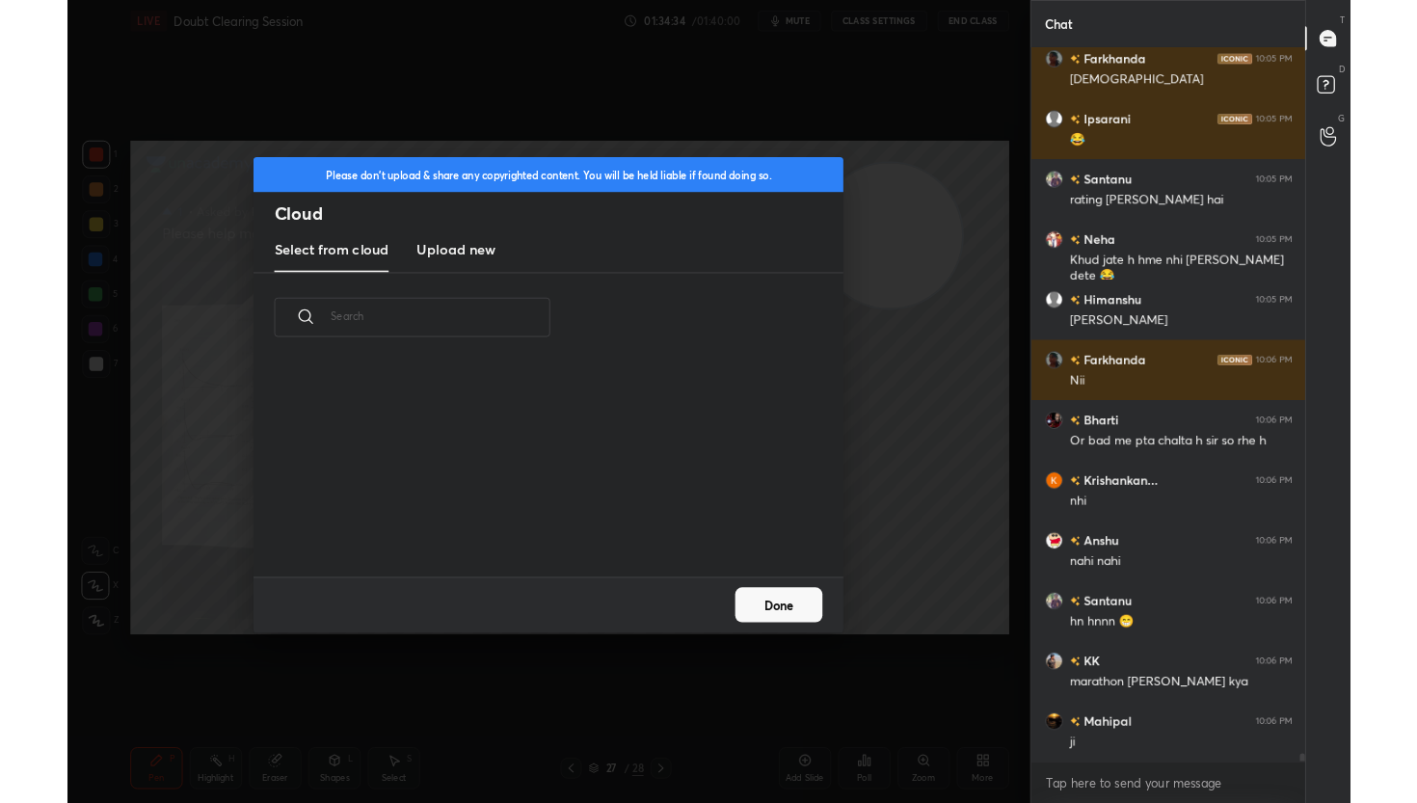
scroll to position [237, 619]
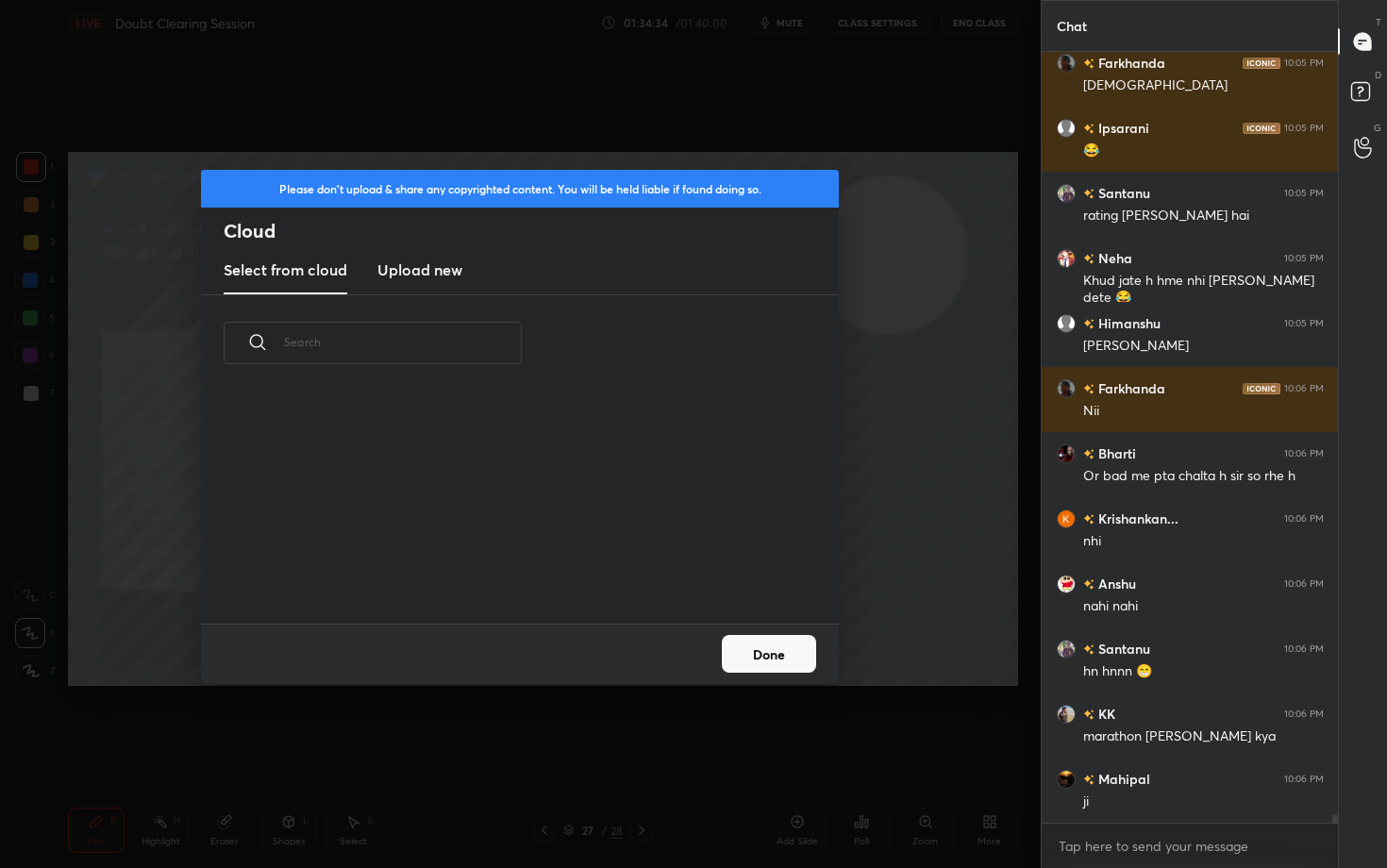
click at [424, 265] on h3 "Upload new" at bounding box center [420, 269] width 85 height 23
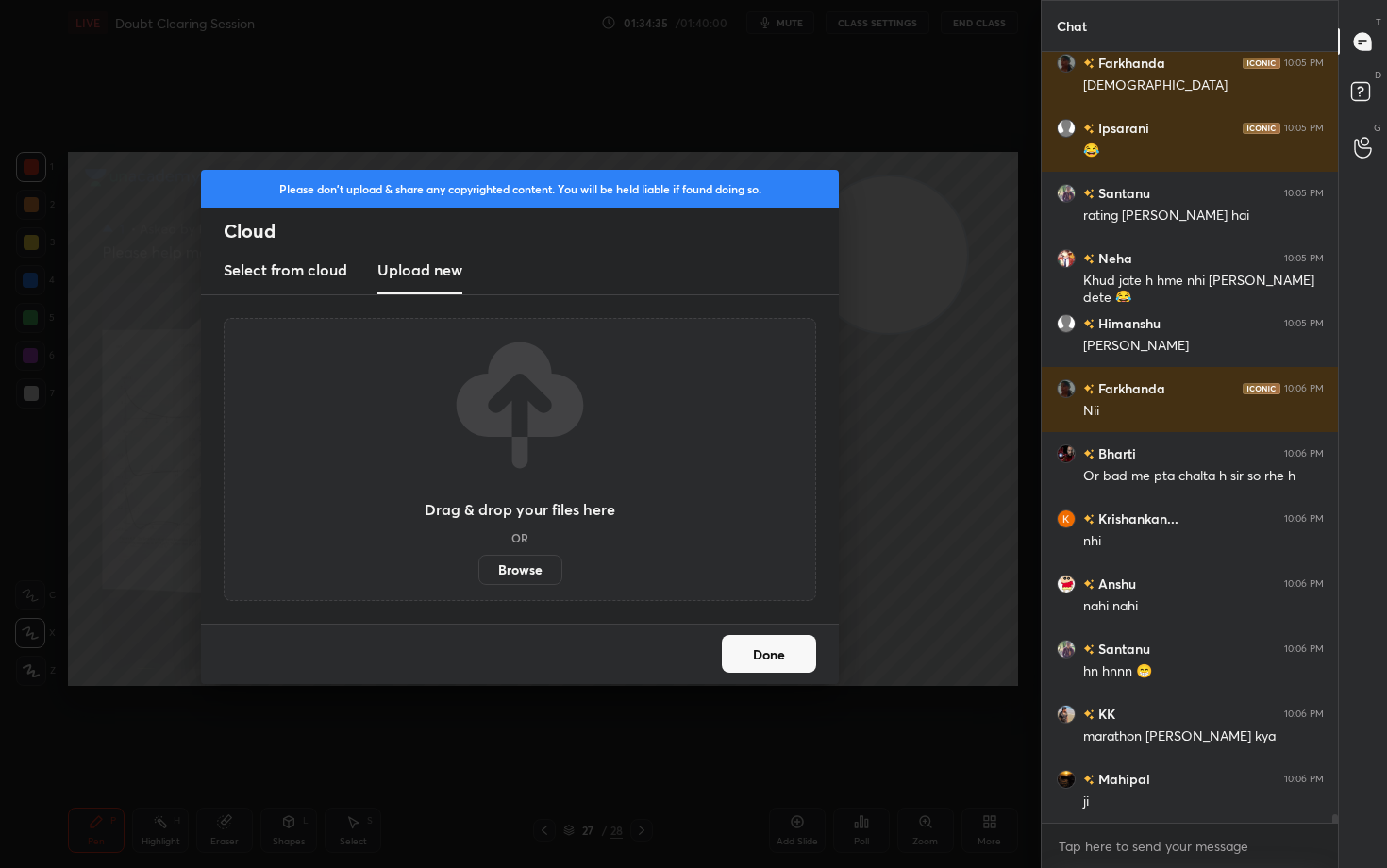
click at [517, 569] on label "Browse" at bounding box center [521, 570] width 84 height 30
click at [479, 569] on input "Browse" at bounding box center [479, 570] width 0 height 30
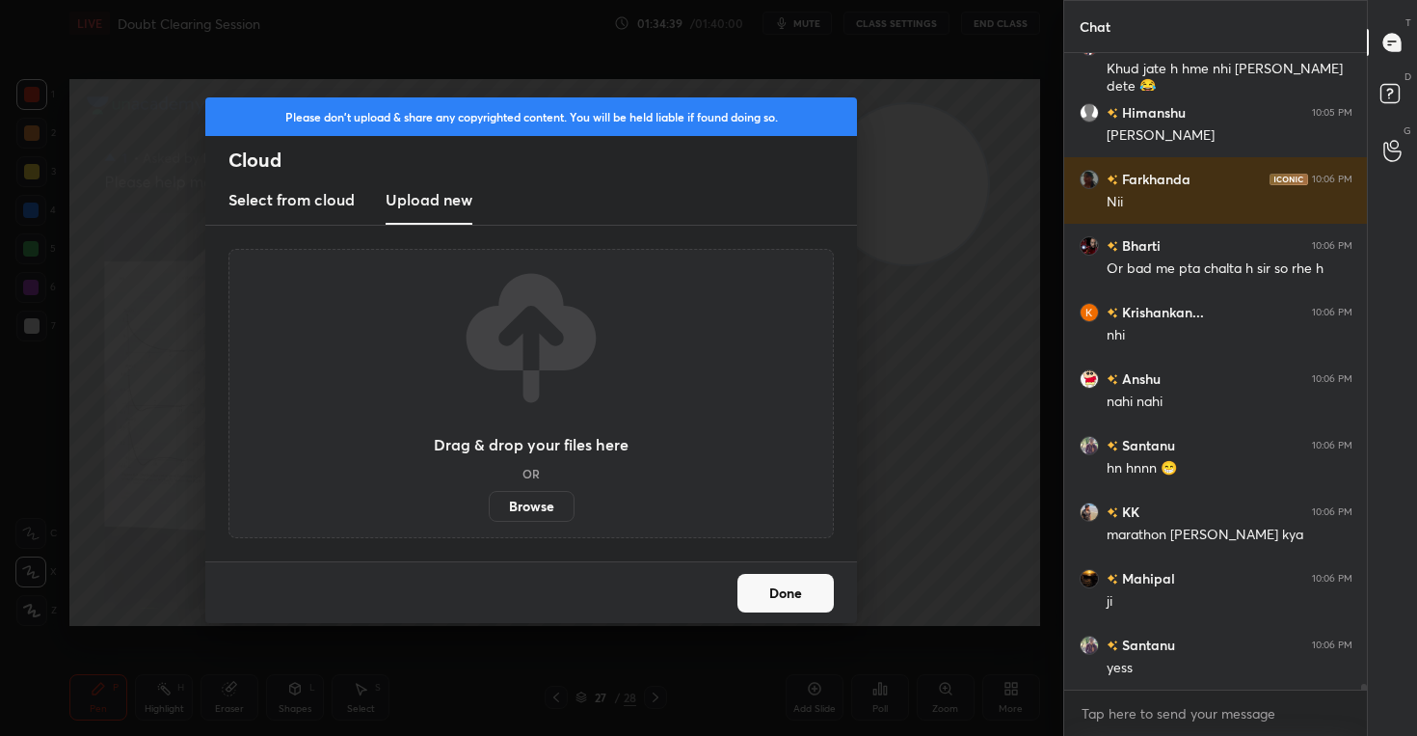
scroll to position [72719, 0]
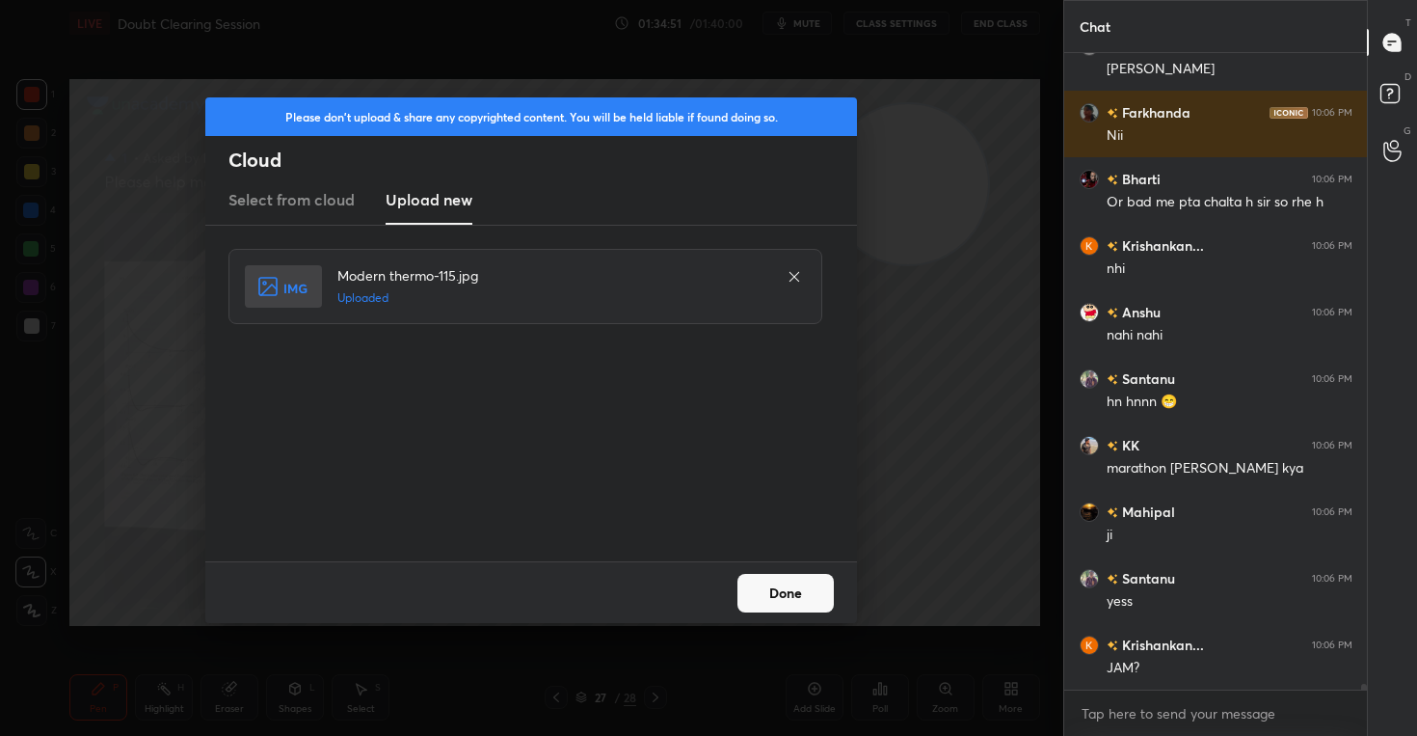
click at [790, 589] on button "Done" at bounding box center [786, 593] width 96 height 39
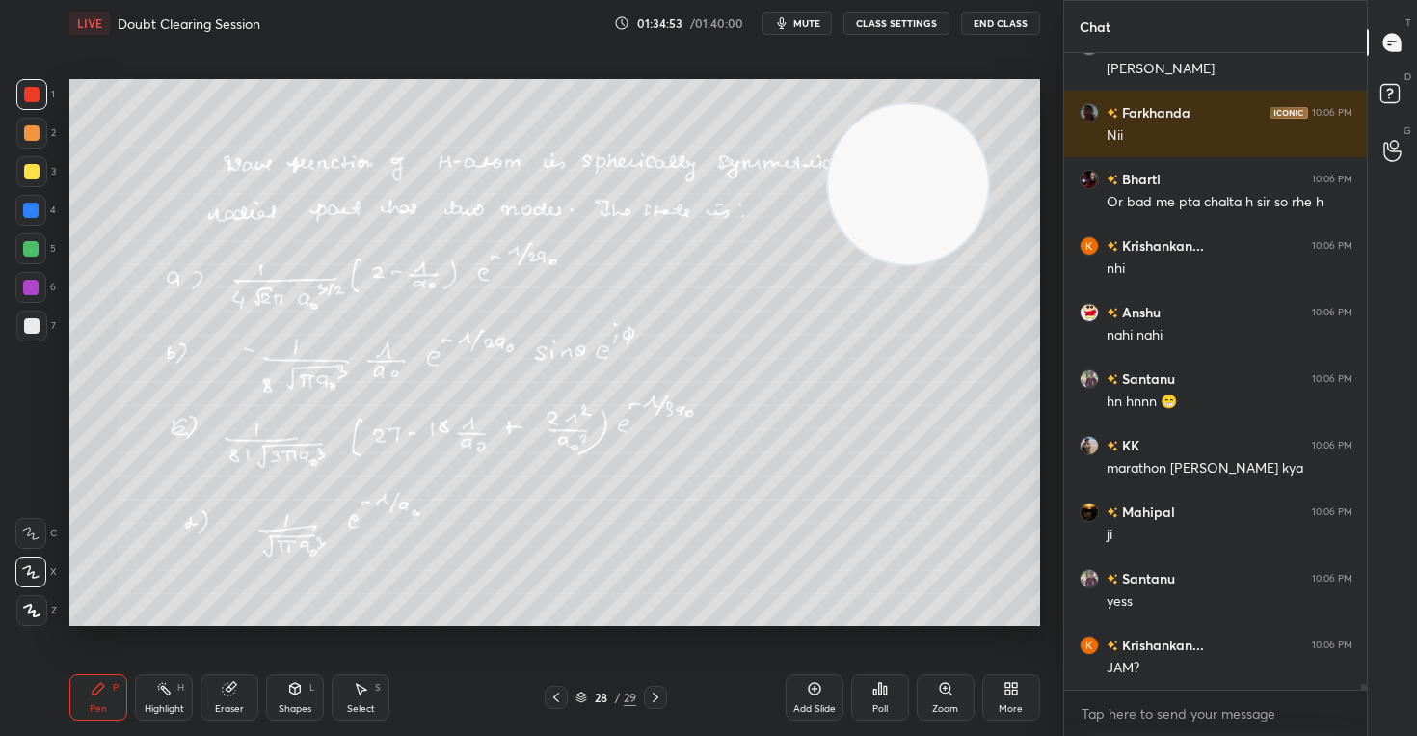
click at [1190, 28] on div "Chat" at bounding box center [1217, 26] width 304 height 52
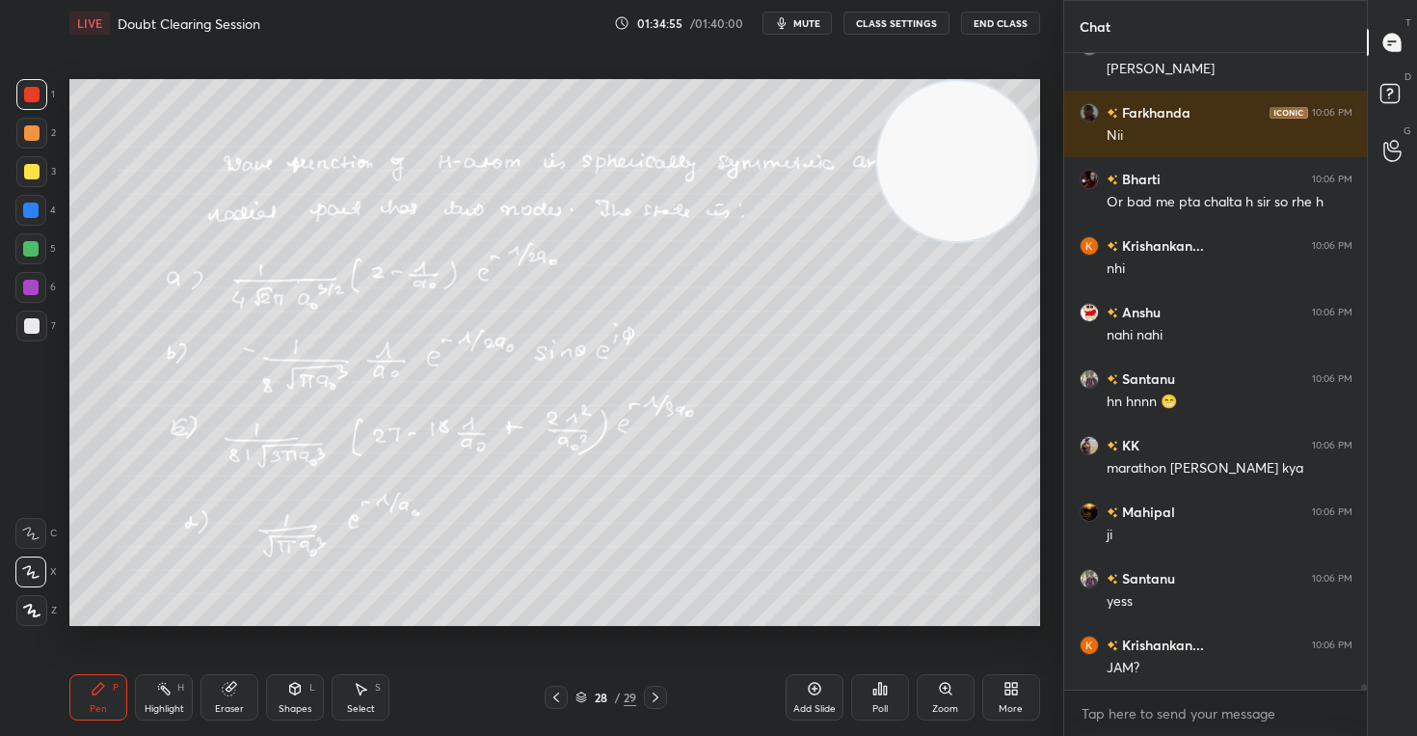
drag, startPoint x: 883, startPoint y: 182, endPoint x: 965, endPoint y: 141, distance: 91.8
click at [962, 141] on video at bounding box center [957, 161] width 160 height 160
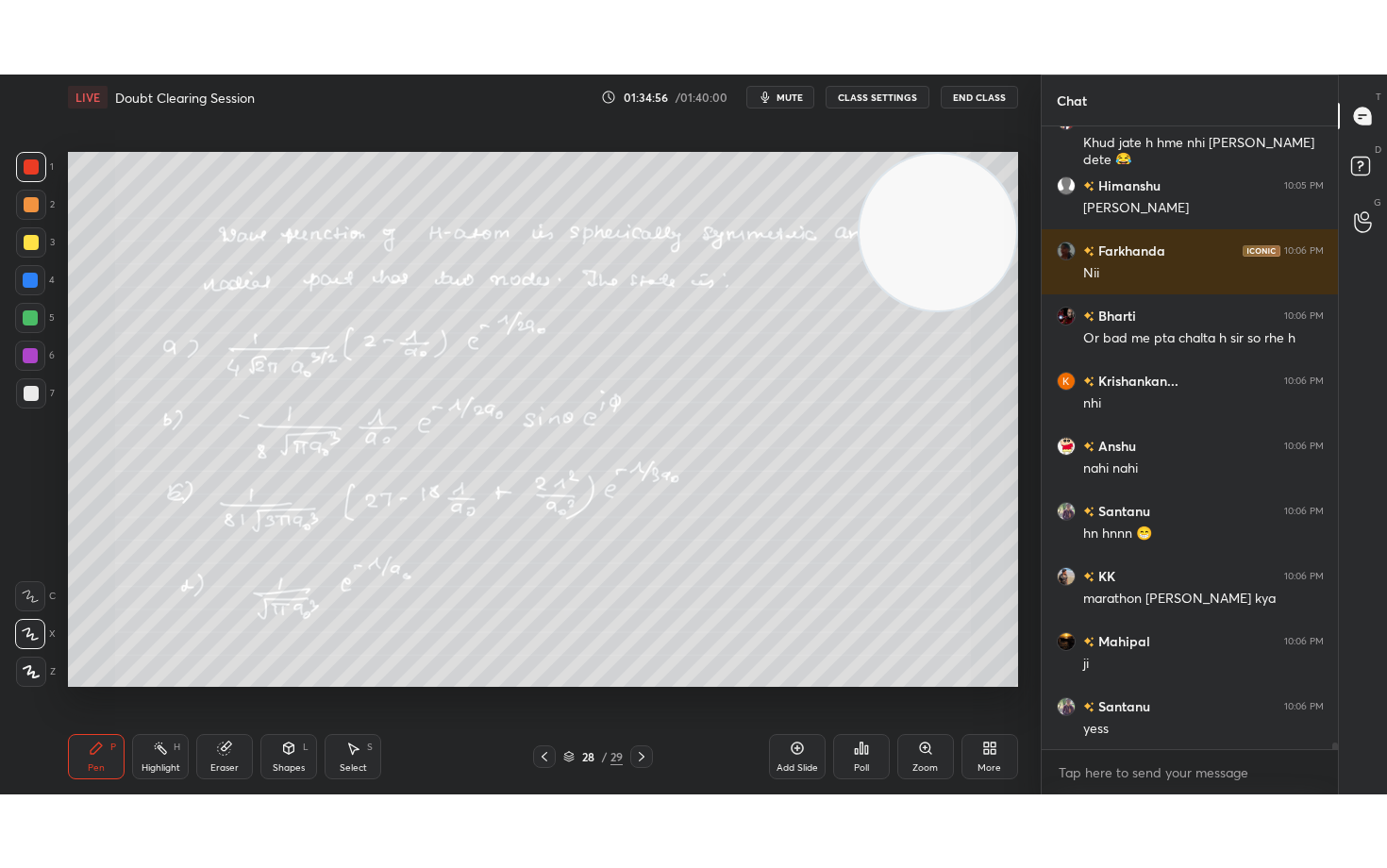
scroll to position [71096, 0]
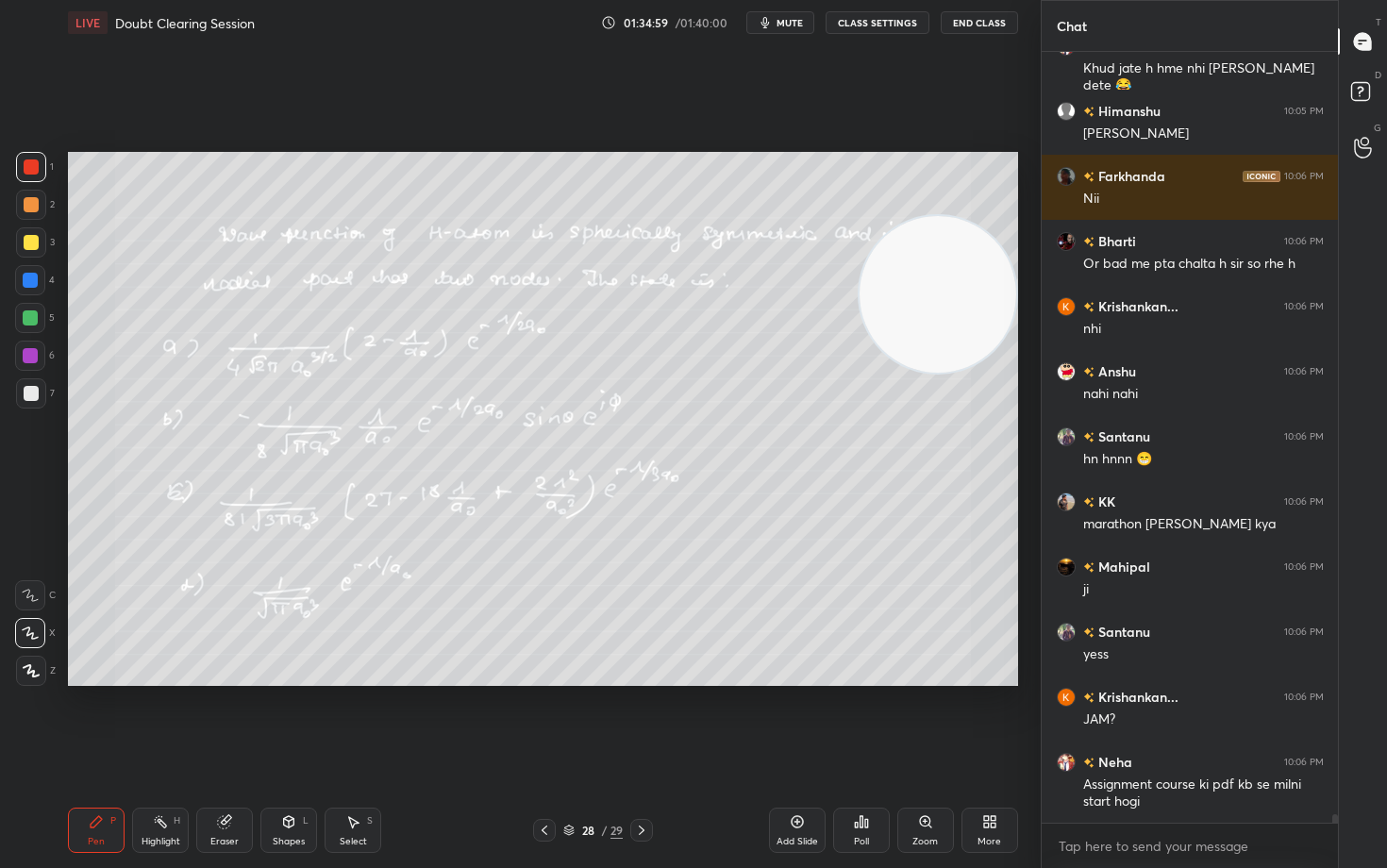
drag, startPoint x: 957, startPoint y: 204, endPoint x: 957, endPoint y: 266, distance: 62.0
click at [957, 266] on video at bounding box center [938, 295] width 157 height 157
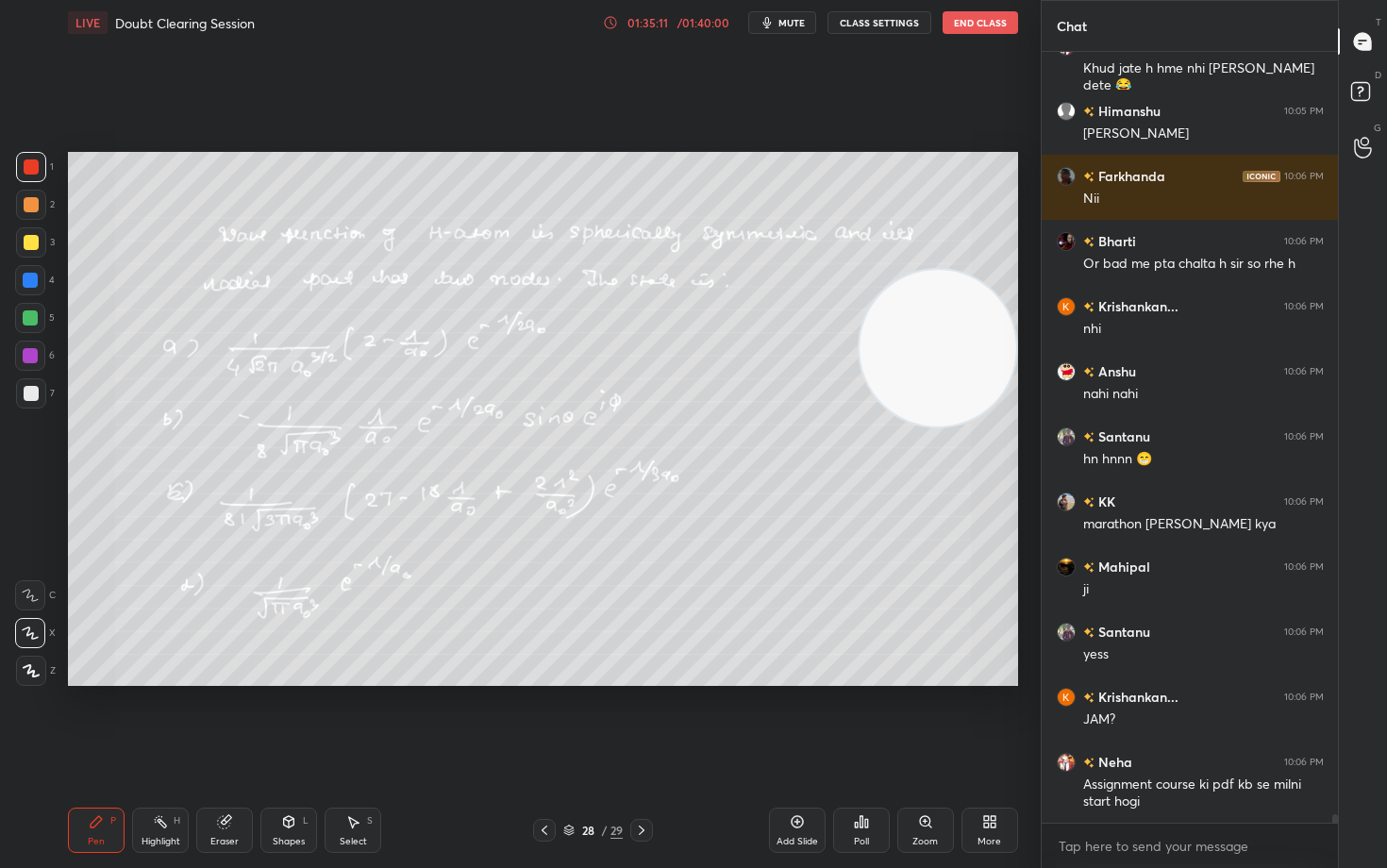
drag, startPoint x: 923, startPoint y: 306, endPoint x: 924, endPoint y: 362, distance: 56.0
click at [924, 362] on video at bounding box center [938, 348] width 157 height 157
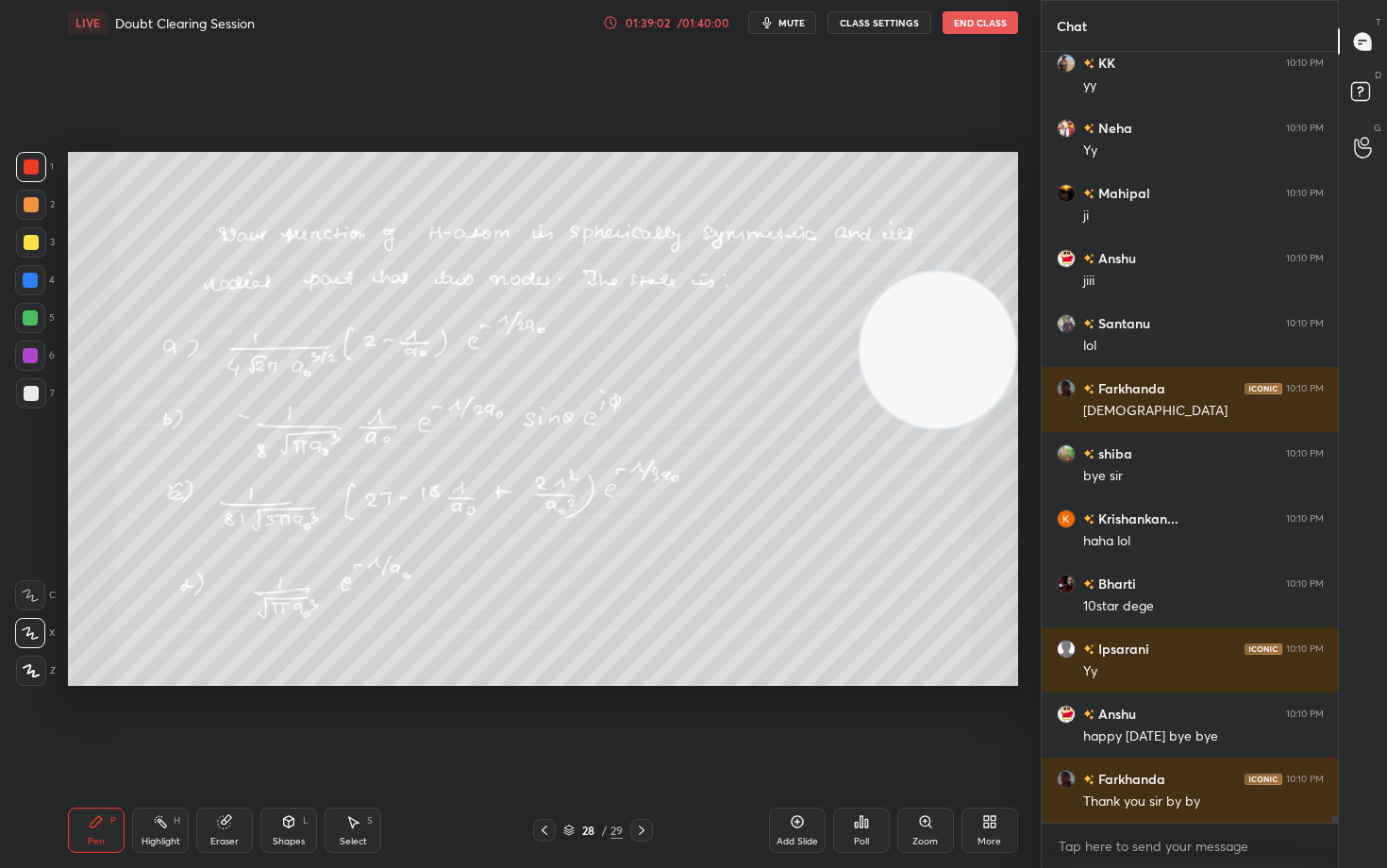
scroll to position [76208, 0]
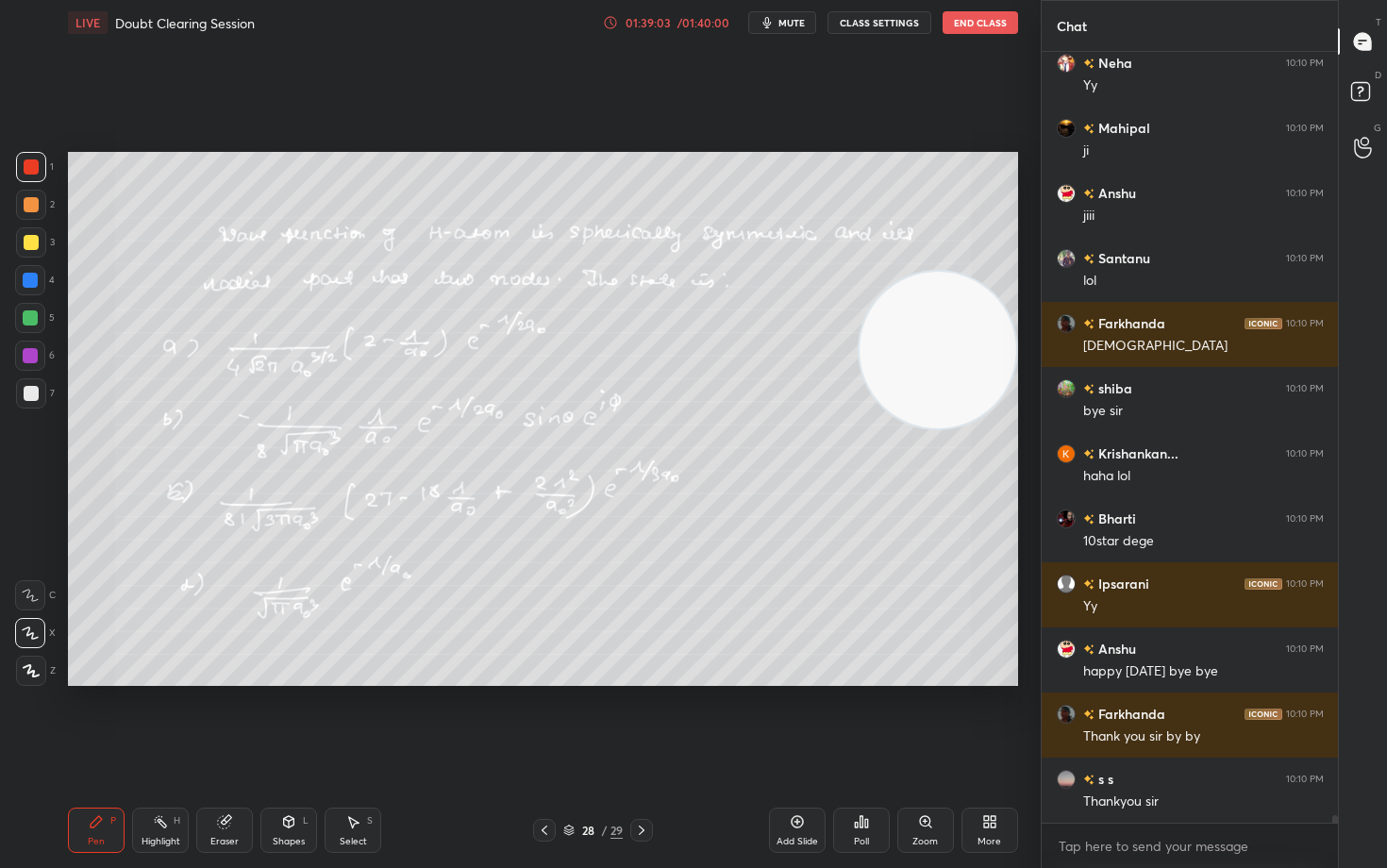
click at [969, 27] on button "End Class" at bounding box center [980, 23] width 75 height 23
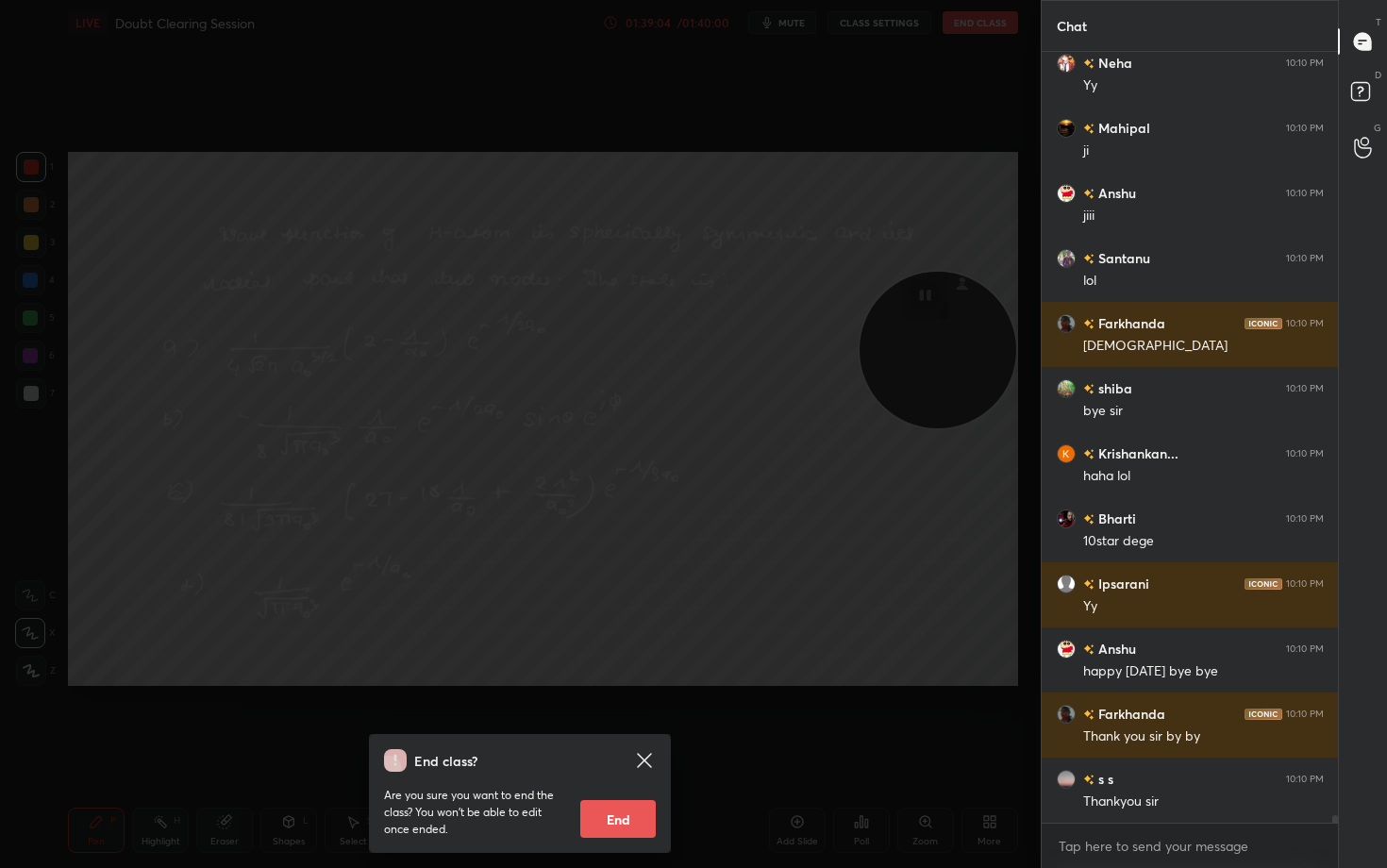
click at [615, 719] on button "End" at bounding box center [618, 819] width 75 height 38
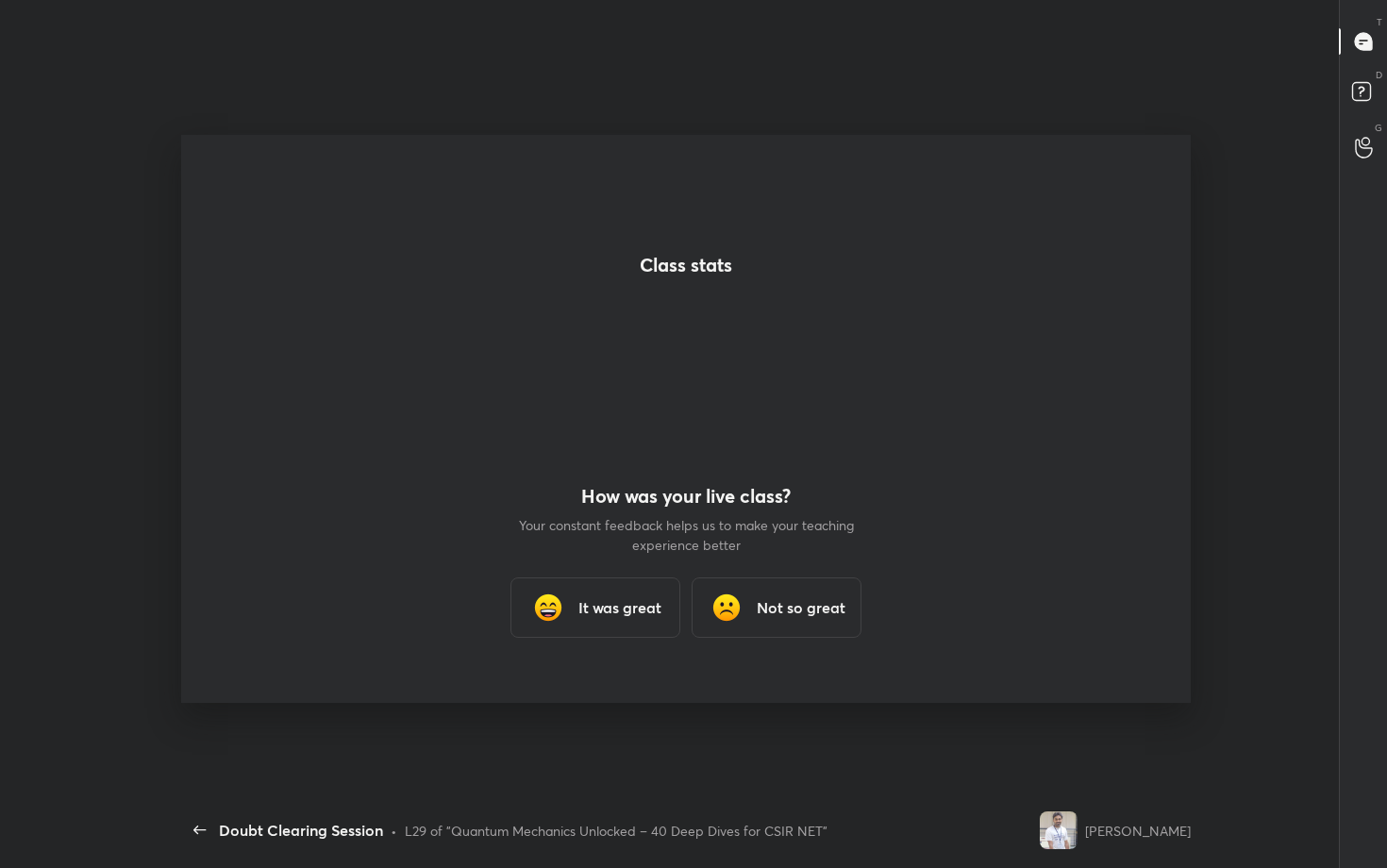
scroll to position [0, 0]
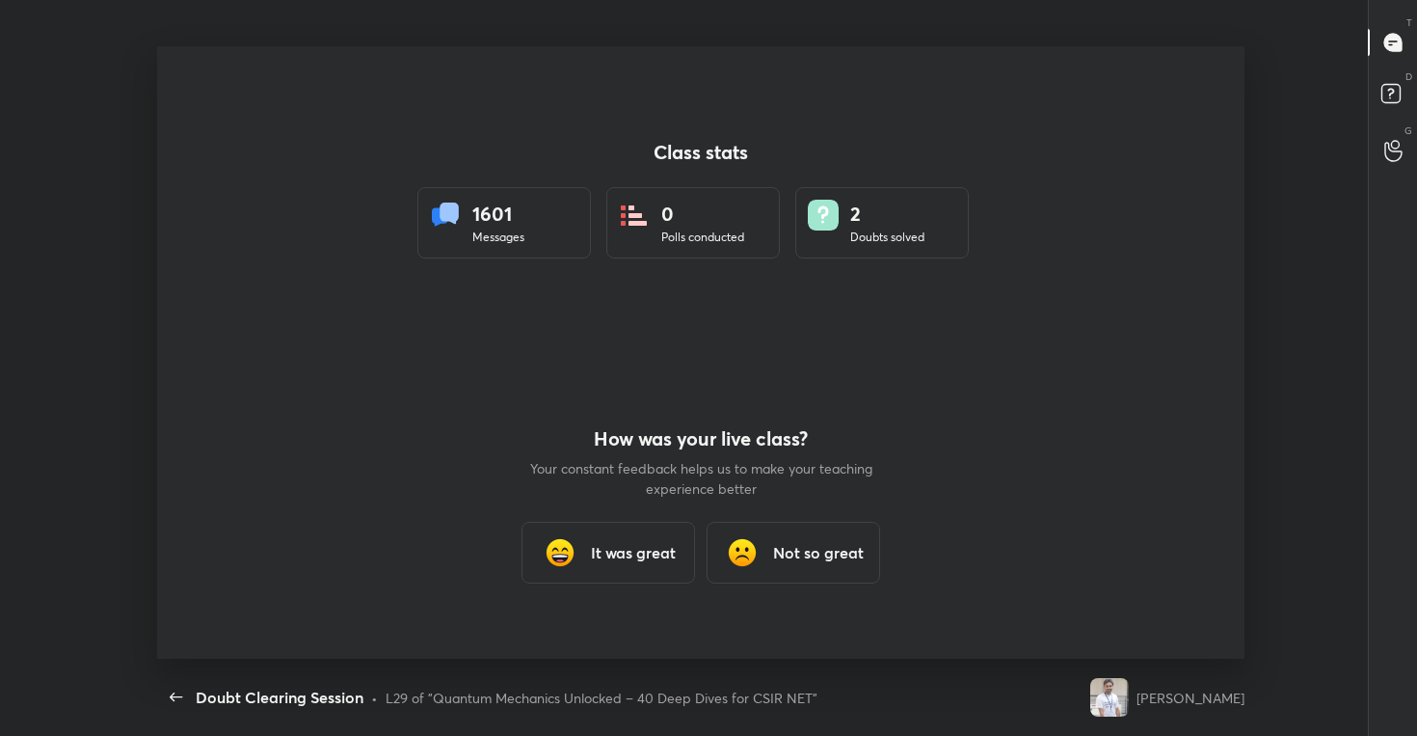
type textarea "x"
